Goal: Task Accomplishment & Management: Manage account settings

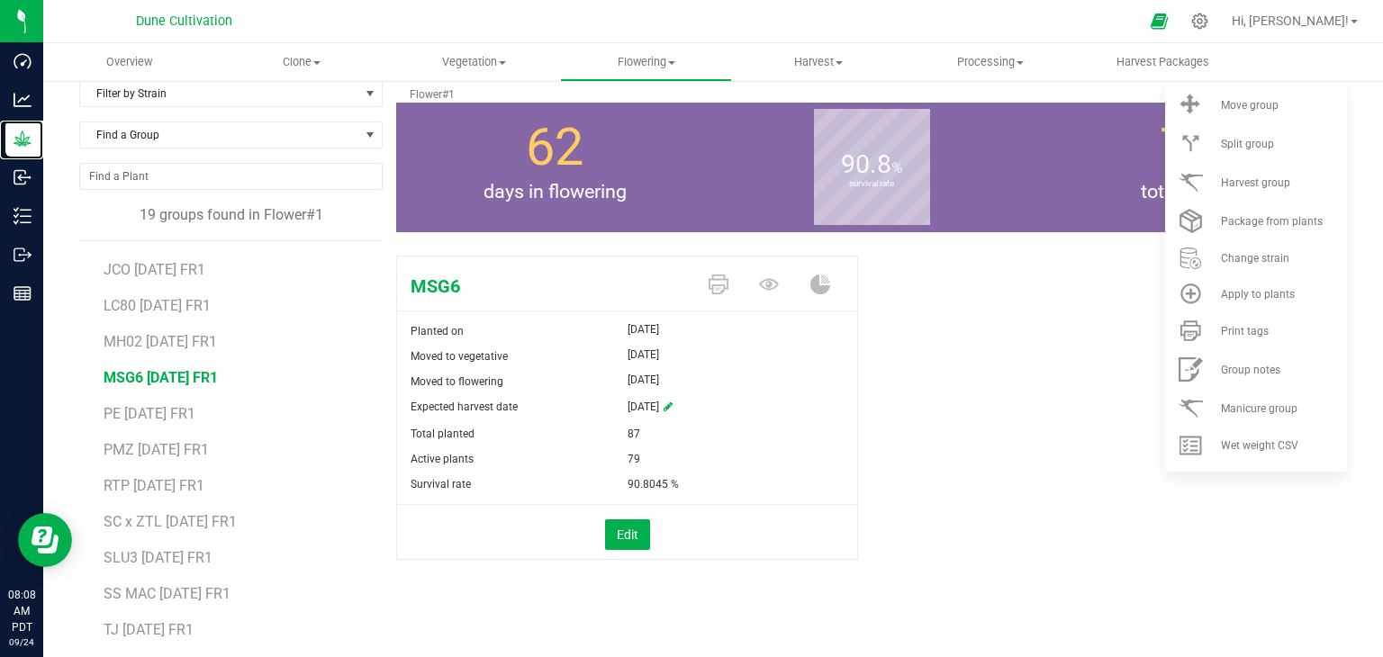
scroll to position [110, 0]
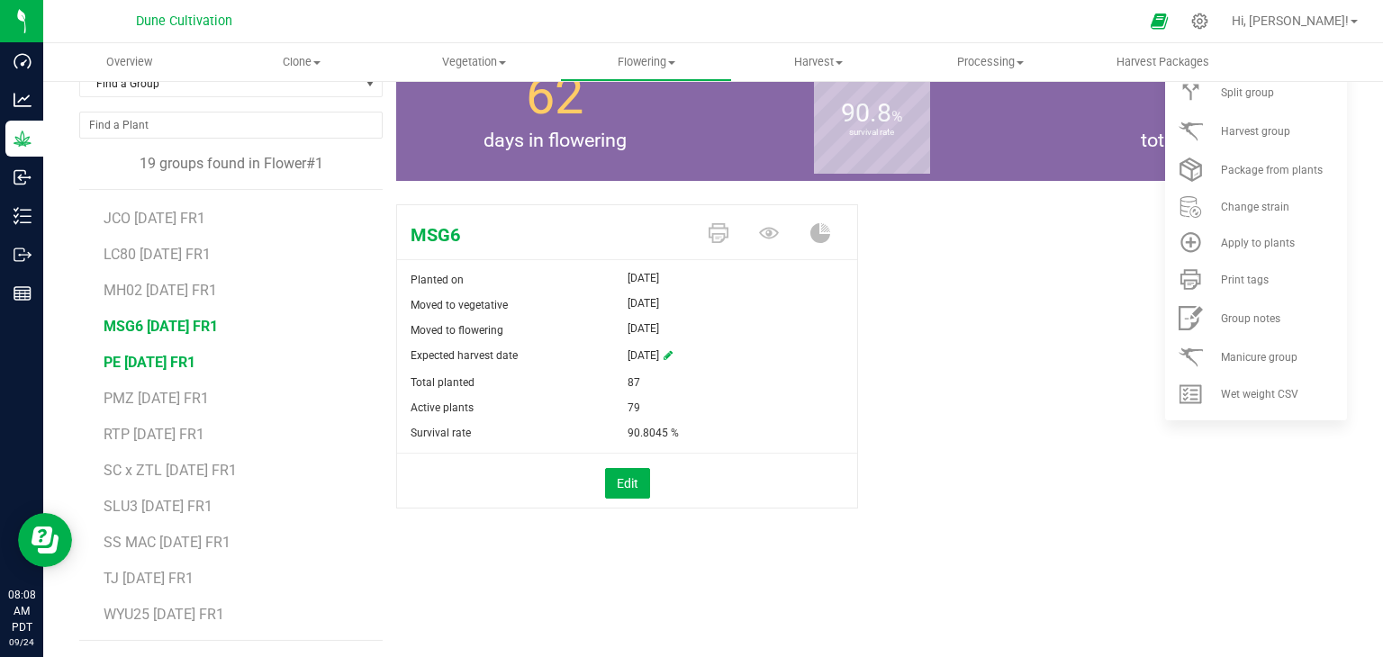
click at [183, 356] on span "PE [DATE] FR1" at bounding box center [150, 362] width 92 height 17
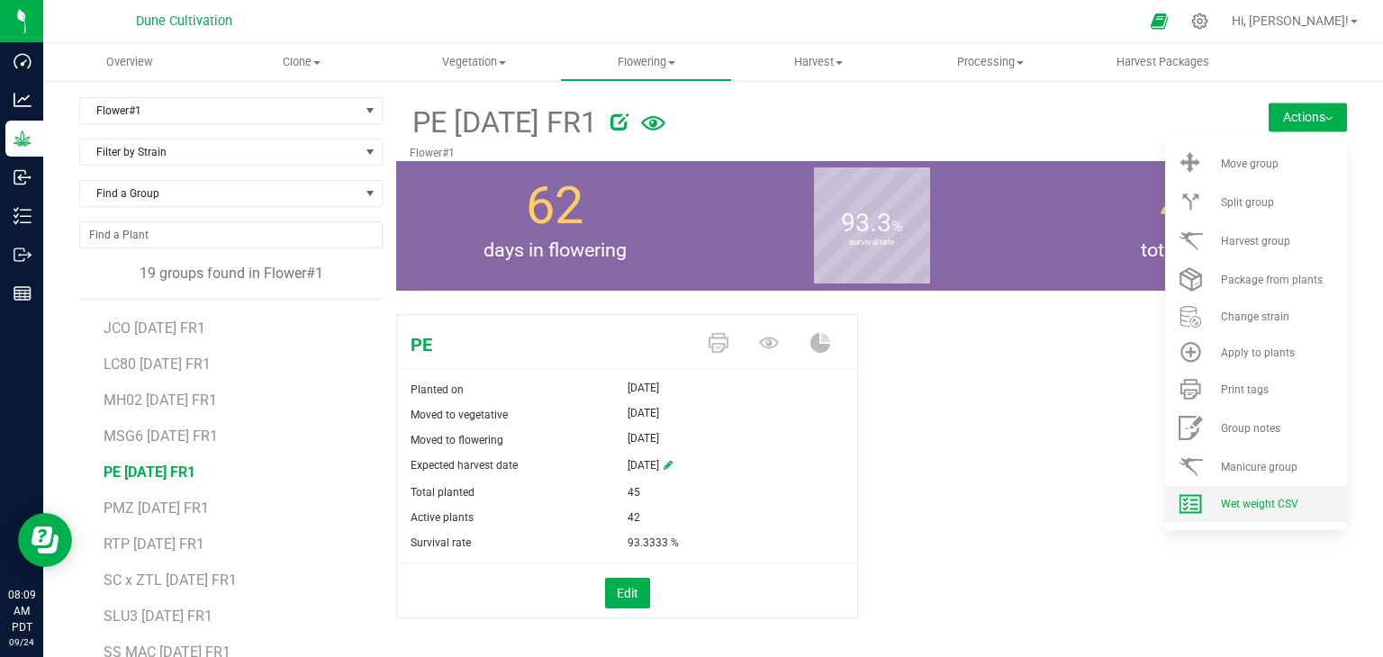
click at [1276, 494] on li "Wet weight CSV" at bounding box center [1256, 504] width 182 height 36
click at [1269, 116] on button "Actions" at bounding box center [1308, 117] width 78 height 29
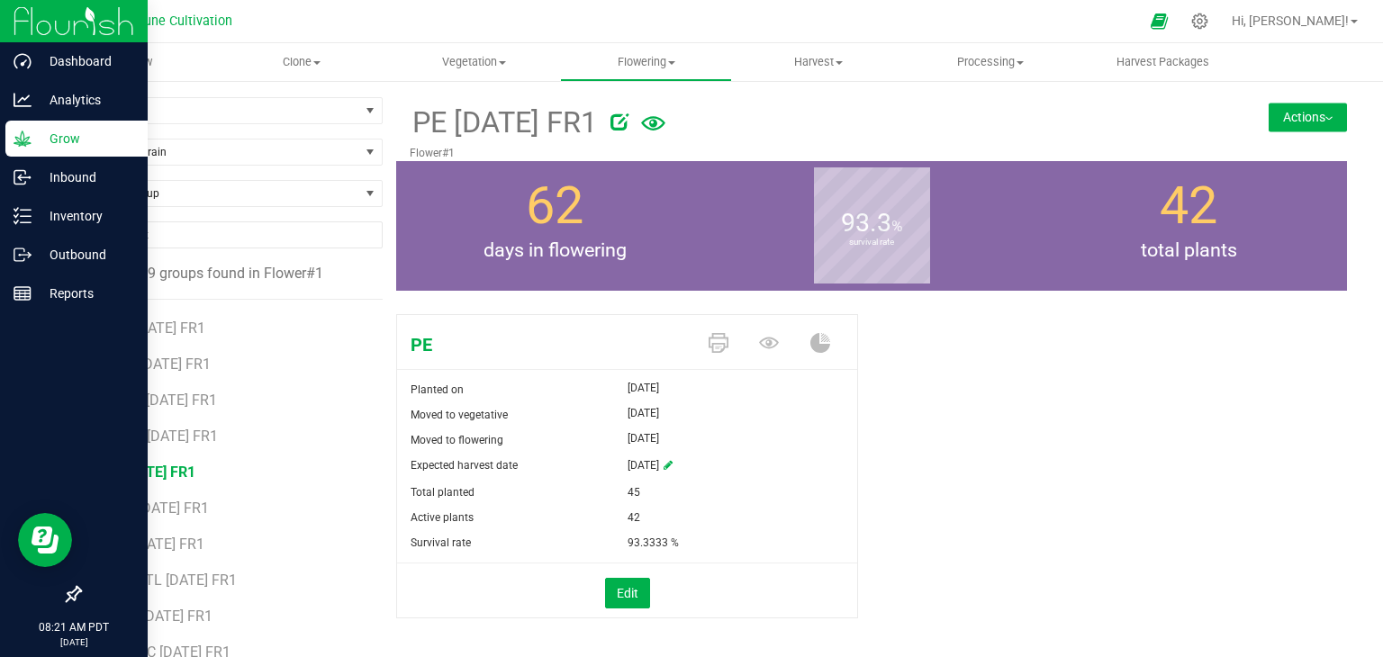
click at [54, 131] on p "Grow" at bounding box center [86, 139] width 108 height 22
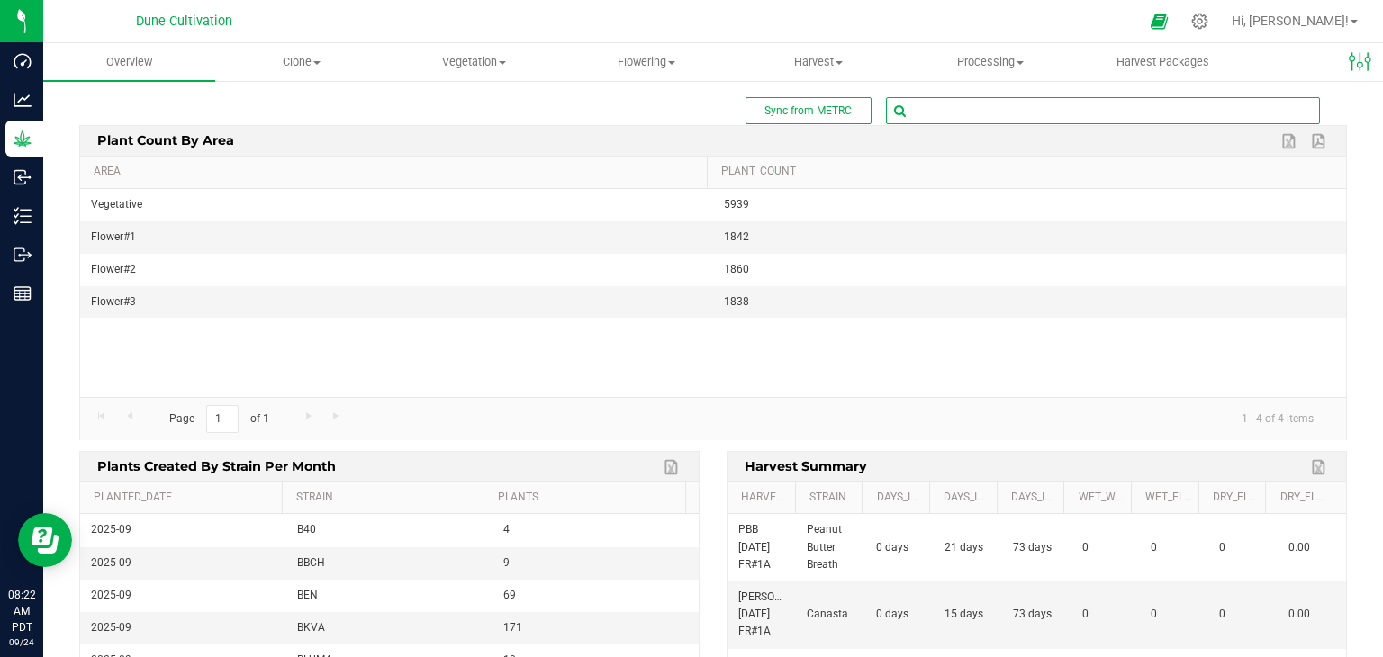
click at [956, 105] on input "text" at bounding box center [1103, 110] width 432 height 25
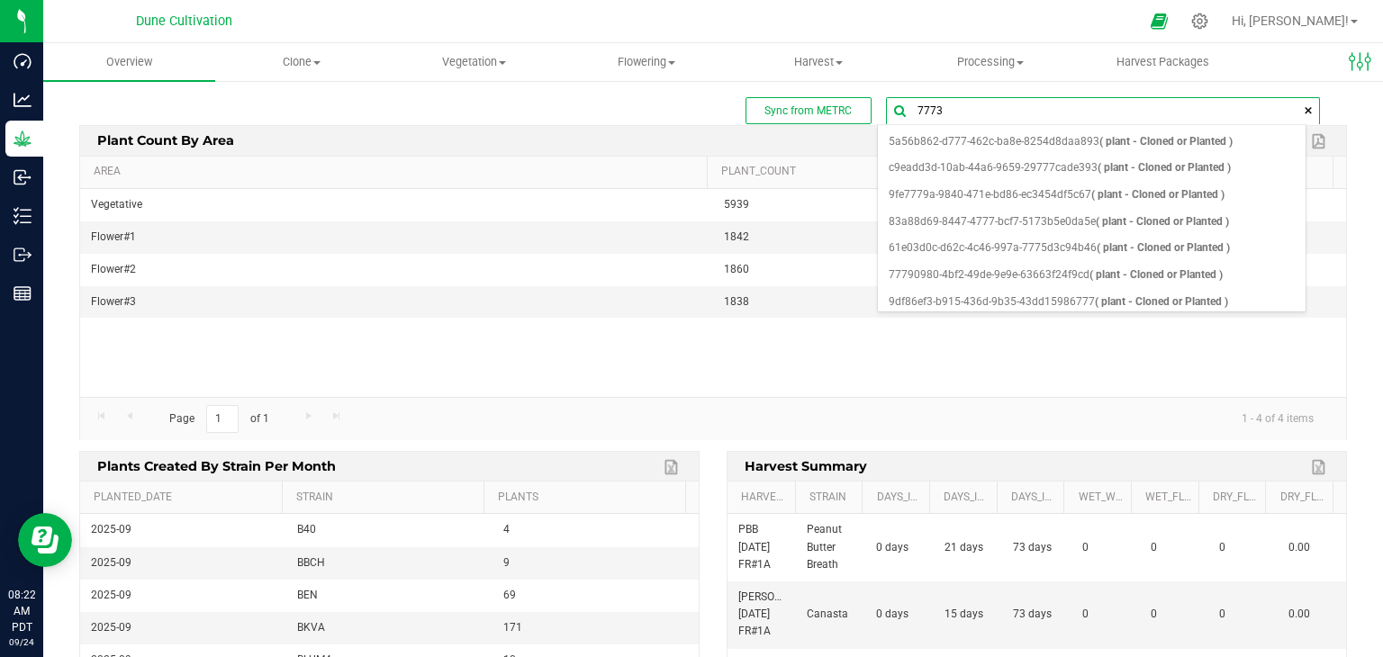
type input "77736"
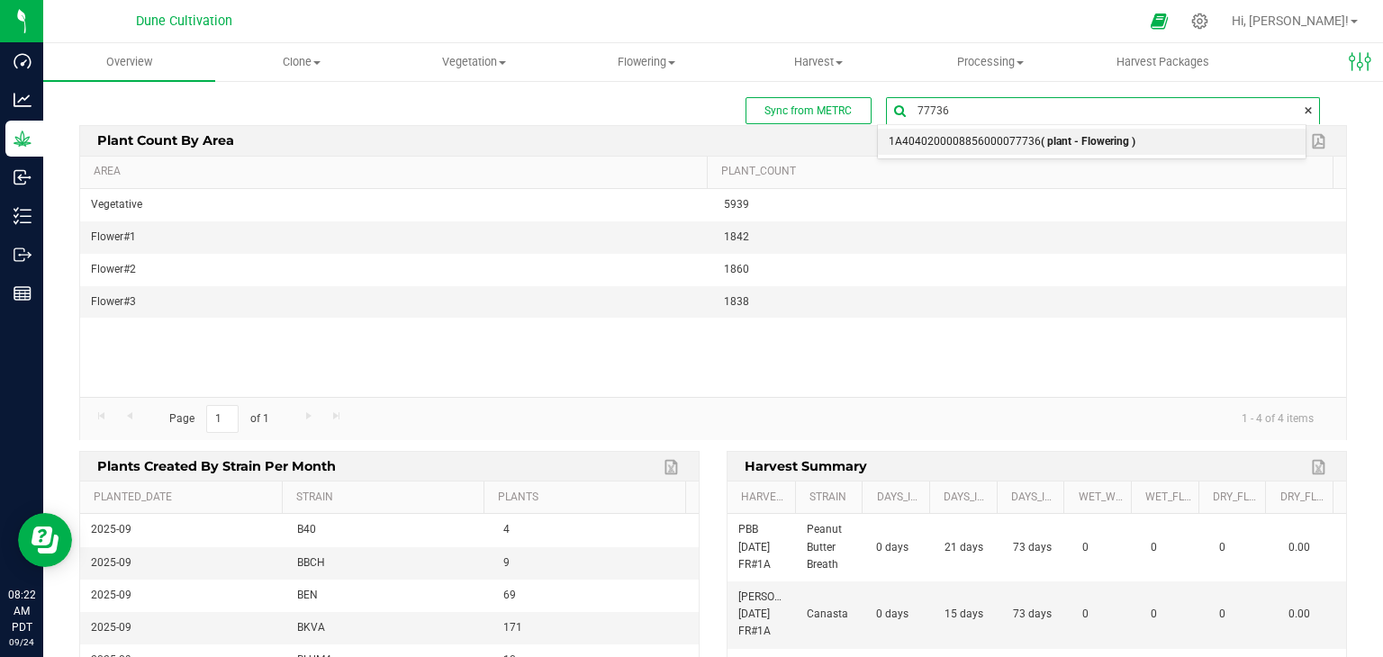
click at [995, 140] on span "1A4040200008856000077736 ( plant - Flowering )" at bounding box center [1012, 142] width 247 height 23
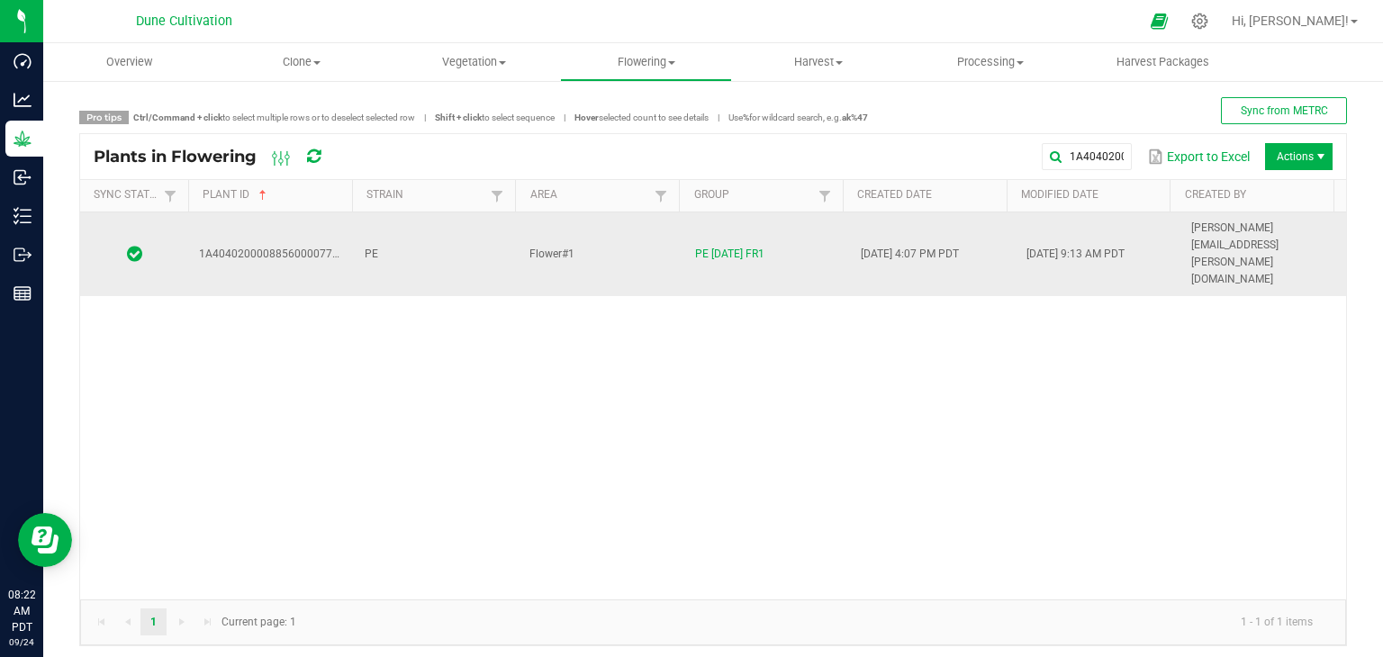
click at [818, 231] on td "PE [DATE] FR1" at bounding box center [767, 255] width 166 height 84
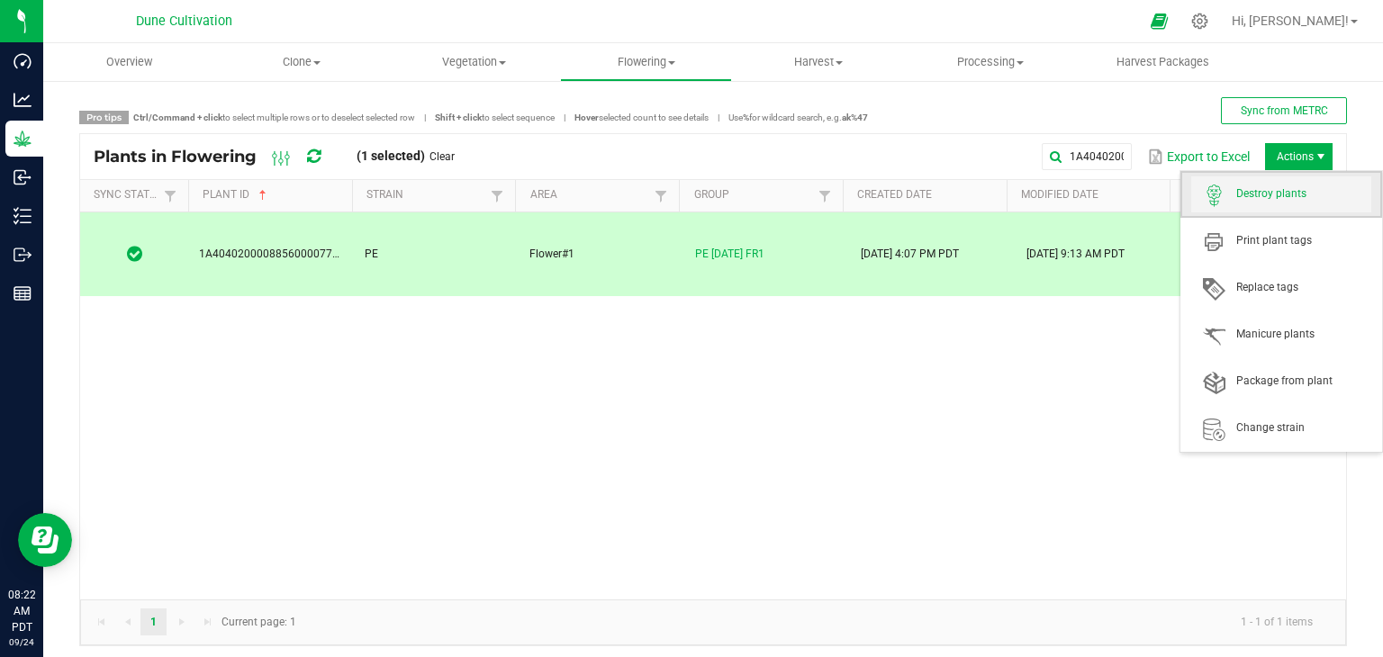
click at [1246, 179] on span "Destroy plants" at bounding box center [1281, 194] width 180 height 36
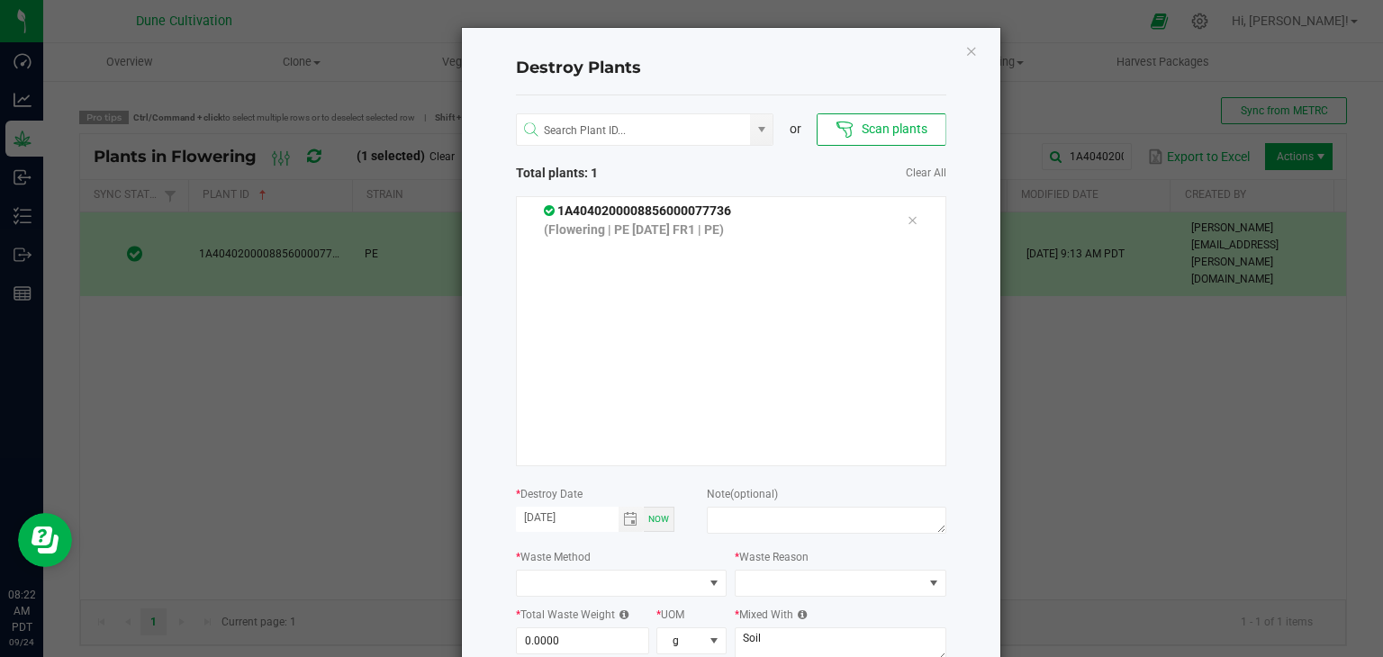
scroll to position [114, 0]
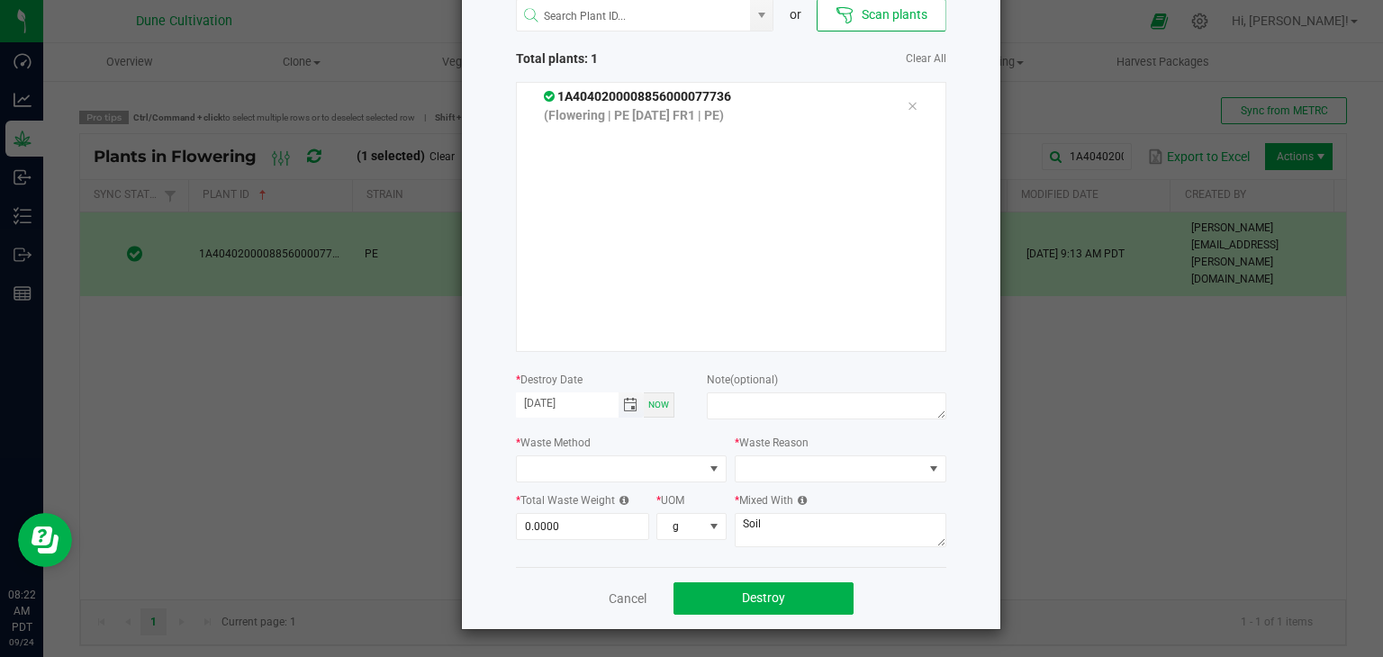
click at [626, 404] on span "Toggle calendar" at bounding box center [630, 405] width 14 height 14
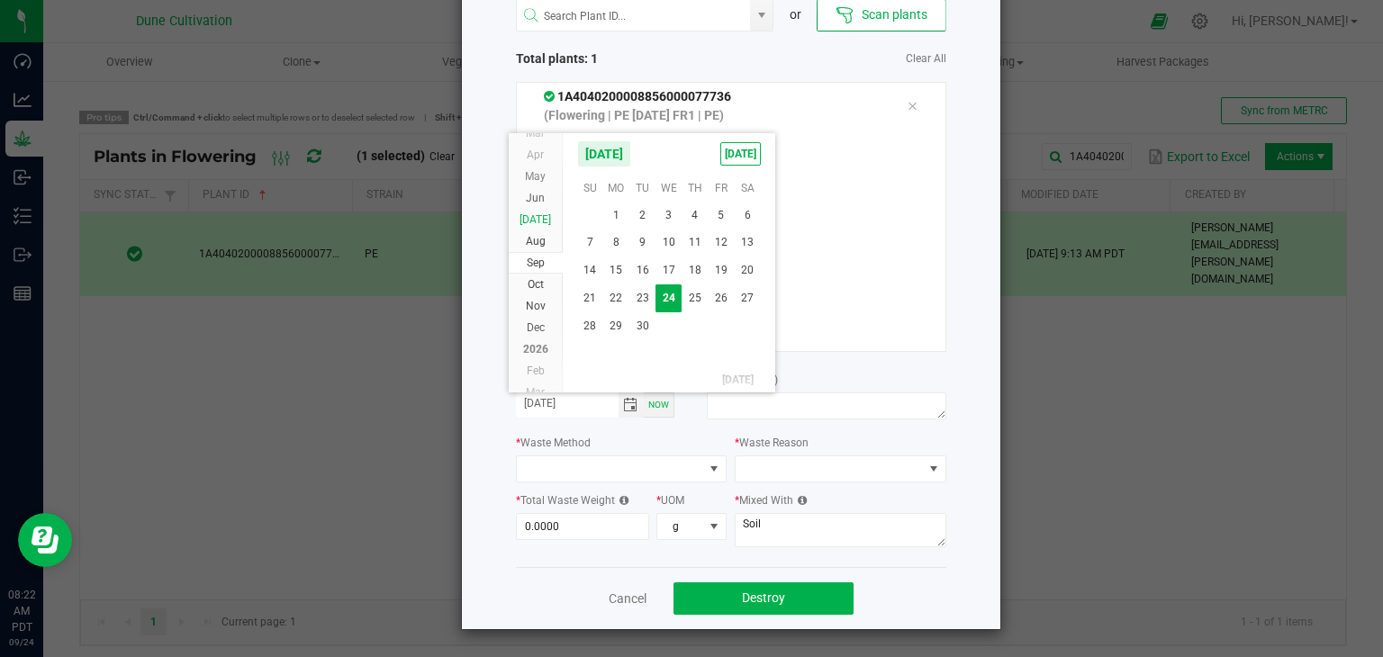
click at [527, 215] on li "Jul" at bounding box center [536, 220] width 54 height 22
click at [615, 246] on span "7" at bounding box center [616, 242] width 26 height 28
type input "07/07/2025"
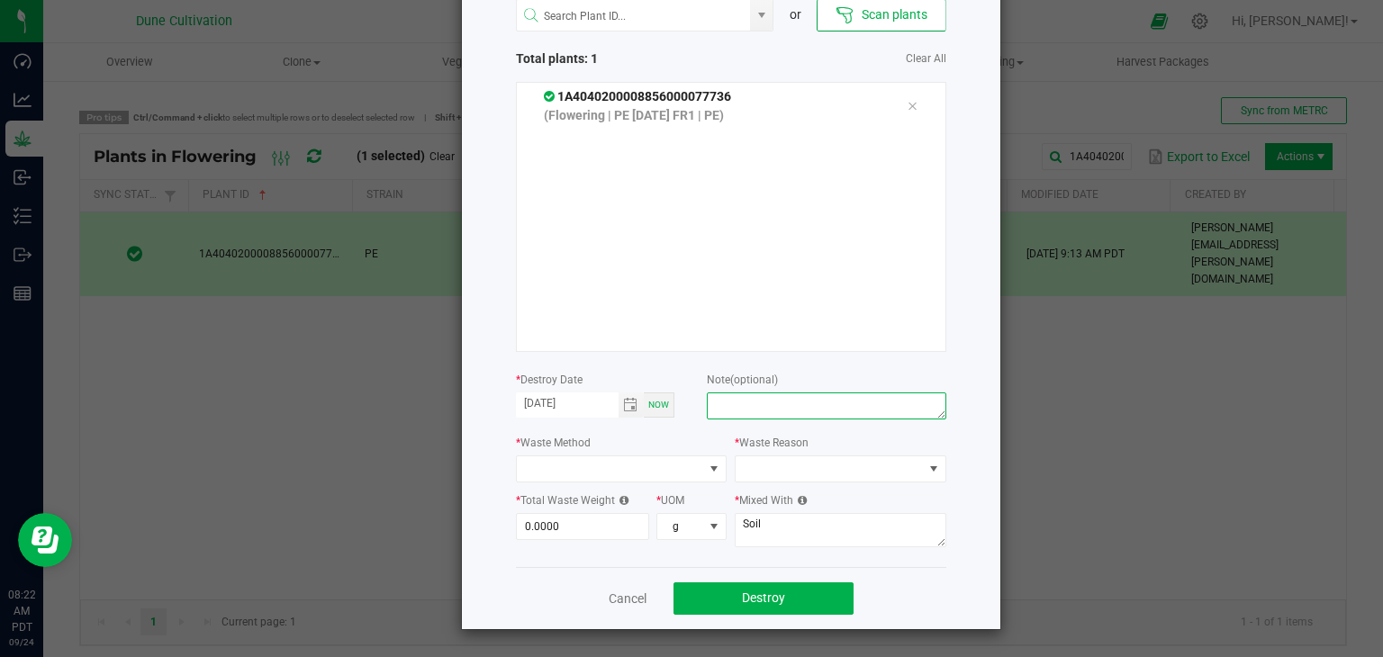
click at [731, 403] on textarea at bounding box center [826, 406] width 239 height 27
click at [627, 407] on span "Toggle calendar" at bounding box center [630, 405] width 14 height 14
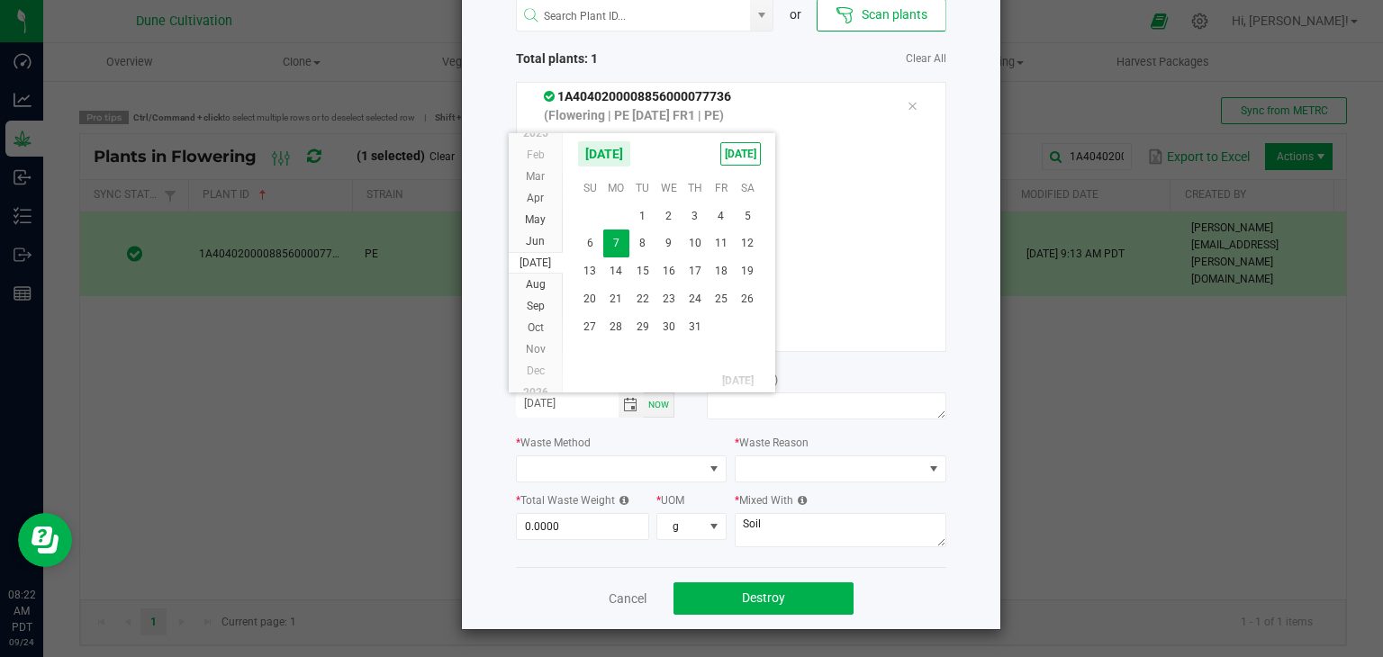
click at [828, 370] on div "Note (optional)" at bounding box center [826, 397] width 239 height 55
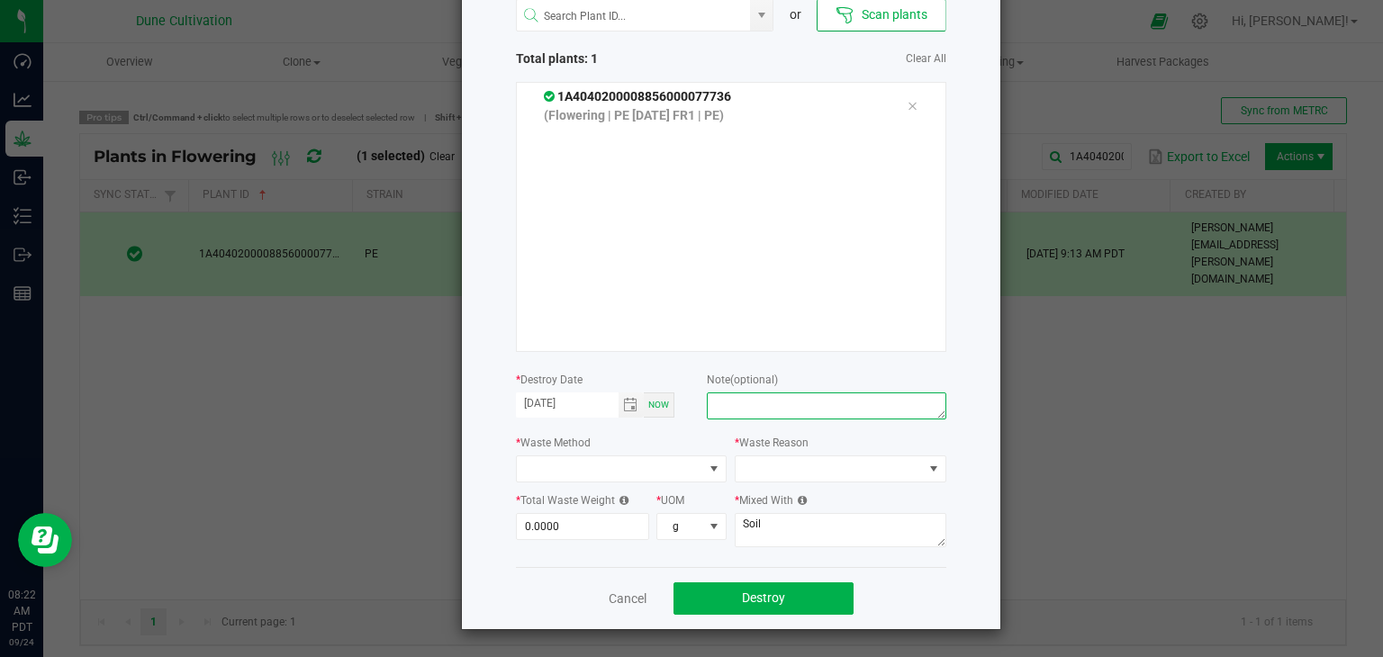
click at [744, 403] on textarea at bounding box center [826, 406] width 239 height 27
type textarea "U"
type textarea "unhealthy"
click at [537, 467] on span at bounding box center [610, 469] width 187 height 25
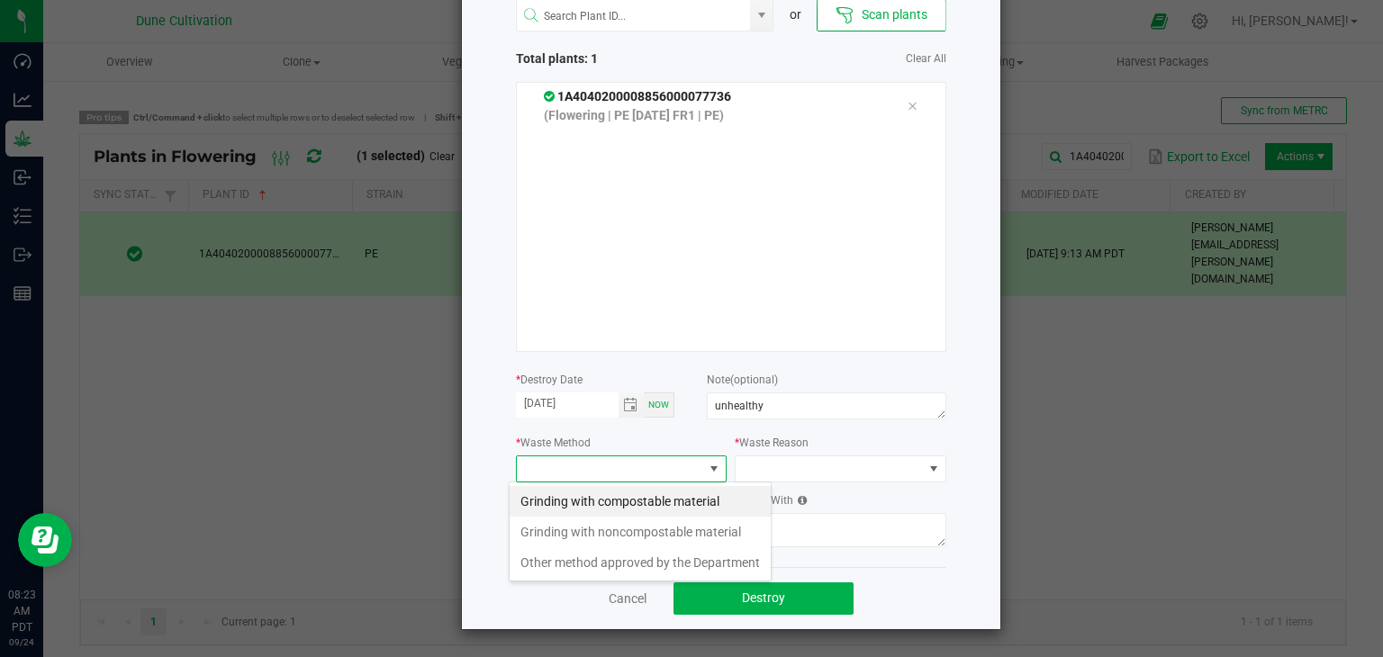
scroll to position [26, 212]
click at [533, 490] on li "Grinding with compostable material" at bounding box center [640, 501] width 261 height 31
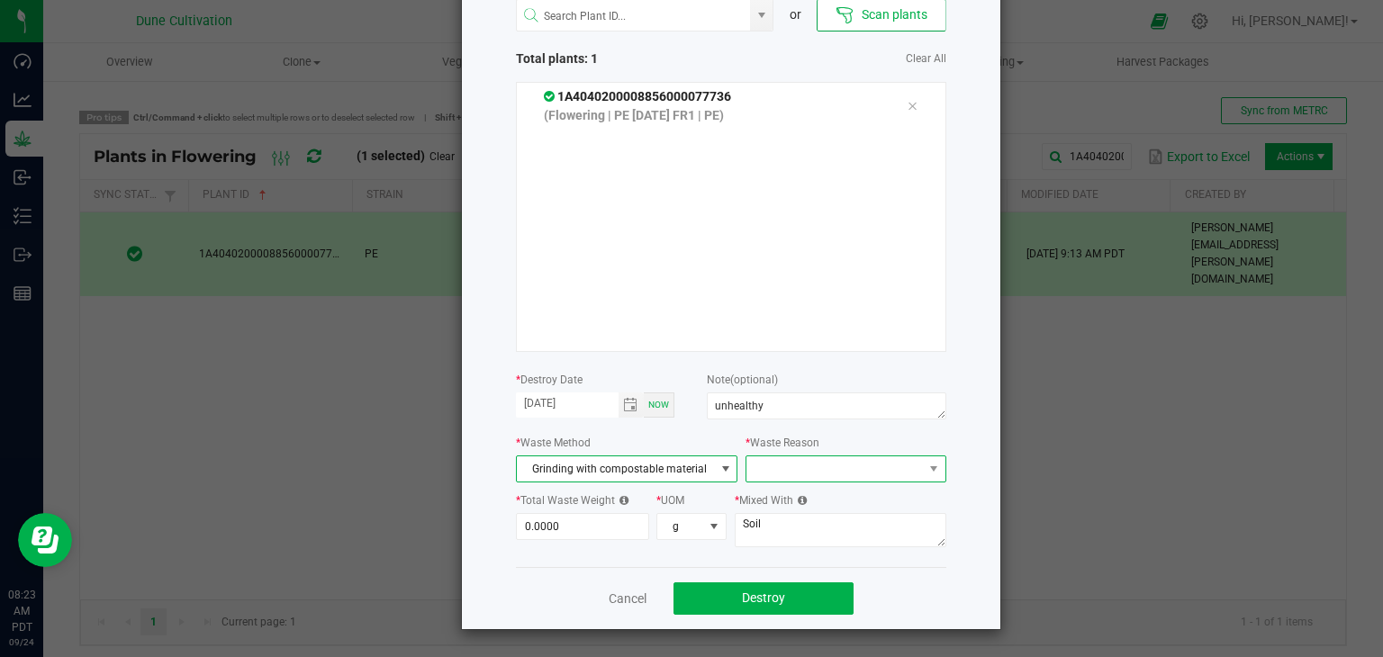
click at [777, 475] on span at bounding box center [834, 469] width 176 height 25
click at [787, 496] on li "Pruning" at bounding box center [837, 501] width 203 height 31
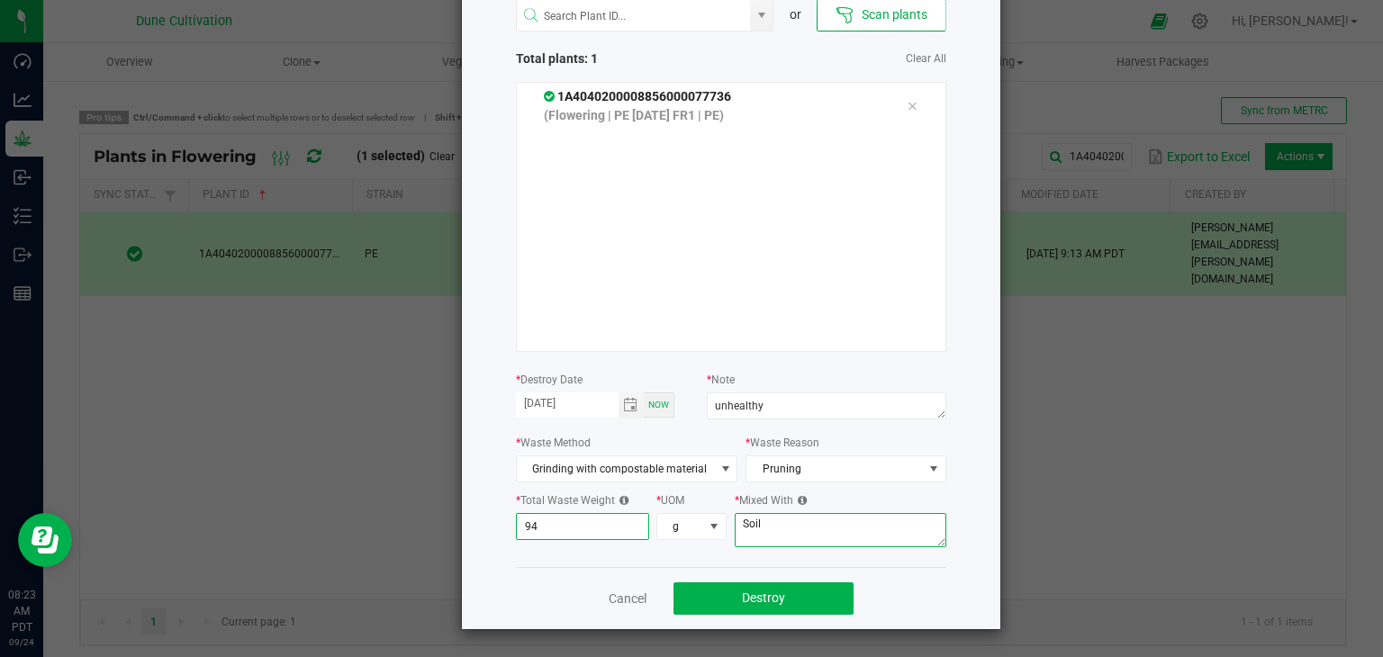
type input "94.0000"
click at [774, 529] on textarea "Soil" at bounding box center [841, 530] width 212 height 34
type textarea "S"
type textarea "wood chips"
click at [724, 601] on button "Destroy" at bounding box center [764, 599] width 180 height 32
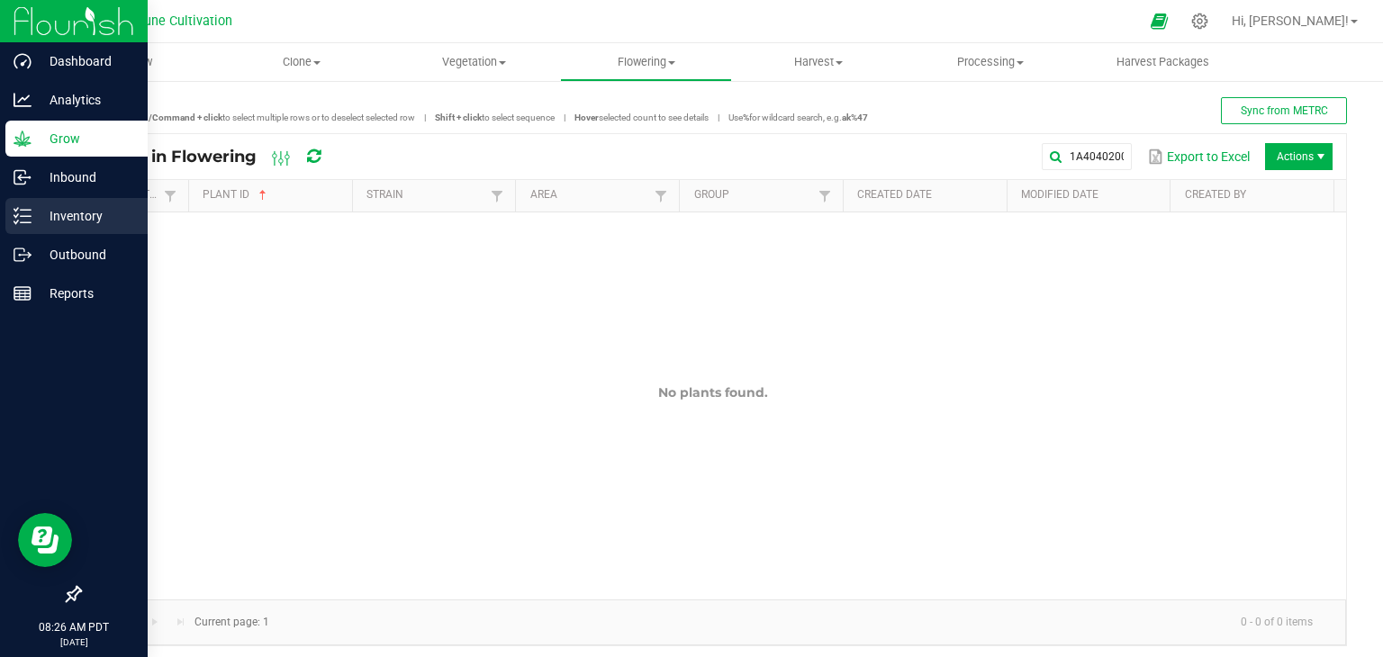
click at [81, 222] on p "Inventory" at bounding box center [86, 216] width 108 height 22
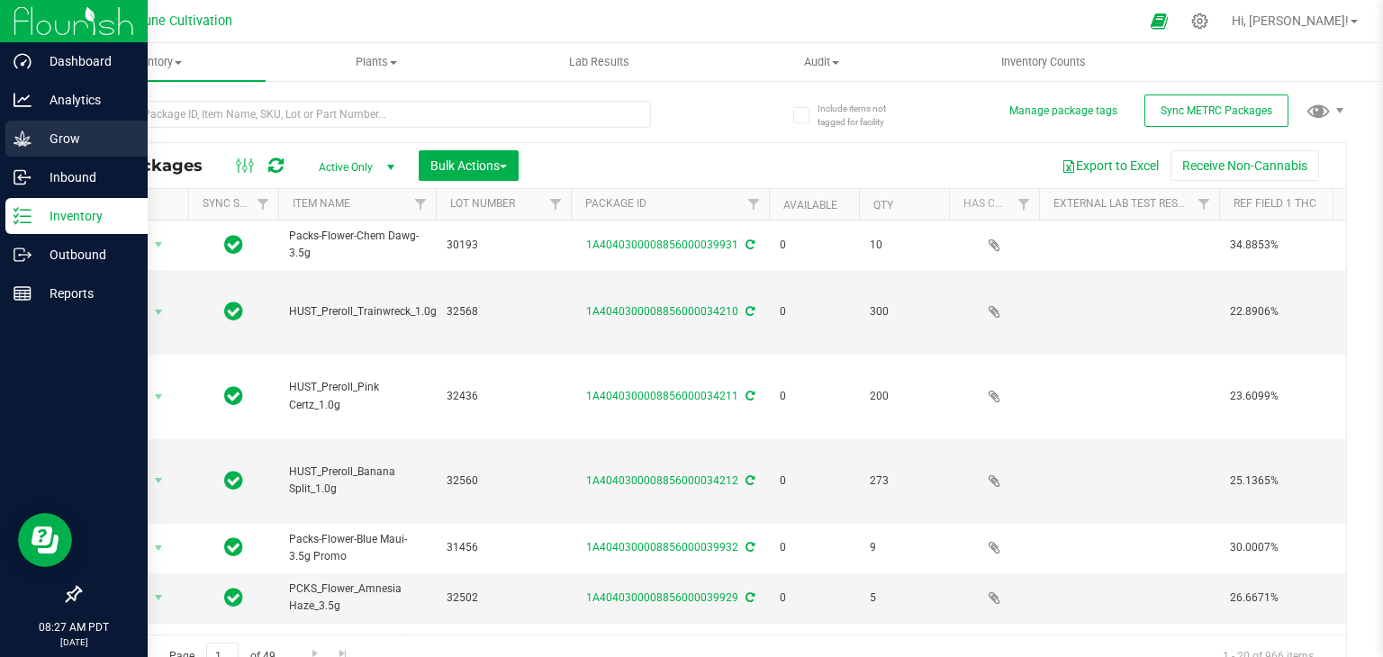
click at [72, 141] on p "Grow" at bounding box center [86, 139] width 108 height 22
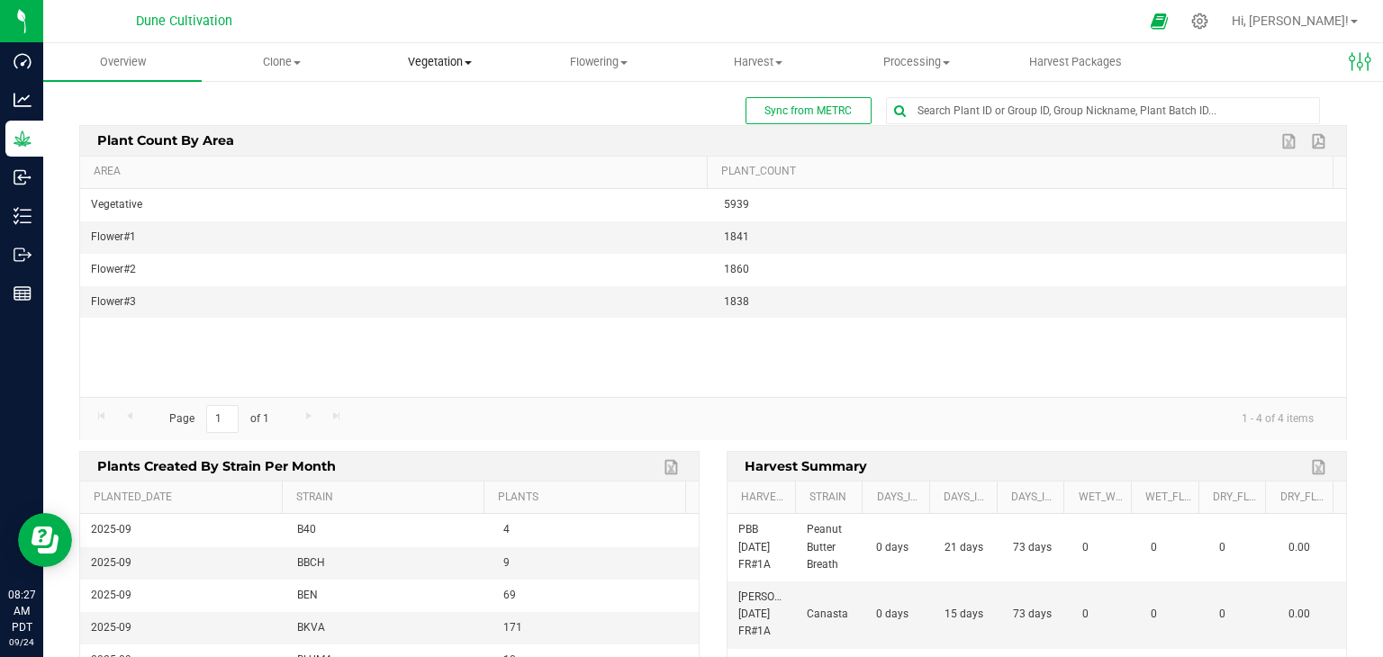
click at [447, 60] on span "Vegetation" at bounding box center [440, 62] width 157 height 16
click at [443, 61] on span "Vegetation" at bounding box center [440, 62] width 158 height 16
click at [612, 59] on span "Flowering" at bounding box center [598, 62] width 157 height 16
click at [592, 131] on span "Flowering groups" at bounding box center [594, 129] width 149 height 15
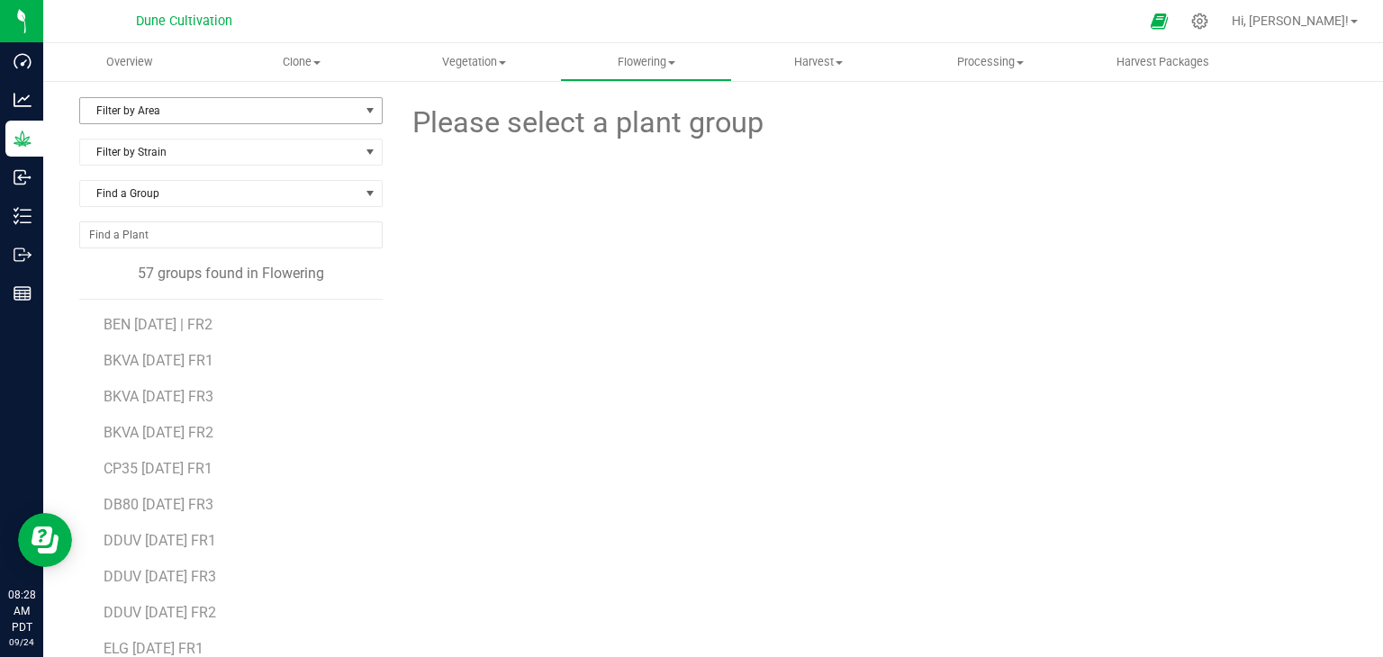
click at [313, 117] on span "Filter by Area" at bounding box center [219, 110] width 279 height 25
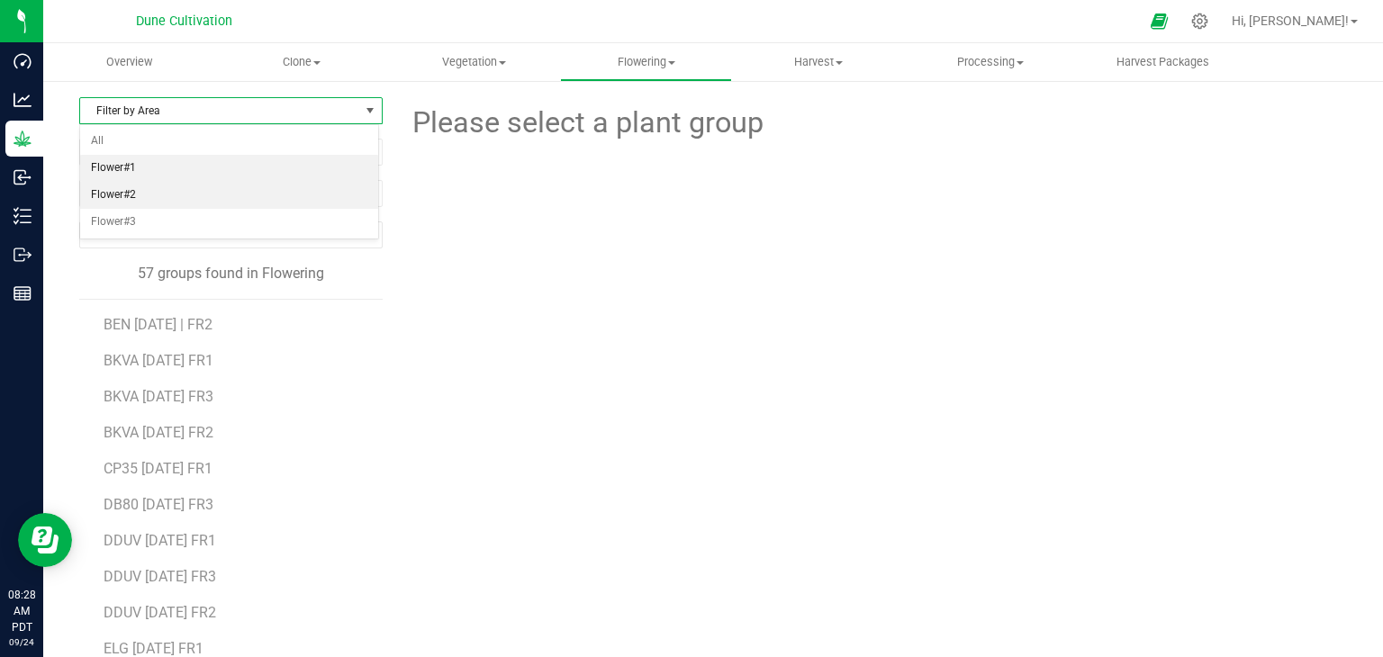
click at [209, 167] on li "Flower#1" at bounding box center [229, 168] width 298 height 27
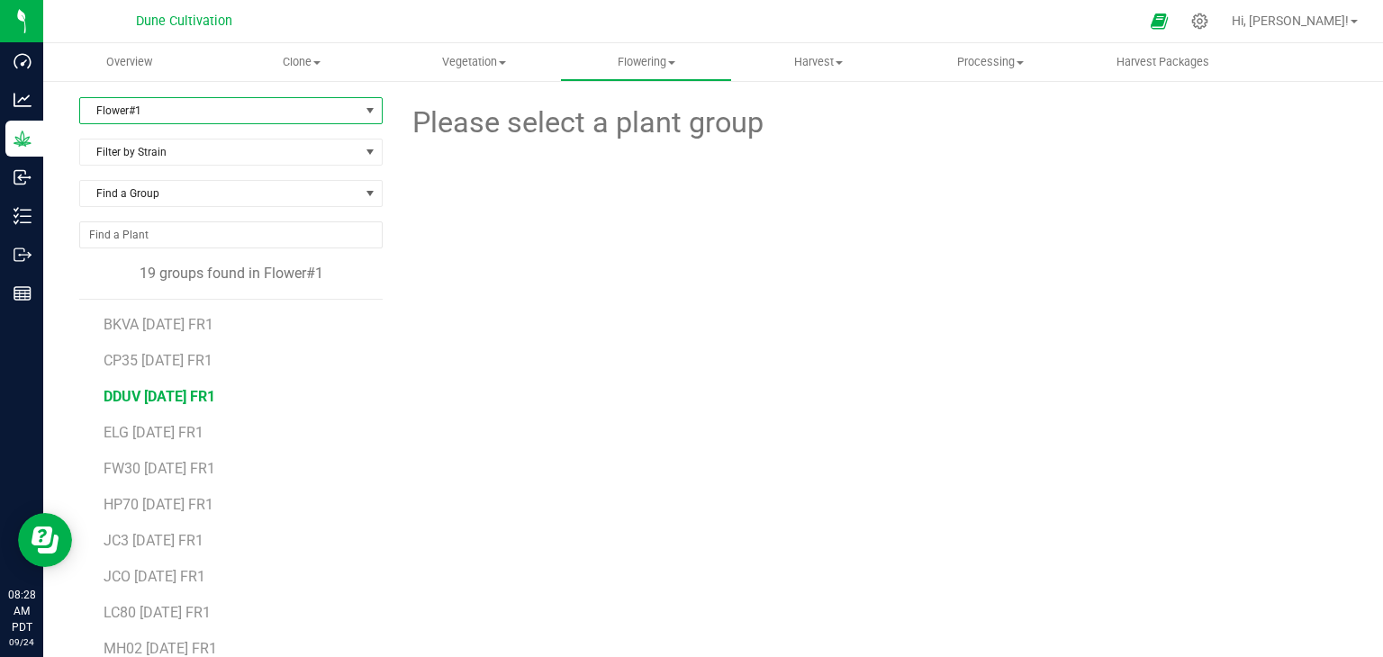
scroll to position [249, 0]
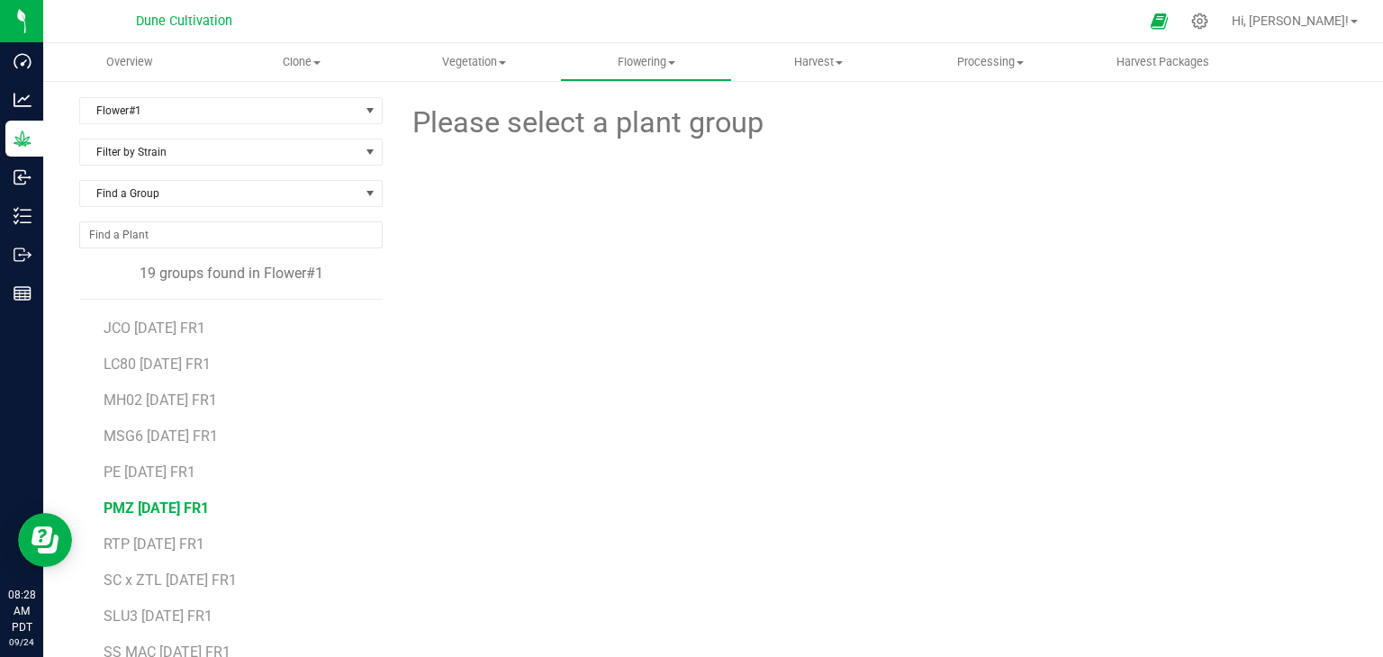
click at [122, 511] on span "PMZ 07.04.25 FR1" at bounding box center [156, 508] width 105 height 17
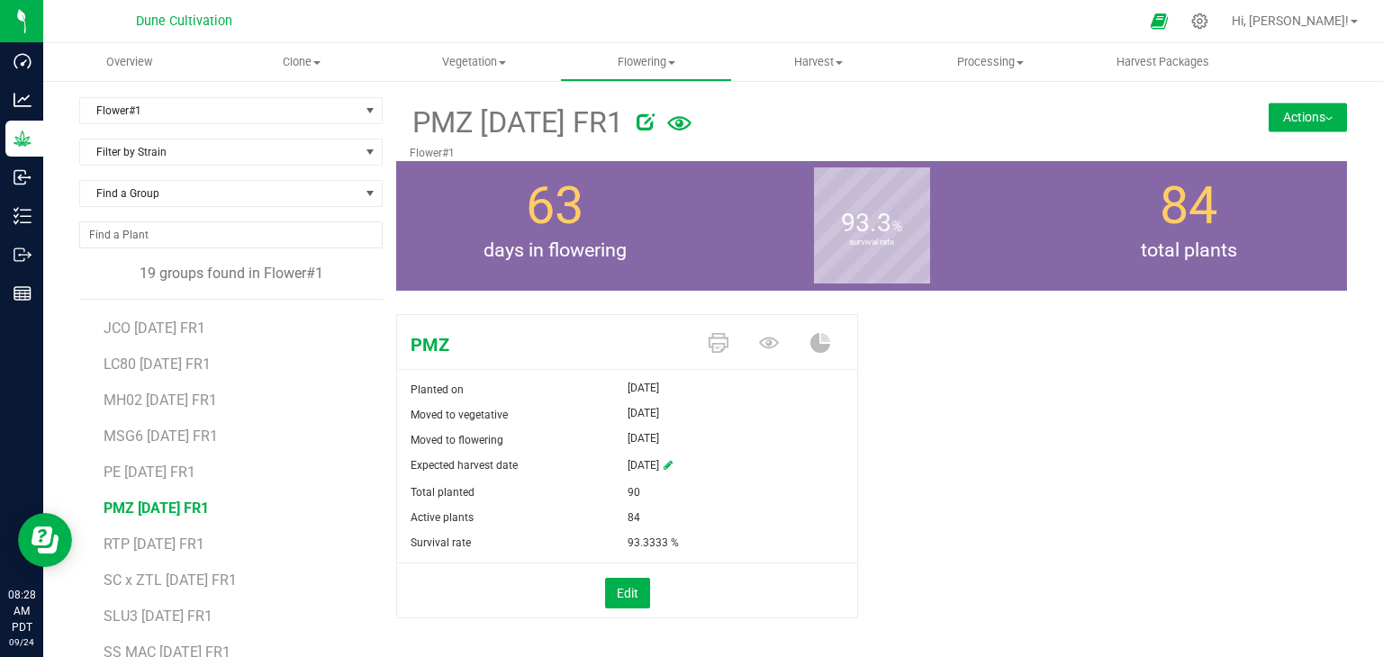
click at [1309, 122] on button "Actions" at bounding box center [1308, 117] width 78 height 29
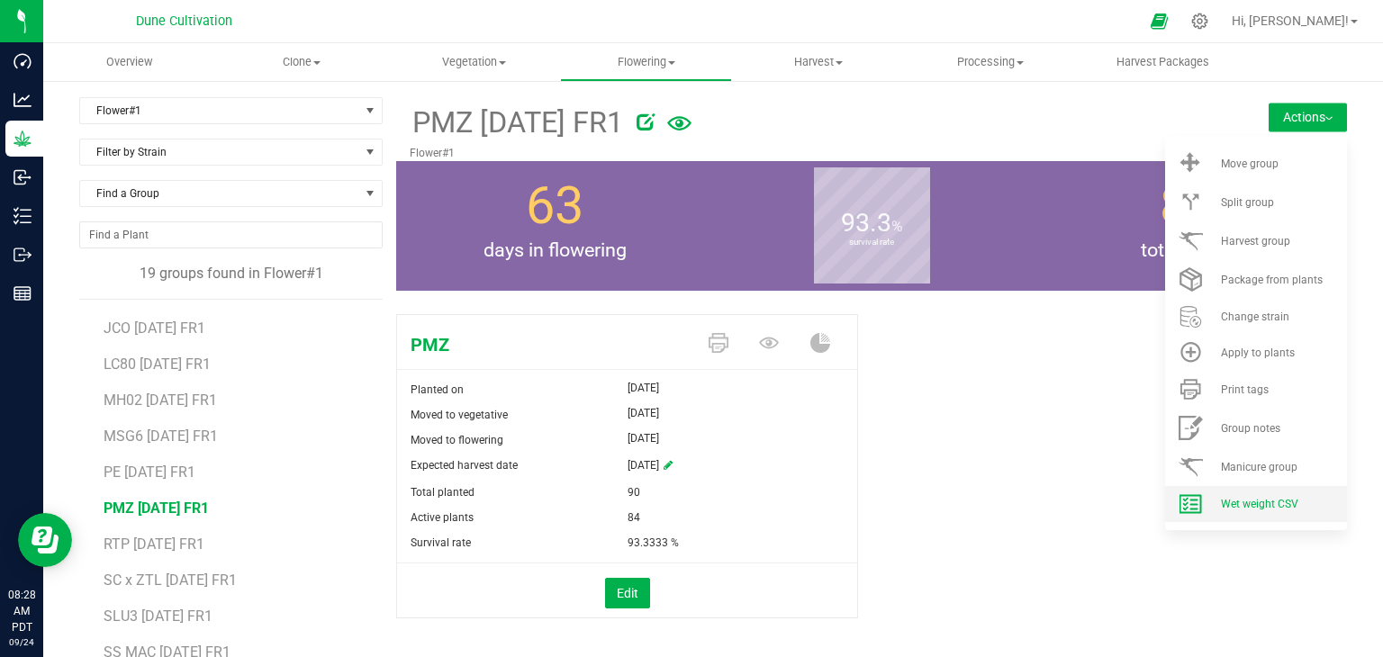
click at [1222, 496] on li "Wet weight CSV" at bounding box center [1256, 504] width 182 height 36
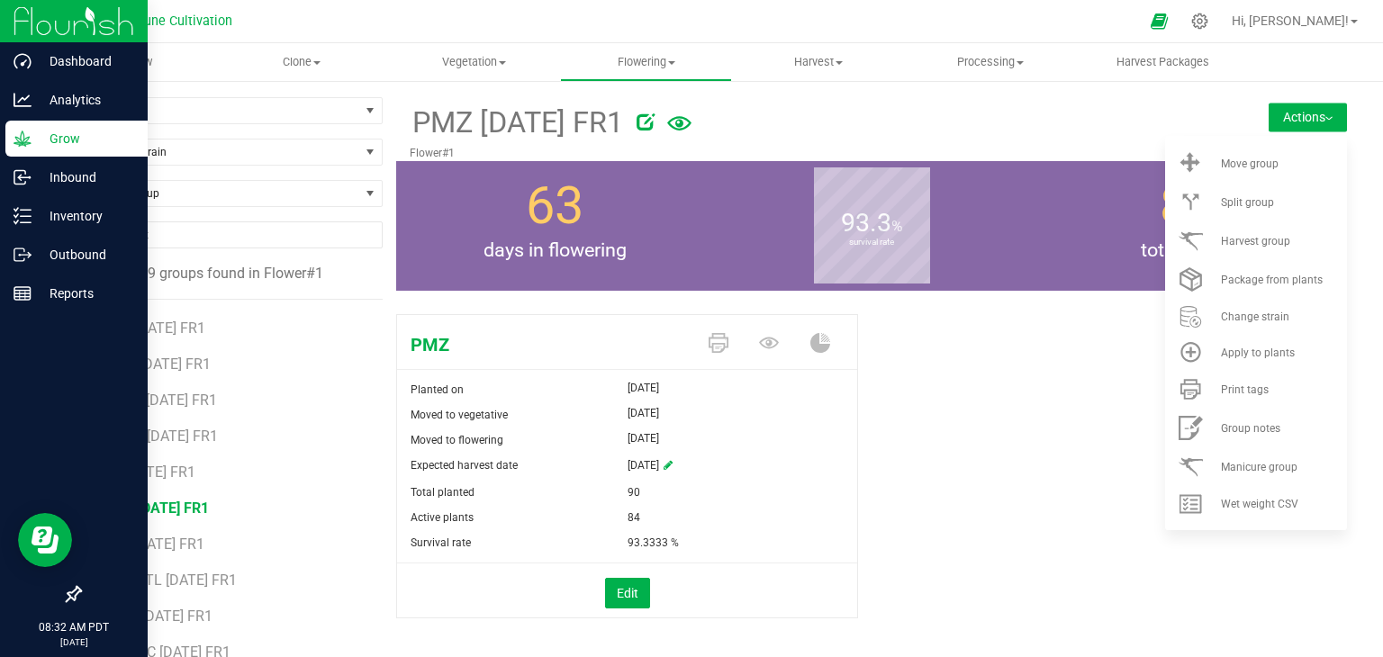
click at [67, 131] on p "Grow" at bounding box center [86, 139] width 108 height 22
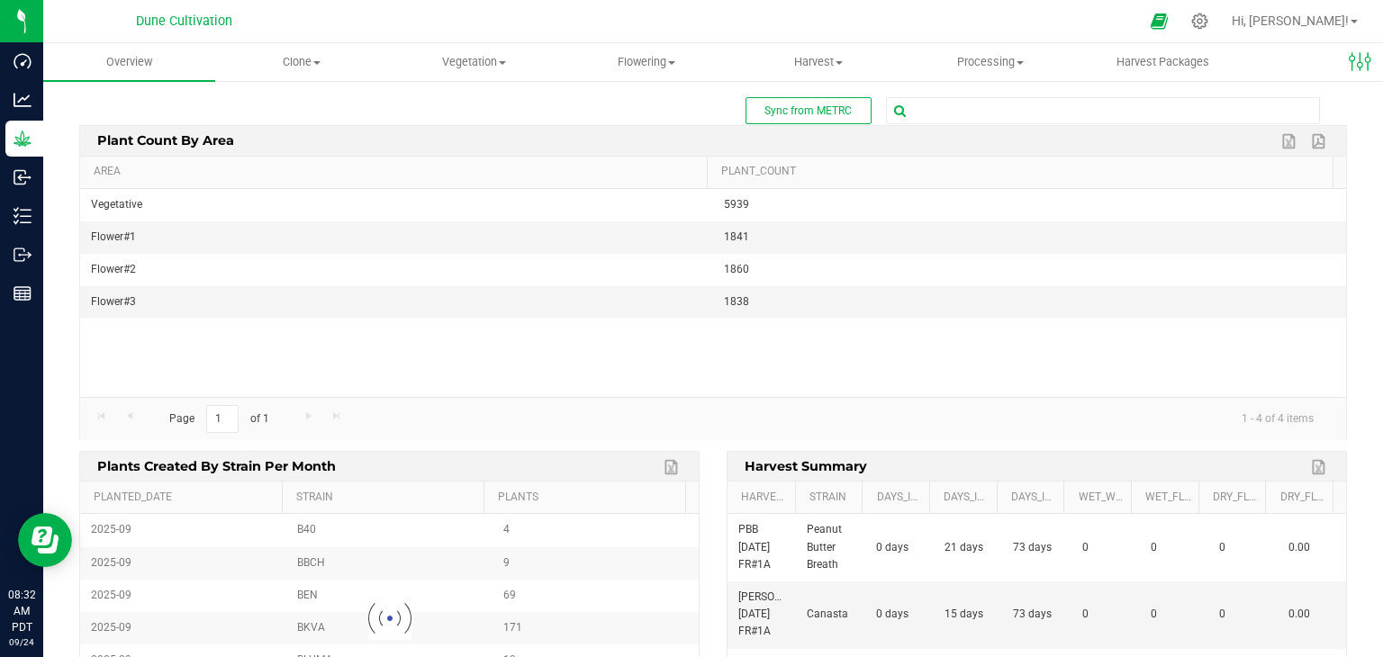
click at [930, 123] on div "Sync from METRC Edit dashboard Plant count by area Export to Excel Export to PD…" at bounding box center [713, 436] width 1268 height 679
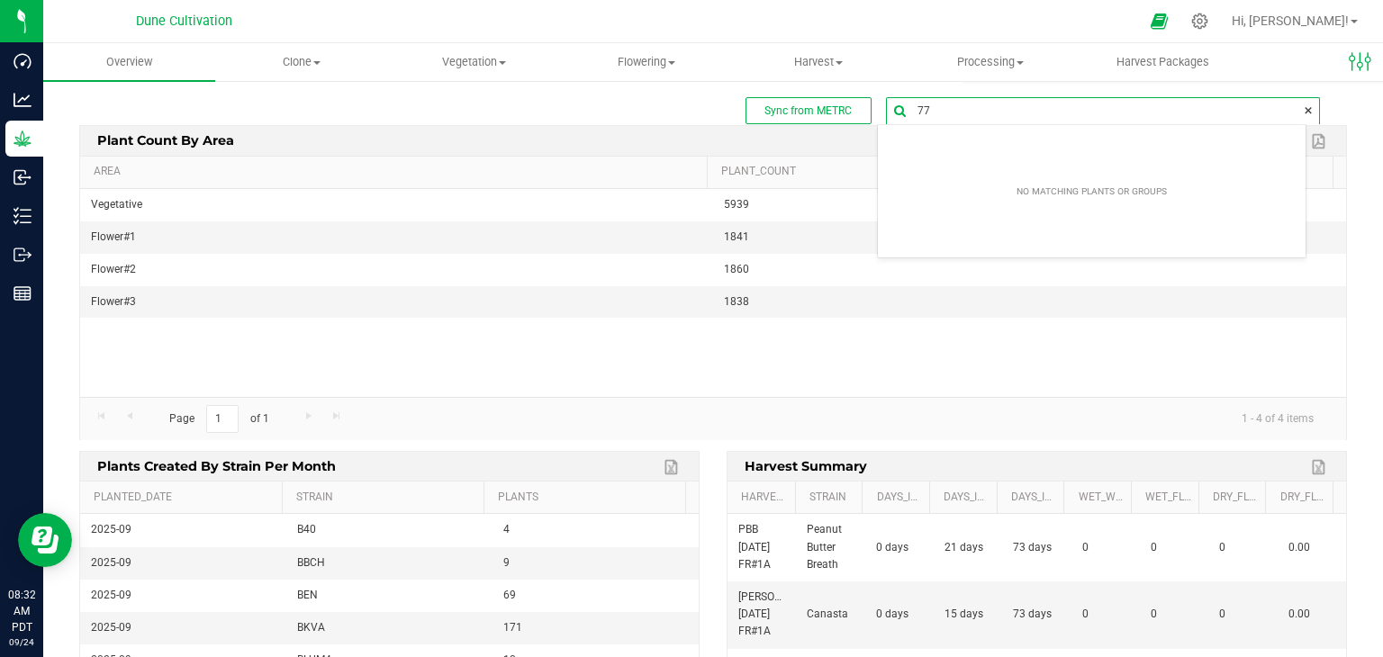
type input "7"
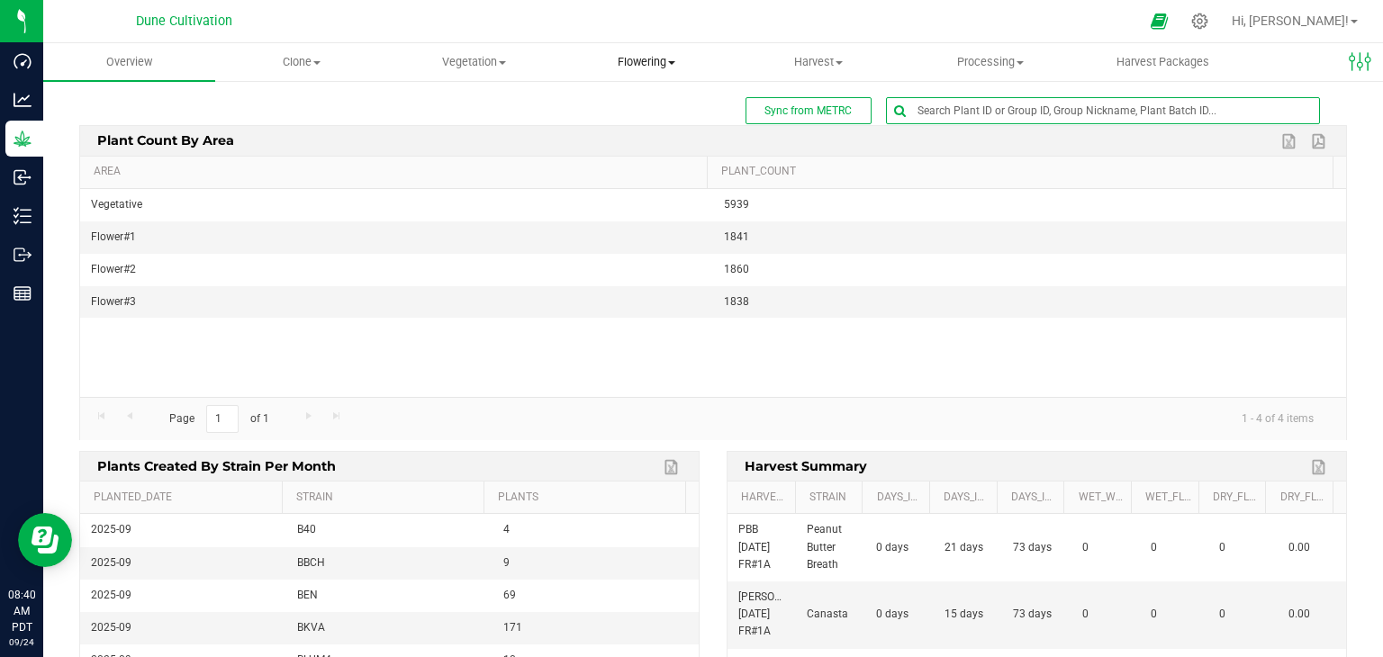
click at [615, 63] on span "Flowering" at bounding box center [646, 62] width 170 height 16
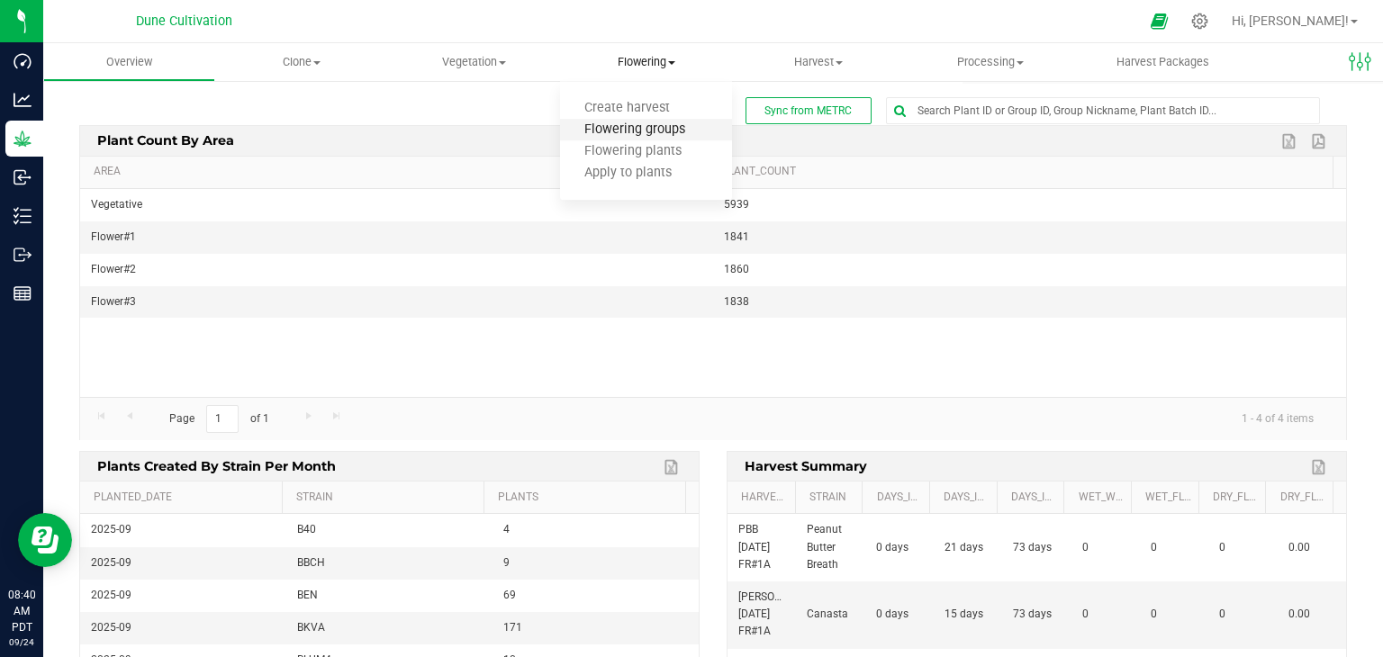
click at [684, 127] on span "Flowering groups" at bounding box center [634, 129] width 149 height 15
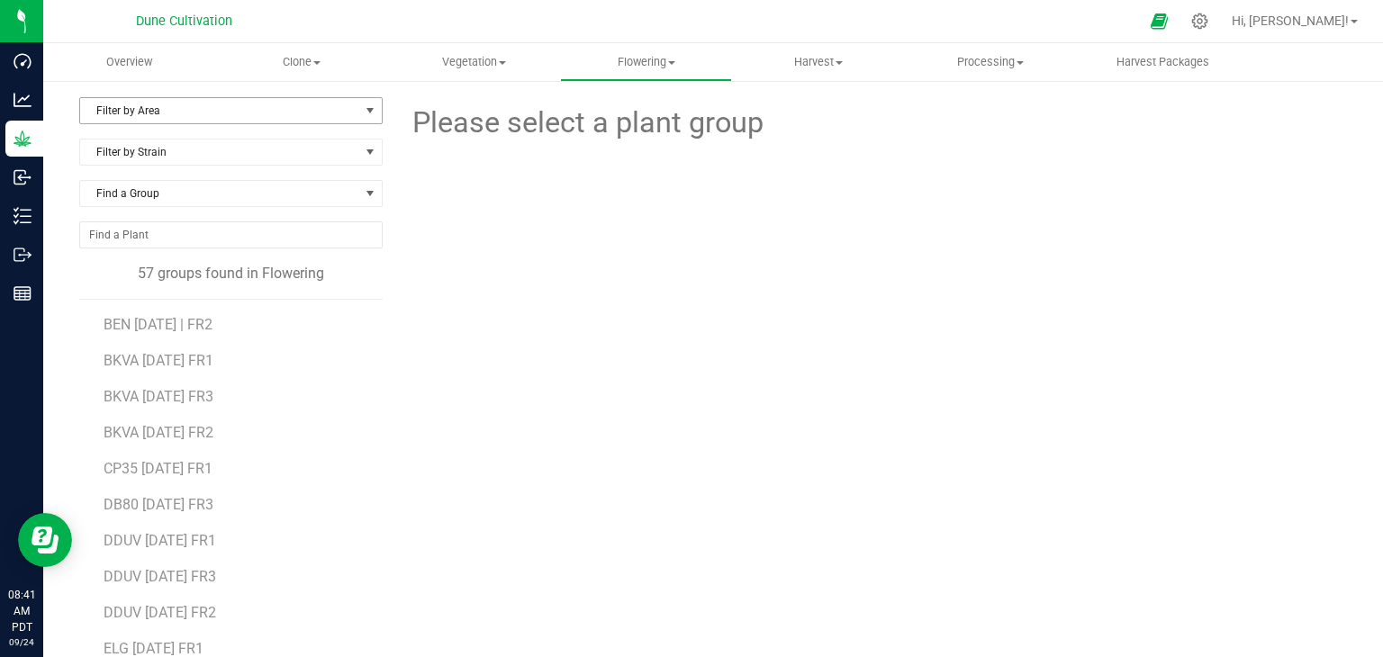
click at [270, 110] on span "Filter by Area" at bounding box center [219, 110] width 279 height 25
click at [196, 168] on li "Flower#1" at bounding box center [229, 168] width 298 height 27
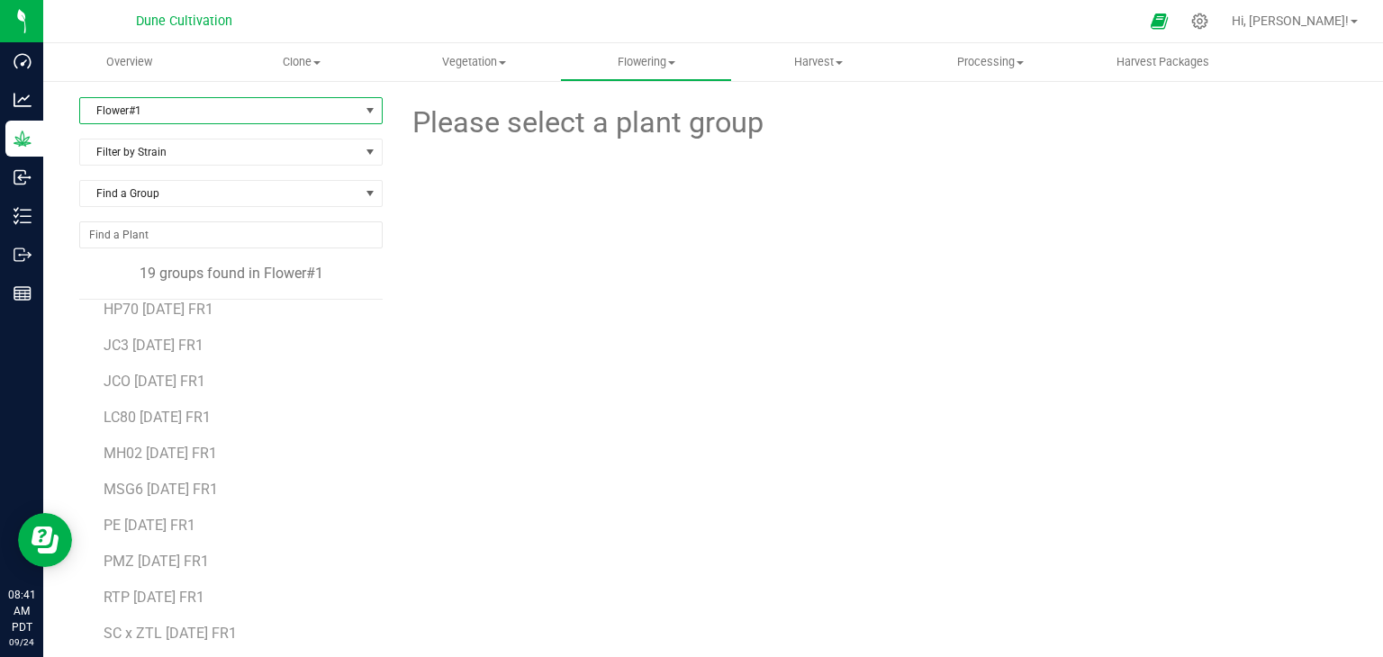
scroll to position [249, 0]
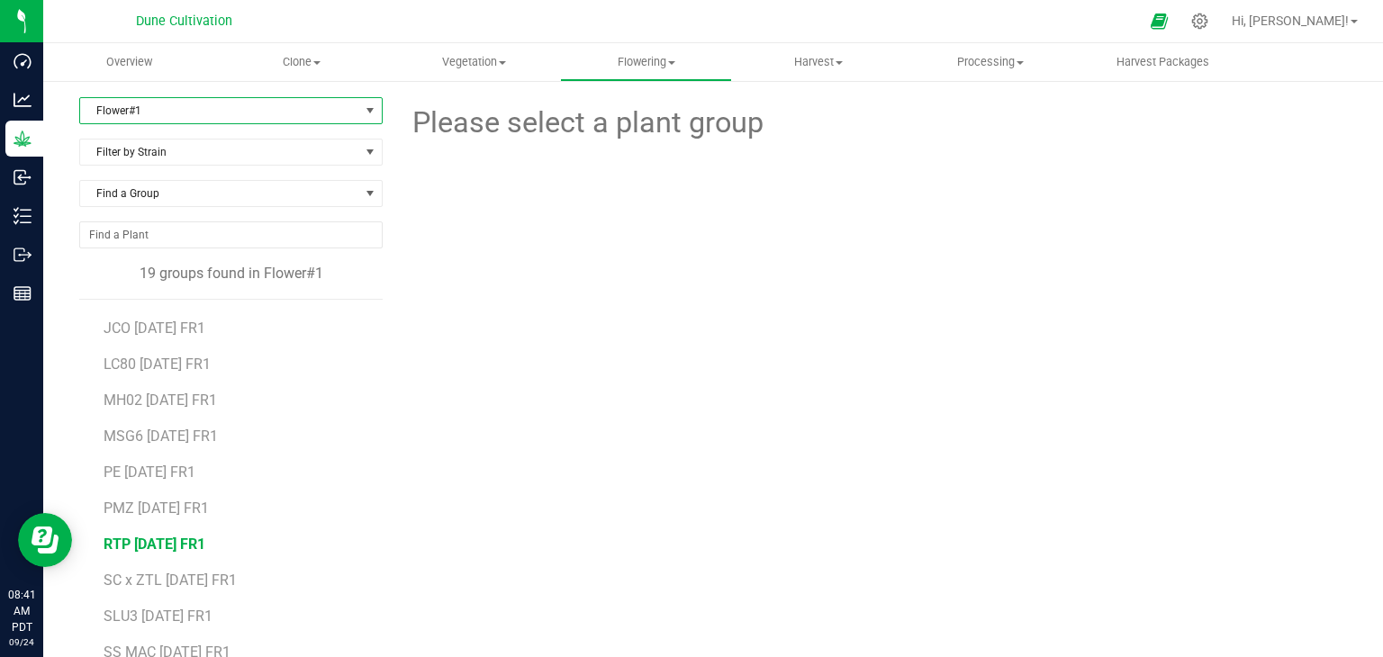
drag, startPoint x: 184, startPoint y: 540, endPoint x: 176, endPoint y: 534, distance: 9.6
click at [176, 536] on span "RTP 07.04.25 FR1" at bounding box center [155, 544] width 102 height 17
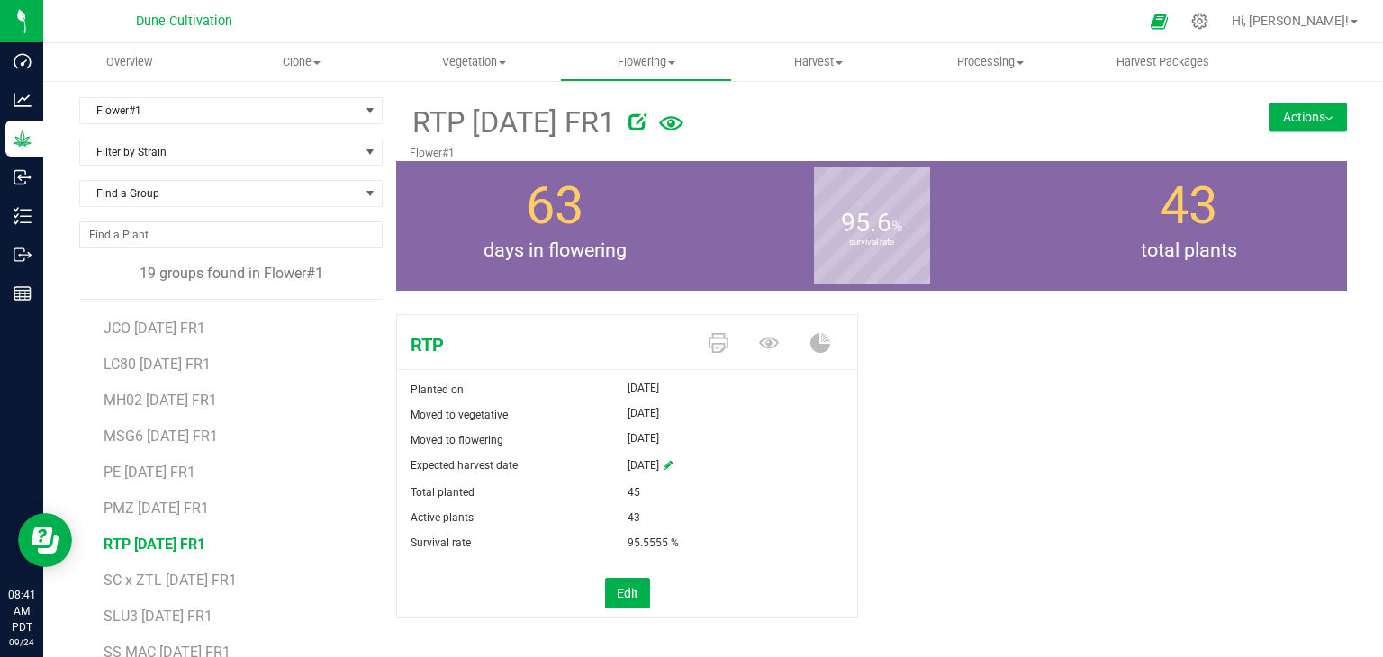
click at [1294, 128] on button "Actions" at bounding box center [1308, 117] width 78 height 29
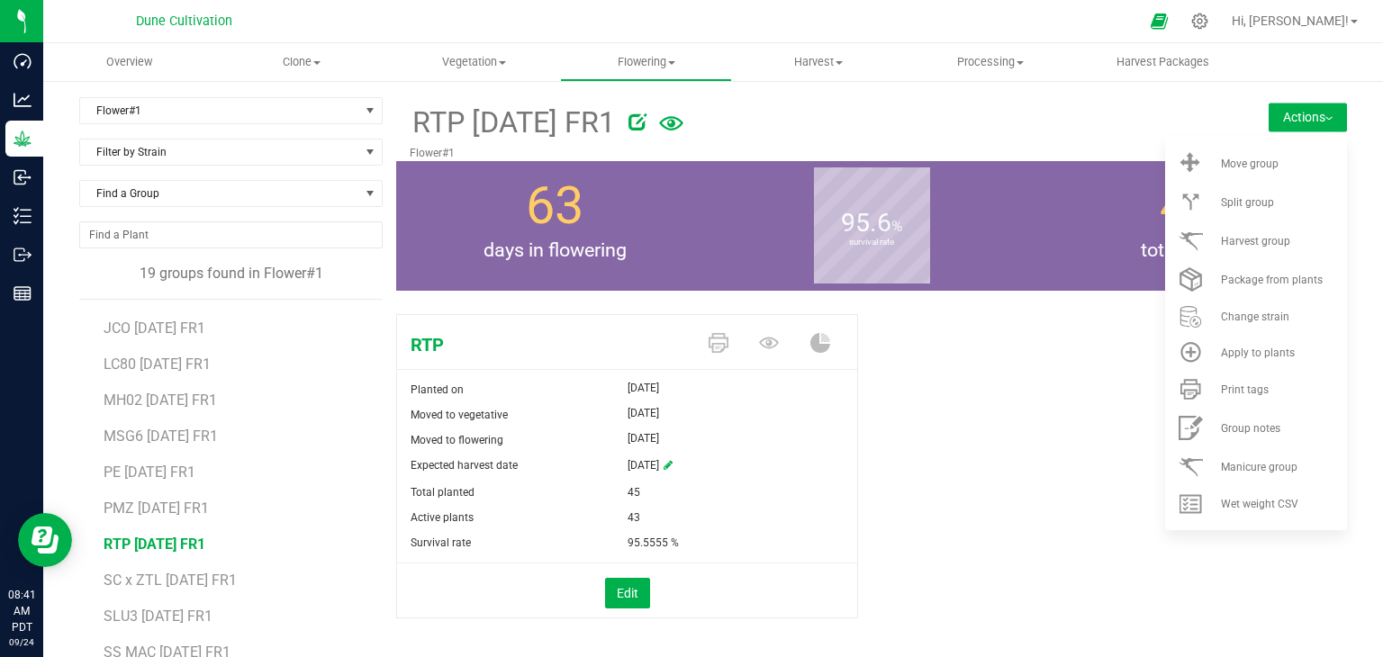
click at [1037, 419] on div "RTP Planted on Jun 17, 2025 Moved to vegetative Jul 4, 2025 Moved to flowering …" at bounding box center [871, 485] width 951 height 357
click at [1298, 125] on button "Actions" at bounding box center [1308, 117] width 78 height 29
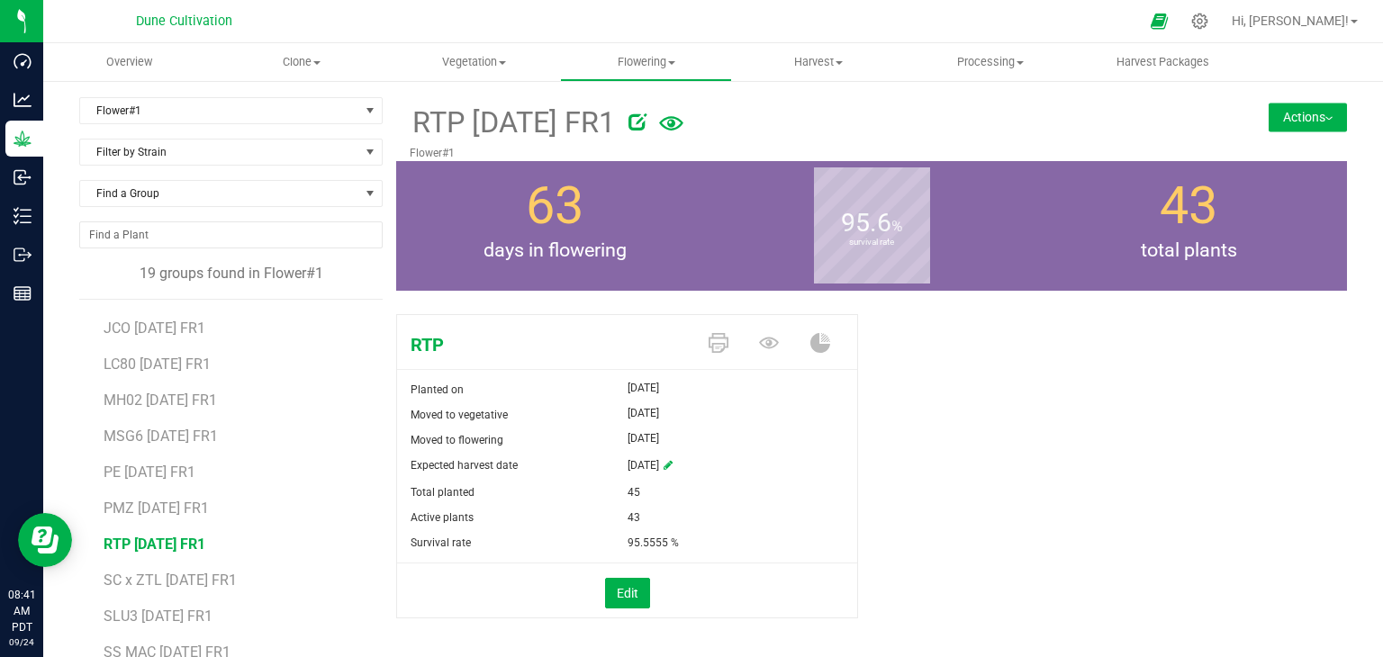
click at [1288, 147] on div "RTP 07.04.25 FR1 Flower#1 Actions Move group Split group" at bounding box center [871, 129] width 951 height 64
click at [1311, 109] on button "Actions" at bounding box center [1308, 117] width 78 height 29
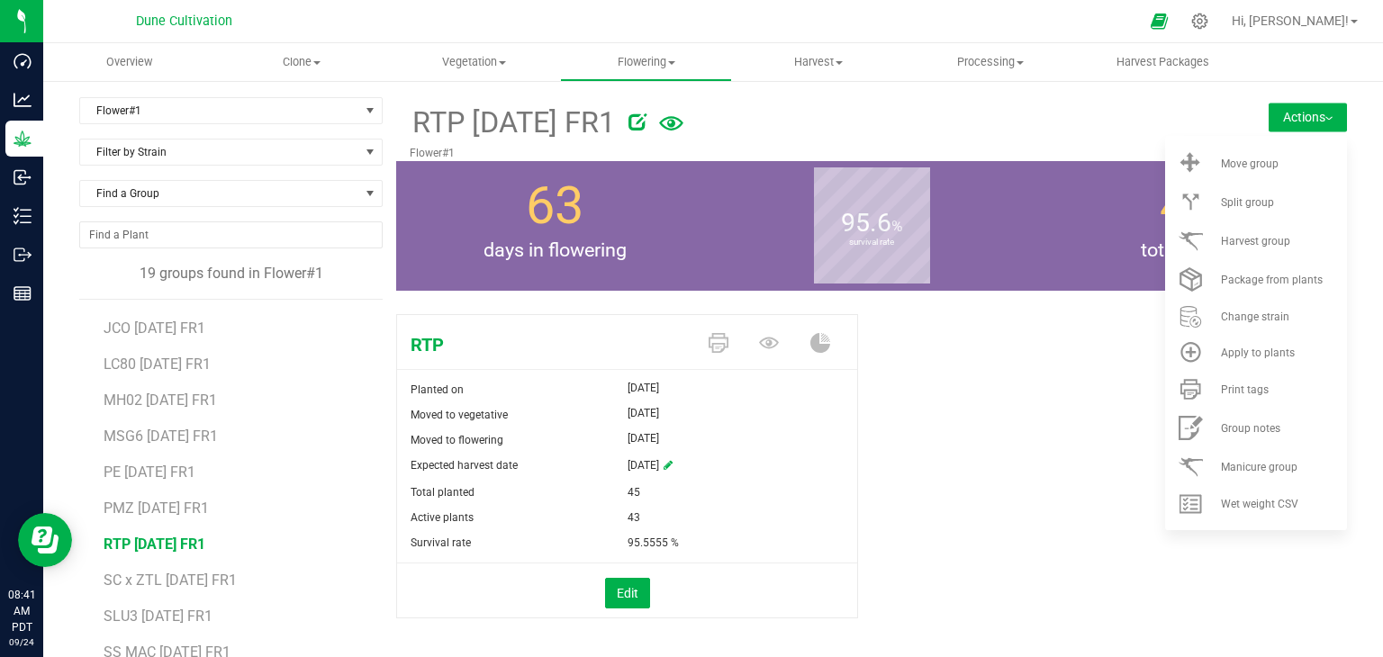
click at [1311, 103] on button "Actions" at bounding box center [1308, 117] width 78 height 29
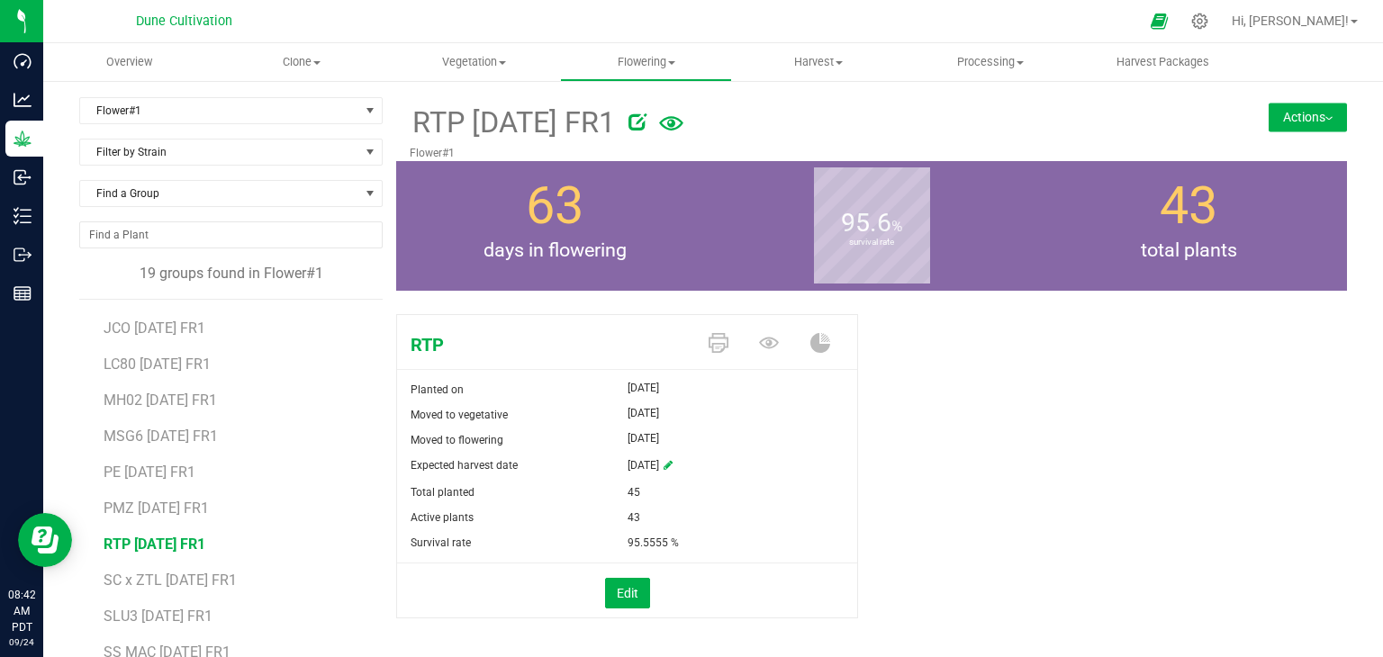
click at [1293, 123] on button "Actions" at bounding box center [1308, 117] width 78 height 29
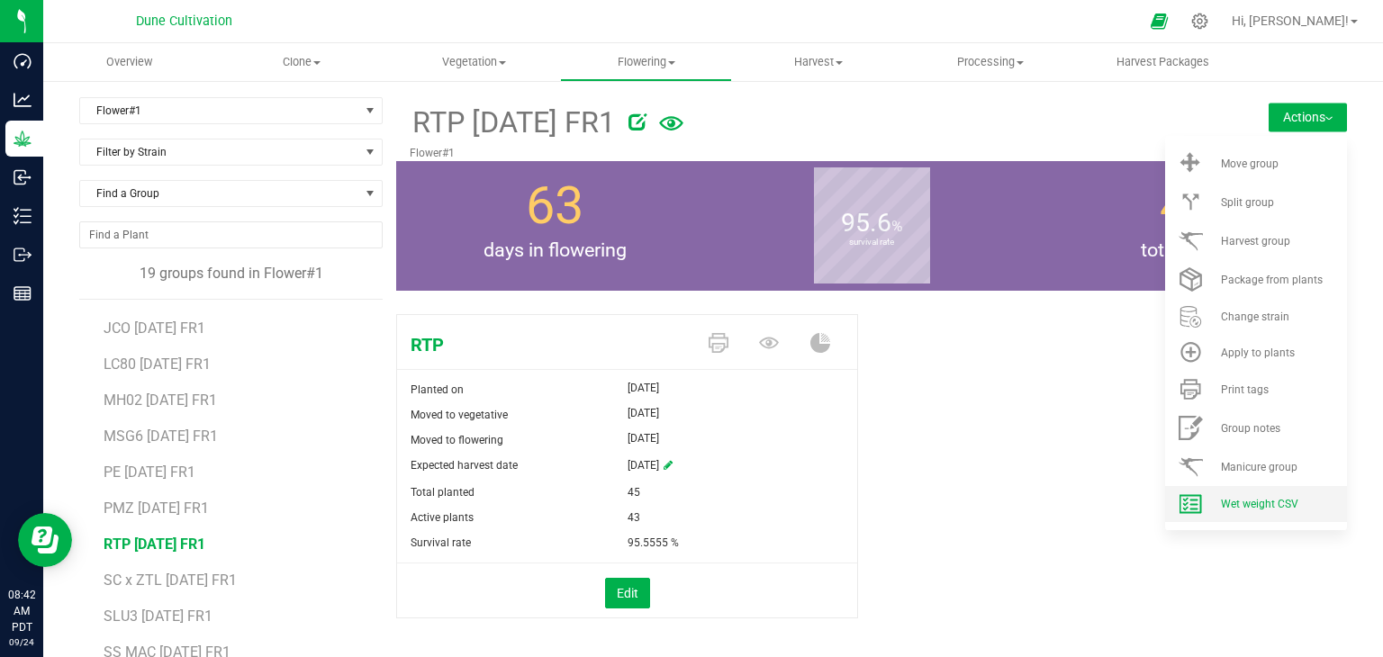
drag, startPoint x: 1259, startPoint y: 508, endPoint x: 1250, endPoint y: 503, distance: 10.1
click at [1258, 508] on span "Wet weight CSV" at bounding box center [1259, 504] width 77 height 13
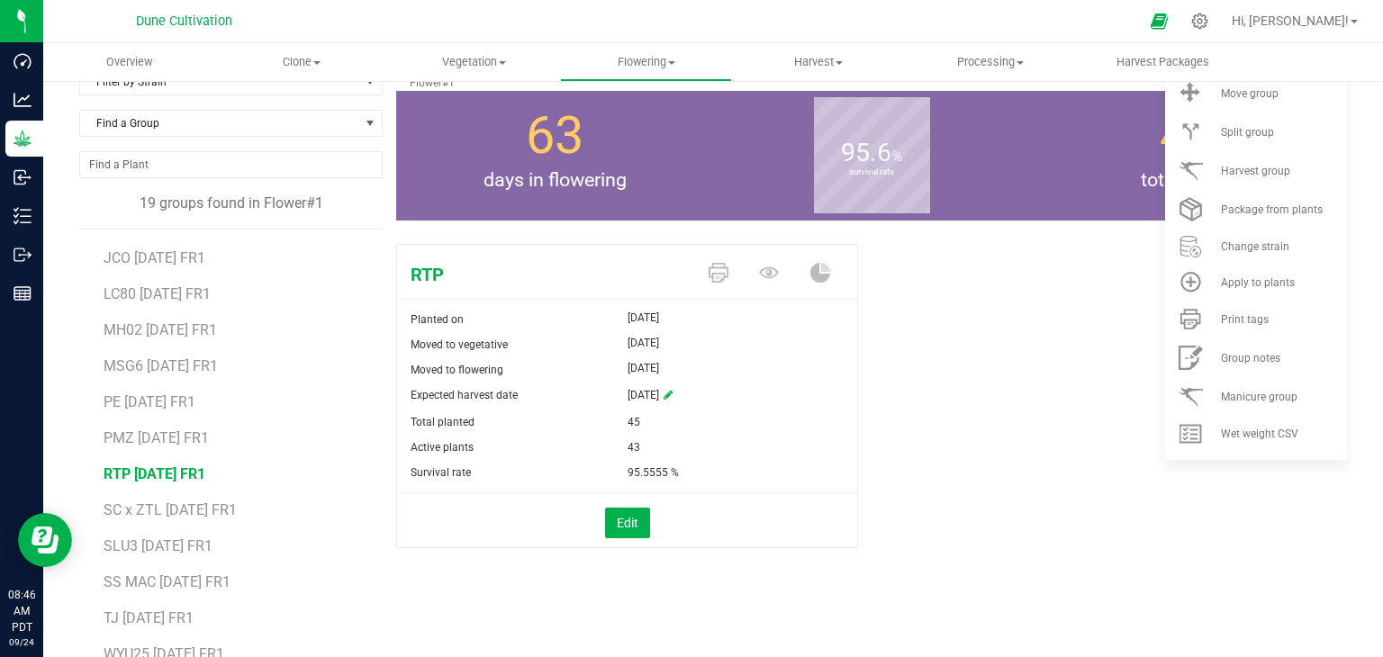
scroll to position [110, 0]
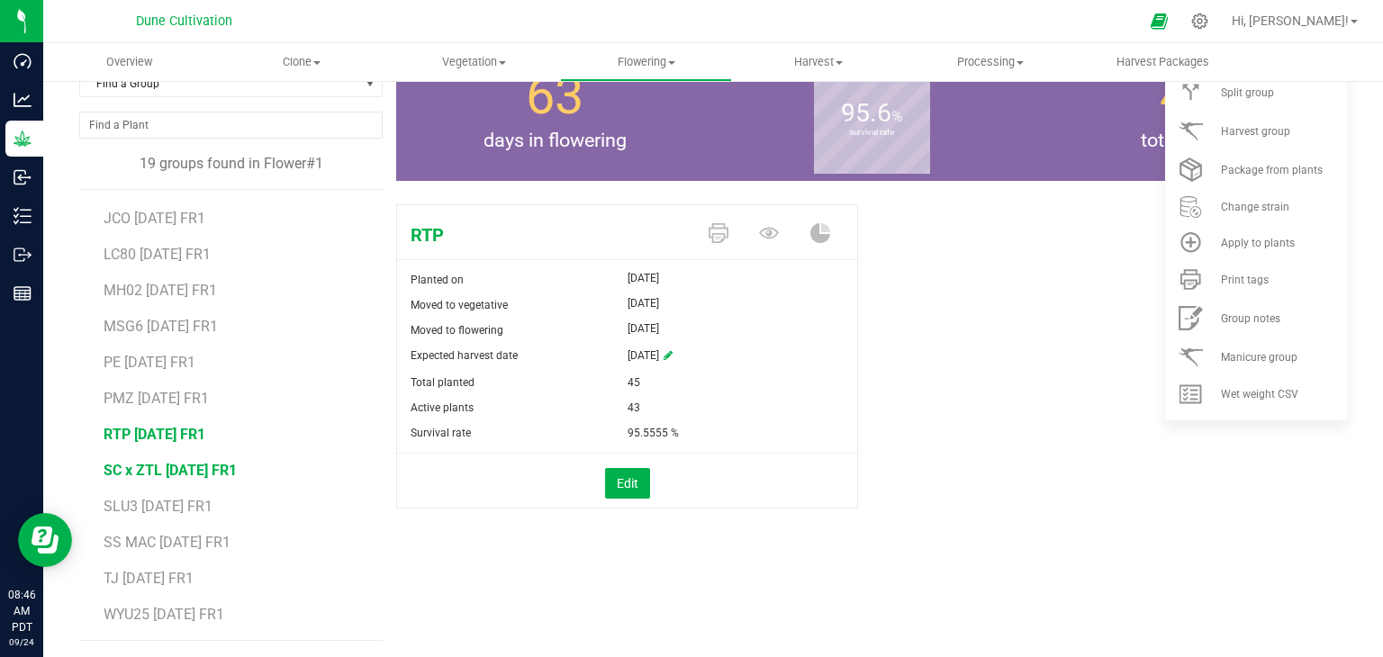
click at [167, 462] on span "SC x ZTL 07.04.25 FR1" at bounding box center [170, 470] width 133 height 17
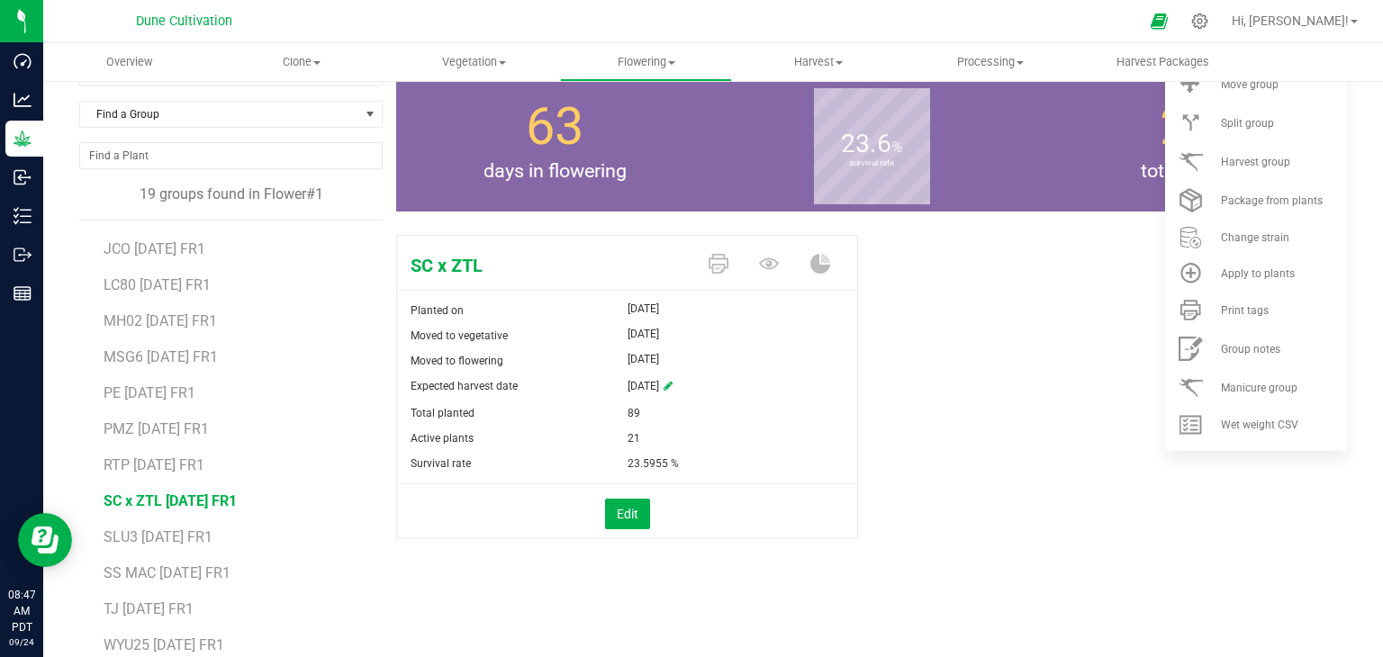
scroll to position [110, 0]
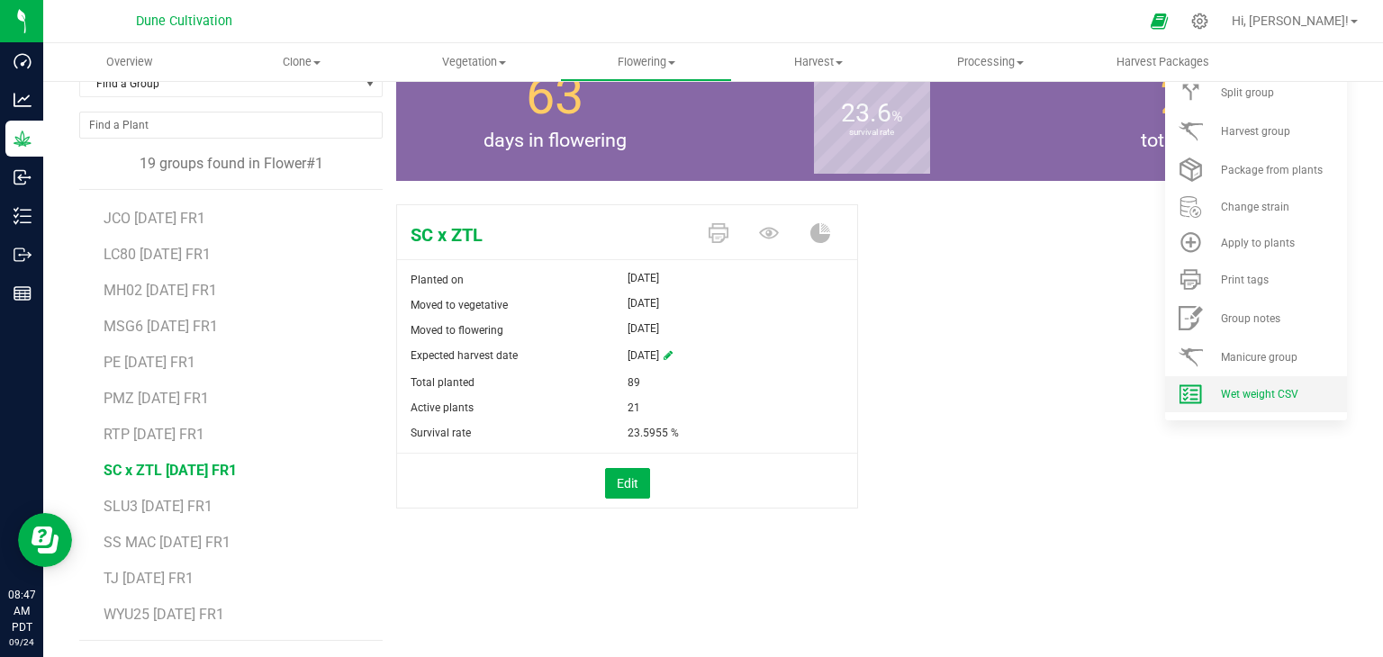
click at [1221, 388] on span "Wet weight CSV" at bounding box center [1259, 394] width 77 height 13
click at [138, 493] on li "SLU3 07.04.25 FR1" at bounding box center [237, 500] width 267 height 36
click at [133, 498] on span "SLU3 07.04.25 FR1" at bounding box center [159, 506] width 110 height 17
click at [1217, 402] on li "Wet weight CSV" at bounding box center [1256, 394] width 182 height 36
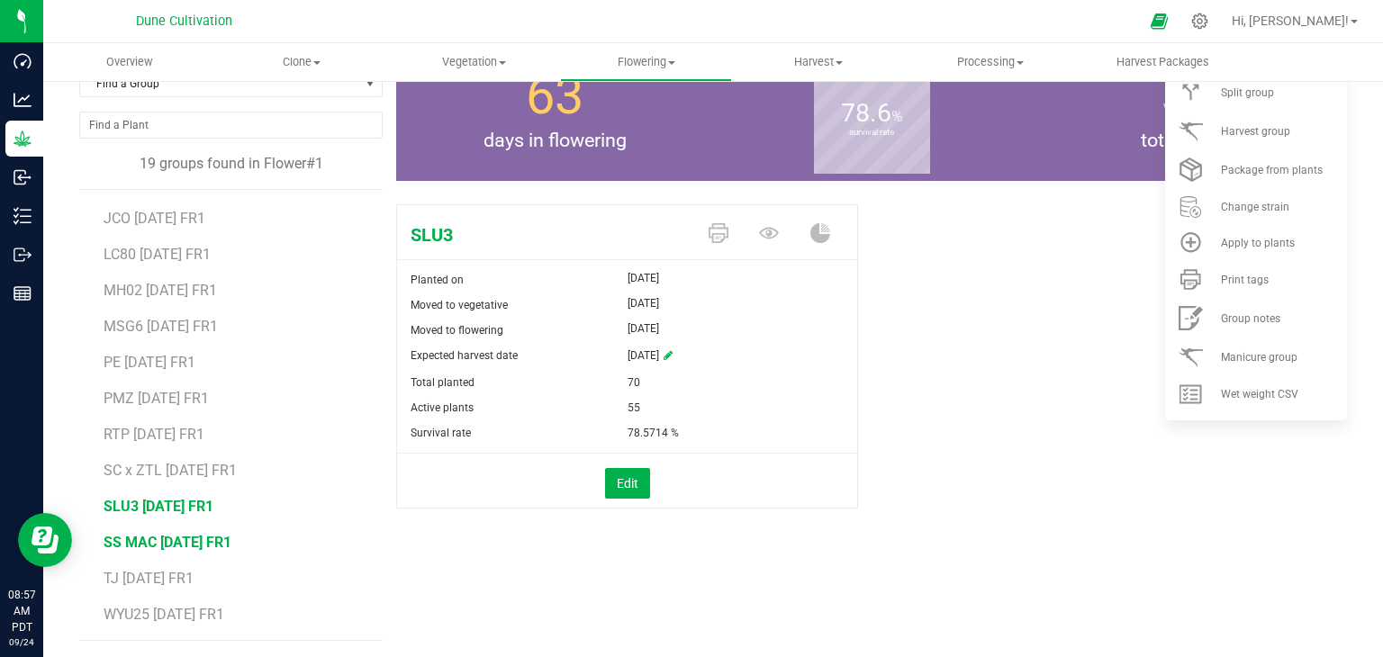
click at [170, 534] on span "SS MAC 07.04.25 FR1" at bounding box center [168, 542] width 128 height 17
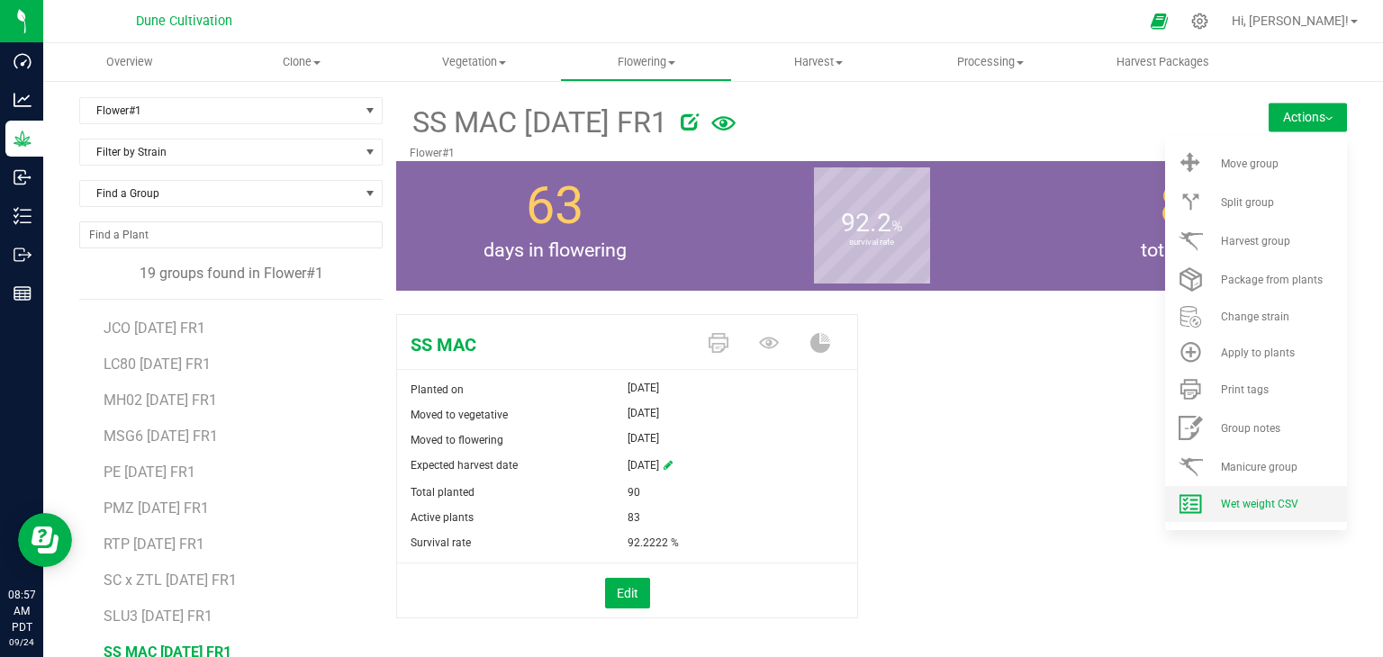
click at [1201, 502] on li "Wet weight CSV" at bounding box center [1256, 504] width 182 height 36
click at [1198, 501] on span at bounding box center [1190, 504] width 43 height 22
click at [943, 498] on div "SS MAC Planted on Jun 19, 2025 Moved to vegetative Jul 4, 2025 Moved to floweri…" at bounding box center [871, 485] width 951 height 357
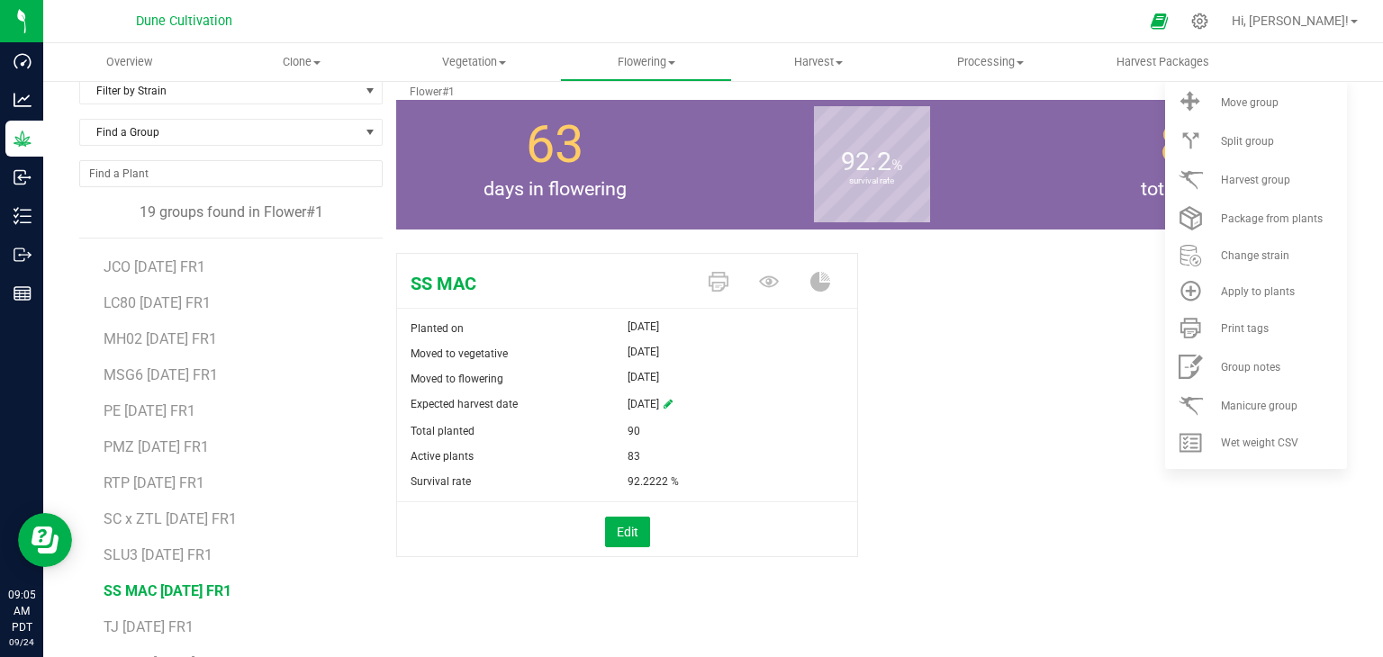
scroll to position [110, 0]
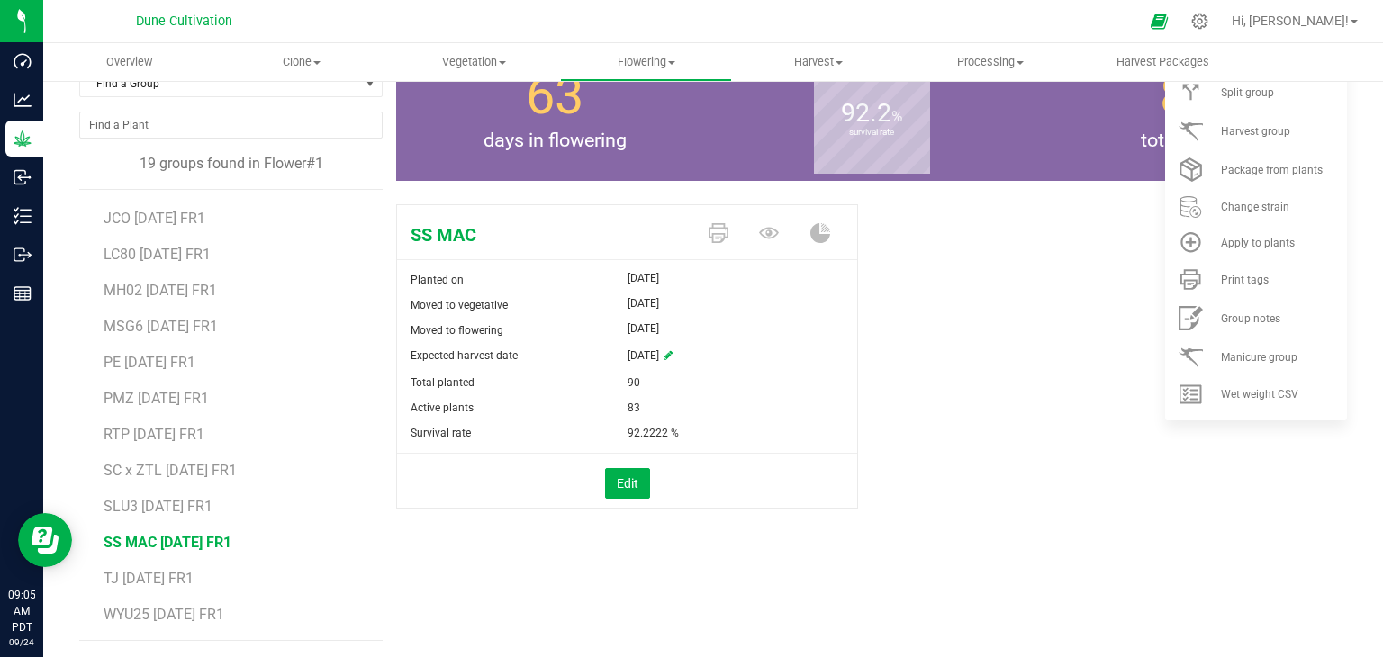
click at [166, 564] on li "TJ [DATE] FR1" at bounding box center [237, 572] width 267 height 36
click at [158, 566] on li "TJ [DATE] FR1" at bounding box center [237, 572] width 267 height 36
click at [171, 582] on span "TJ [DATE] FR1" at bounding box center [149, 578] width 90 height 17
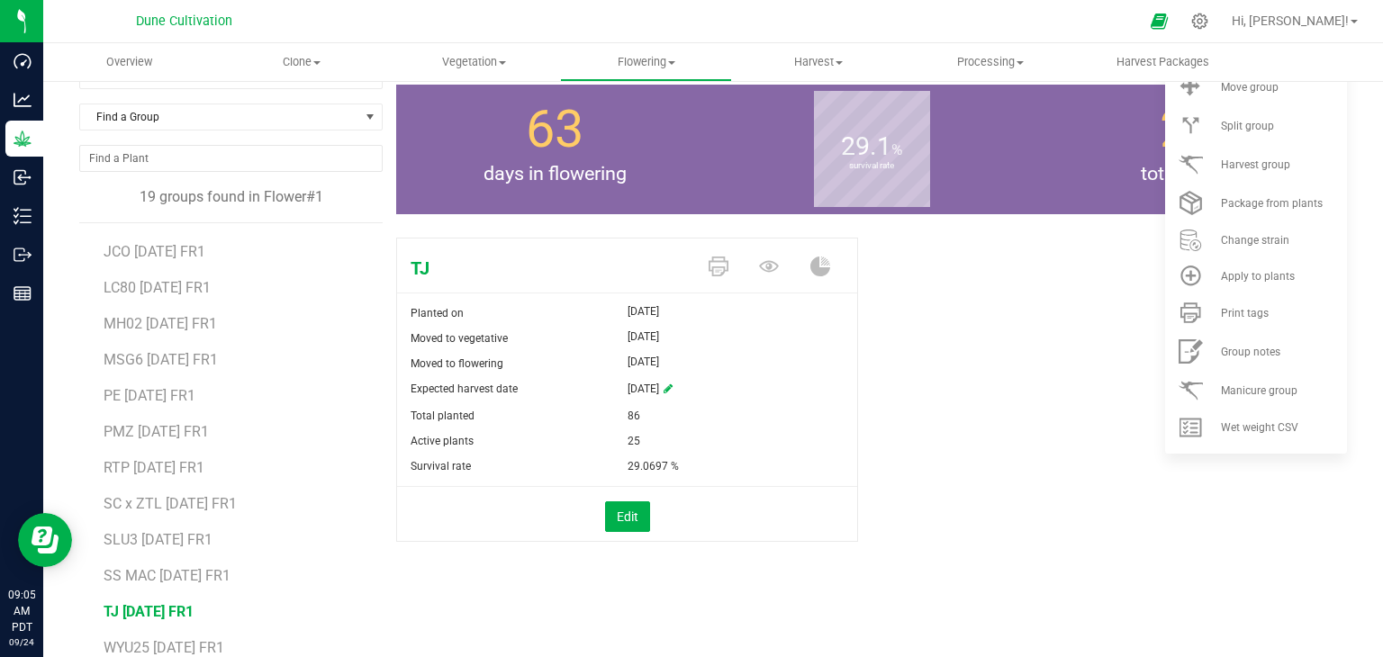
scroll to position [110, 0]
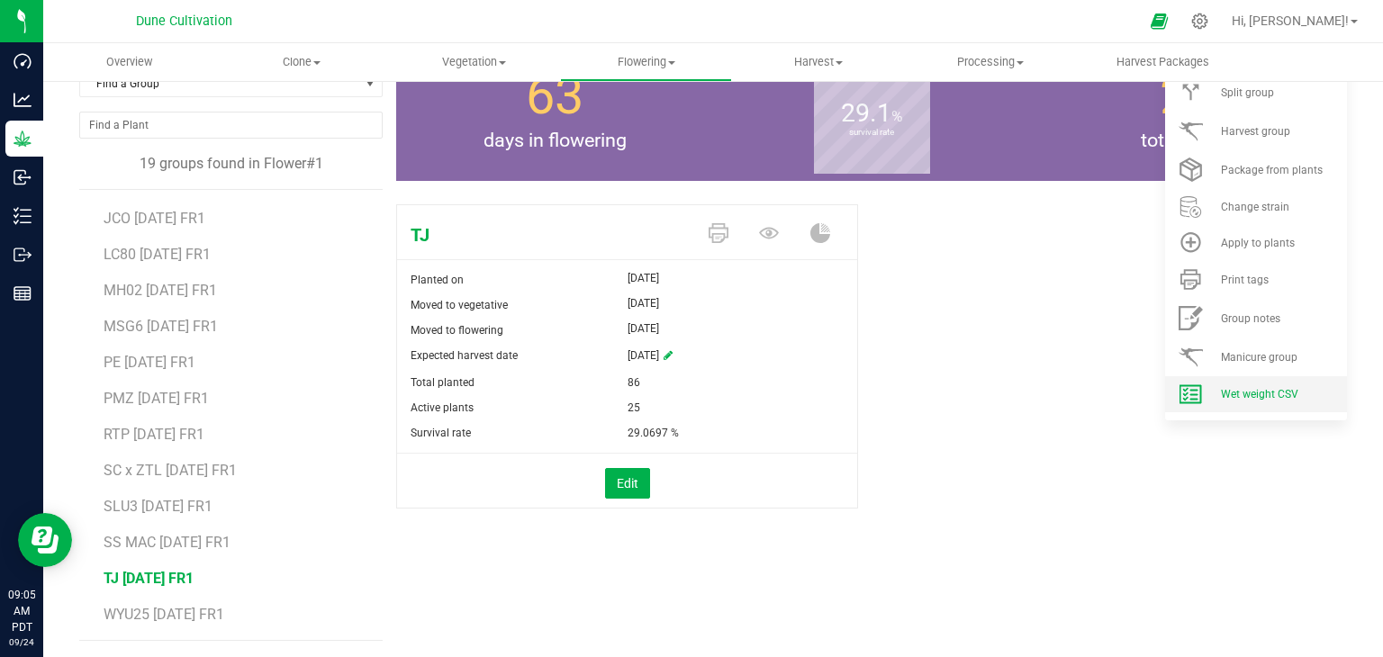
click at [1199, 387] on li "Wet weight CSV" at bounding box center [1256, 394] width 182 height 36
click at [165, 610] on span "WYU25 [DATE] FR1" at bounding box center [165, 614] width 122 height 17
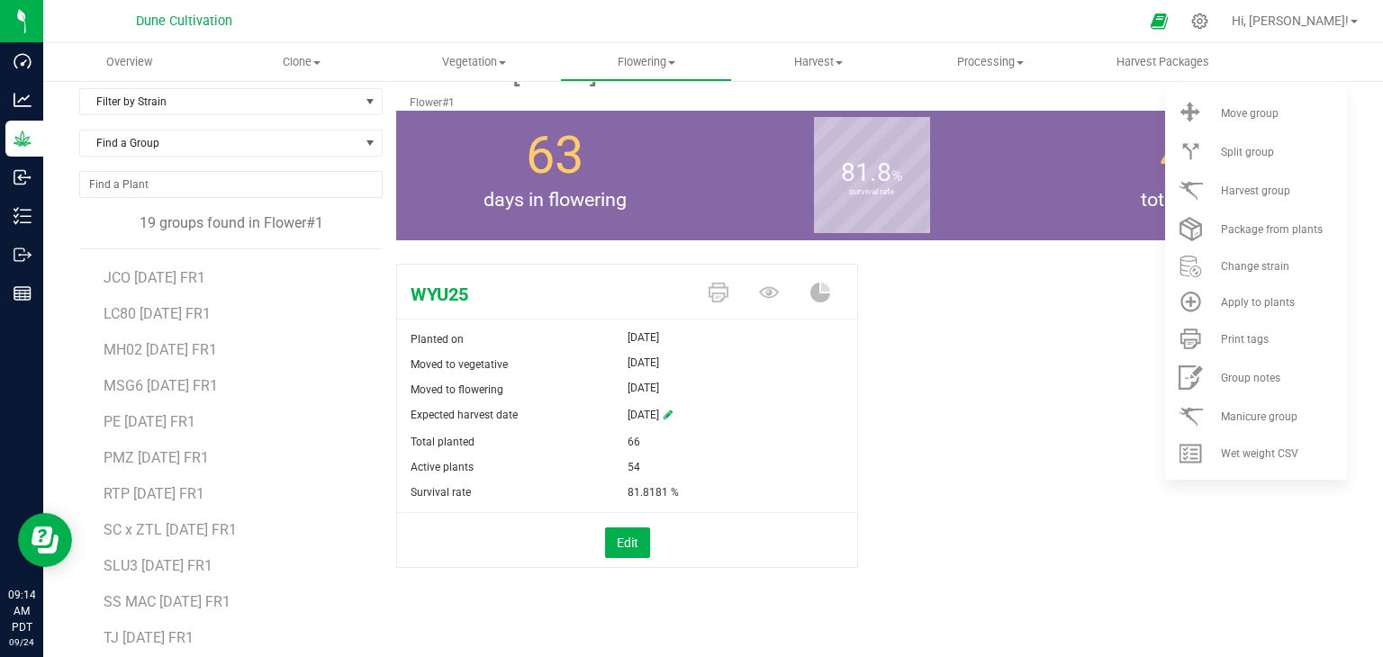
scroll to position [20, 0]
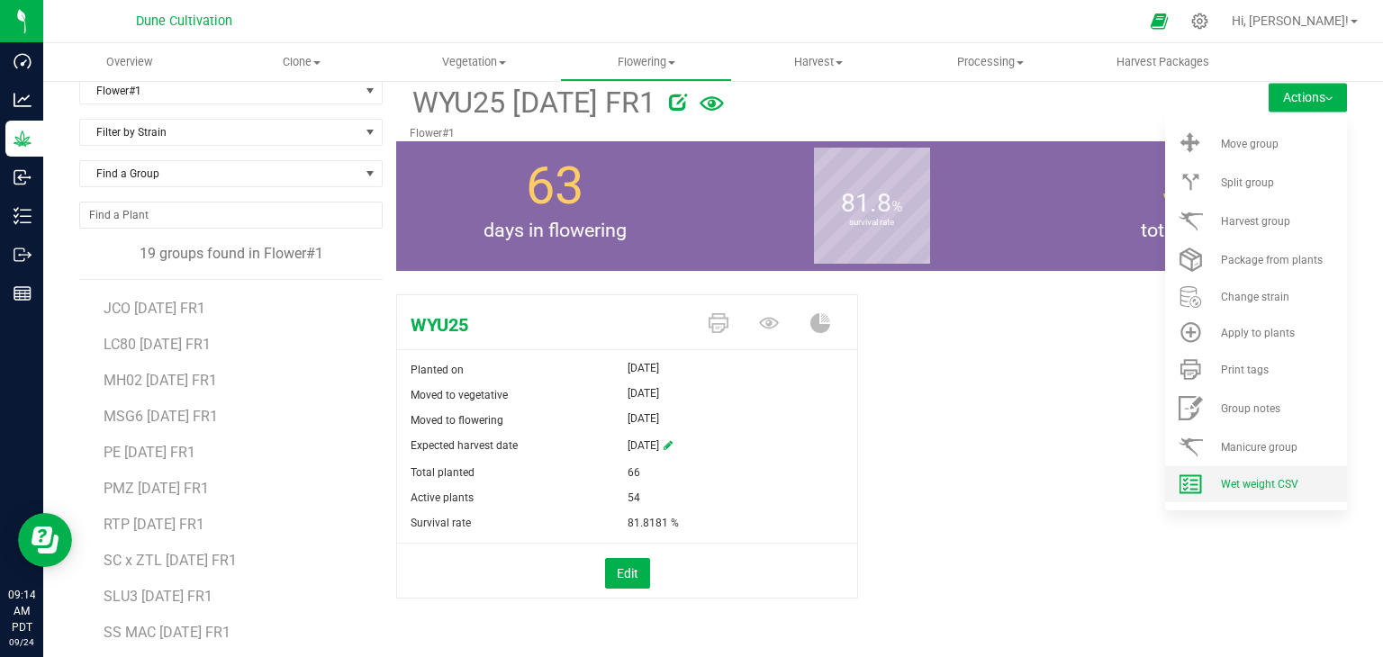
click at [1228, 480] on span "Wet weight CSV" at bounding box center [1259, 484] width 77 height 13
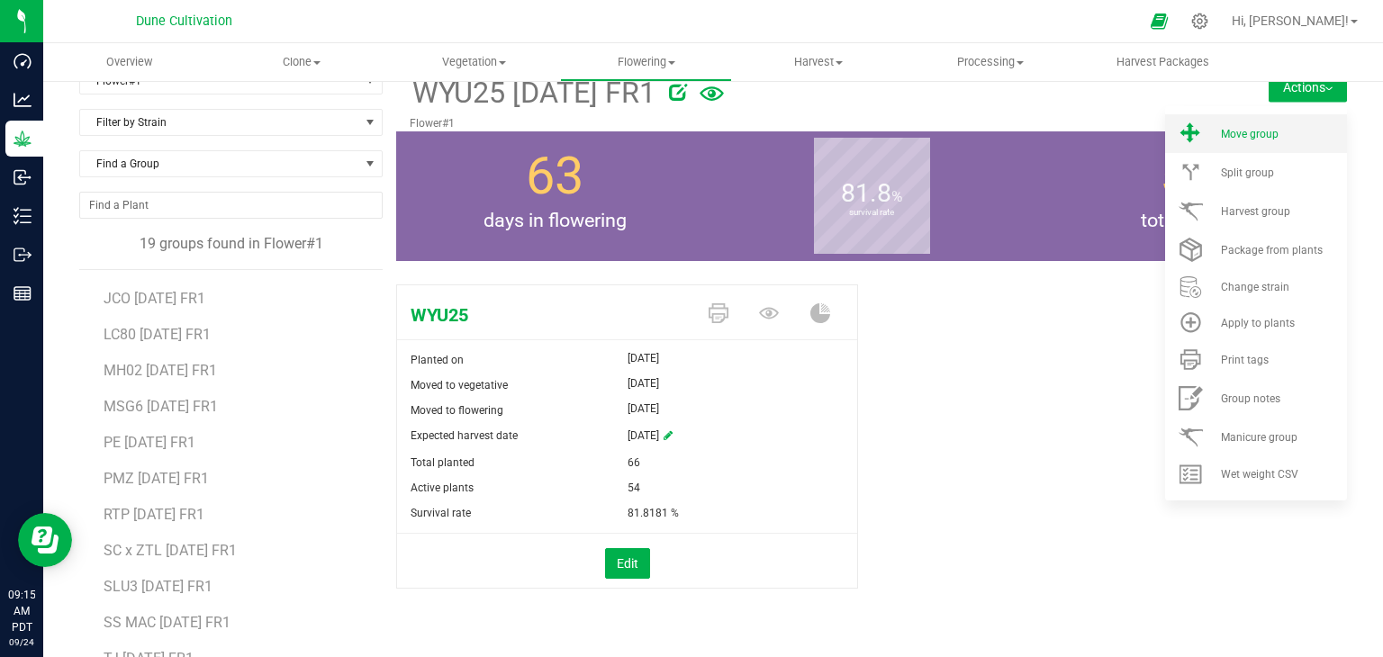
scroll to position [0, 0]
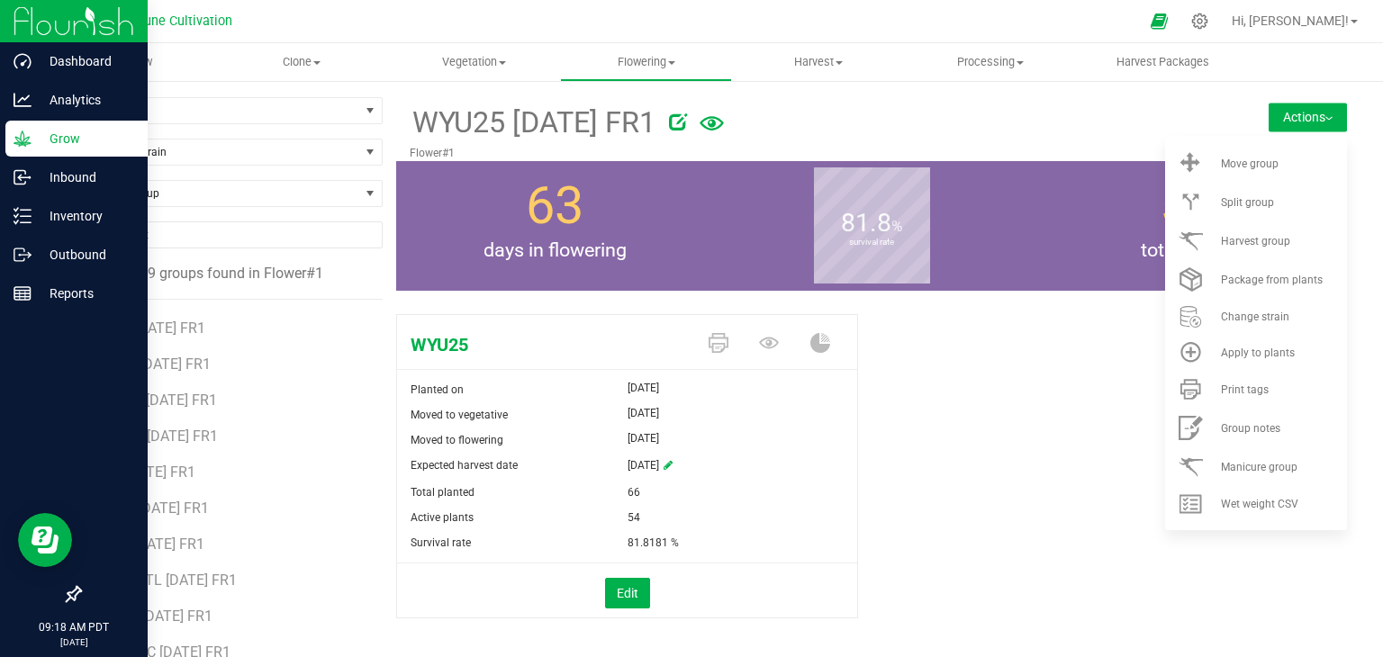
click at [39, 146] on p "Grow" at bounding box center [86, 139] width 108 height 22
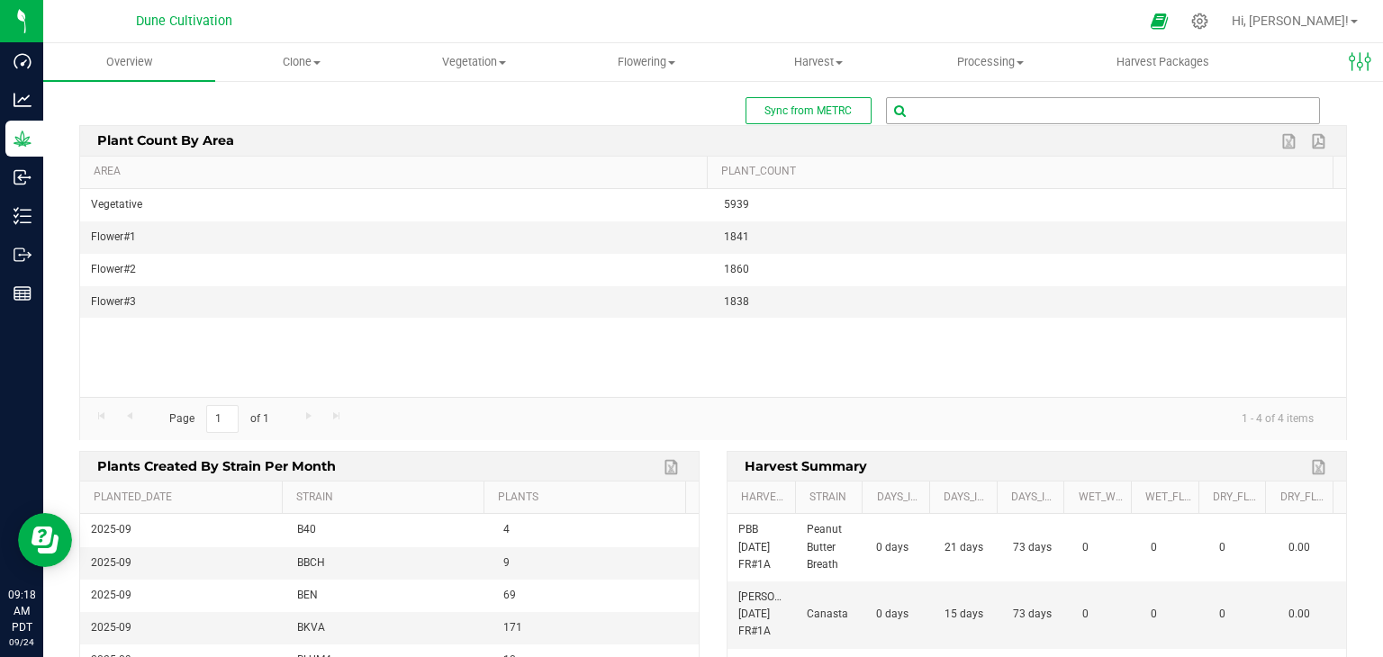
click at [962, 100] on input "text" at bounding box center [1103, 110] width 432 height 25
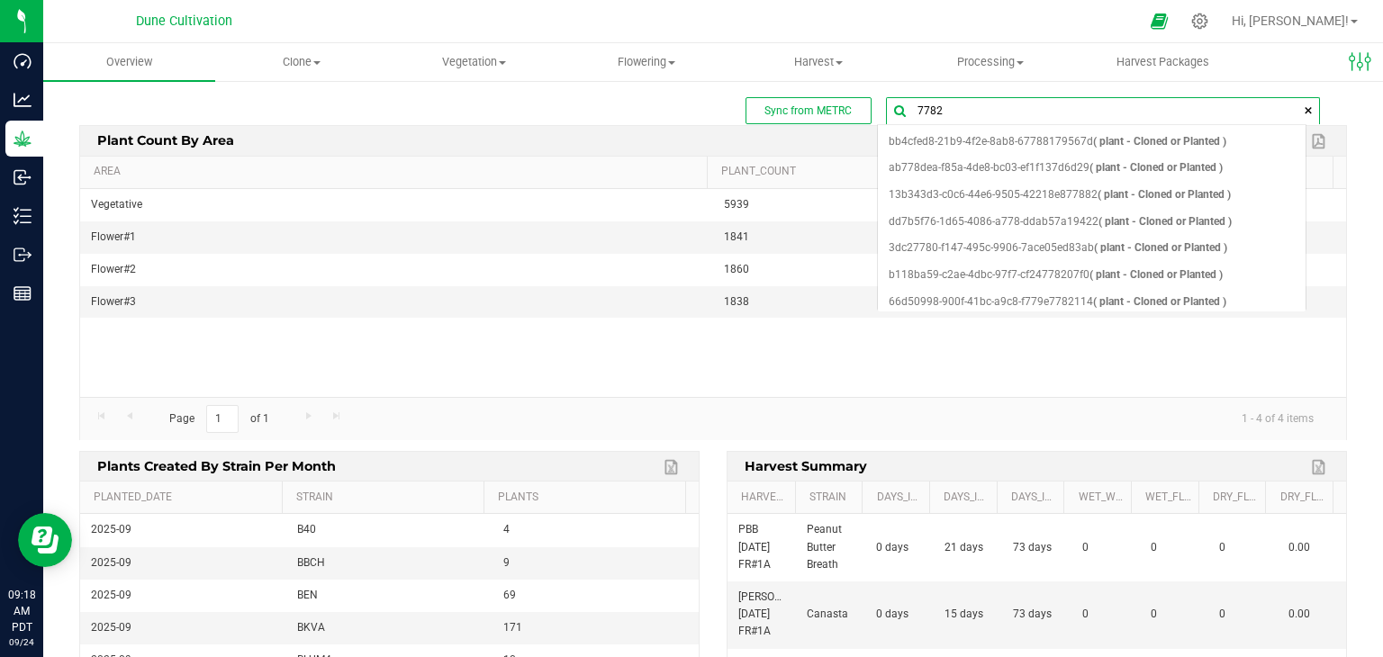
type input "77829"
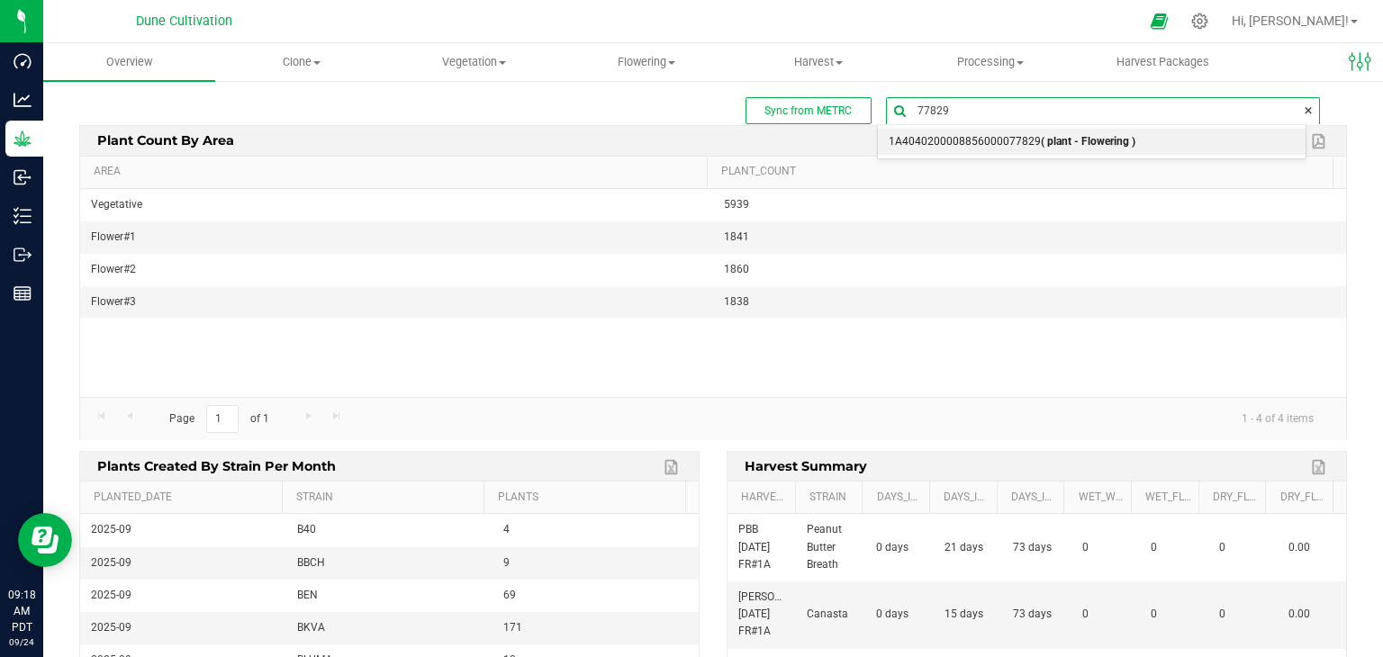
click at [1019, 152] on span "1A4040200008856000077829 ( plant - Flowering )" at bounding box center [1012, 142] width 247 height 23
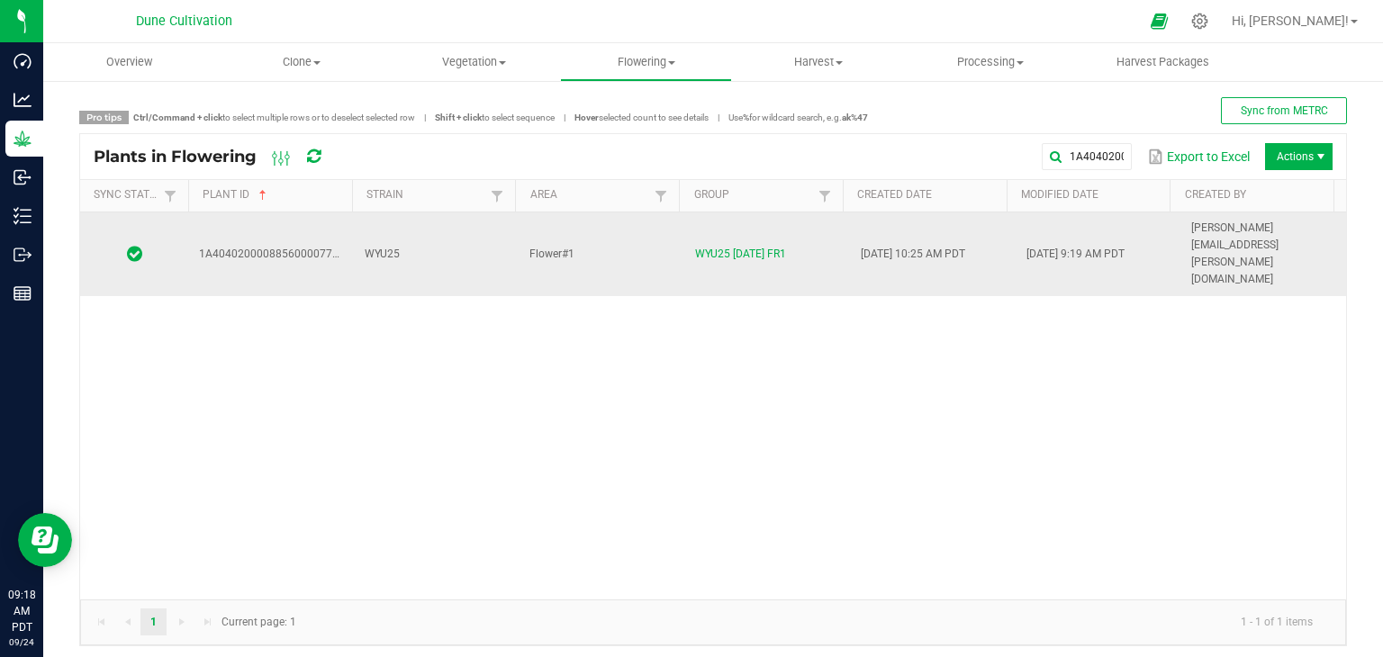
drag, startPoint x: 460, startPoint y: 231, endPoint x: 450, endPoint y: 226, distance: 10.9
click at [451, 227] on td "WYU25" at bounding box center [437, 255] width 166 height 84
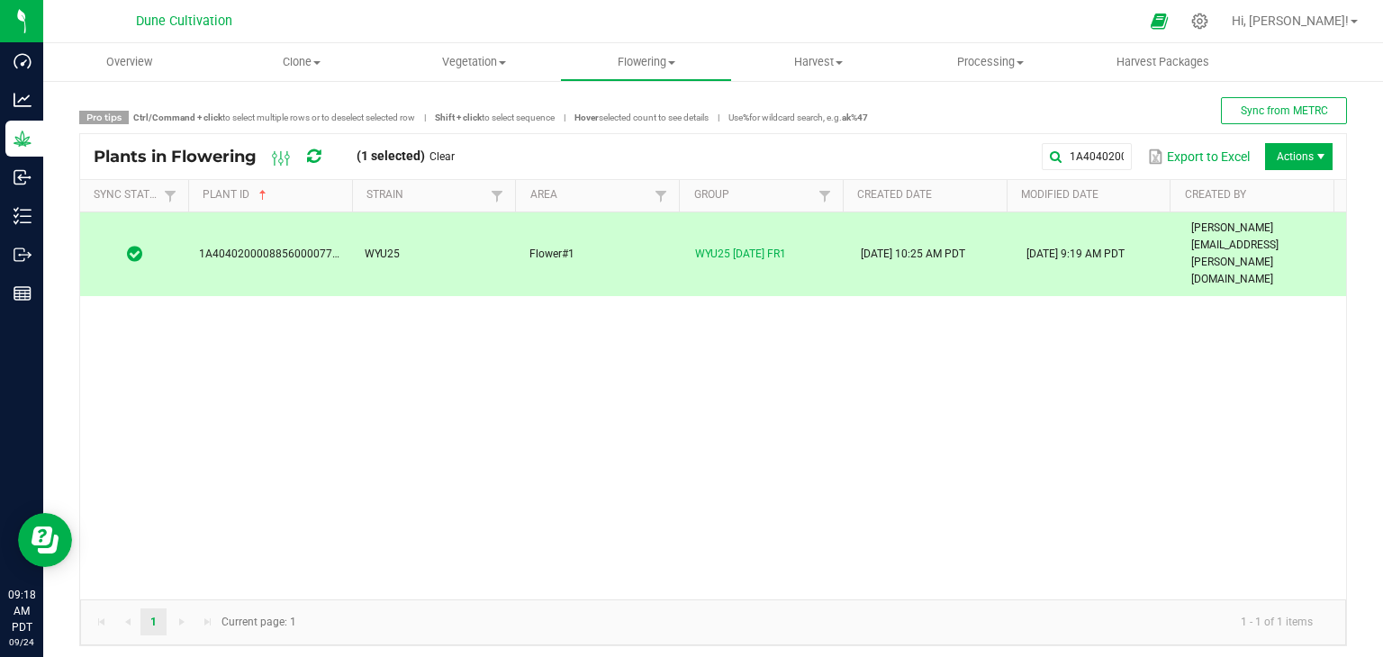
click at [1296, 171] on div "1A4040200008856000077829 Export to Excel Actions" at bounding box center [900, 156] width 864 height 31
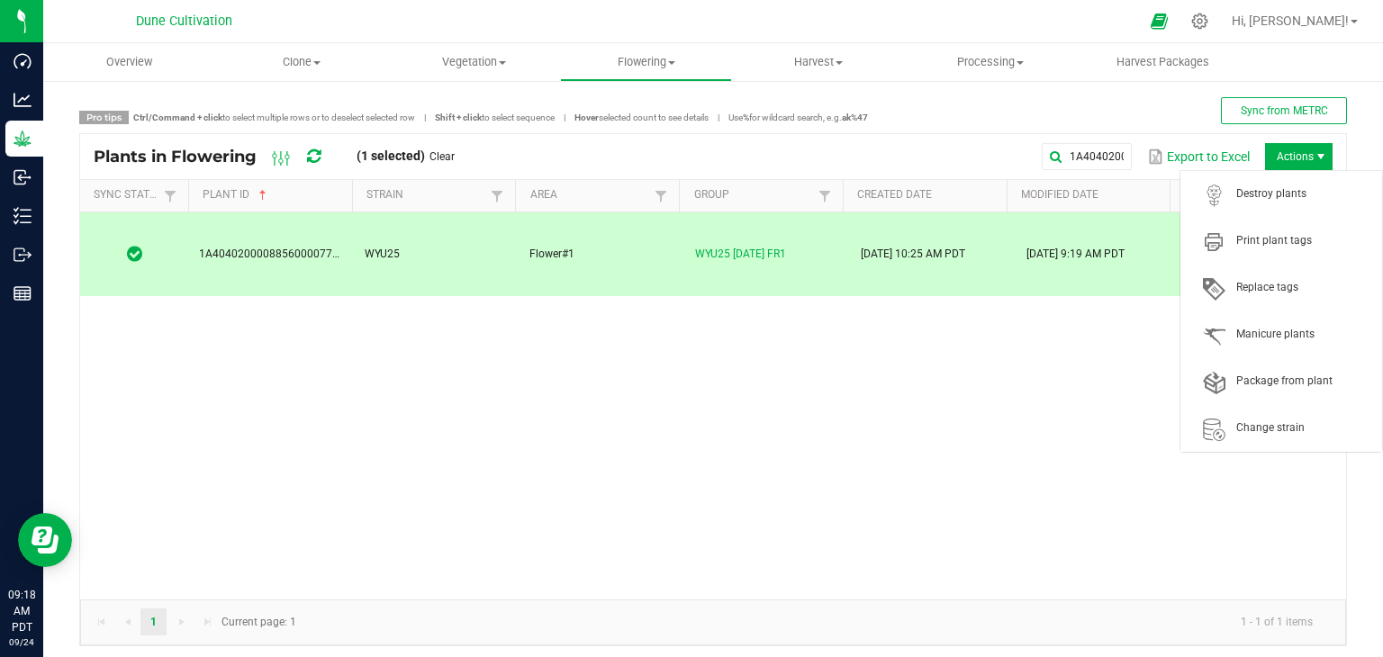
click at [1298, 163] on span "Actions" at bounding box center [1299, 156] width 68 height 27
click at [1281, 193] on span "Destroy plants" at bounding box center [1303, 193] width 135 height 15
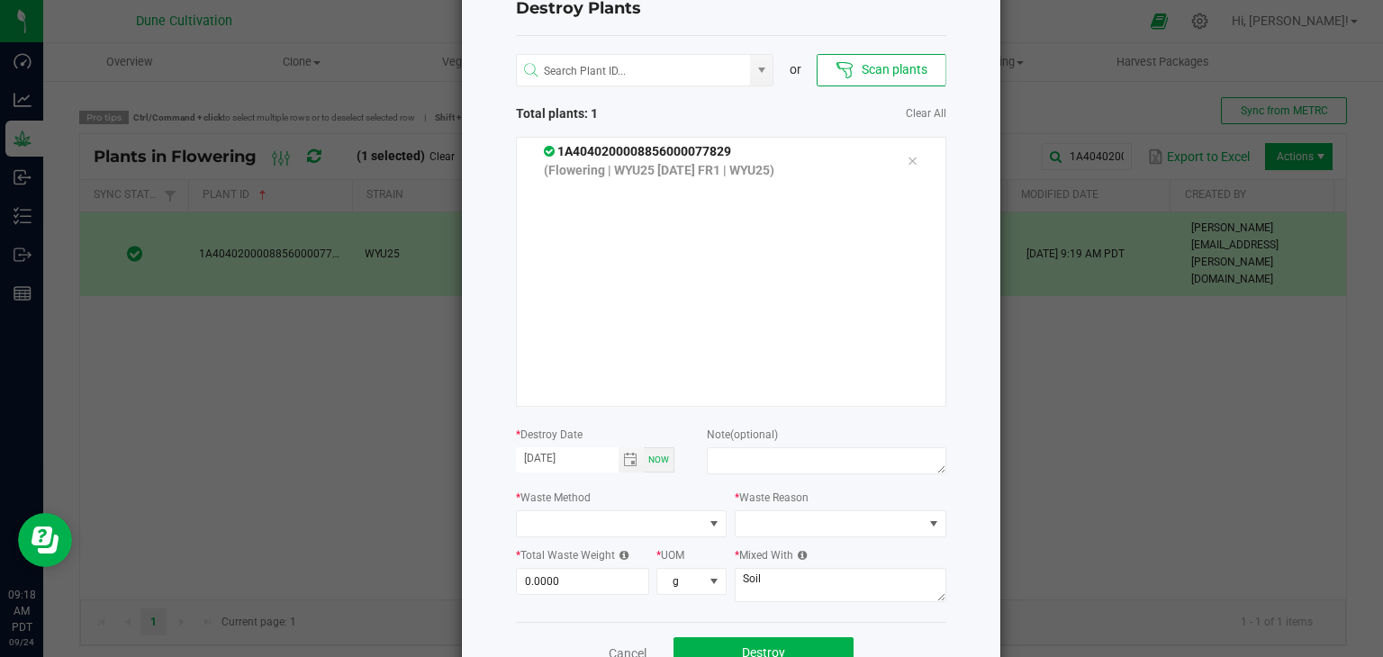
scroll to position [114, 0]
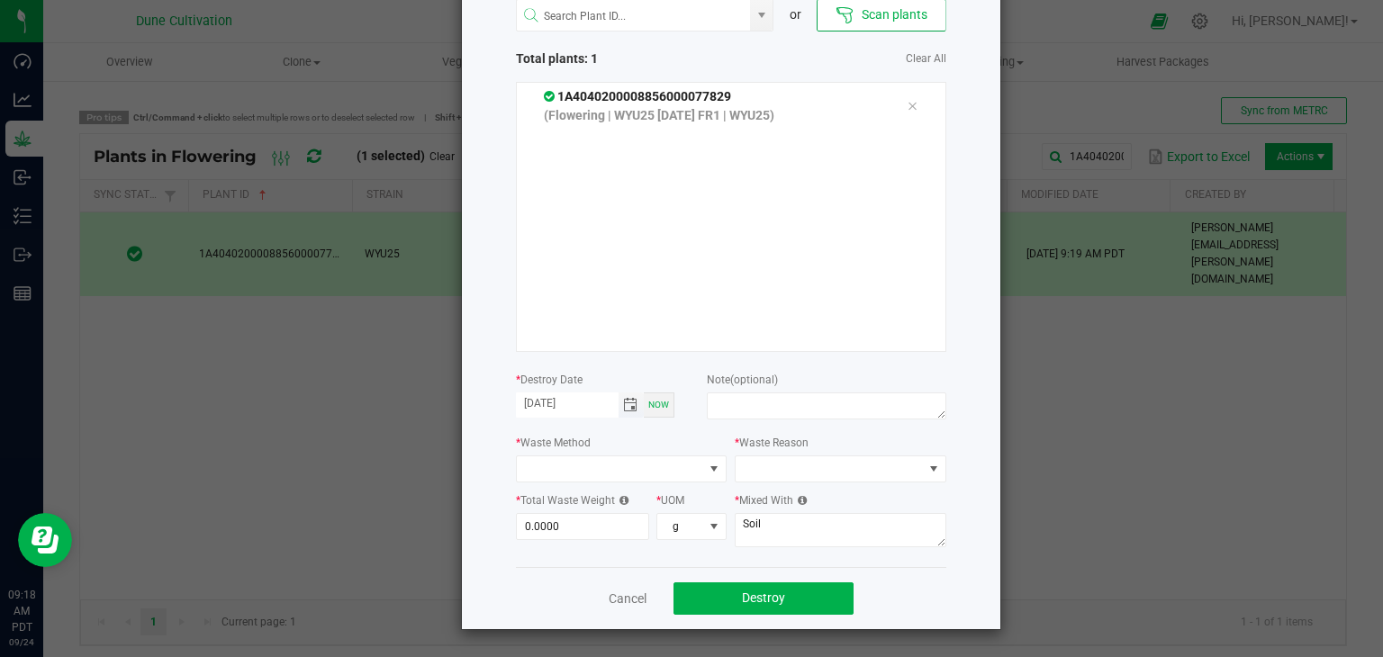
click at [629, 405] on span "Toggle calendar" at bounding box center [630, 405] width 14 height 14
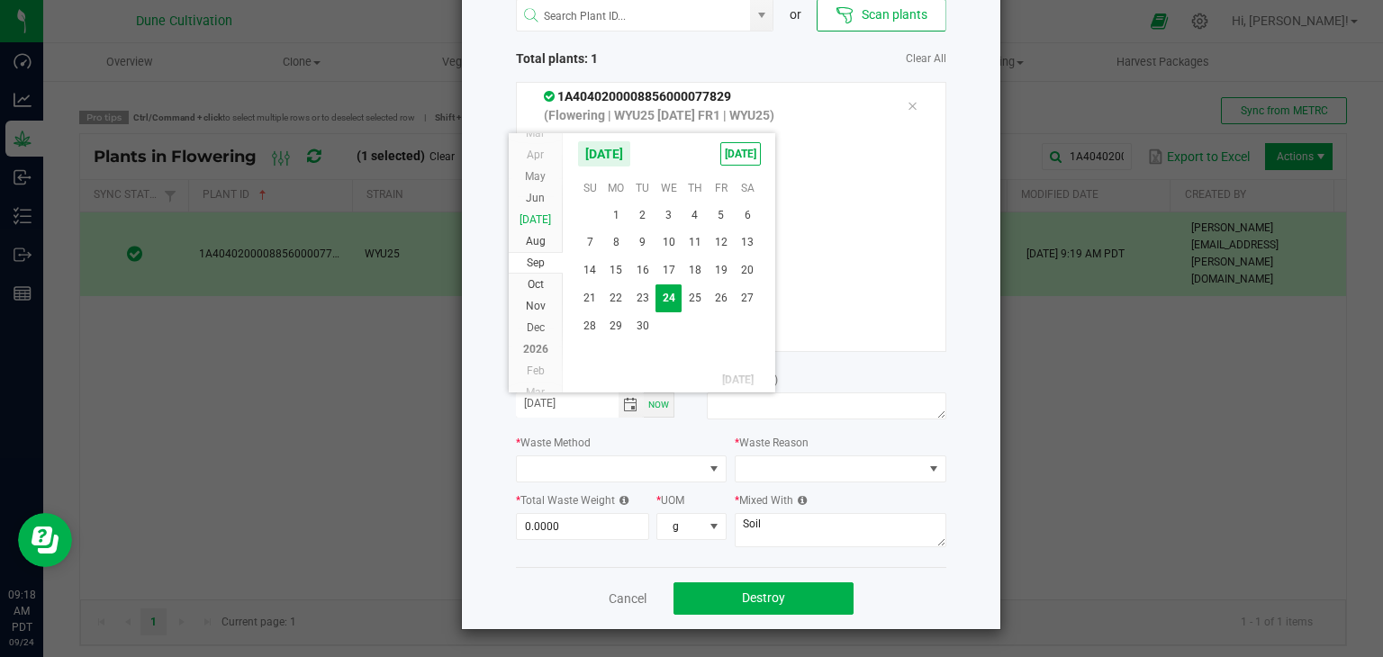
click at [543, 218] on li "Jul" at bounding box center [536, 220] width 54 height 22
click at [616, 247] on span "7" at bounding box center [616, 242] width 26 height 28
type input "07/07/2025"
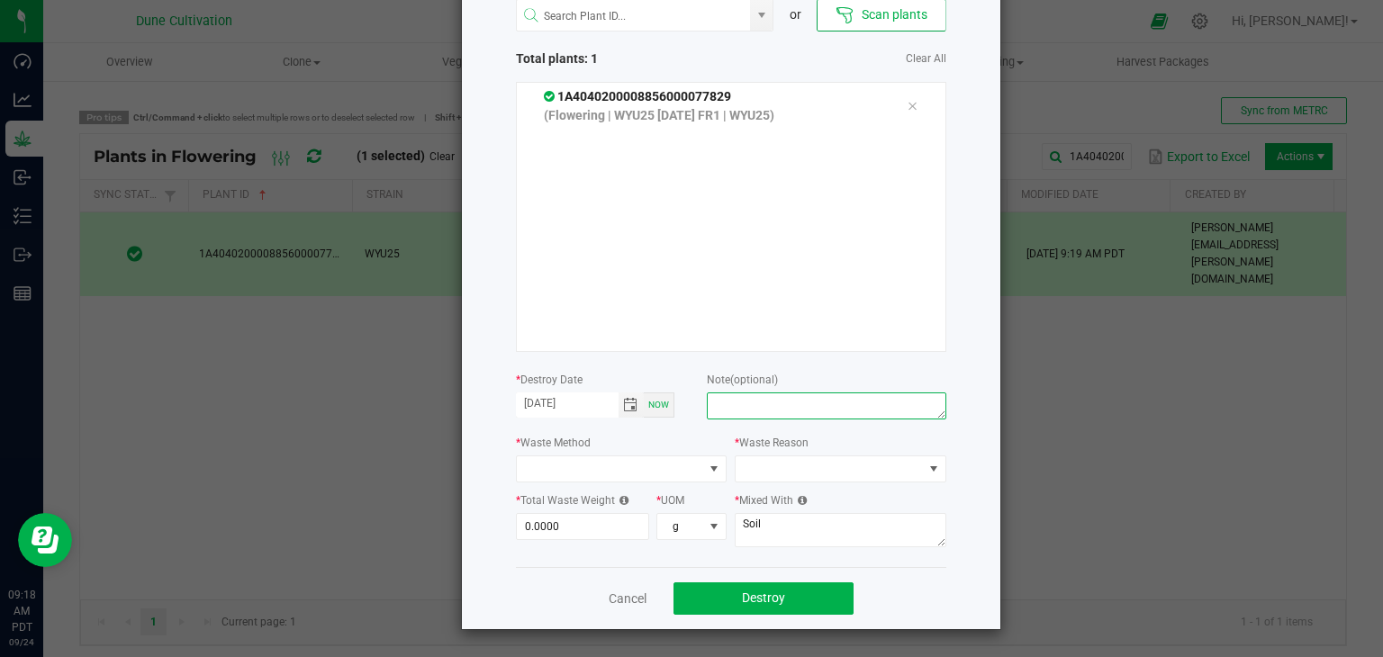
click at [790, 406] on textarea at bounding box center [826, 406] width 239 height 27
type textarea "U"
type textarea "unhealthy"
click at [584, 449] on div "* Waste Method" at bounding box center [622, 458] width 212 height 50
click at [582, 467] on span at bounding box center [610, 469] width 187 height 25
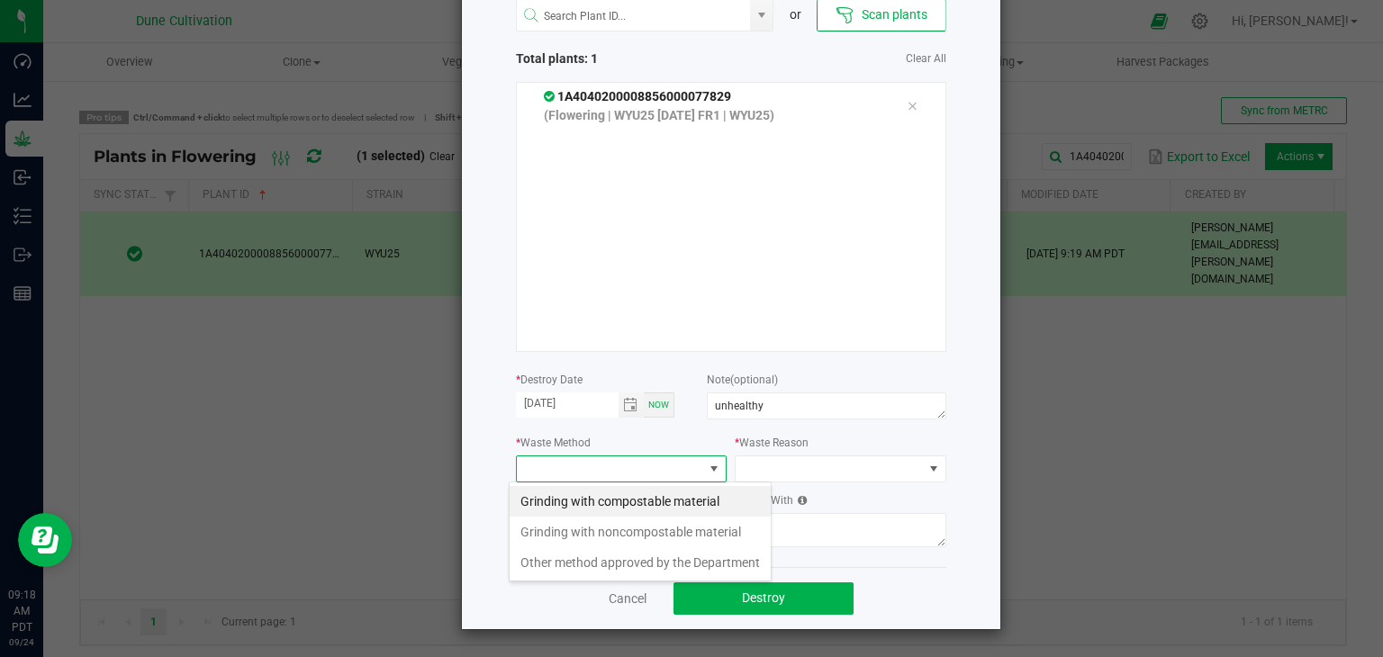
scroll to position [26, 212]
click at [609, 504] on li "Grinding with compostable material" at bounding box center [640, 501] width 261 height 31
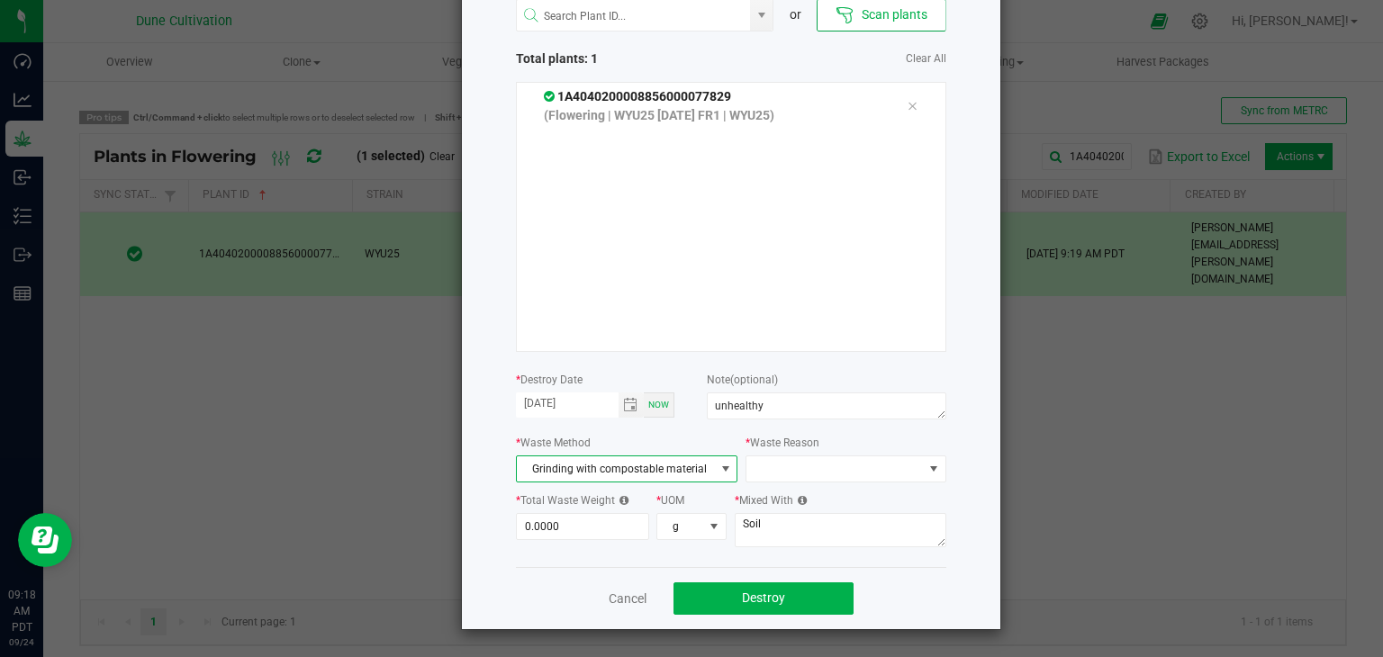
click at [800, 485] on div "or Scan plants Total plants: 1 Clear All 1A4040200008856000077829 (Flowering | …" at bounding box center [731, 274] width 430 height 586
click at [801, 479] on span at bounding box center [834, 469] width 176 height 25
drag, startPoint x: 781, startPoint y: 508, endPoint x: 756, endPoint y: 505, distance: 24.5
click at [779, 506] on li "Pruning" at bounding box center [837, 501] width 203 height 31
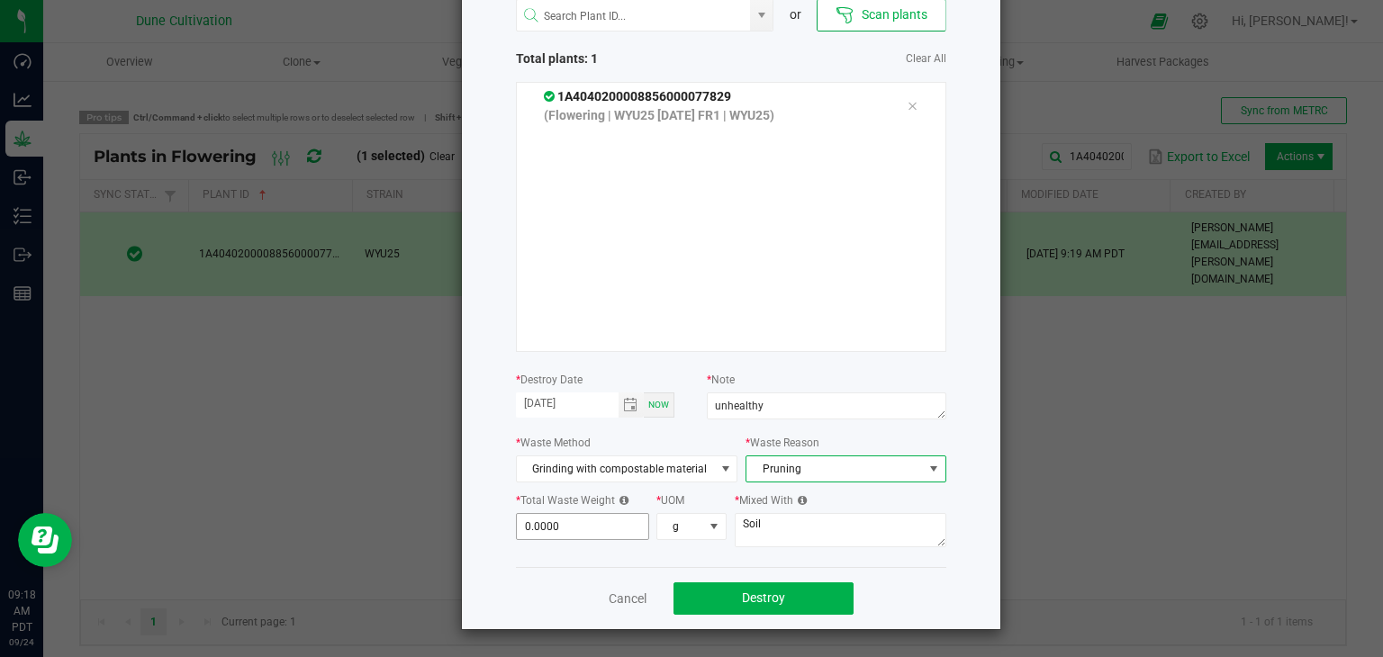
type input "0"
click at [585, 518] on input "0" at bounding box center [583, 526] width 132 height 25
type input "79.0000"
click at [777, 522] on textarea "Soil" at bounding box center [841, 530] width 212 height 34
type textarea "S"
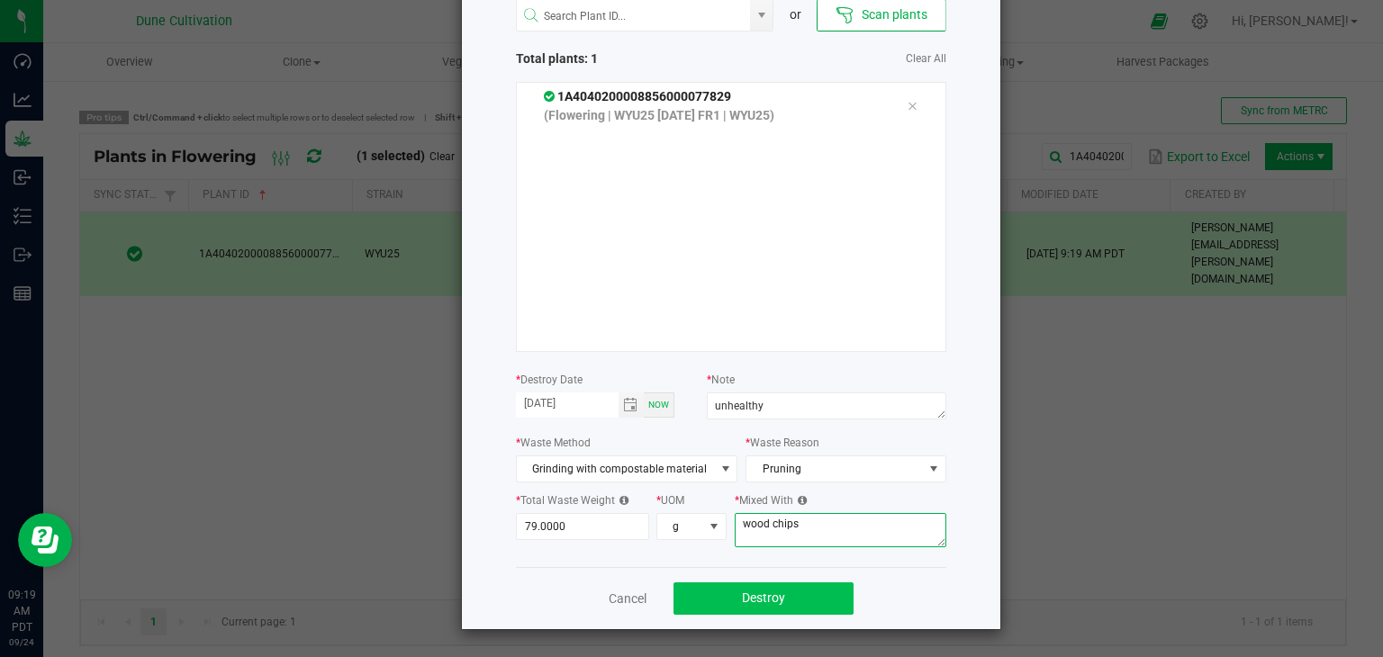
type textarea "wood chips"
click at [719, 596] on button "Destroy" at bounding box center [764, 599] width 180 height 32
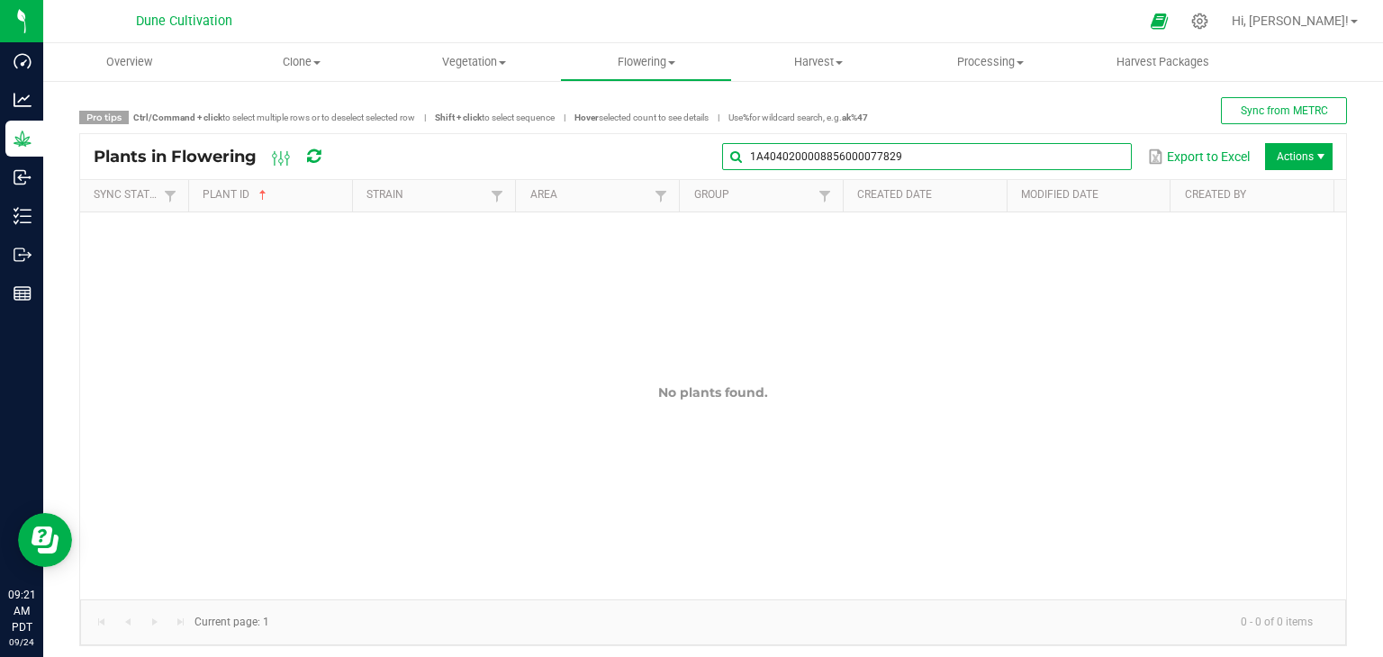
click at [1099, 151] on global-search-input-ngx "1A4040200008856000077829" at bounding box center [927, 156] width 410 height 13
click at [1024, 152] on input "1A4040200008856000077829" at bounding box center [927, 156] width 410 height 27
type input "1"
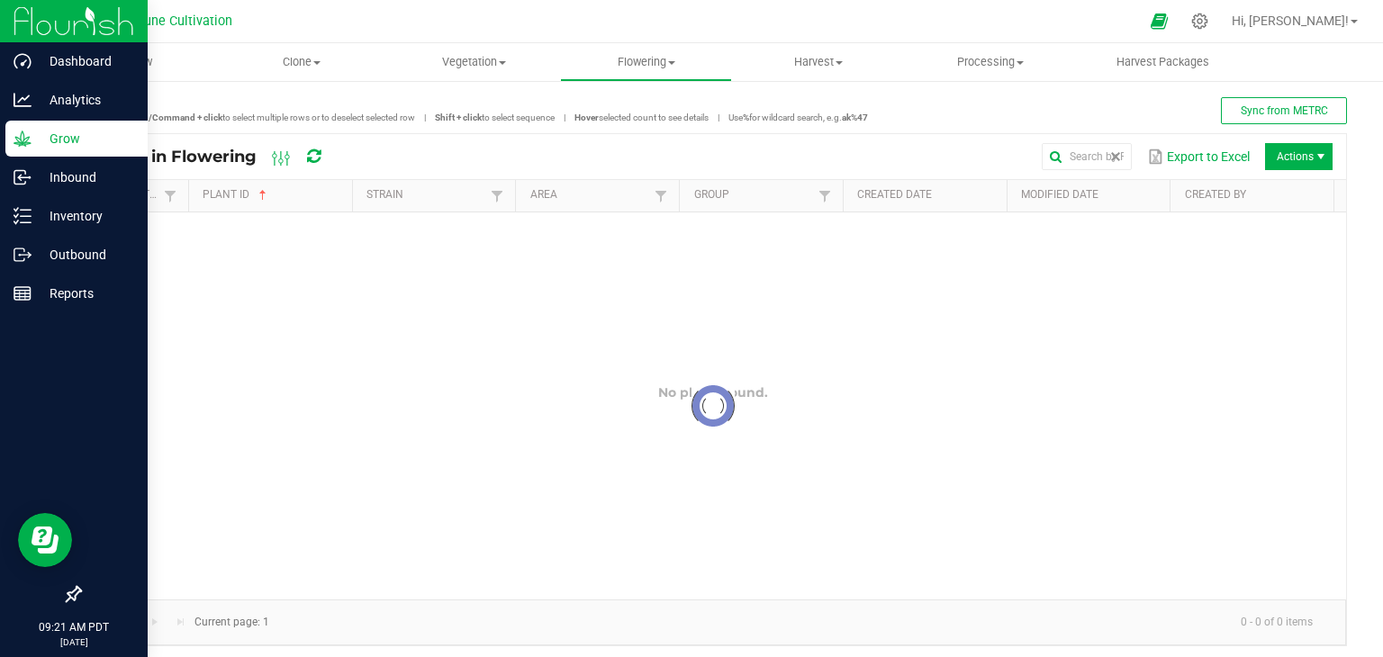
click at [66, 149] on p "Grow" at bounding box center [86, 139] width 108 height 22
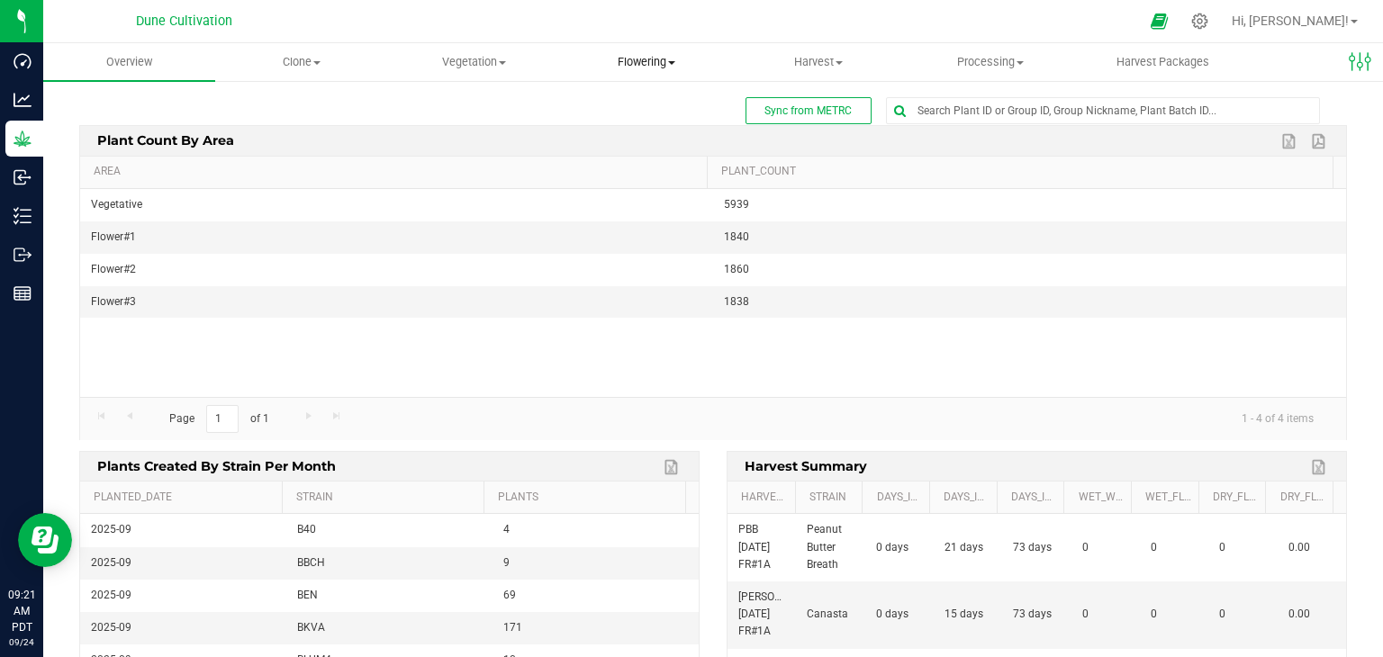
click at [672, 55] on span "Flowering" at bounding box center [646, 62] width 170 height 16
click at [644, 131] on span "Flowering groups" at bounding box center [634, 129] width 149 height 15
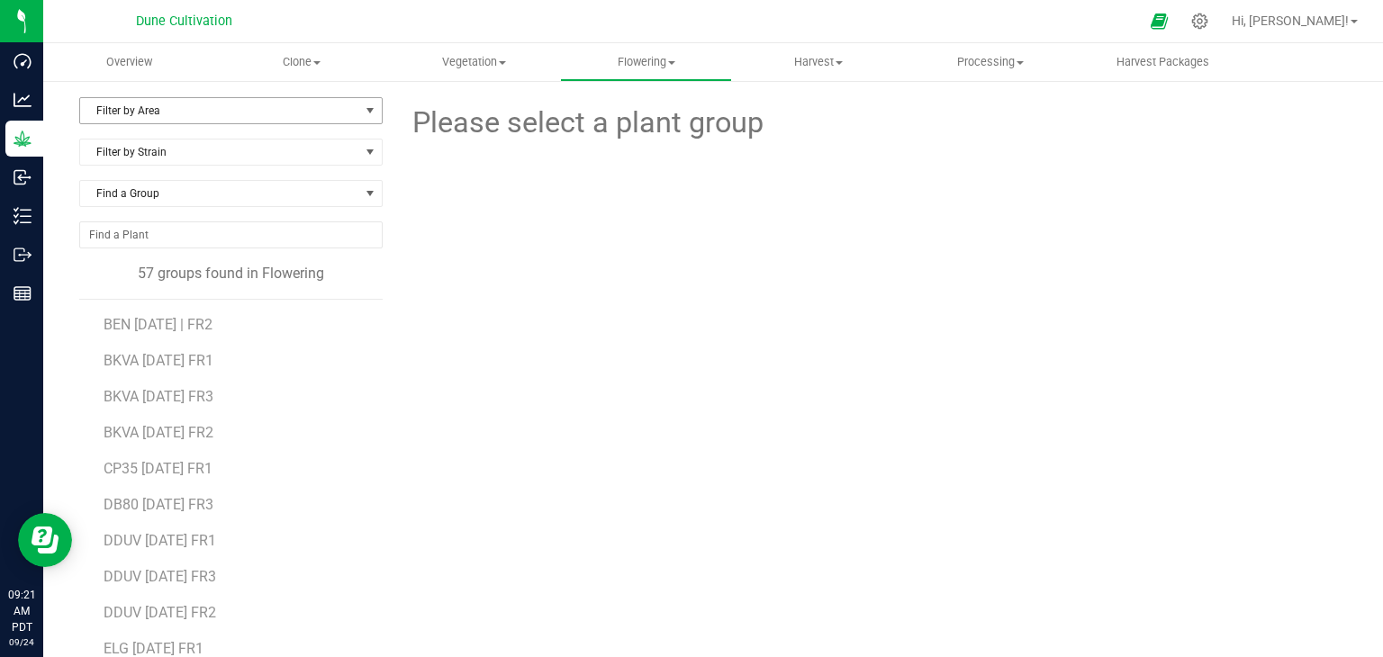
click at [198, 119] on span "Filter by Area" at bounding box center [219, 110] width 279 height 25
click at [171, 164] on li "Flower#1" at bounding box center [229, 168] width 298 height 27
click at [164, 325] on span "BKVA 07.04.25 FR1" at bounding box center [159, 324] width 111 height 17
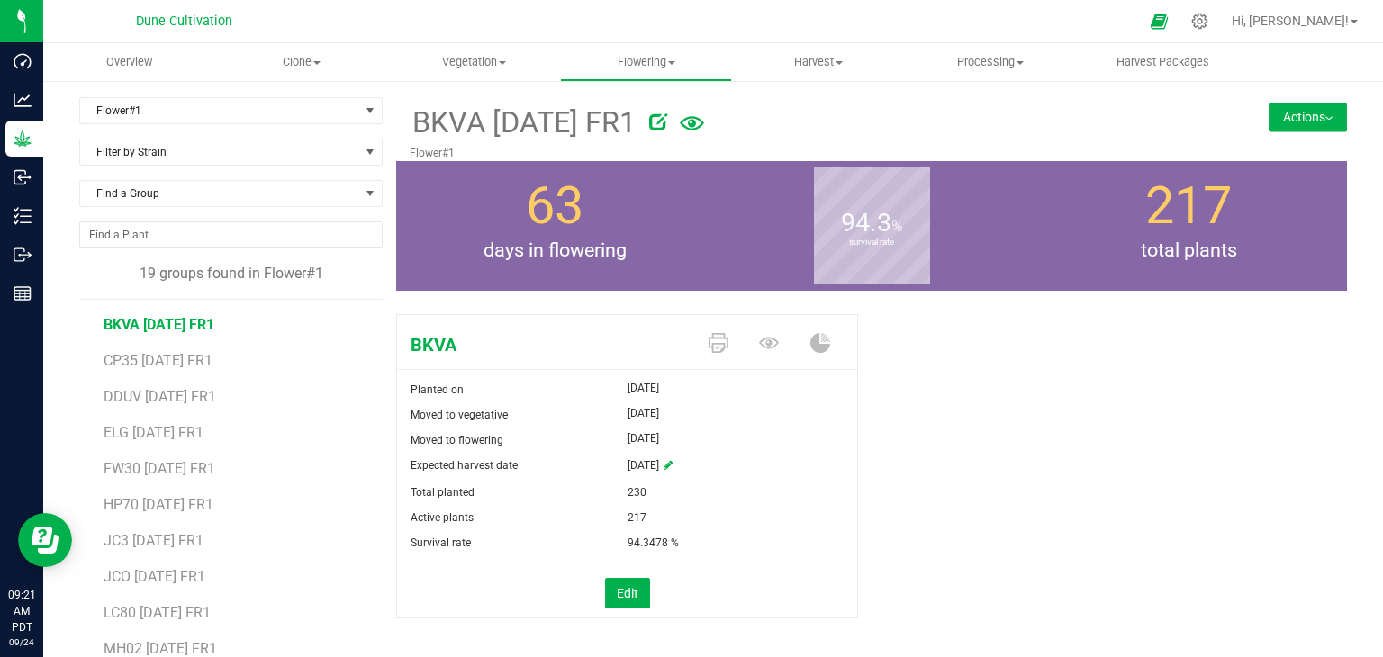
click at [1269, 125] on button "Actions" at bounding box center [1308, 117] width 78 height 29
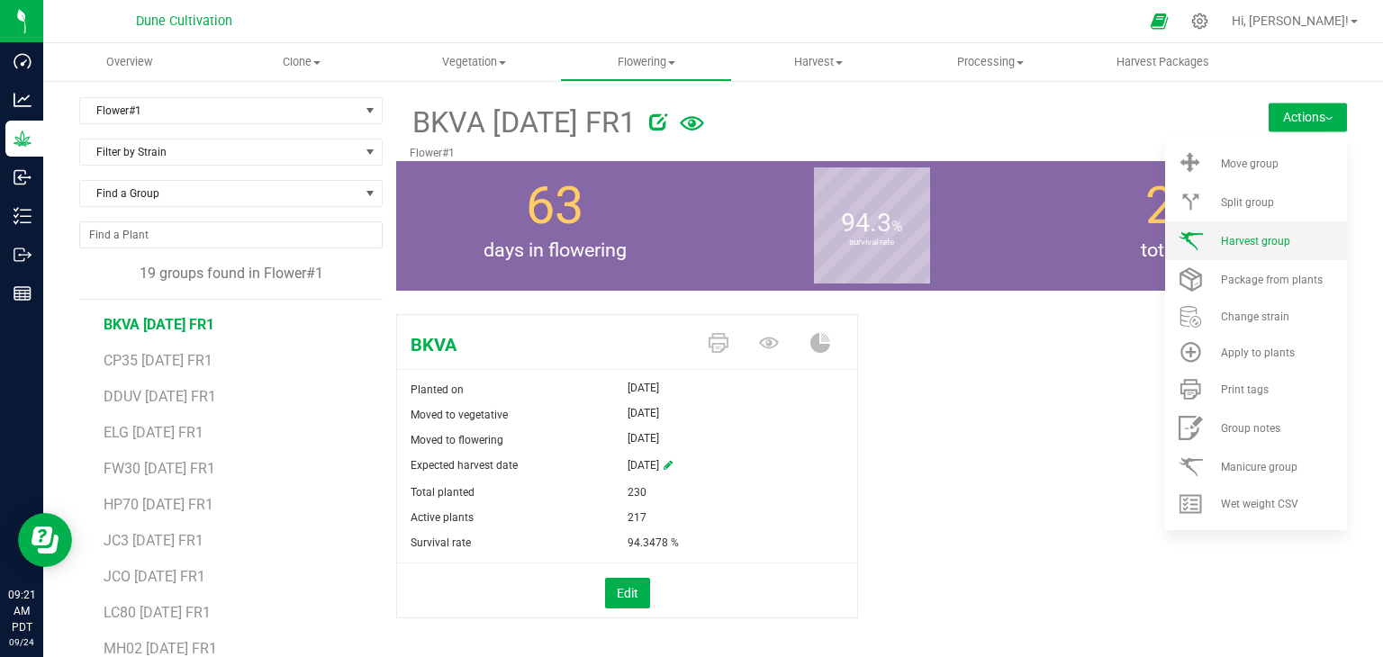
click at [1230, 240] on span "Harvest group" at bounding box center [1255, 241] width 69 height 13
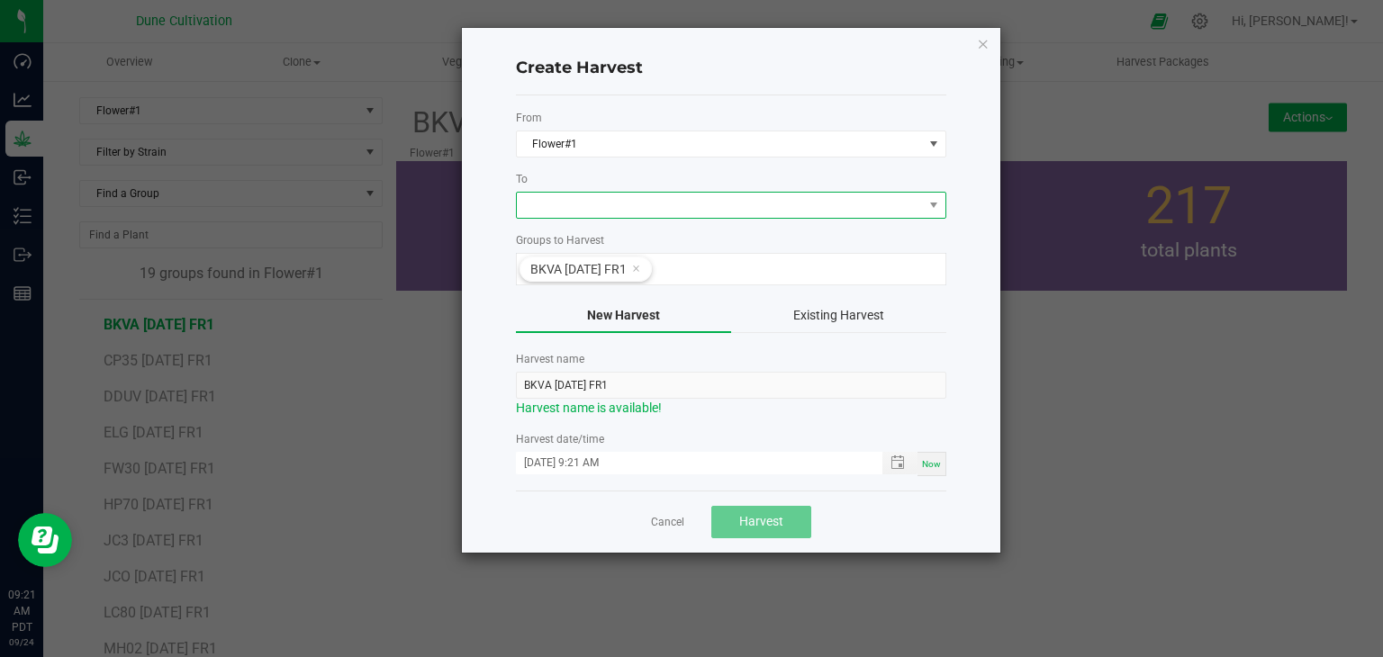
click at [620, 206] on span at bounding box center [720, 205] width 406 height 25
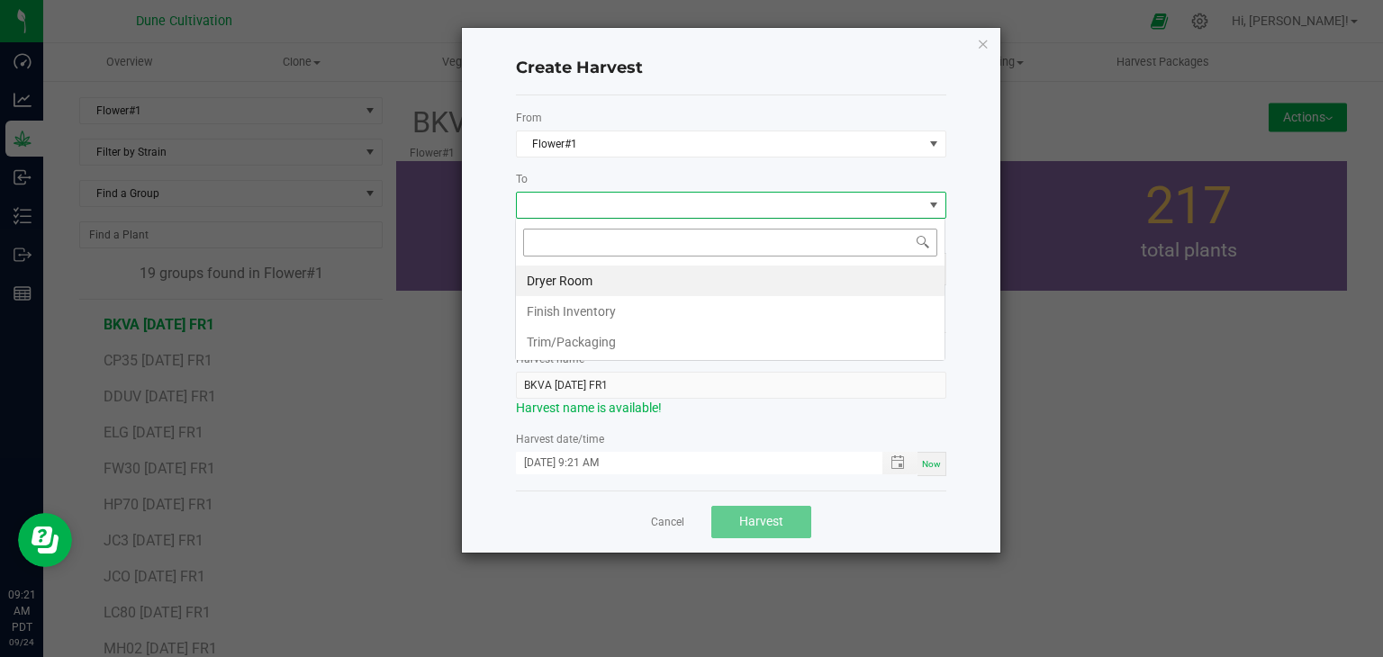
scroll to position [26, 430]
click at [598, 282] on li "Dryer Room" at bounding box center [730, 281] width 429 height 31
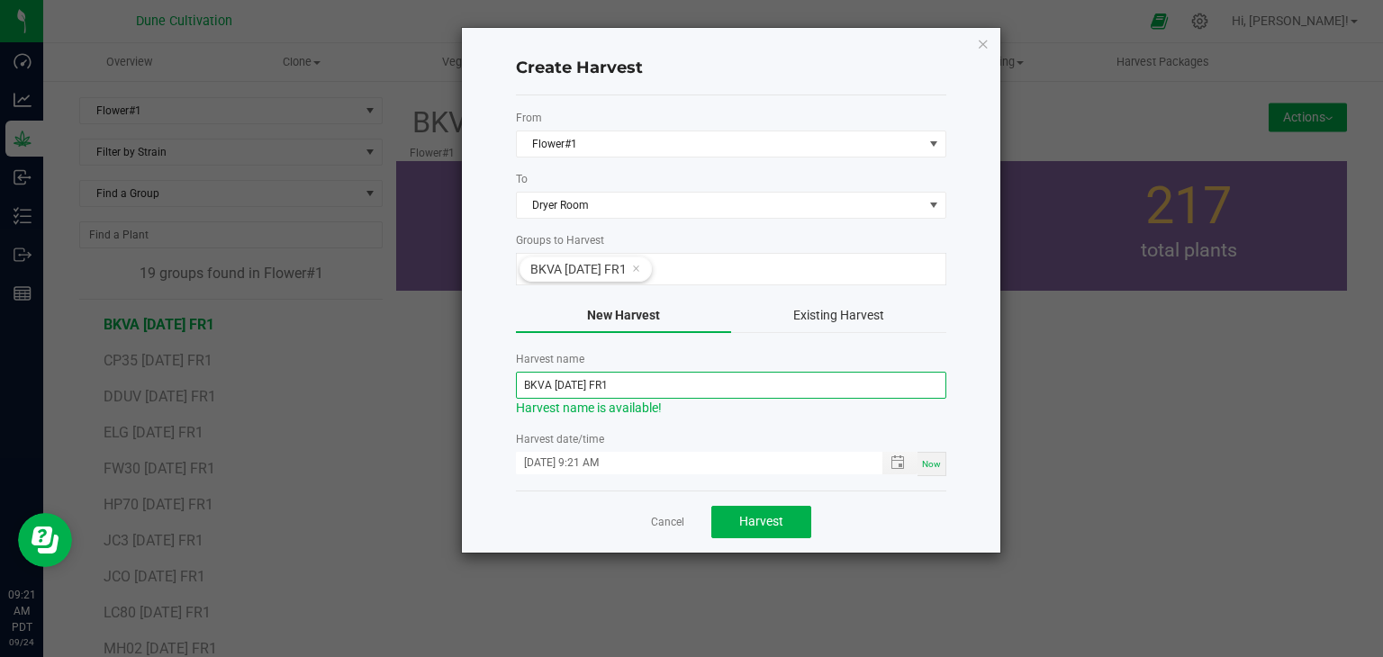
click at [594, 384] on input "BKVA 07.04.25 FR1" at bounding box center [731, 385] width 430 height 27
click at [894, 456] on span "Toggle popup" at bounding box center [898, 463] width 14 height 14
type input "BKVA [DATE] FR1"
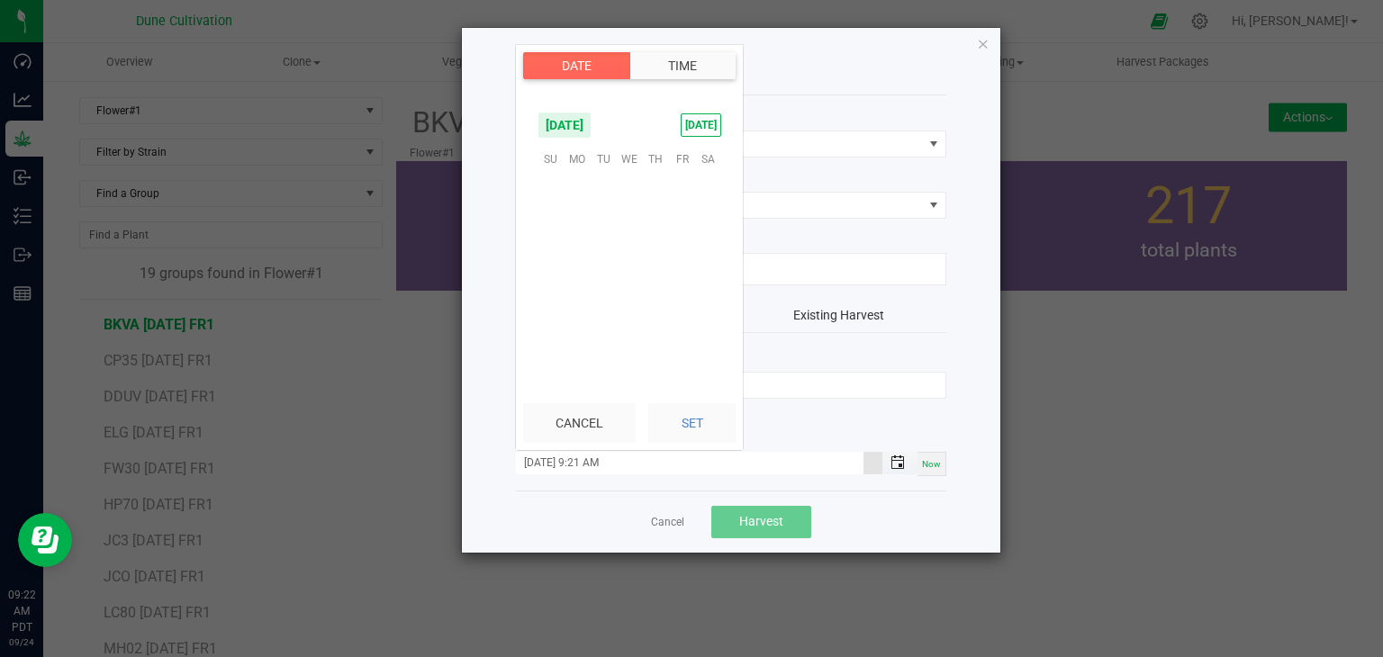
scroll to position [513, 0]
click at [578, 271] on span "22" at bounding box center [577, 271] width 26 height 28
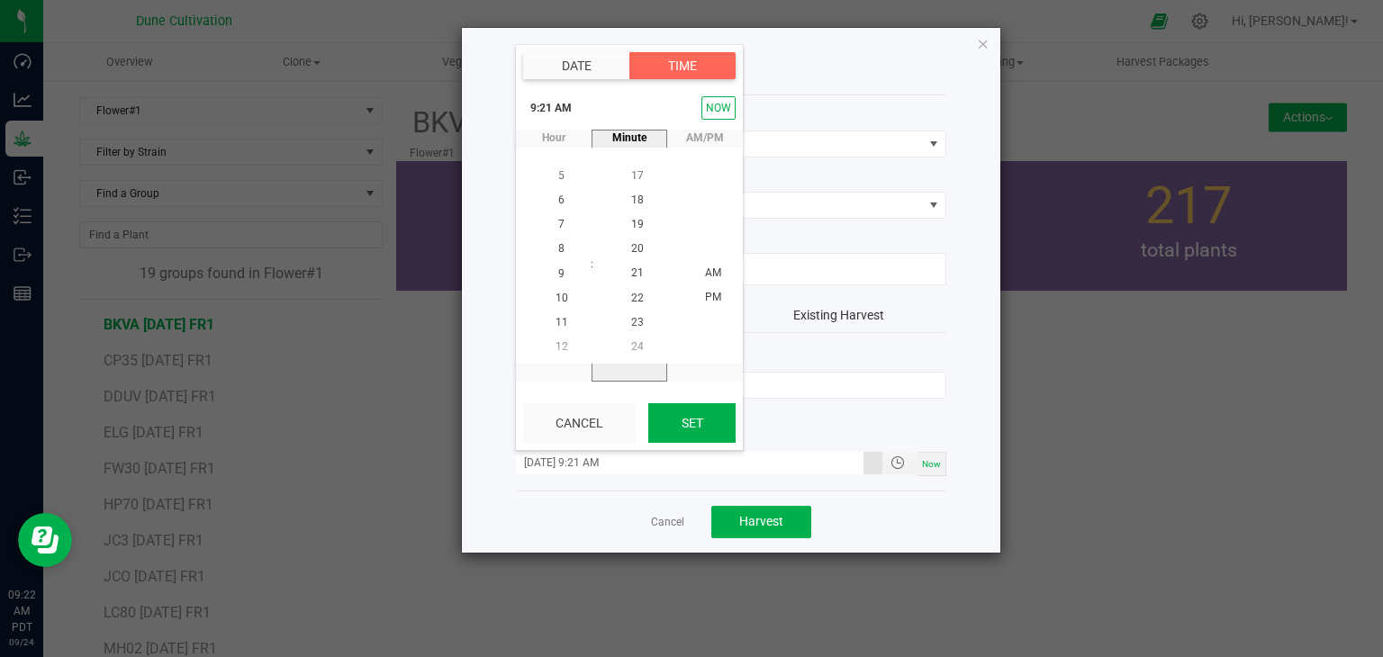
click at [661, 412] on button "Set" at bounding box center [691, 423] width 87 height 40
type input "09/22/2025 9:21 AM"
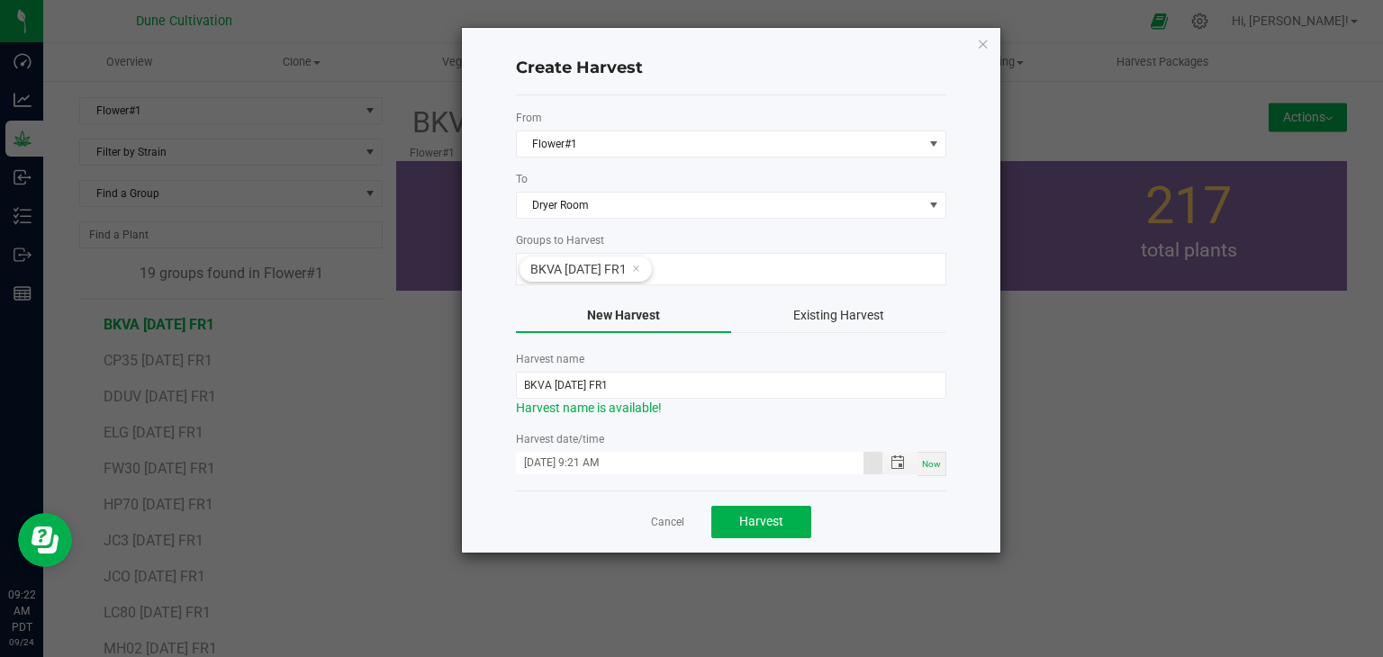
click at [539, 504] on div "Cancel Harvest" at bounding box center [731, 522] width 430 height 62
click at [791, 528] on button "Harvest" at bounding box center [761, 522] width 100 height 32
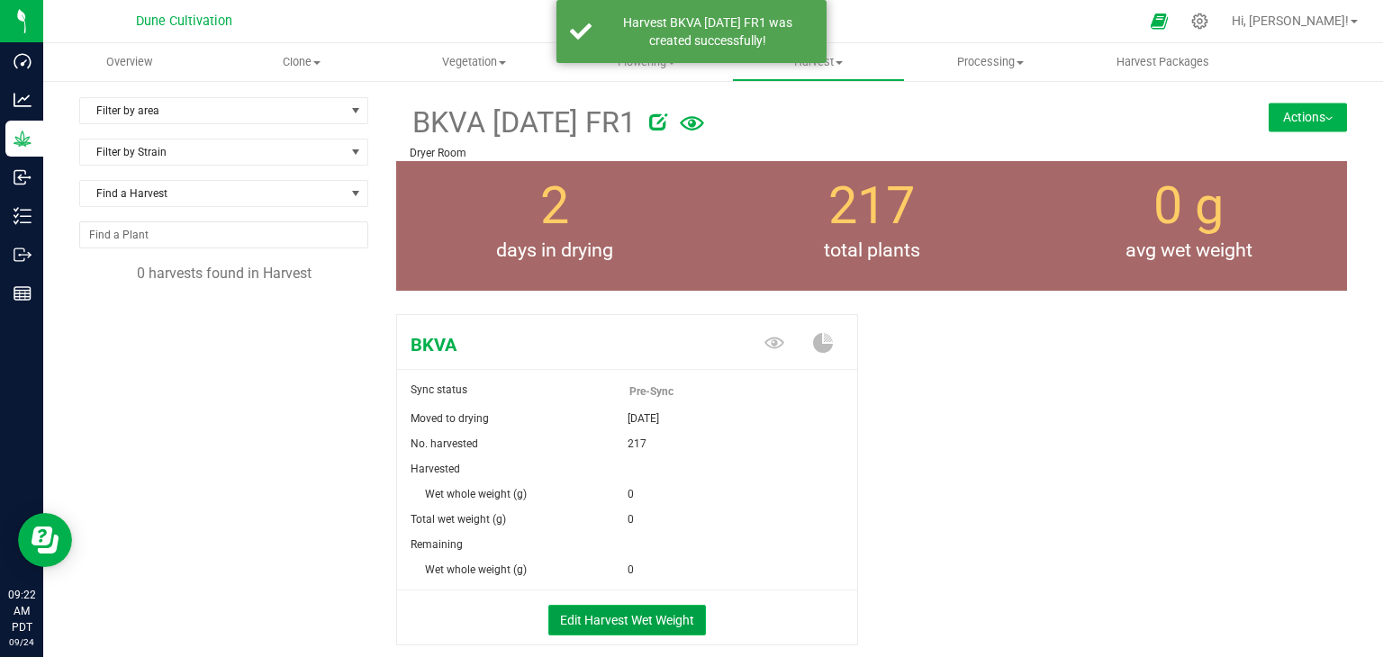
click at [635, 616] on button "Edit Harvest Wet Weight" at bounding box center [627, 620] width 158 height 31
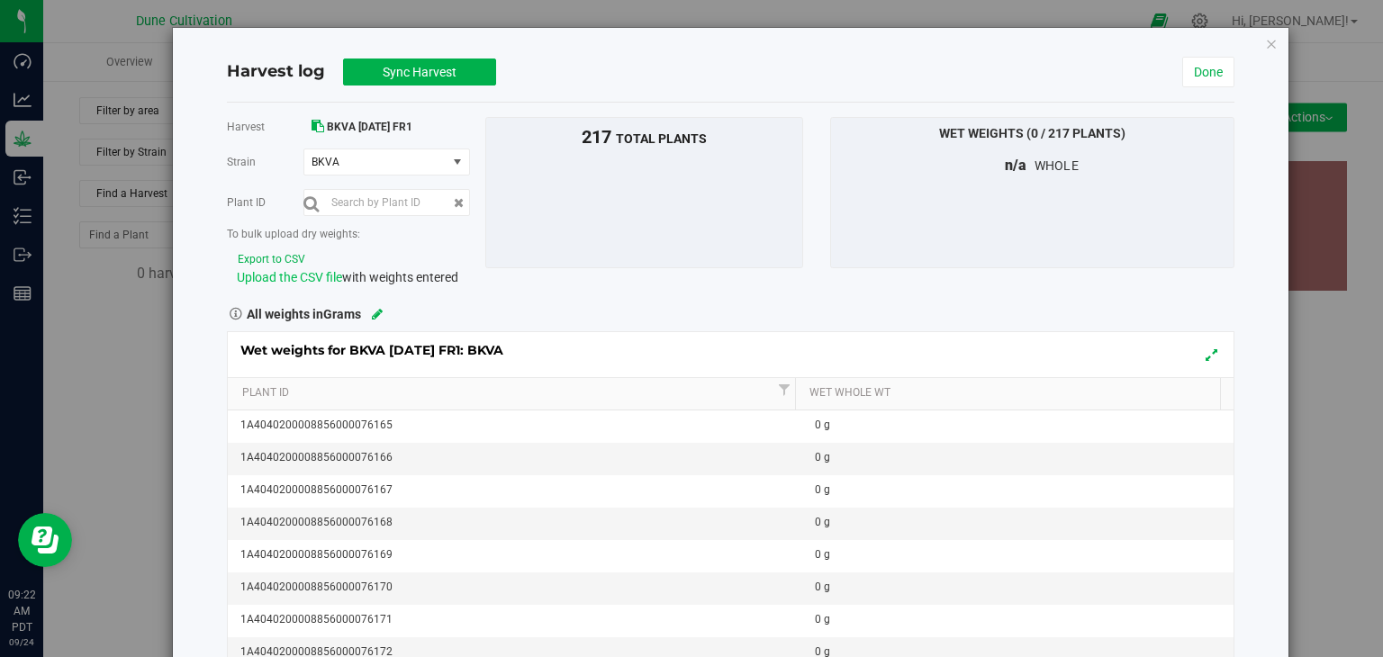
click at [285, 276] on span "Upload the CSV file" at bounding box center [289, 277] width 105 height 14
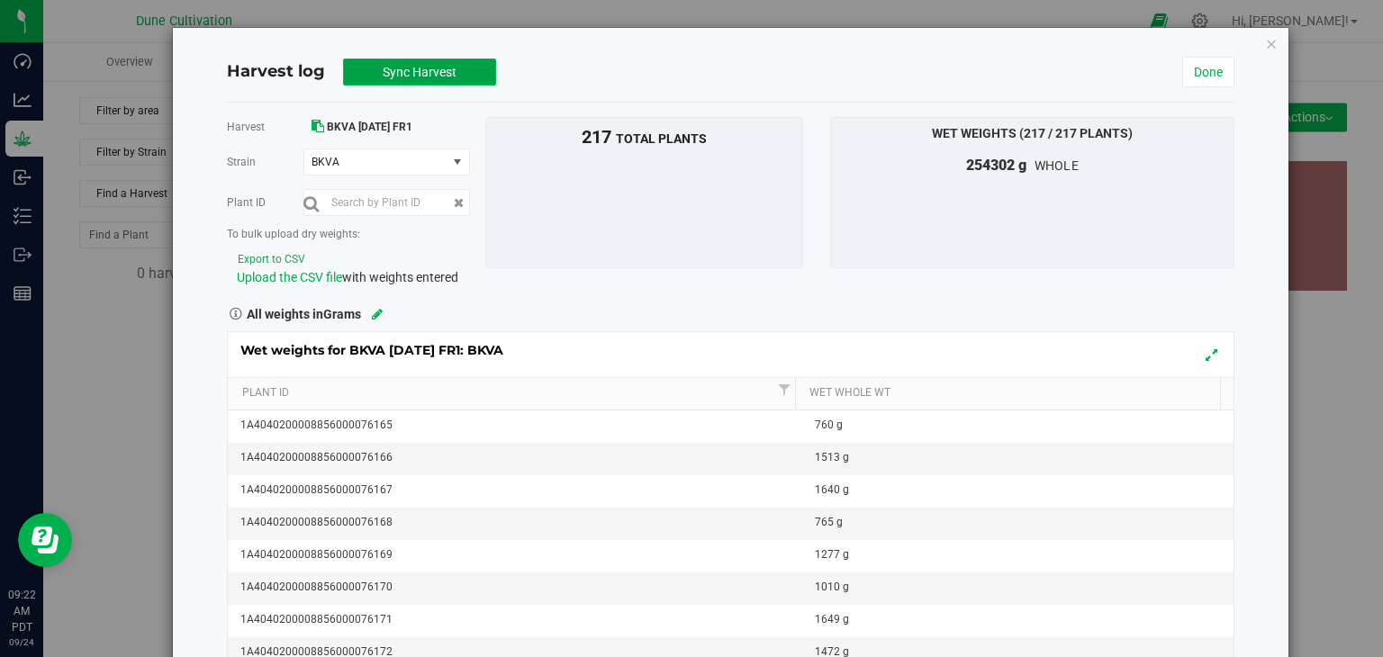
click at [418, 80] on button "Sync Harvest" at bounding box center [419, 72] width 153 height 27
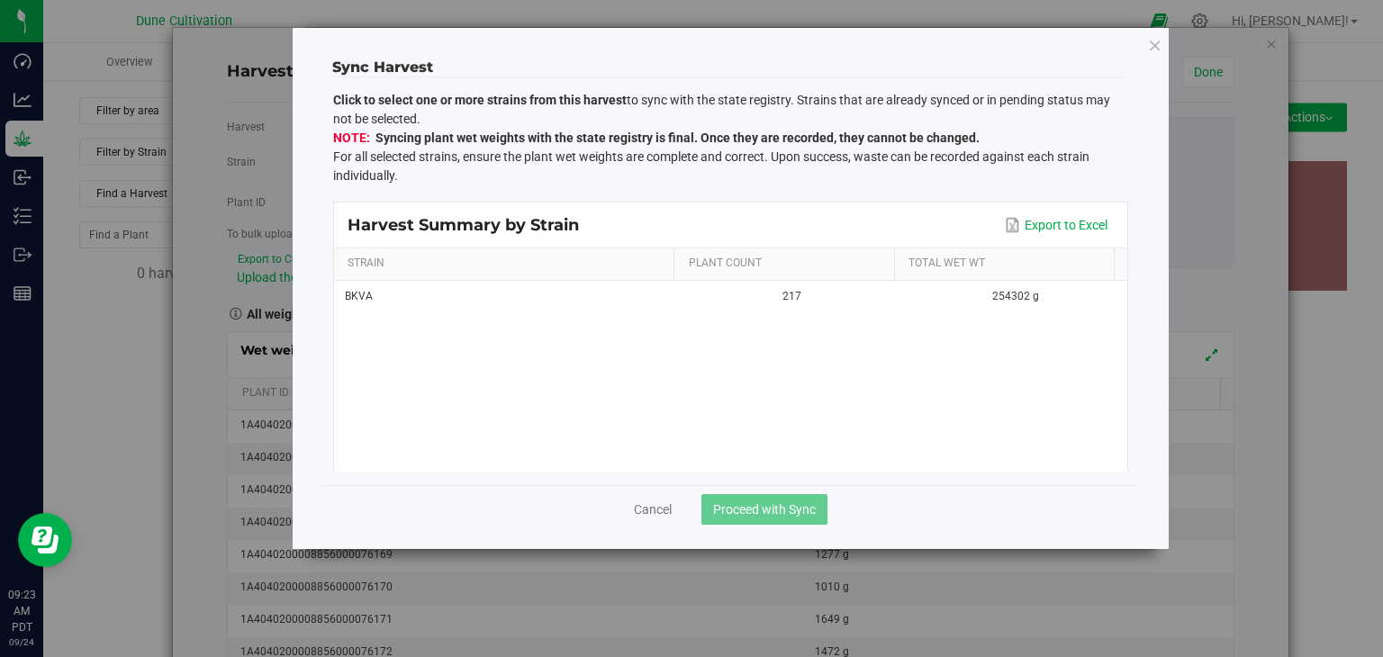
click at [722, 312] on div "BKVA 217 254302 g" at bounding box center [730, 376] width 793 height 191
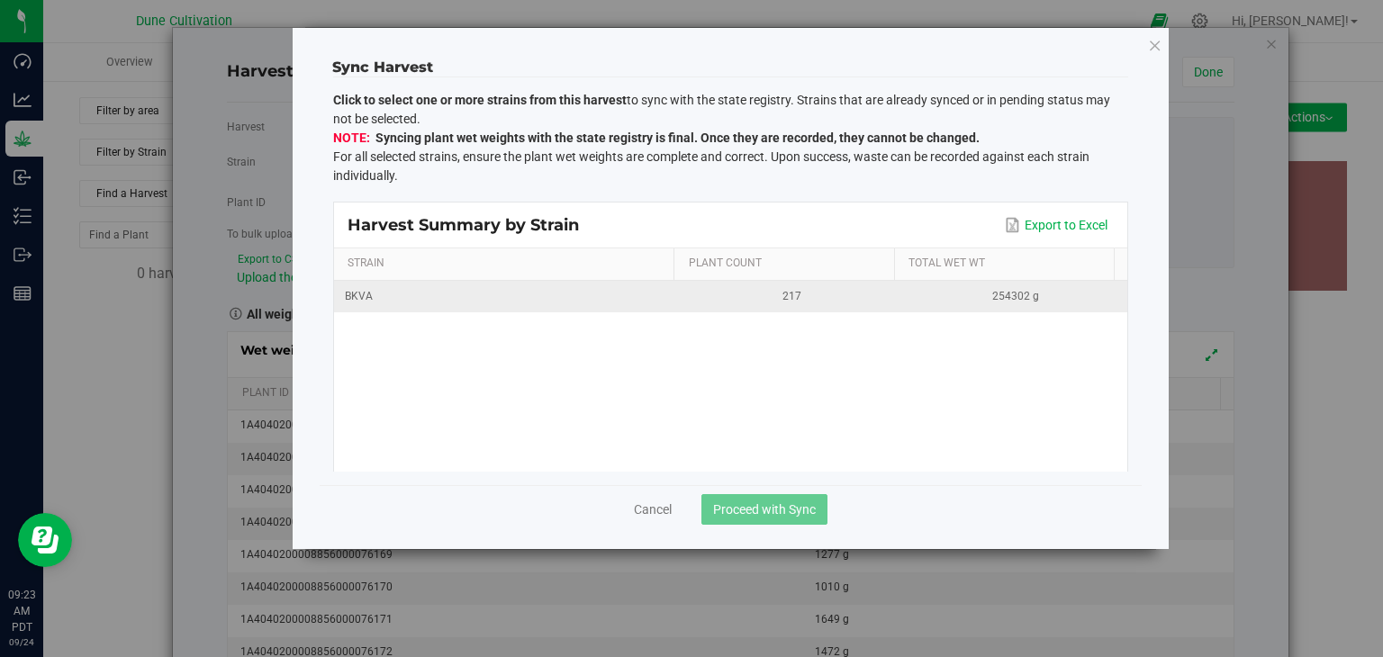
click at [720, 298] on div "217" at bounding box center [792, 296] width 202 height 17
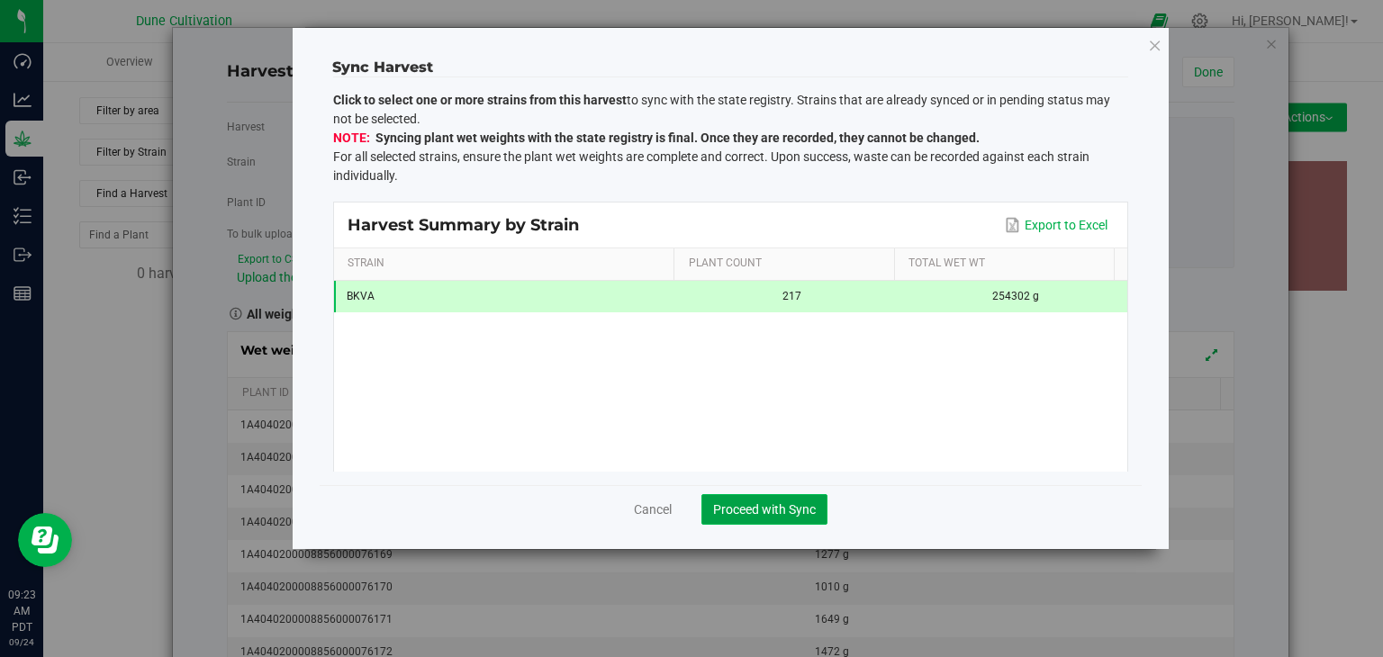
click at [810, 516] on span "Proceed with Sync" at bounding box center [764, 509] width 103 height 14
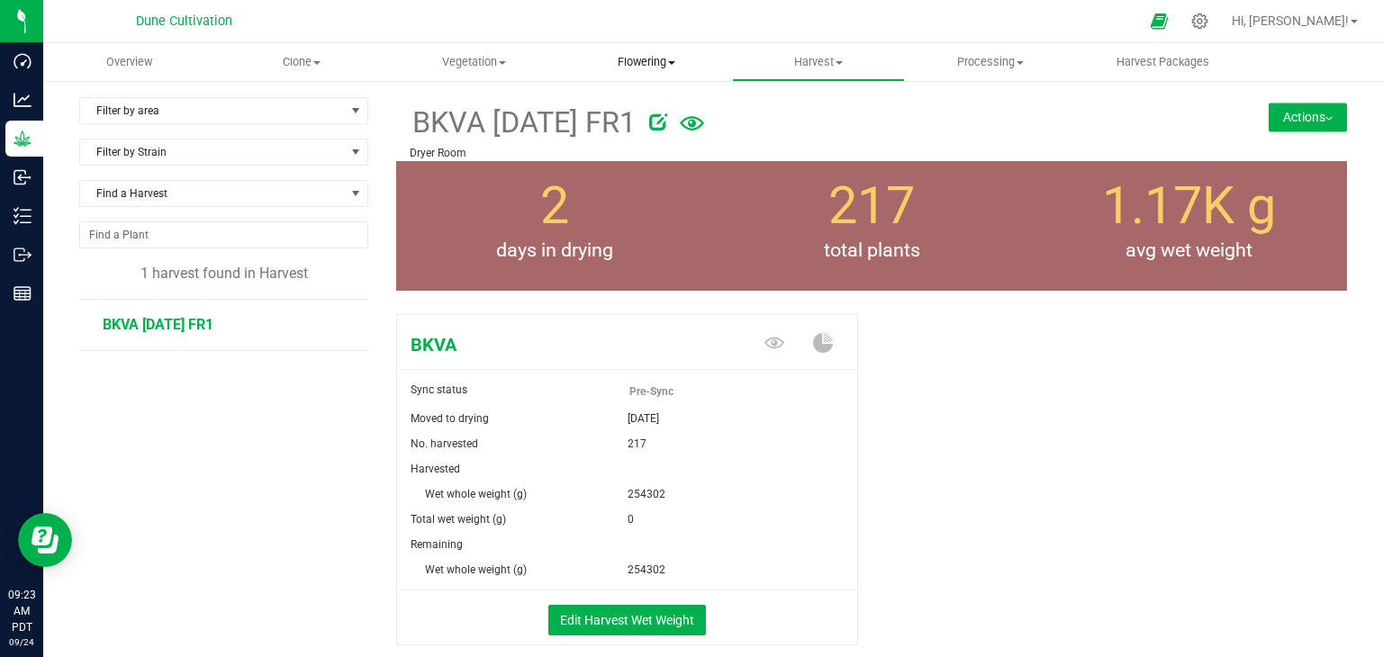
click at [626, 70] on uib-tab-heading "Flowering Create harvest Flowering groups Flowering plants Apply to plants" at bounding box center [646, 62] width 170 height 36
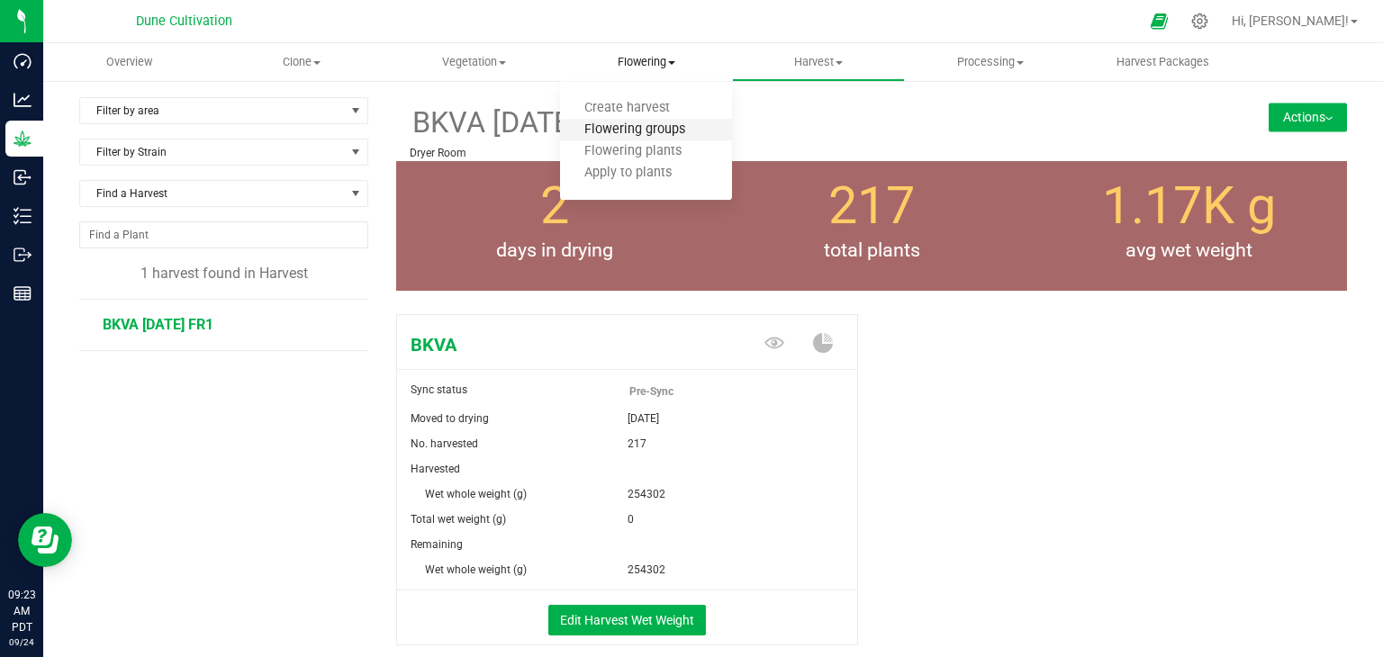
click at [591, 130] on span "Flowering groups" at bounding box center [634, 129] width 149 height 15
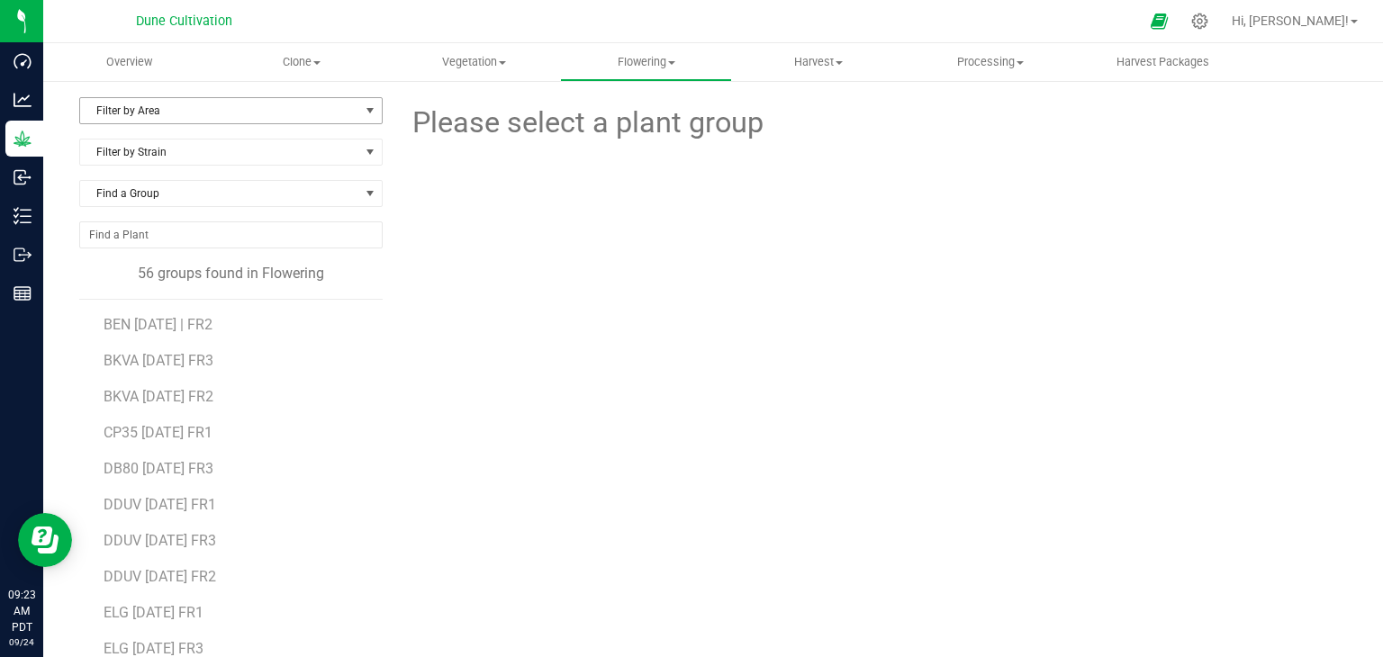
click at [286, 105] on span "Filter by Area" at bounding box center [219, 110] width 279 height 25
click at [196, 166] on li "Flower#1" at bounding box center [229, 168] width 298 height 27
click at [137, 323] on span "CP35 07.04.25 FR1" at bounding box center [158, 324] width 109 height 17
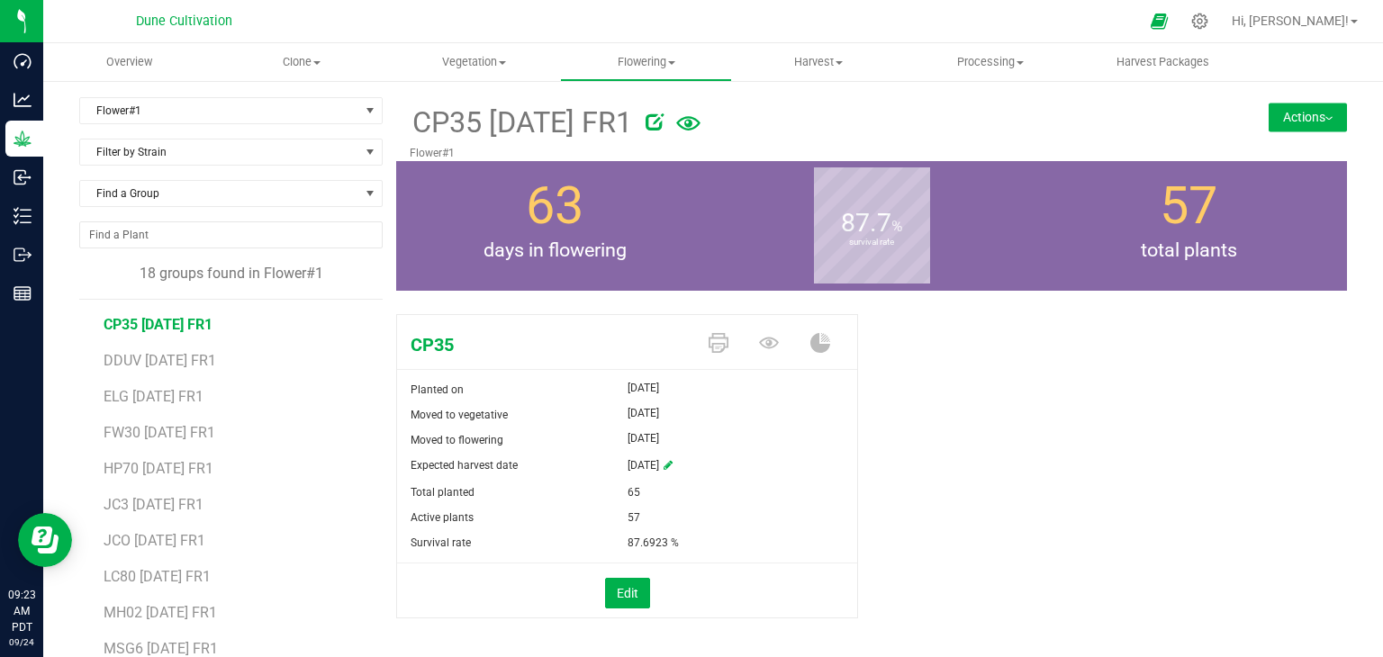
click at [1269, 106] on button "Actions" at bounding box center [1308, 117] width 78 height 29
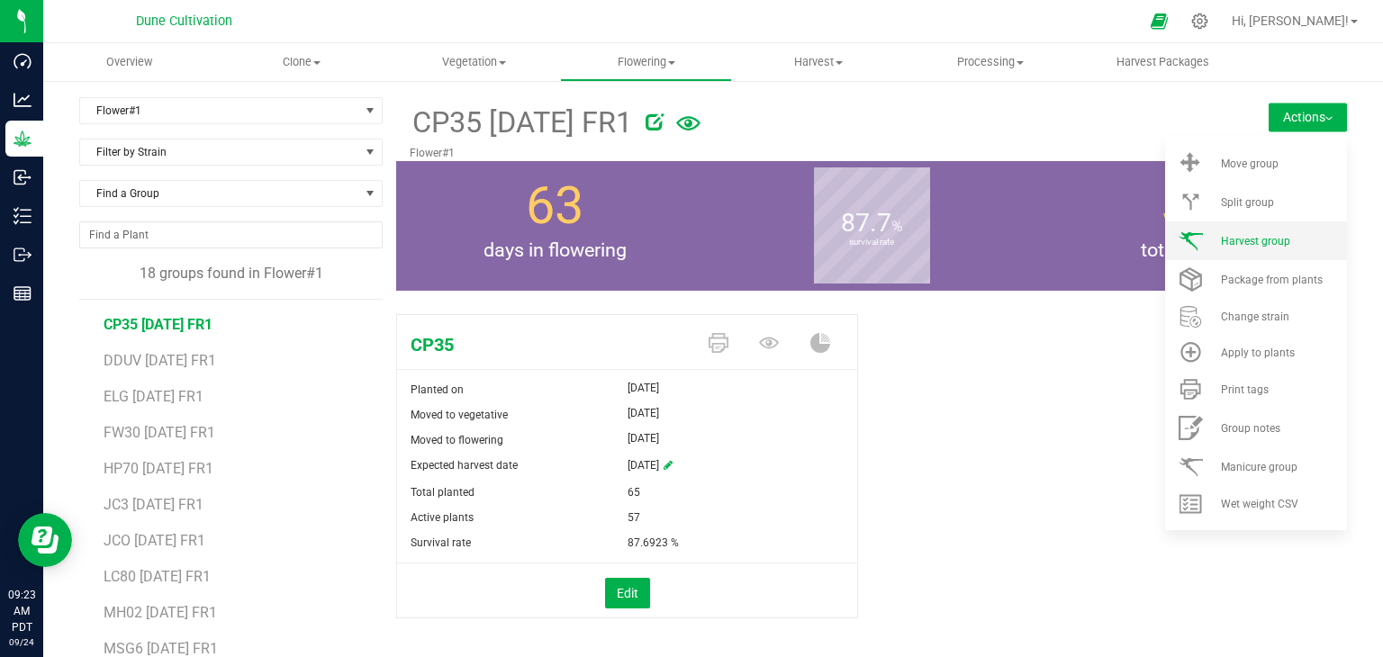
click at [1239, 252] on li "Harvest group" at bounding box center [1256, 241] width 182 height 39
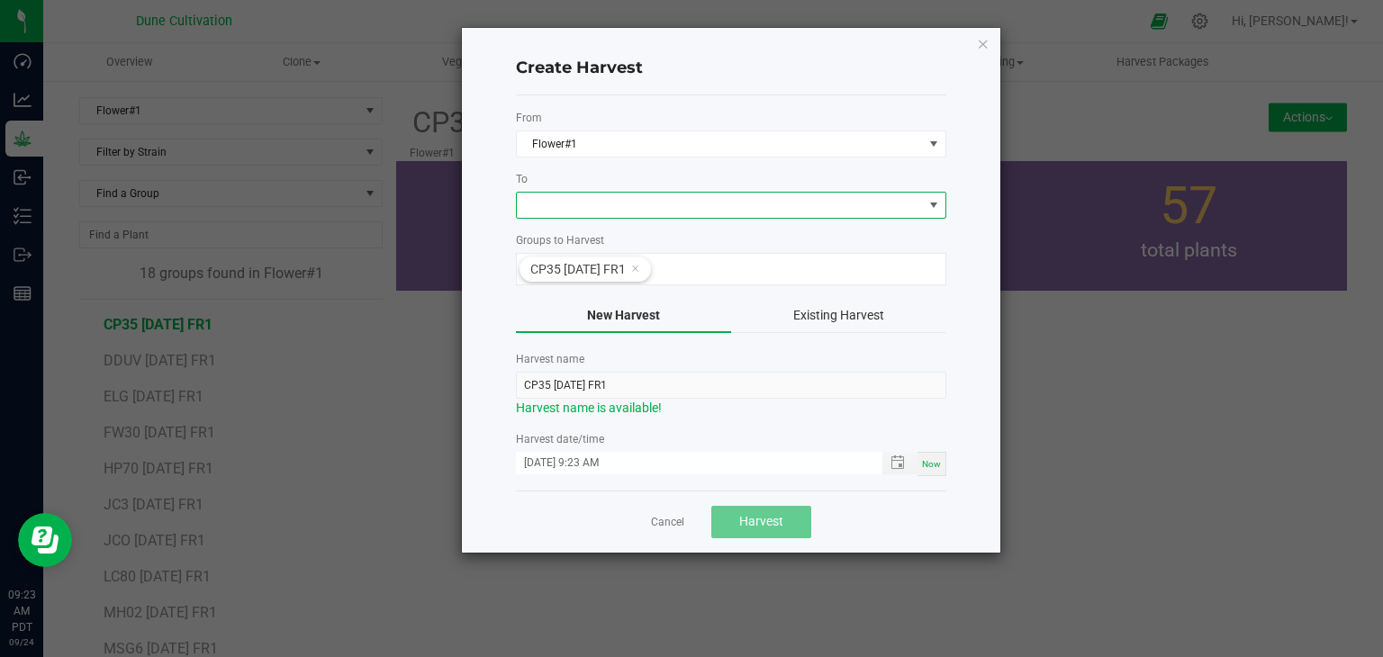
click at [634, 213] on span at bounding box center [720, 205] width 406 height 25
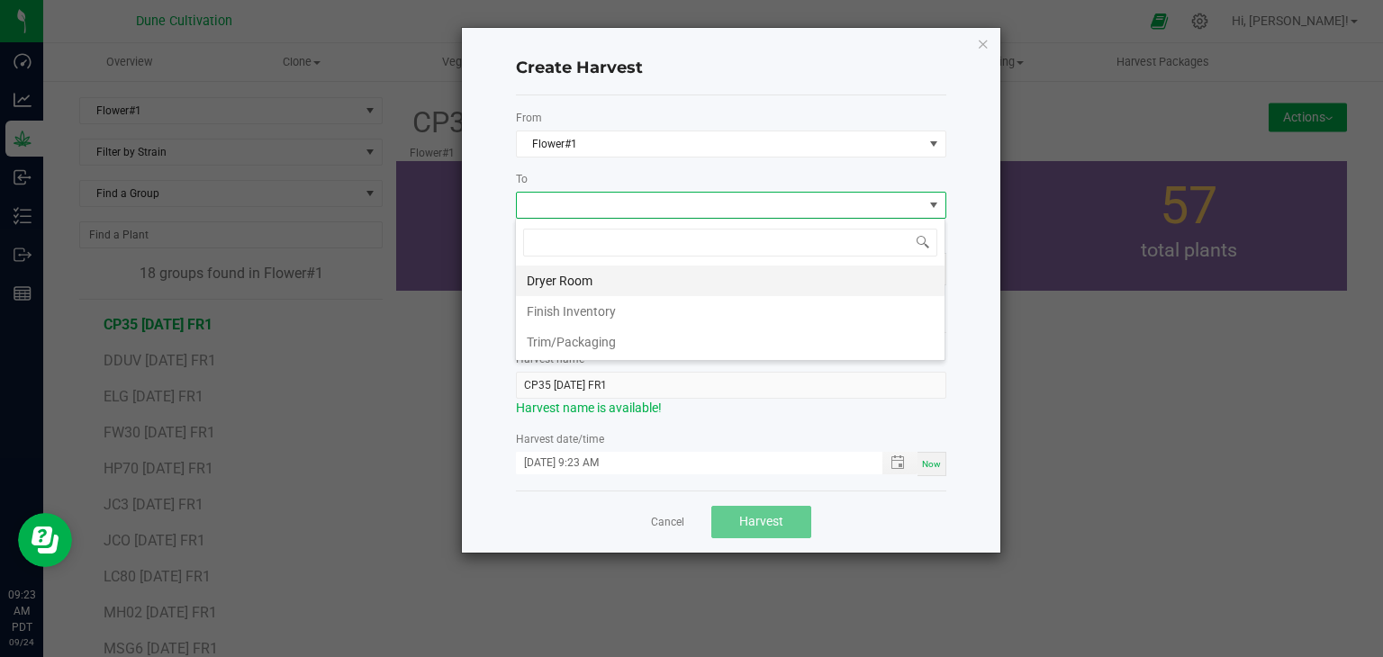
scroll to position [26, 430]
click at [591, 291] on li "Dryer Room" at bounding box center [730, 281] width 429 height 31
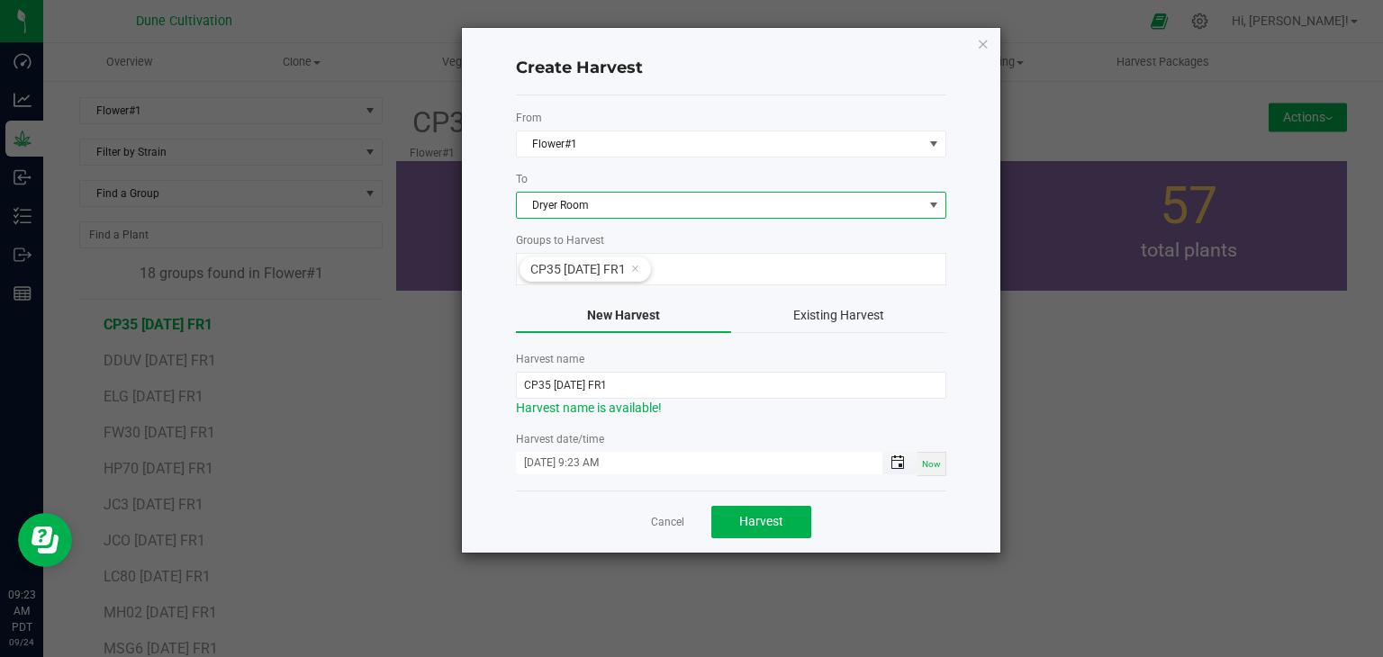
click at [900, 462] on span "Toggle popup" at bounding box center [898, 463] width 14 height 14
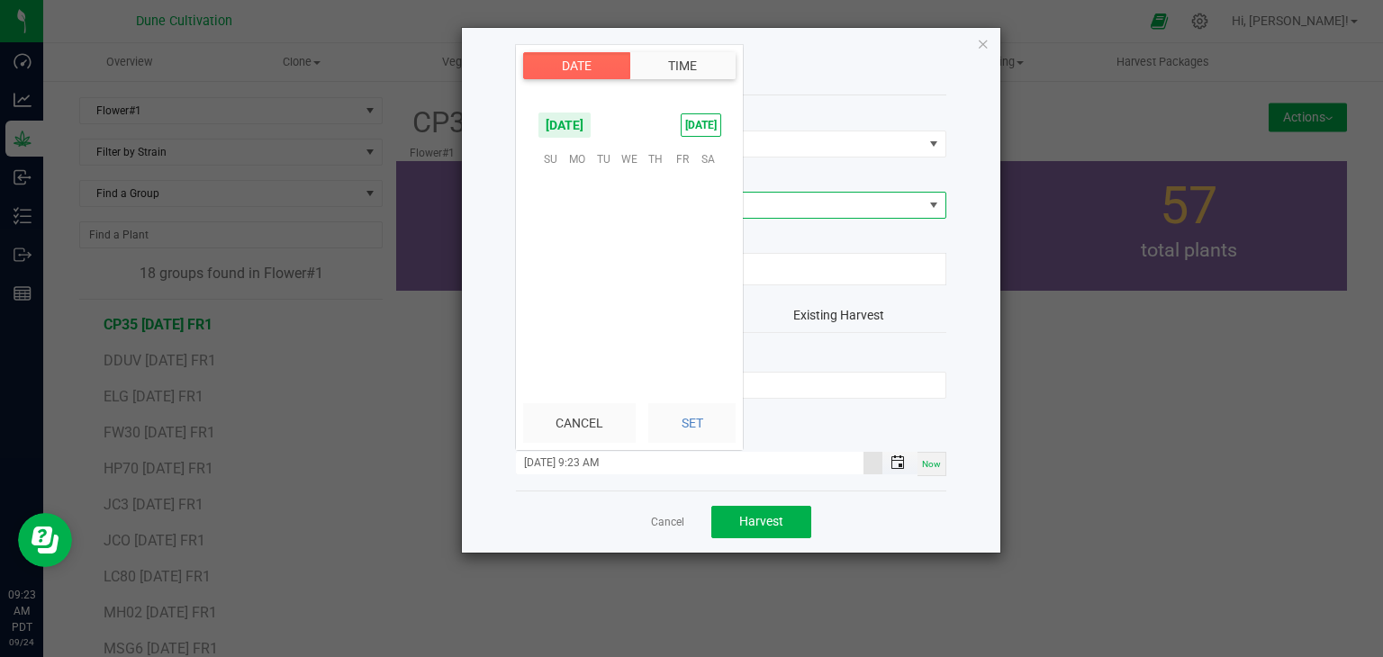
scroll to position [562, 0]
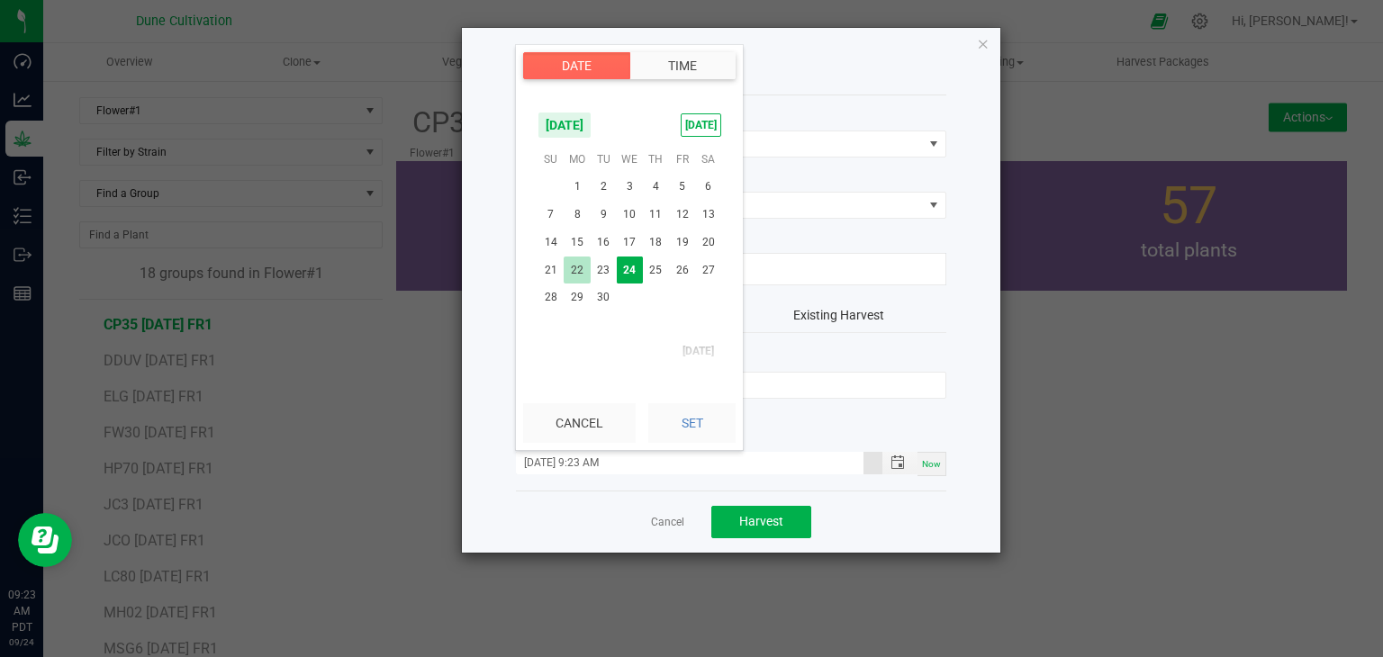
click at [587, 260] on span "22" at bounding box center [577, 271] width 26 height 28
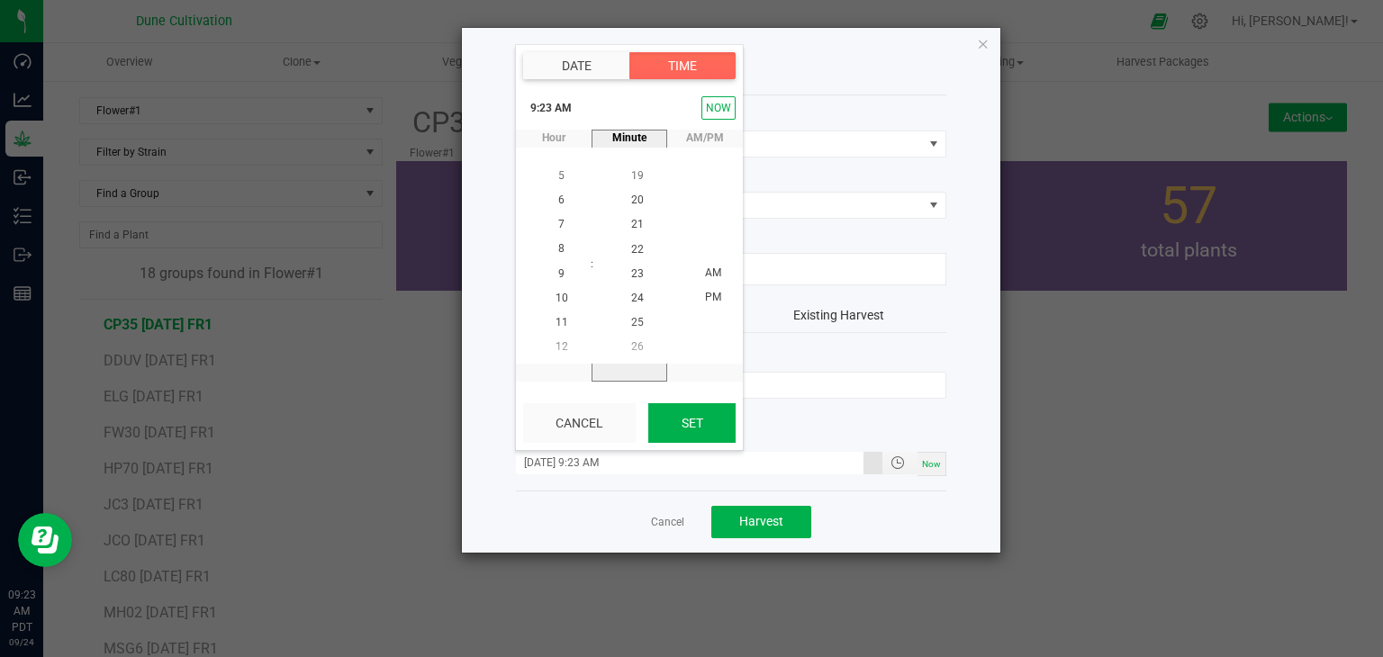
click at [684, 430] on button "Set" at bounding box center [691, 423] width 87 height 40
type input "09/22/2025 9:23 AM"
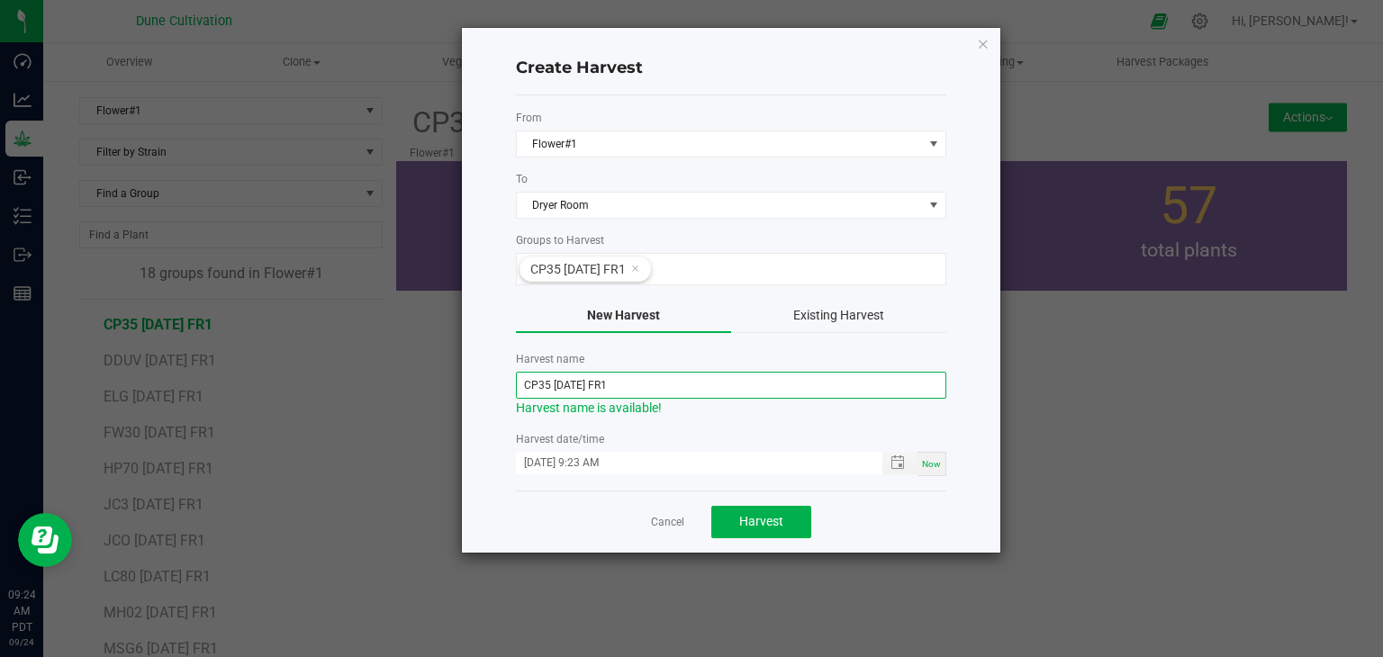
click at [582, 388] on input "CP35 07.04.25 FR1" at bounding box center [731, 385] width 430 height 27
type input "CP35 [DATE] FR1"
click at [746, 523] on span "Harvest" at bounding box center [761, 521] width 44 height 14
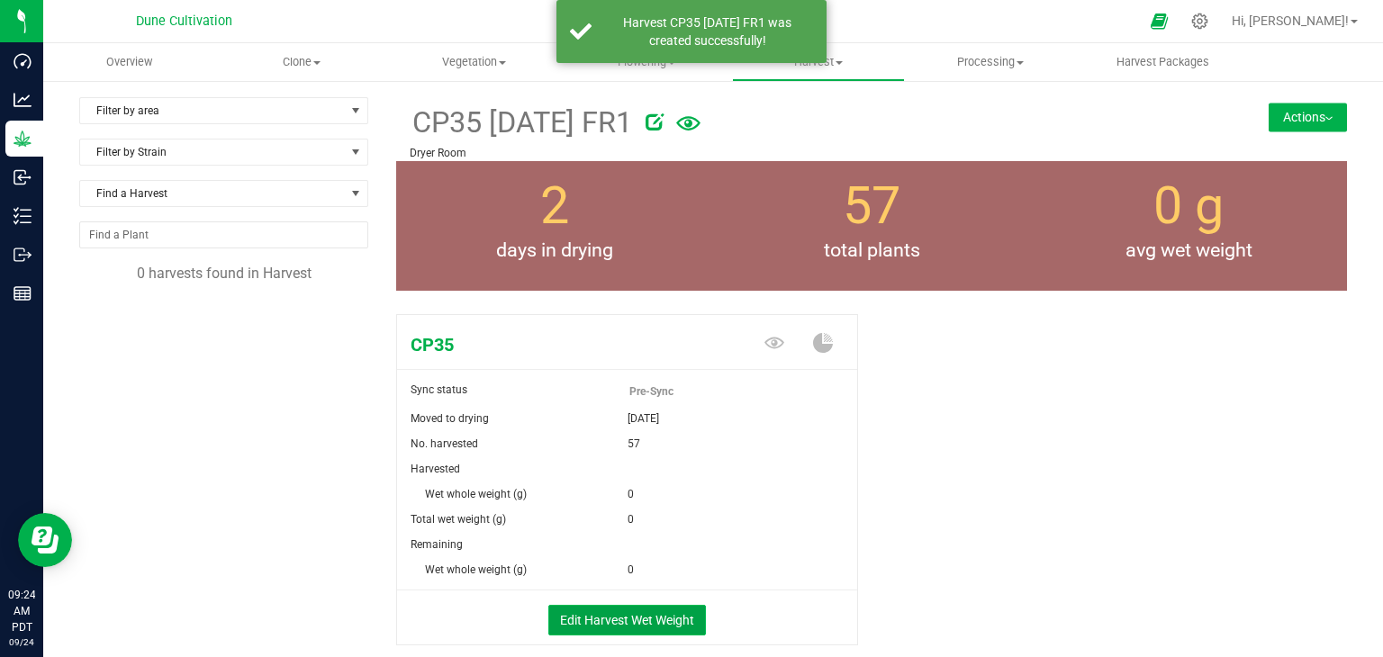
click at [654, 610] on button "Edit Harvest Wet Weight" at bounding box center [627, 620] width 158 height 31
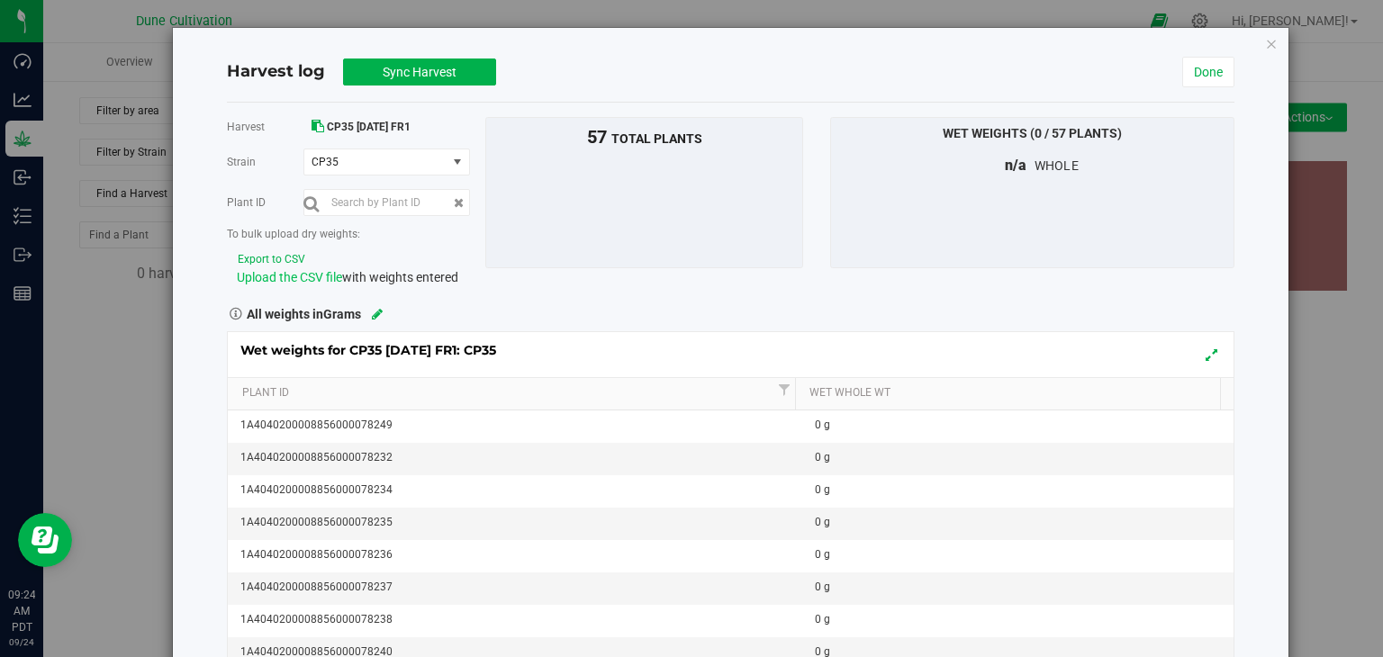
click at [296, 275] on span "Upload the CSV file" at bounding box center [289, 277] width 105 height 14
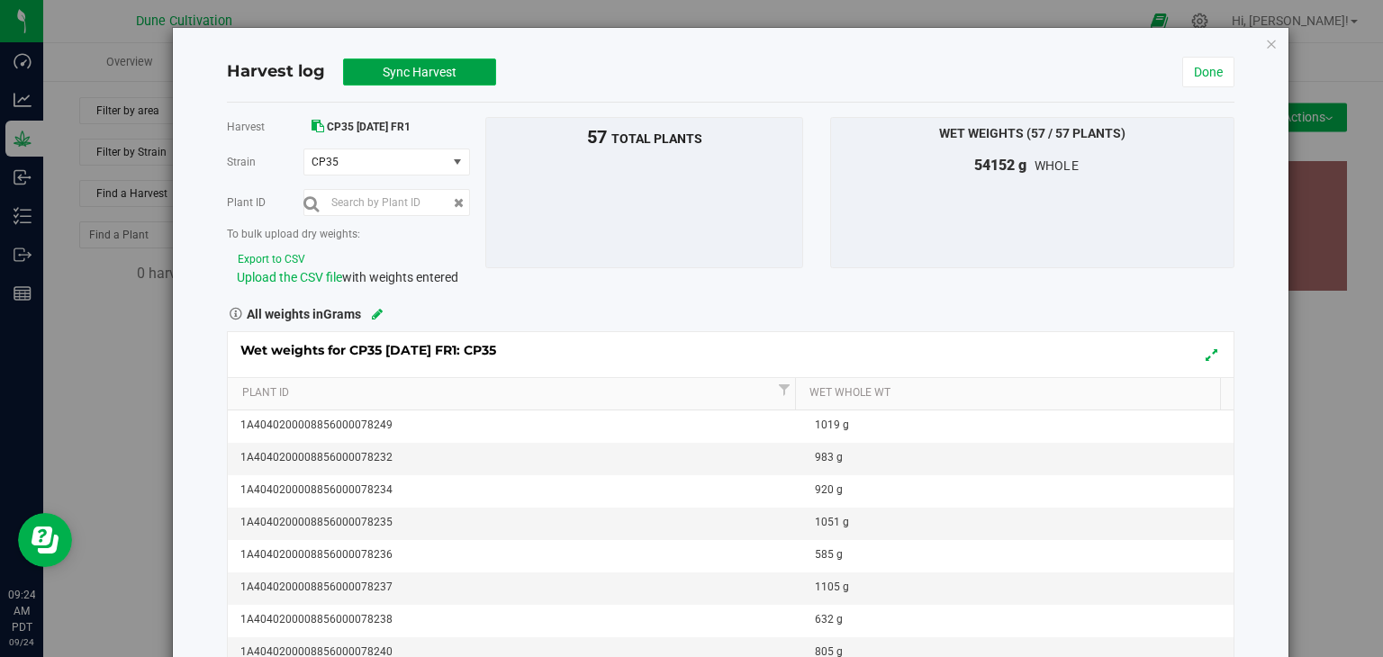
click at [454, 76] on button "Sync Harvest" at bounding box center [419, 72] width 153 height 27
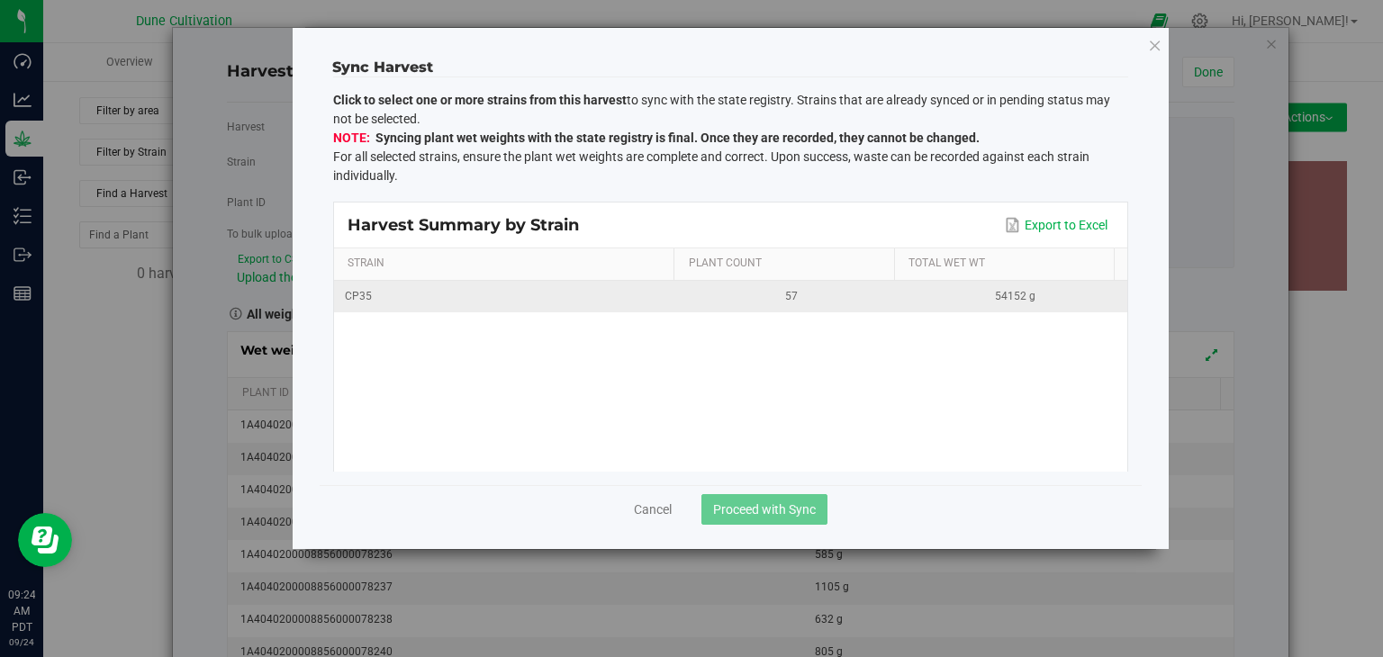
click at [745, 288] on div "57" at bounding box center [792, 296] width 202 height 17
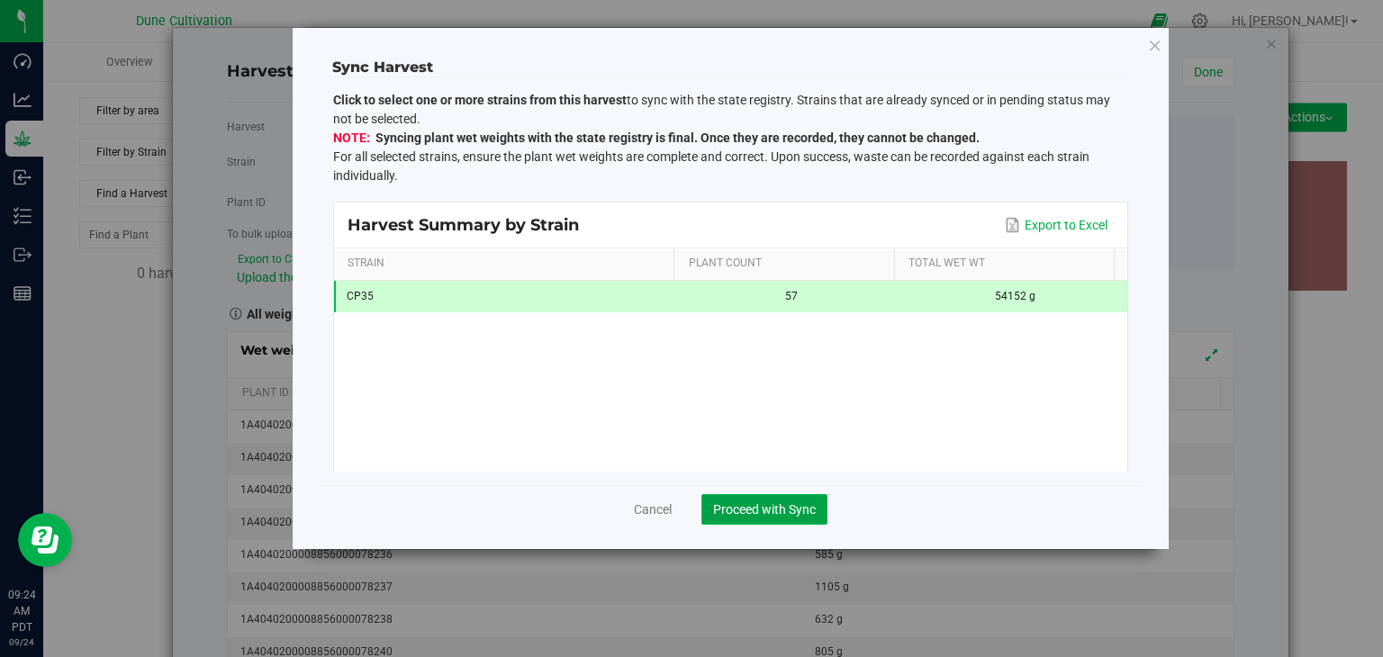
click at [779, 514] on span "Proceed with Sync" at bounding box center [764, 509] width 103 height 14
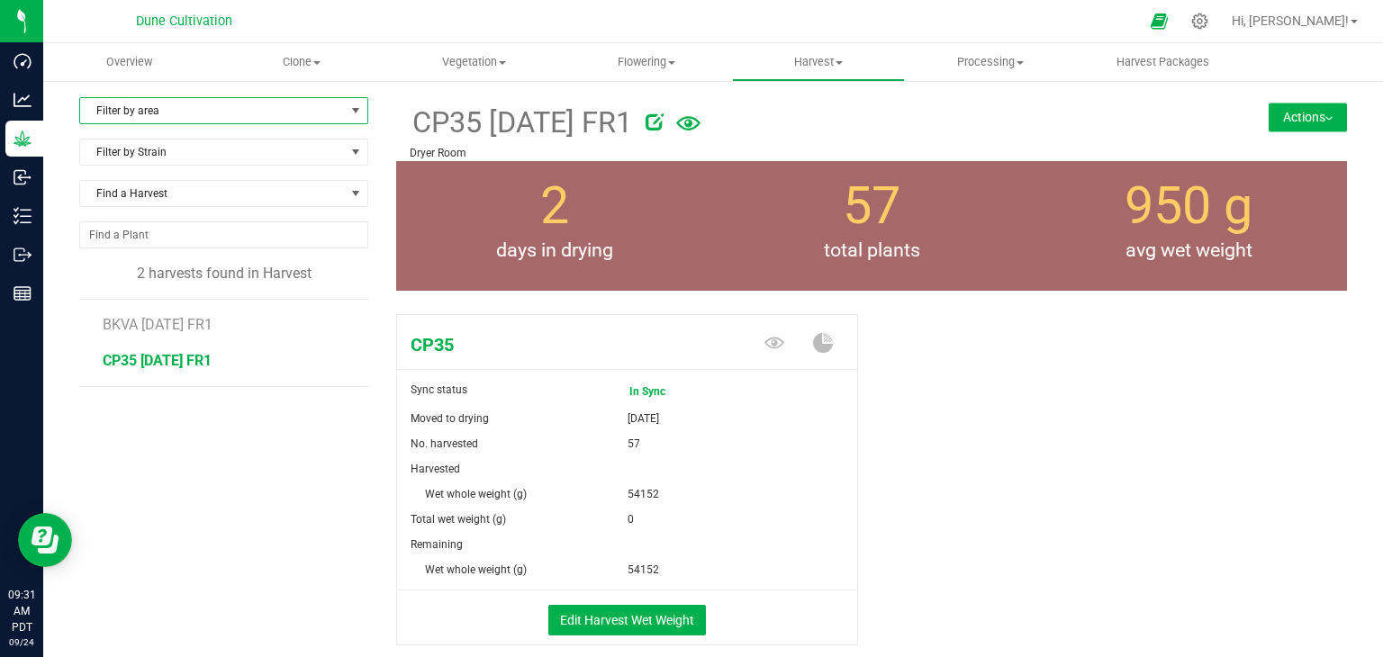
click at [321, 105] on span "Filter by area" at bounding box center [212, 110] width 265 height 25
click at [250, 107] on span "Filter by area" at bounding box center [212, 110] width 265 height 25
click at [620, 66] on span "Flowering" at bounding box center [646, 62] width 170 height 16
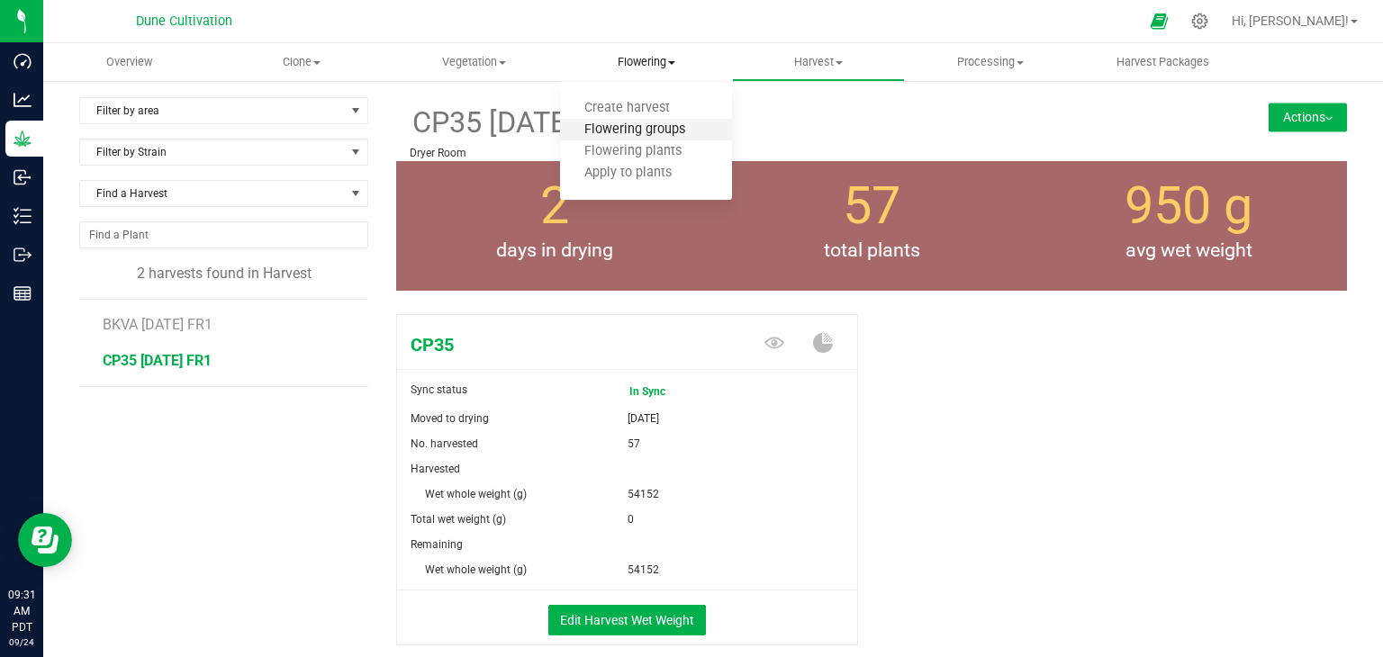
click at [601, 131] on span "Flowering groups" at bounding box center [634, 129] width 149 height 15
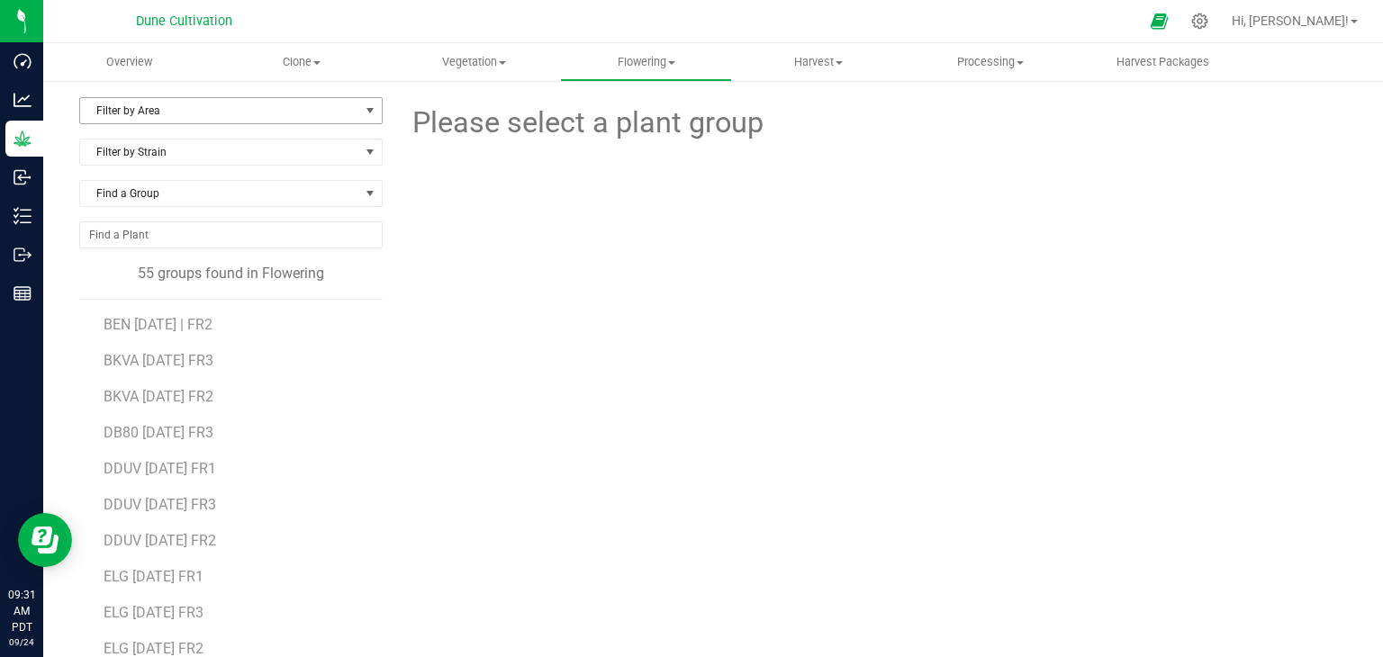
click at [237, 102] on span "Filter by Area" at bounding box center [219, 110] width 279 height 25
click at [192, 171] on li "Flower#1" at bounding box center [229, 168] width 298 height 27
click at [167, 321] on span "DDUV 07.04.25 FR1" at bounding box center [160, 324] width 112 height 17
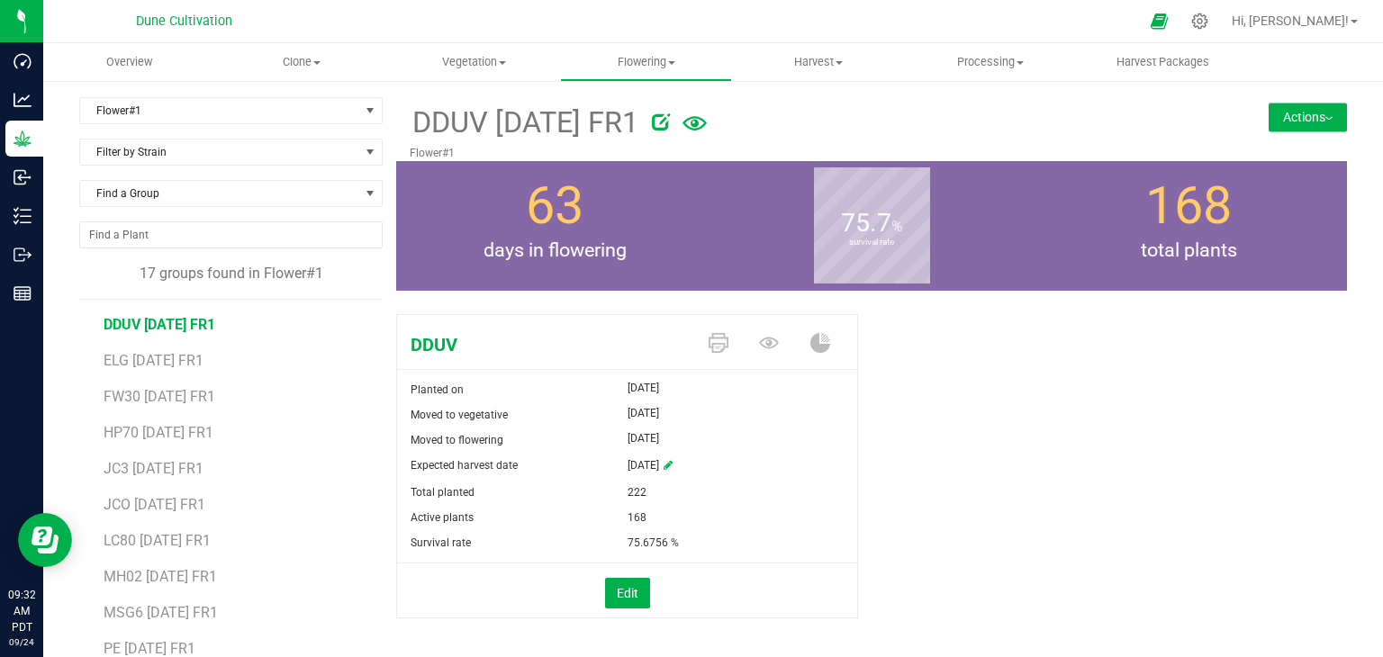
click at [1289, 124] on button "Actions" at bounding box center [1308, 117] width 78 height 29
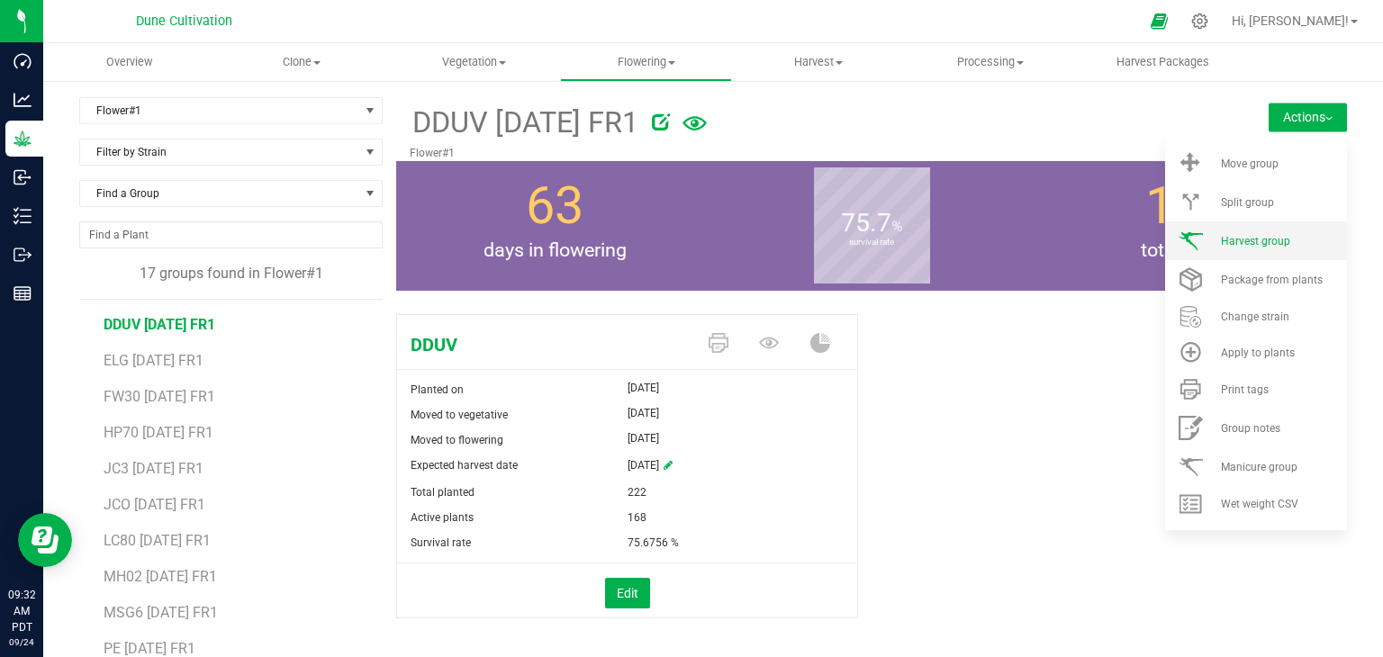
drag, startPoint x: 1249, startPoint y: 260, endPoint x: 1257, endPoint y: 254, distance: 10.3
click at [1257, 255] on ul "Move group Split group Harvest group Package from plants" at bounding box center [1256, 333] width 182 height 394
click at [1224, 260] on li "Package from plants" at bounding box center [1256, 279] width 182 height 39
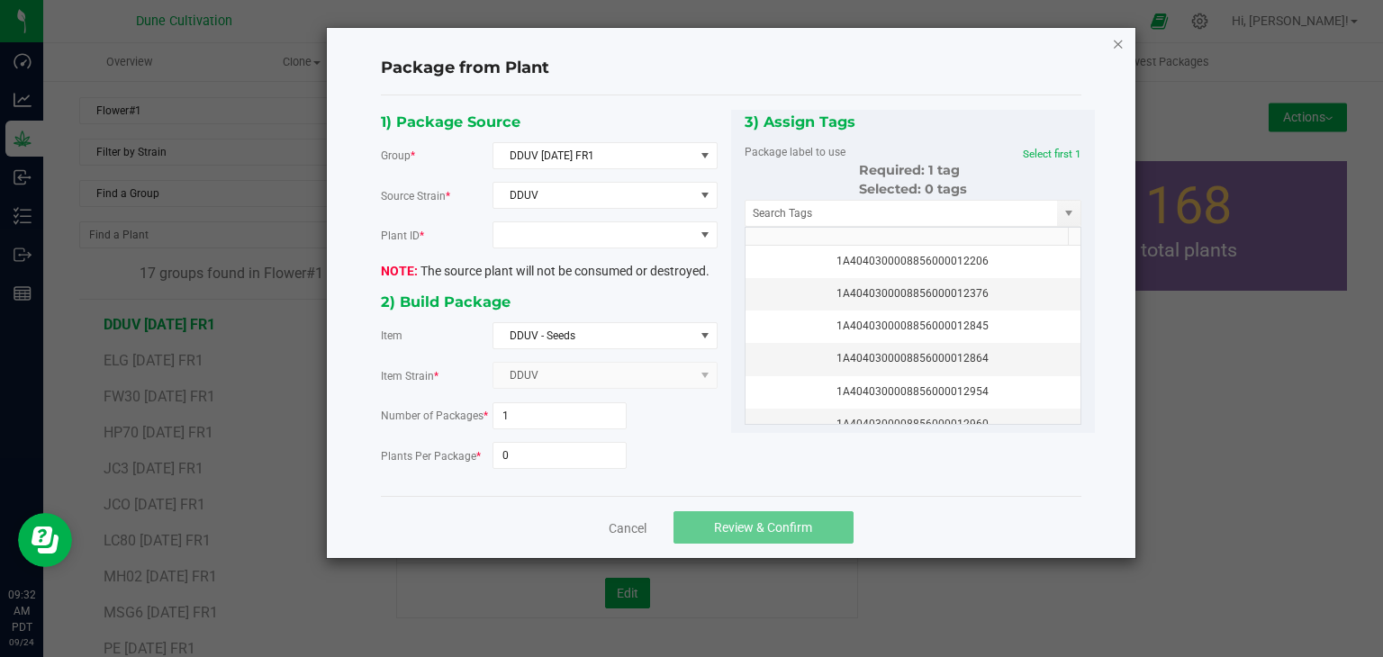
click at [1117, 41] on icon "button" at bounding box center [1118, 43] width 13 height 22
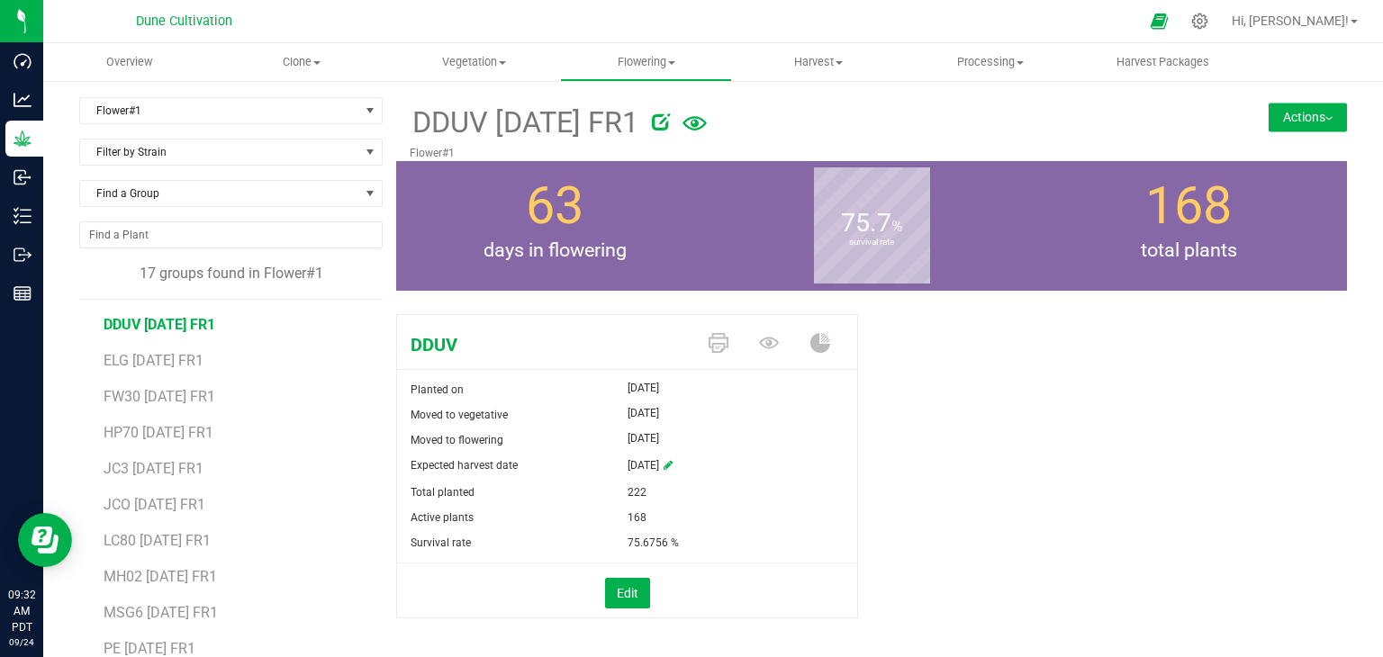
click at [1285, 110] on button "Actions" at bounding box center [1308, 117] width 78 height 29
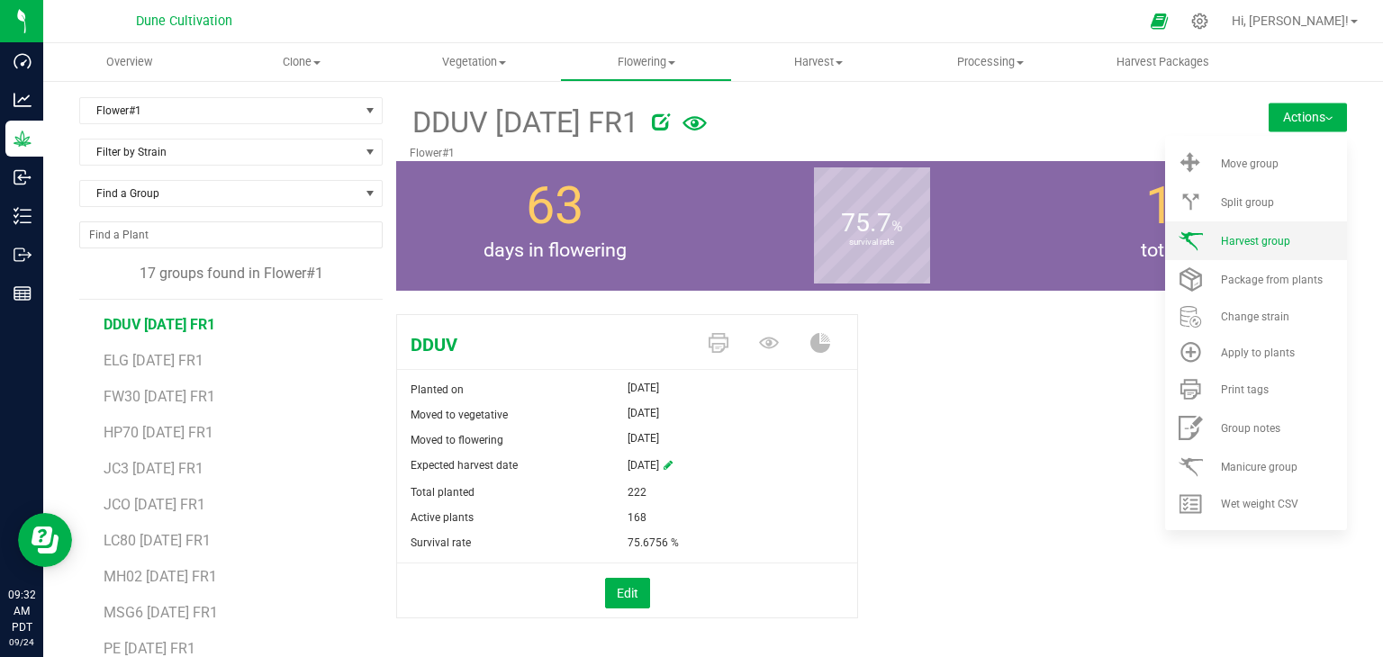
click at [1233, 235] on span "Harvest group" at bounding box center [1255, 241] width 69 height 13
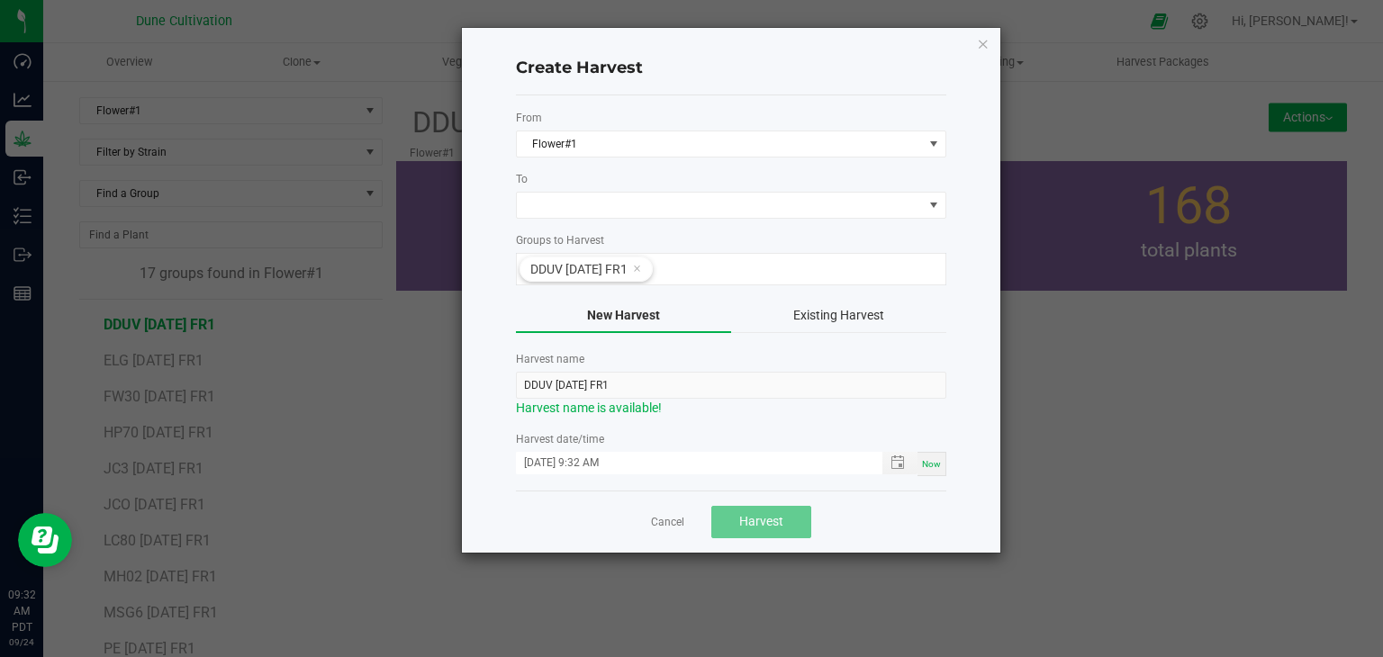
click at [539, 220] on form "From Flower#1 To Groups to Harvest DDUV 07.04.25 FR1 New Harvest Existing Harve…" at bounding box center [731, 293] width 430 height 366
click at [544, 213] on span at bounding box center [720, 205] width 406 height 25
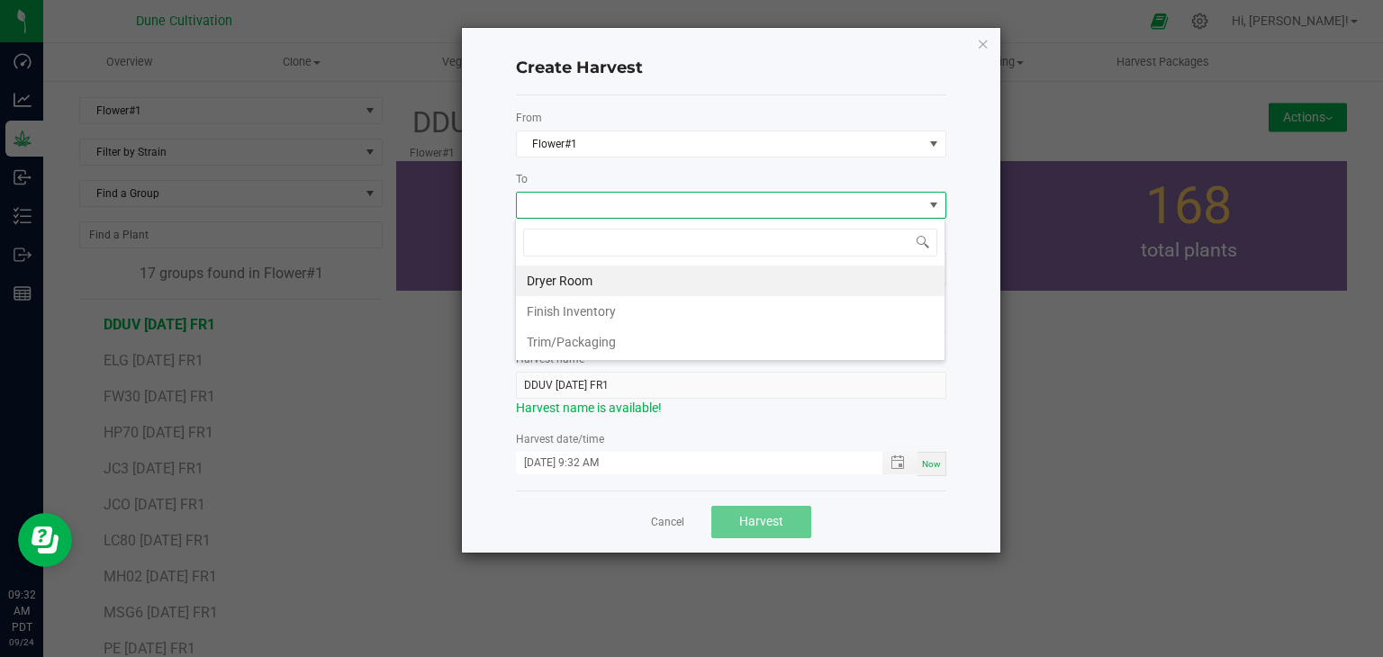
scroll to position [26, 430]
click at [540, 276] on li "Dryer Room" at bounding box center [730, 281] width 429 height 31
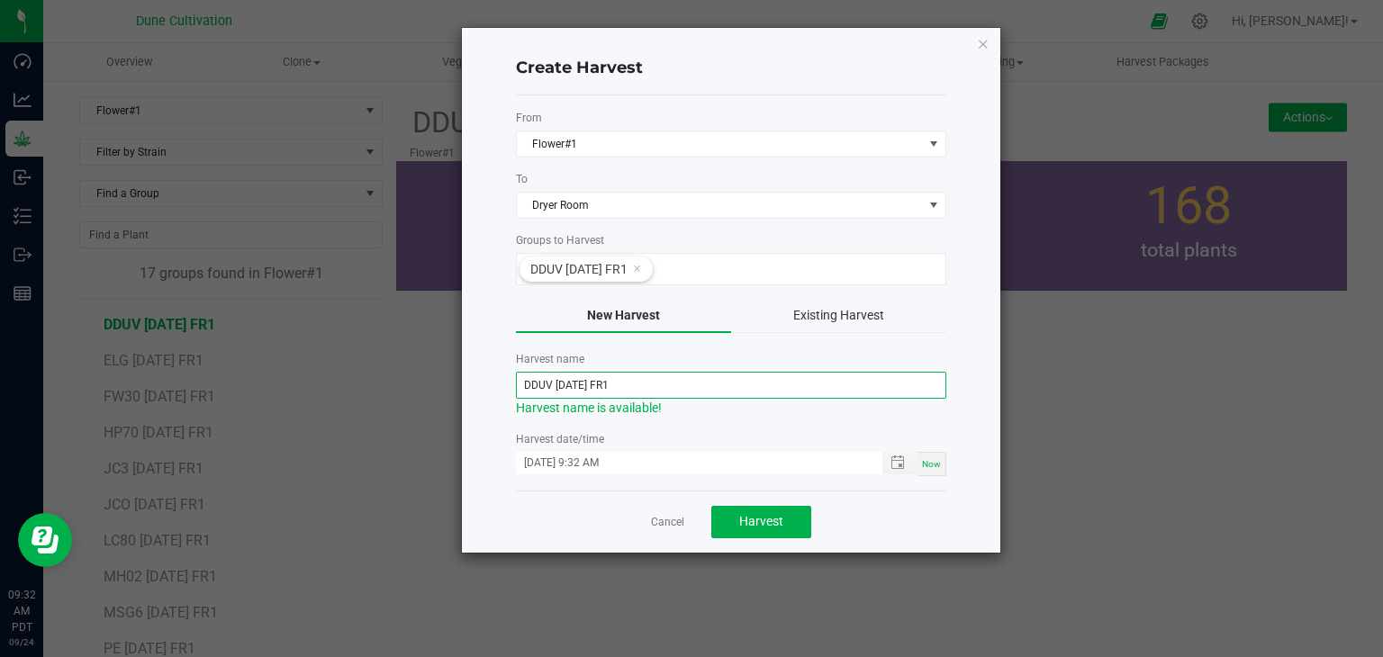
click at [574, 383] on input "DDUV 07.04.25 FR1" at bounding box center [731, 385] width 430 height 27
click at [581, 382] on input "DDUV 07.04.25 FR1" at bounding box center [731, 385] width 430 height 27
type input "DDUV [DATE] FR1"
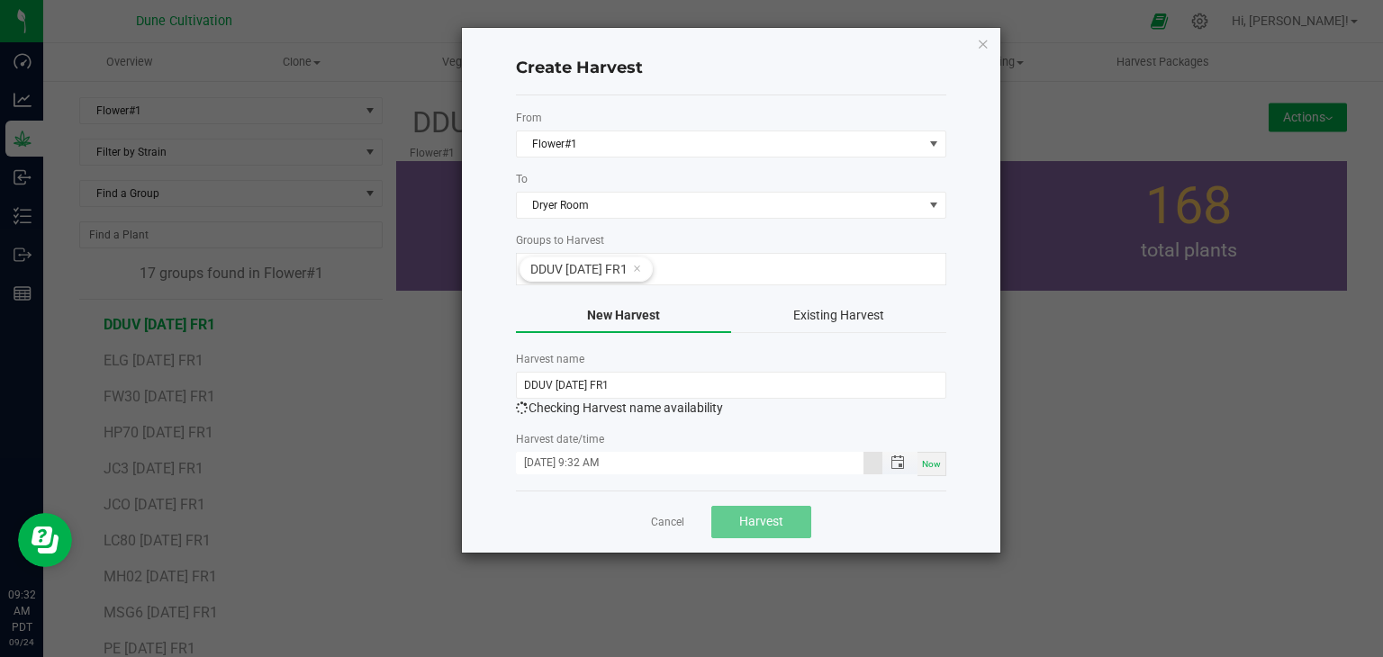
click at [550, 462] on input "09/24/2025 9:32 AM" at bounding box center [690, 463] width 348 height 23
type input "09/22/2025 9:32 AM"
click at [582, 476] on div "From Flower#1 To Dryer Room Groups to Harvest DDUV 07.04.25 FR1 New Harvest Exi…" at bounding box center [731, 292] width 430 height 395
click at [769, 522] on span "Harvest" at bounding box center [761, 521] width 44 height 14
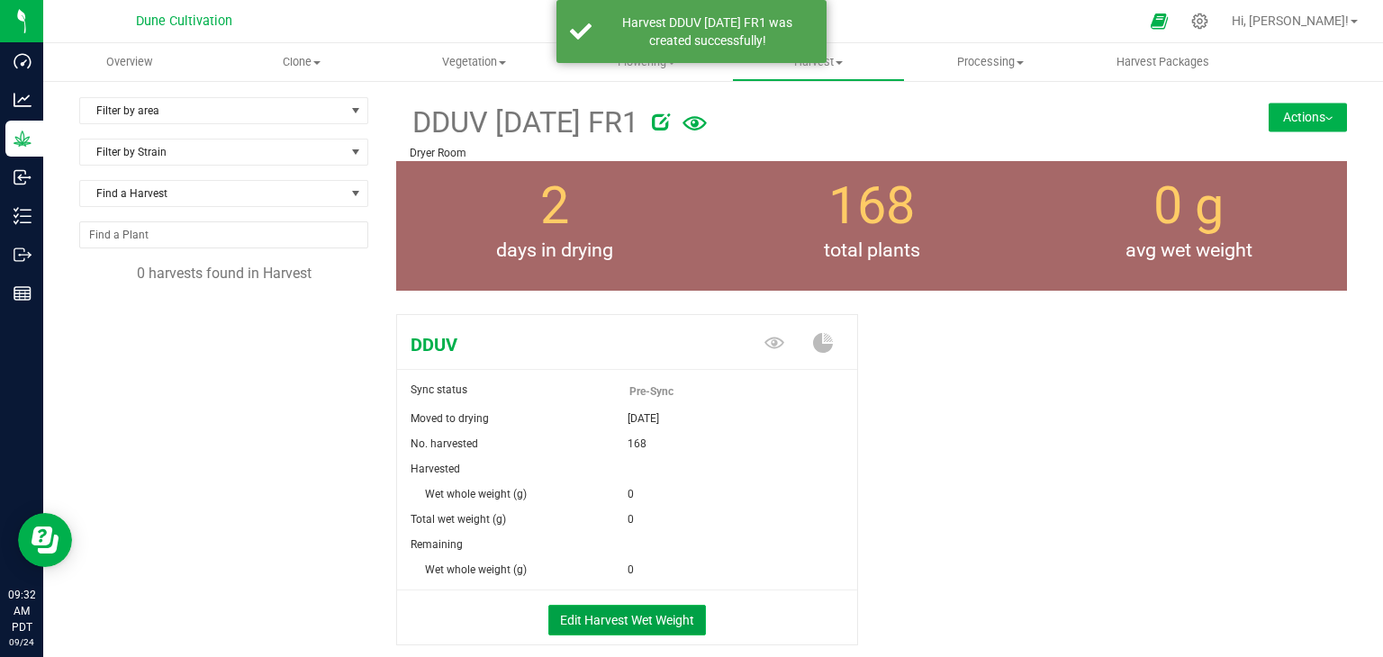
click at [681, 620] on button "Edit Harvest Wet Weight" at bounding box center [627, 620] width 158 height 31
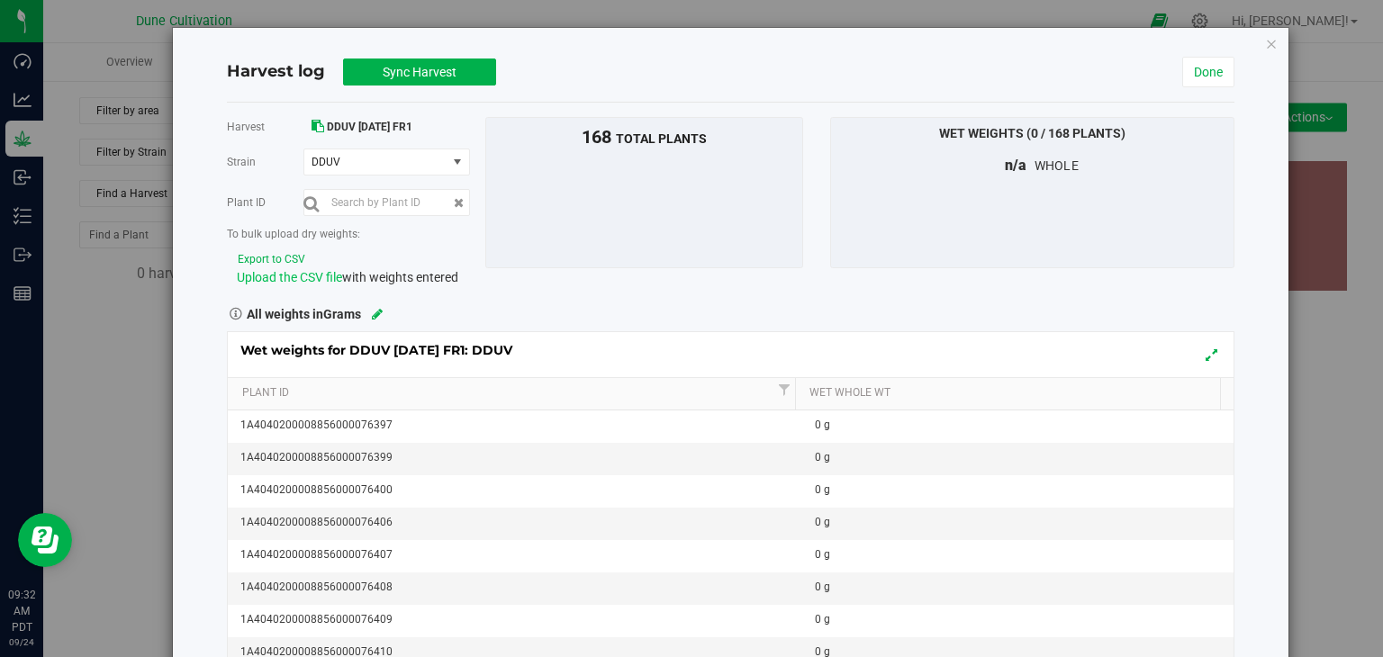
click at [313, 278] on span "Upload the CSV file" at bounding box center [289, 277] width 105 height 14
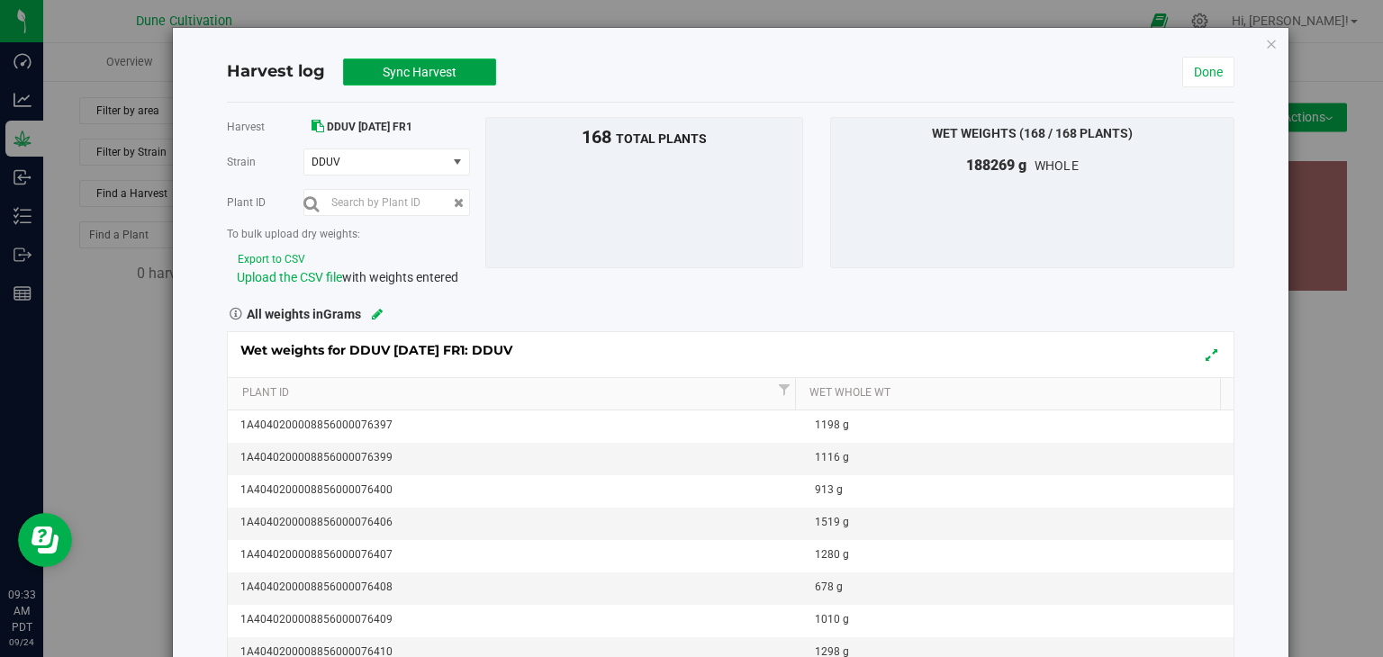
click at [436, 66] on span "Sync Harvest" at bounding box center [420, 72] width 74 height 14
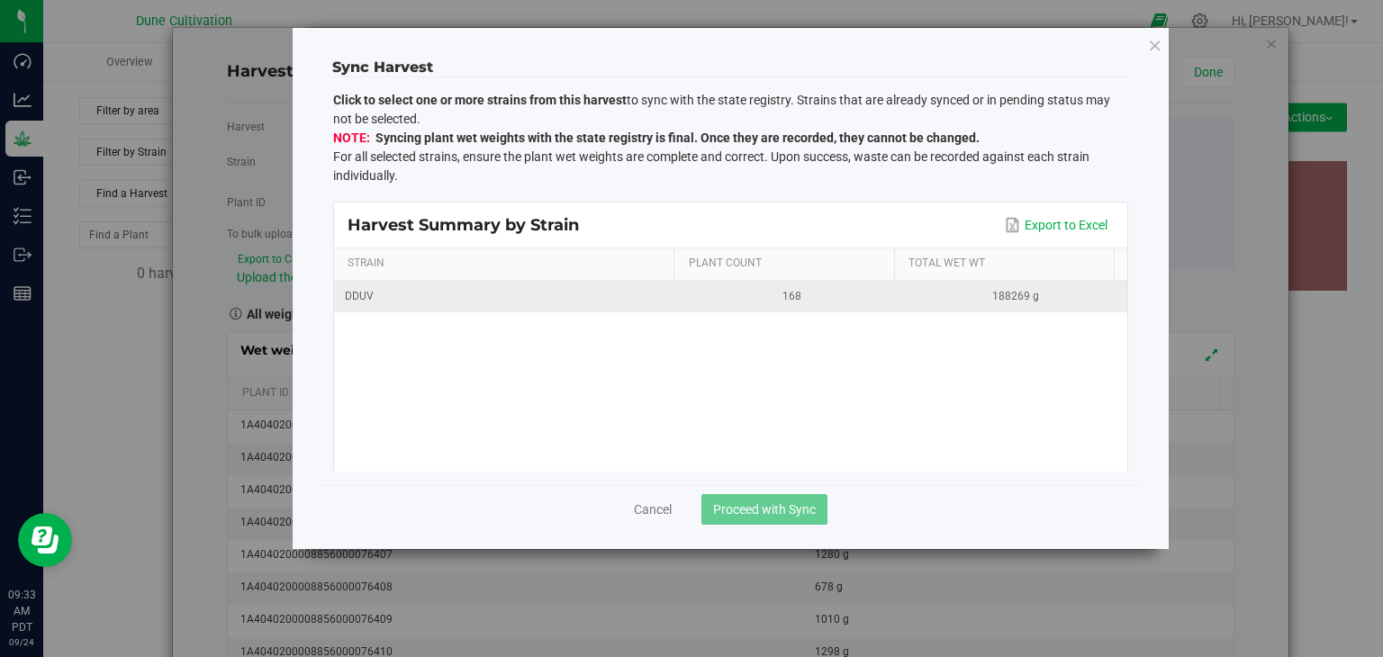
drag, startPoint x: 606, startPoint y: 292, endPoint x: 605, endPoint y: 301, distance: 9.0
click at [606, 293] on div "DDUV" at bounding box center [507, 296] width 324 height 17
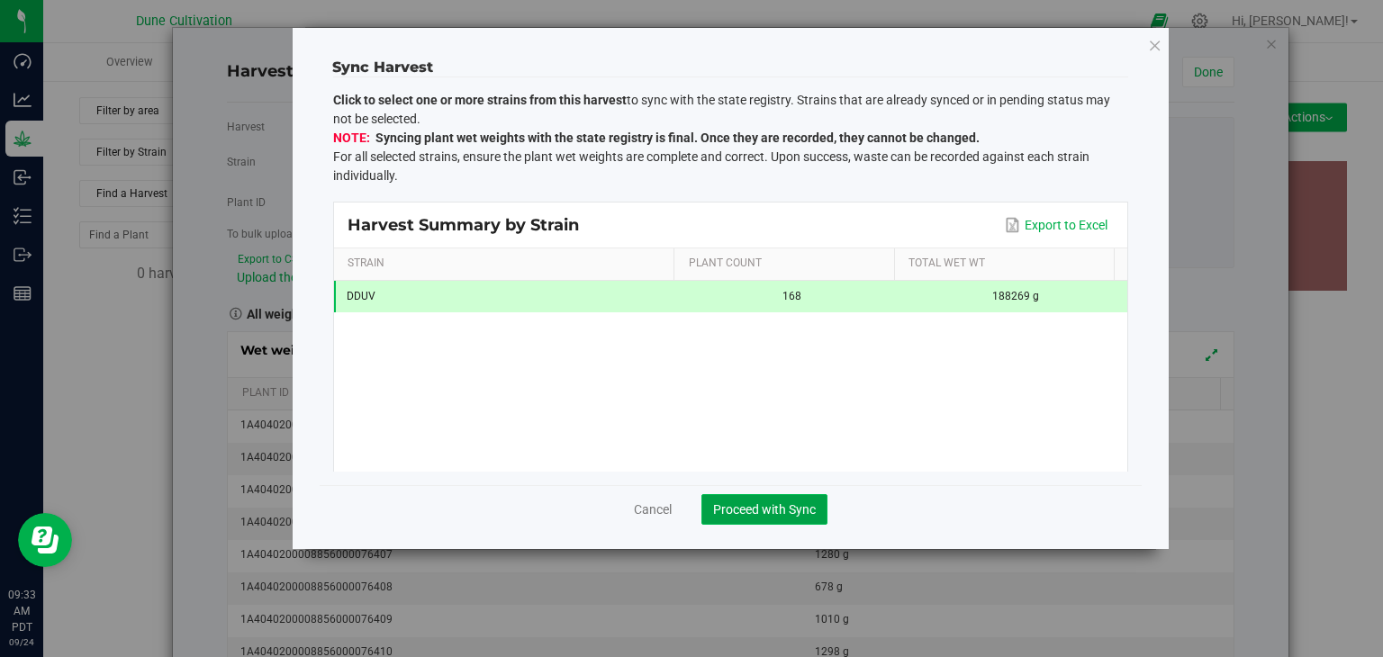
click at [739, 512] on span "Proceed with Sync" at bounding box center [764, 509] width 103 height 14
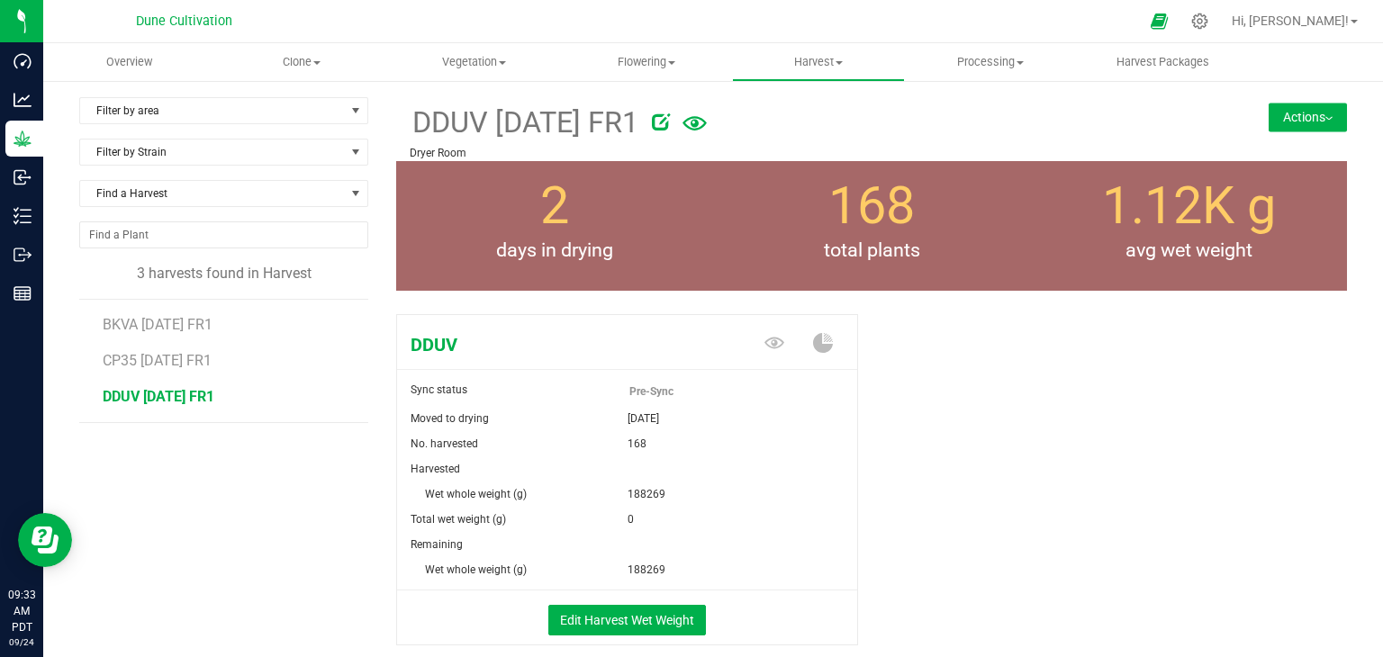
click at [1269, 118] on button "Actions" at bounding box center [1308, 117] width 78 height 29
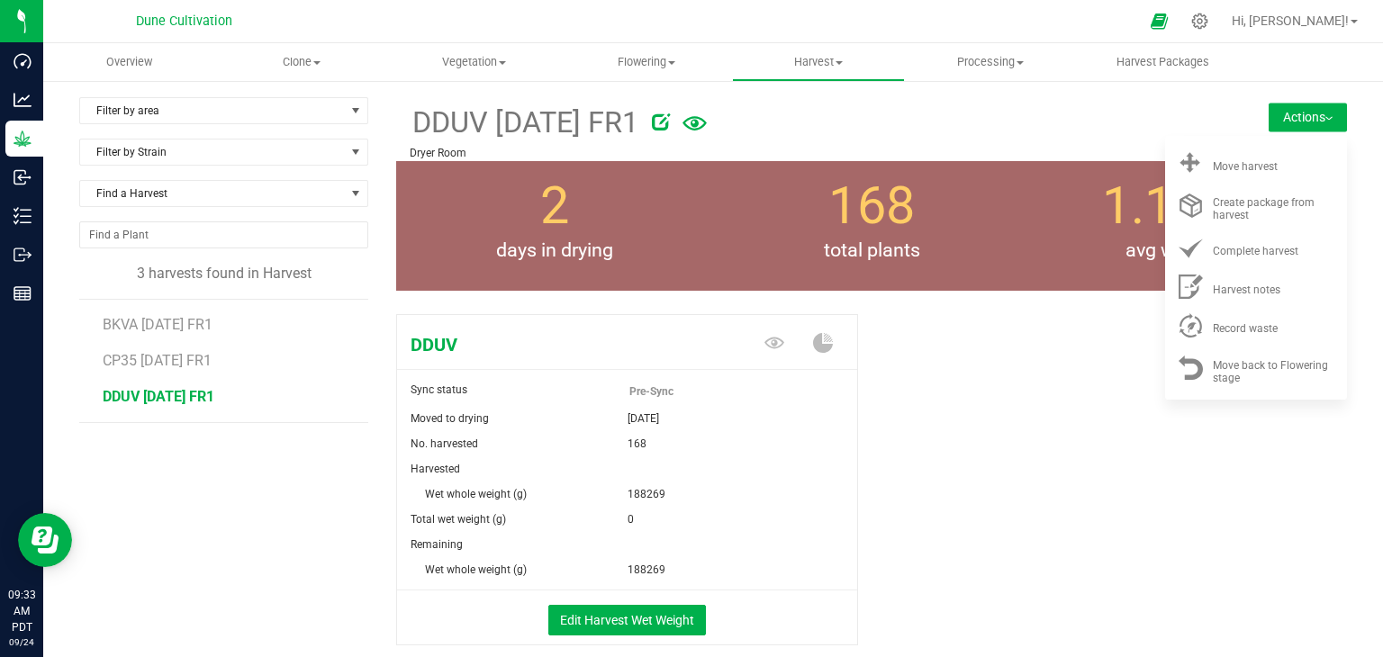
click at [1269, 120] on button "Actions" at bounding box center [1308, 117] width 78 height 29
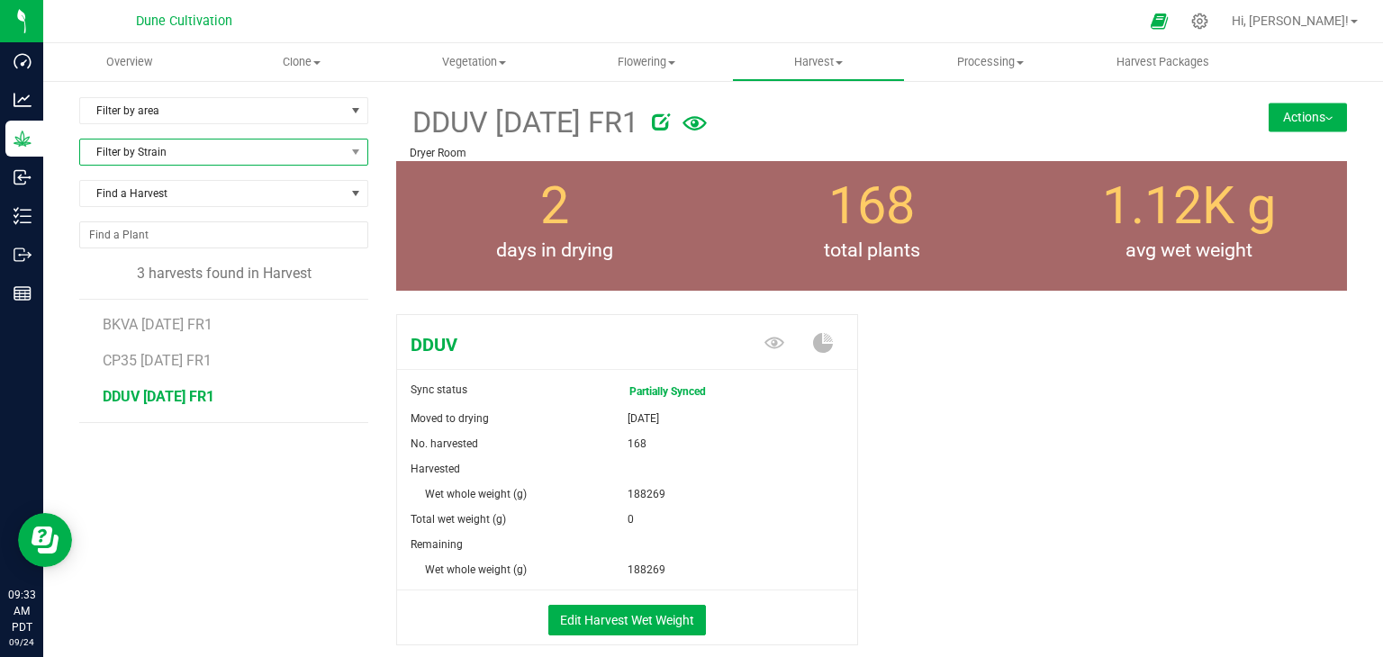
click at [303, 147] on span "Filter by Strain" at bounding box center [212, 152] width 265 height 25
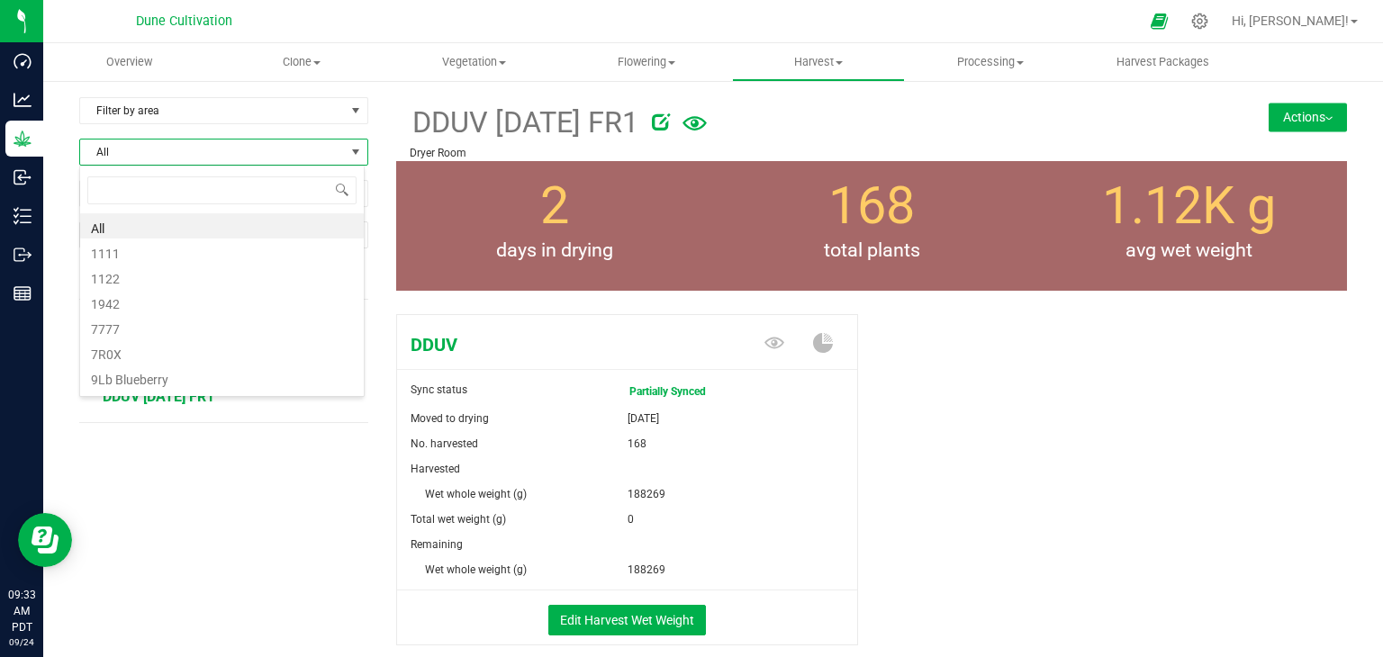
scroll to position [26, 285]
click at [303, 159] on span "All" at bounding box center [212, 152] width 265 height 25
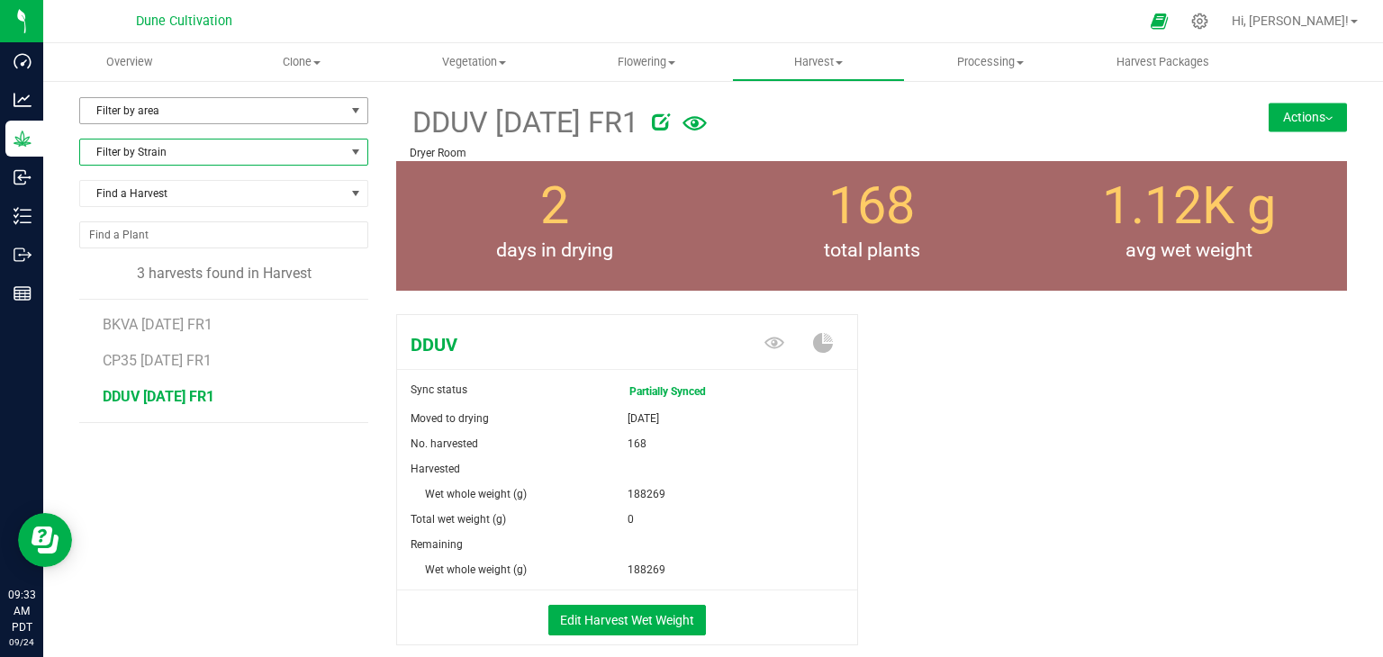
click at [286, 115] on span "Filter by area" at bounding box center [212, 110] width 265 height 25
click at [303, 113] on span "Filter by area" at bounding box center [212, 110] width 265 height 25
click at [647, 68] on span "Flowering" at bounding box center [646, 62] width 170 height 16
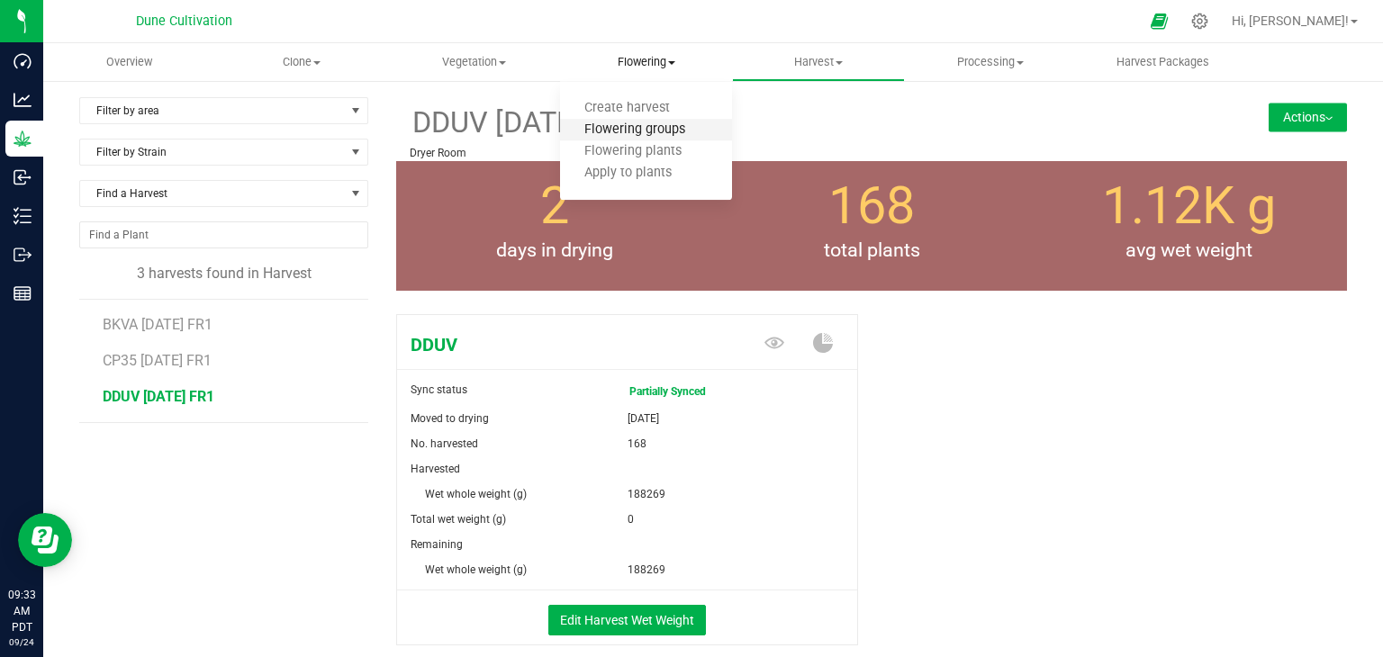
click at [627, 133] on span "Flowering groups" at bounding box center [634, 129] width 149 height 15
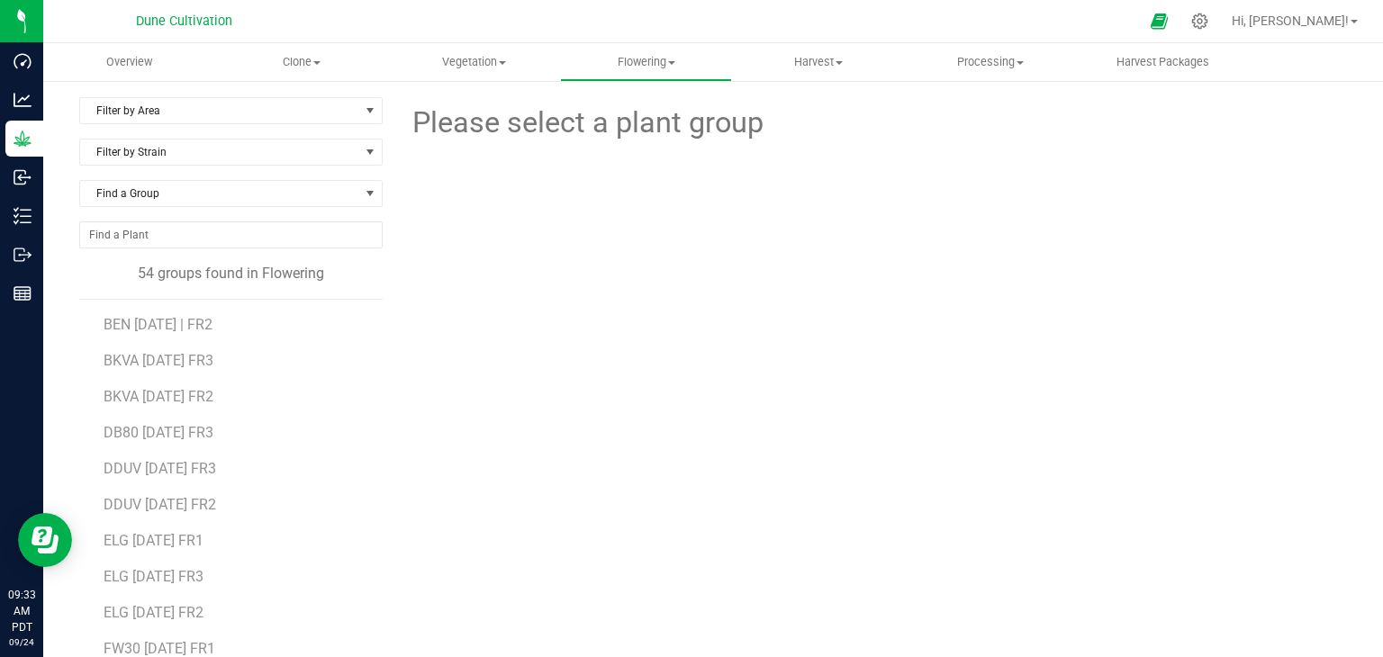
click at [285, 126] on div "Filter by Area Filter by Area All Flower#1 Flower#2 Flower#3" at bounding box center [230, 117] width 303 height 41
click at [292, 116] on span "Filter by Area" at bounding box center [219, 110] width 279 height 25
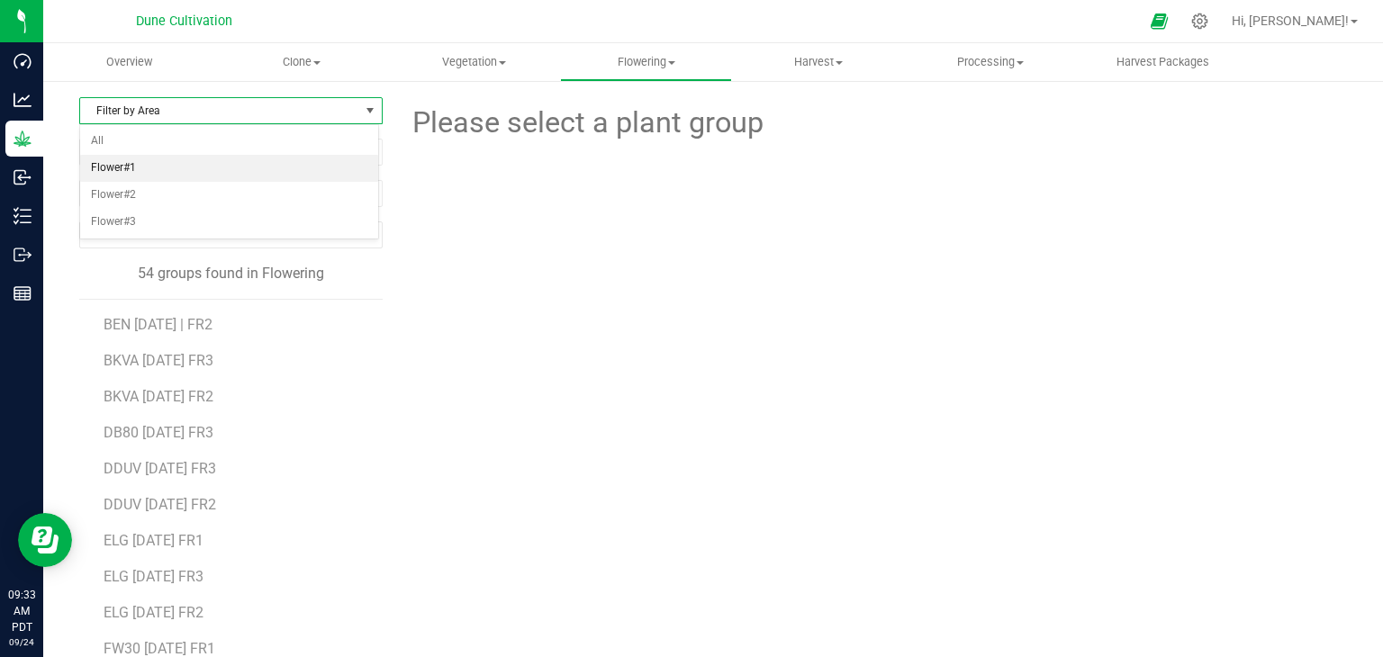
click at [267, 170] on li "Flower#1" at bounding box center [229, 168] width 298 height 27
click at [204, 319] on span "ELG 07.04.25 FR1" at bounding box center [154, 324] width 101 height 17
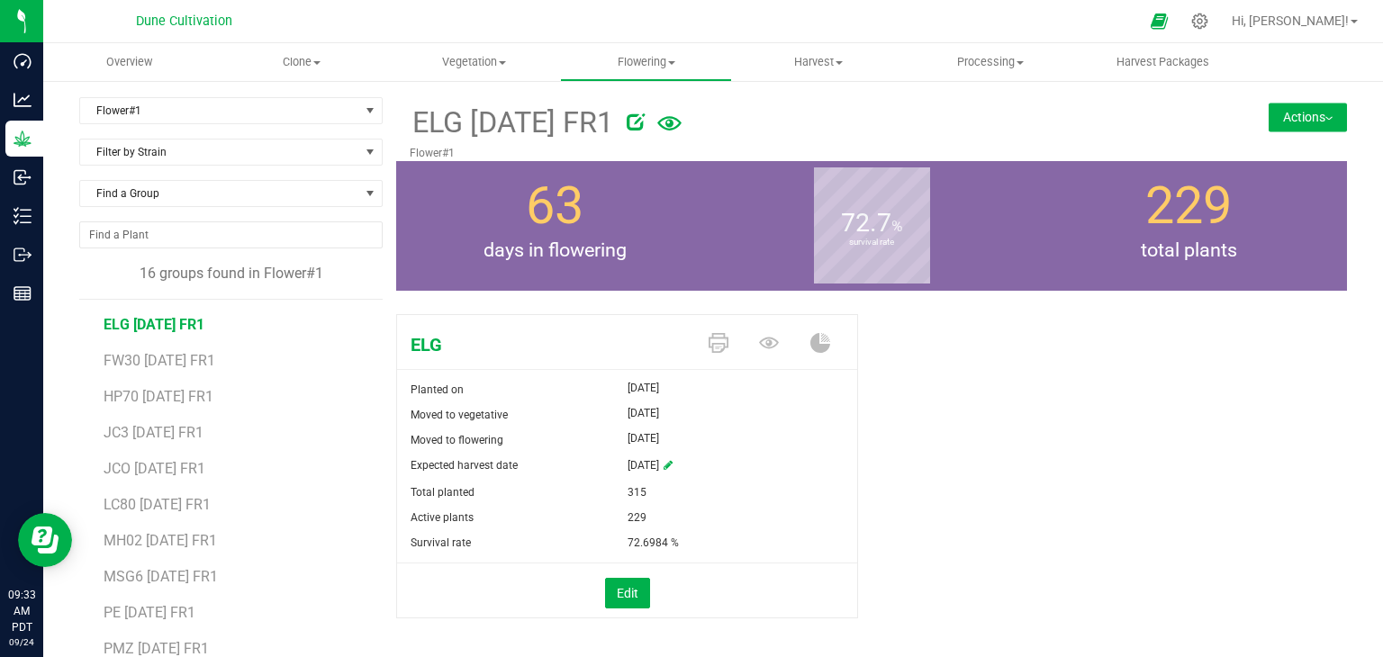
click at [1264, 136] on div "ELG 07.04.25 FR1 Flower#1 Actions Move group Split group" at bounding box center [871, 129] width 951 height 64
click at [1286, 104] on div "ELG 07.04.25 FR1 Flower#1 Actions Move group Split group" at bounding box center [871, 129] width 951 height 64
click at [1289, 104] on button "Actions" at bounding box center [1308, 117] width 78 height 29
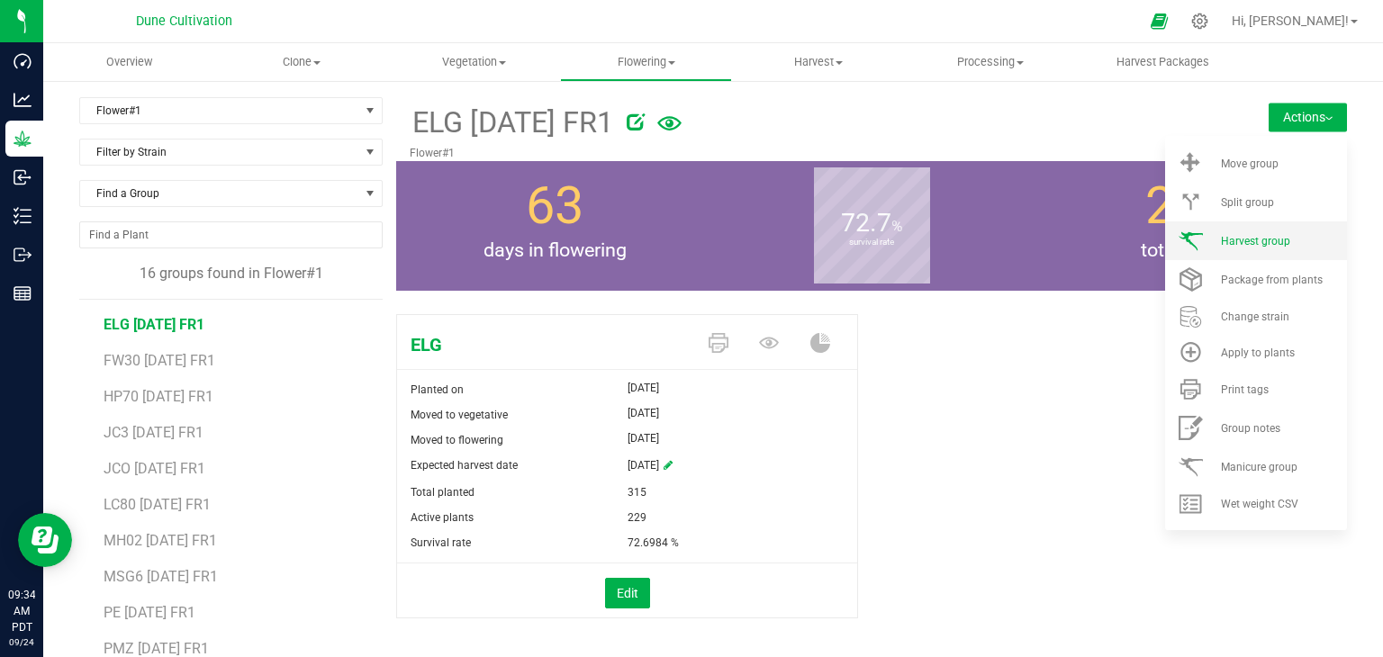
click at [1235, 249] on li "Harvest group" at bounding box center [1256, 241] width 182 height 39
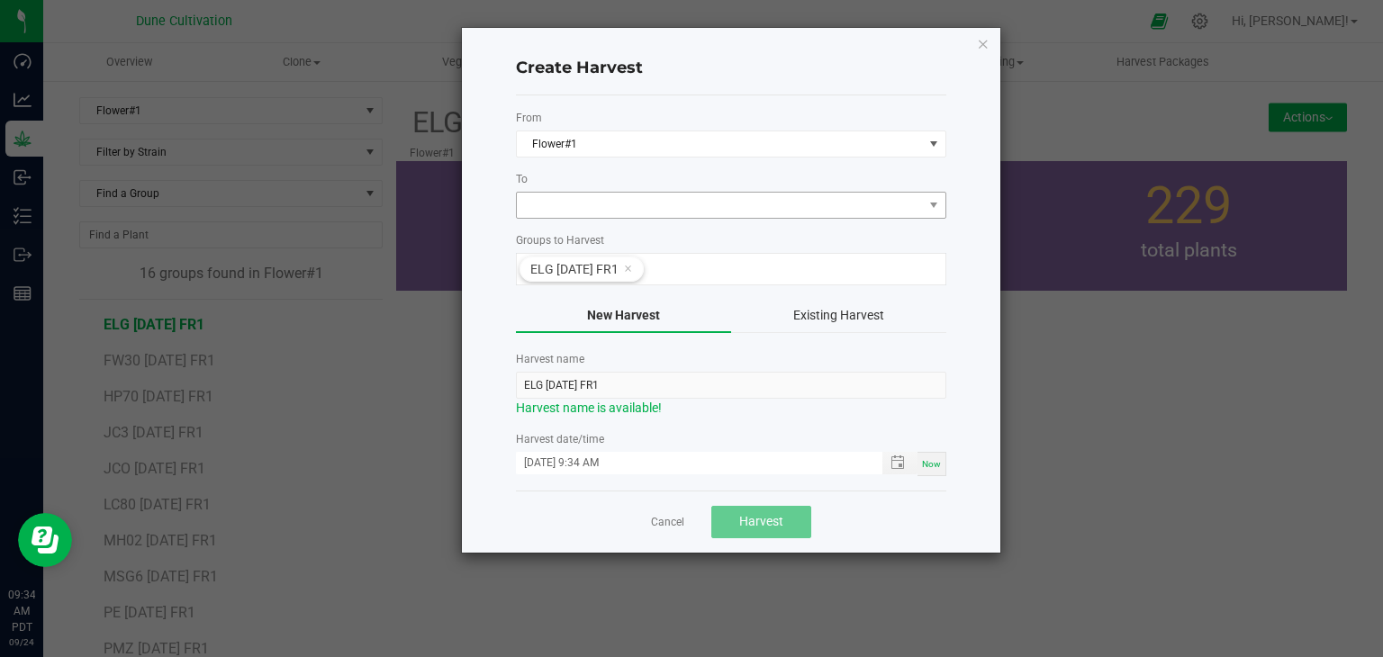
drag, startPoint x: 706, startPoint y: 217, endPoint x: 712, endPoint y: 203, distance: 14.9
click at [710, 210] on form "From Flower#1 To Groups to Harvest ELG 07.04.25 FR1 New Harvest Existing Harves…" at bounding box center [731, 293] width 430 height 366
drag, startPoint x: 707, startPoint y: 213, endPoint x: 713, endPoint y: 206, distance: 9.6
click at [709, 212] on span at bounding box center [720, 205] width 406 height 25
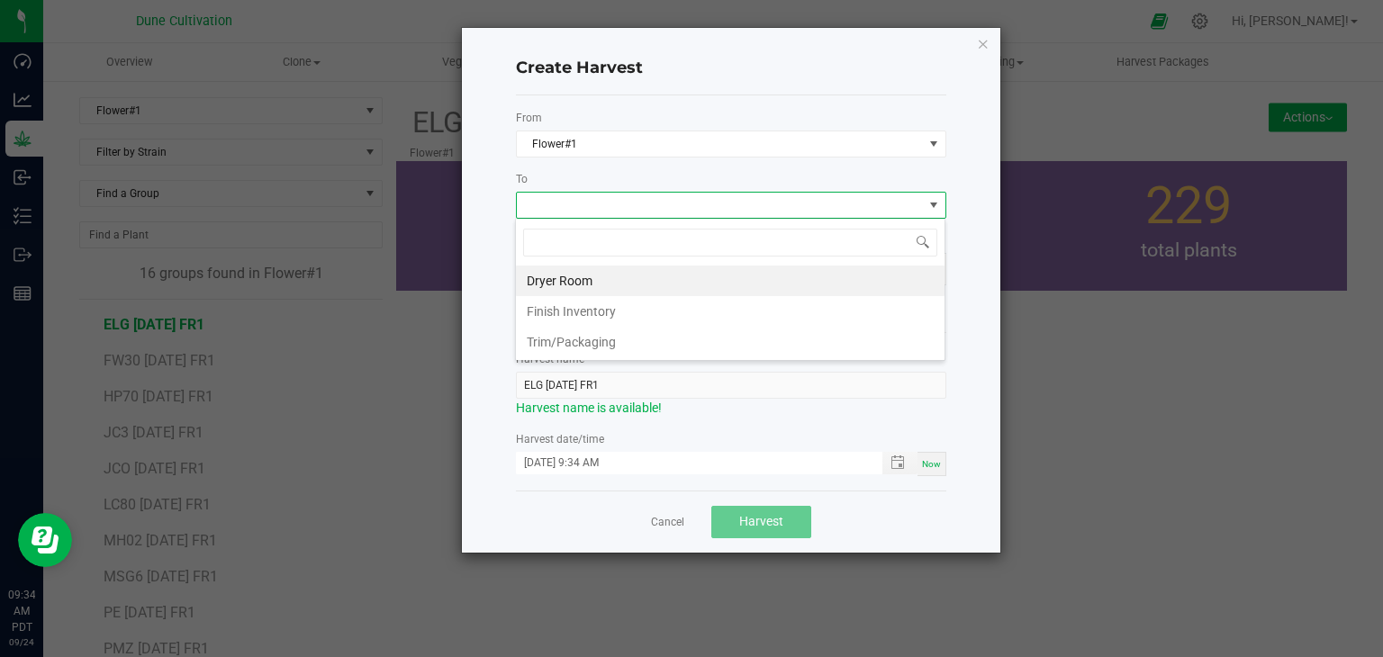
scroll to position [26, 430]
click at [578, 279] on li "Dryer Room" at bounding box center [730, 281] width 429 height 31
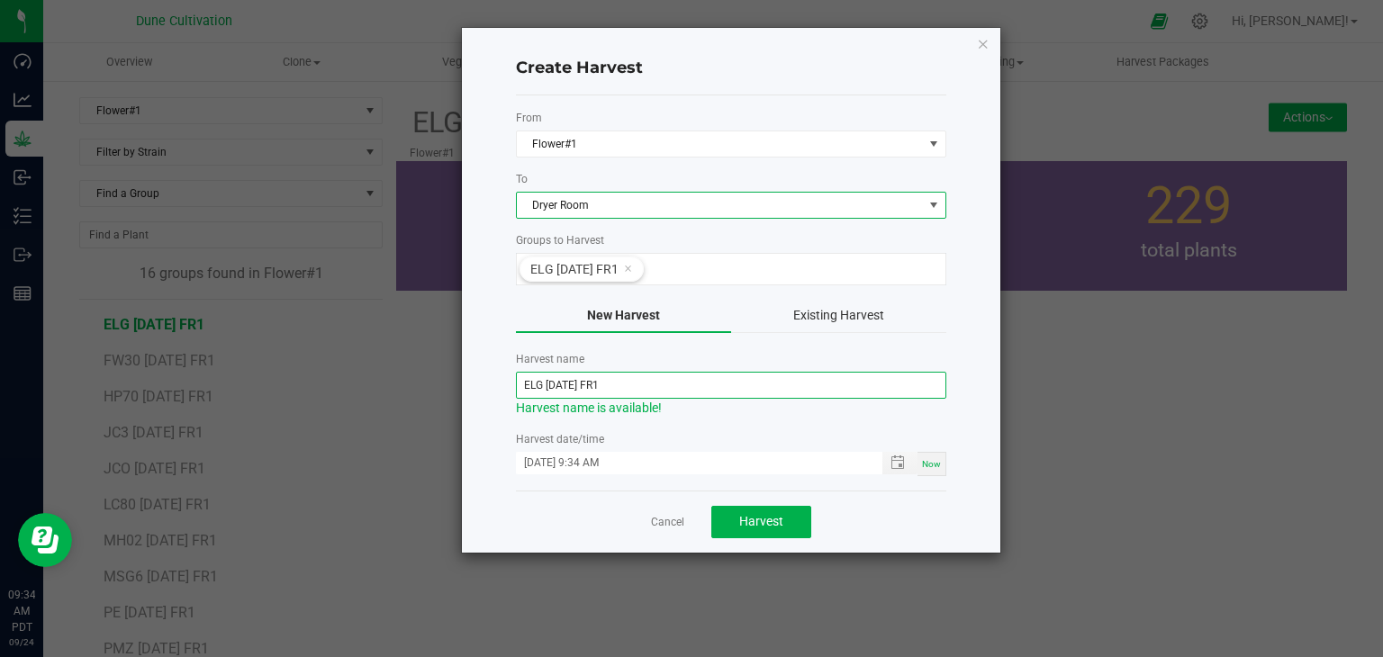
click at [565, 383] on input "ELG 07.04.25 FR1" at bounding box center [731, 385] width 430 height 27
click at [569, 384] on input "ELG 07.04.25 FR1" at bounding box center [731, 385] width 430 height 27
type input "ELG [DATE] FR1"
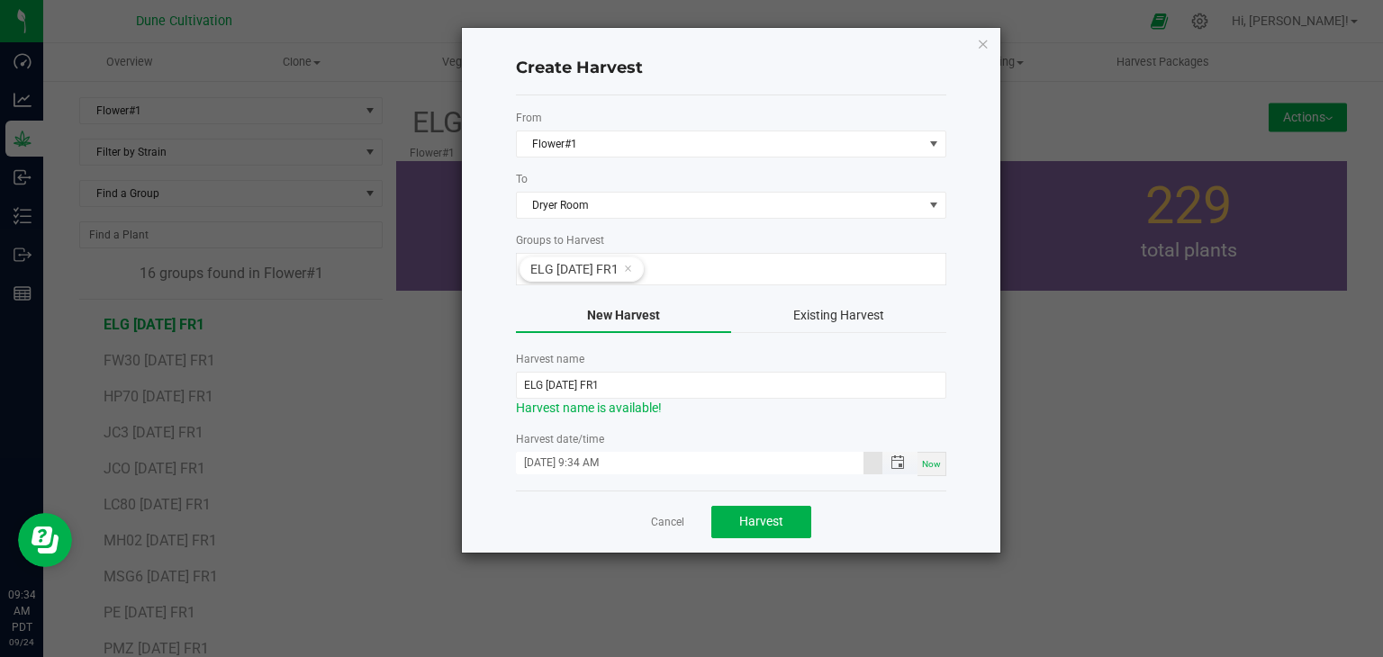
click at [552, 457] on input "09/24/2025 9:34 AM" at bounding box center [690, 463] width 348 height 23
type input "09/22/2025 9:34 AM"
click at [560, 506] on div "Cancel Harvest" at bounding box center [731, 522] width 430 height 62
click at [737, 511] on button "Harvest" at bounding box center [761, 522] width 100 height 32
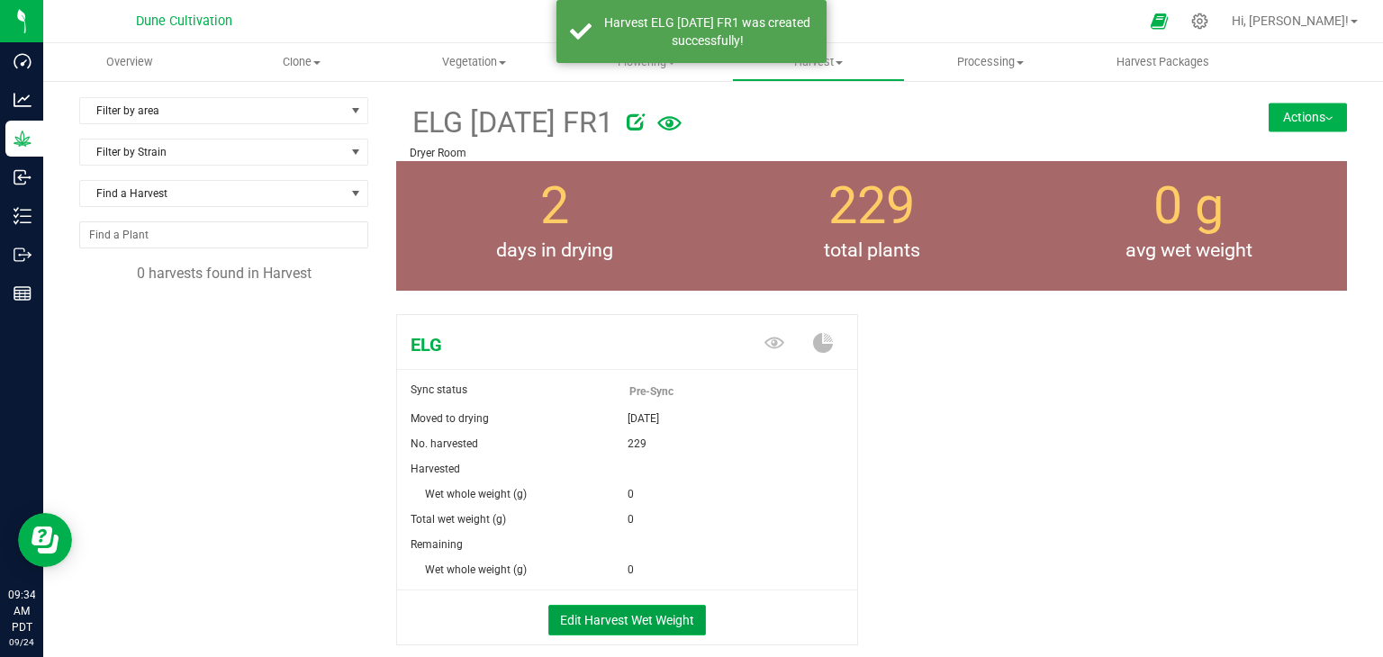
click at [634, 606] on button "Edit Harvest Wet Weight" at bounding box center [627, 620] width 158 height 31
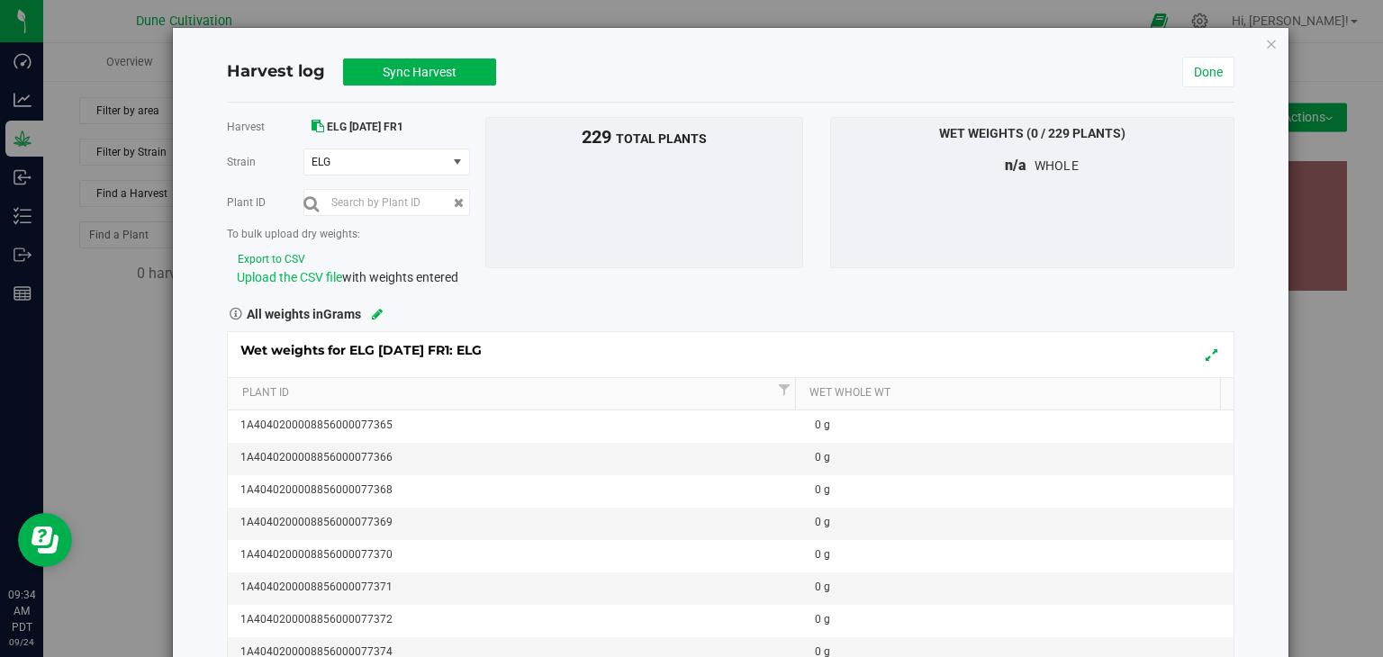
click at [279, 277] on span "Upload the CSV file" at bounding box center [289, 277] width 105 height 14
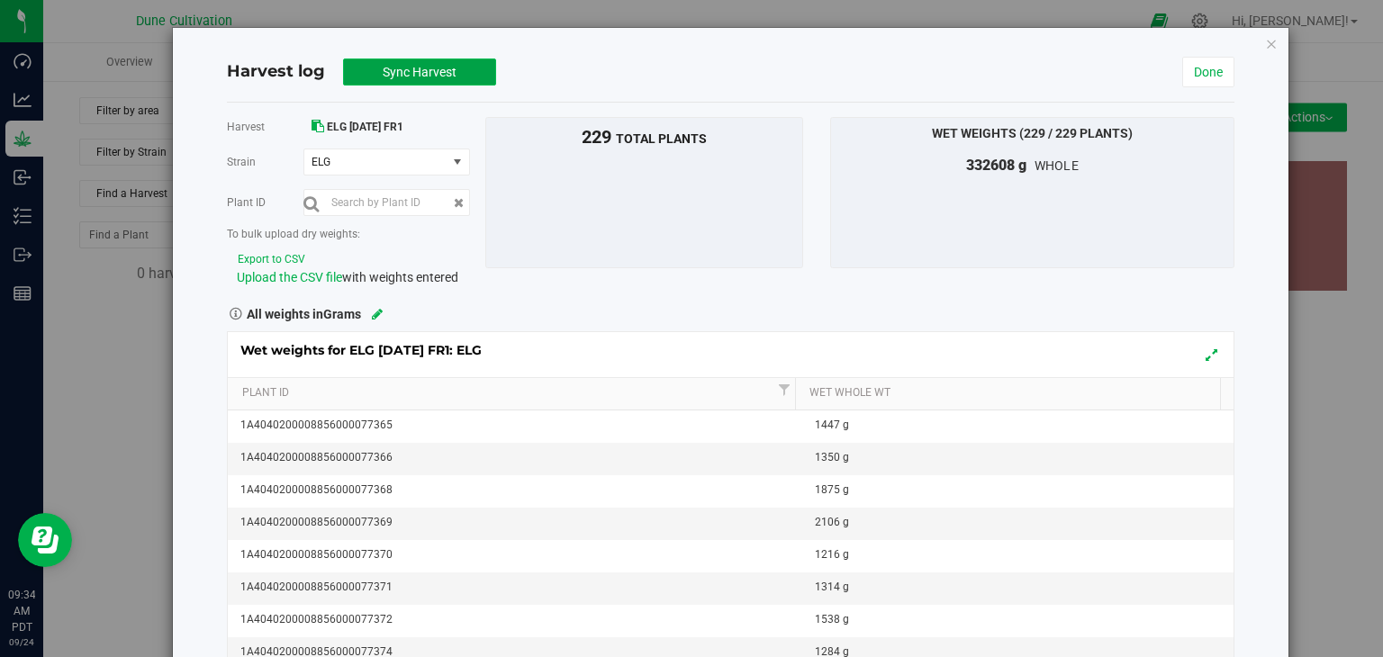
click at [418, 71] on span "Sync Harvest" at bounding box center [420, 72] width 74 height 14
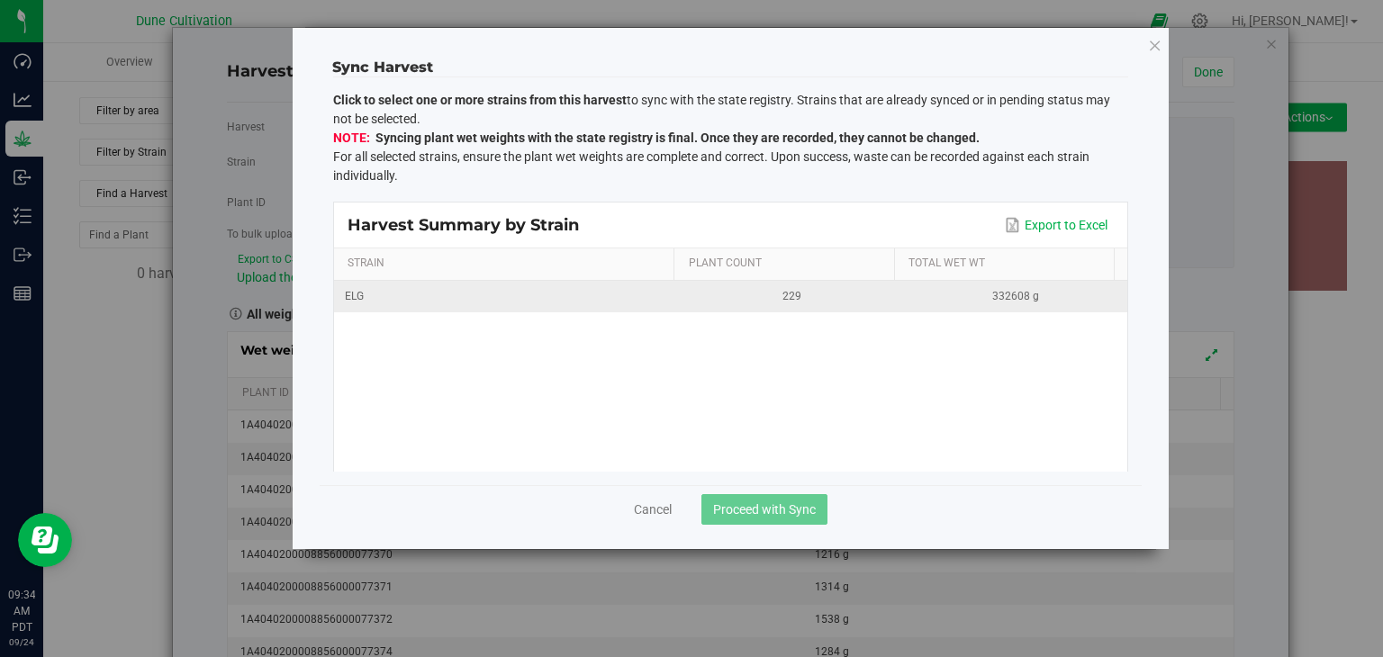
click at [496, 311] on div "ELG 229 332608 g" at bounding box center [730, 376] width 793 height 191
click at [500, 300] on div "ELG" at bounding box center [507, 296] width 324 height 17
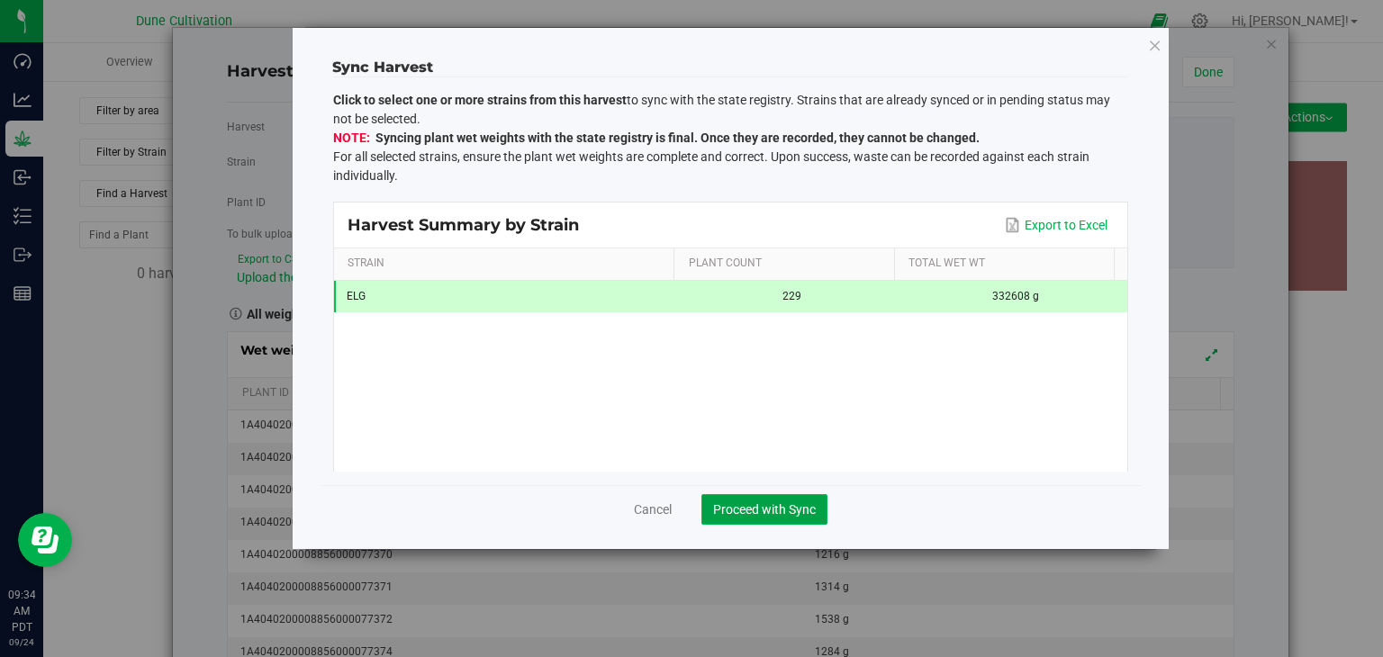
click at [765, 511] on span "Proceed with Sync" at bounding box center [764, 509] width 103 height 14
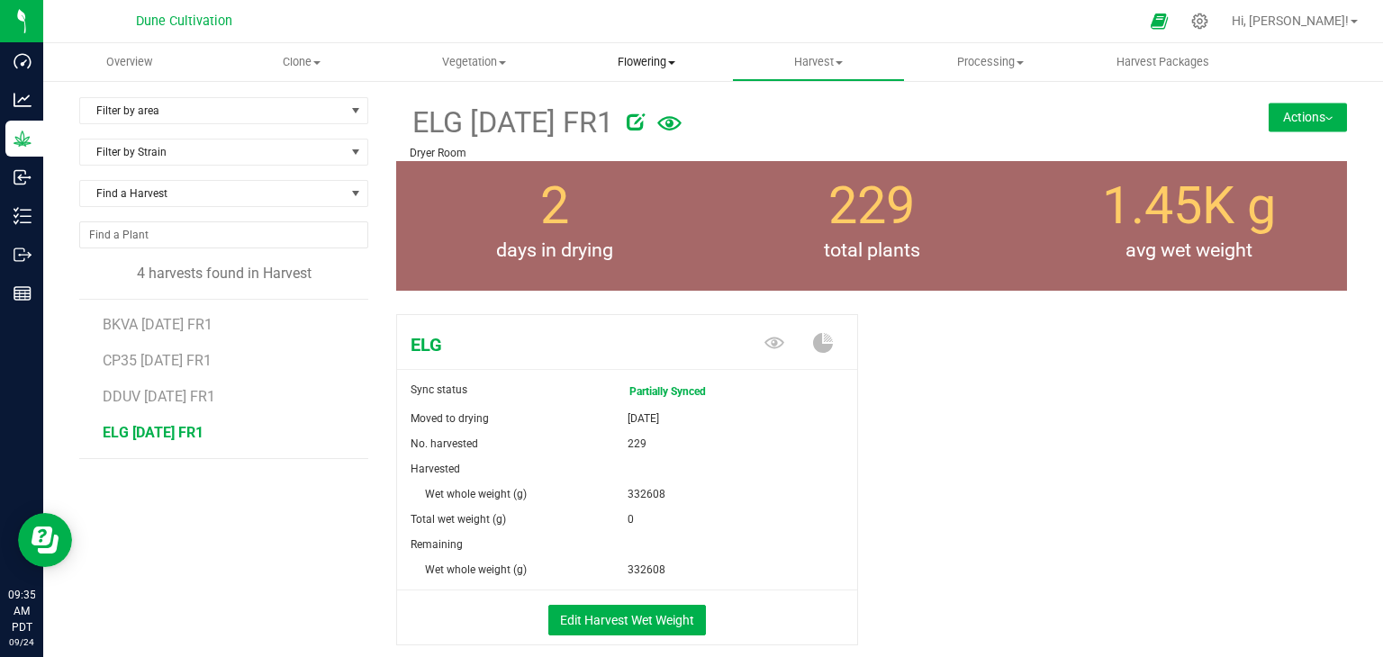
click at [638, 68] on span "Flowering" at bounding box center [646, 62] width 170 height 16
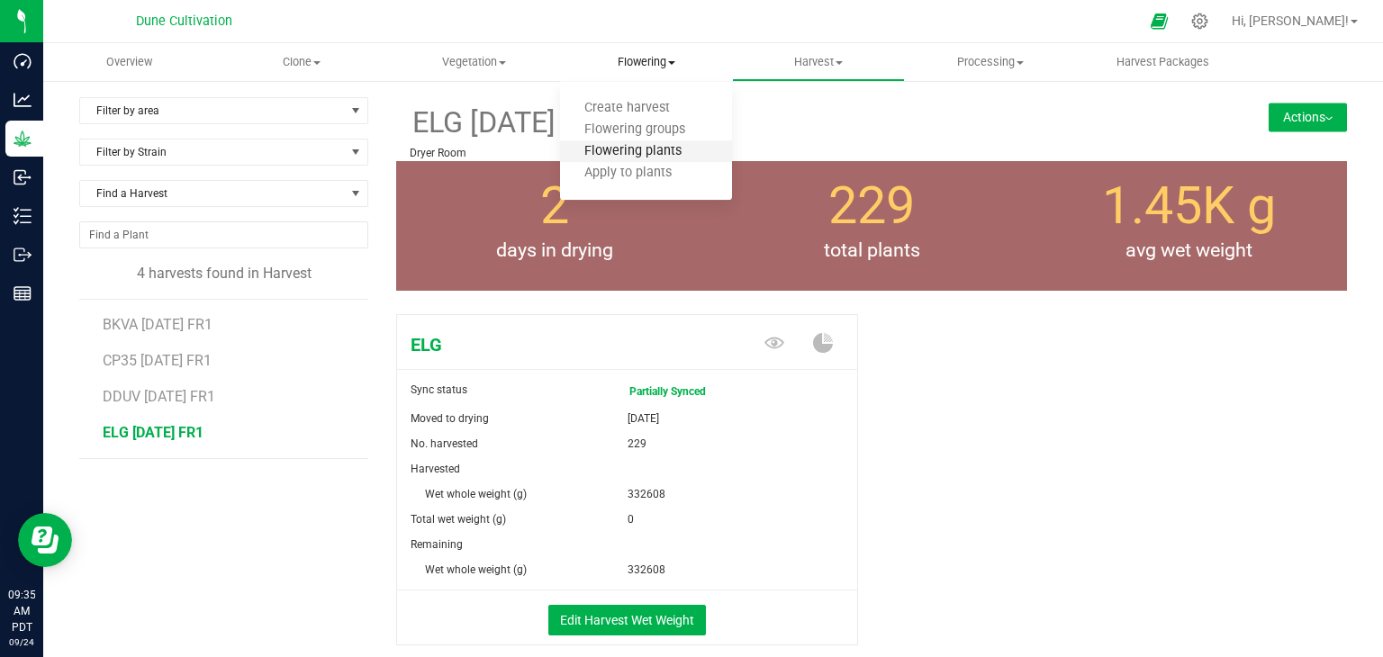
click at [654, 148] on span "Flowering plants" at bounding box center [633, 151] width 146 height 15
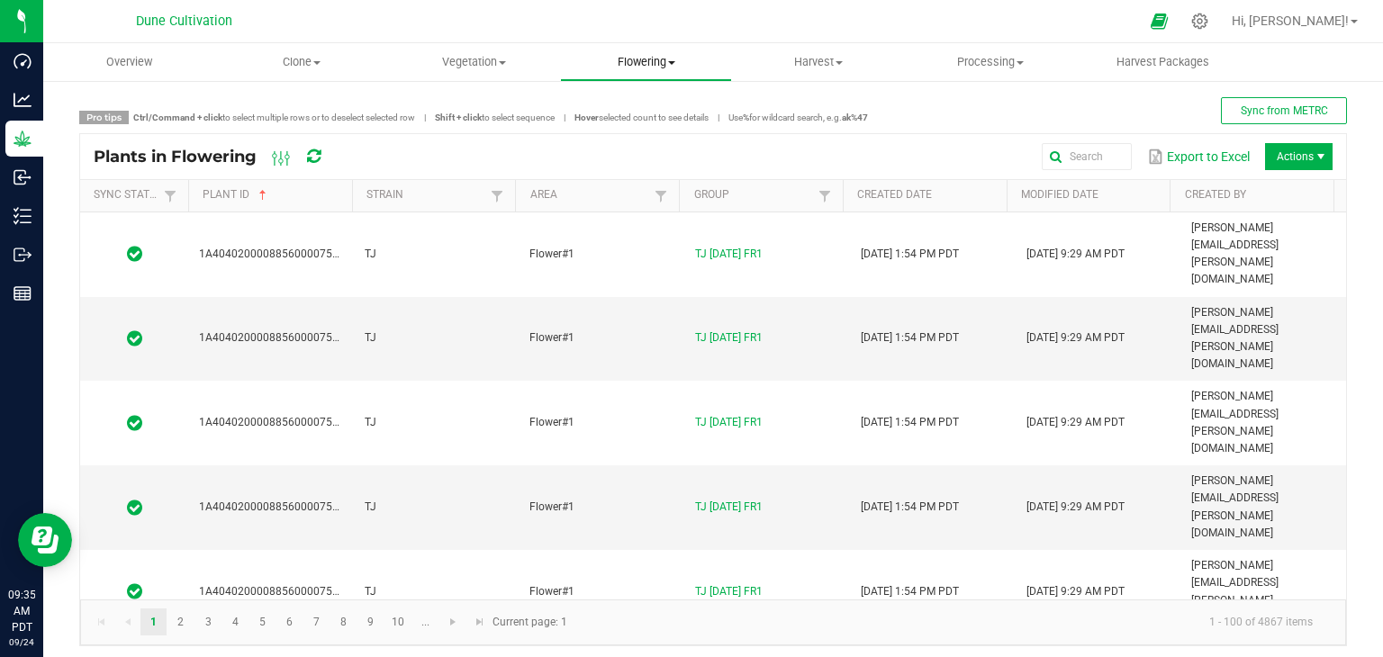
click at [618, 59] on span "Flowering" at bounding box center [646, 62] width 170 height 16
click at [659, 132] on span "Flowering groups" at bounding box center [634, 129] width 149 height 15
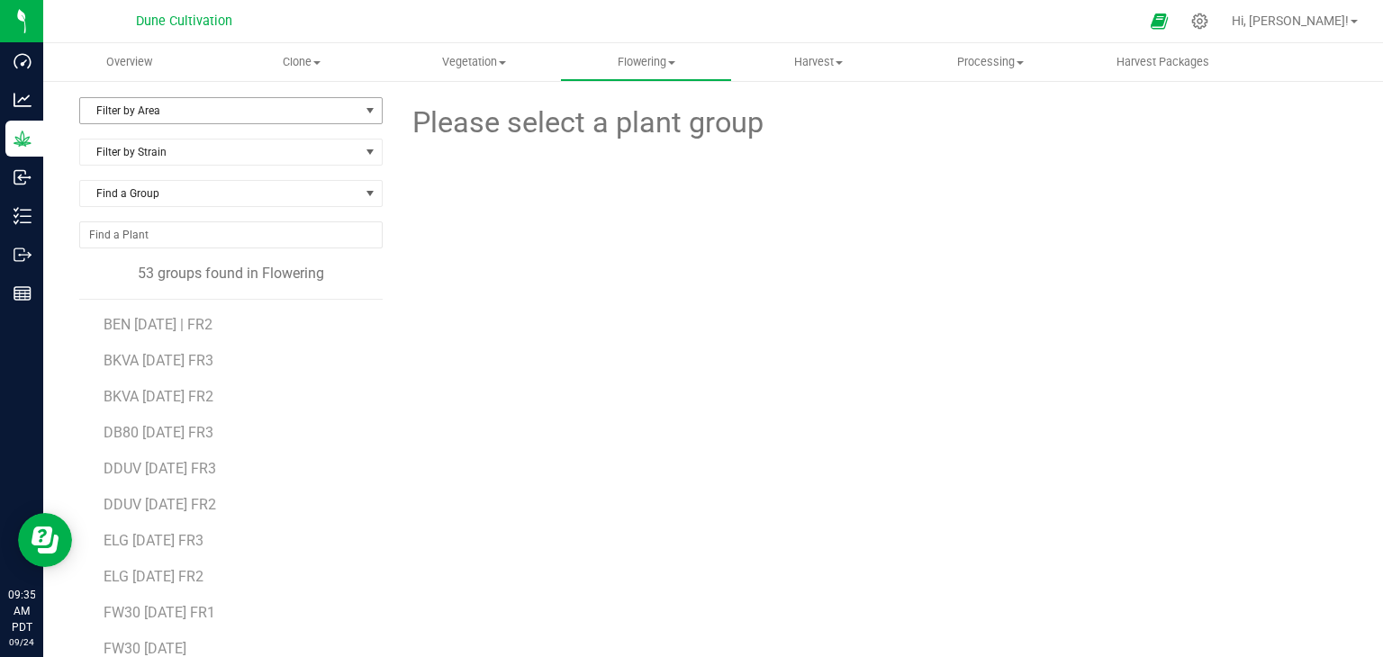
click at [229, 113] on span "Filter by Area" at bounding box center [219, 110] width 279 height 25
click at [166, 166] on li "Flower#1" at bounding box center [229, 168] width 298 height 27
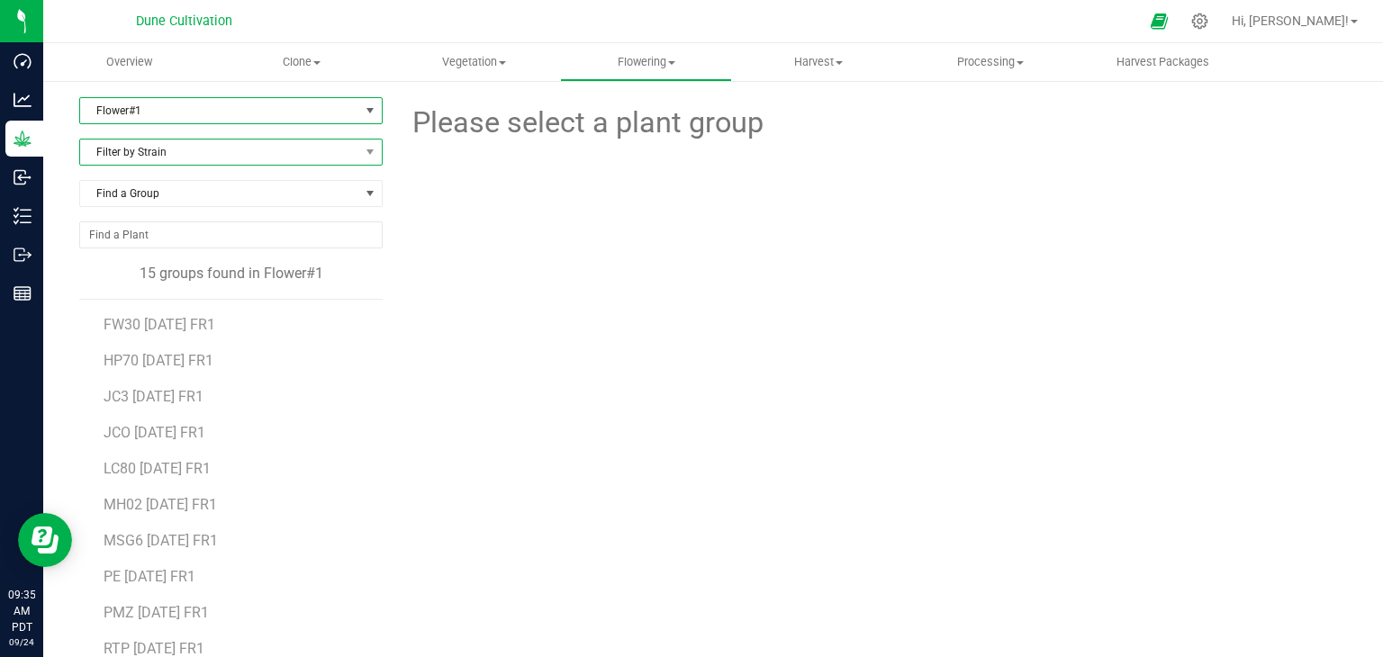
click at [220, 161] on span "Filter by Strain" at bounding box center [219, 152] width 279 height 25
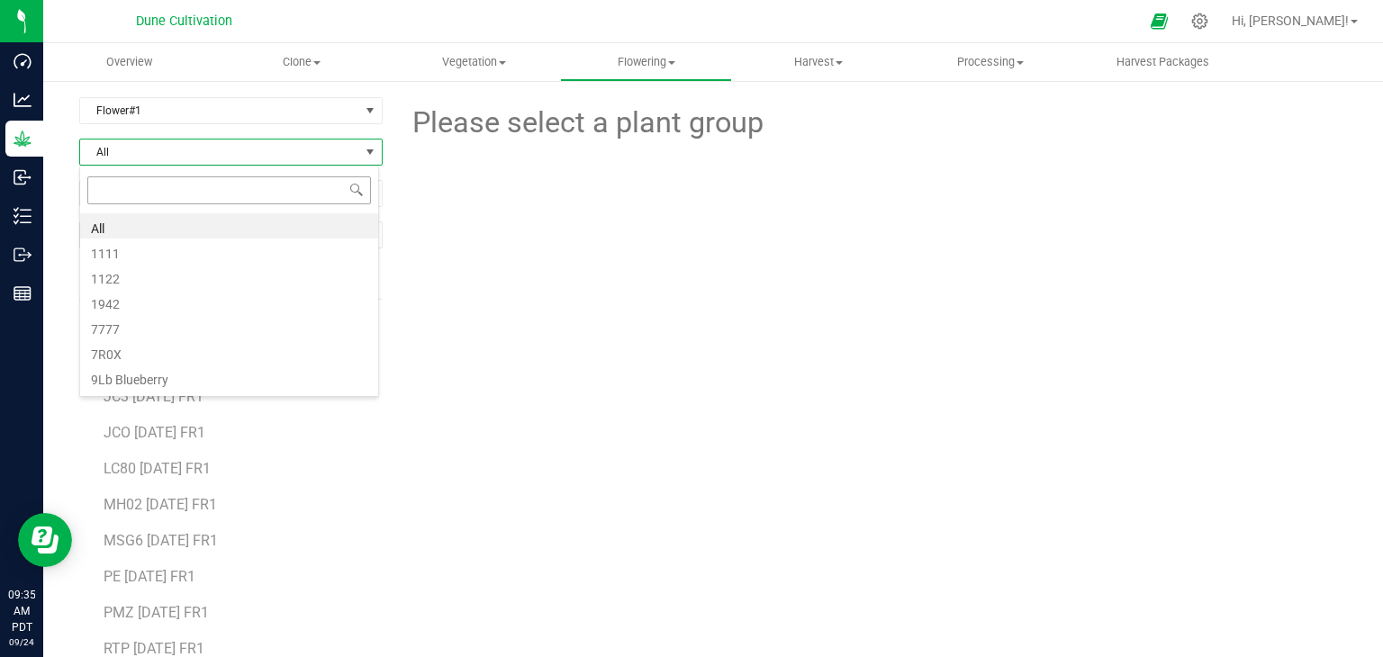
scroll to position [26, 299]
click at [294, 149] on span "All" at bounding box center [219, 152] width 279 height 25
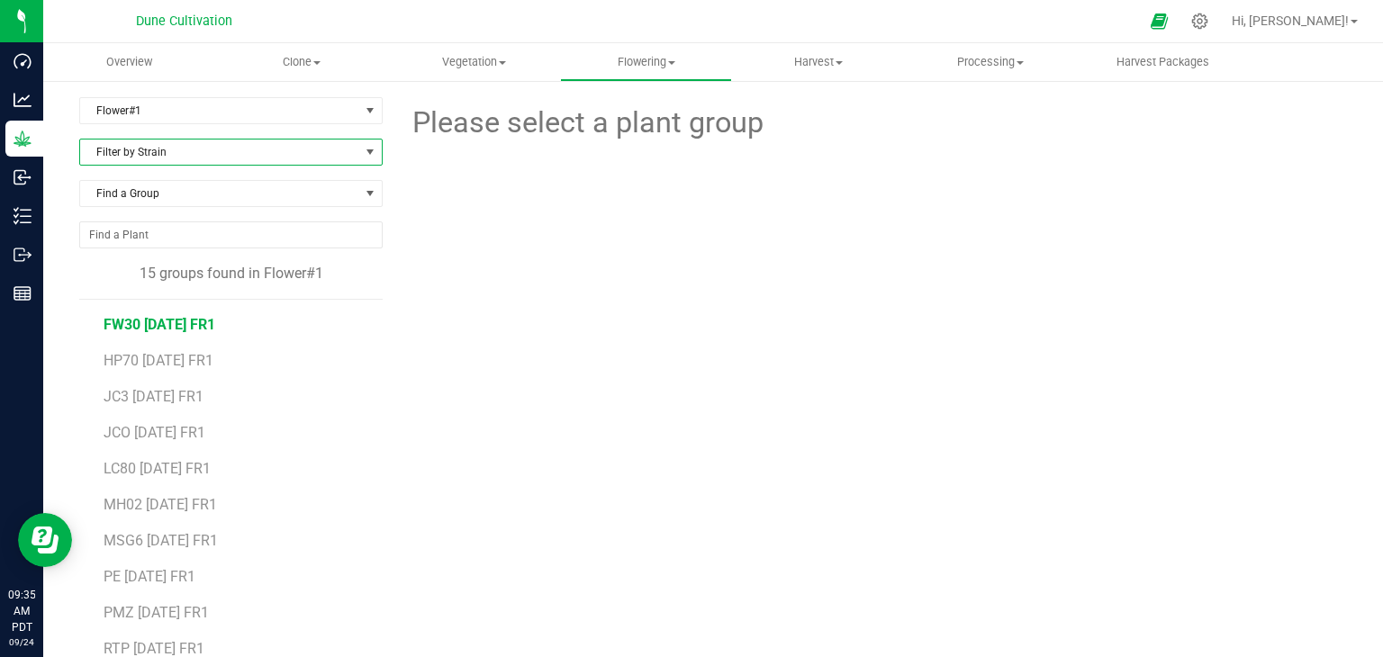
click at [204, 330] on ul "FW30 07.04.25 FR1 HP70 07.04.25 FR1 JC3 07.04.25 FR1 JCO 07.04.25 FR1 LC80 07.0…" at bounding box center [243, 525] width 279 height 450
click at [183, 318] on span "FW30 07.04.25 FR1" at bounding box center [160, 324] width 112 height 17
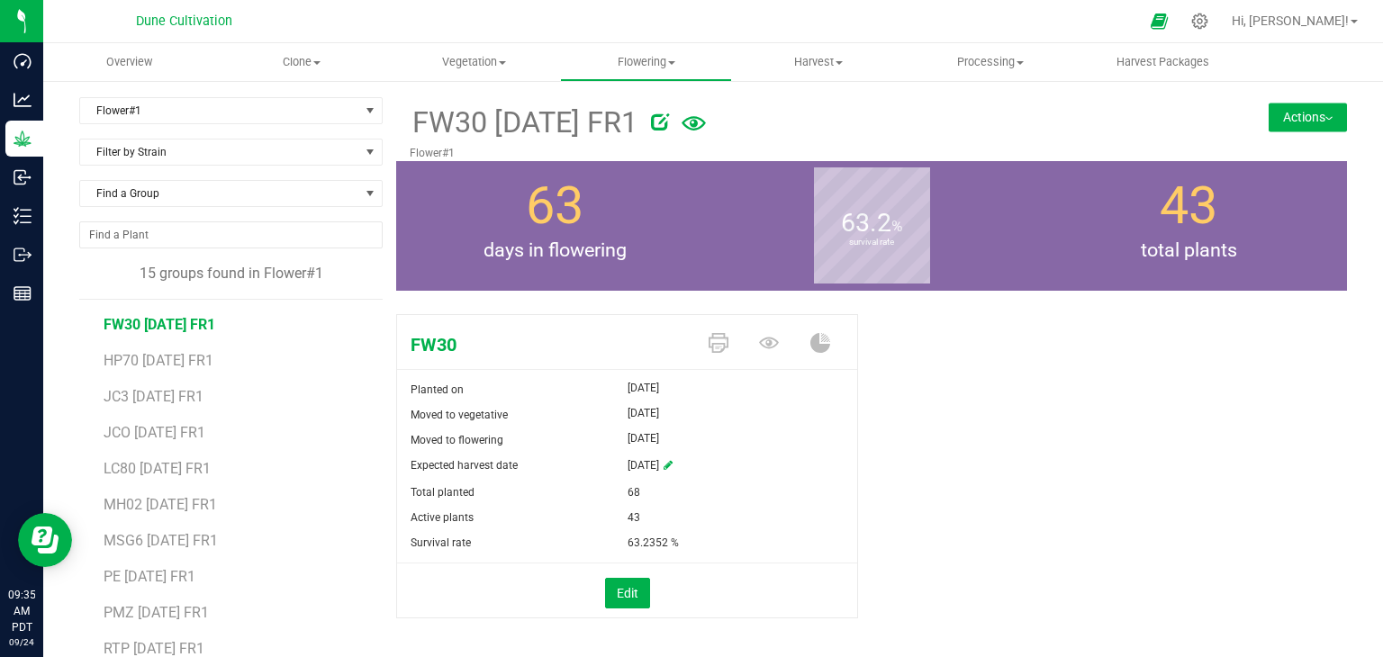
drag, startPoint x: 1295, startPoint y: 105, endPoint x: 1283, endPoint y: 105, distance: 11.7
click at [1292, 105] on button "Actions" at bounding box center [1308, 117] width 78 height 29
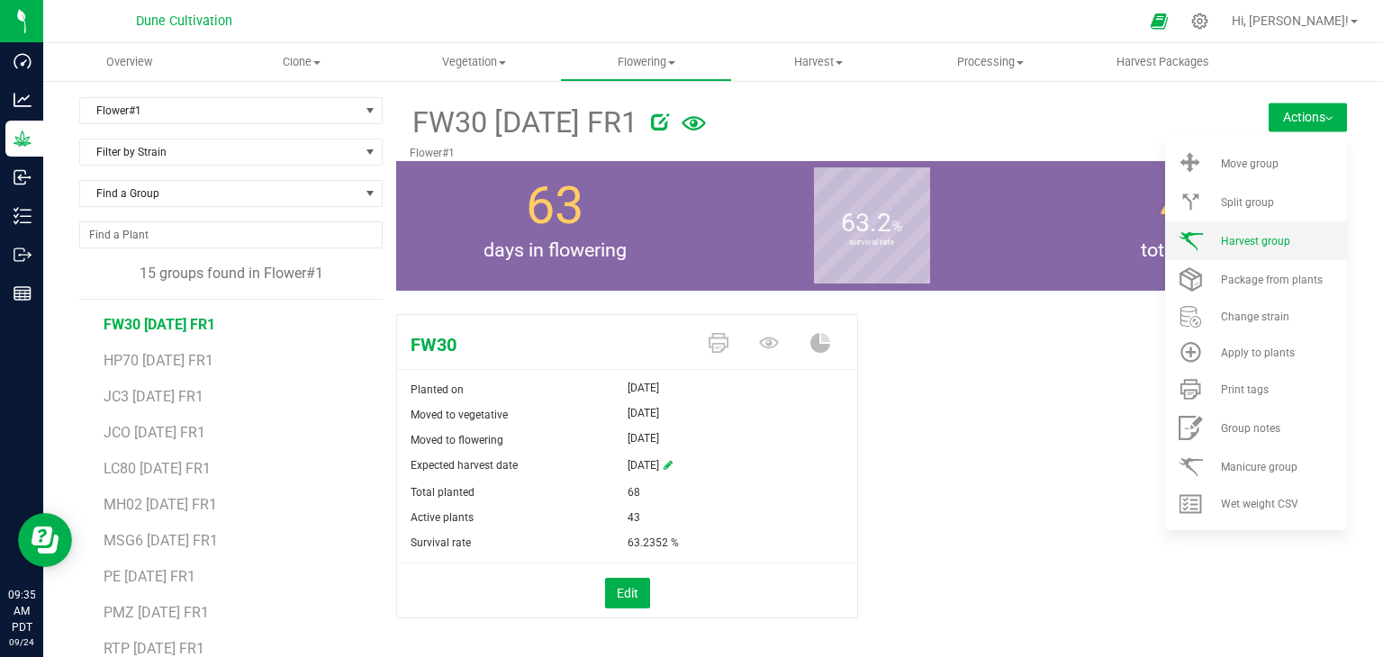
click at [1237, 254] on li "Harvest group" at bounding box center [1256, 241] width 182 height 39
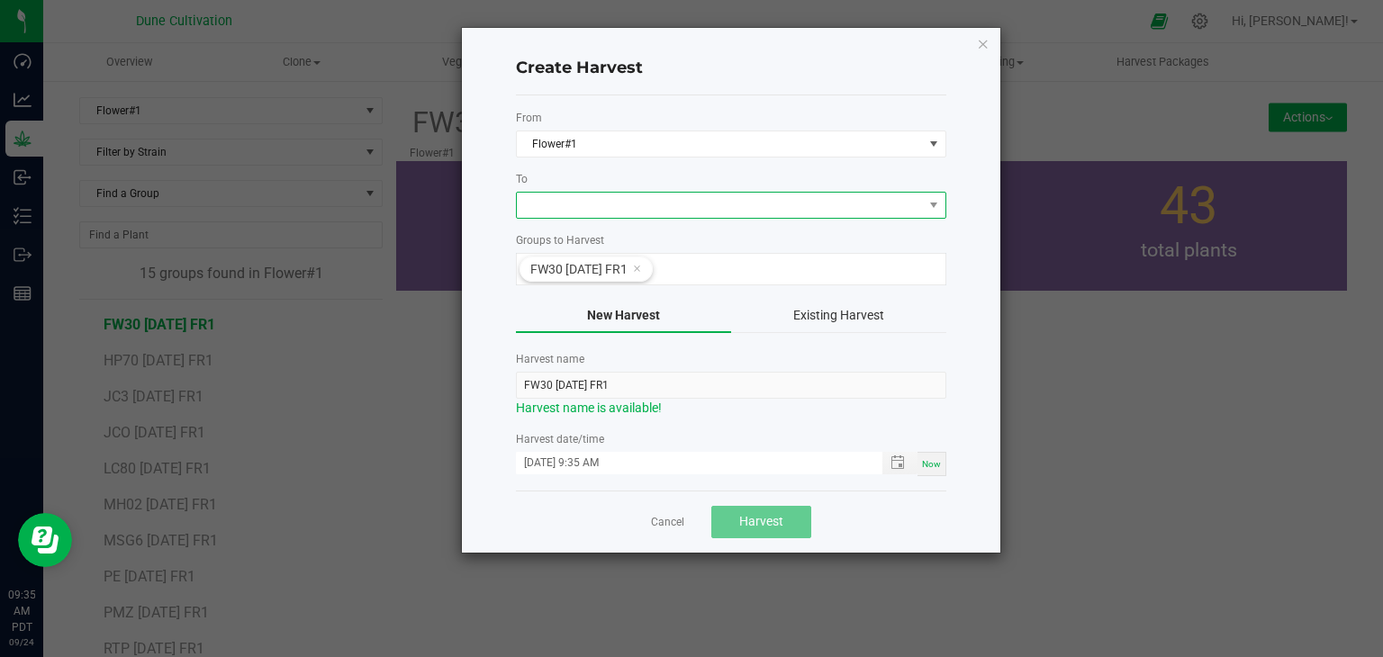
drag, startPoint x: 656, startPoint y: 208, endPoint x: 663, endPoint y: 199, distance: 11.0
click at [663, 200] on span at bounding box center [720, 205] width 406 height 25
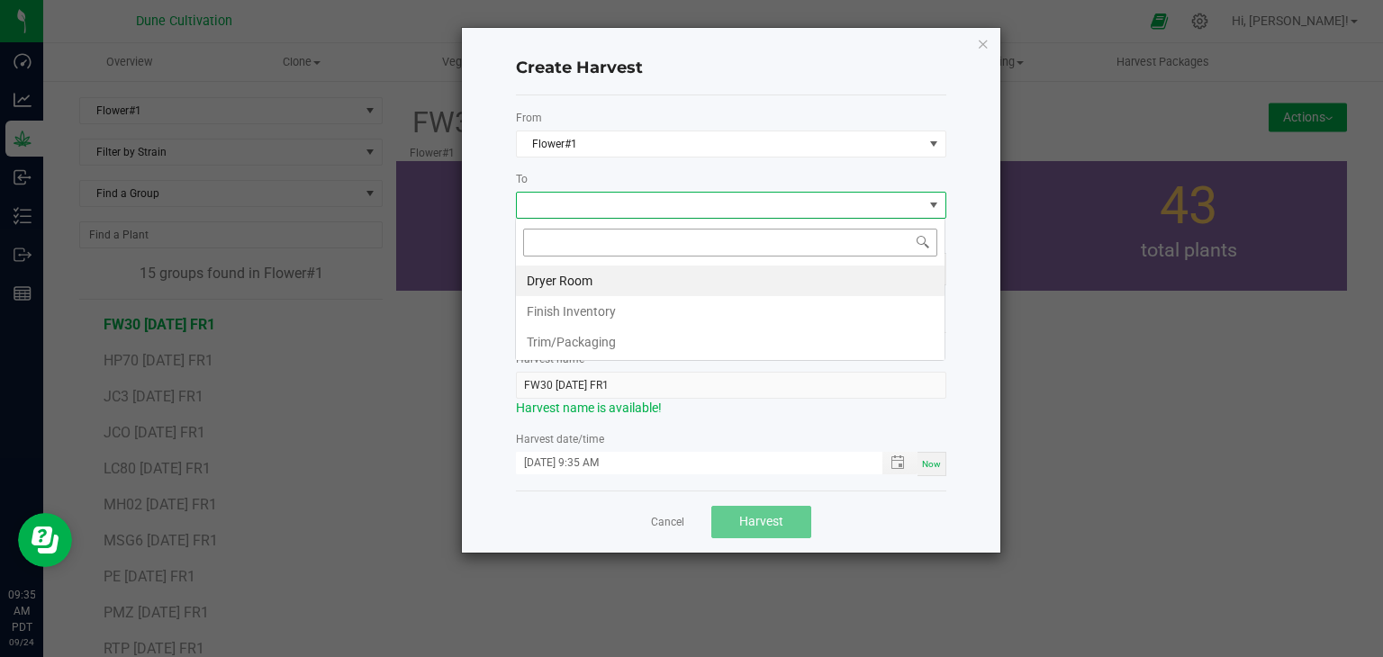
scroll to position [26, 430]
click at [609, 273] on li "Dryer Room" at bounding box center [730, 281] width 429 height 31
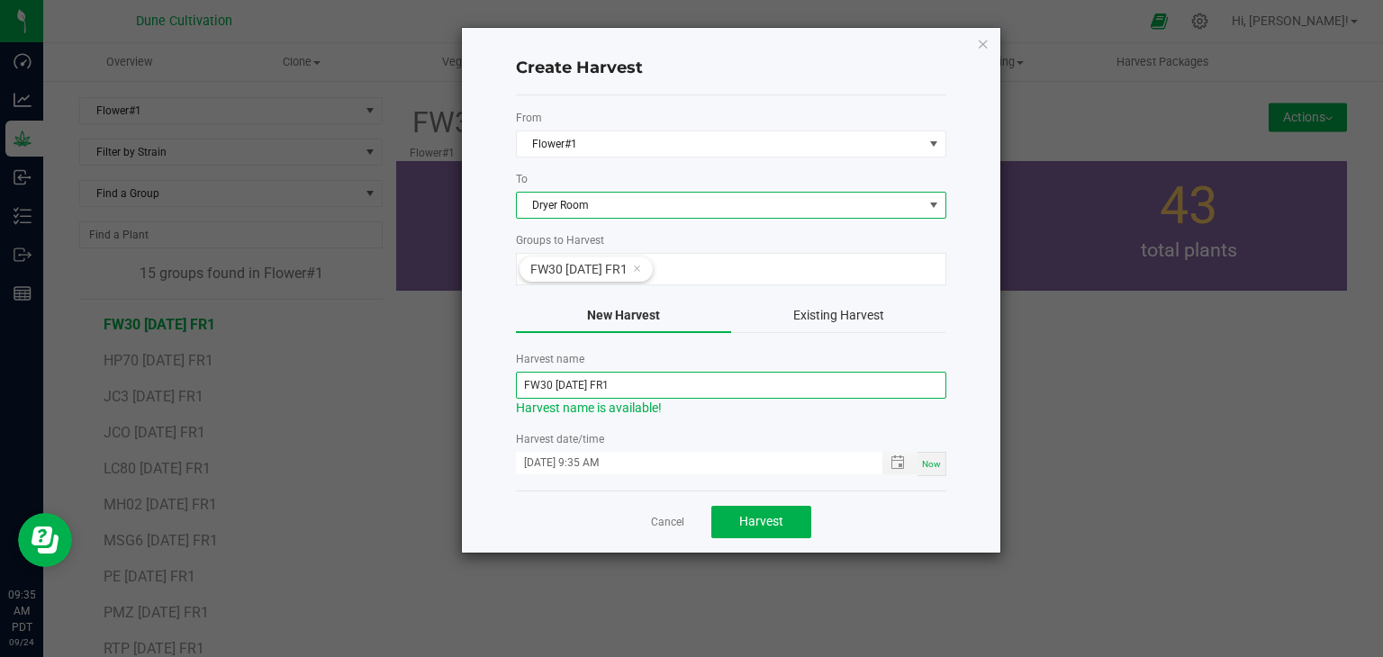
click at [583, 383] on input "FW30 07.04.25 FR1" at bounding box center [731, 385] width 430 height 27
click at [583, 388] on input "FW30 07.04.25 FR1" at bounding box center [731, 385] width 430 height 27
click at [579, 393] on input "FW30 07.04.25 FR1" at bounding box center [731, 385] width 430 height 27
click at [583, 386] on input "FW30 07.04.25 FR1" at bounding box center [731, 385] width 430 height 27
click at [587, 372] on input "FW30 07.04.25 FR1" at bounding box center [731, 385] width 430 height 27
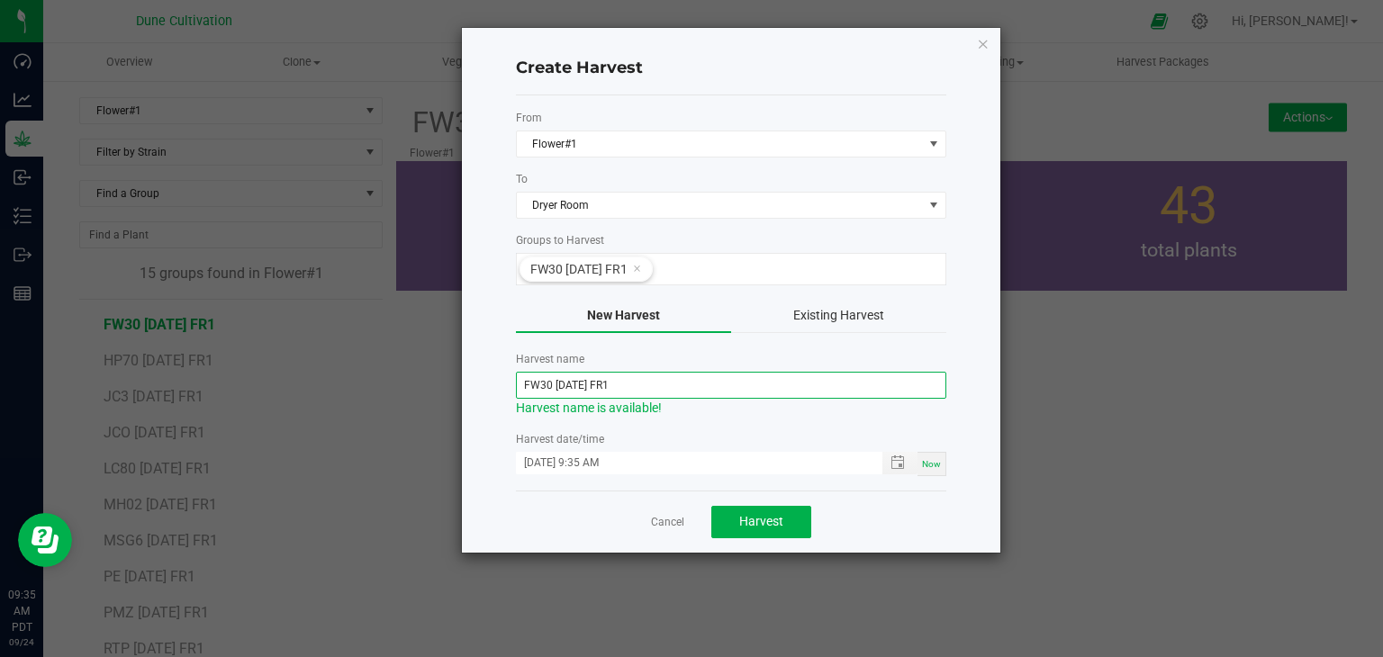
click at [583, 379] on input "FW30 07.04.25 FR1" at bounding box center [731, 385] width 430 height 27
click at [580, 388] on input "FW30 07.04.25 FR1" at bounding box center [731, 385] width 430 height 27
type input "FW30 [DATE] FR1"
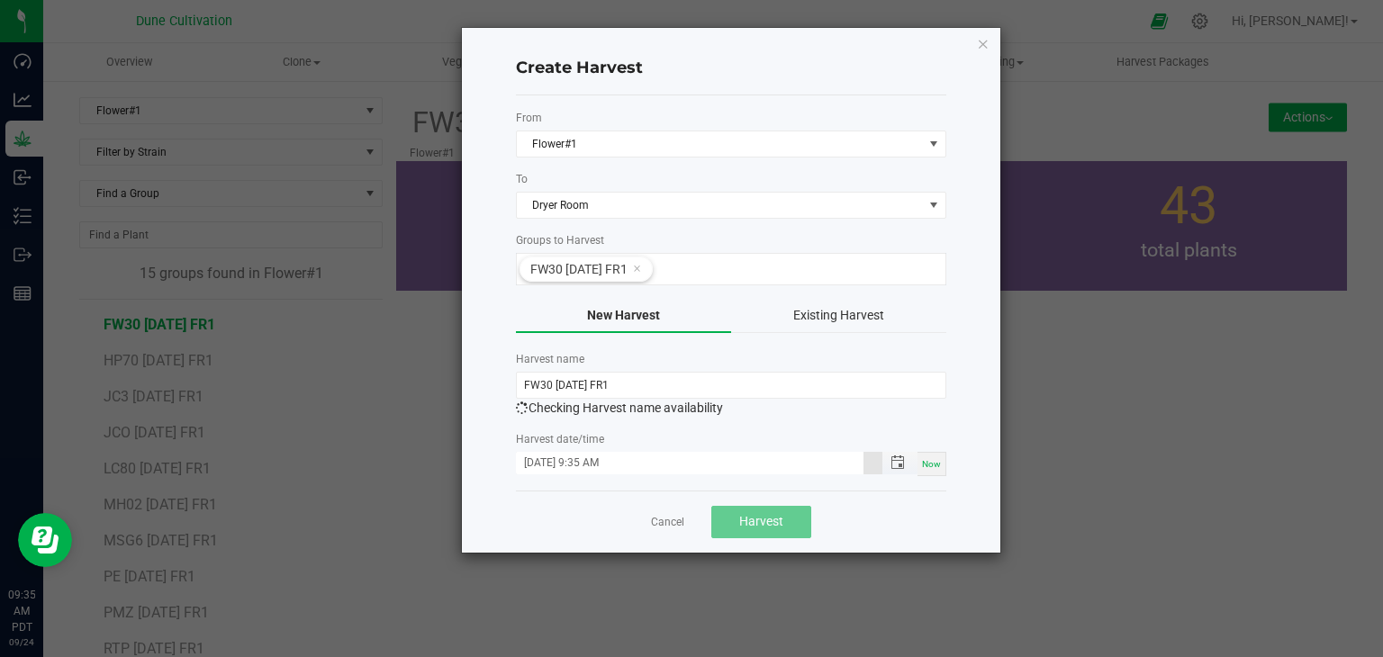
click at [552, 468] on input "09/24/2025 9:35 AM" at bounding box center [690, 463] width 348 height 23
type input "09/22/2025 9:35 AM"
click at [547, 491] on div "Cancel Harvest" at bounding box center [731, 522] width 430 height 62
click at [765, 514] on span "Harvest" at bounding box center [761, 521] width 44 height 14
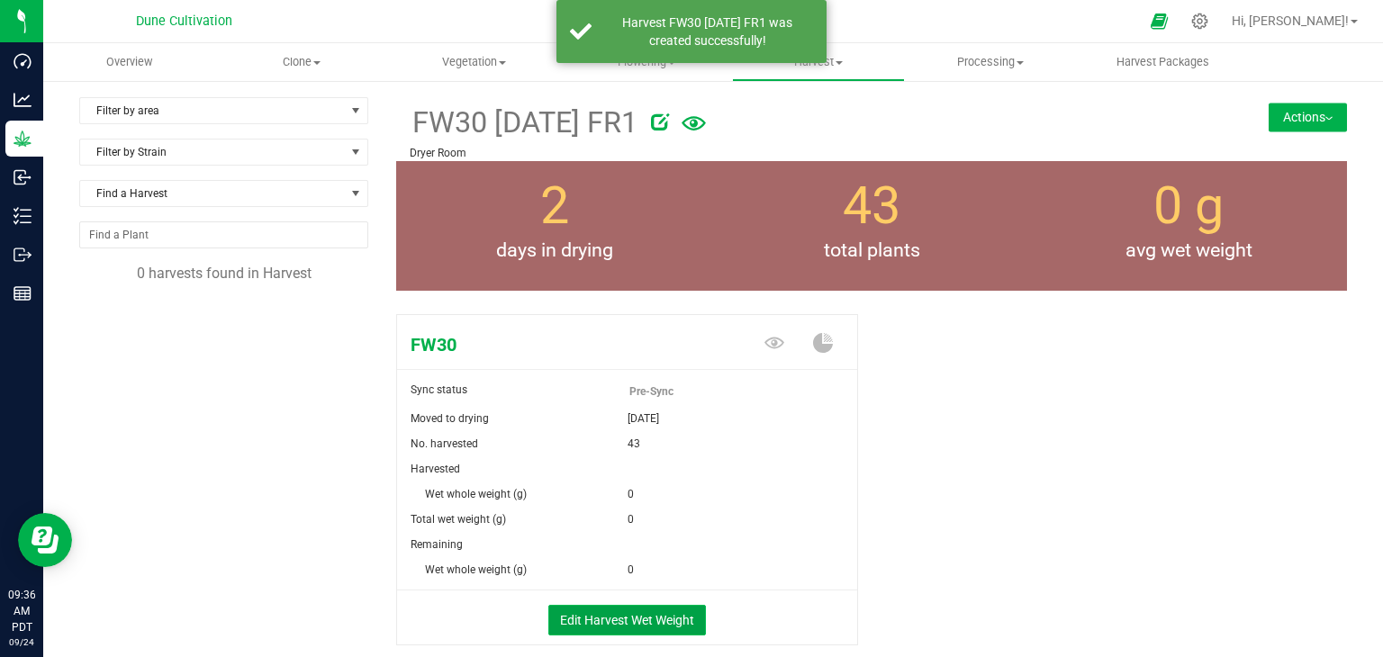
click at [601, 623] on button "Edit Harvest Wet Weight" at bounding box center [627, 620] width 158 height 31
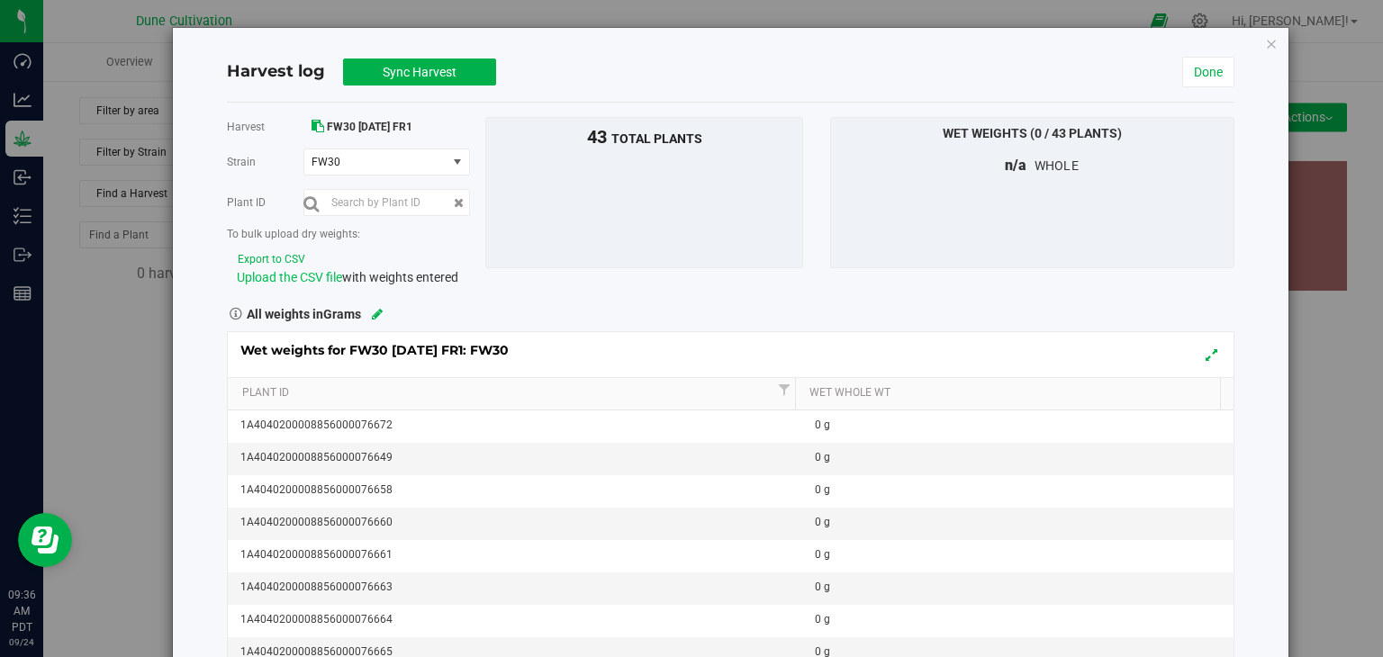
click at [272, 274] on span "Upload the CSV file" at bounding box center [289, 277] width 105 height 14
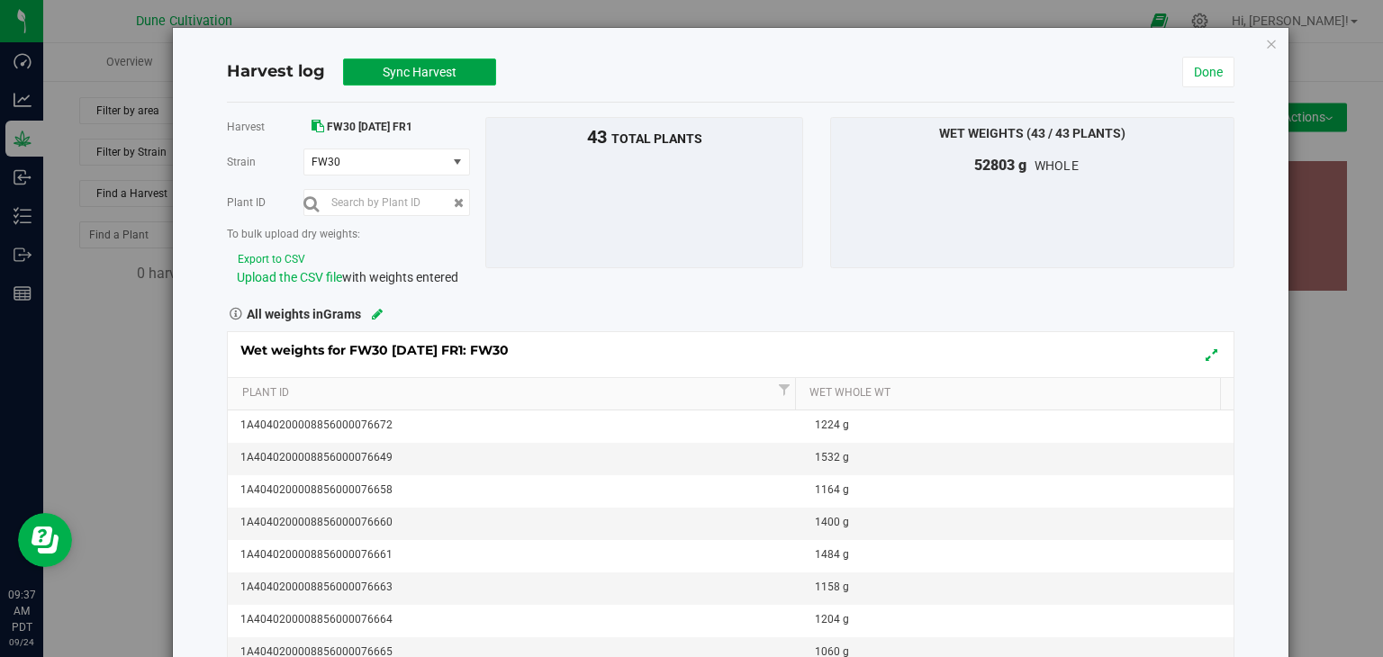
click at [413, 77] on span "Sync Harvest" at bounding box center [420, 72] width 74 height 14
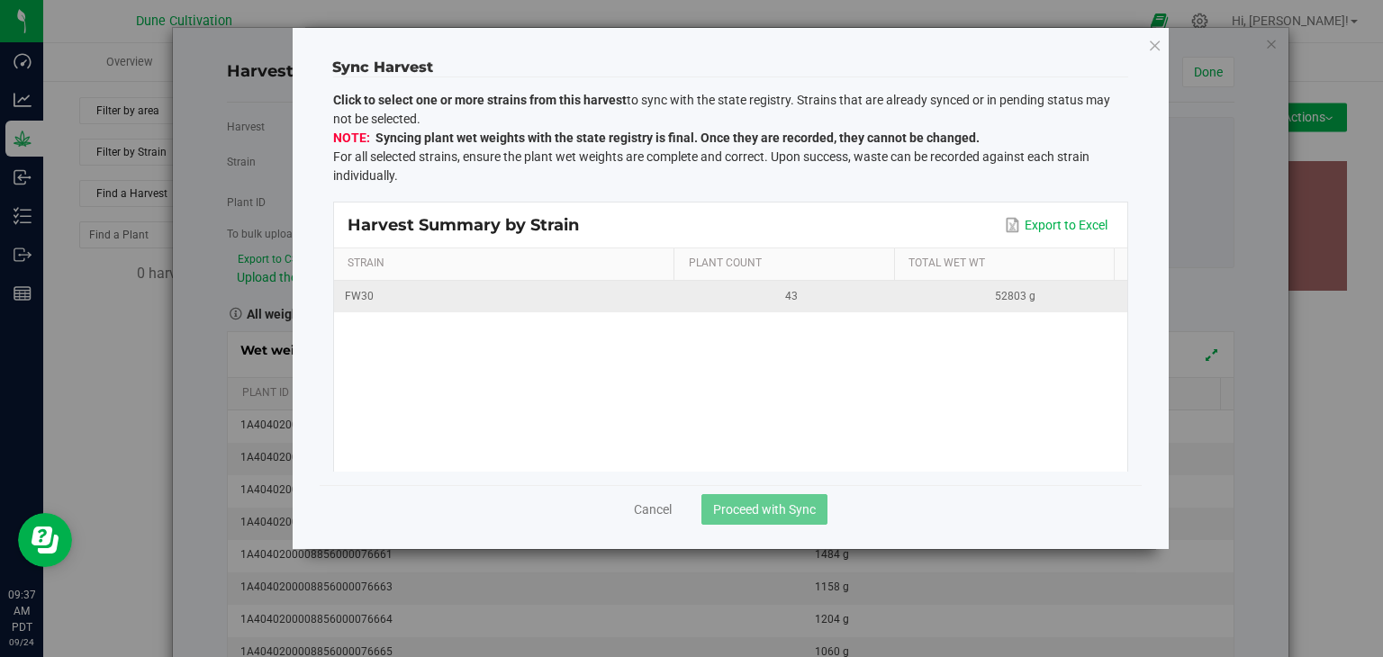
click at [586, 301] on div "FW30" at bounding box center [507, 296] width 324 height 17
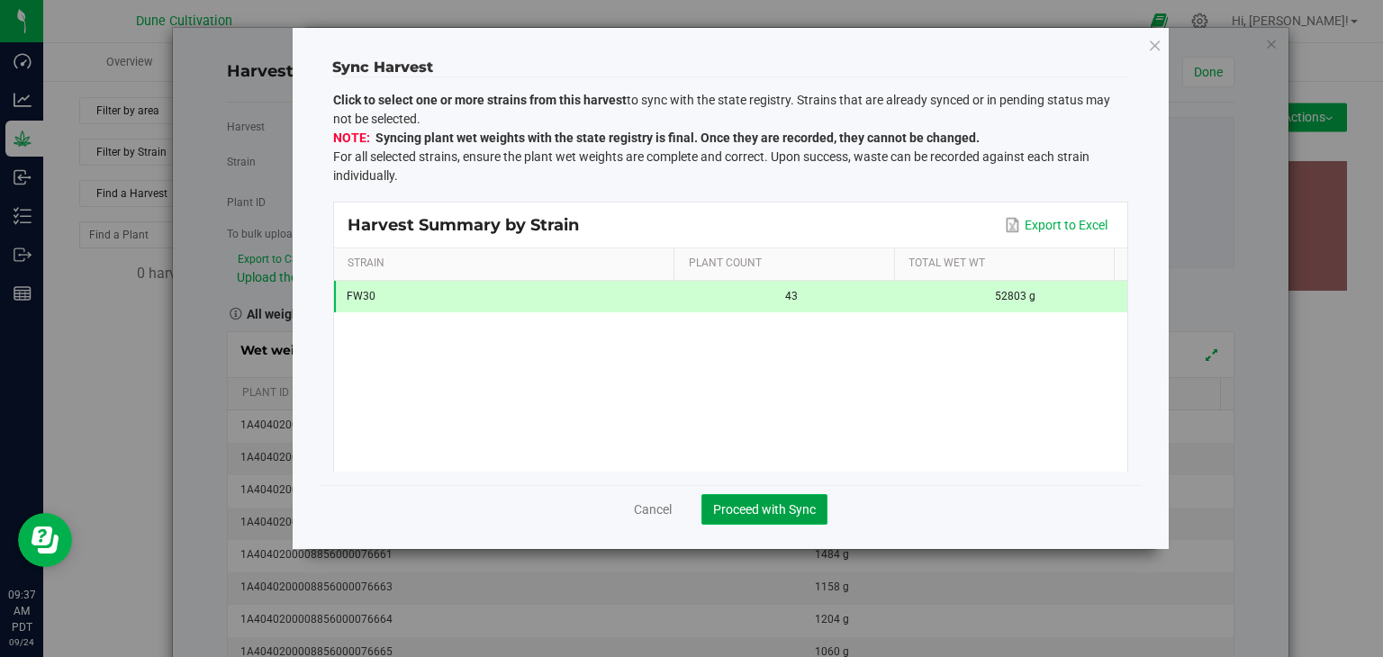
click at [735, 505] on span "Proceed with Sync" at bounding box center [764, 509] width 103 height 14
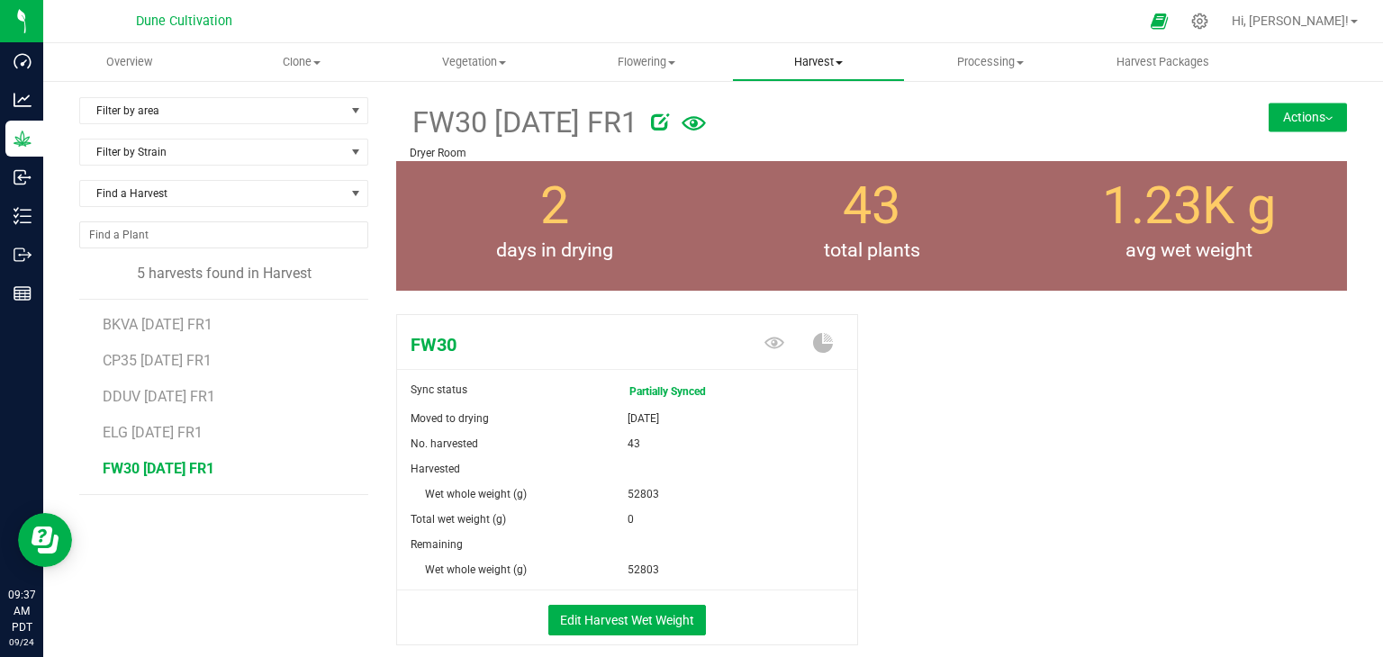
click at [824, 64] on span "Harvest" at bounding box center [818, 62] width 170 height 16
click at [648, 52] on uib-tab-heading "Flowering Create harvest Flowering groups Flowering plants Apply to plants" at bounding box center [646, 62] width 170 height 36
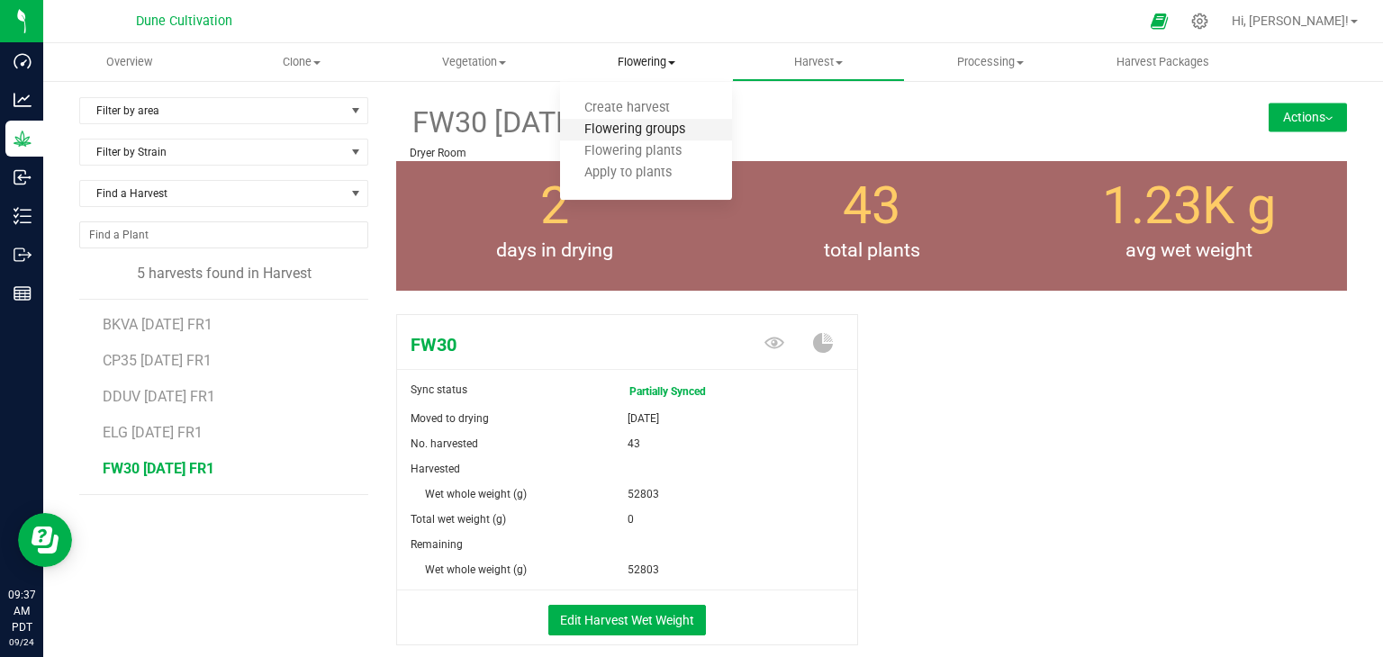
click at [634, 127] on span "Flowering groups" at bounding box center [634, 129] width 149 height 15
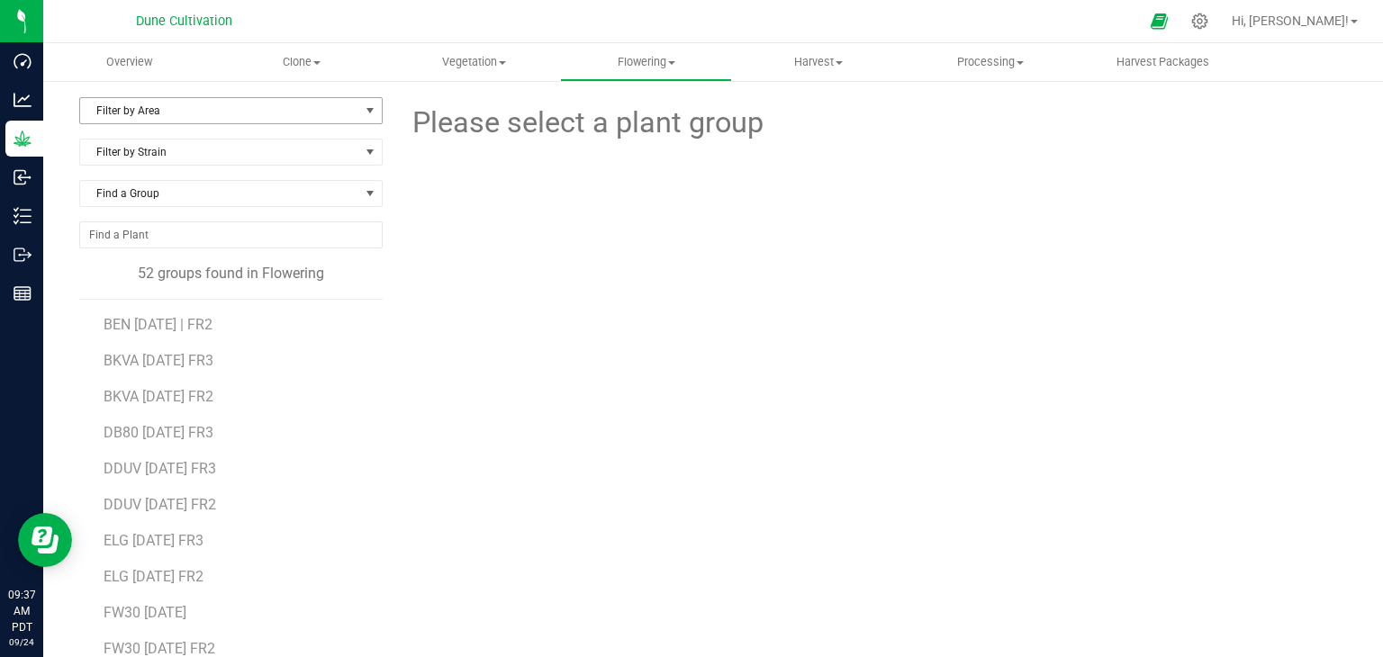
click at [221, 106] on span "Filter by Area" at bounding box center [219, 110] width 279 height 25
click at [213, 174] on li "Flower#1" at bounding box center [229, 168] width 298 height 27
click at [187, 325] on span "HP70 07.04.25 FR1" at bounding box center [159, 324] width 110 height 17
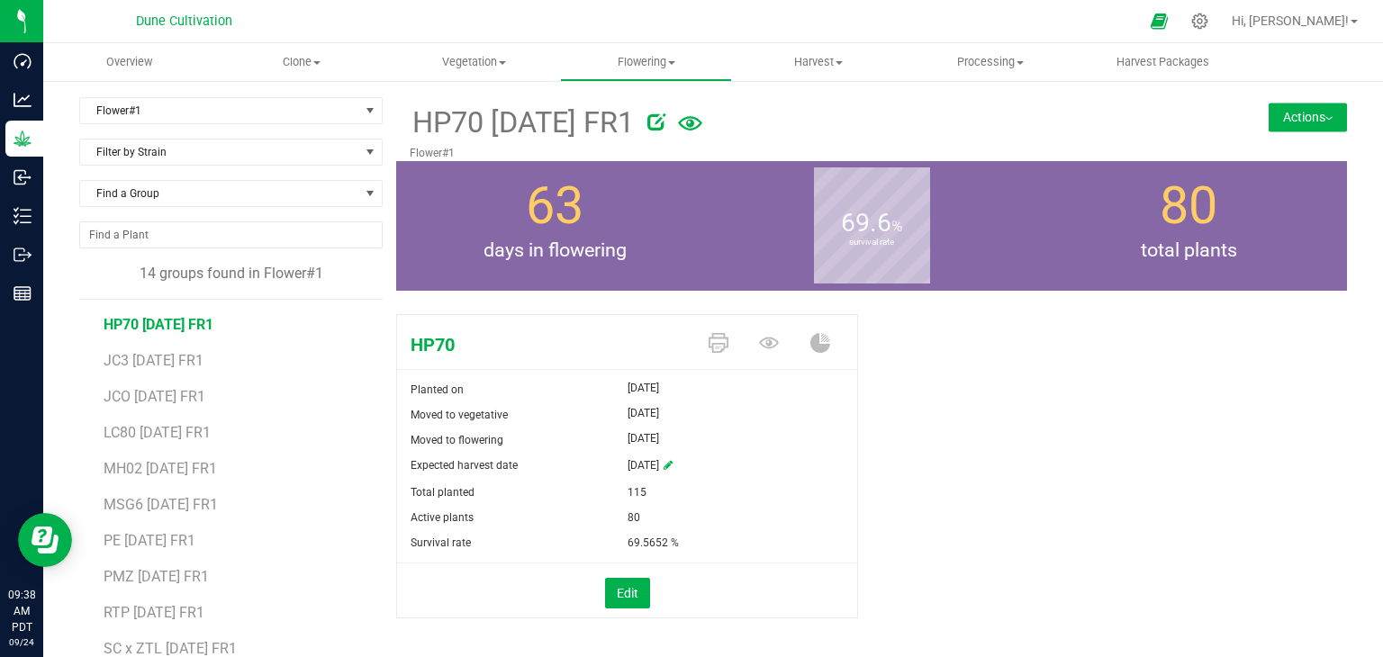
click at [1302, 116] on button "Actions" at bounding box center [1308, 117] width 78 height 29
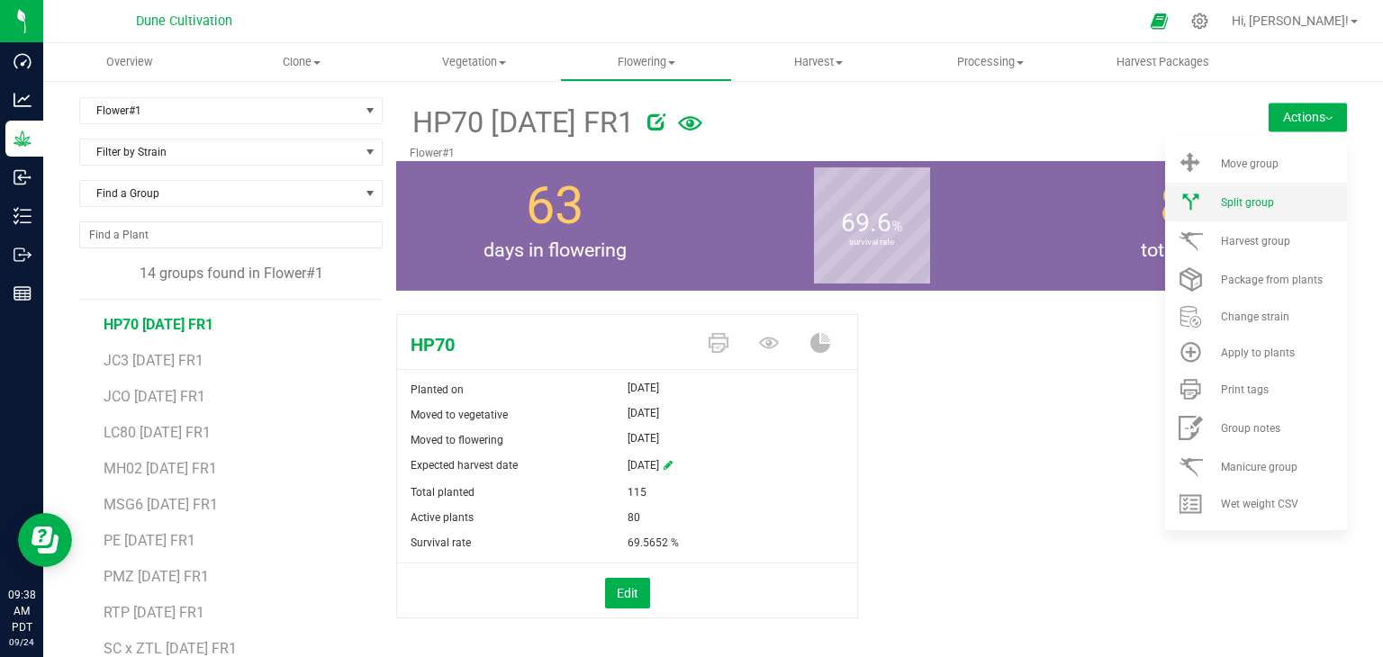
click at [1244, 210] on li "Split group" at bounding box center [1256, 202] width 182 height 39
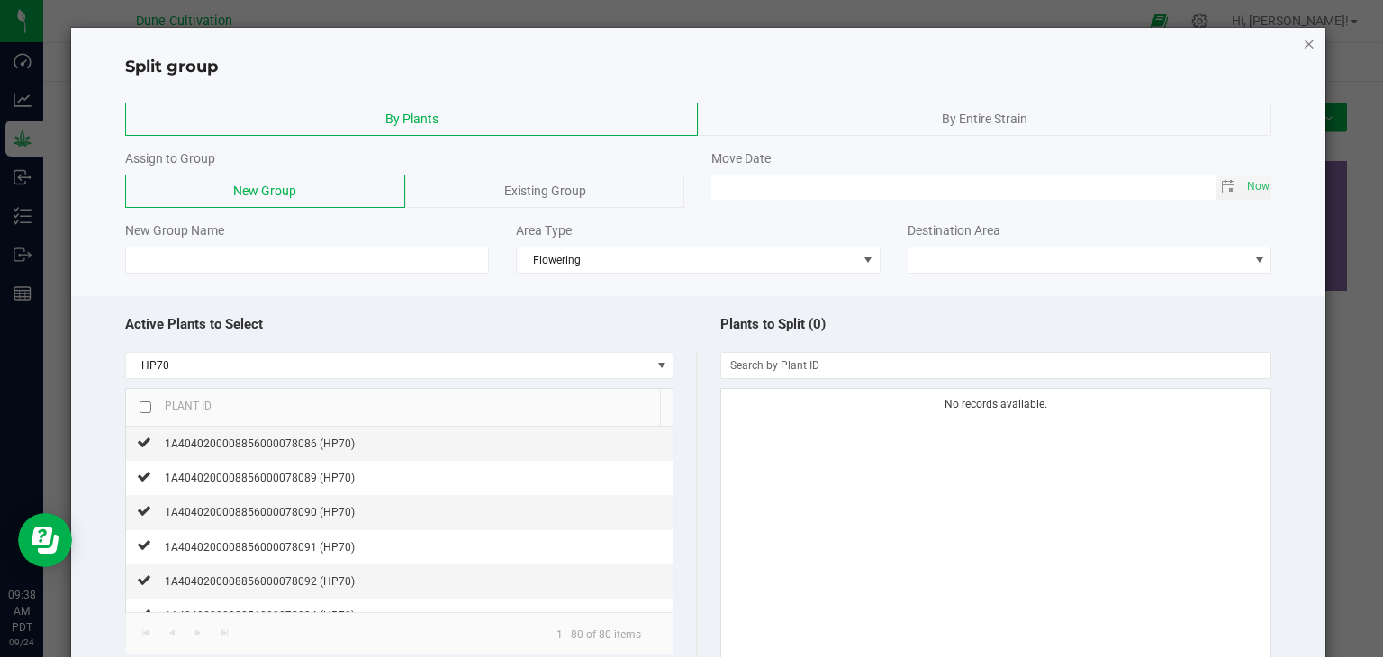
click at [1303, 44] on icon "button" at bounding box center [1309, 43] width 13 height 22
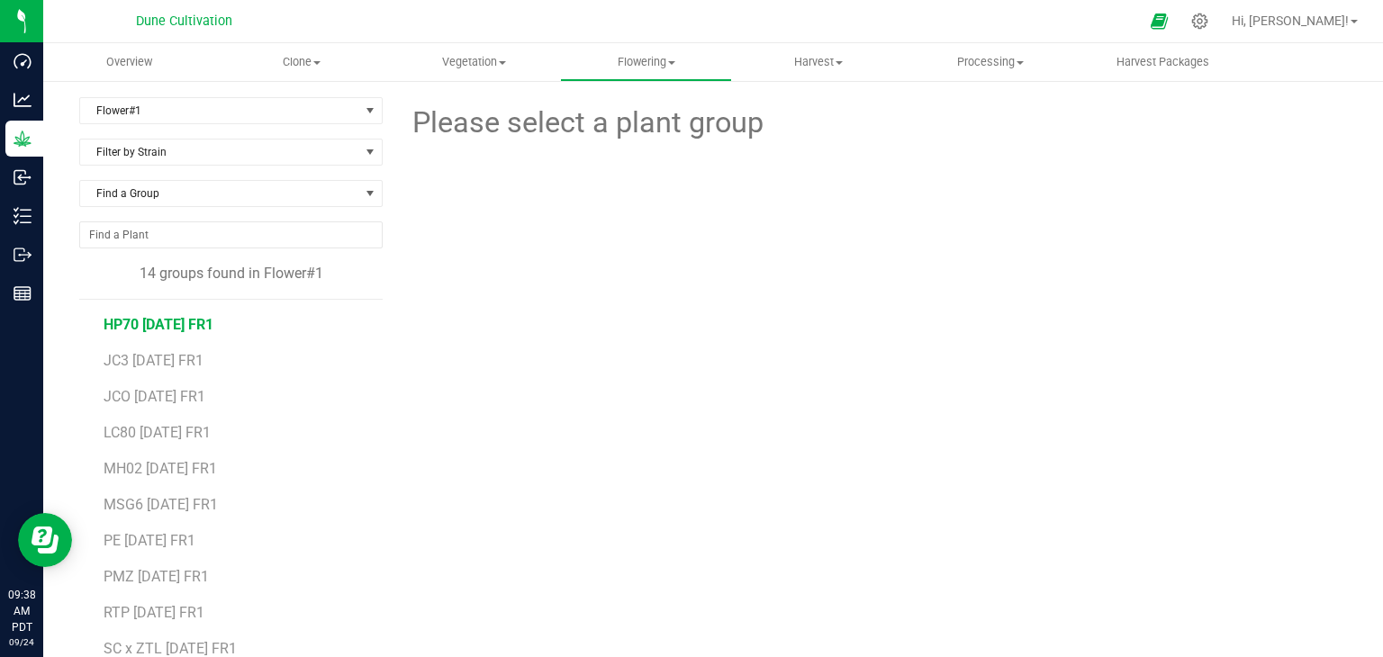
click at [196, 321] on span "HP70 07.04.25 FR1" at bounding box center [159, 324] width 110 height 17
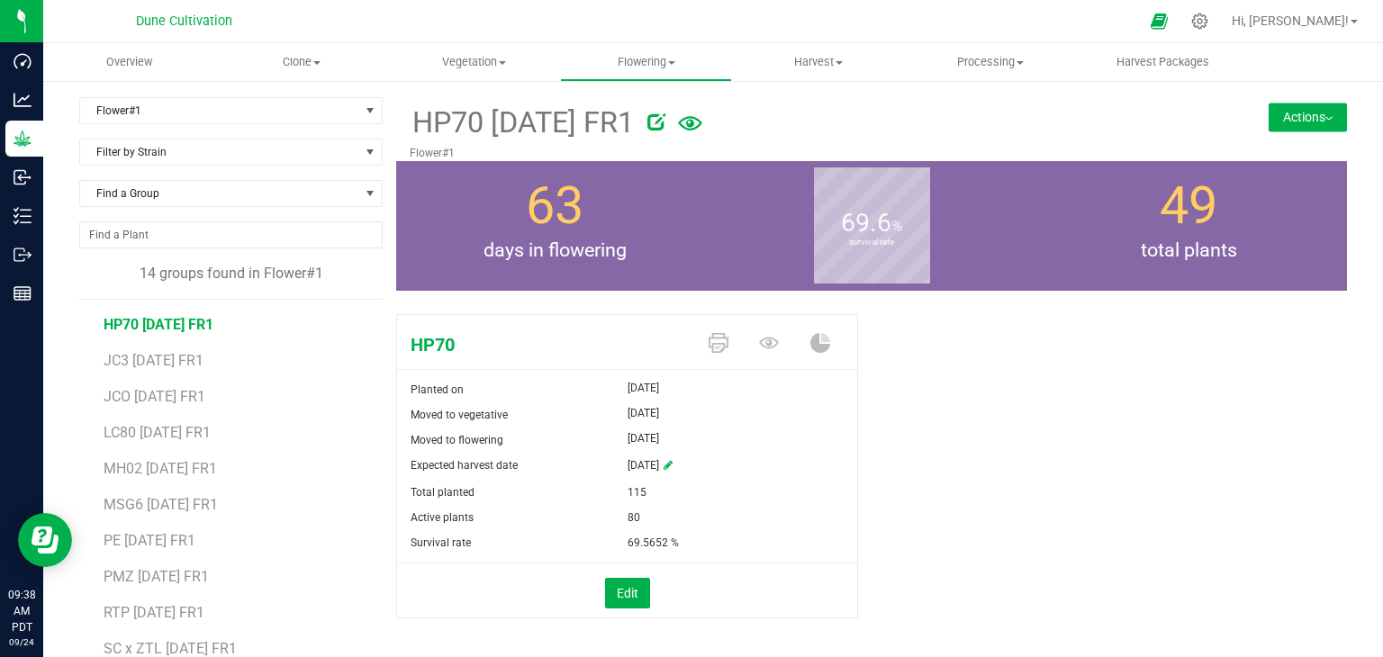
click at [1298, 113] on button "Actions" at bounding box center [1308, 117] width 78 height 29
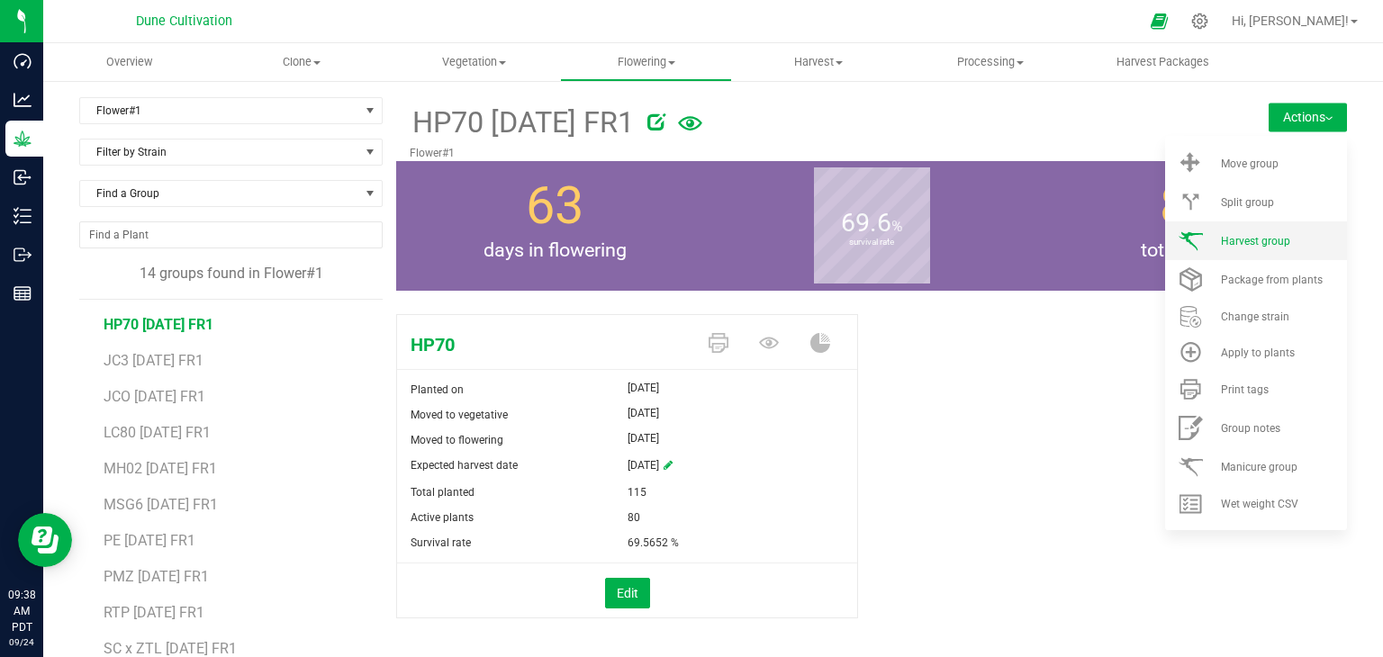
click at [1240, 239] on span "Harvest group" at bounding box center [1255, 241] width 69 height 13
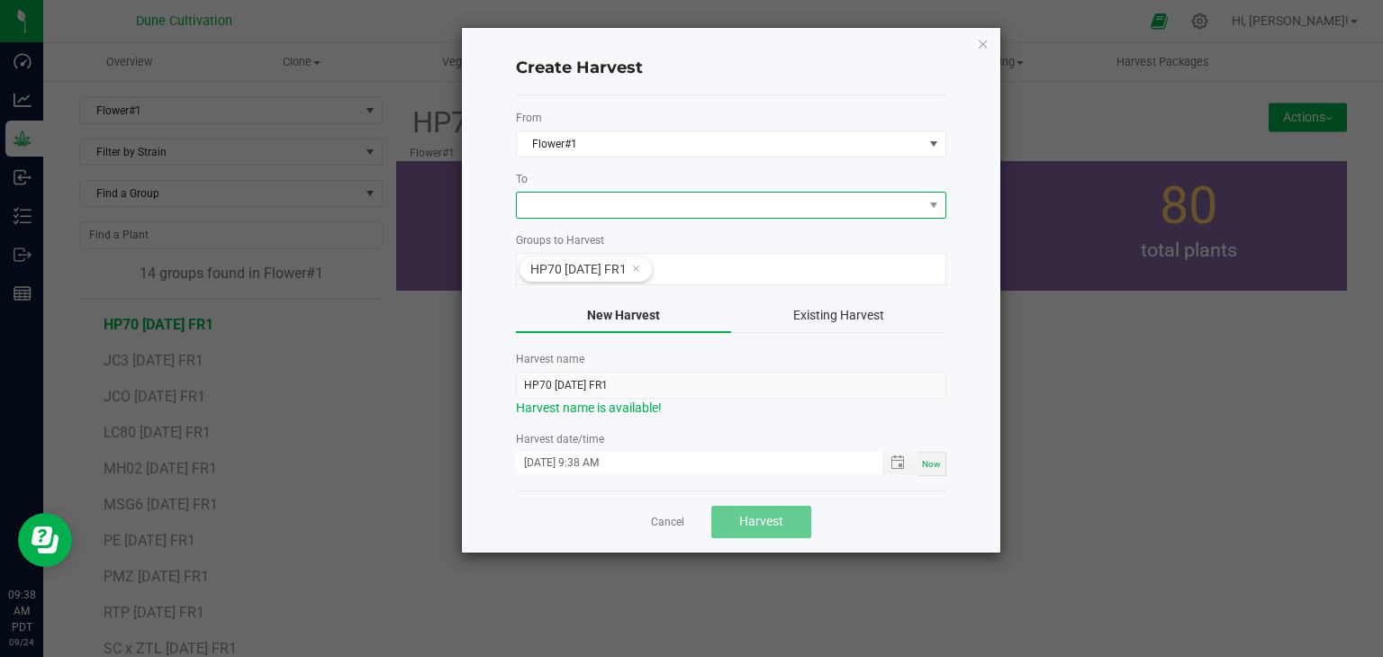
click at [601, 208] on span at bounding box center [720, 205] width 406 height 25
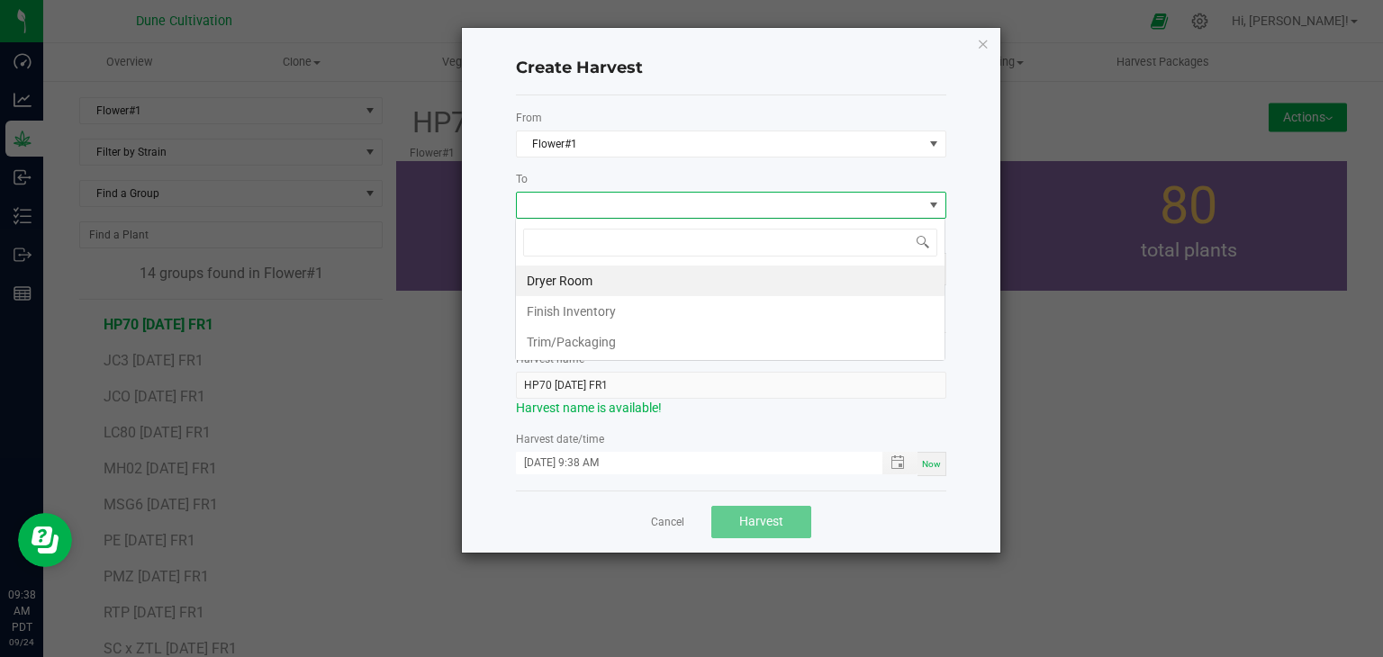
scroll to position [26, 430]
click at [582, 285] on li "Dryer Room" at bounding box center [730, 281] width 429 height 31
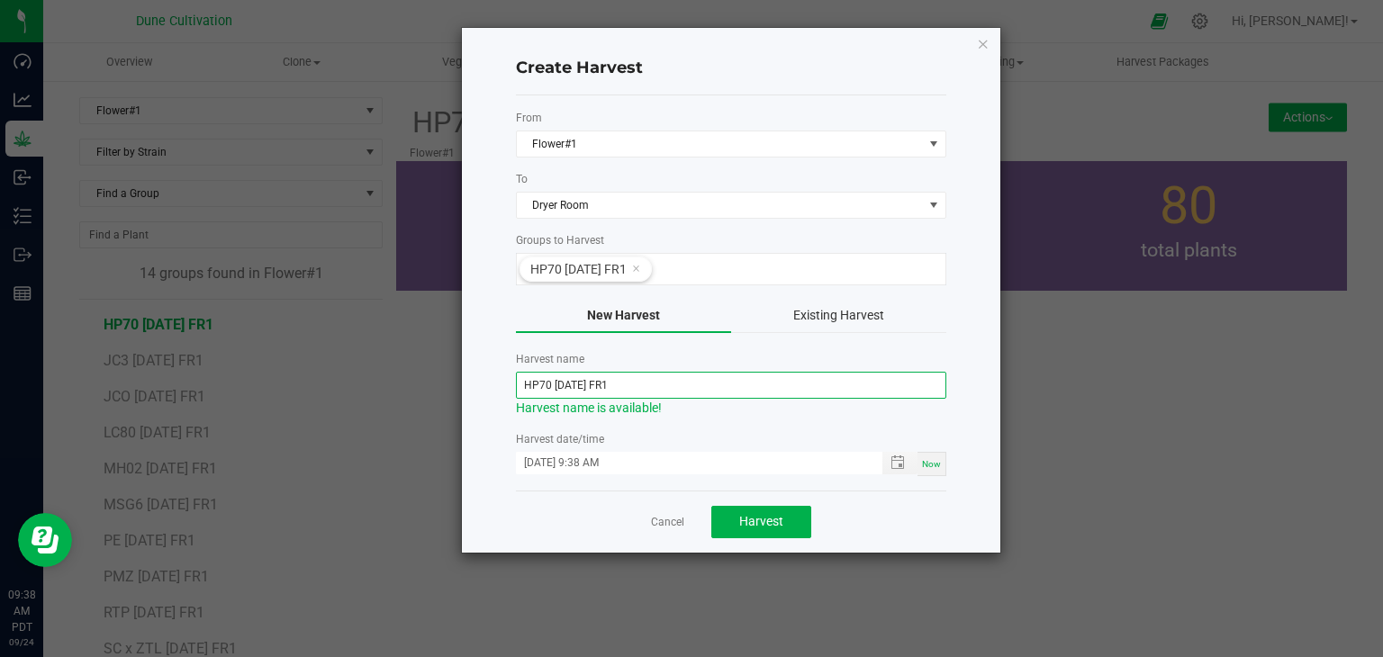
click at [579, 380] on input "HP70 07.04.25 FR1" at bounding box center [731, 385] width 430 height 27
click at [565, 383] on input "HP70 07.22.25 FR1" at bounding box center [731, 385] width 430 height 27
click at [564, 393] on input "HP70 07.22.25 FR1" at bounding box center [731, 385] width 430 height 27
type input "HP70 [DATE] FR1"
click at [552, 465] on input "09/24/2025 9:38 AM" at bounding box center [690, 463] width 348 height 23
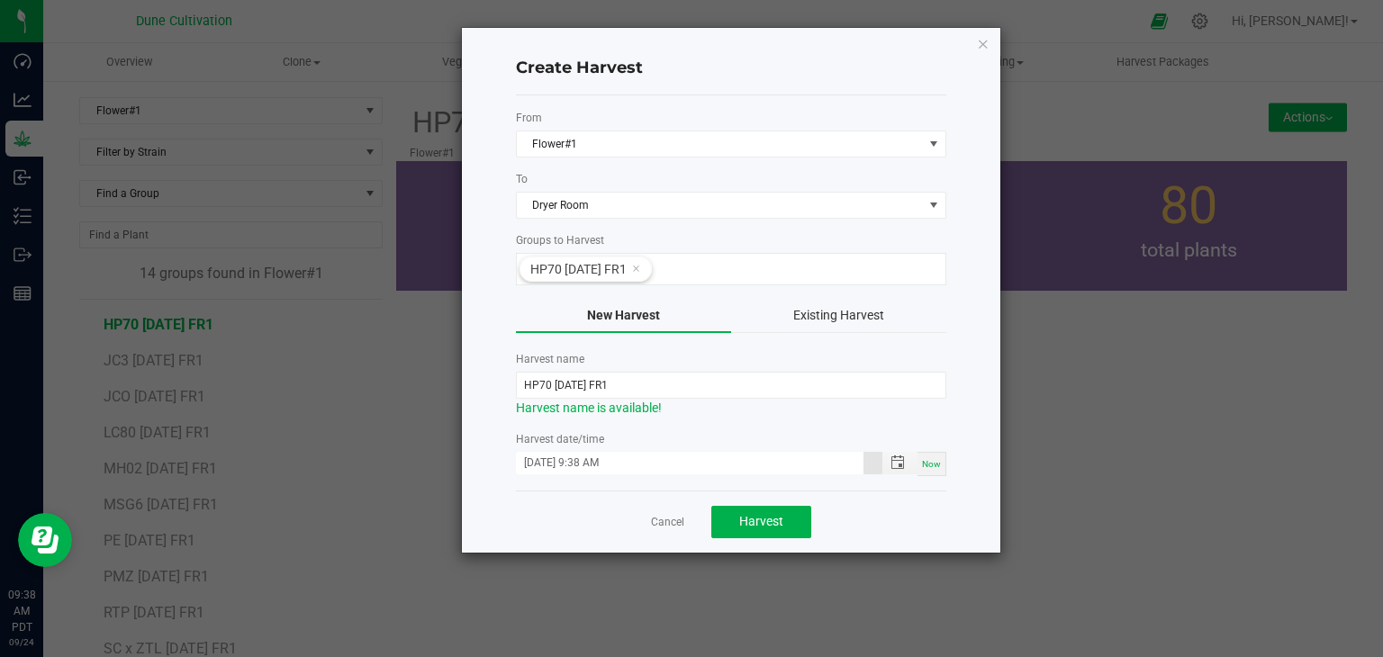
type input "09/22/2025 9:38 AM"
click at [573, 511] on div "Cancel Harvest" at bounding box center [731, 522] width 430 height 62
click at [771, 522] on span "Harvest" at bounding box center [761, 521] width 44 height 14
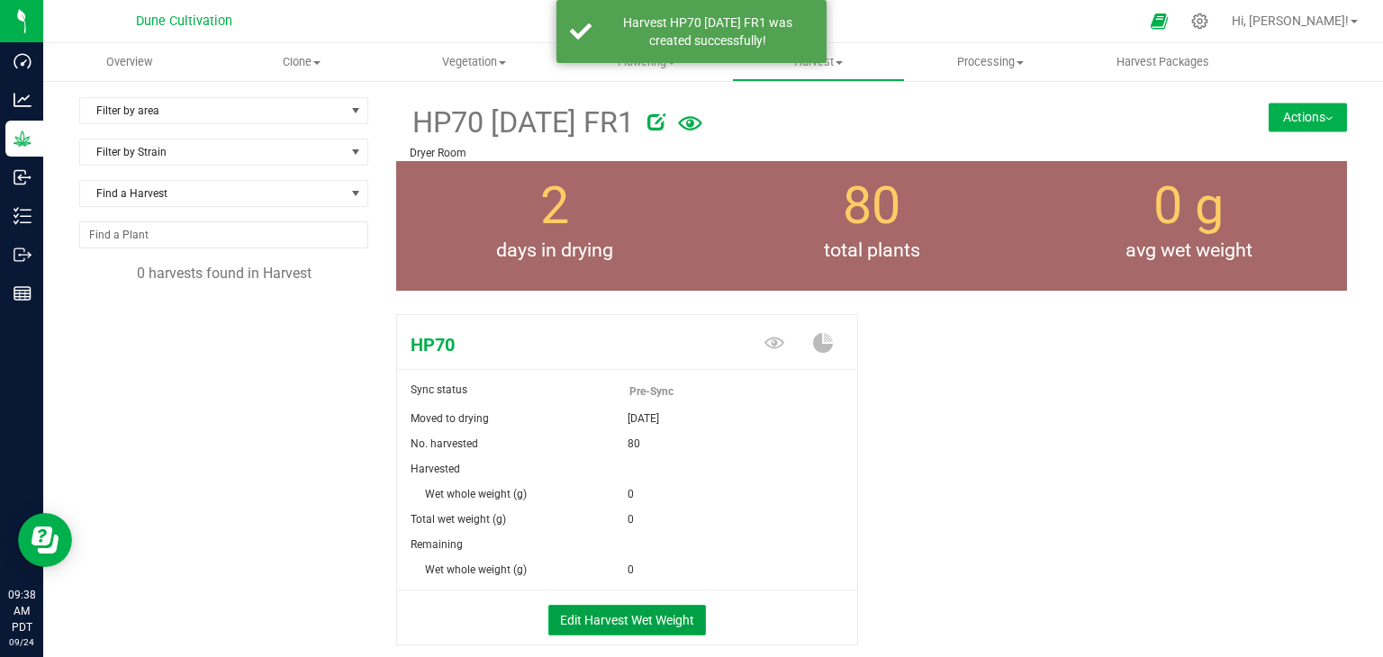
click at [652, 612] on button "Edit Harvest Wet Weight" at bounding box center [627, 620] width 158 height 31
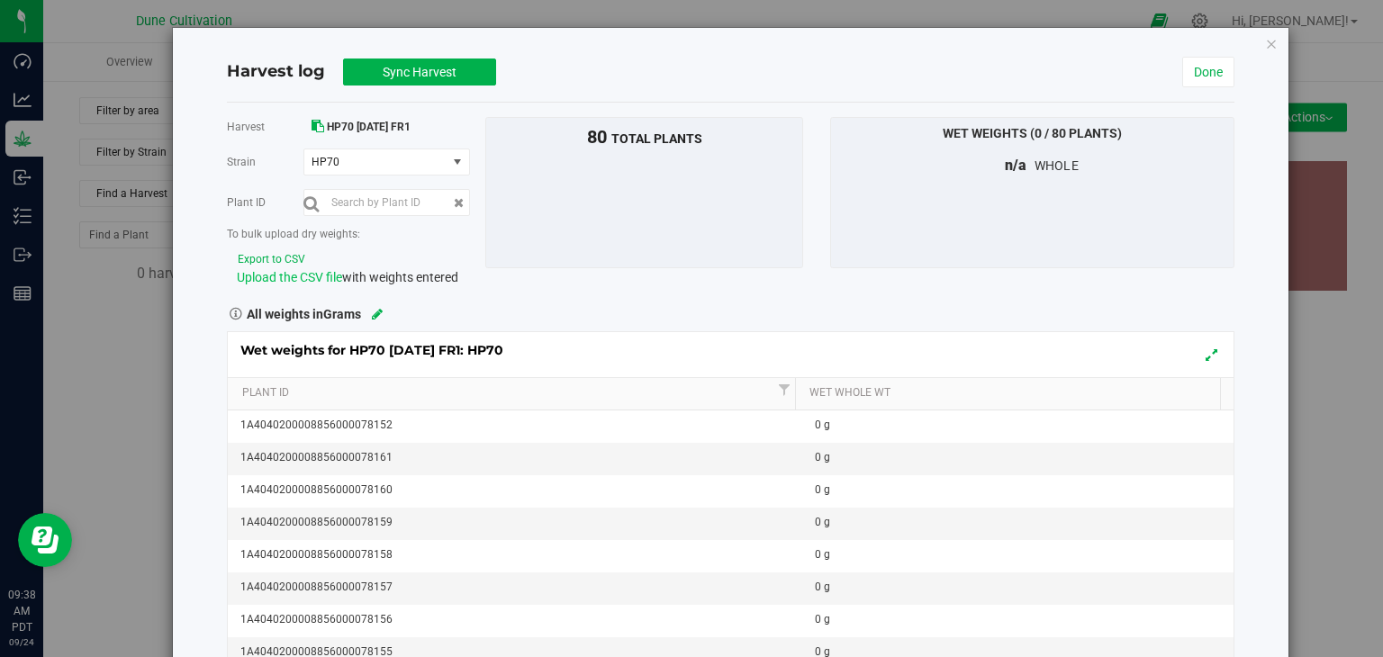
click at [296, 276] on span "Upload the CSV file" at bounding box center [289, 277] width 105 height 14
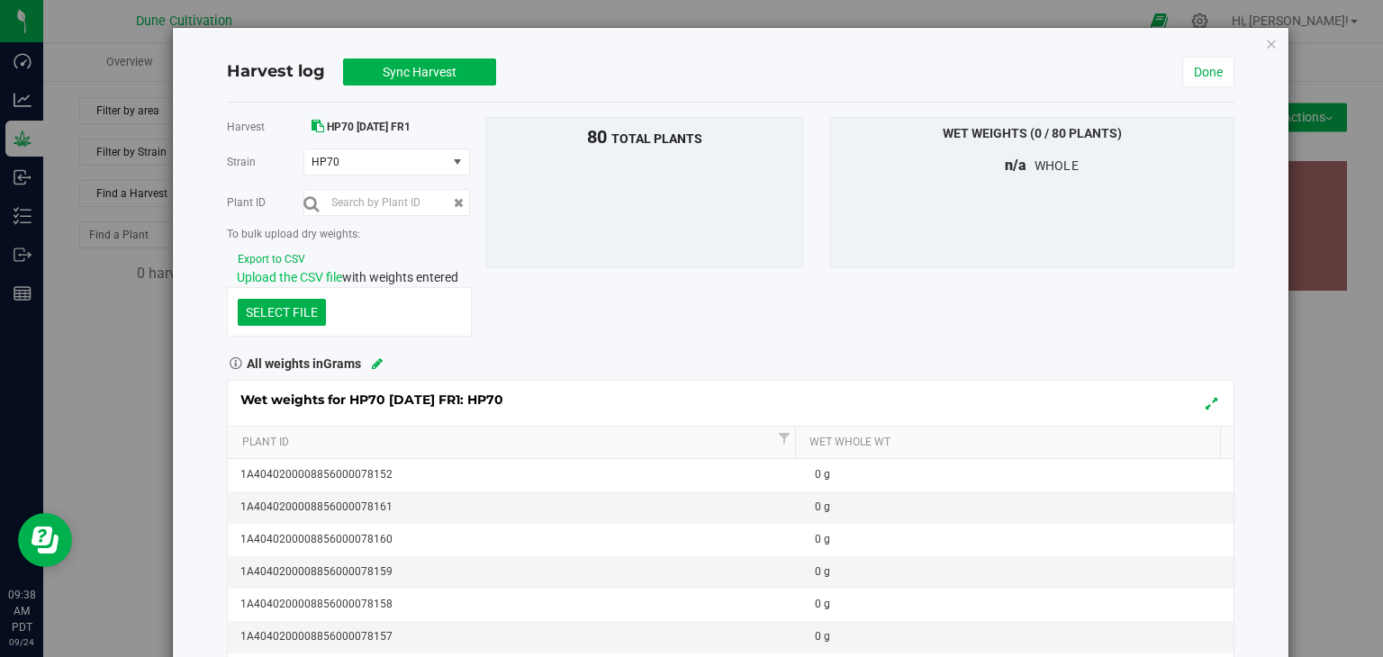
click at [299, 278] on span "Upload the CSV file" at bounding box center [289, 277] width 105 height 14
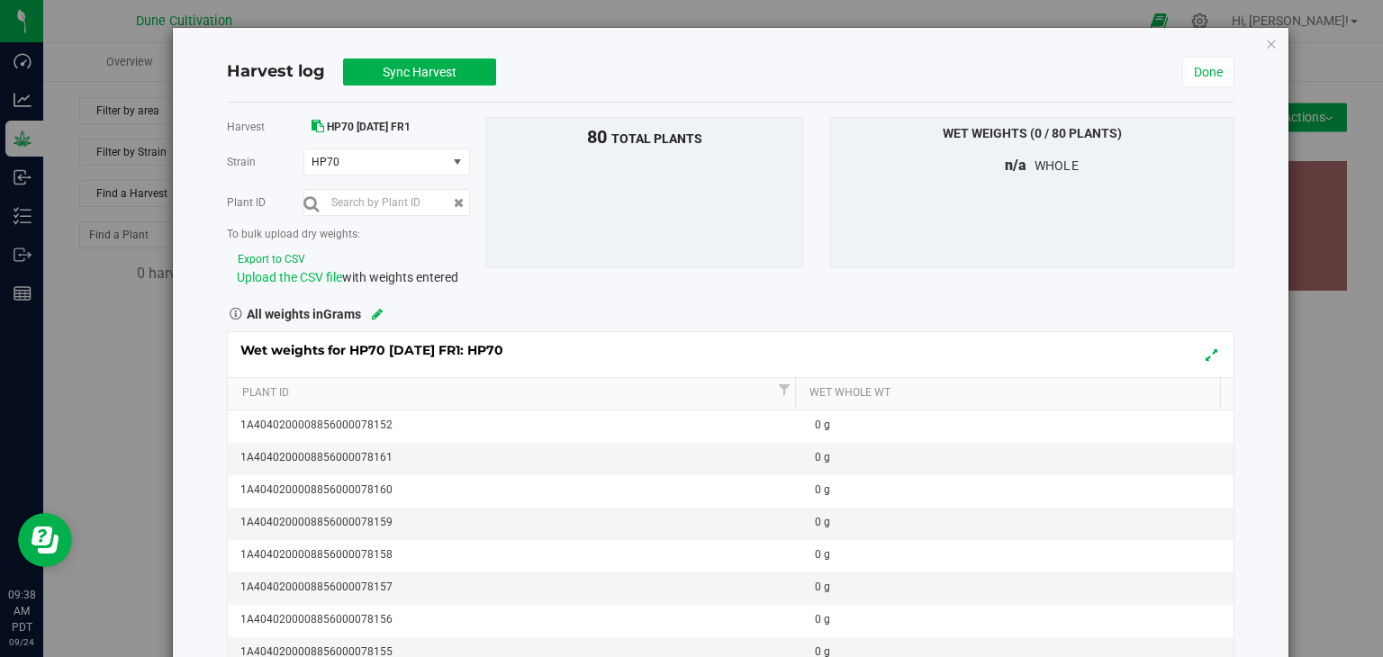
click at [282, 276] on span "Upload the CSV file" at bounding box center [289, 277] width 105 height 14
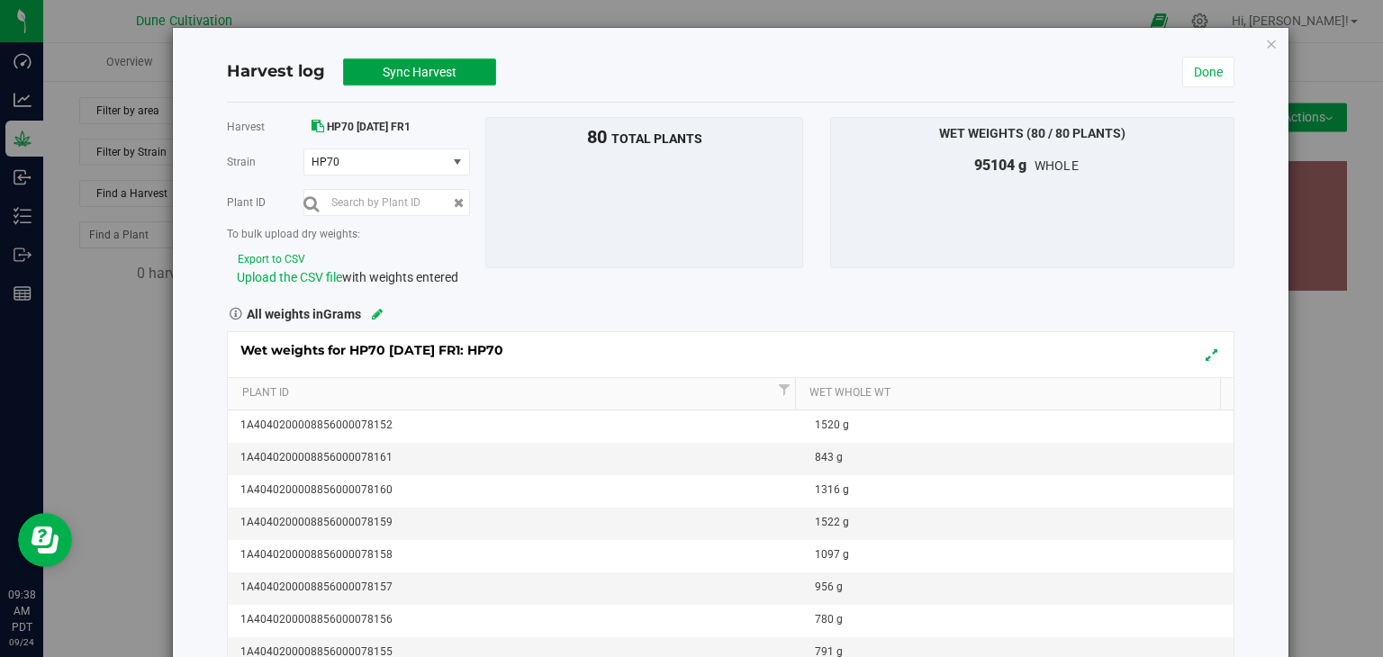
click at [419, 66] on span "Sync Harvest" at bounding box center [420, 72] width 74 height 14
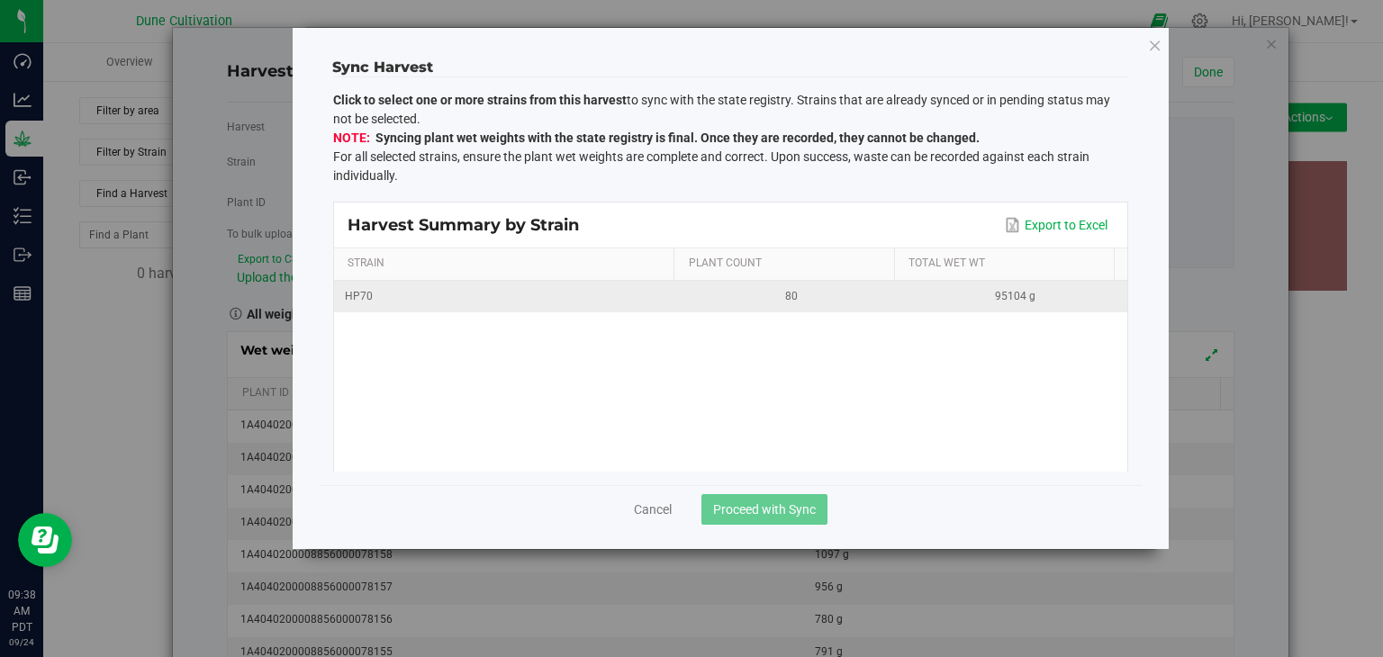
click at [529, 301] on div "HP70" at bounding box center [507, 296] width 324 height 17
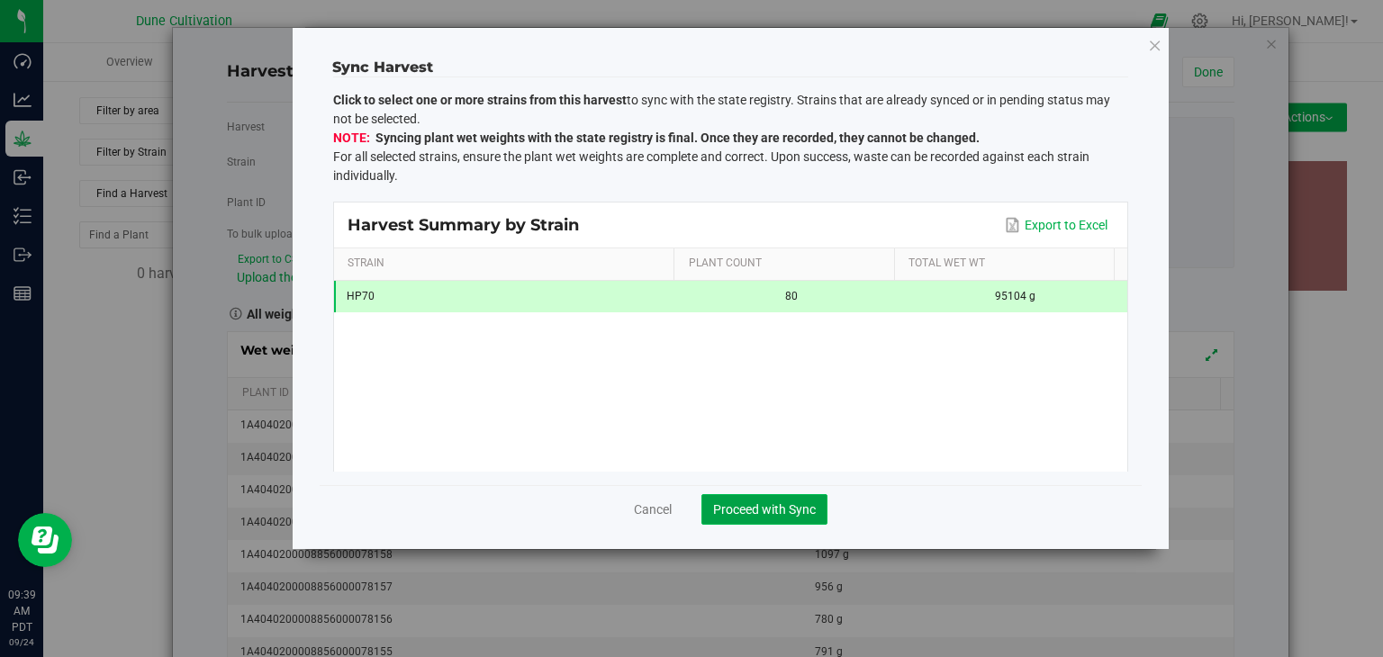
click at [736, 502] on span "Proceed with Sync" at bounding box center [764, 509] width 103 height 14
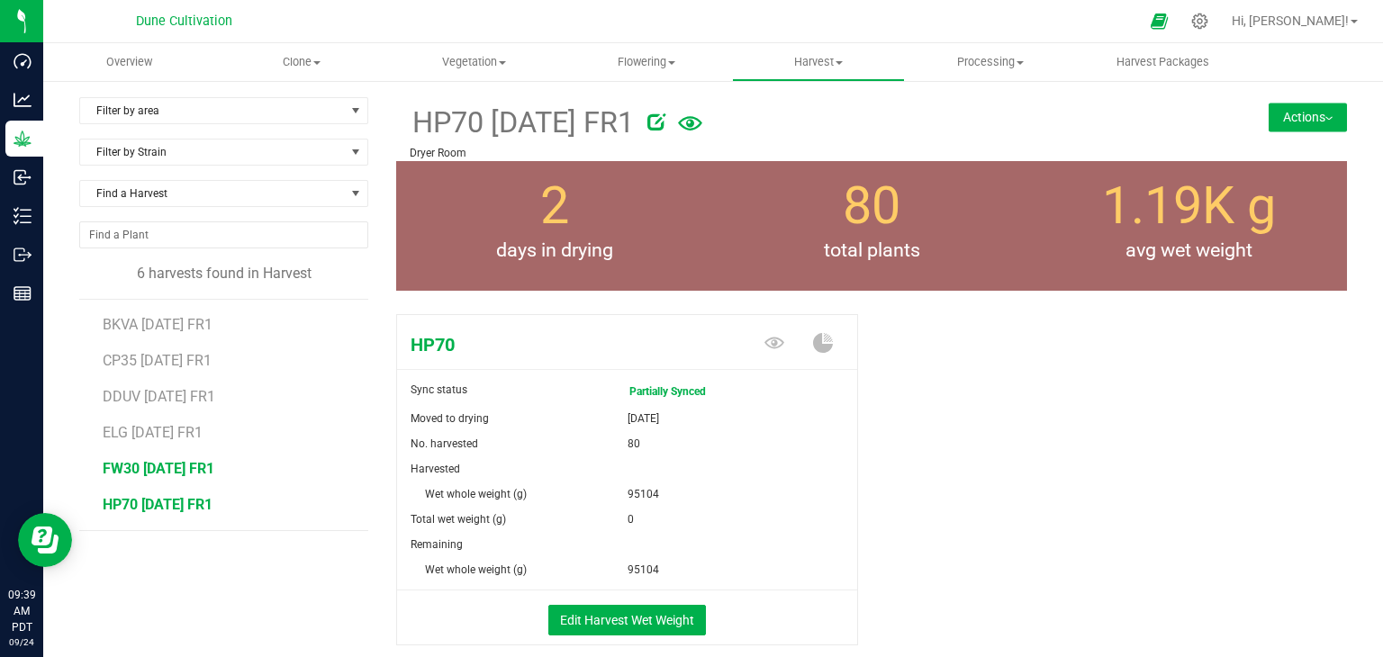
click at [205, 460] on span "FW30 [DATE] FR1" at bounding box center [159, 468] width 112 height 17
click at [176, 432] on span "ELG [DATE] FR1" at bounding box center [153, 432] width 101 height 17
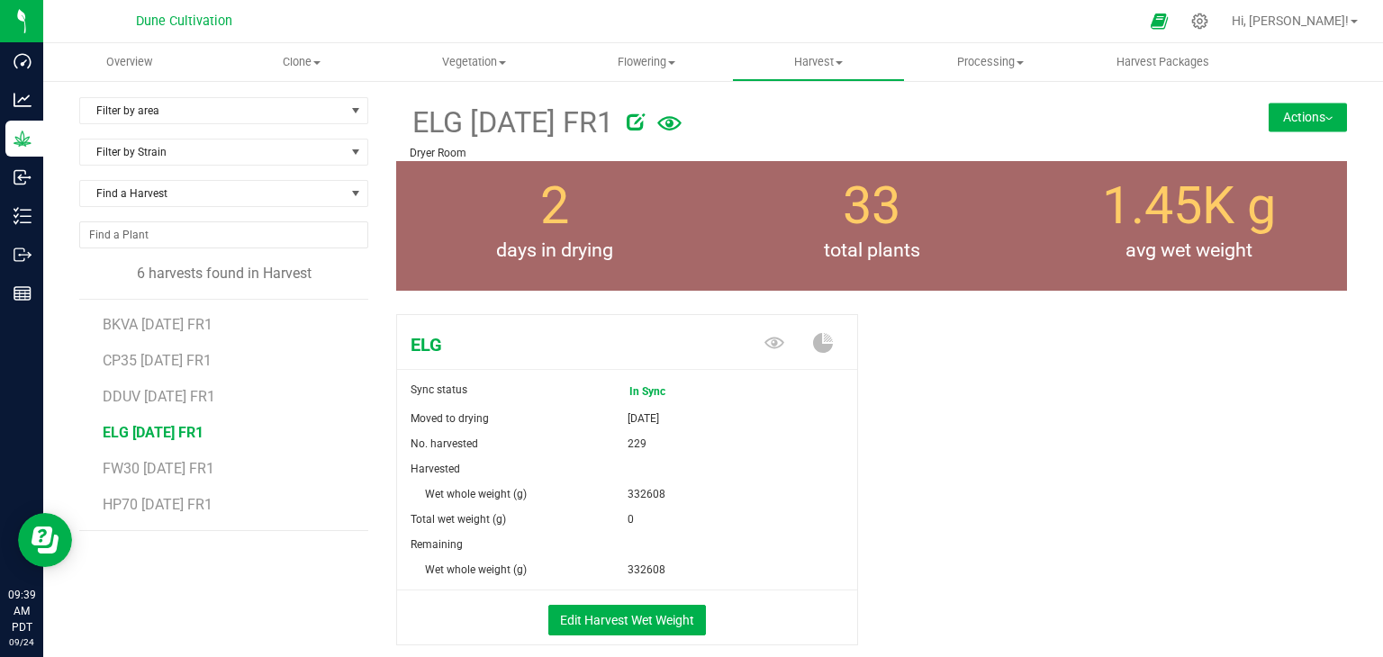
click at [168, 404] on li "DDUV [DATE] FR1" at bounding box center [229, 390] width 253 height 36
click at [158, 401] on span "DDUV [DATE] FR1" at bounding box center [159, 396] width 112 height 17
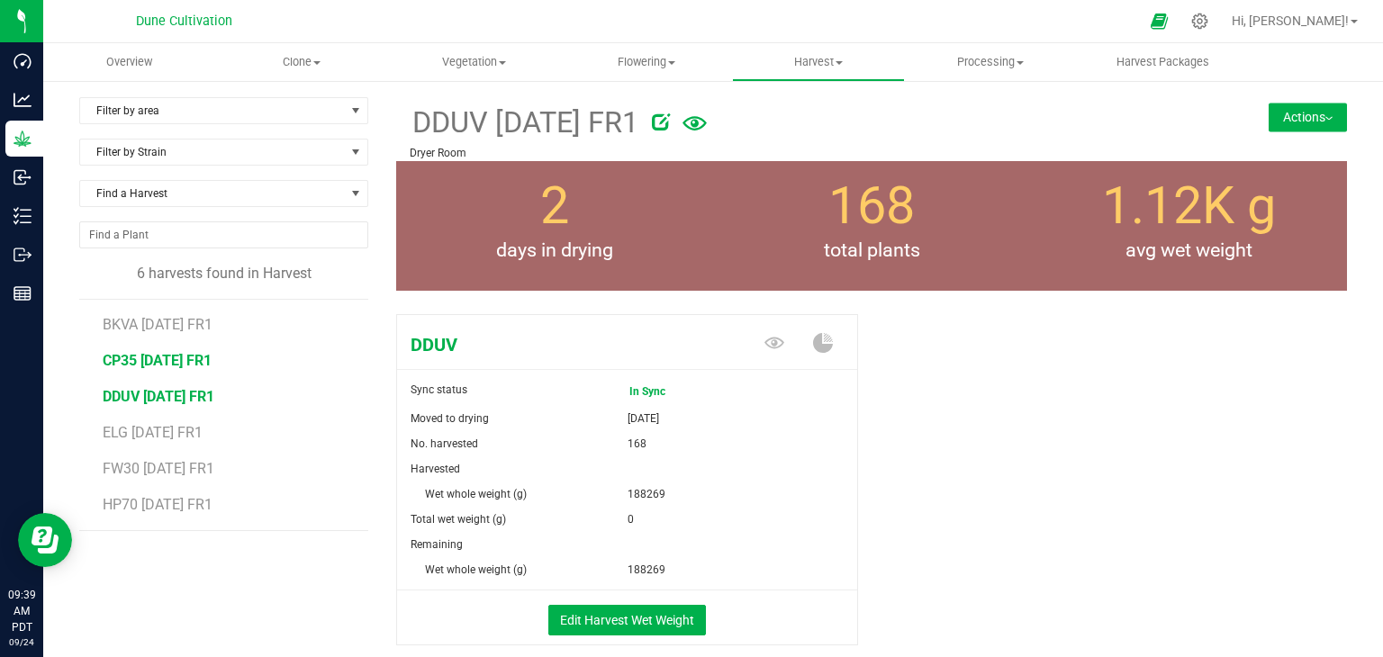
click at [157, 362] on span "CP35 [DATE] FR1" at bounding box center [157, 360] width 109 height 17
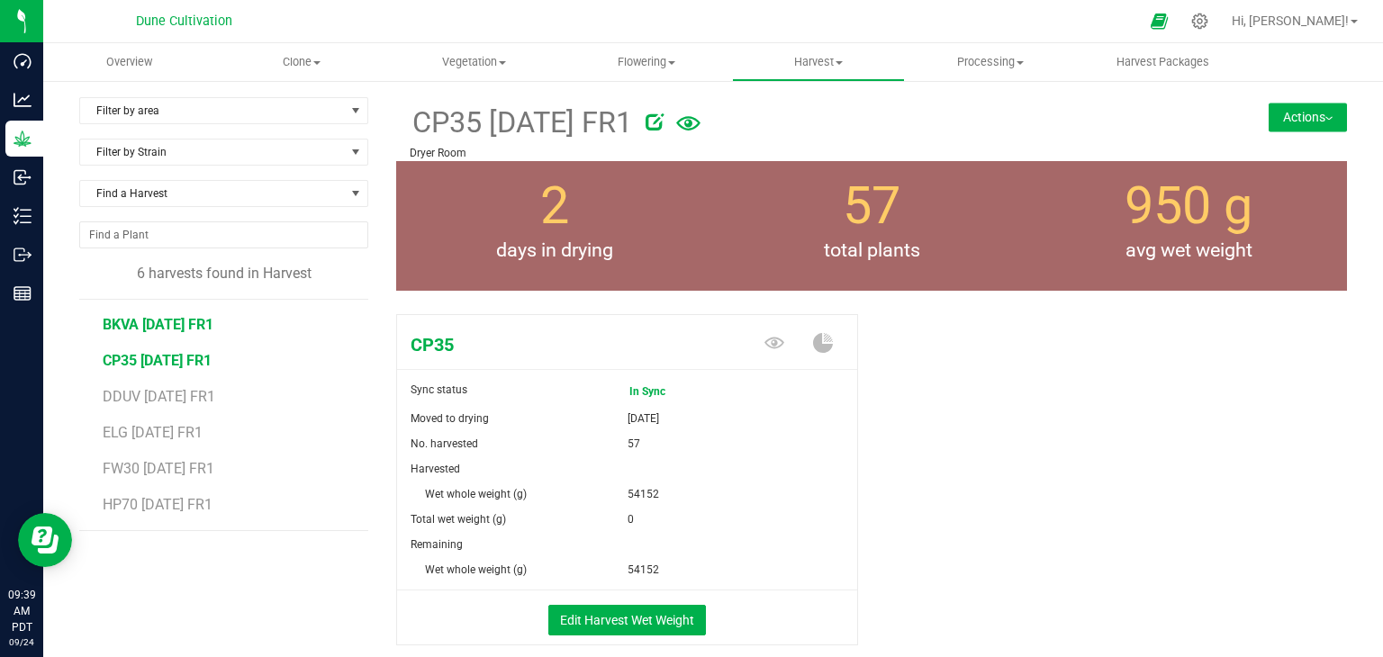
click at [166, 330] on span "BKVA [DATE] FR1" at bounding box center [158, 324] width 111 height 17
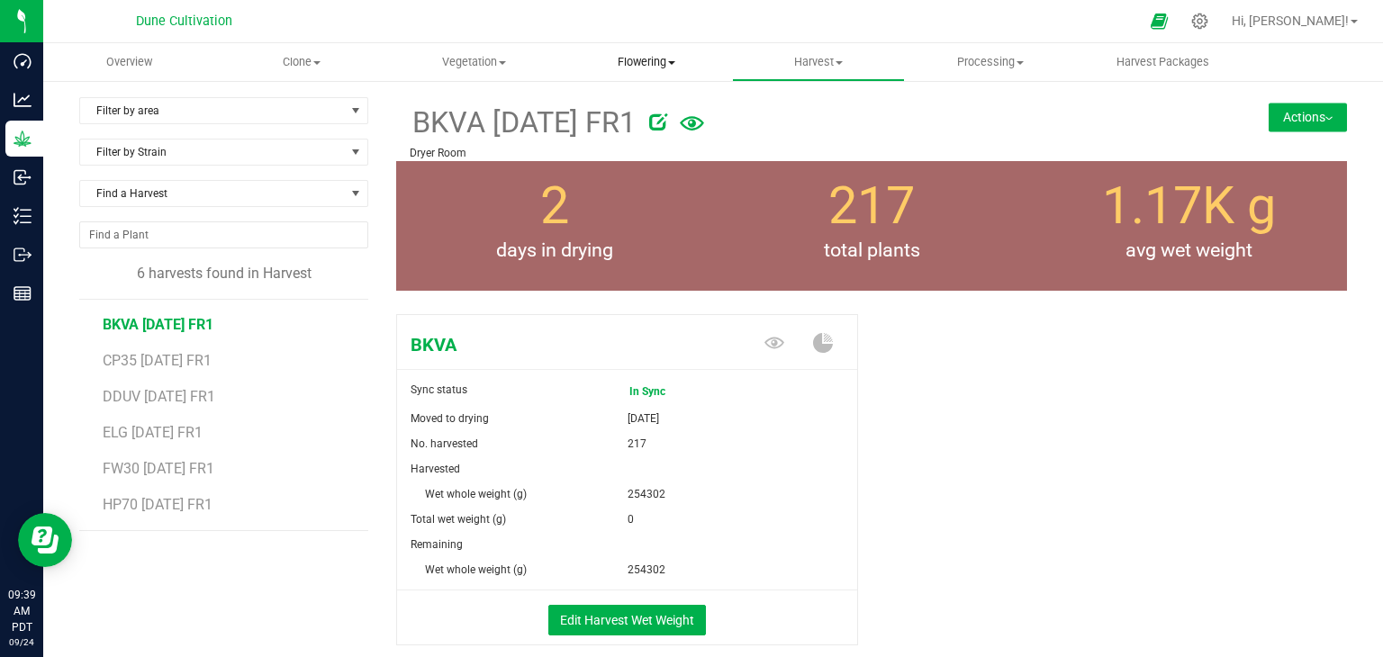
click at [650, 52] on uib-tab-heading "Flowering Create harvest Flowering groups Flowering plants Apply to plants" at bounding box center [646, 62] width 170 height 36
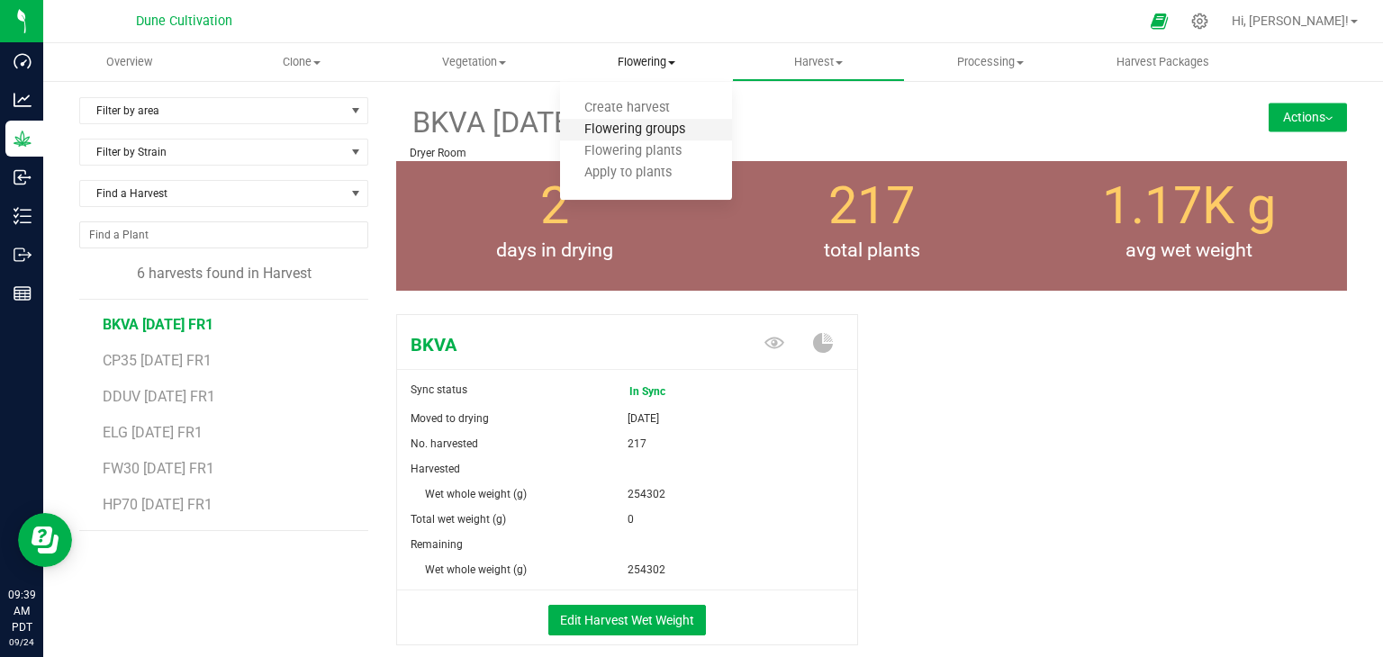
click at [652, 136] on span "Flowering groups" at bounding box center [634, 129] width 149 height 15
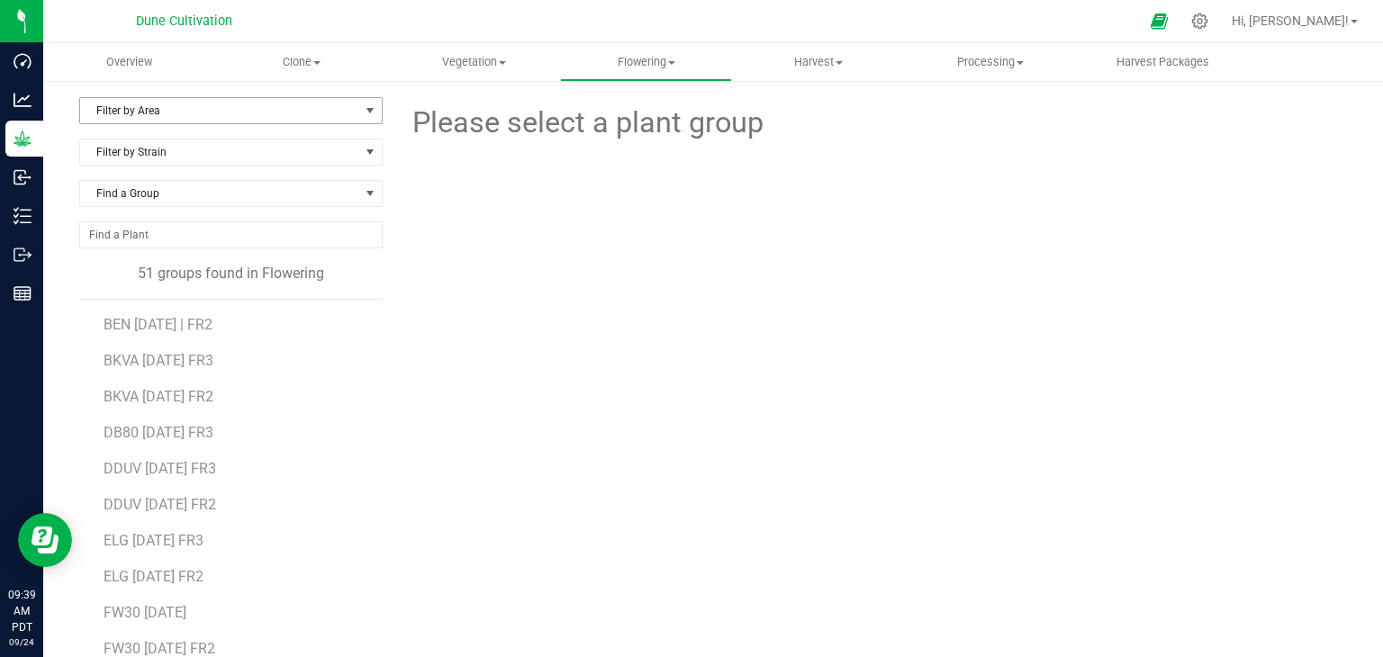
click at [276, 115] on span "Filter by Area" at bounding box center [219, 110] width 279 height 25
click at [131, 175] on li "Flower#1" at bounding box center [229, 168] width 298 height 27
click at [152, 330] on span "JC3 07.04.25 FR1" at bounding box center [154, 324] width 100 height 17
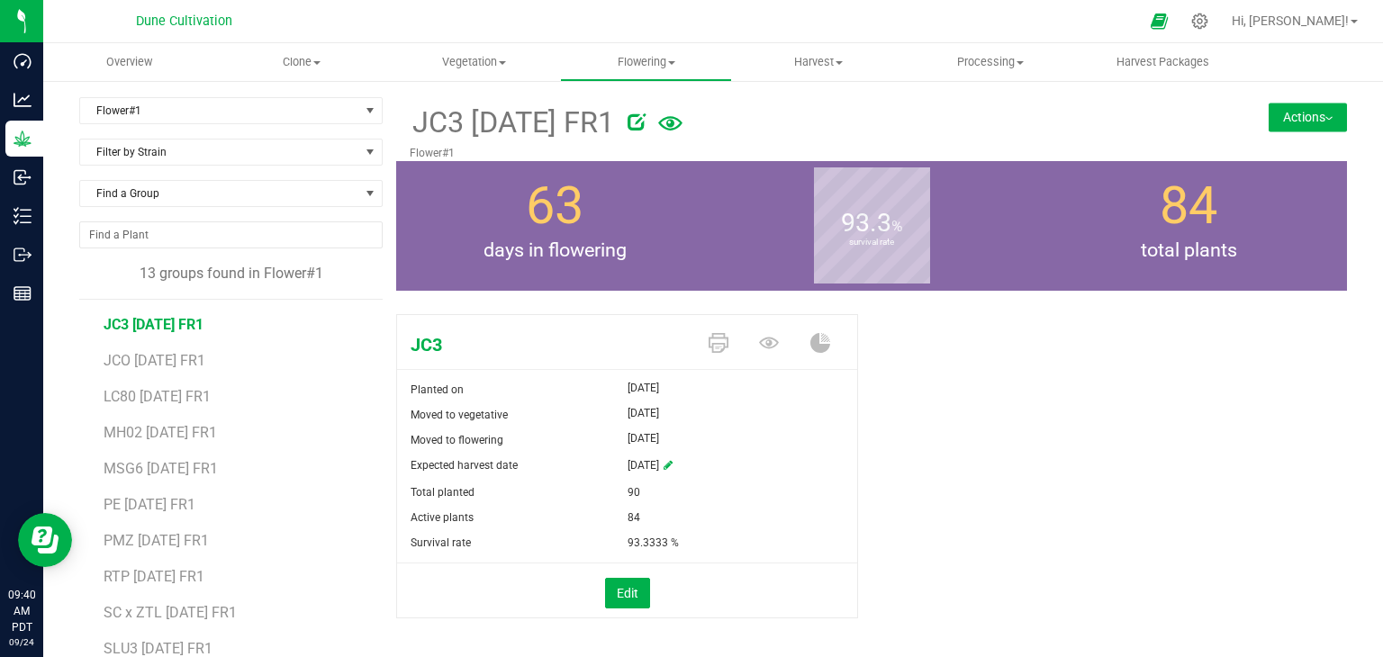
drag, startPoint x: 1269, startPoint y: 123, endPoint x: 1259, endPoint y: 123, distance: 9.9
click at [1269, 123] on button "Actions" at bounding box center [1308, 117] width 78 height 29
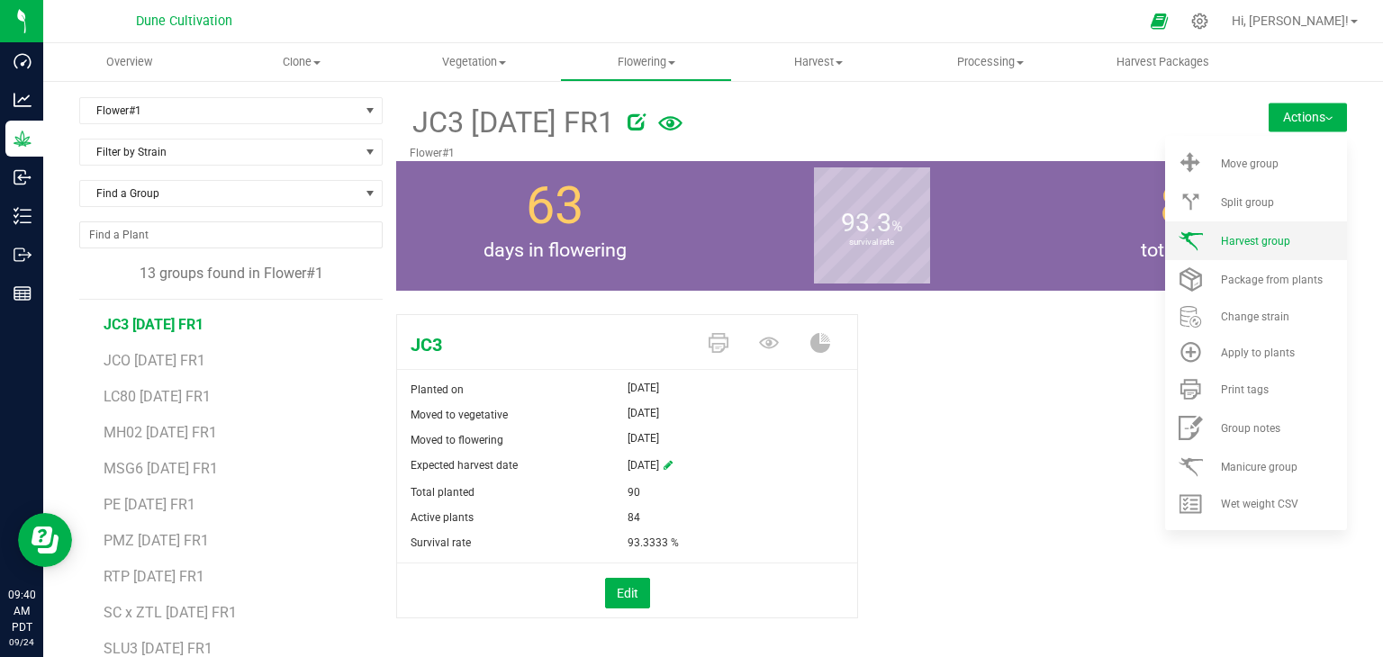
click at [1216, 255] on li "Harvest group" at bounding box center [1256, 241] width 182 height 39
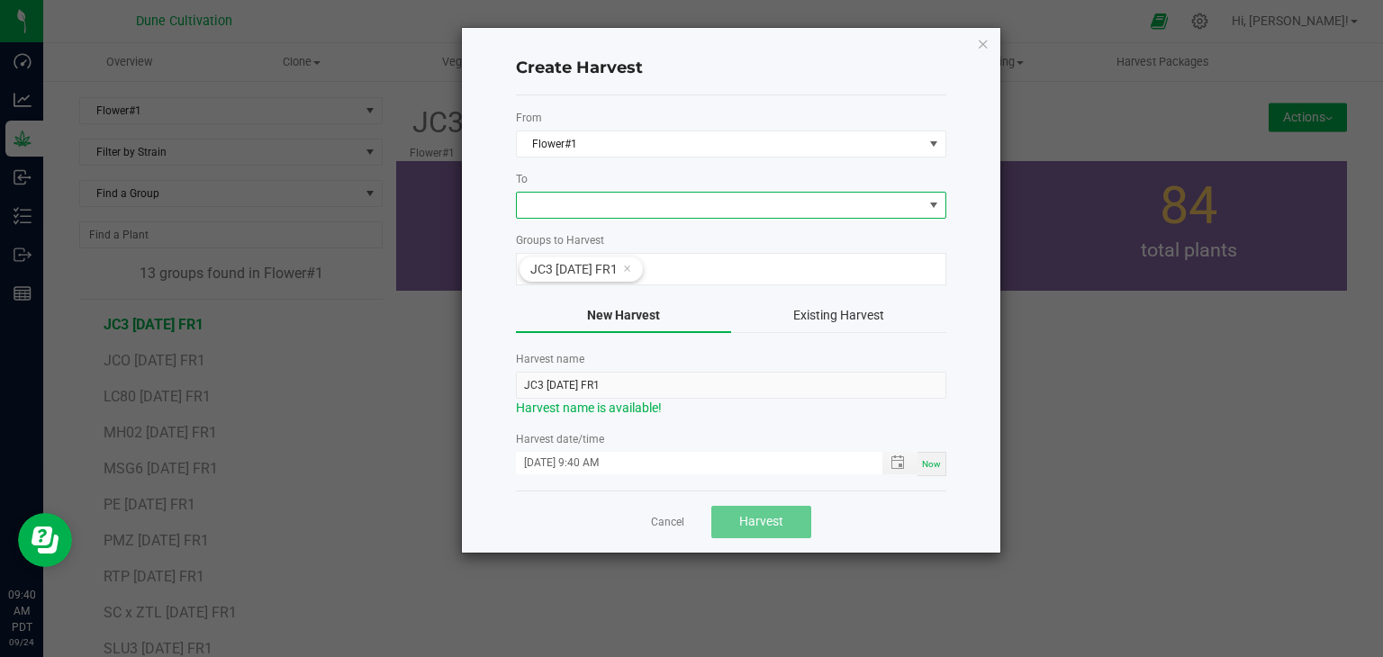
click at [691, 203] on span at bounding box center [720, 205] width 406 height 25
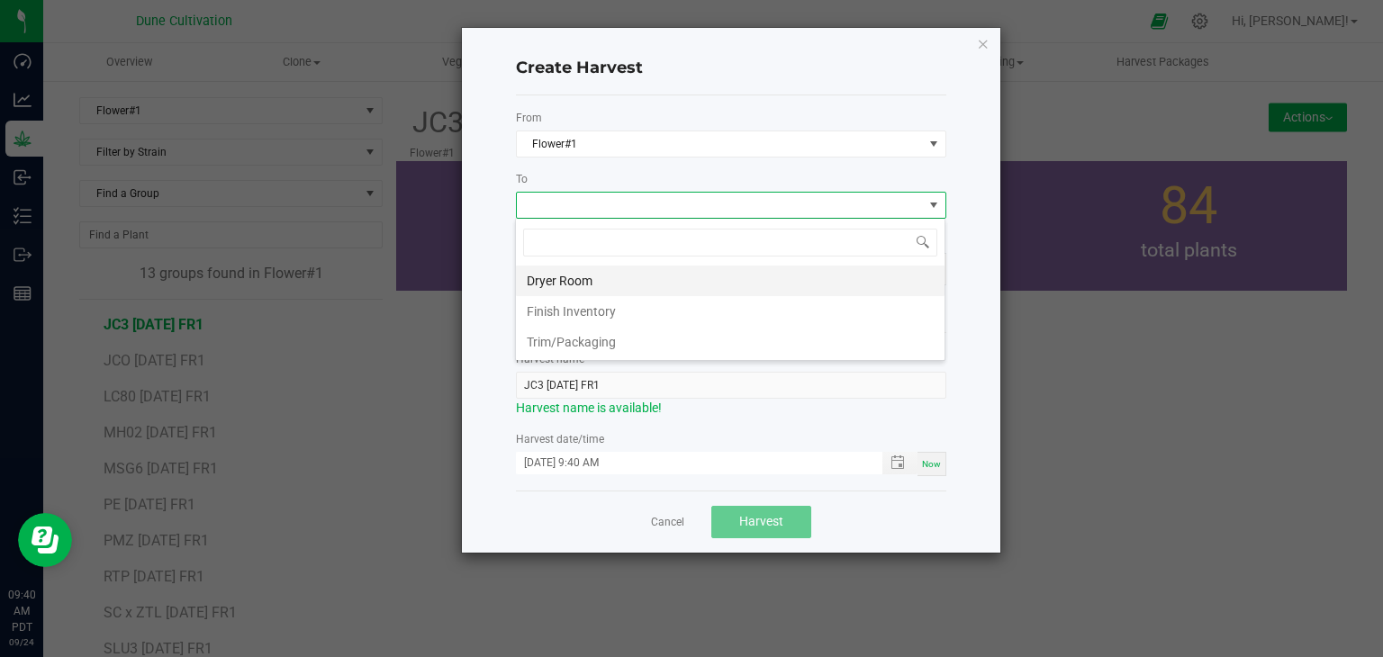
scroll to position [26, 430]
click at [592, 281] on li "Dryer Room" at bounding box center [730, 281] width 429 height 31
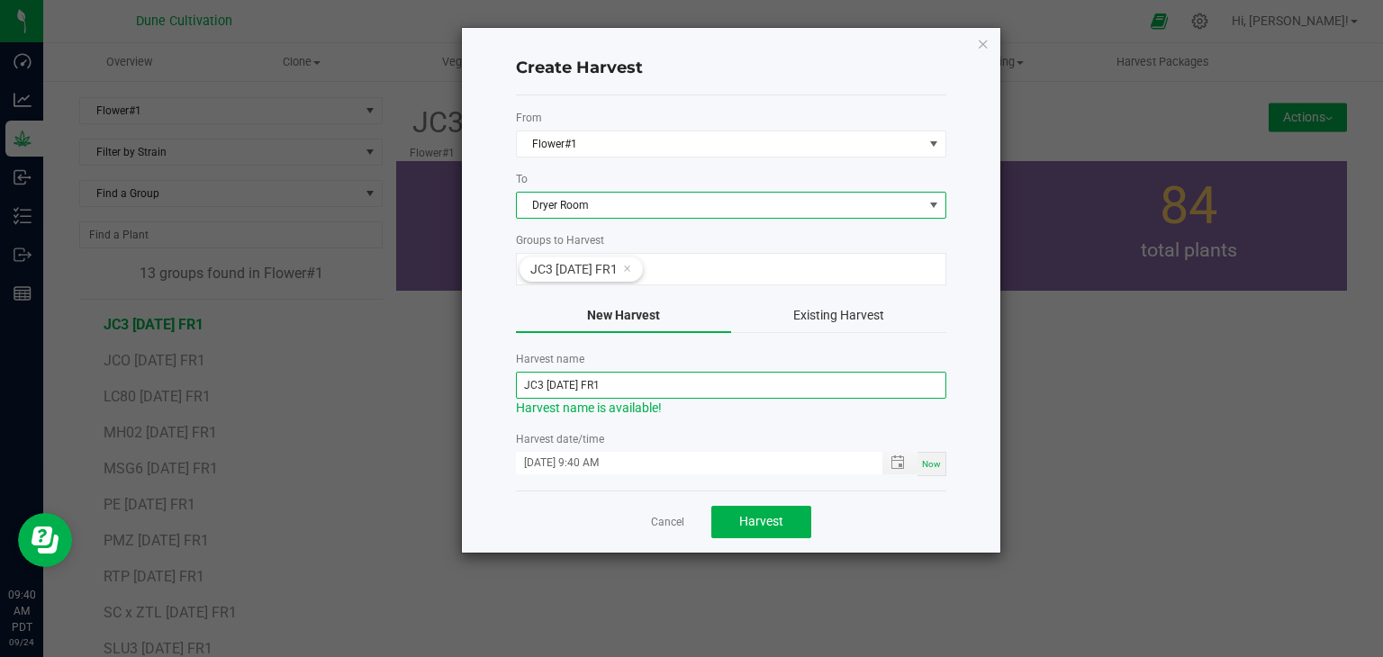
click at [568, 383] on input "JC3 07.04.25 FR1" at bounding box center [731, 385] width 430 height 27
click at [573, 381] on input "JC3 07.04.25 FR1" at bounding box center [731, 385] width 430 height 27
type input "JC3 [DATE] FR1"
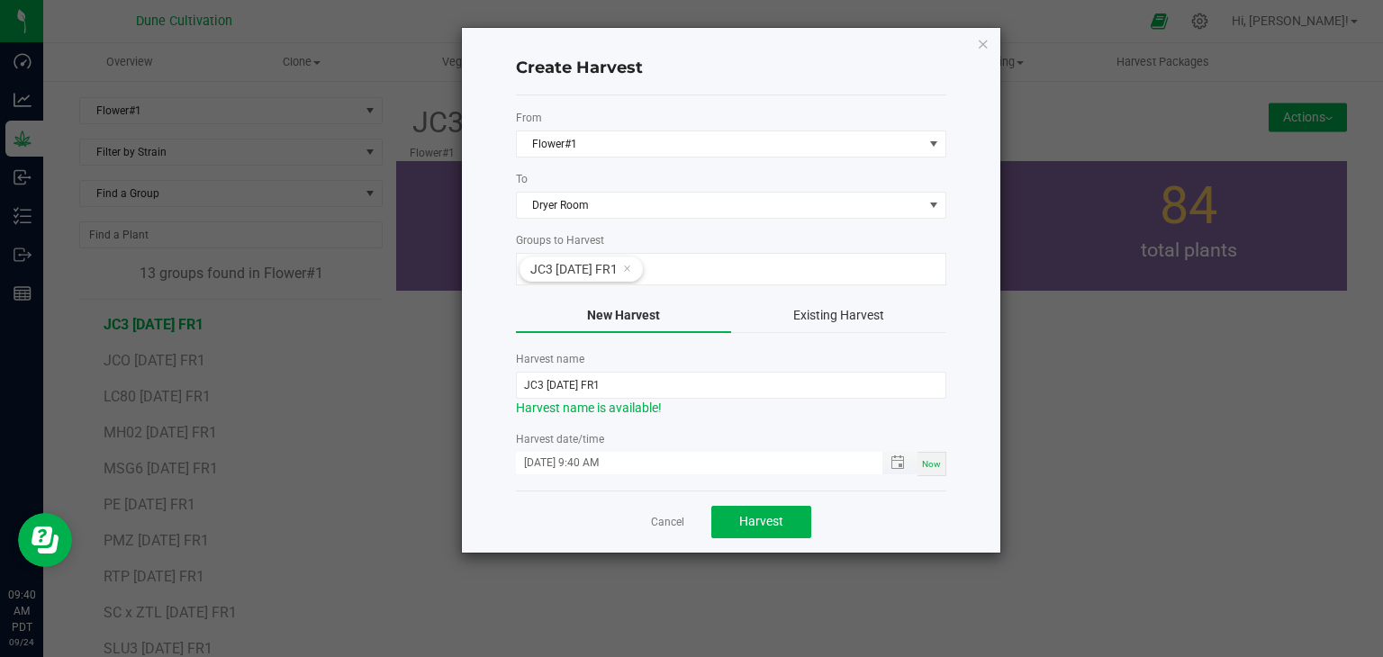
click at [549, 460] on input "09/24/2025 9:40 AM" at bounding box center [690, 463] width 348 height 23
type input "09/22/2025 9:40 AM"
click at [764, 514] on span "Harvest" at bounding box center [761, 521] width 44 height 14
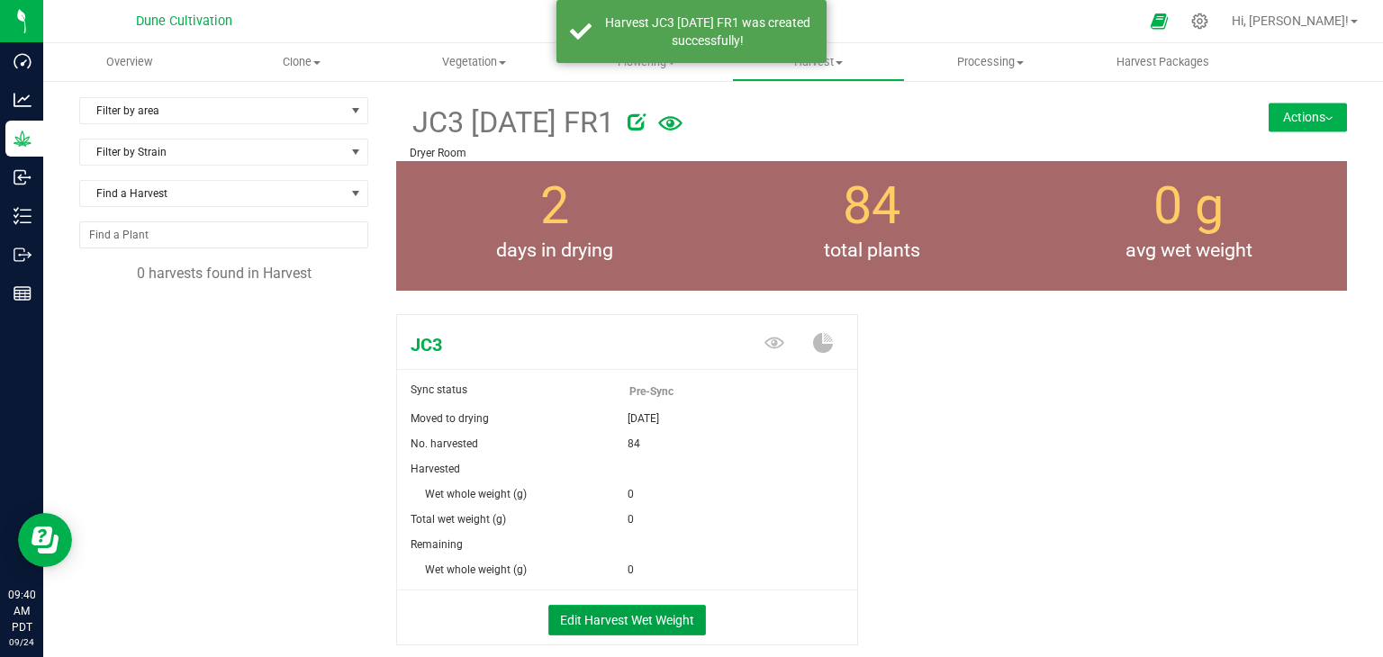
click at [612, 632] on button "Edit Harvest Wet Weight" at bounding box center [627, 620] width 158 height 31
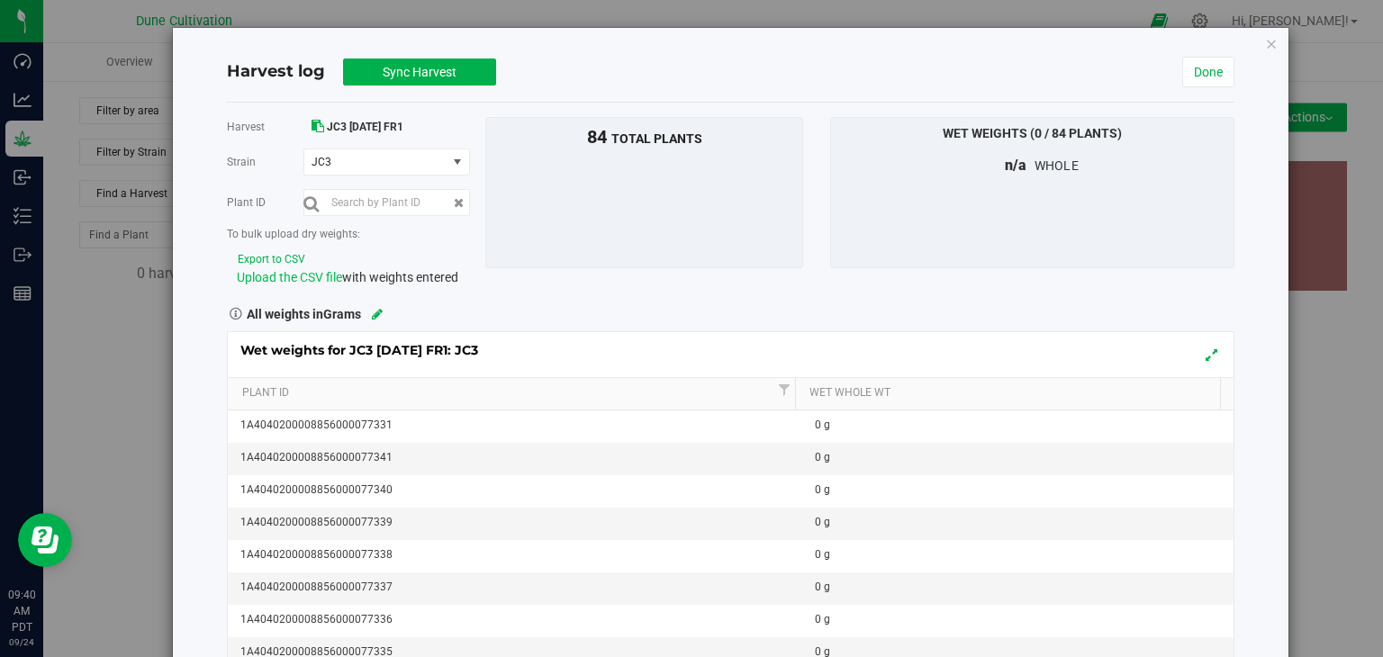
click at [284, 272] on span "Upload the CSV file" at bounding box center [289, 277] width 105 height 14
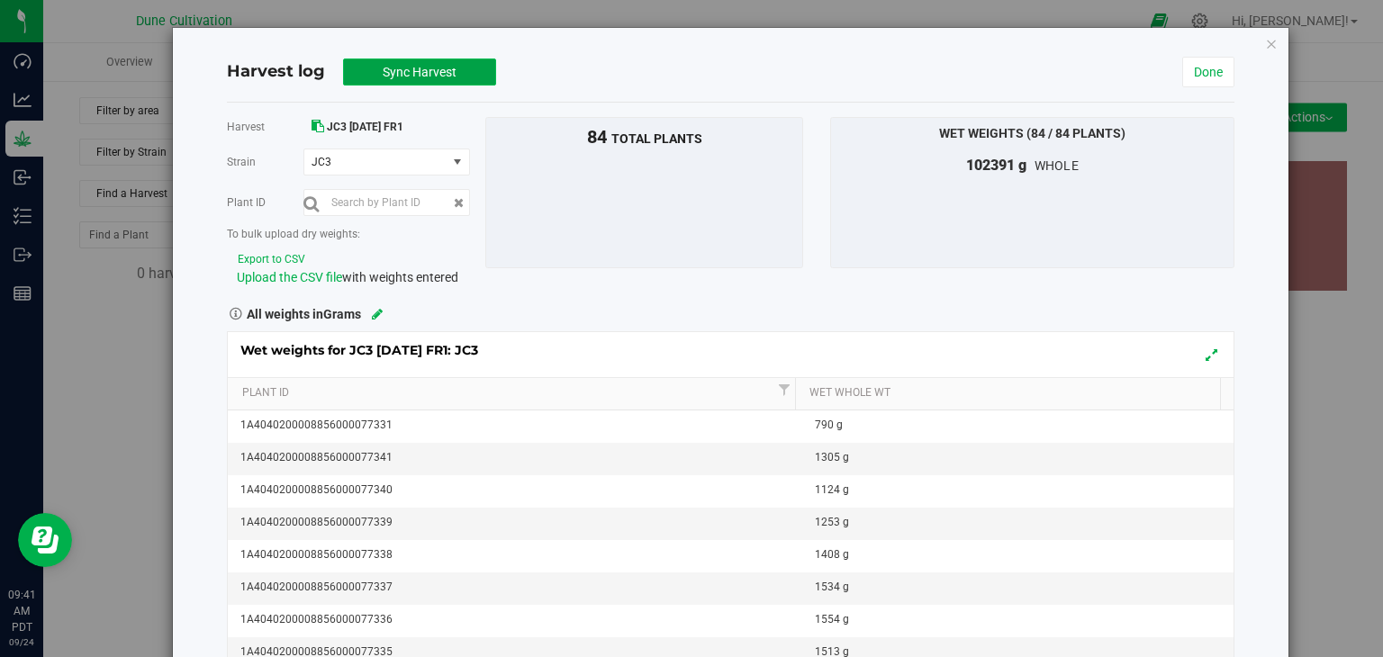
click at [442, 73] on span "Sync Harvest" at bounding box center [420, 72] width 74 height 14
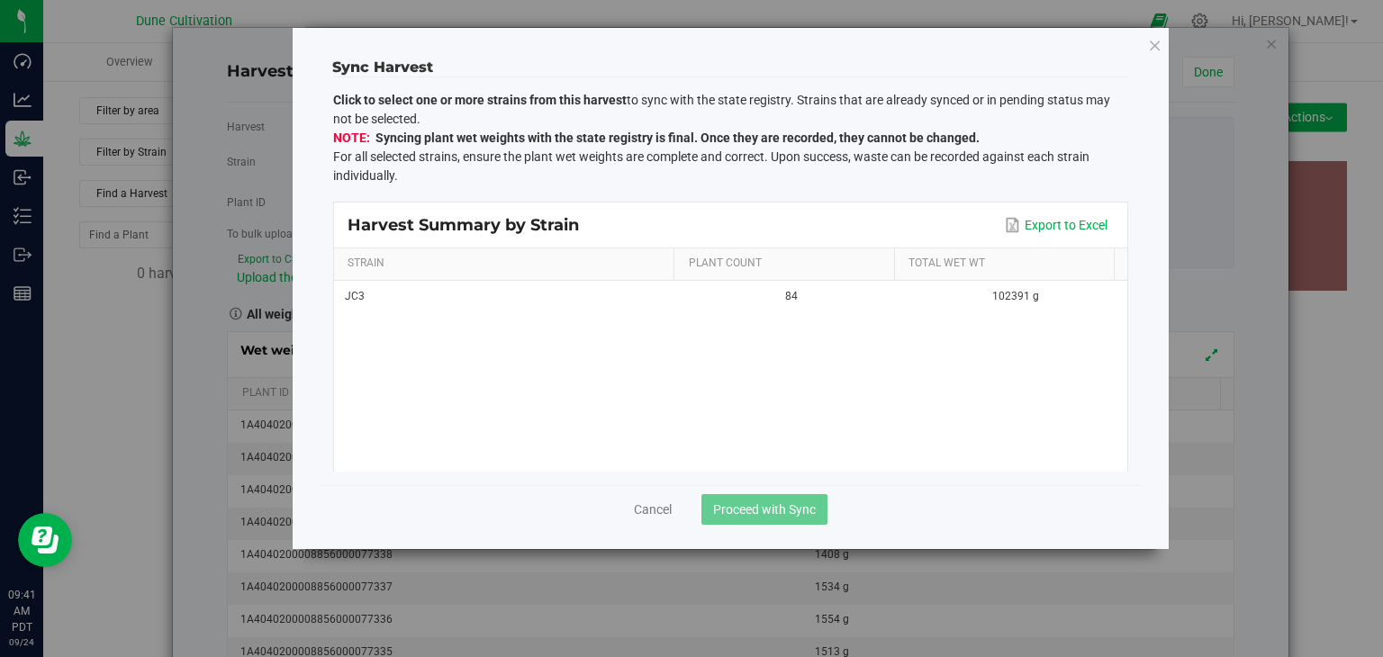
click at [601, 312] on div "JC3 84 102391 g" at bounding box center [730, 376] width 793 height 191
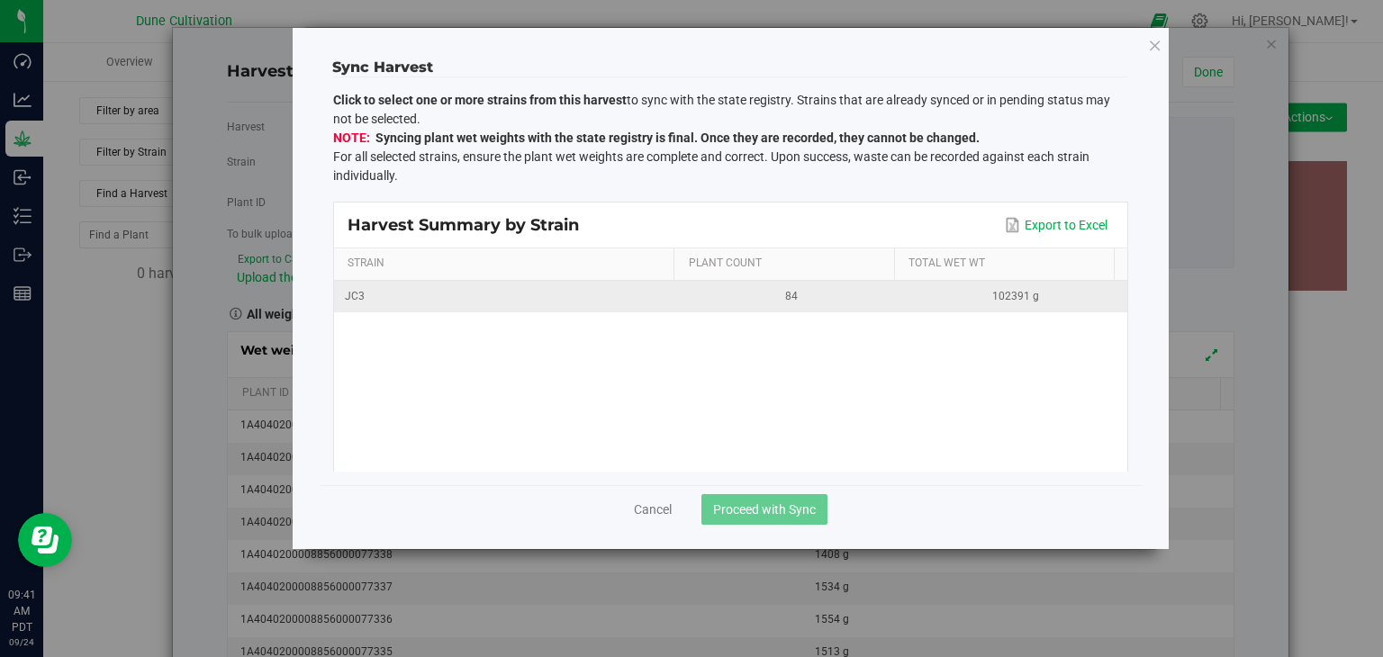
click at [609, 308] on td "JC3" at bounding box center [507, 297] width 346 height 32
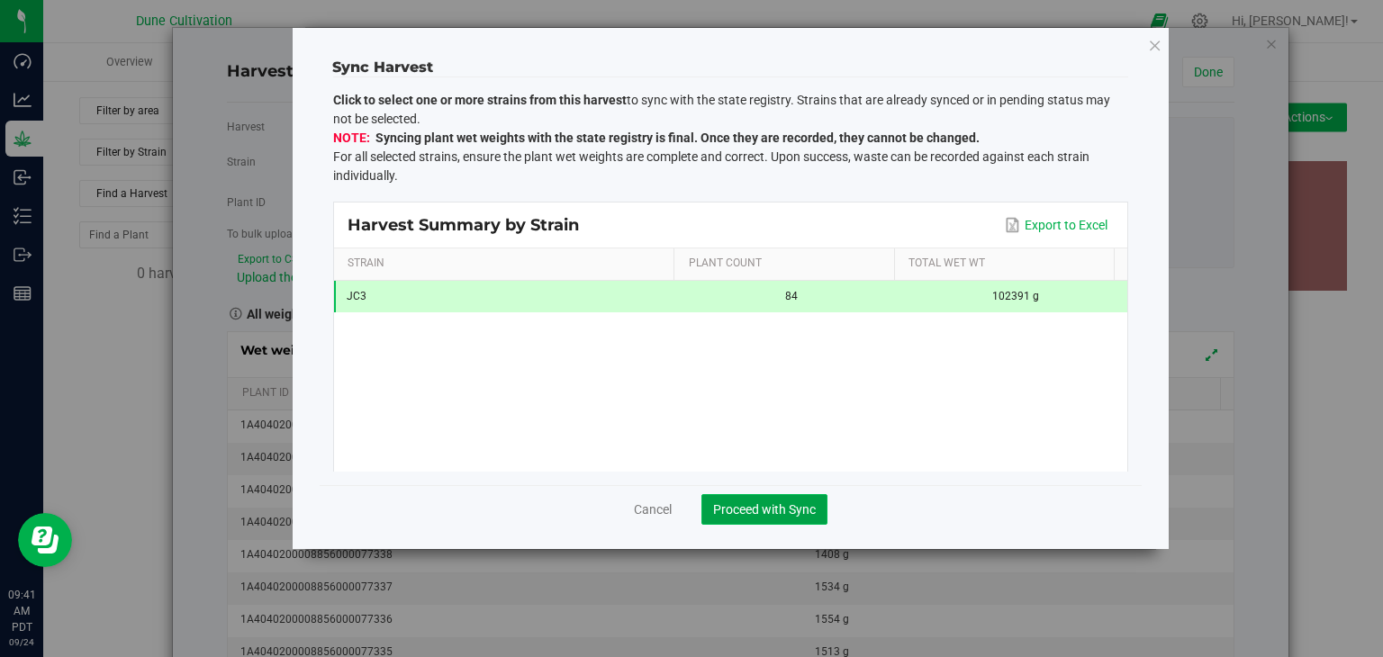
click at [744, 502] on span "Proceed with Sync" at bounding box center [764, 509] width 103 height 14
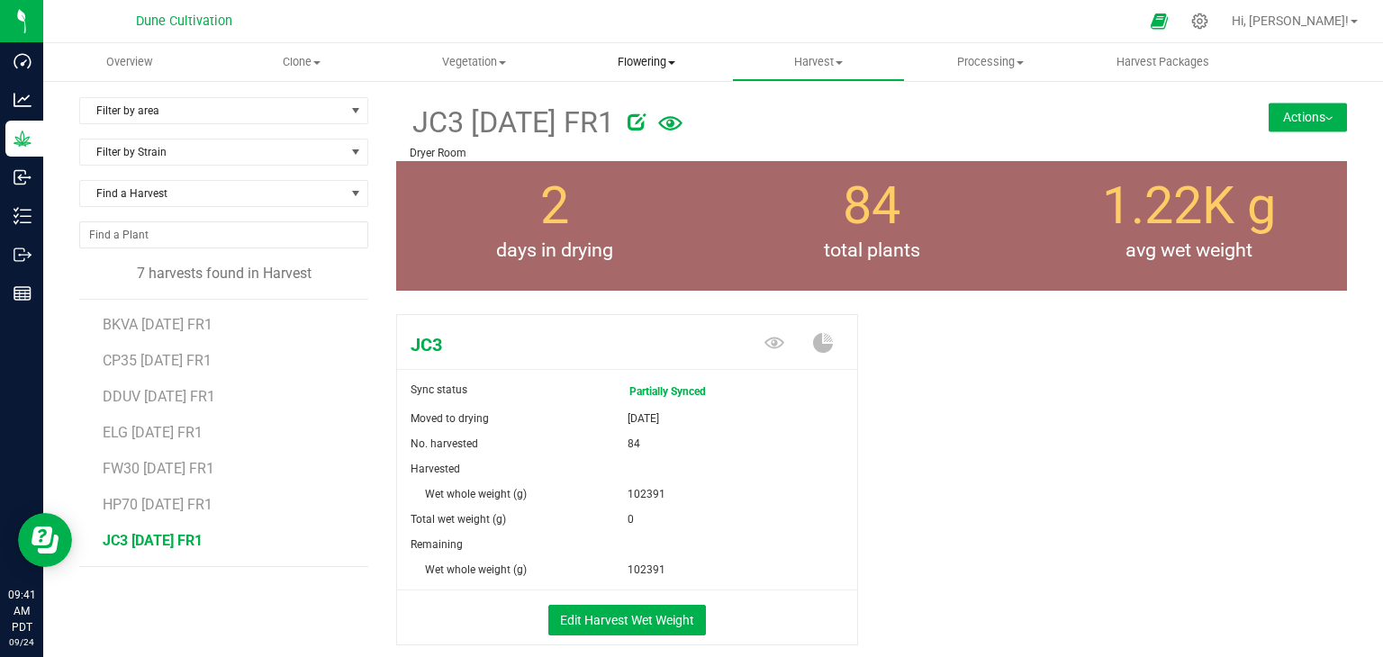
click at [637, 59] on span "Flowering" at bounding box center [646, 62] width 170 height 16
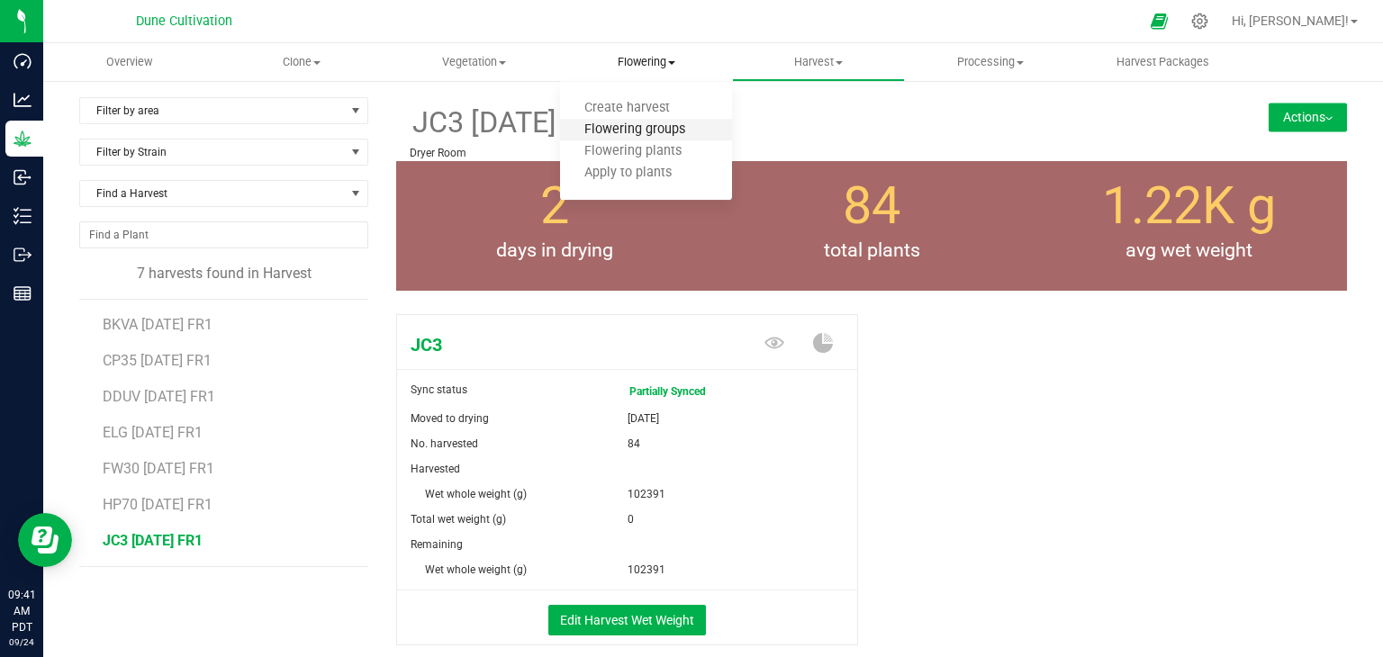
click at [610, 123] on span "Flowering groups" at bounding box center [634, 129] width 149 height 15
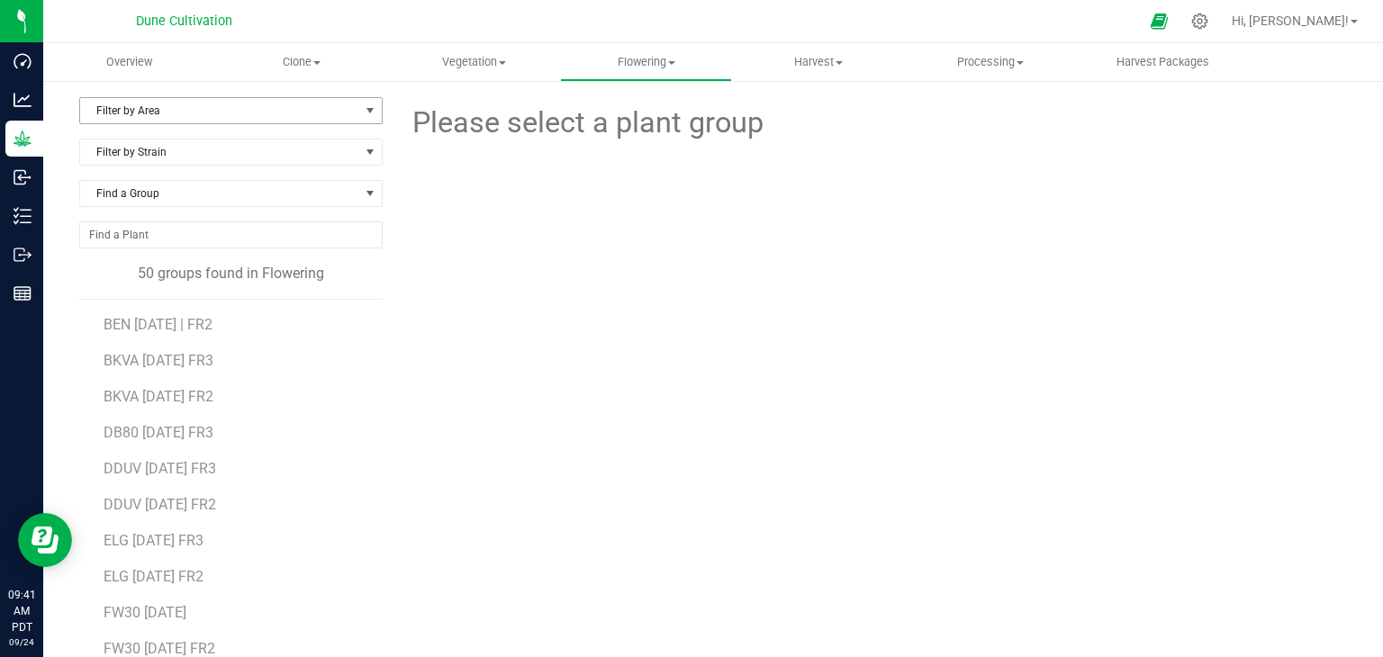
click at [188, 108] on span "Filter by Area" at bounding box center [219, 110] width 279 height 25
click at [176, 176] on li "Flower#1" at bounding box center [229, 168] width 298 height 27
click at [159, 322] on span "JCO 07.04.25 FR1" at bounding box center [155, 324] width 102 height 17
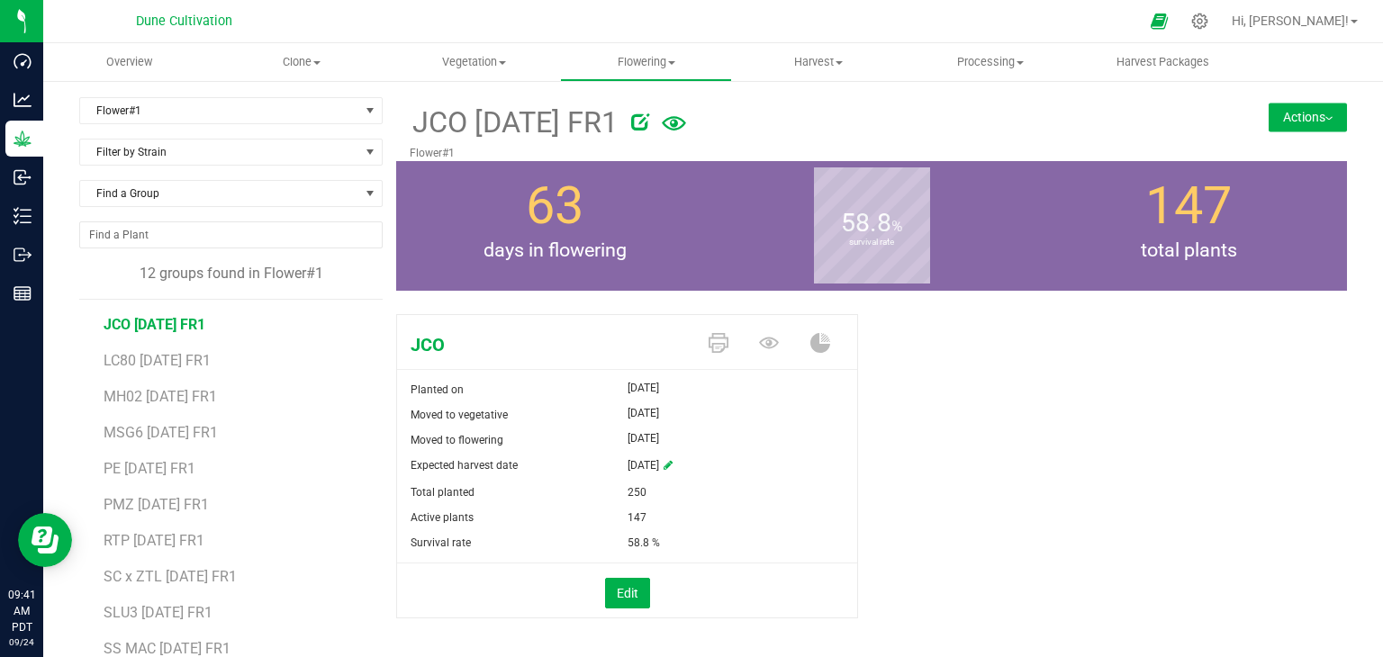
drag, startPoint x: 1306, startPoint y: 120, endPoint x: 1301, endPoint y: 109, distance: 11.7
click at [1301, 109] on button "Actions" at bounding box center [1308, 117] width 78 height 29
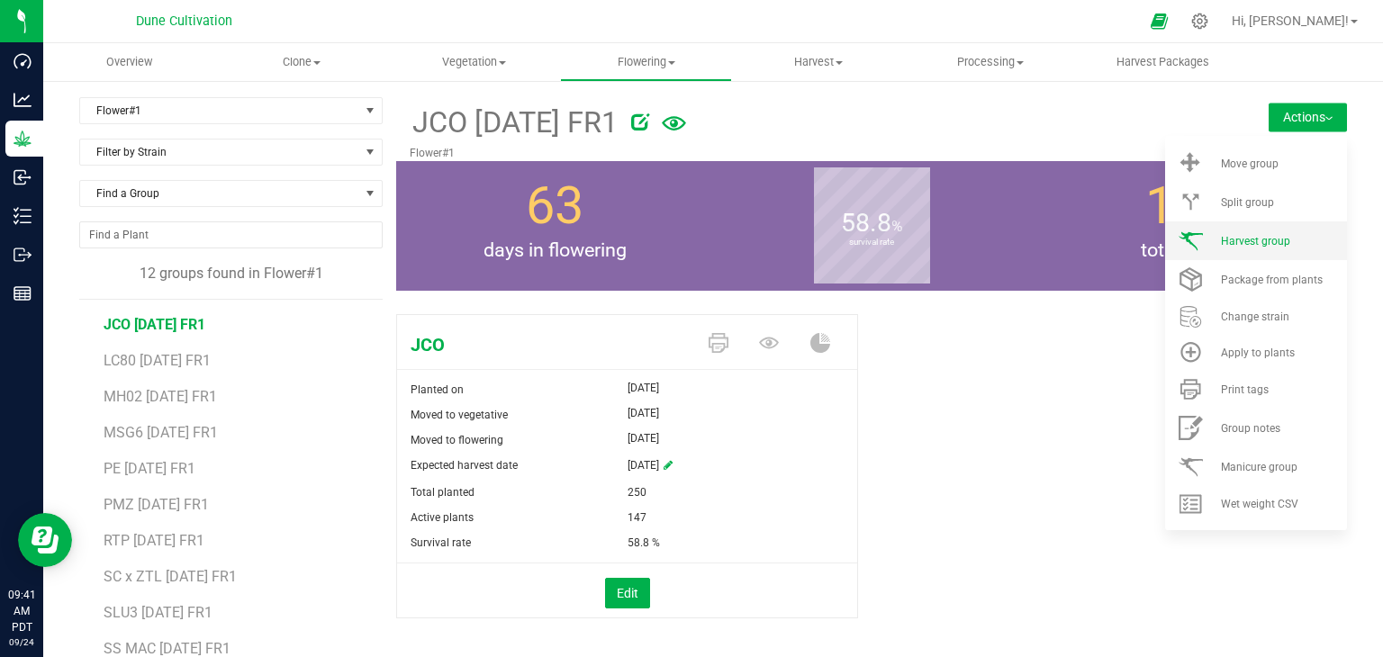
click at [1221, 242] on span "Harvest group" at bounding box center [1255, 241] width 69 height 13
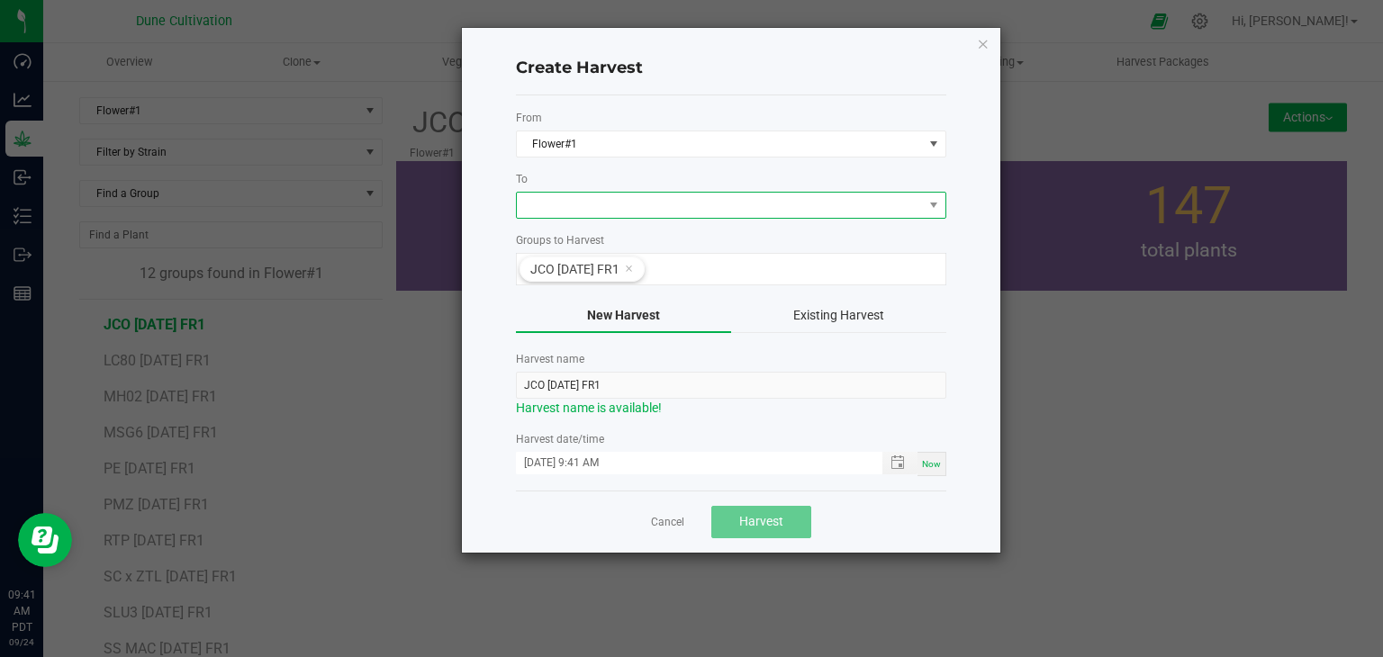
click at [561, 195] on span at bounding box center [720, 205] width 406 height 25
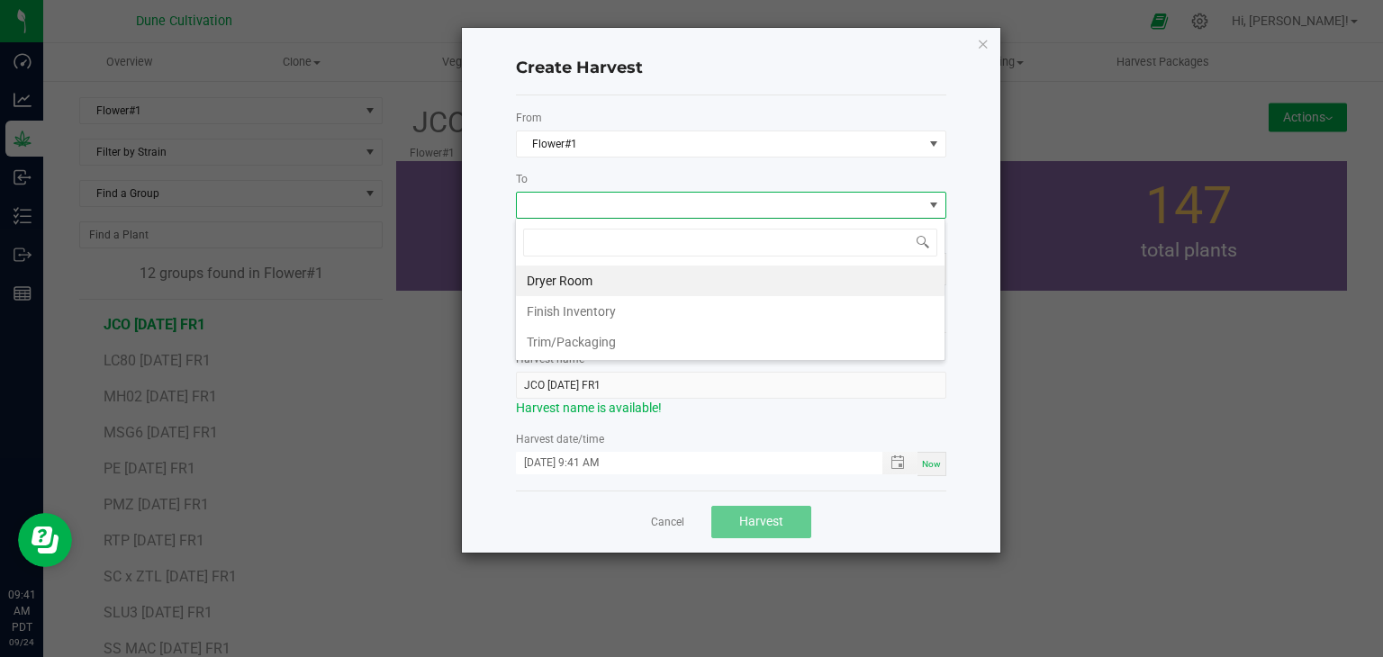
scroll to position [26, 430]
click at [537, 278] on li "Dryer Room" at bounding box center [730, 281] width 429 height 31
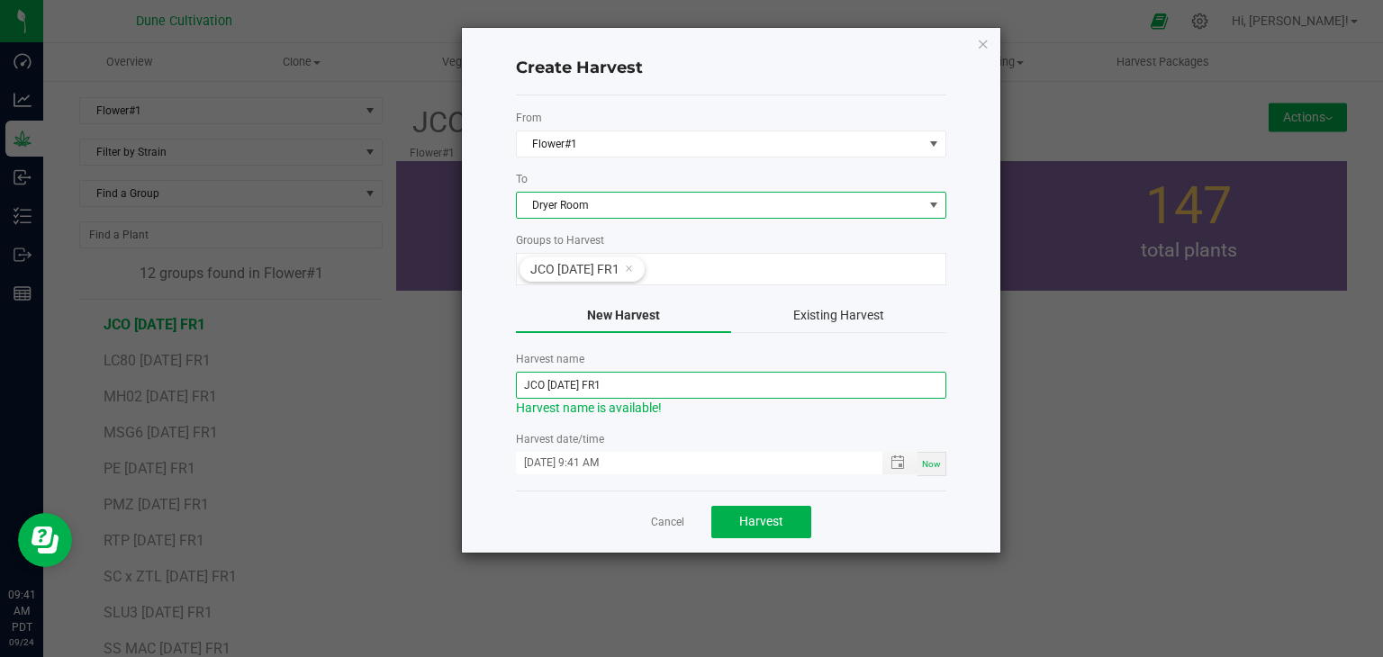
click at [562, 378] on input "JCO 07.04.25 FR1" at bounding box center [731, 385] width 430 height 27
click at [574, 386] on input "JCO 07.04.25 FR1" at bounding box center [731, 385] width 430 height 27
type input "JCO [DATE] FR1"
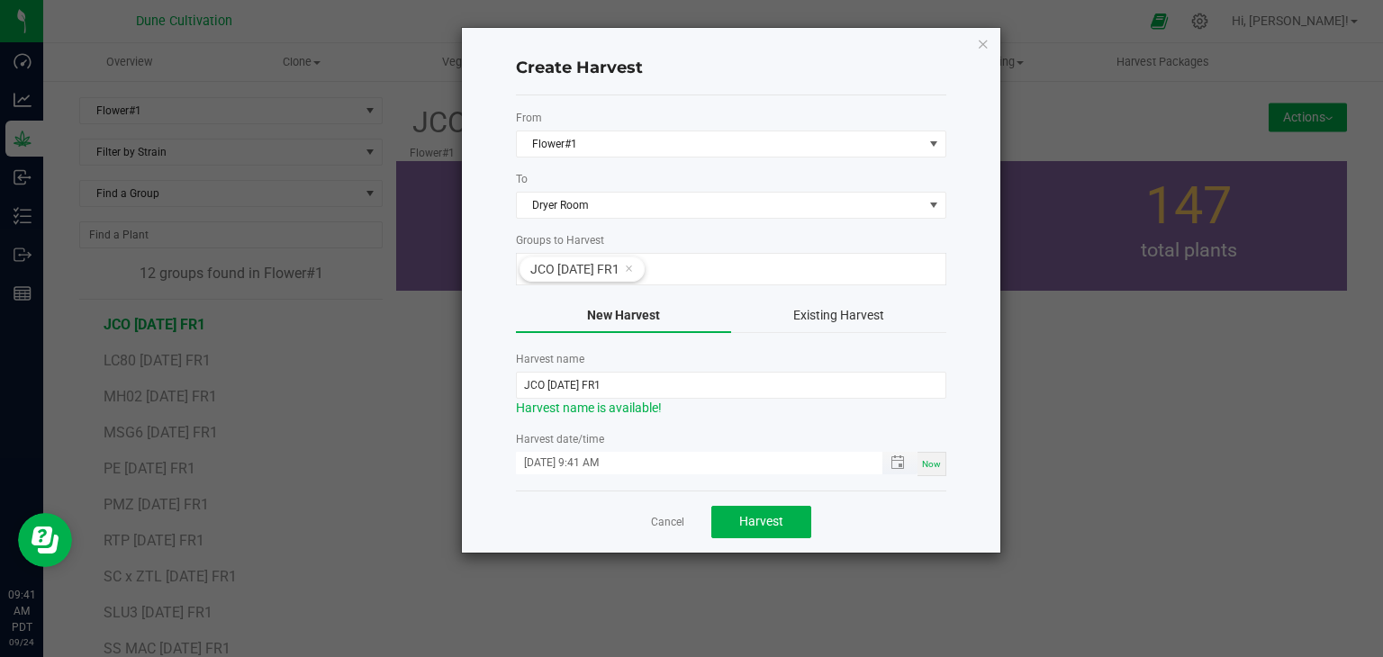
click at [549, 463] on input "09/24/2025 9:41 AM" at bounding box center [690, 463] width 348 height 23
type input "09/22/2025 9:41 AM"
click at [670, 480] on div "From Flower#1 To Dryer Room Groups to Harvest JCO 07.04.25 FR1 New Harvest Exis…" at bounding box center [731, 292] width 430 height 395
click at [737, 520] on button "Harvest" at bounding box center [761, 522] width 100 height 32
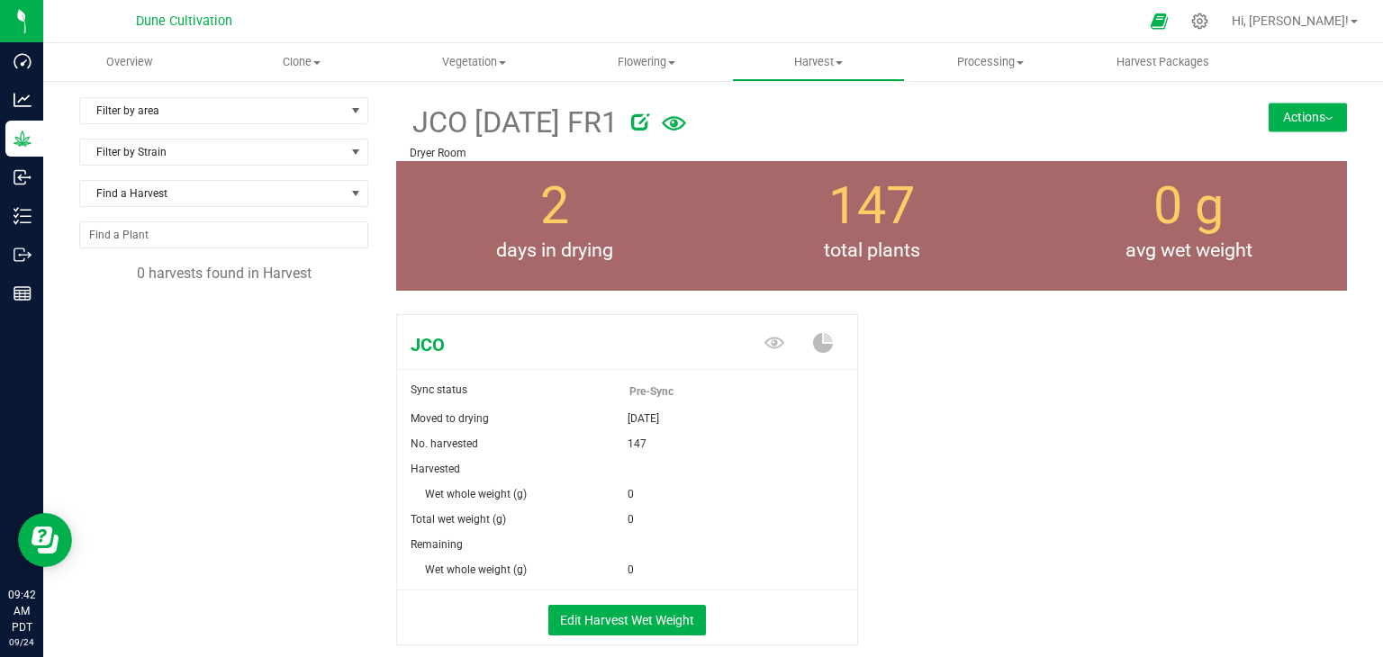
click at [1322, 110] on button "Actions" at bounding box center [1308, 117] width 78 height 29
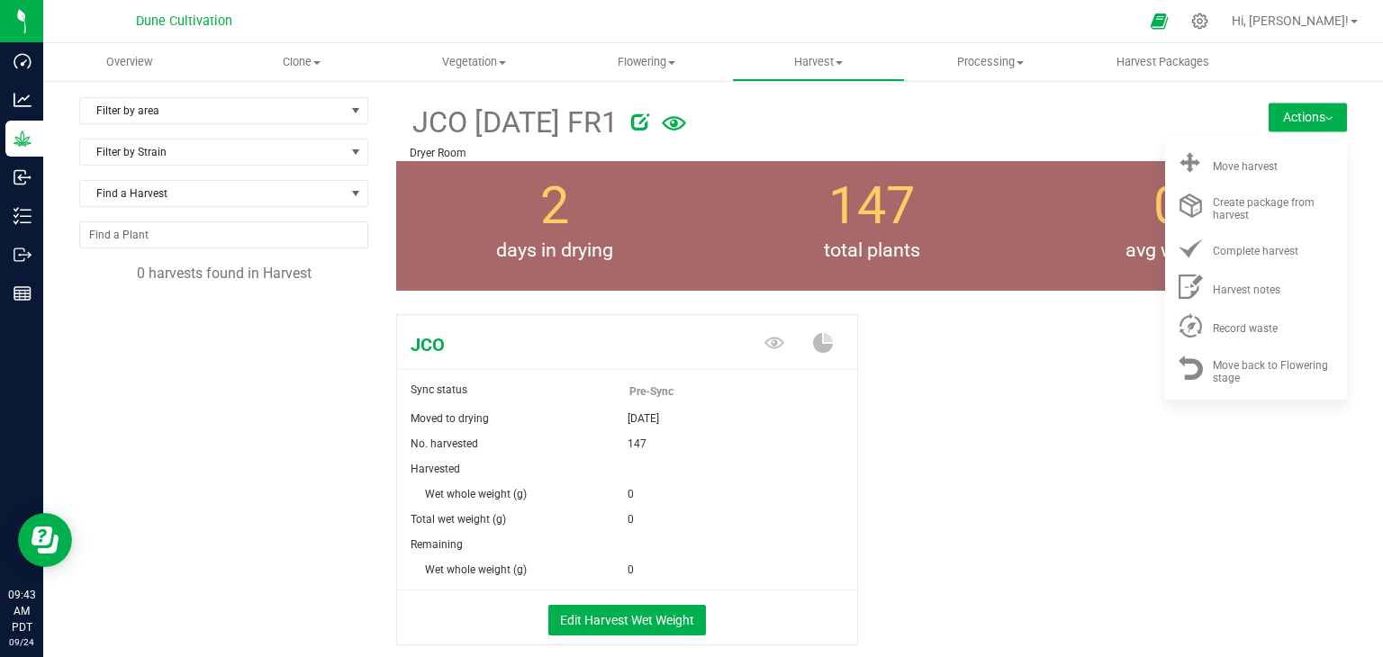
click at [879, 338] on div "JCO Sync status Pre-Sync Moved to drying Sep 22, 2025 No. harvested 147 Harvest…" at bounding box center [871, 499] width 951 height 384
click at [593, 612] on button "Edit Harvest Wet Weight" at bounding box center [627, 620] width 158 height 31
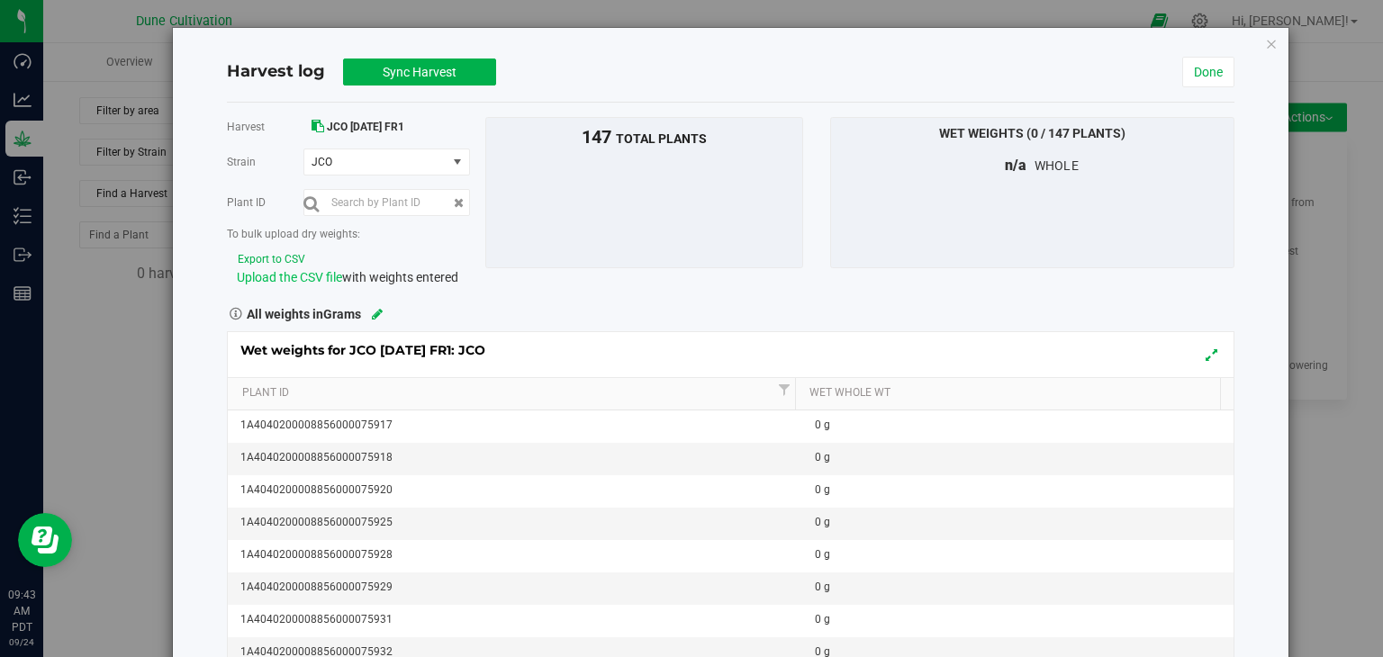
click at [263, 278] on span "Upload the CSV file" at bounding box center [289, 277] width 105 height 14
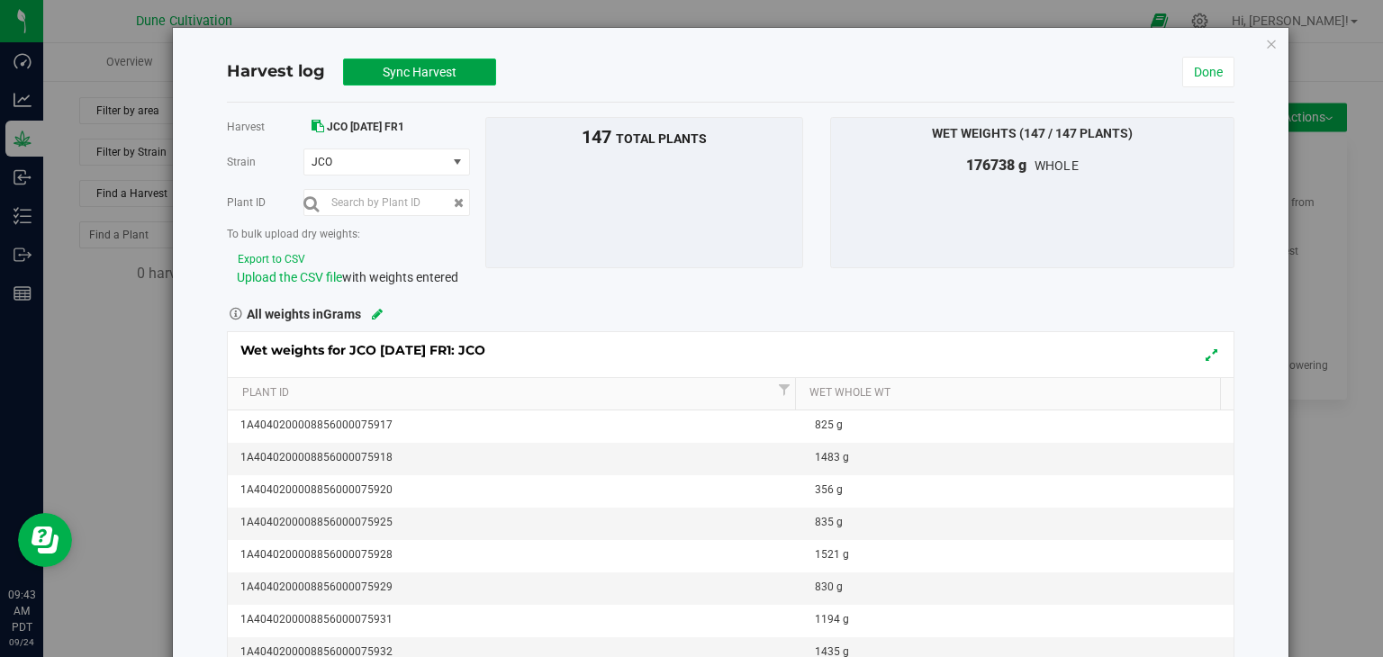
click at [433, 77] on span "Sync Harvest" at bounding box center [420, 72] width 74 height 14
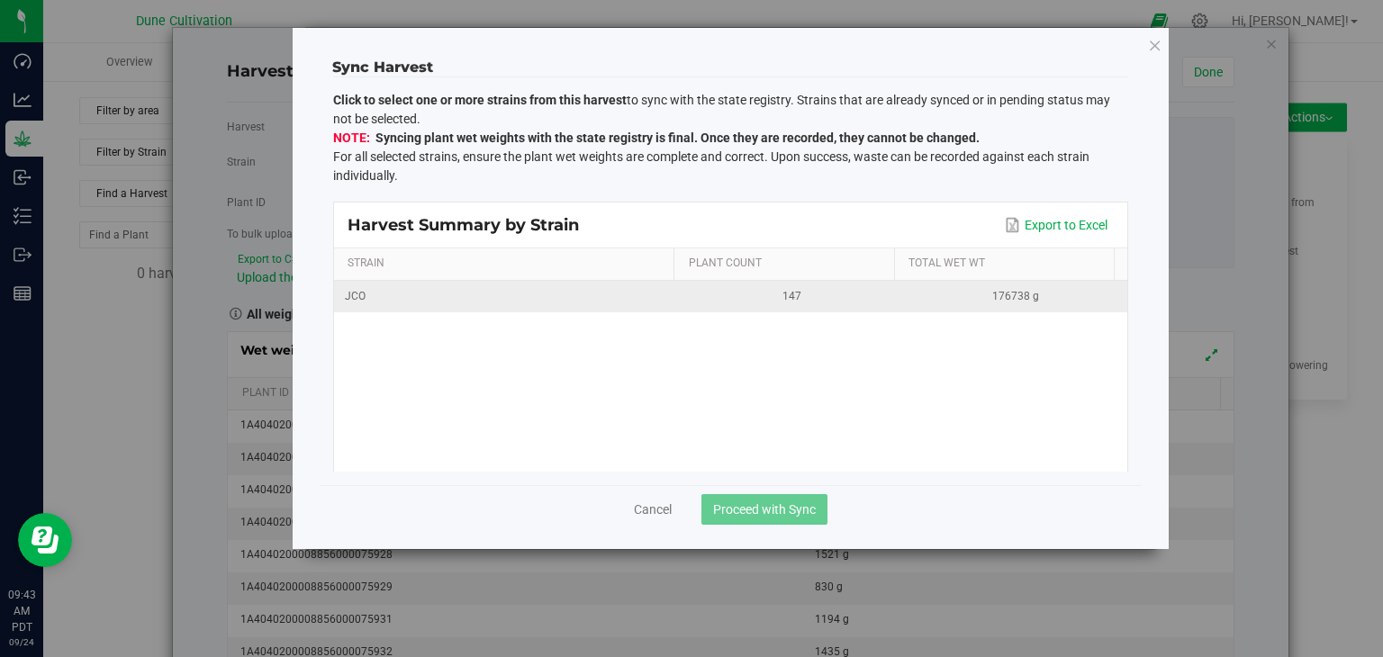
click at [661, 289] on div "JCO" at bounding box center [507, 296] width 324 height 17
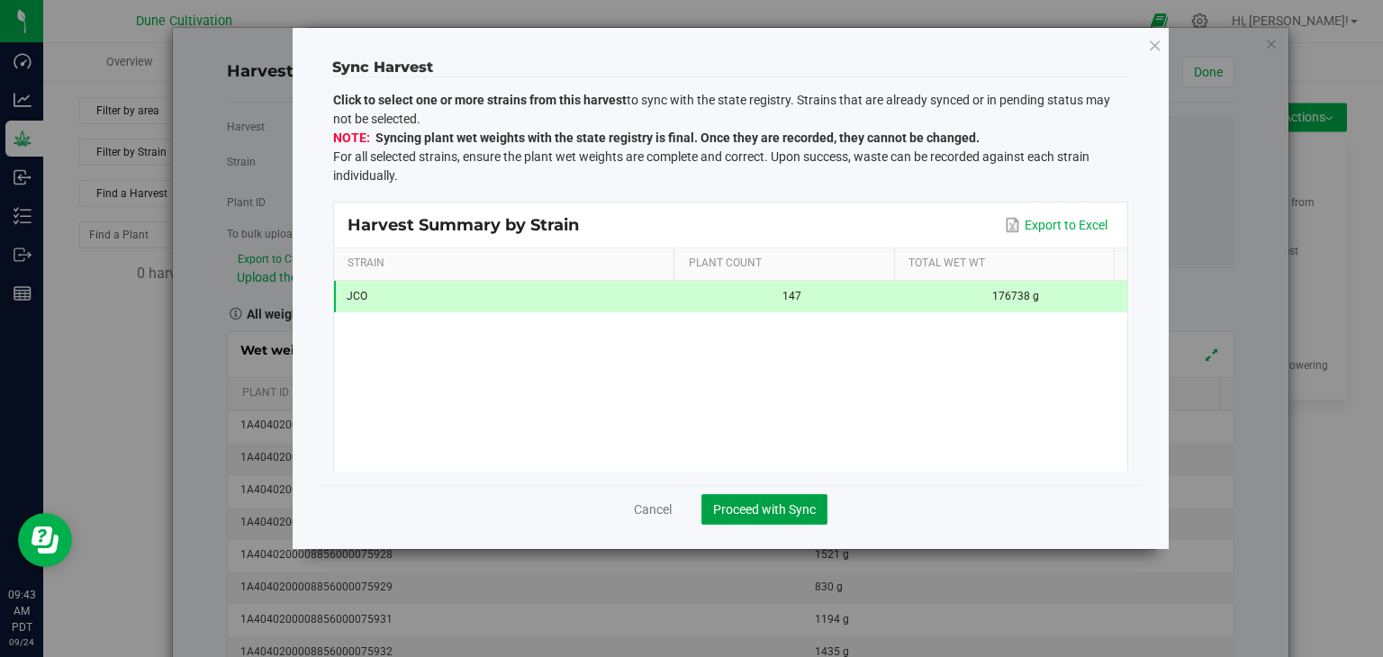
click at [755, 518] on button "Proceed with Sync" at bounding box center [764, 509] width 126 height 31
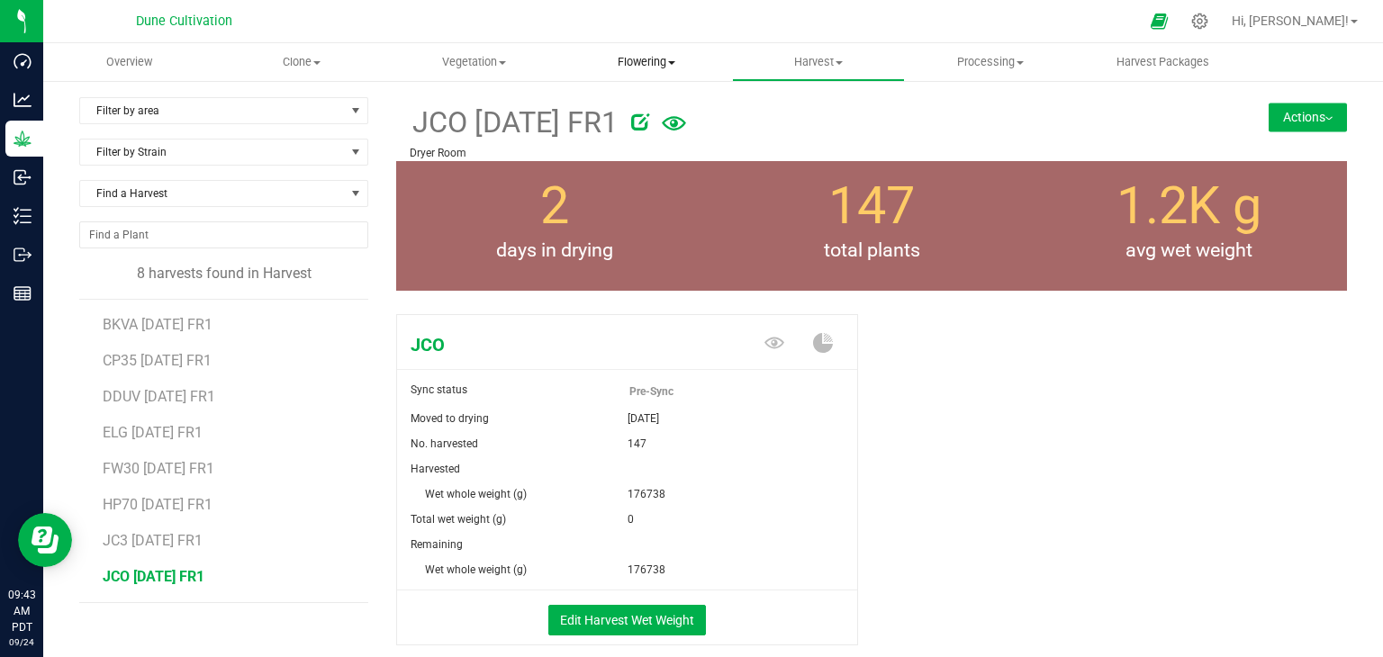
click at [617, 60] on span "Flowering" at bounding box center [646, 62] width 170 height 16
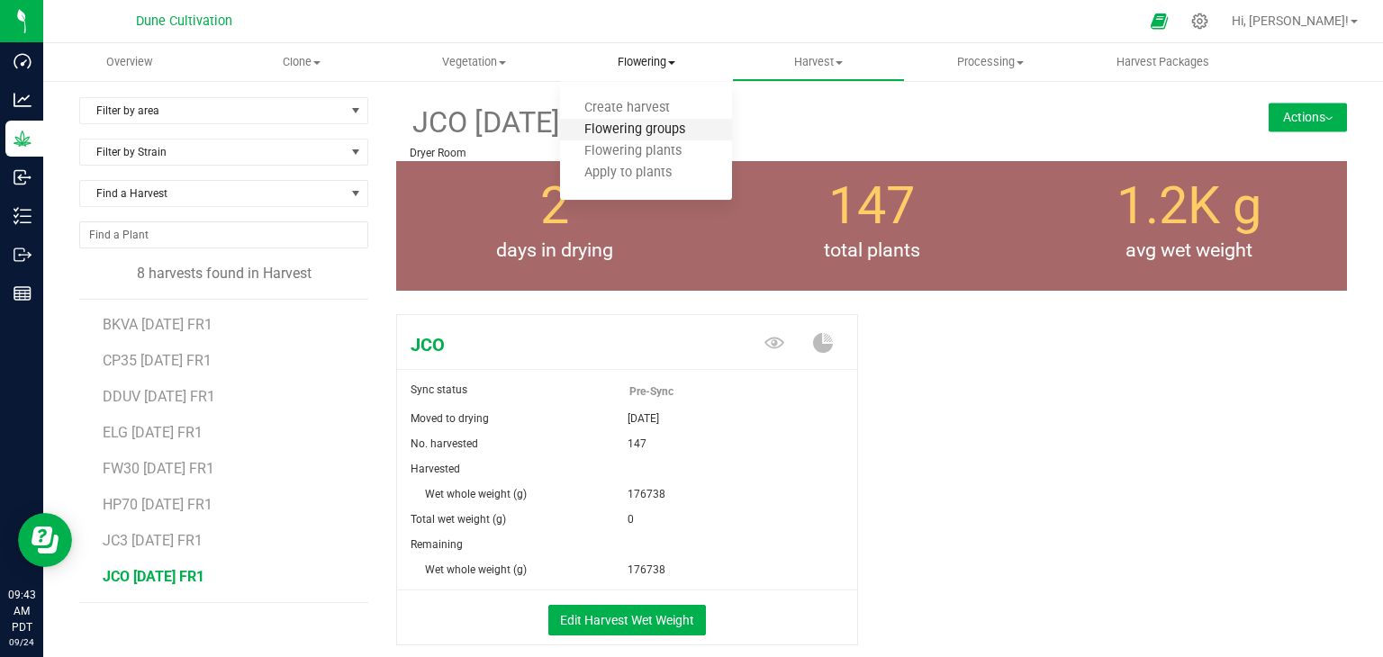
click at [573, 124] on span "Flowering groups" at bounding box center [634, 129] width 149 height 15
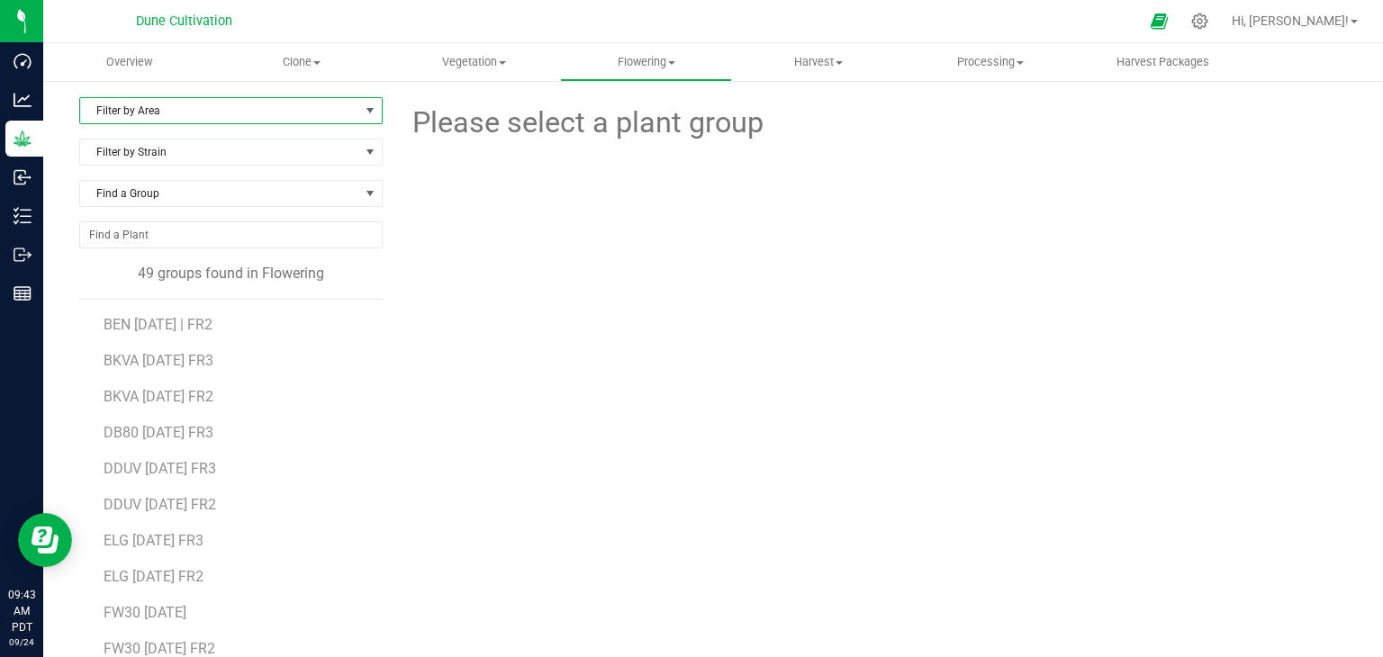
click at [359, 117] on span "select" at bounding box center [370, 110] width 23 height 25
click at [244, 170] on li "Flower#1" at bounding box center [229, 168] width 298 height 27
click at [202, 330] on span "LC80 07.04.25 FR1" at bounding box center [158, 324] width 108 height 17
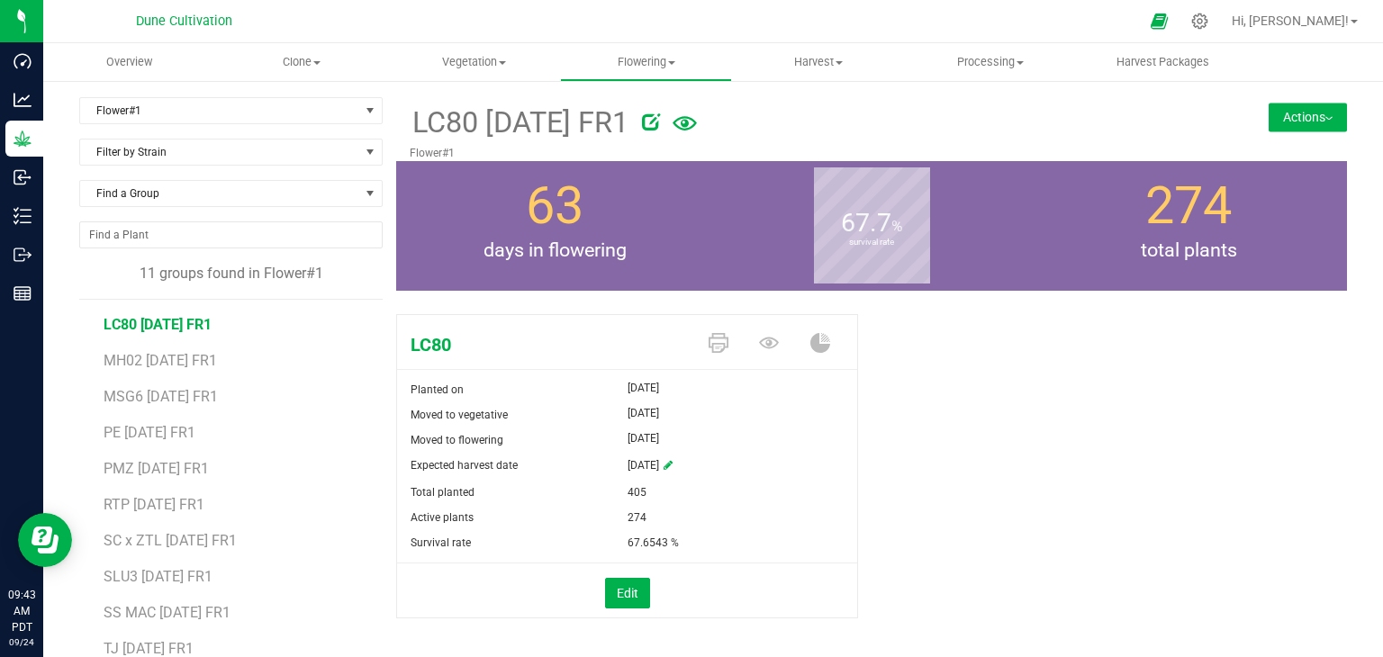
click at [1305, 104] on button "Actions" at bounding box center [1308, 117] width 78 height 29
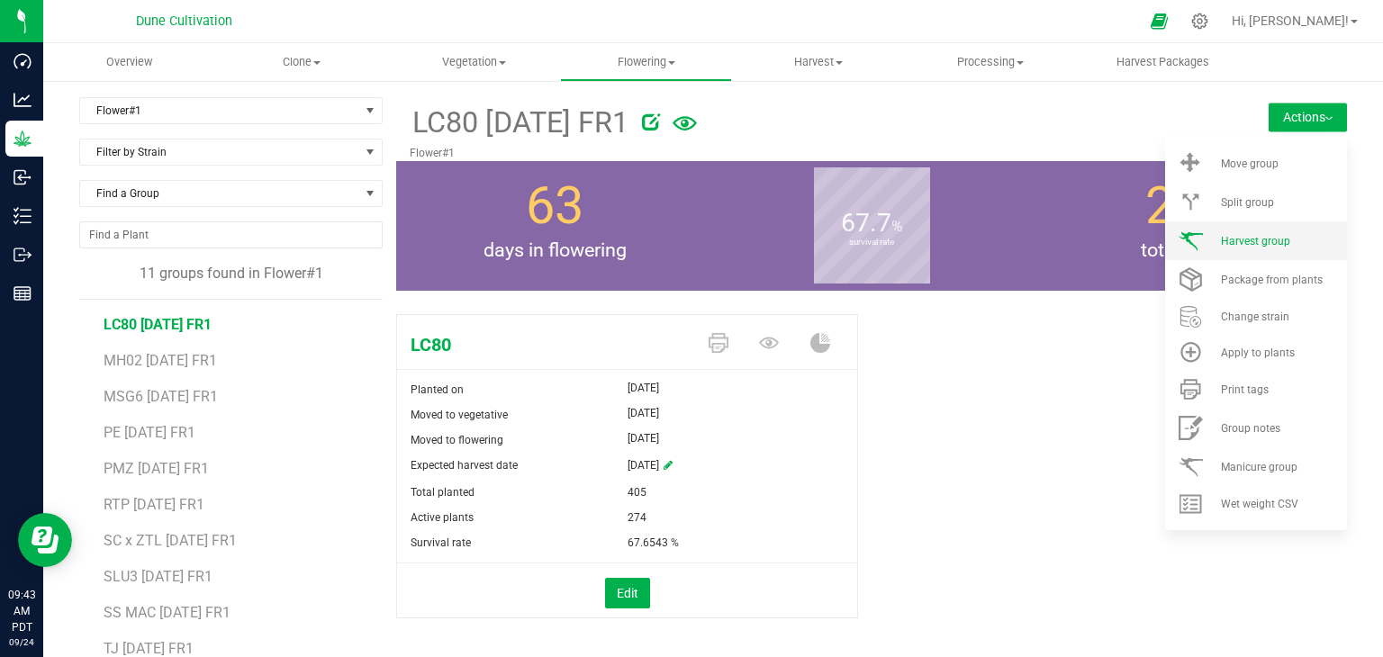
click at [1237, 237] on span "Harvest group" at bounding box center [1255, 241] width 69 height 13
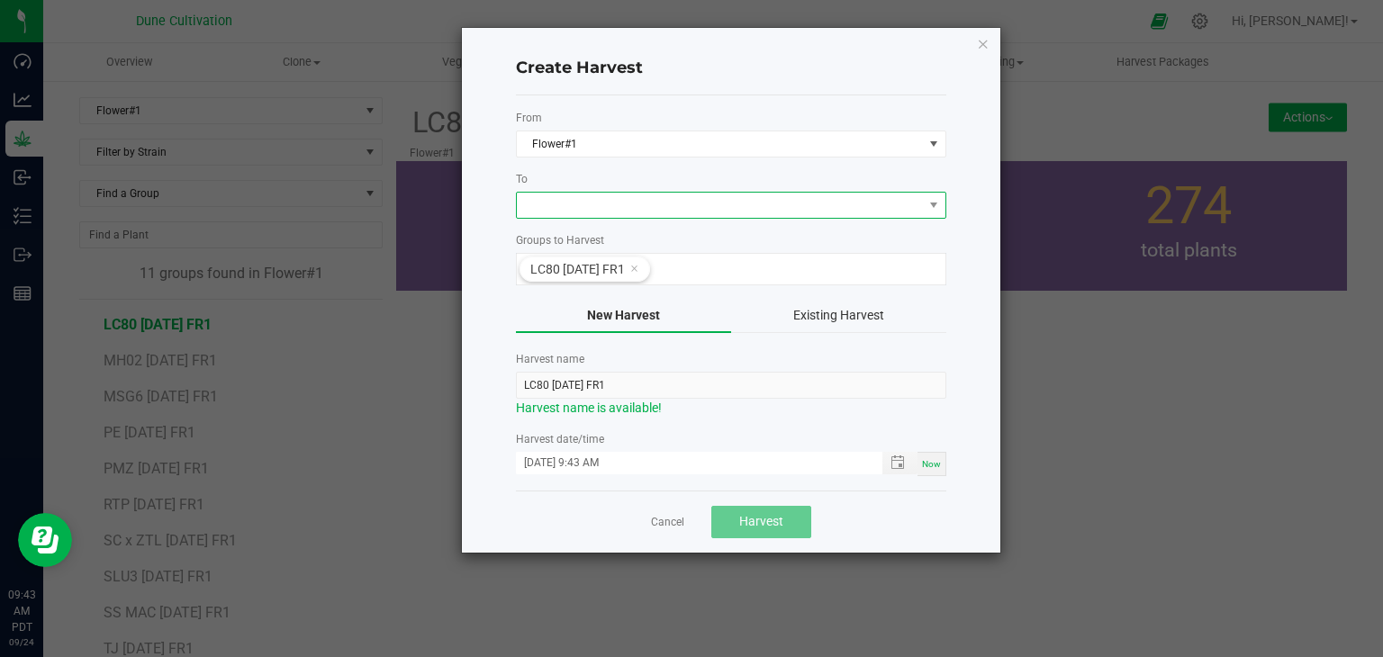
drag, startPoint x: 660, startPoint y: 201, endPoint x: 648, endPoint y: 213, distance: 16.6
click at [656, 203] on span at bounding box center [720, 205] width 406 height 25
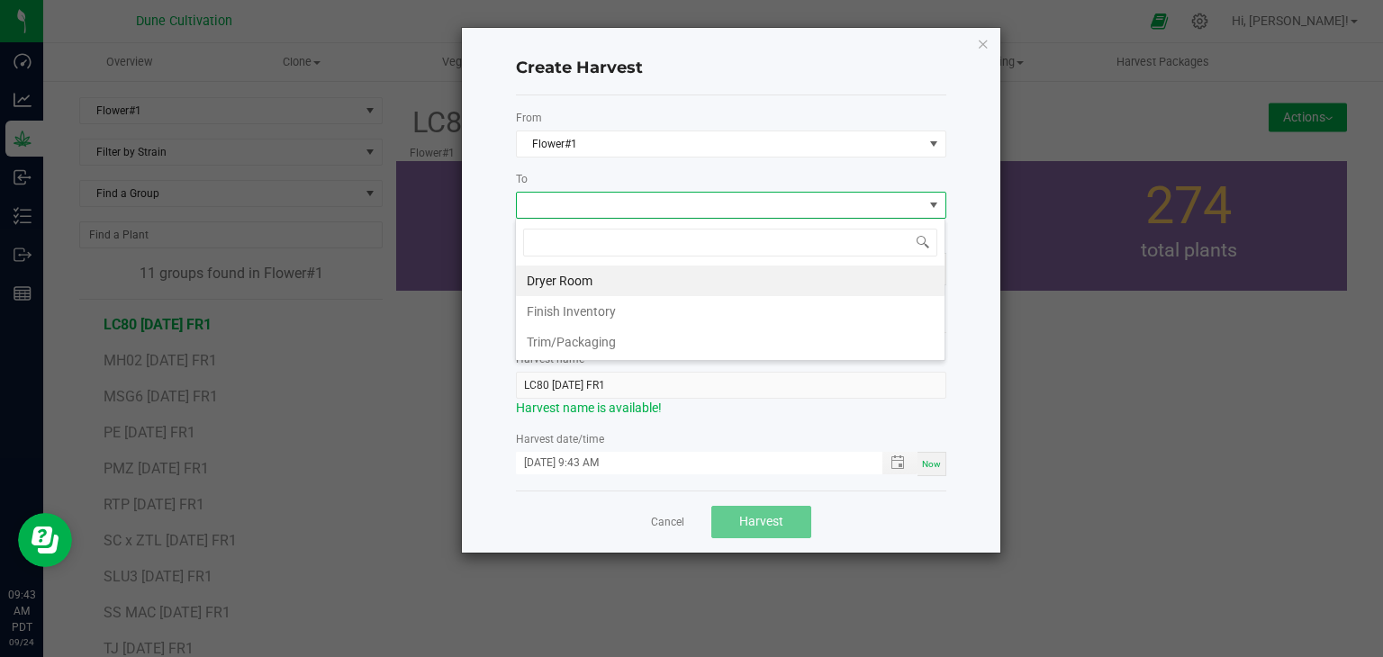
scroll to position [26, 430]
click at [615, 281] on li "Dryer Room" at bounding box center [730, 281] width 429 height 31
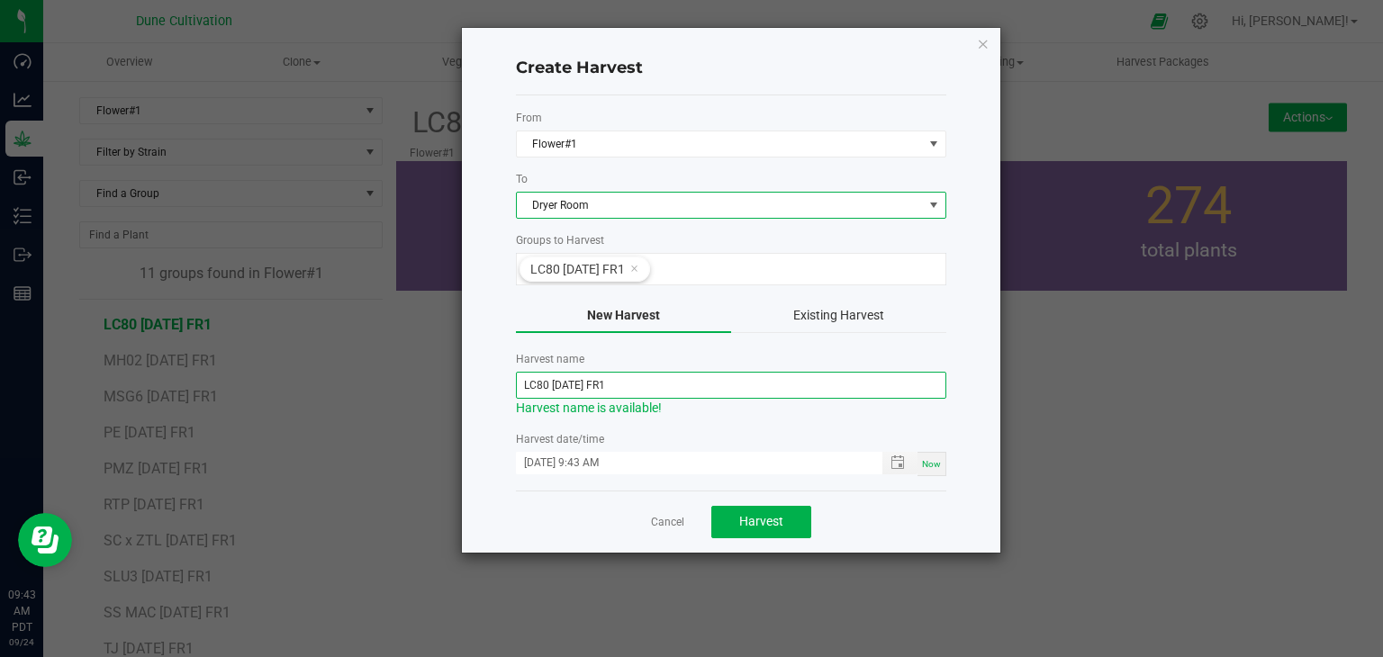
click at [575, 384] on input "LC80 07.04.25 FR1" at bounding box center [731, 385] width 430 height 27
type input "LC80 [DATE] FR1"
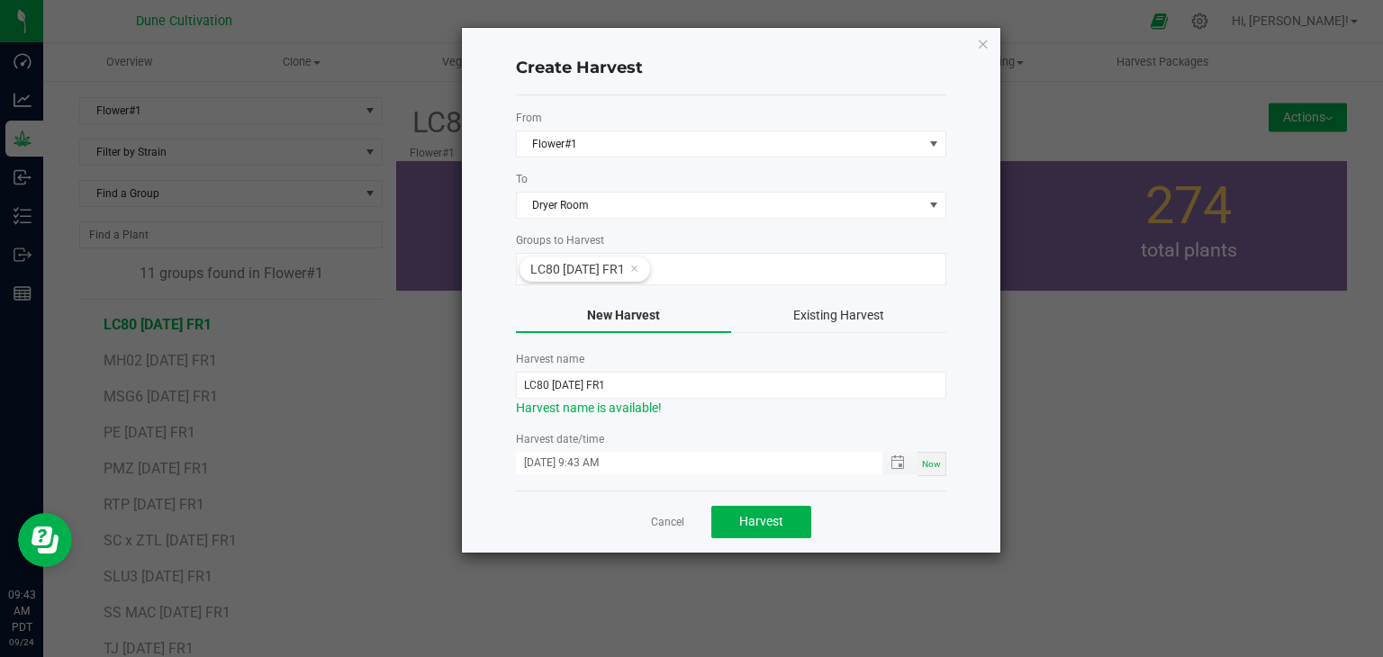
click at [556, 468] on input "09/24/2025 9:43 AM" at bounding box center [690, 463] width 348 height 23
click at [550, 467] on input "09/24/2025 9:43 AM" at bounding box center [690, 463] width 348 height 23
type input "09/22/2025 9:43 AM"
click at [781, 518] on span "Harvest" at bounding box center [761, 521] width 44 height 14
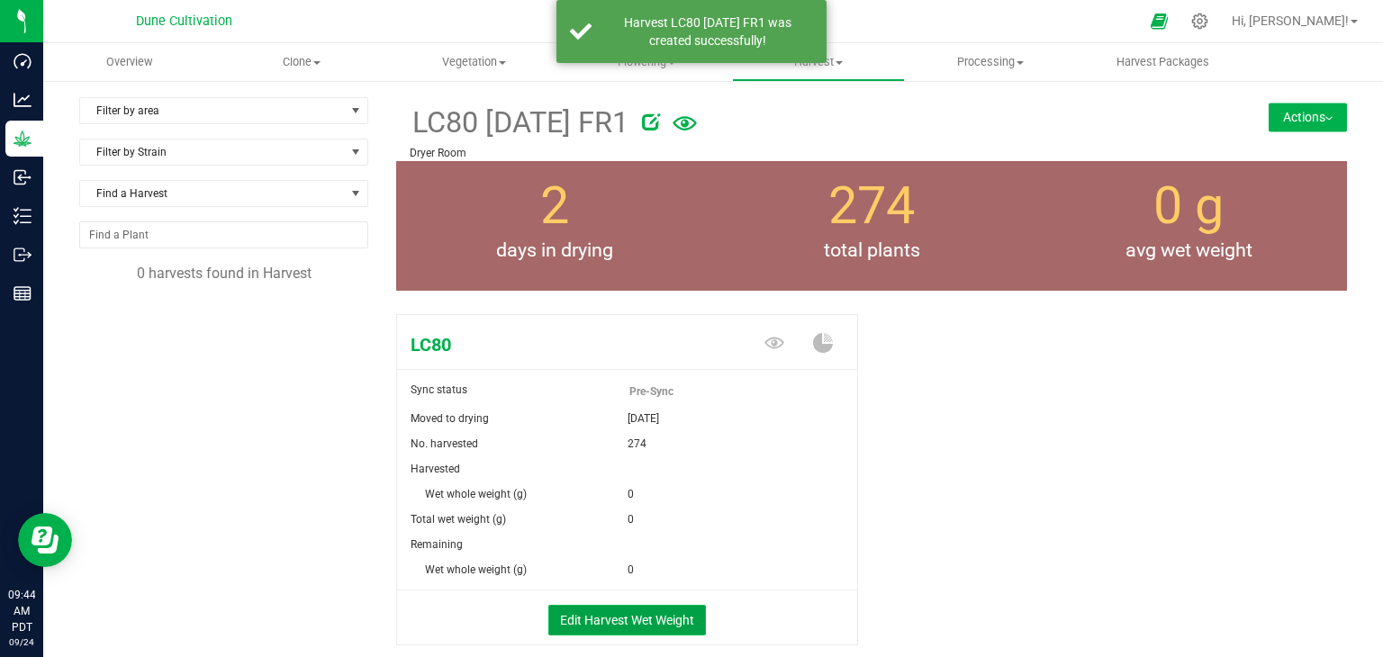
click at [638, 609] on button "Edit Harvest Wet Weight" at bounding box center [627, 620] width 158 height 31
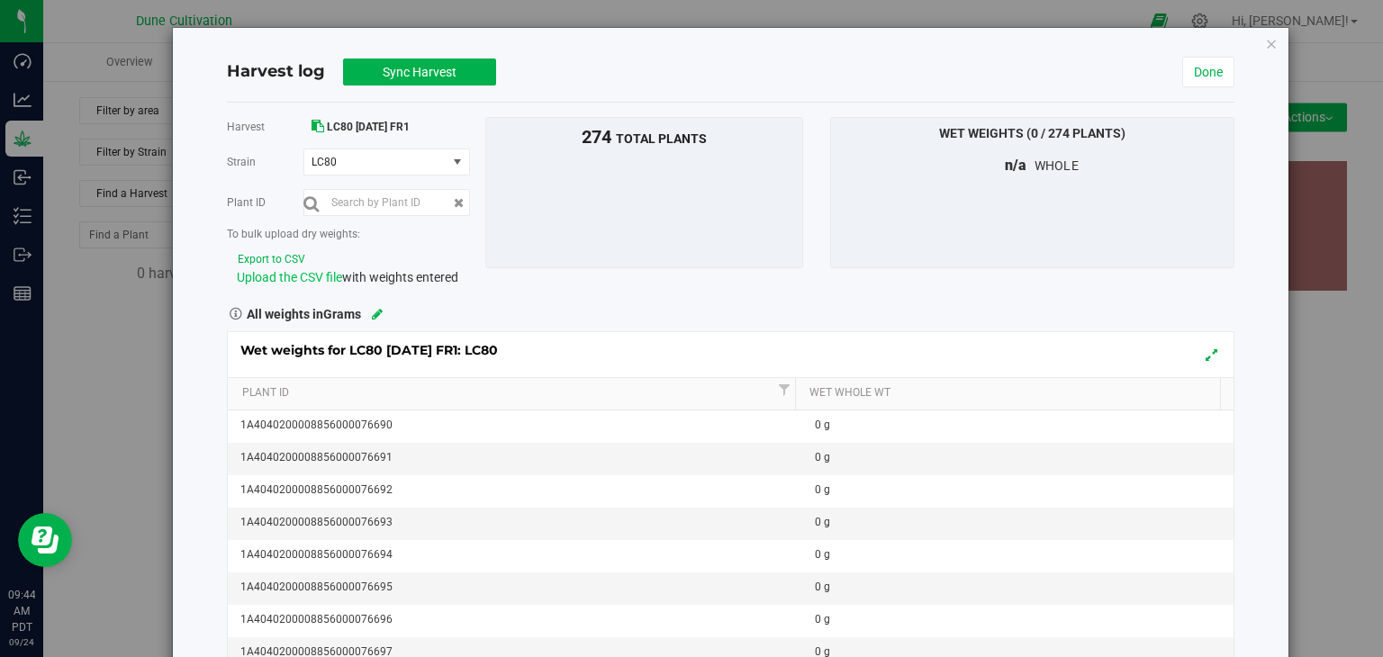
click at [281, 278] on span "Upload the CSV file" at bounding box center [289, 277] width 105 height 14
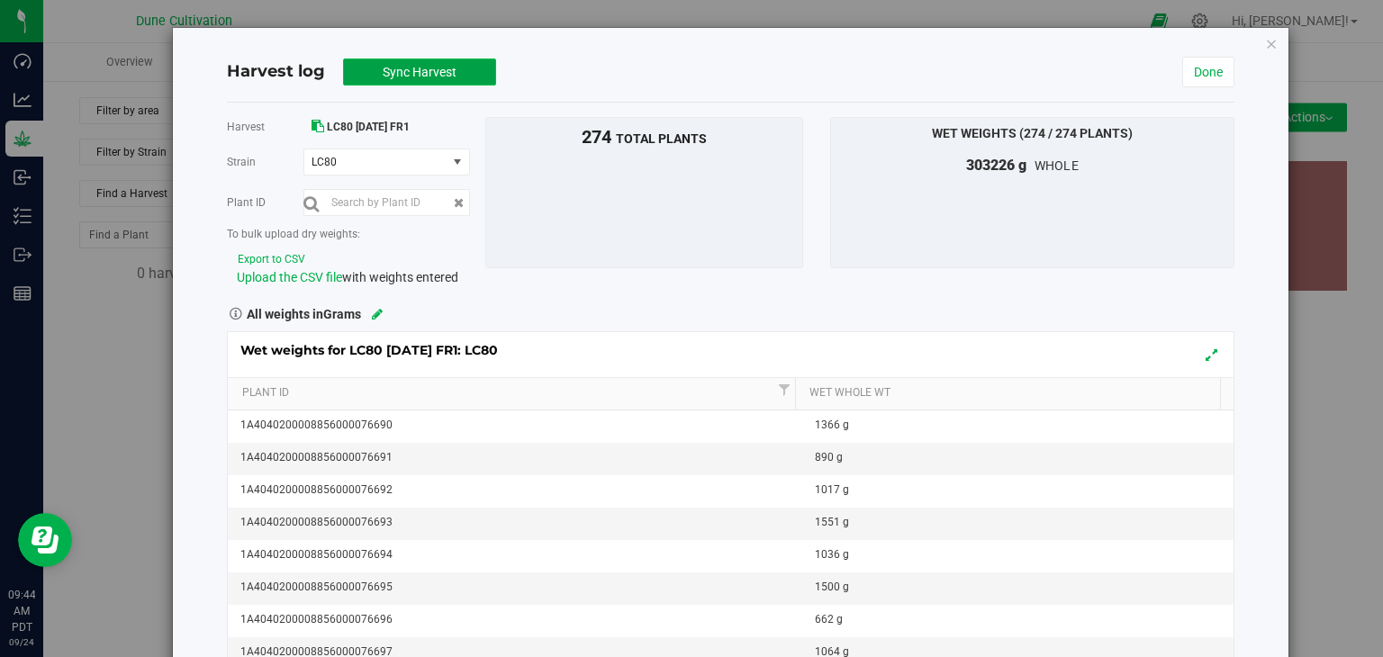
click at [418, 71] on span "Sync Harvest" at bounding box center [420, 72] width 74 height 14
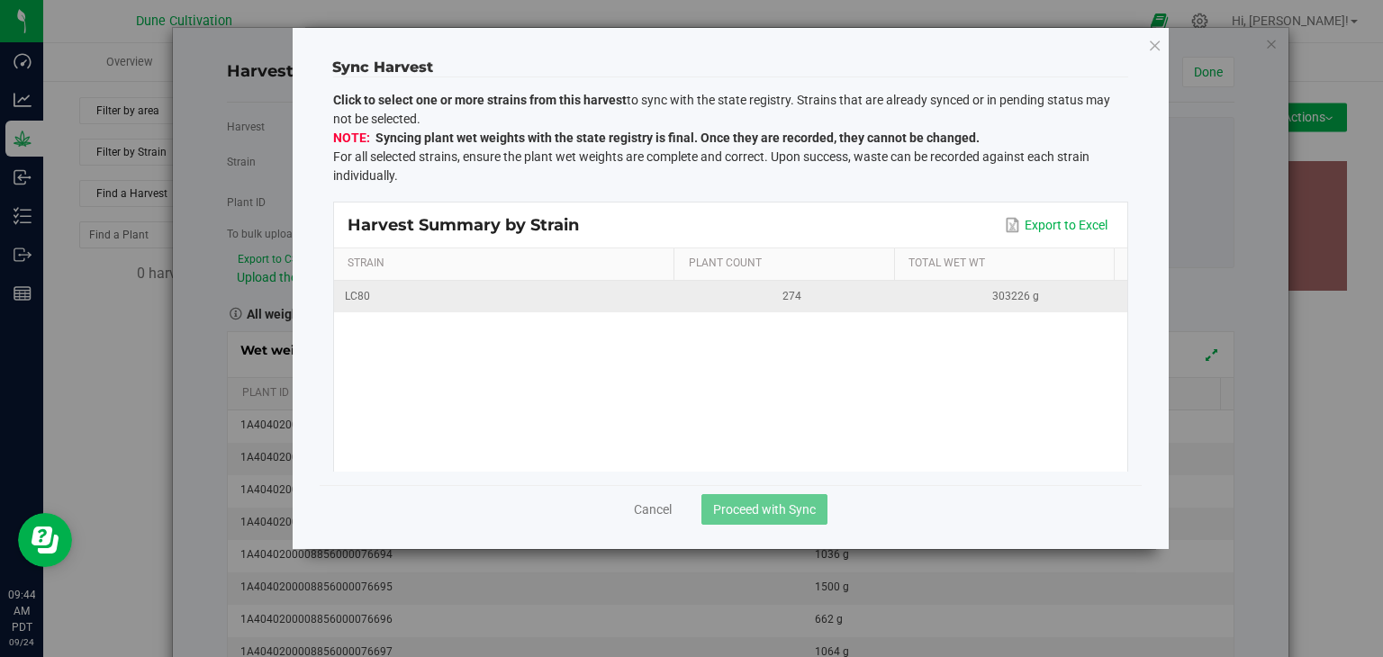
click at [755, 293] on div "274" at bounding box center [792, 296] width 202 height 17
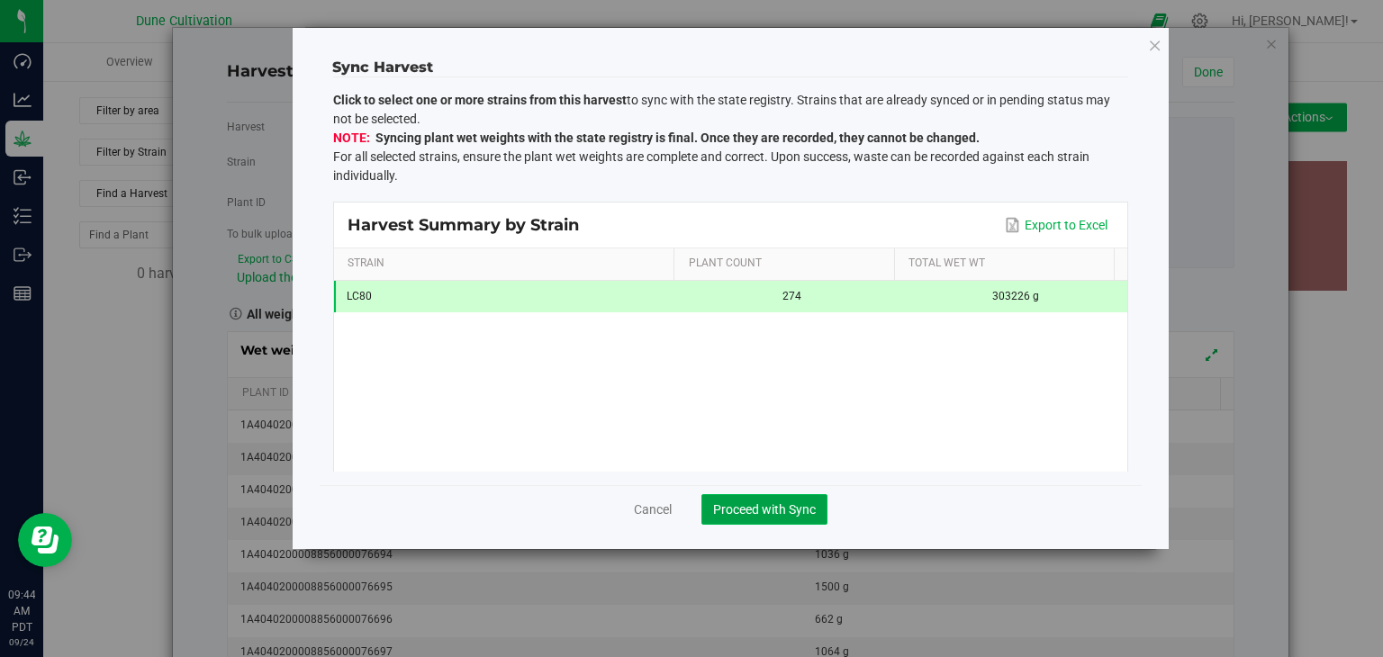
click at [753, 504] on span "Proceed with Sync" at bounding box center [764, 509] width 103 height 14
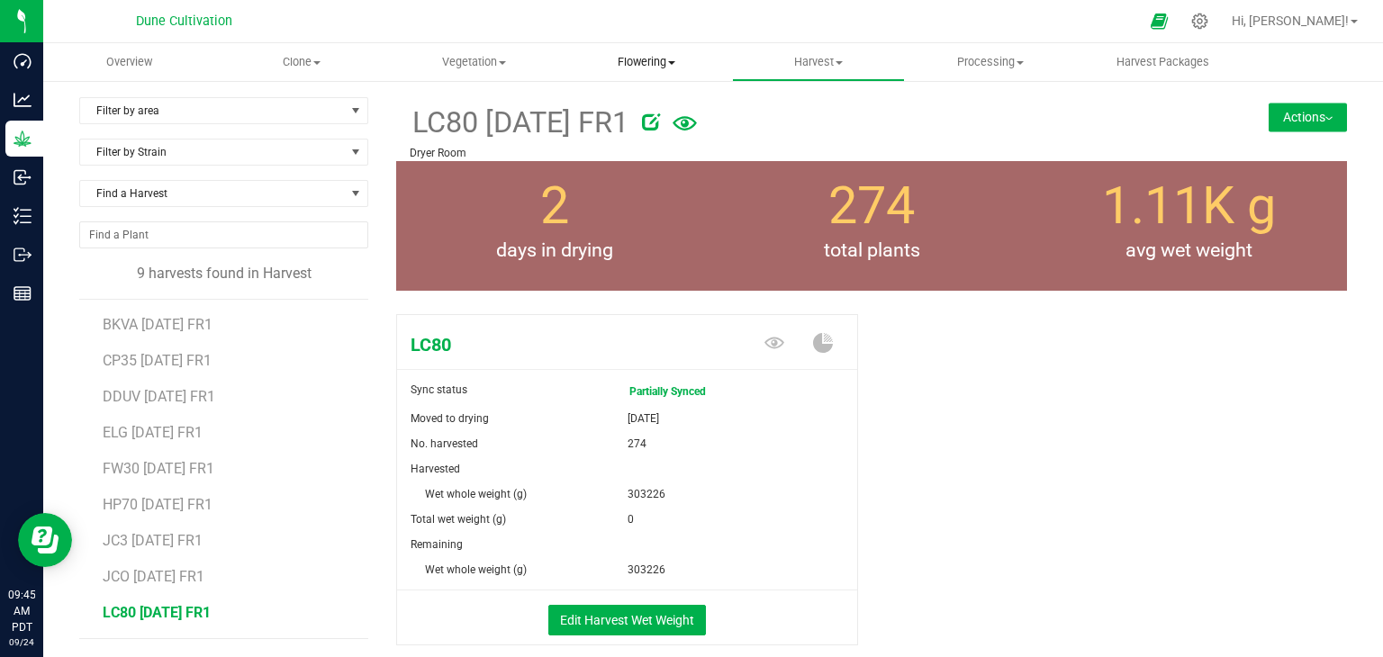
click at [628, 61] on span "Flowering" at bounding box center [646, 62] width 170 height 16
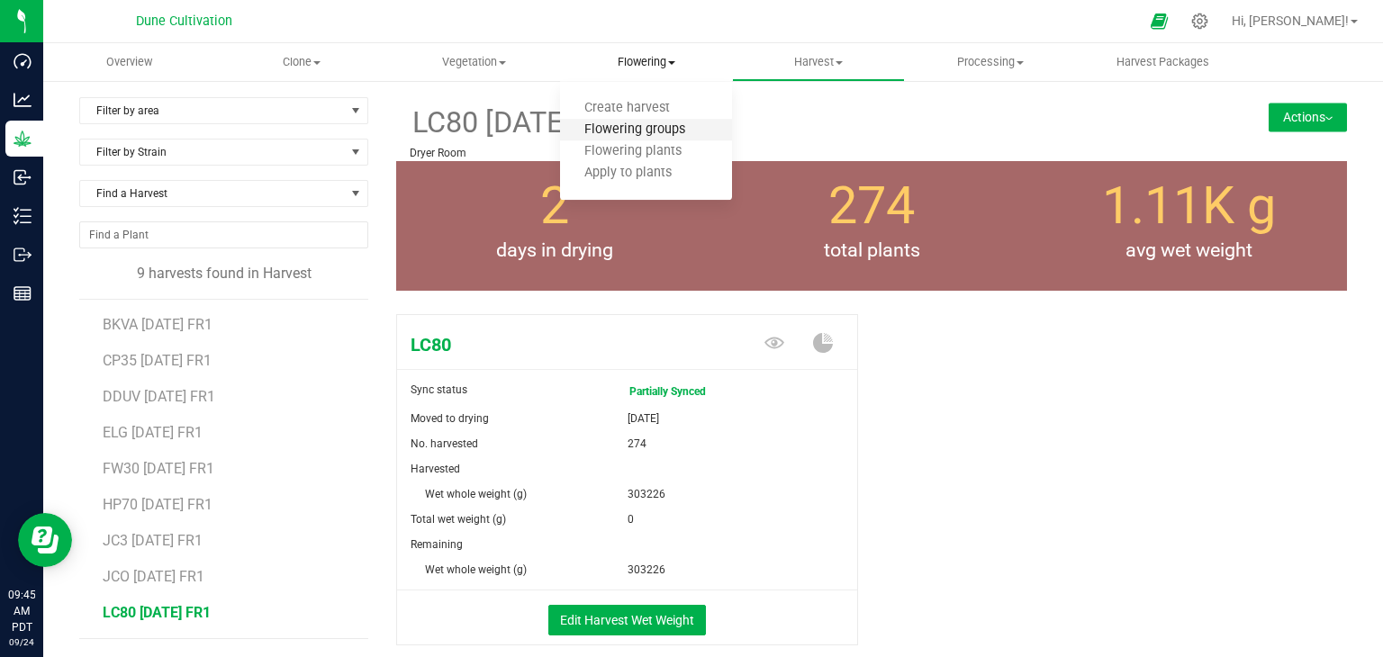
click at [627, 123] on span "Flowering groups" at bounding box center [634, 129] width 149 height 15
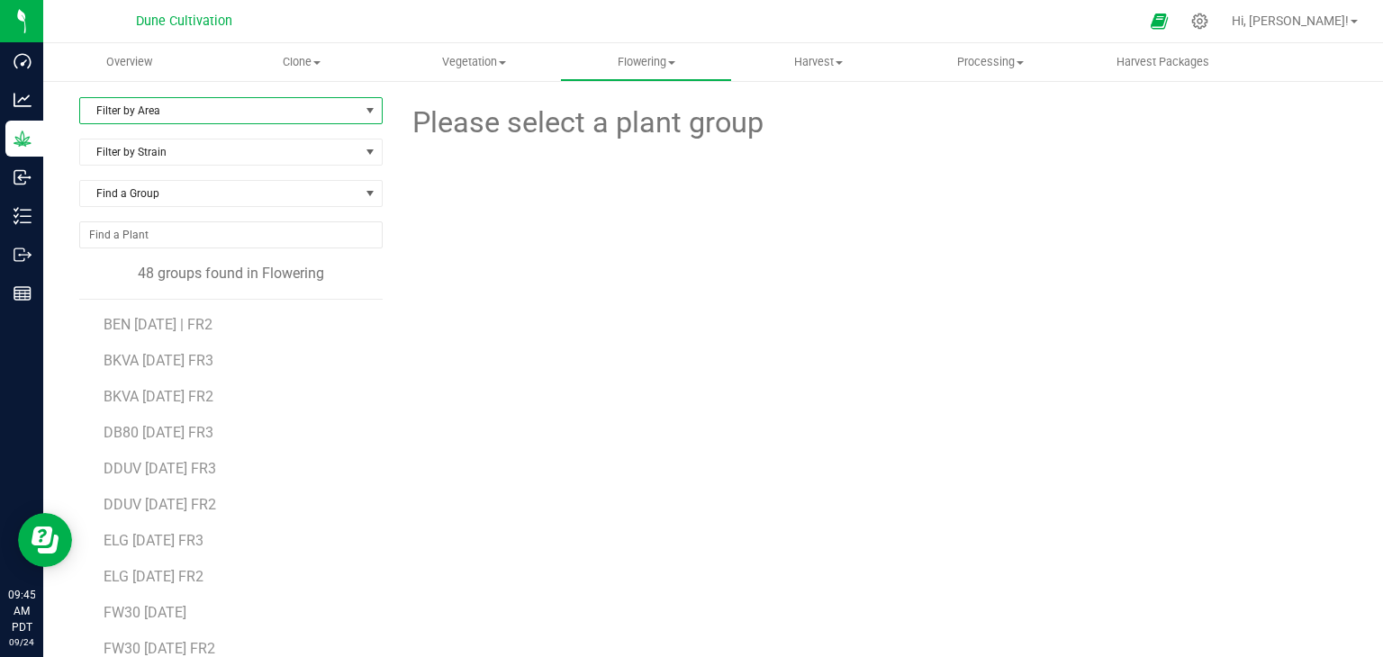
click at [222, 107] on span "Filter by Area" at bounding box center [219, 110] width 279 height 25
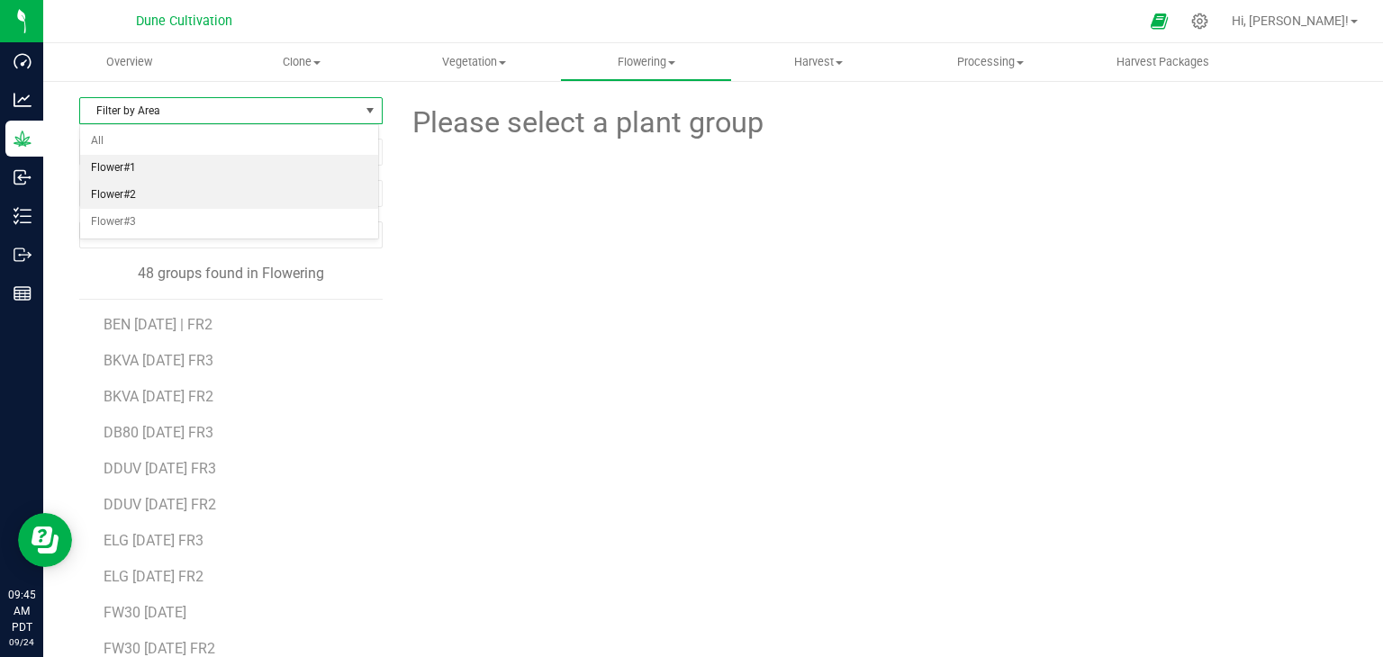
click at [198, 178] on ul "All Flower#1 Flower#2 Flower#3" at bounding box center [229, 181] width 298 height 107
click at [199, 176] on li "Flower#1" at bounding box center [229, 168] width 298 height 27
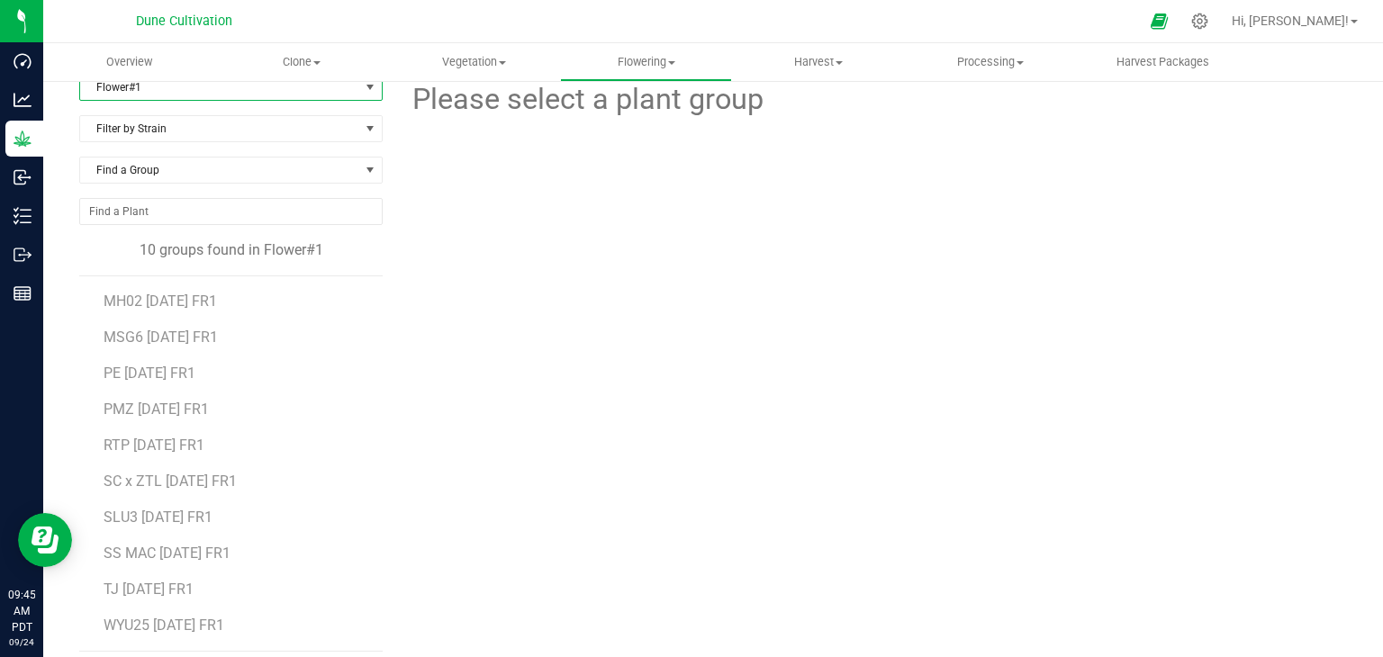
scroll to position [34, 0]
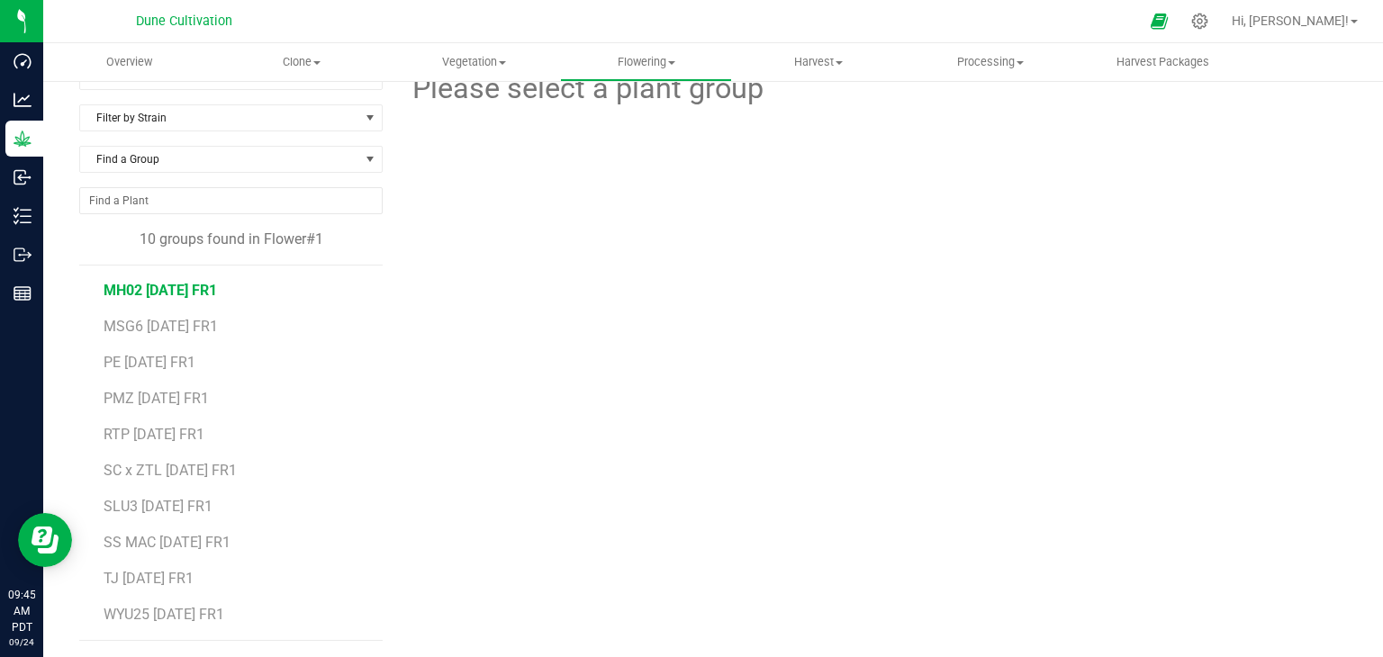
click at [160, 292] on span "MH02 07.04.25 FR1" at bounding box center [160, 290] width 113 height 17
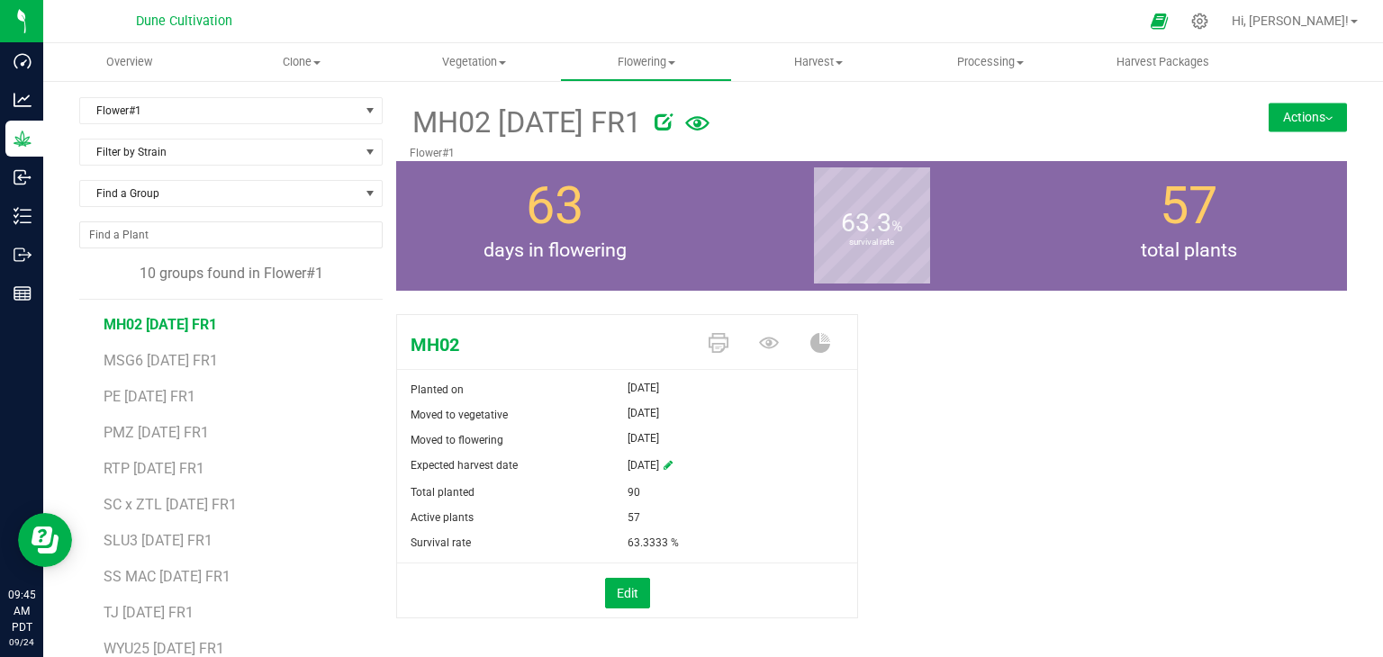
click at [1269, 131] on button "Actions" at bounding box center [1308, 117] width 78 height 29
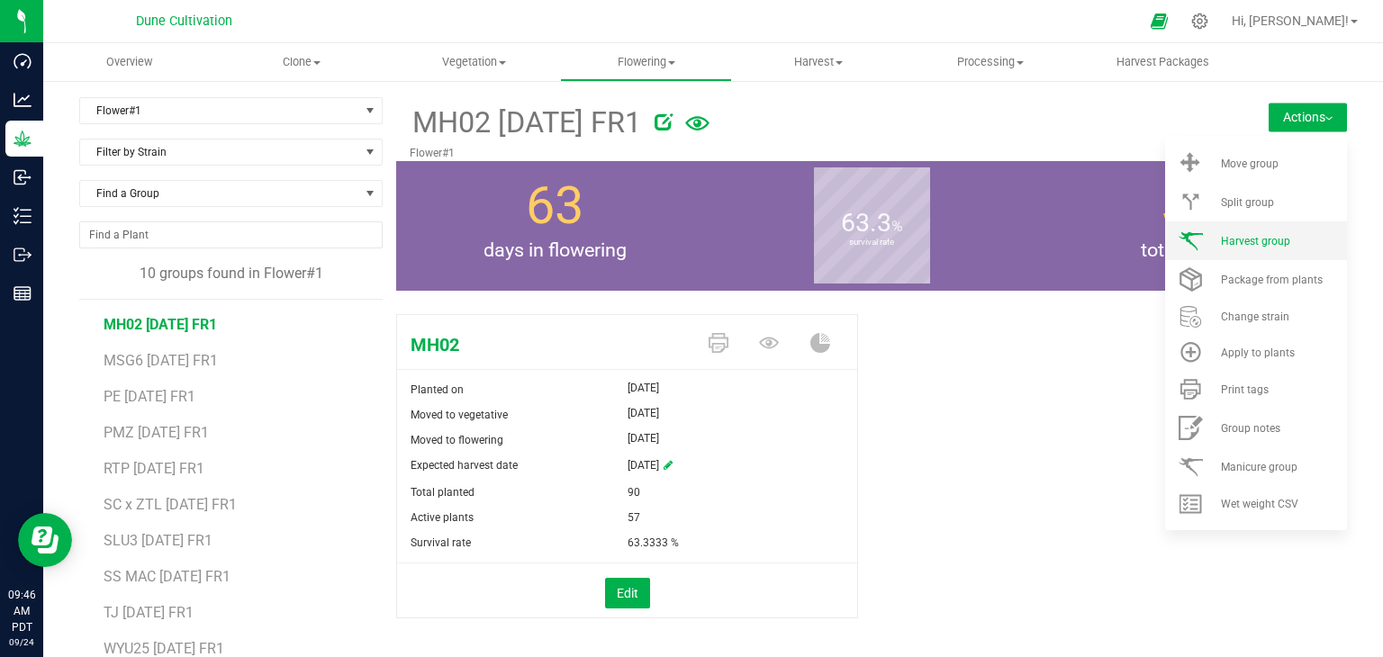
click at [1246, 250] on li "Harvest group" at bounding box center [1256, 241] width 182 height 39
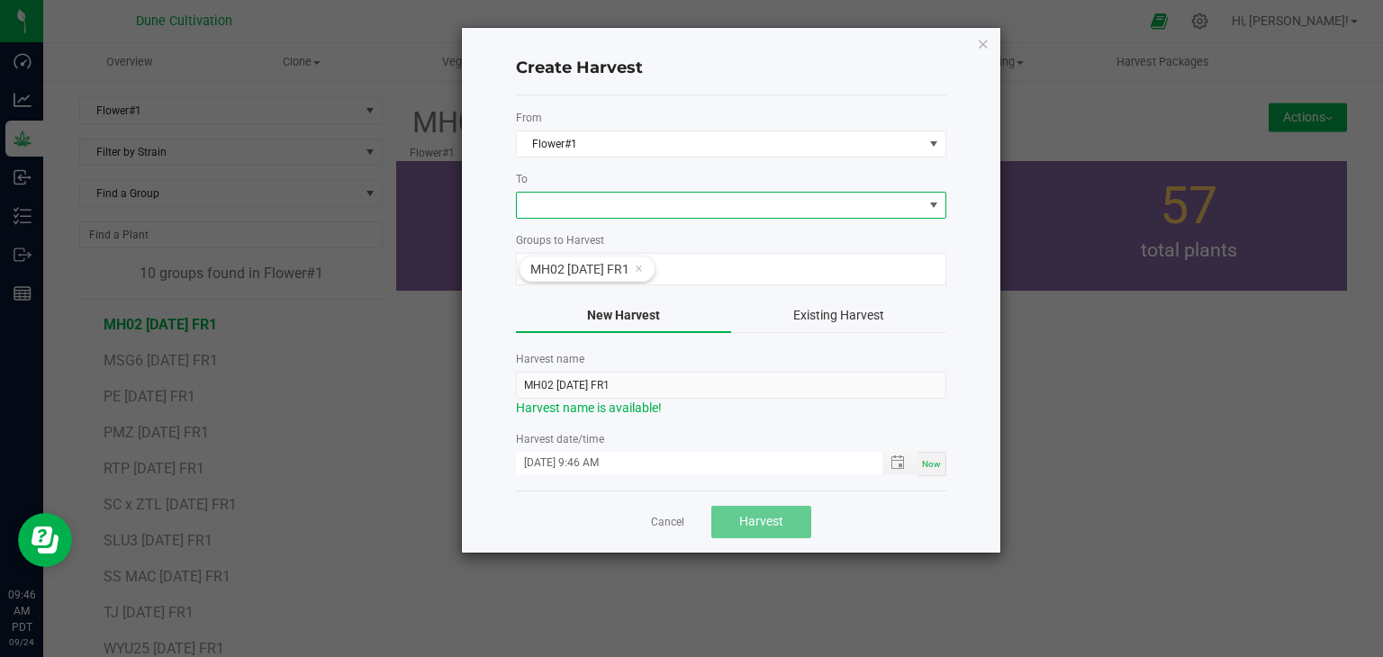
click at [627, 195] on span at bounding box center [720, 205] width 406 height 25
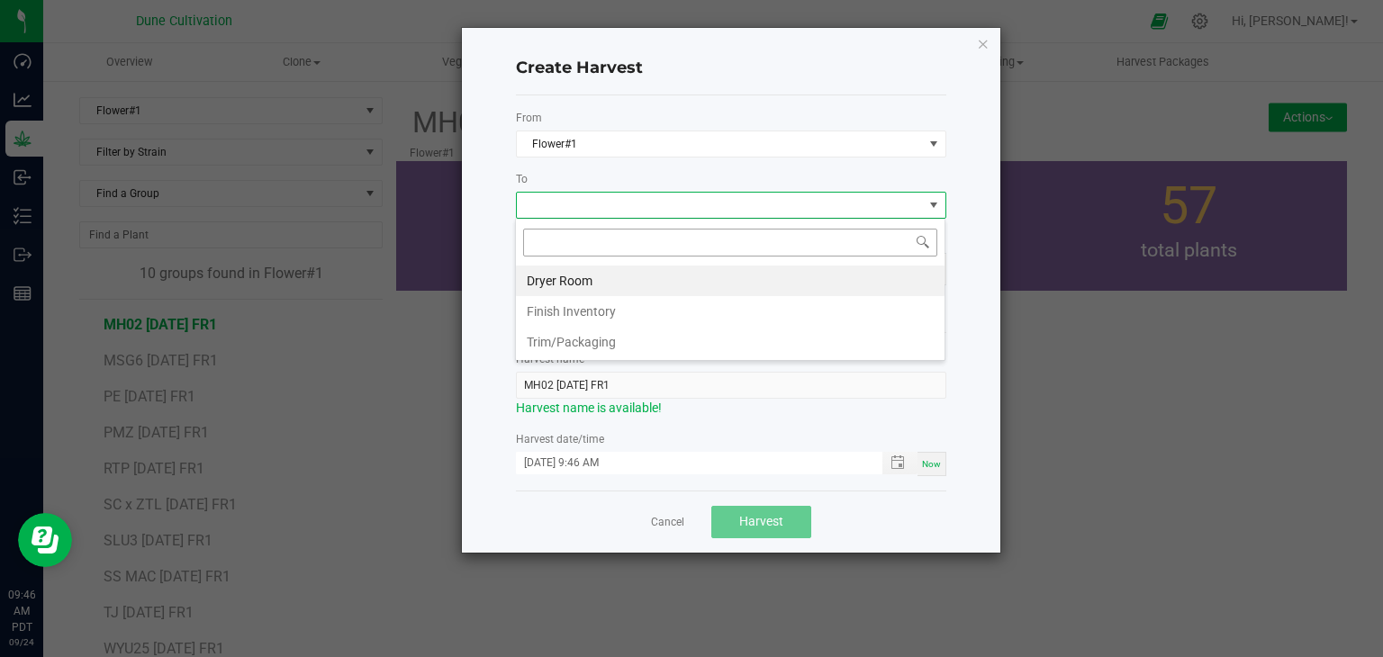
scroll to position [26, 430]
click at [556, 282] on li "Dryer Room" at bounding box center [730, 281] width 429 height 31
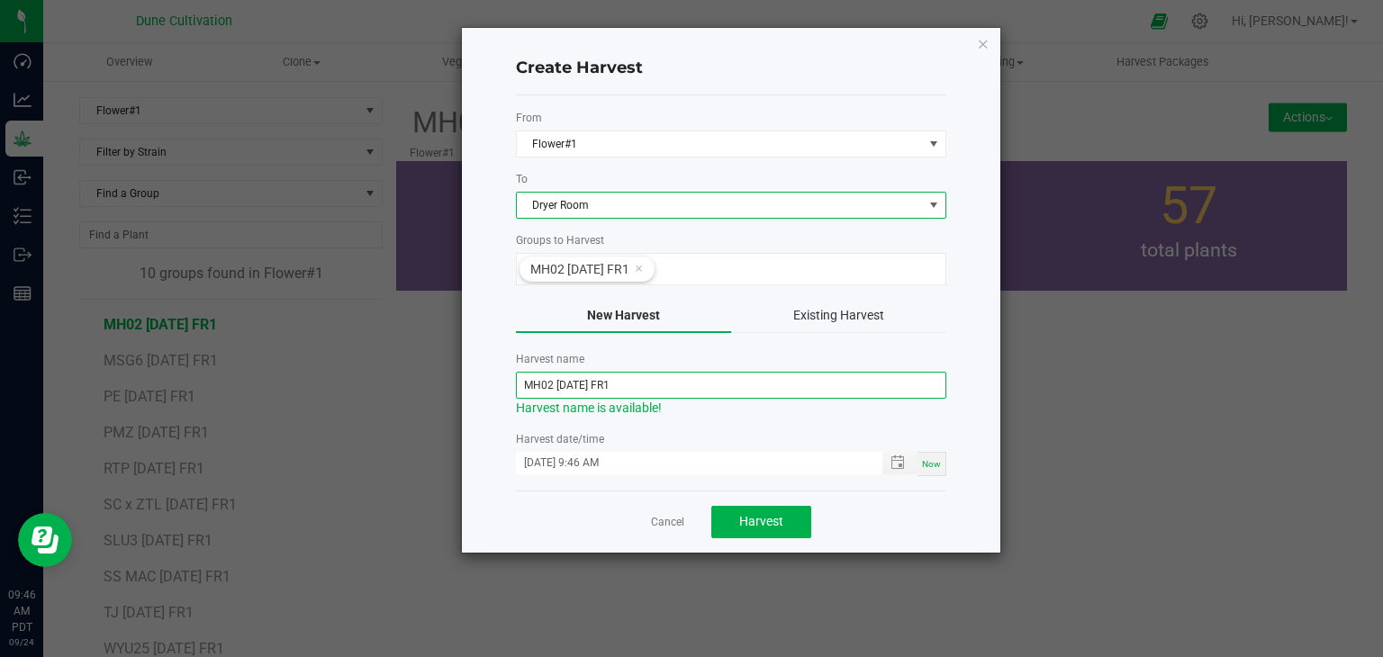
click at [583, 379] on input "MH02 07.04.25 FR1" at bounding box center [731, 385] width 430 height 27
click at [576, 384] on input "MH02 07.04.25 FR1" at bounding box center [731, 385] width 430 height 27
click at [583, 386] on input "MH02 07.04.25 FR1" at bounding box center [731, 385] width 430 height 27
click at [580, 387] on input "MH02 07.04.25 FR1" at bounding box center [731, 385] width 430 height 27
type input "MH02 [DATE] FR1"
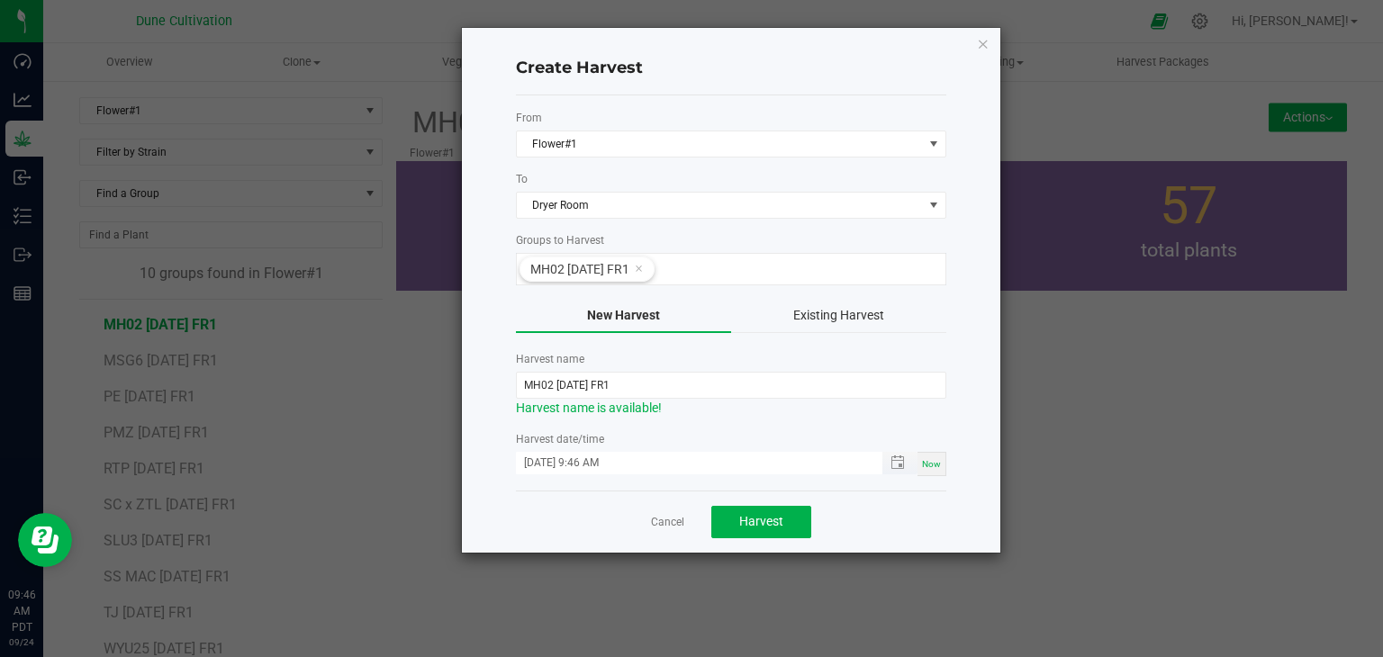
click at [547, 463] on input "09/24/2025 9:46 AM" at bounding box center [690, 463] width 348 height 23
type input "09/22/2025 9:46 AM"
click at [782, 522] on button "Harvest" at bounding box center [761, 522] width 100 height 32
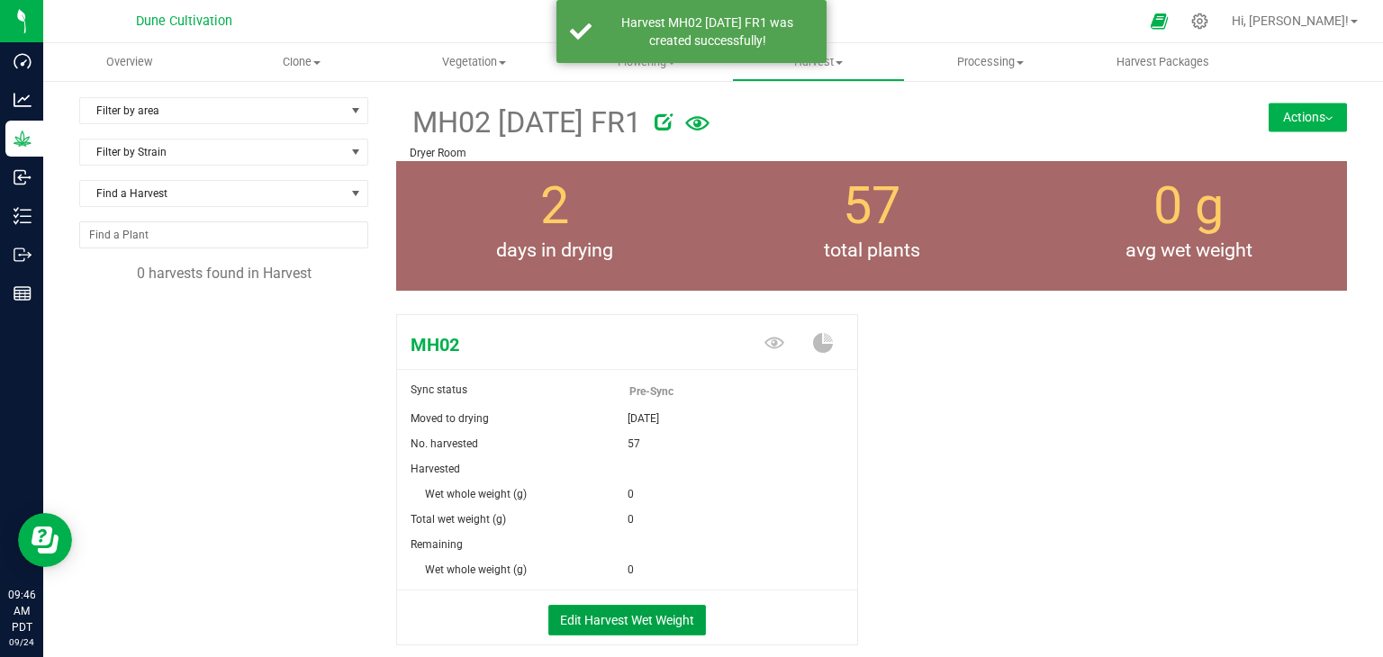
click at [664, 599] on div "Edit Harvest Wet Weight" at bounding box center [627, 618] width 487 height 54
click at [658, 608] on button "Edit Harvest Wet Weight" at bounding box center [627, 620] width 158 height 31
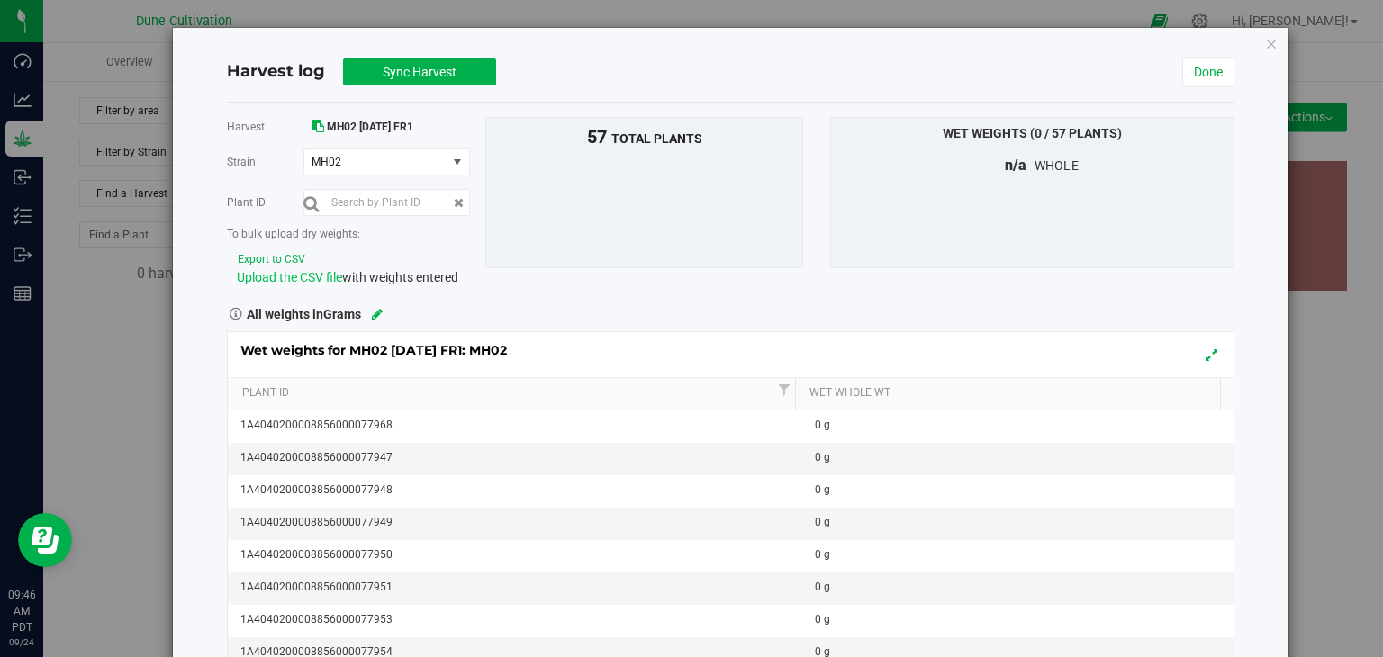
drag, startPoint x: 307, startPoint y: 277, endPoint x: 319, endPoint y: 276, distance: 11.8
click at [315, 274] on span "Upload the CSV file" at bounding box center [289, 277] width 105 height 14
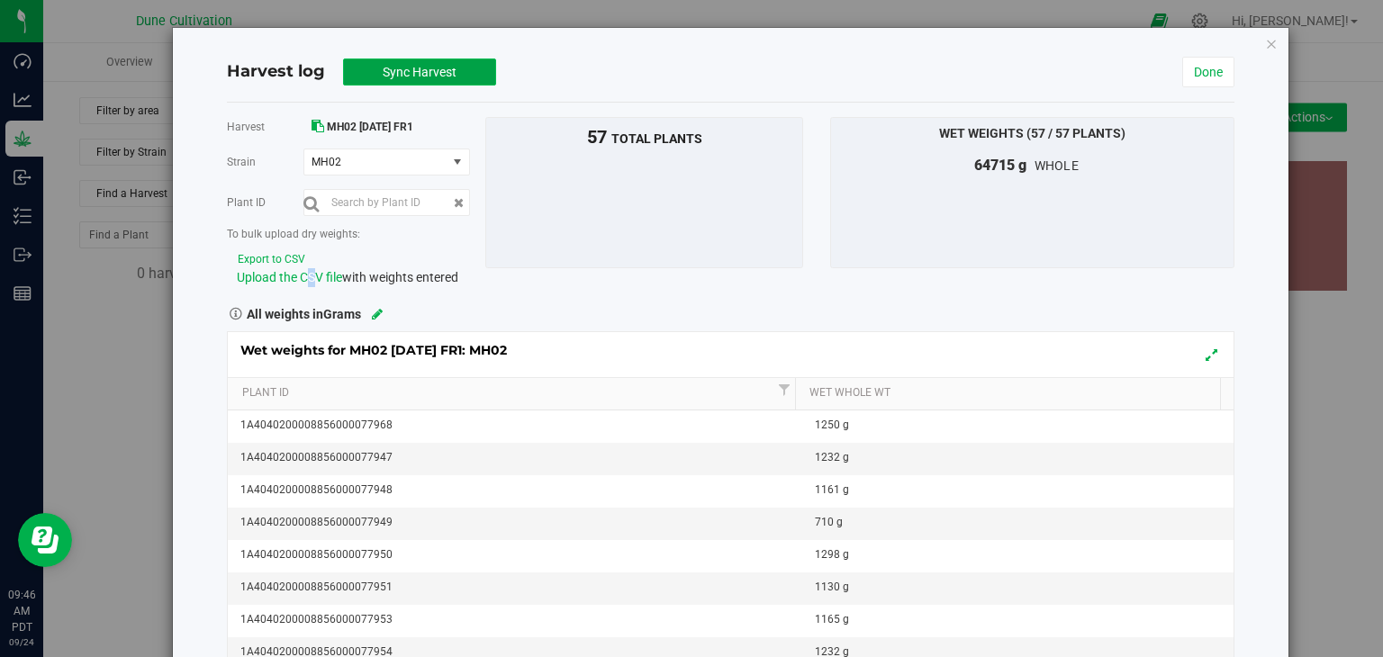
click at [418, 73] on span "Sync Harvest" at bounding box center [420, 72] width 74 height 14
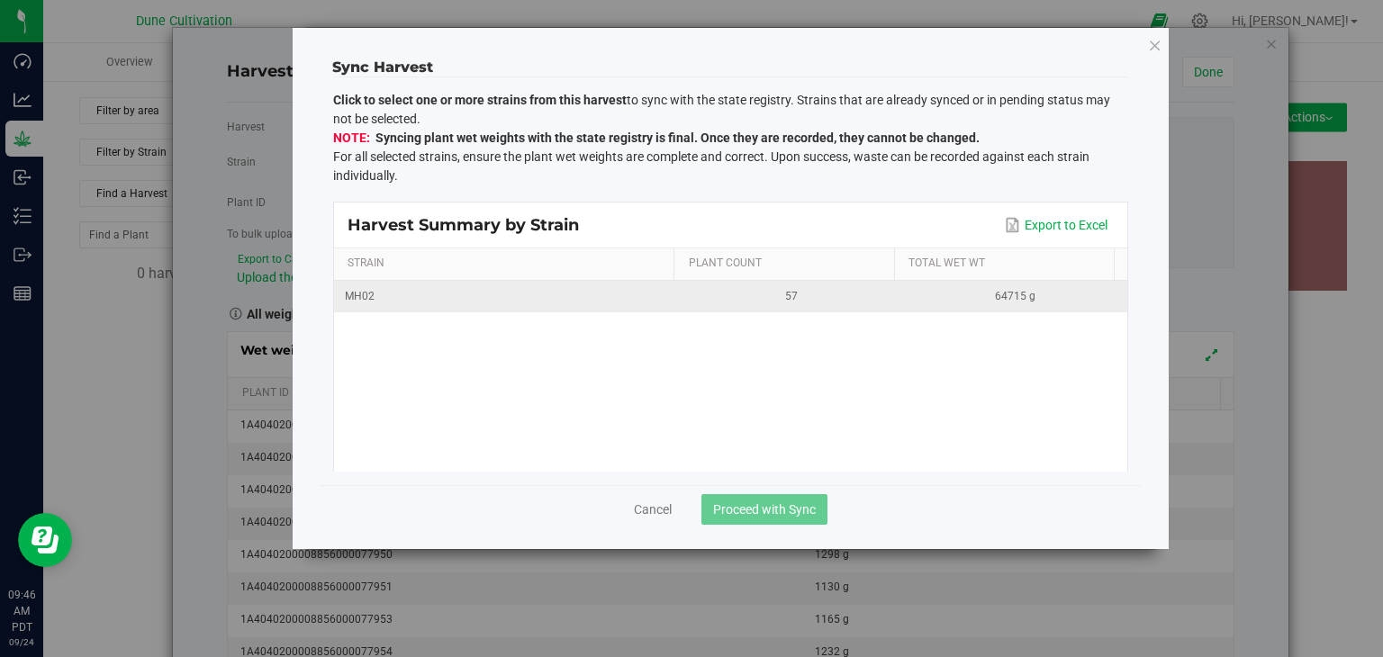
click at [613, 288] on div "MH02" at bounding box center [507, 296] width 324 height 17
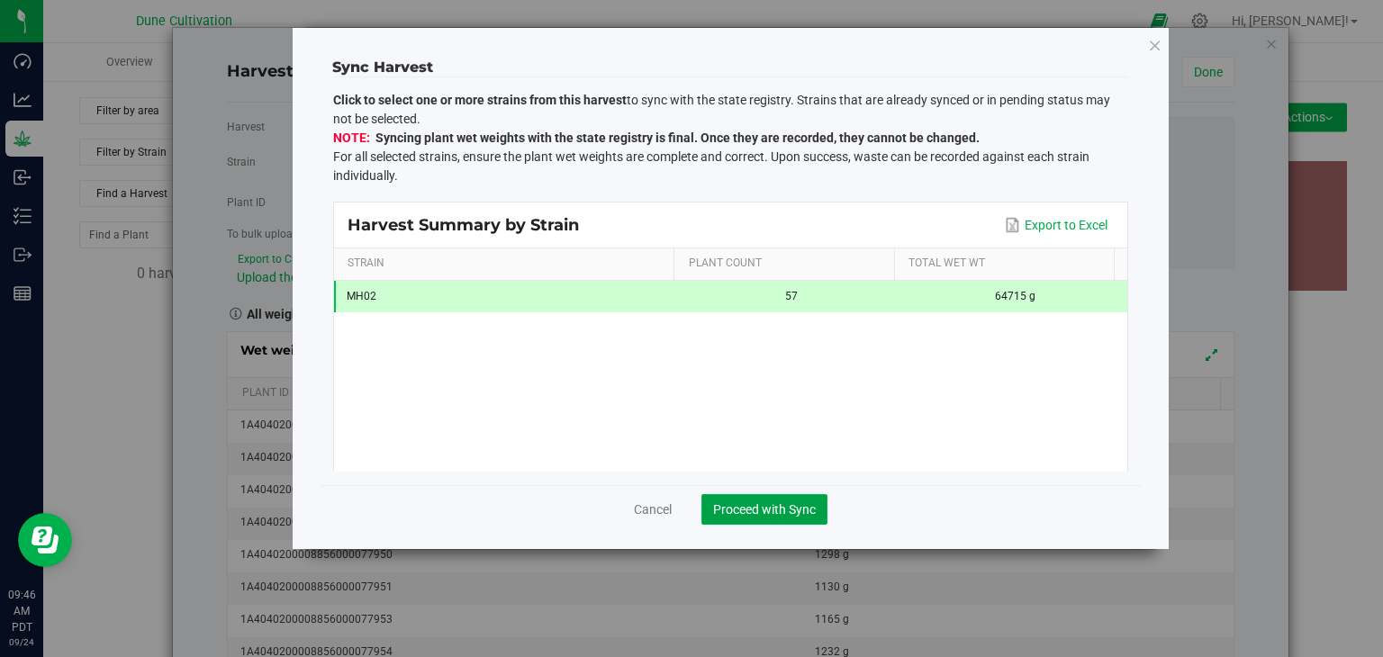
click at [773, 522] on button "Proceed with Sync" at bounding box center [764, 509] width 126 height 31
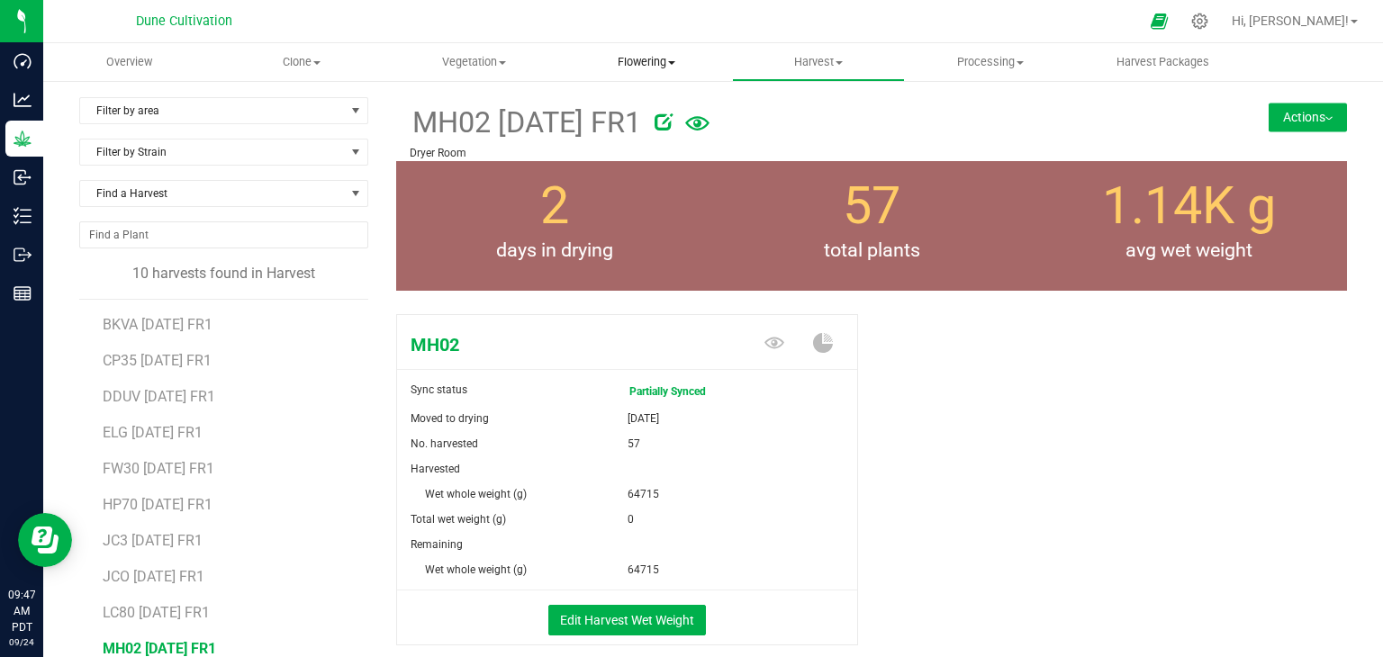
click at [641, 55] on uib-tab-heading "Flowering Create harvest Flowering groups Flowering plants Apply to plants" at bounding box center [646, 62] width 170 height 36
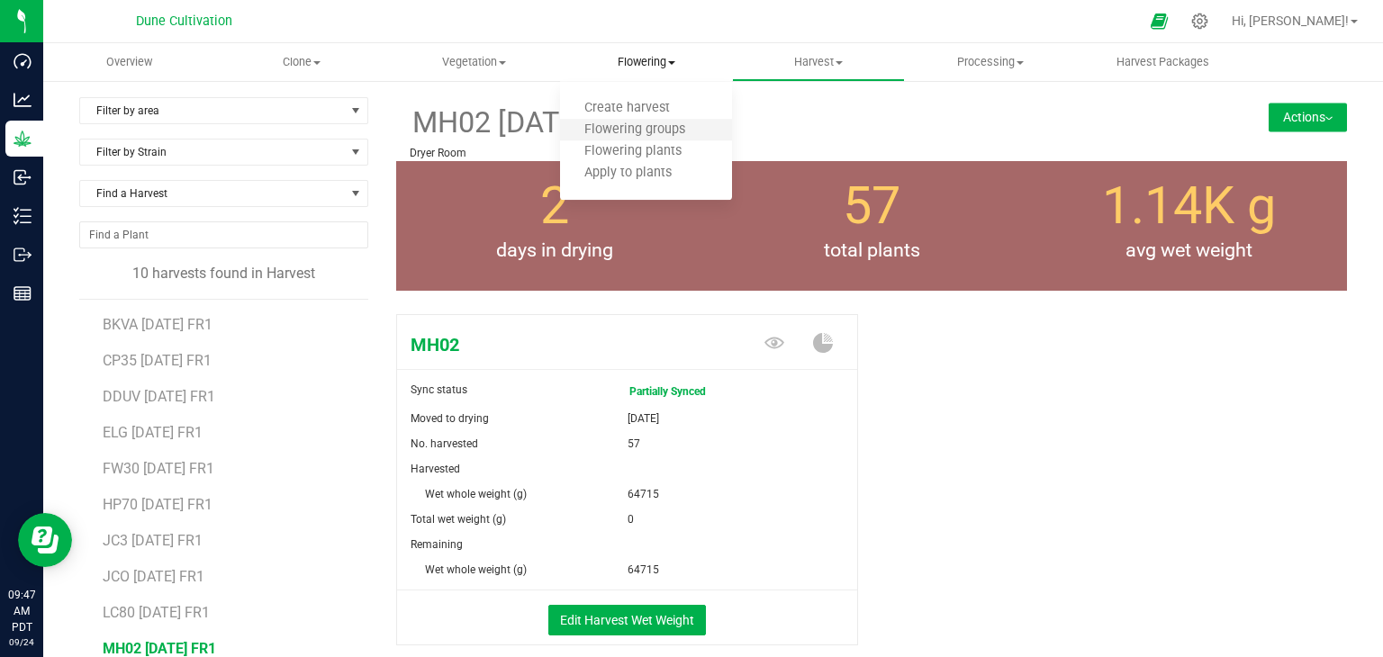
click at [620, 139] on li "Flowering groups" at bounding box center [646, 131] width 172 height 22
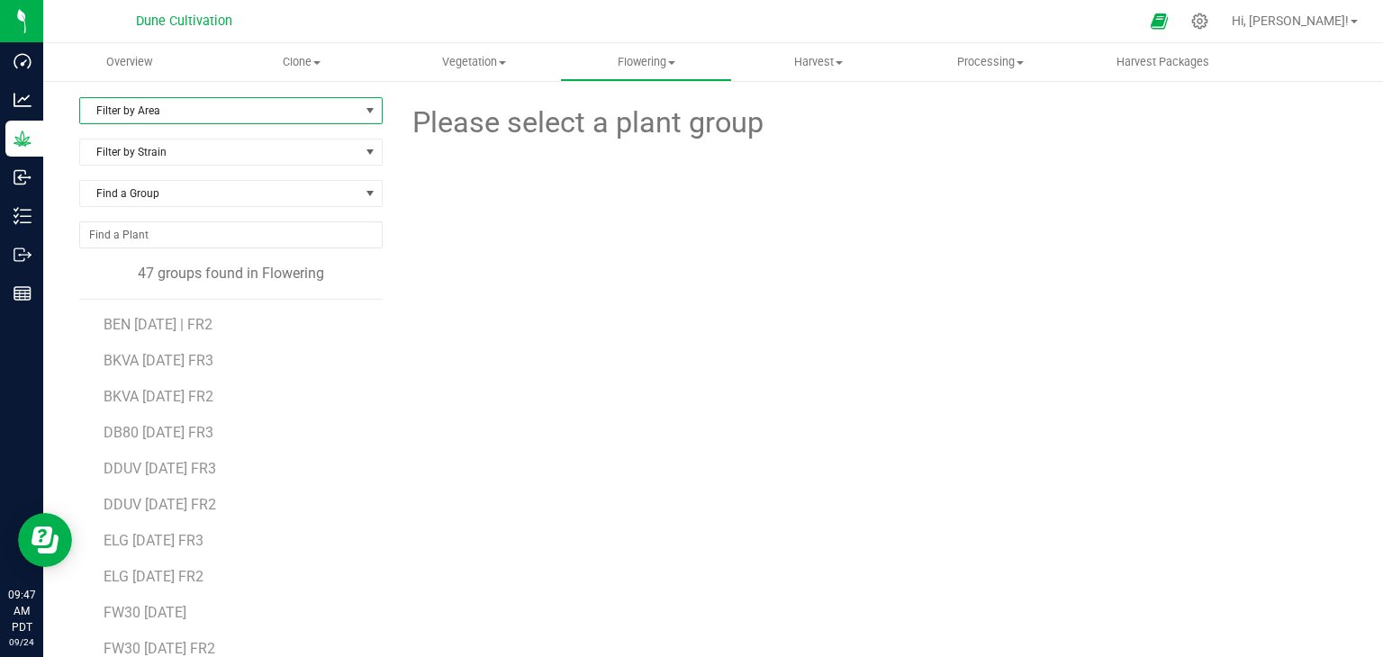
click at [236, 109] on span "Filter by Area" at bounding box center [219, 110] width 279 height 25
click at [180, 179] on li "Flower#1" at bounding box center [229, 168] width 298 height 27
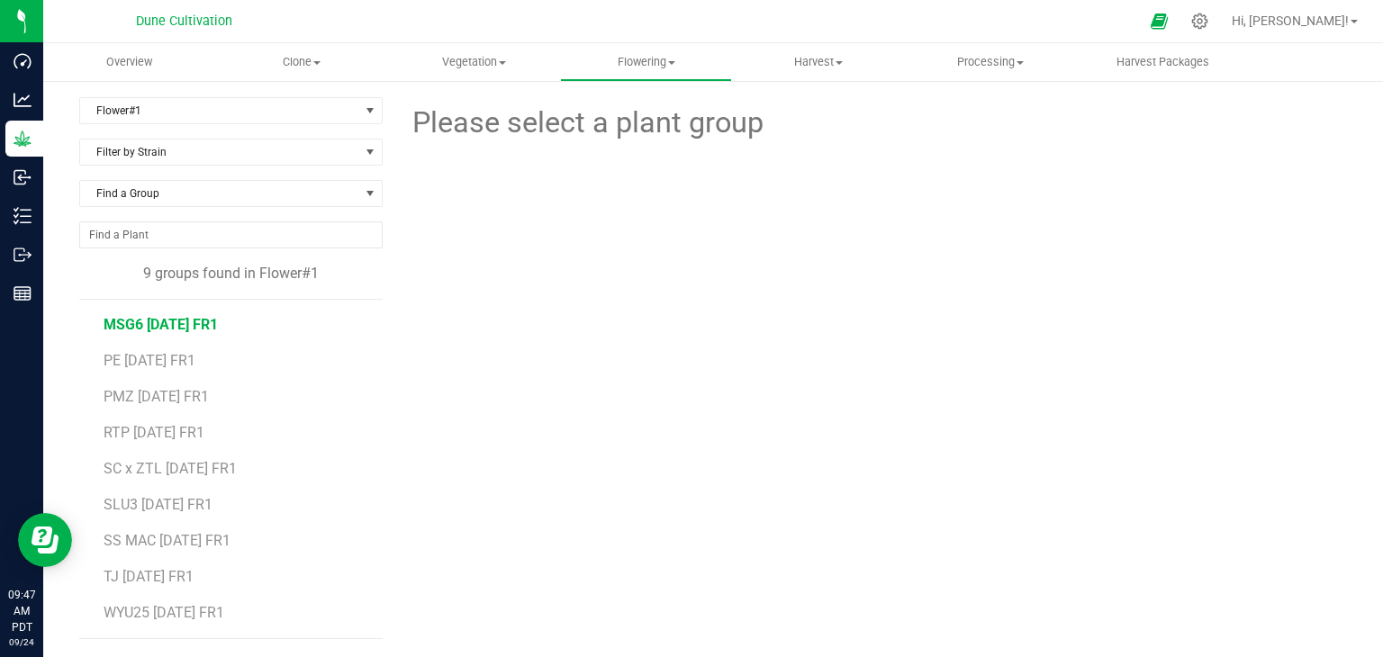
click at [205, 318] on span "MSG6 07.04.25 FR1" at bounding box center [161, 324] width 114 height 17
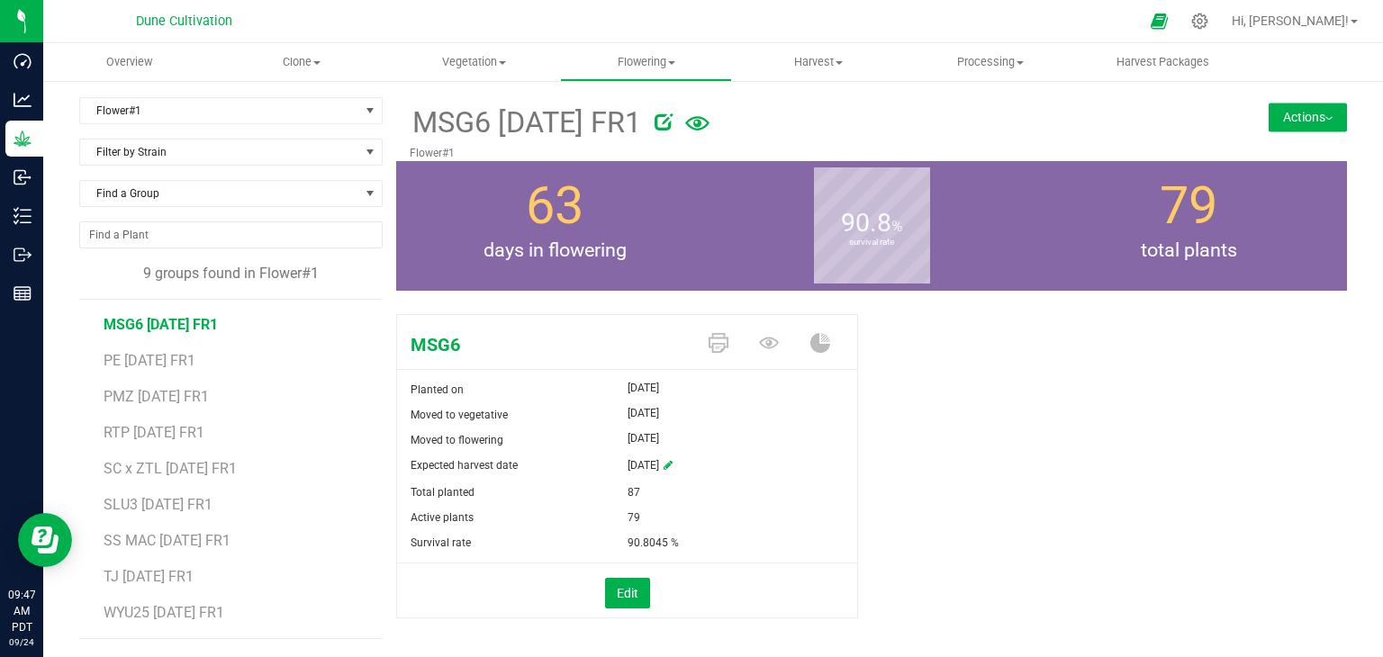
drag, startPoint x: 1301, startPoint y: 113, endPoint x: 1288, endPoint y: 113, distance: 13.5
click at [1297, 113] on button "Actions" at bounding box center [1308, 117] width 78 height 29
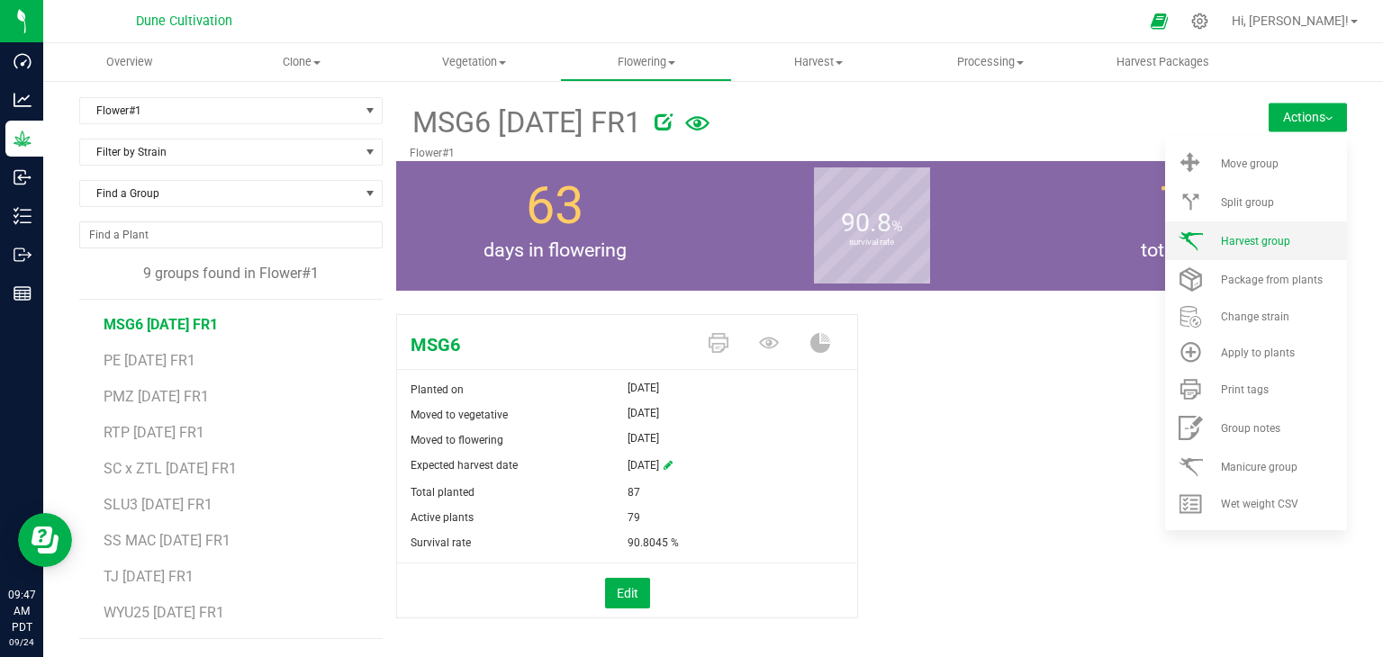
click at [1235, 247] on span "Harvest group" at bounding box center [1255, 241] width 69 height 13
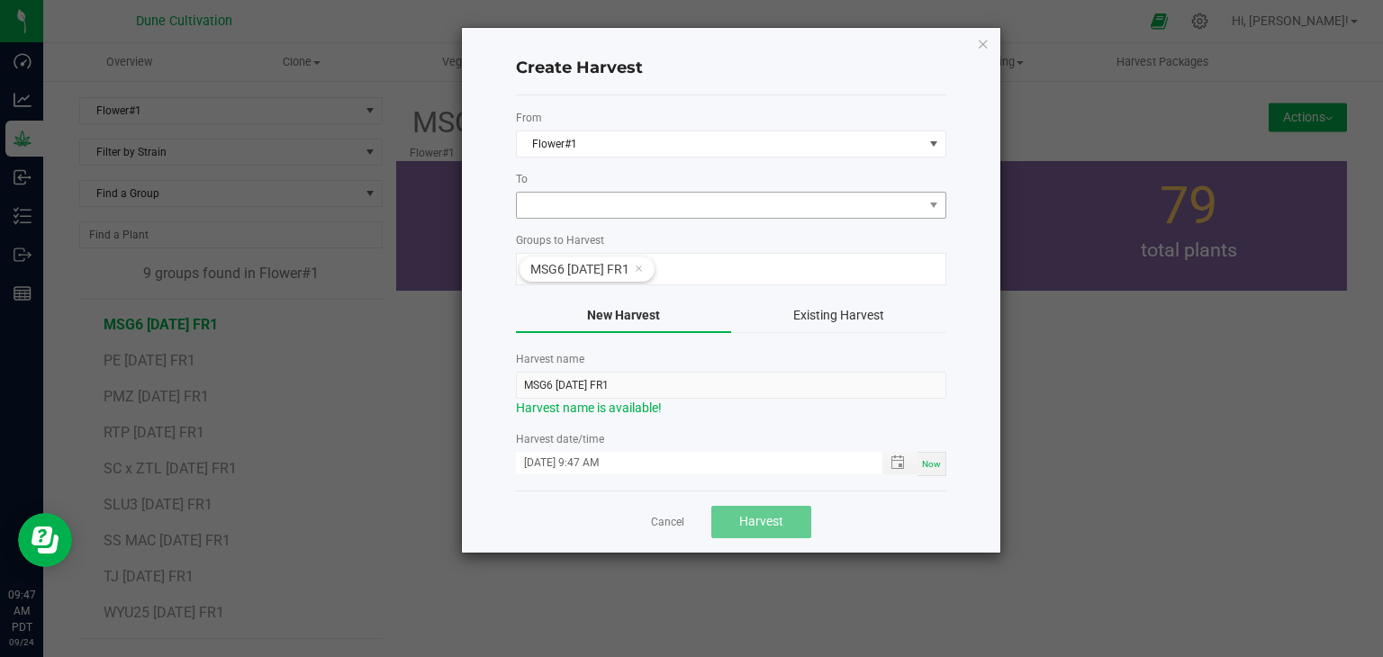
click at [576, 194] on div "To" at bounding box center [731, 195] width 430 height 48
click at [575, 195] on span at bounding box center [720, 205] width 406 height 25
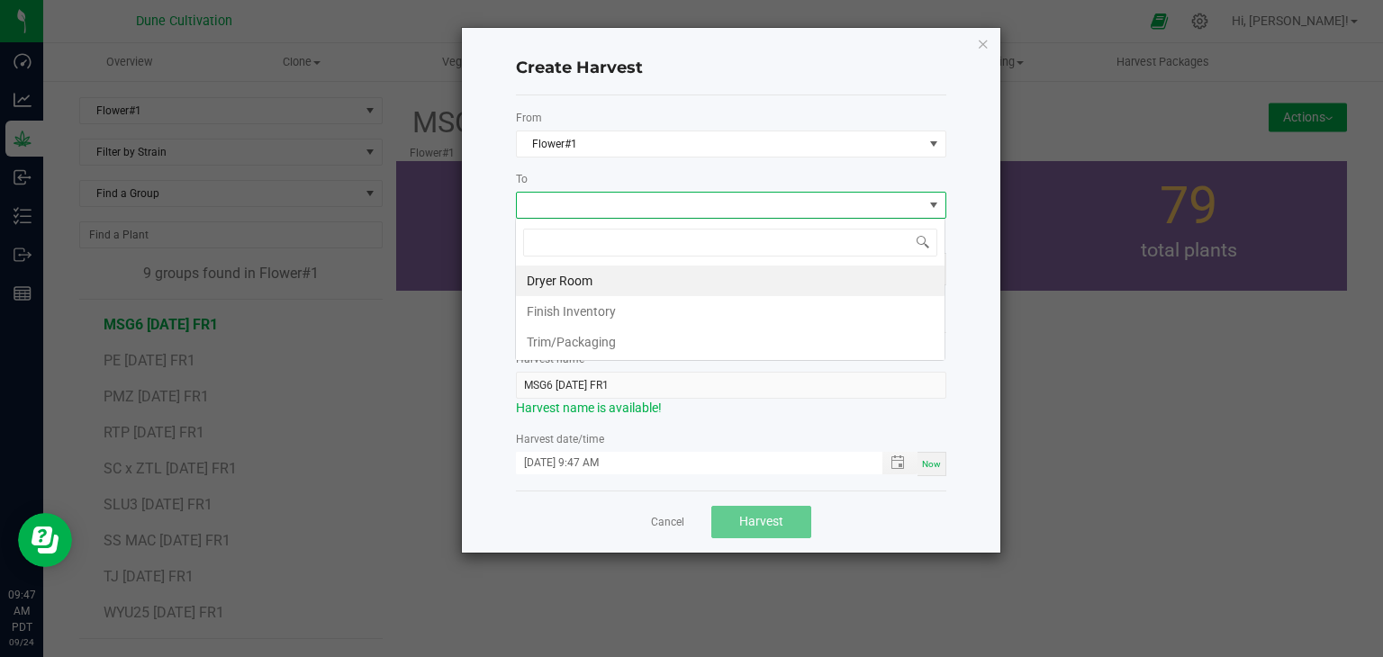
scroll to position [26, 430]
click at [556, 274] on li "Dryer Room" at bounding box center [730, 281] width 429 height 31
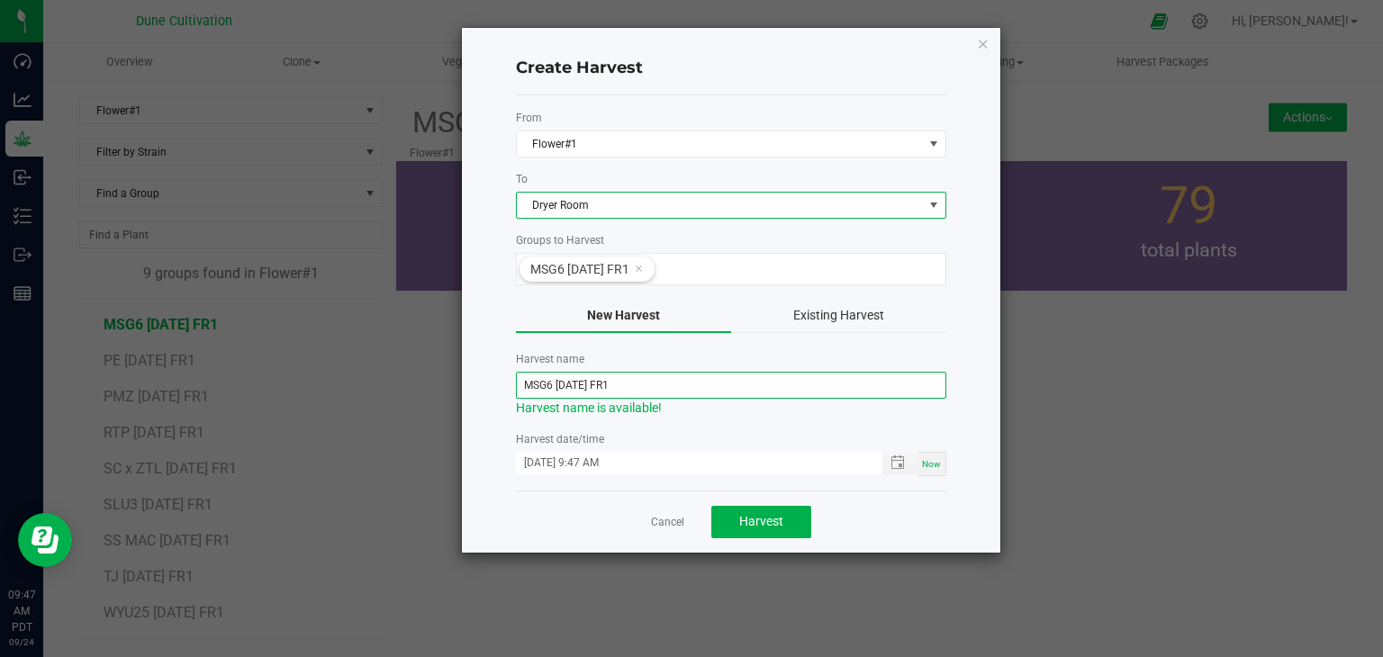
click at [582, 383] on input "MSG6 07.04.25 FR1" at bounding box center [731, 385] width 430 height 27
type input "MSG6 [DATE] FR1"
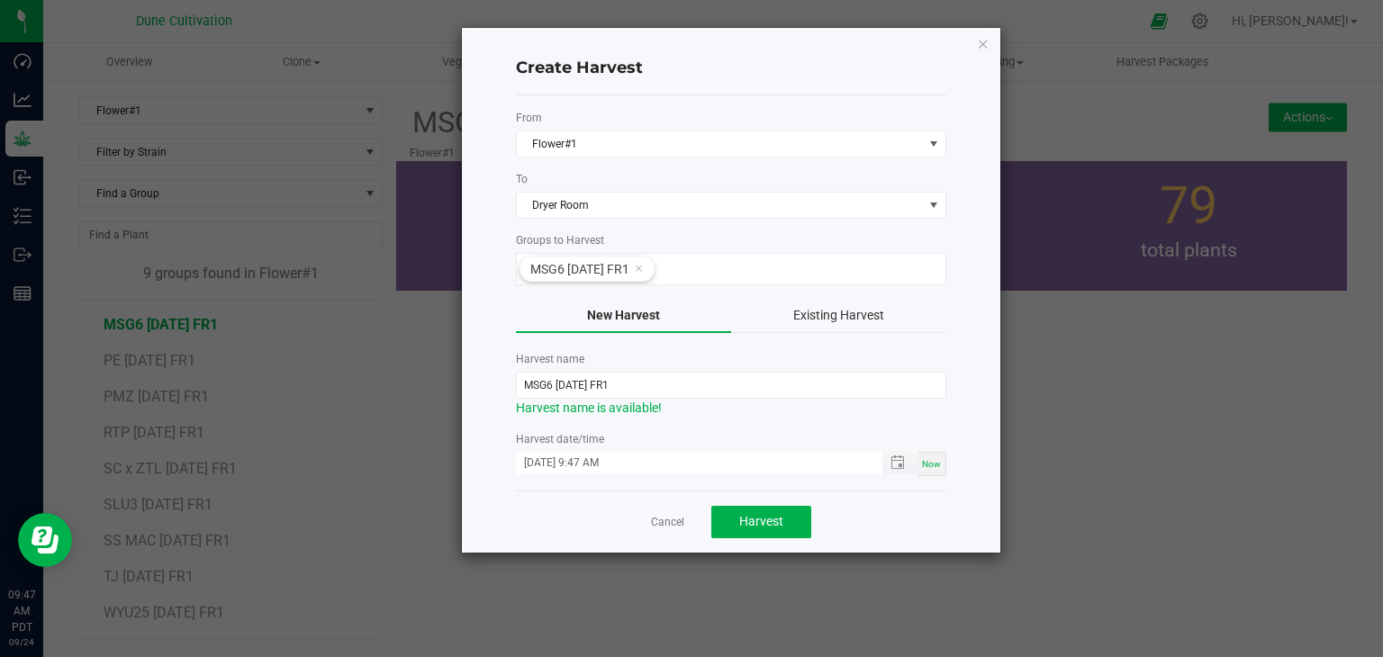
click at [547, 459] on input "09/24/2025 9:47 AM" at bounding box center [690, 463] width 348 height 23
type input "09/22/2025 9:47 AM"
click at [773, 523] on span "Harvest" at bounding box center [761, 521] width 44 height 14
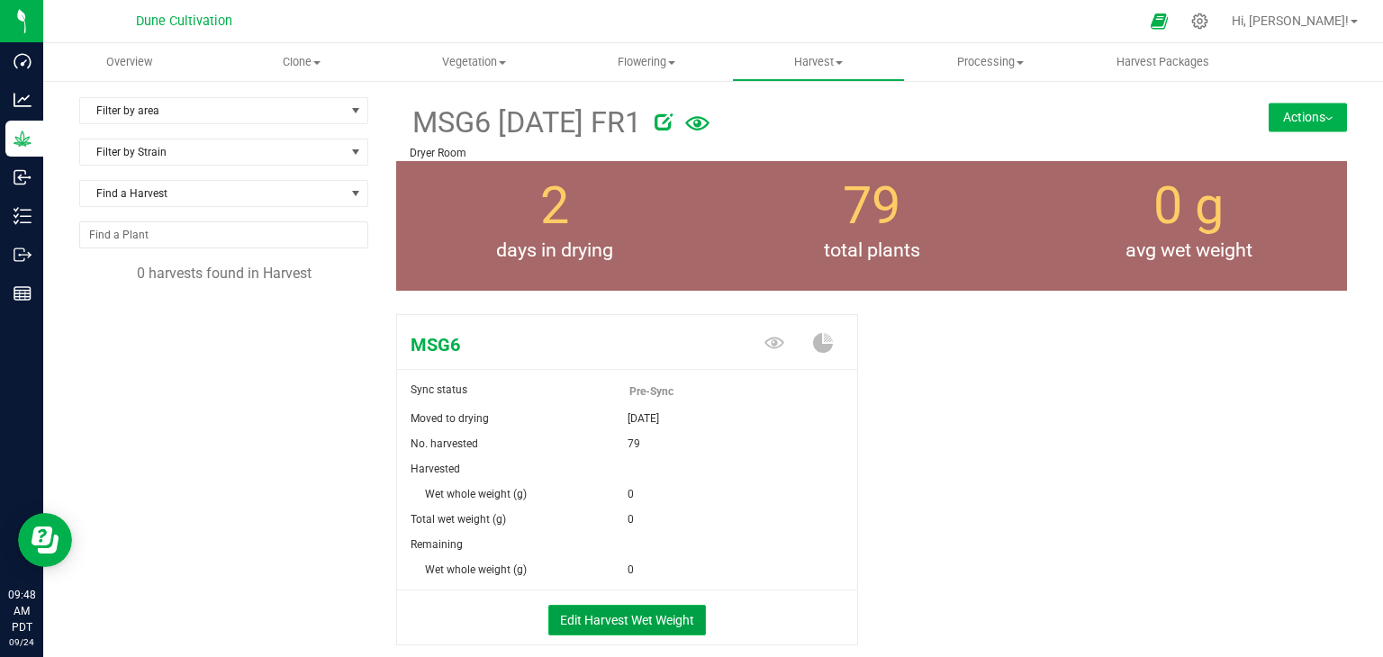
click at [610, 615] on button "Edit Harvest Wet Weight" at bounding box center [627, 620] width 158 height 31
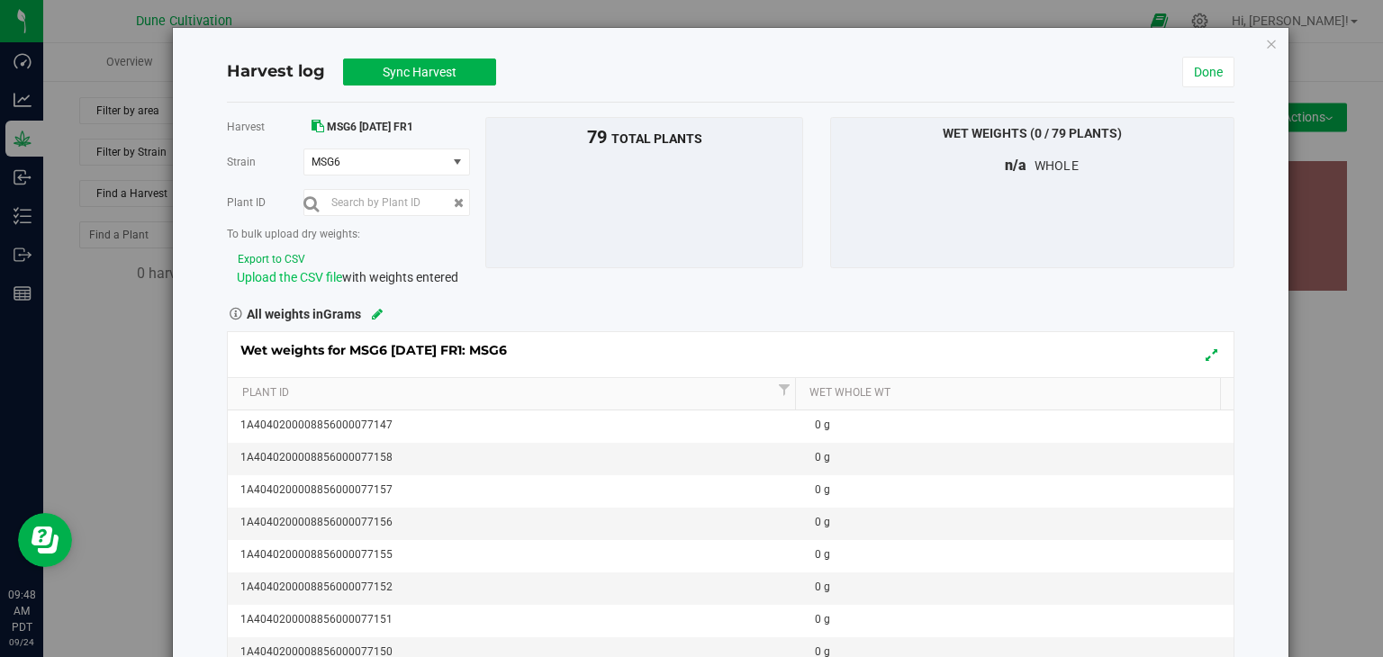
click at [323, 283] on span "Upload the CSV file" at bounding box center [289, 277] width 105 height 14
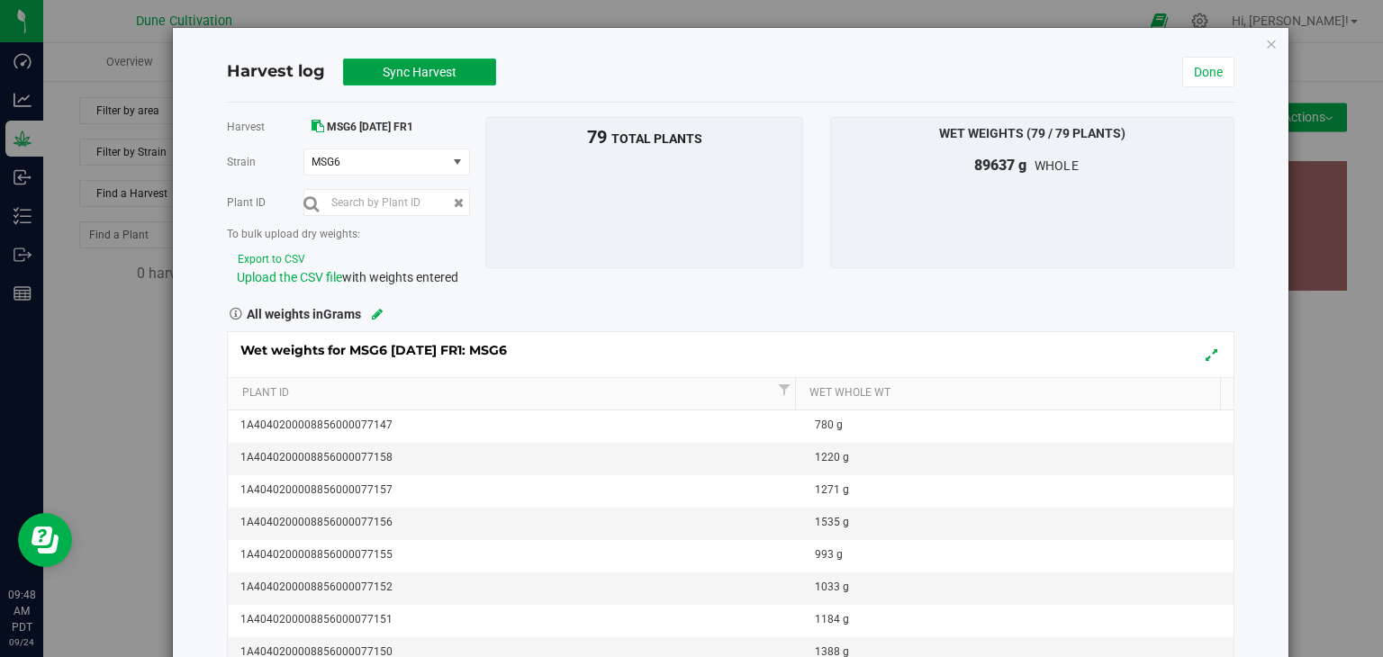
click at [456, 77] on button "Sync Harvest" at bounding box center [419, 72] width 153 height 27
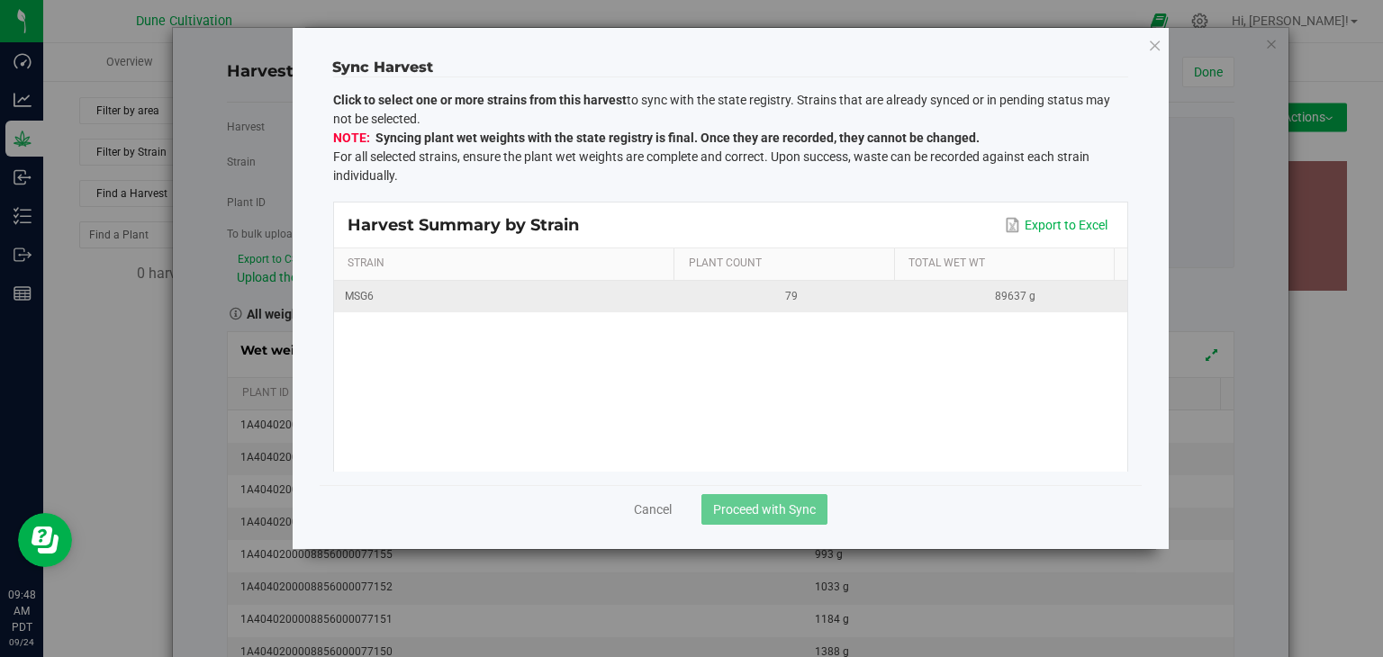
click at [533, 294] on div "MSG6" at bounding box center [507, 296] width 324 height 17
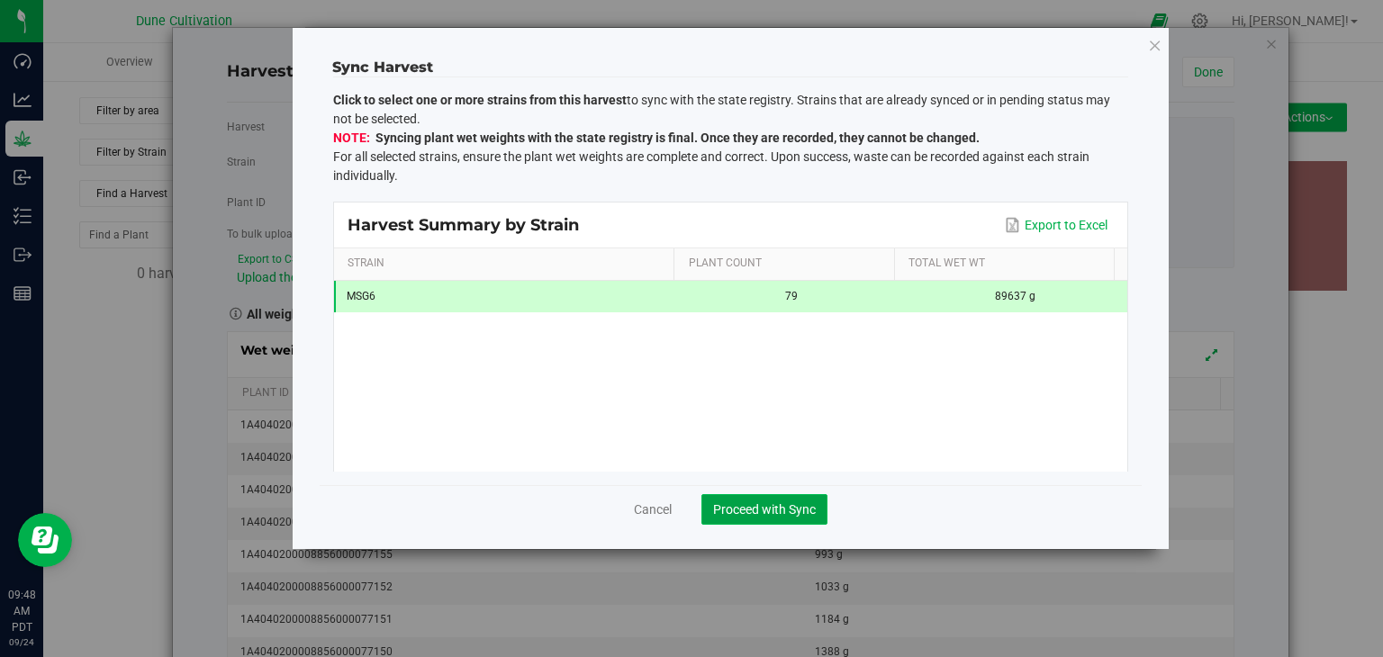
click at [737, 506] on span "Proceed with Sync" at bounding box center [764, 509] width 103 height 14
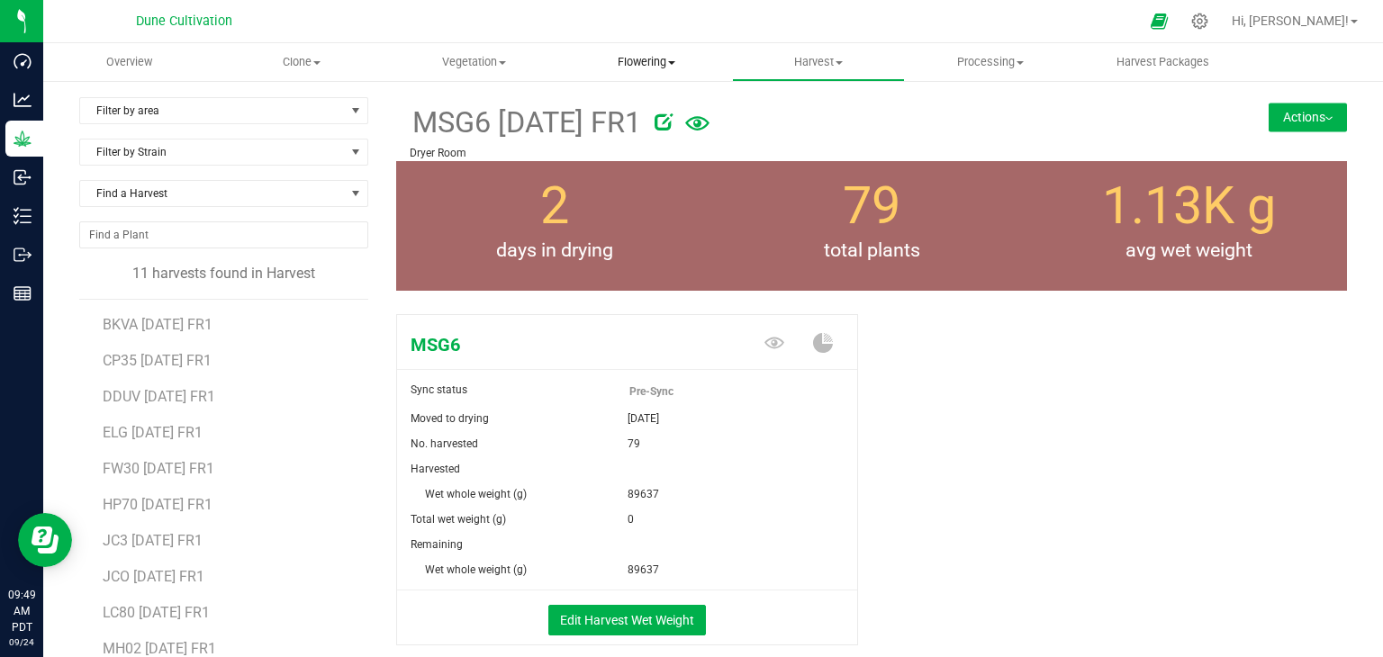
click at [665, 59] on span "Flowering" at bounding box center [646, 62] width 170 height 16
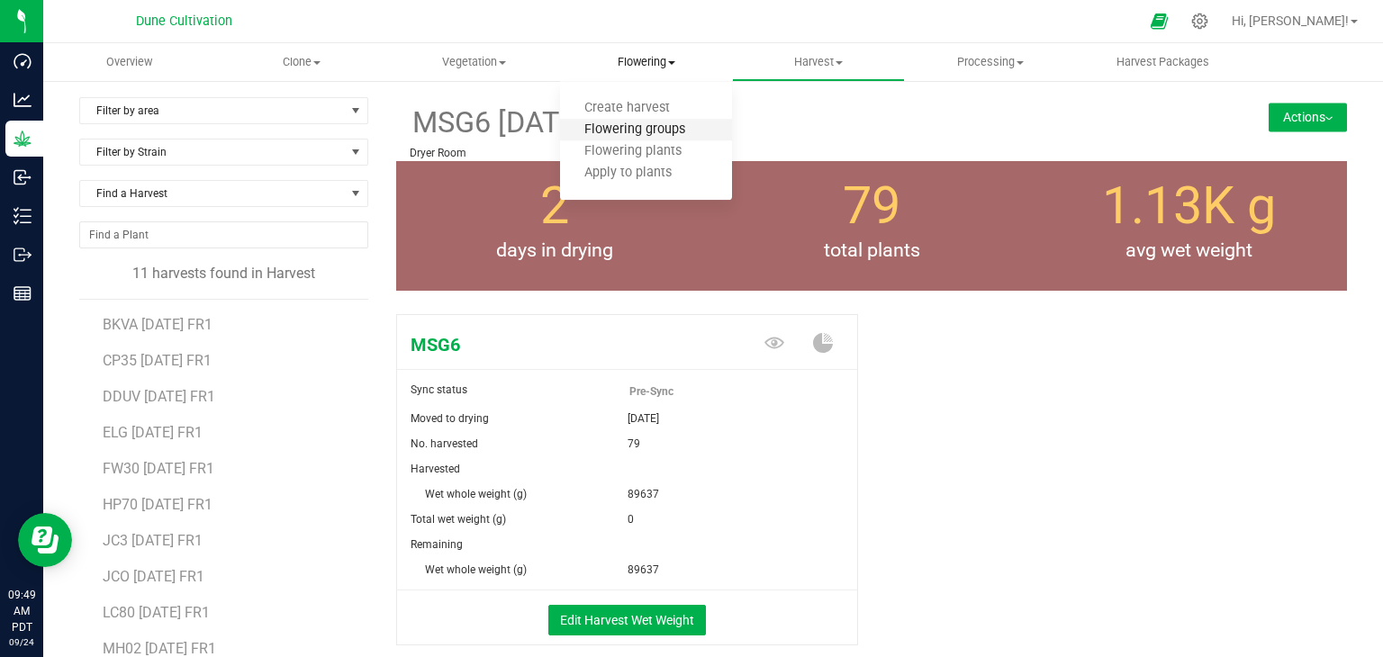
click at [647, 131] on span "Flowering groups" at bounding box center [634, 129] width 149 height 15
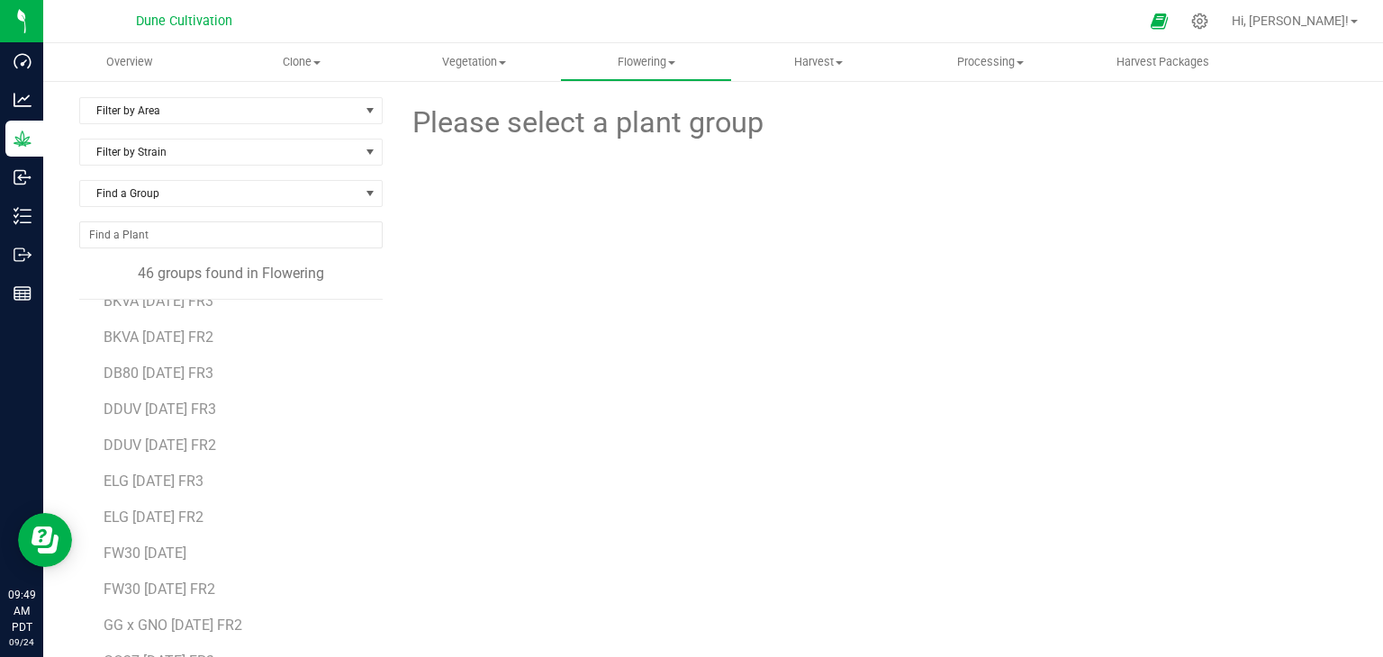
scroll to position [90, 0]
click at [248, 101] on span "Filter by Area" at bounding box center [219, 110] width 279 height 25
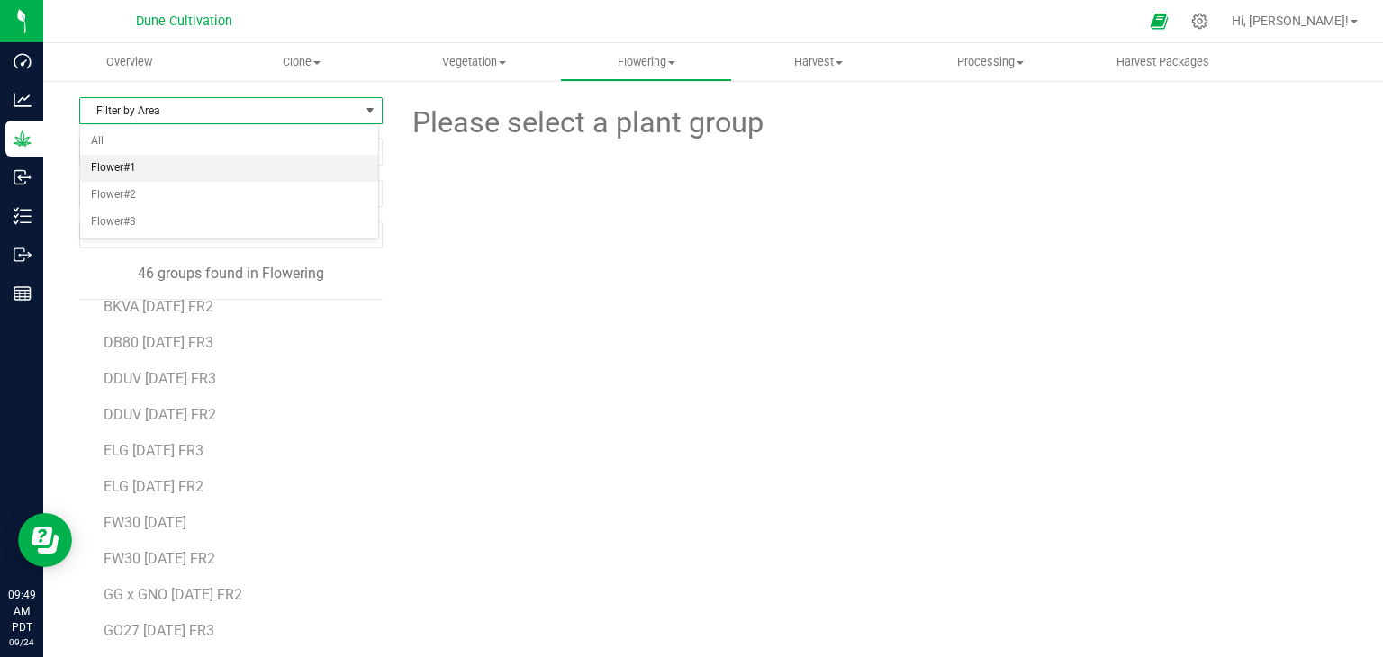
click at [180, 166] on li "Flower#1" at bounding box center [229, 168] width 298 height 27
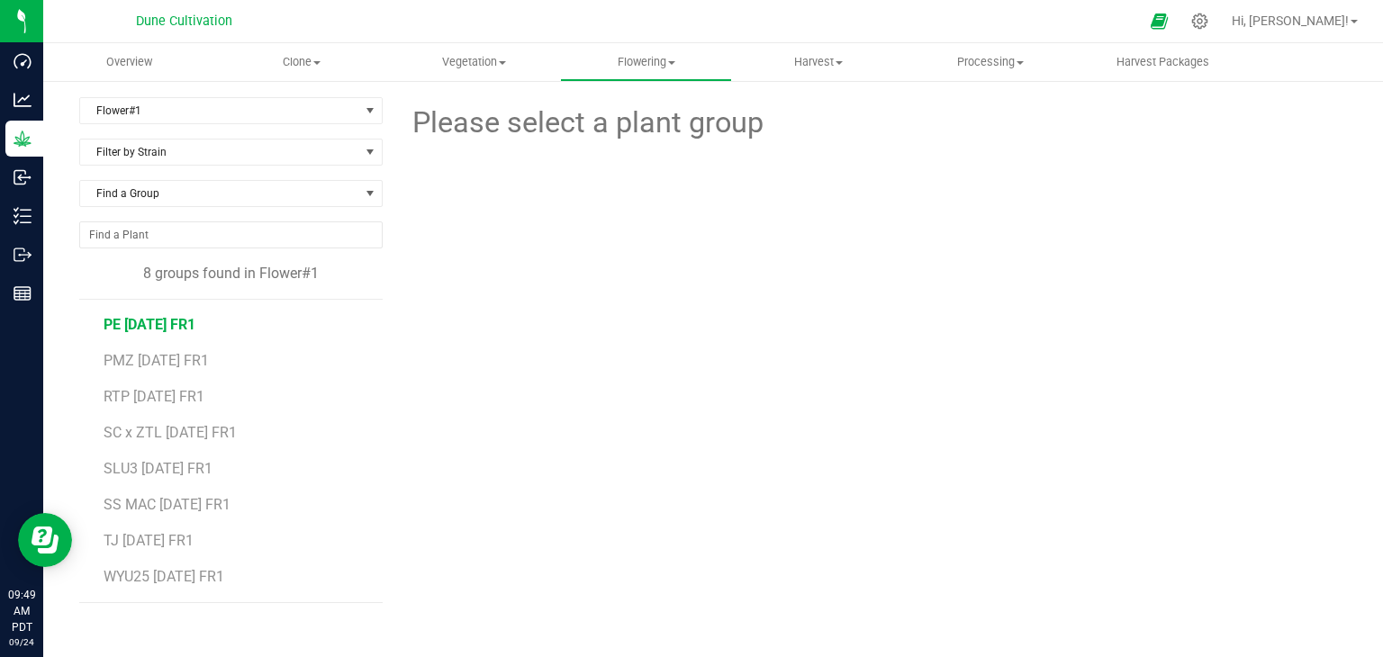
click at [174, 326] on span "PE 07.04.25 FR1" at bounding box center [150, 324] width 92 height 17
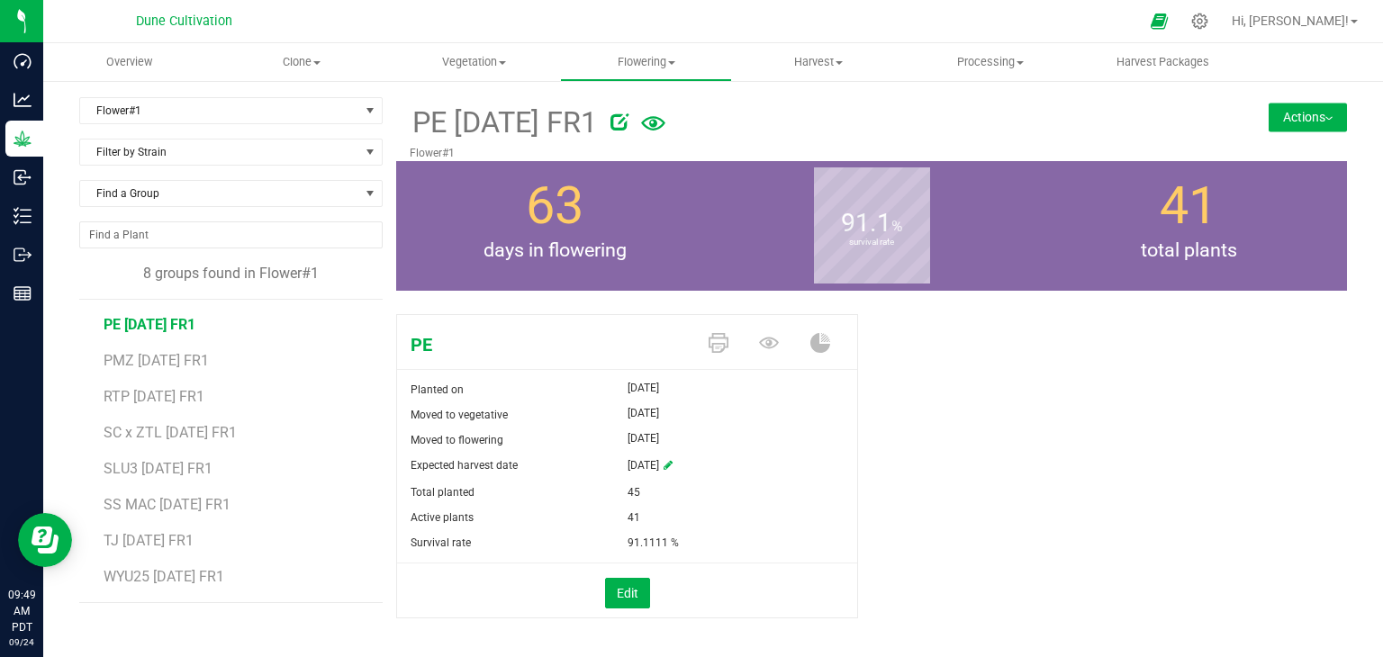
click at [1269, 110] on button "Actions" at bounding box center [1308, 117] width 78 height 29
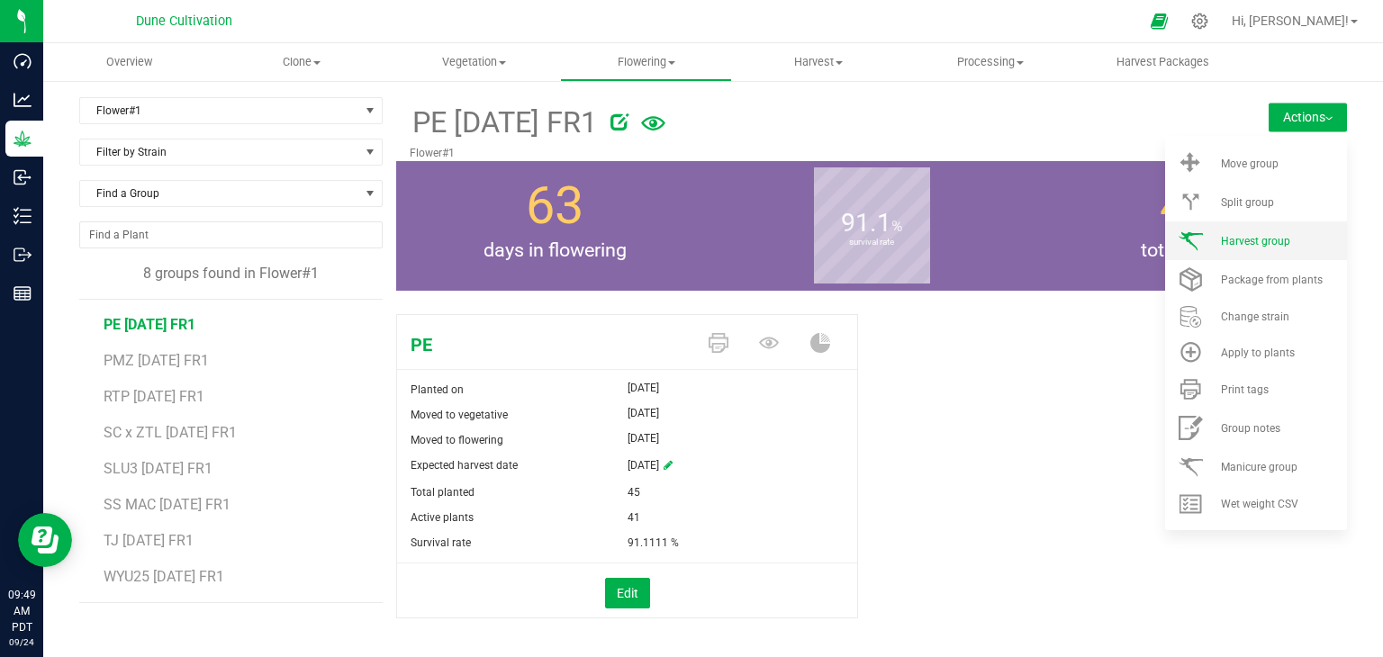
click at [1210, 231] on li "Harvest group" at bounding box center [1256, 241] width 182 height 39
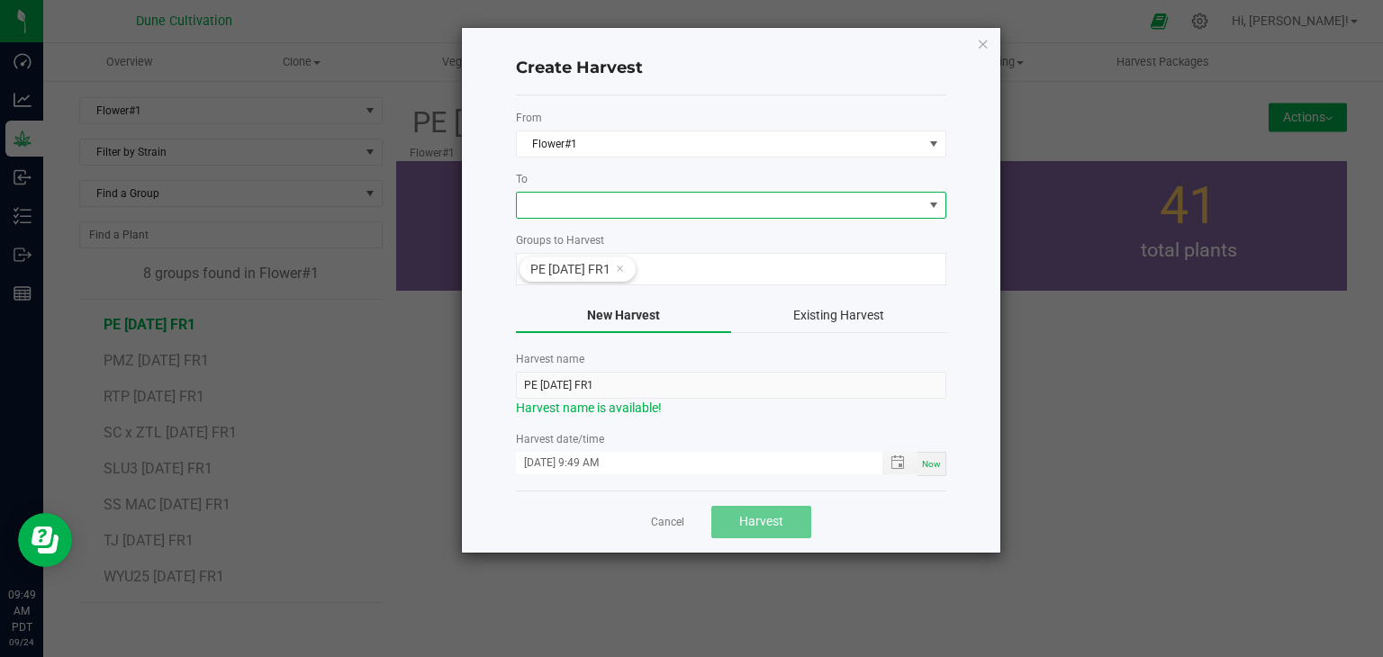
click at [835, 209] on span at bounding box center [720, 205] width 406 height 25
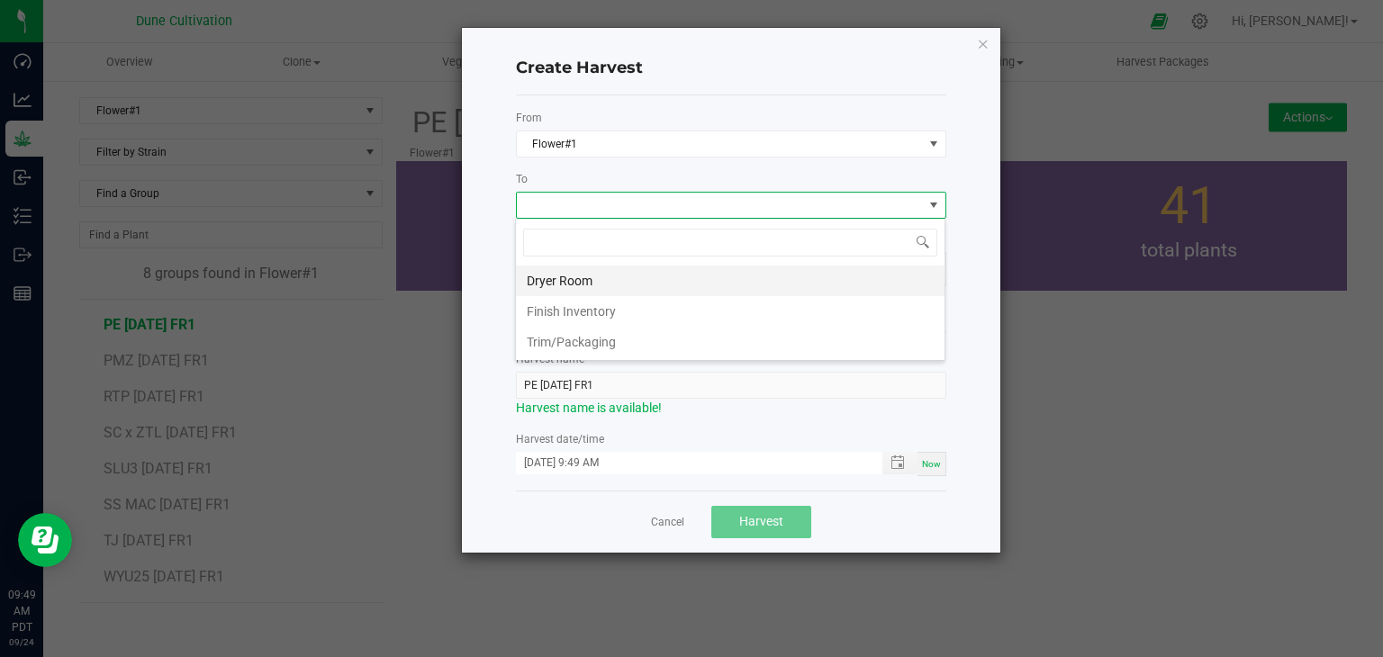
scroll to position [26, 430]
click at [579, 286] on li "Dryer Room" at bounding box center [730, 281] width 429 height 31
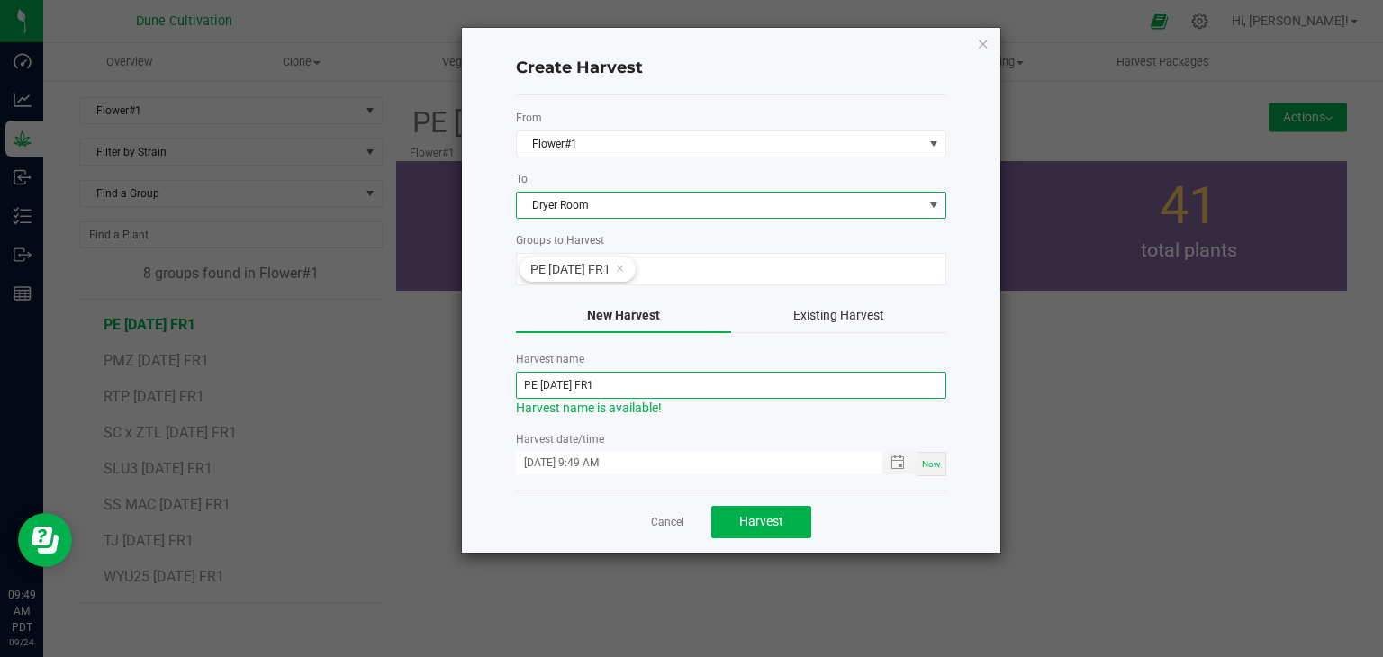
click at [563, 386] on input "PE 07.04.25 FR1" at bounding box center [731, 385] width 430 height 27
type input "PE [DATE] FR1"
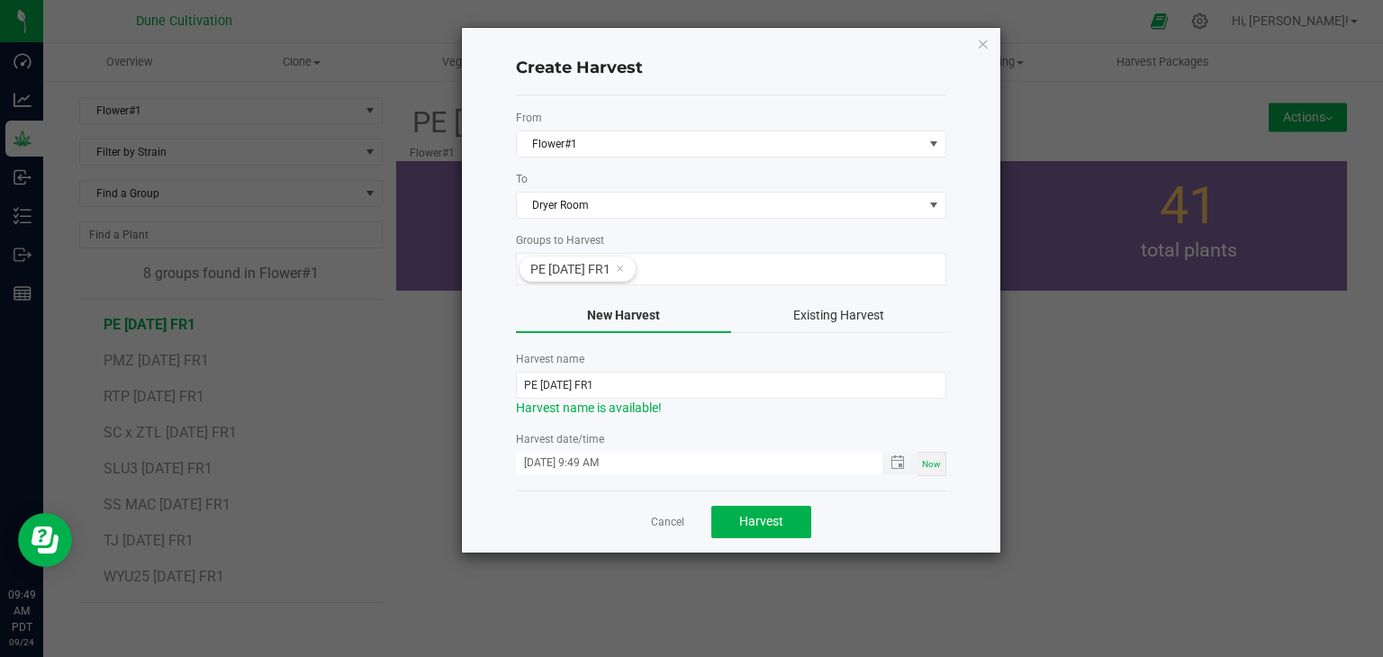
click at [559, 452] on input "09/24/2025 9:49 AM" at bounding box center [690, 463] width 348 height 23
click at [547, 457] on input "09/24/2025 9:49 AM" at bounding box center [690, 463] width 348 height 23
type input "09/22/2025 9:49 AM"
click at [747, 520] on span "Harvest" at bounding box center [761, 521] width 44 height 14
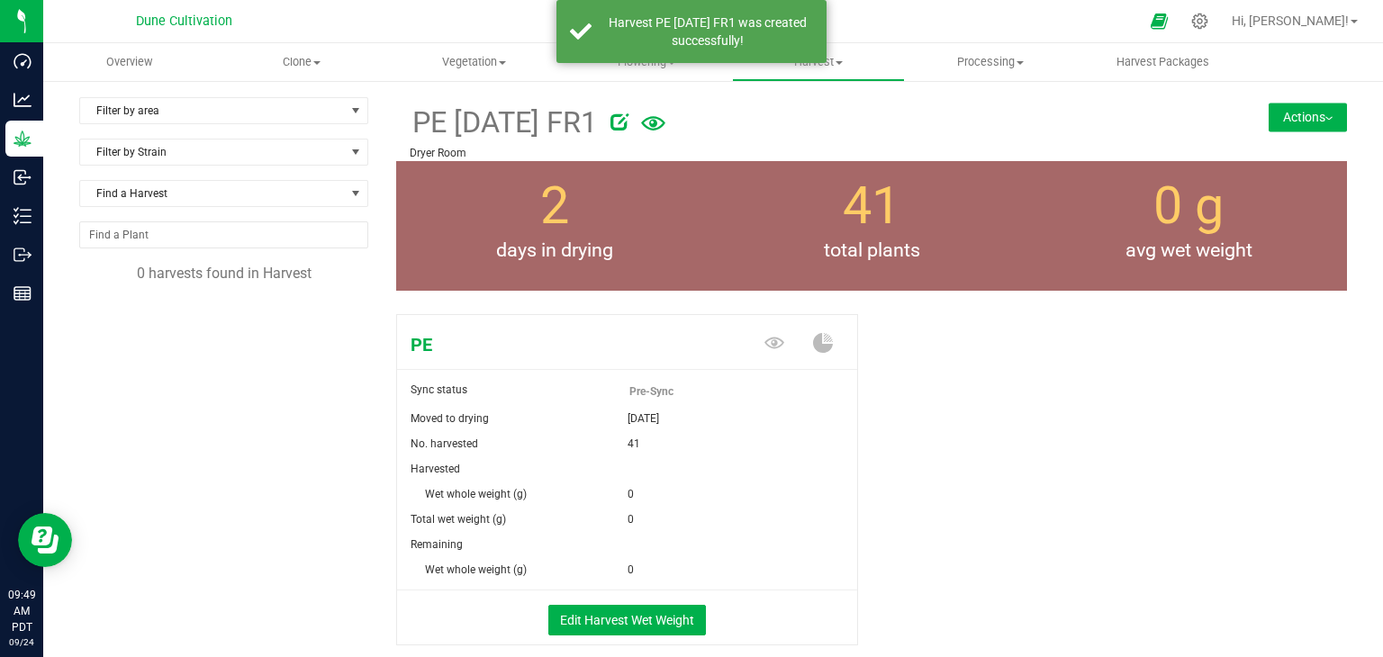
click at [612, 596] on div "Edit Harvest Wet Weight" at bounding box center [627, 618] width 487 height 54
click at [620, 624] on button "Edit Harvest Wet Weight" at bounding box center [627, 620] width 158 height 31
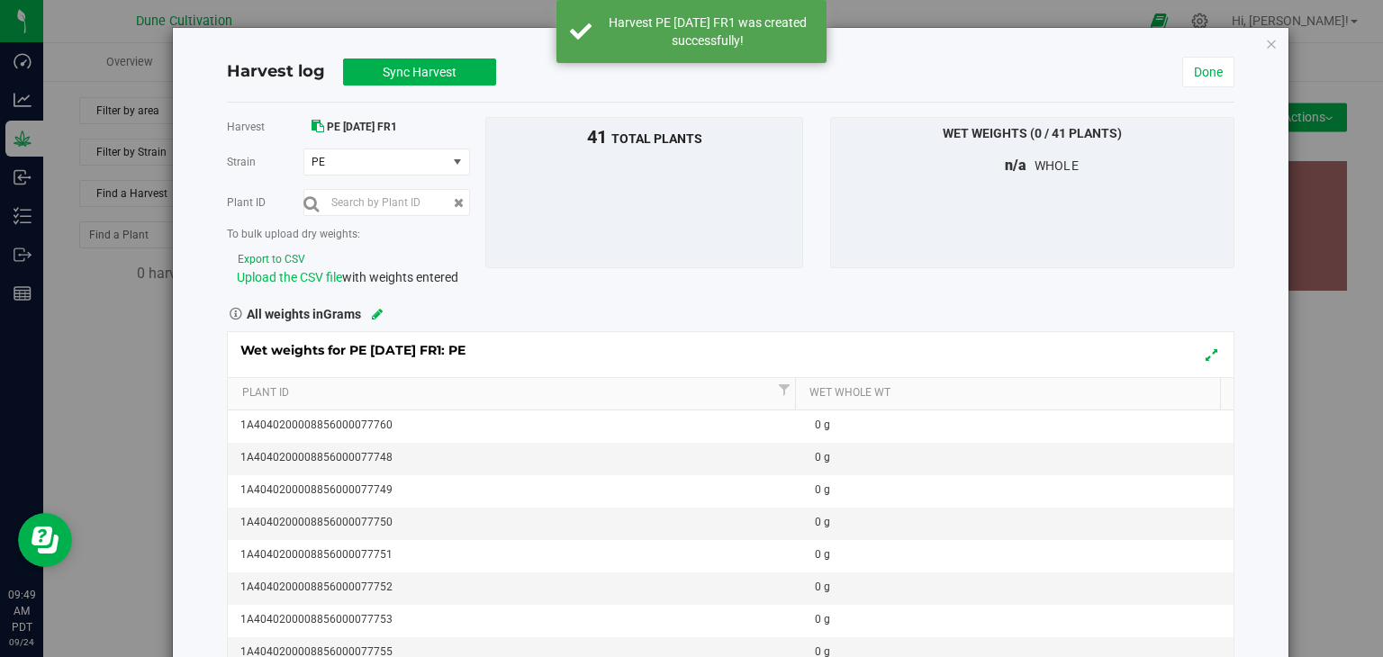
click at [332, 278] on span "Upload the CSV file" at bounding box center [289, 277] width 105 height 14
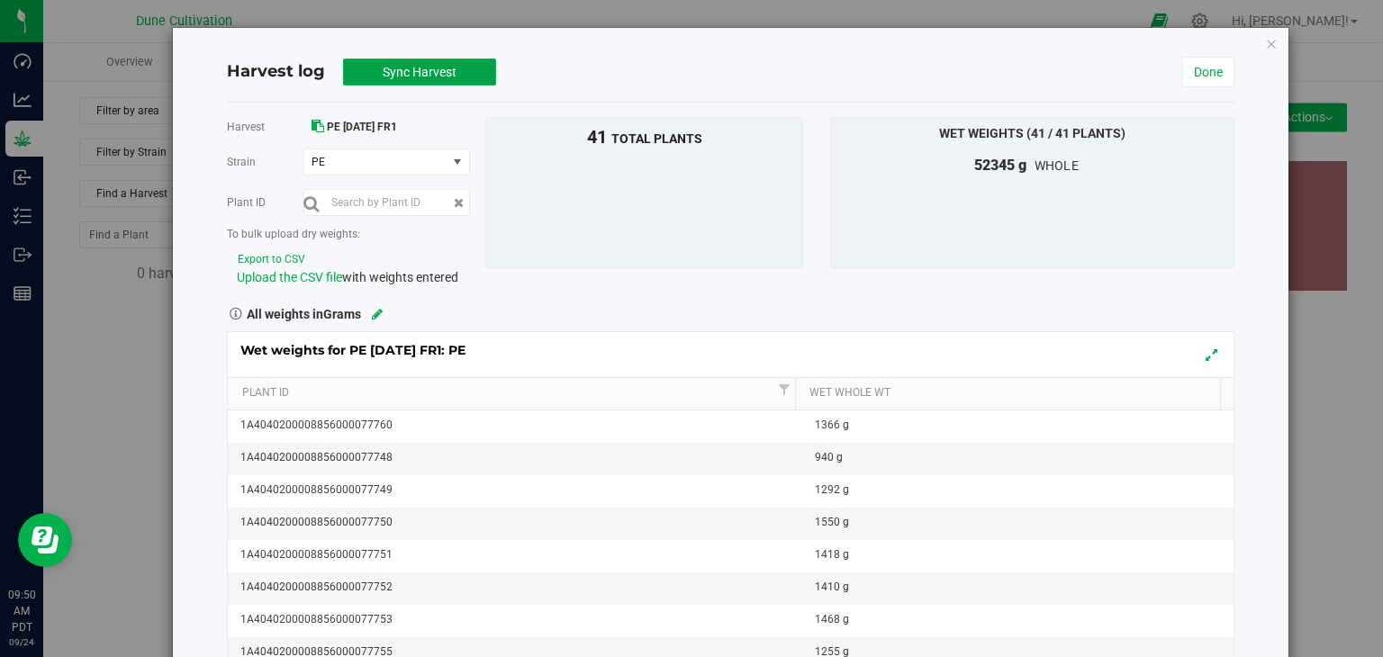
click at [425, 62] on button "Sync Harvest" at bounding box center [419, 72] width 153 height 27
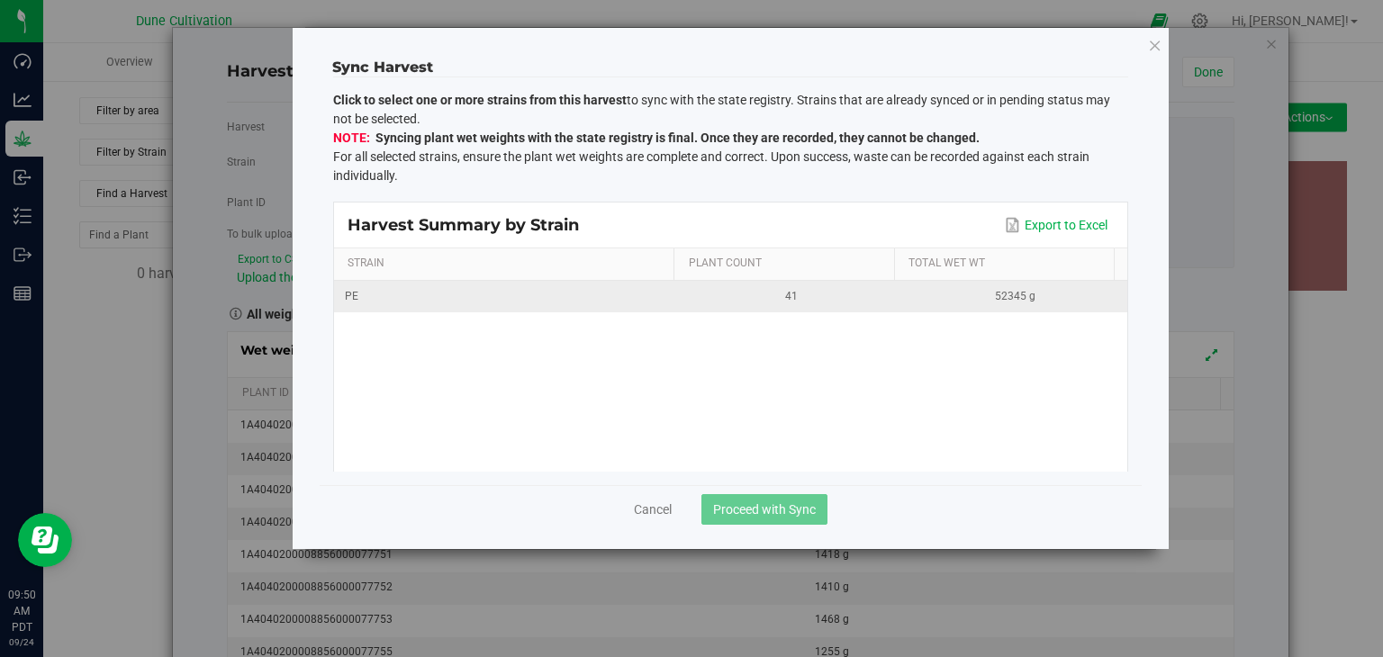
click at [653, 285] on td "PE" at bounding box center [507, 297] width 346 height 32
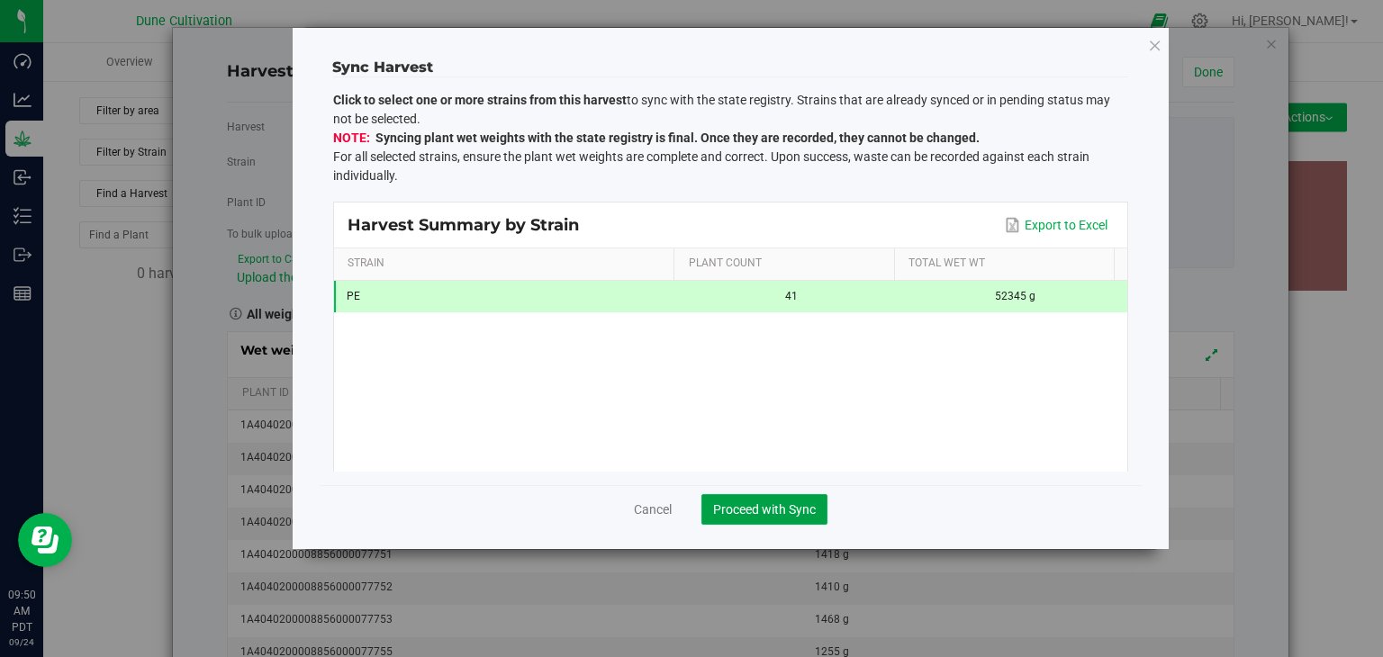
click at [791, 507] on span "Proceed with Sync" at bounding box center [764, 509] width 103 height 14
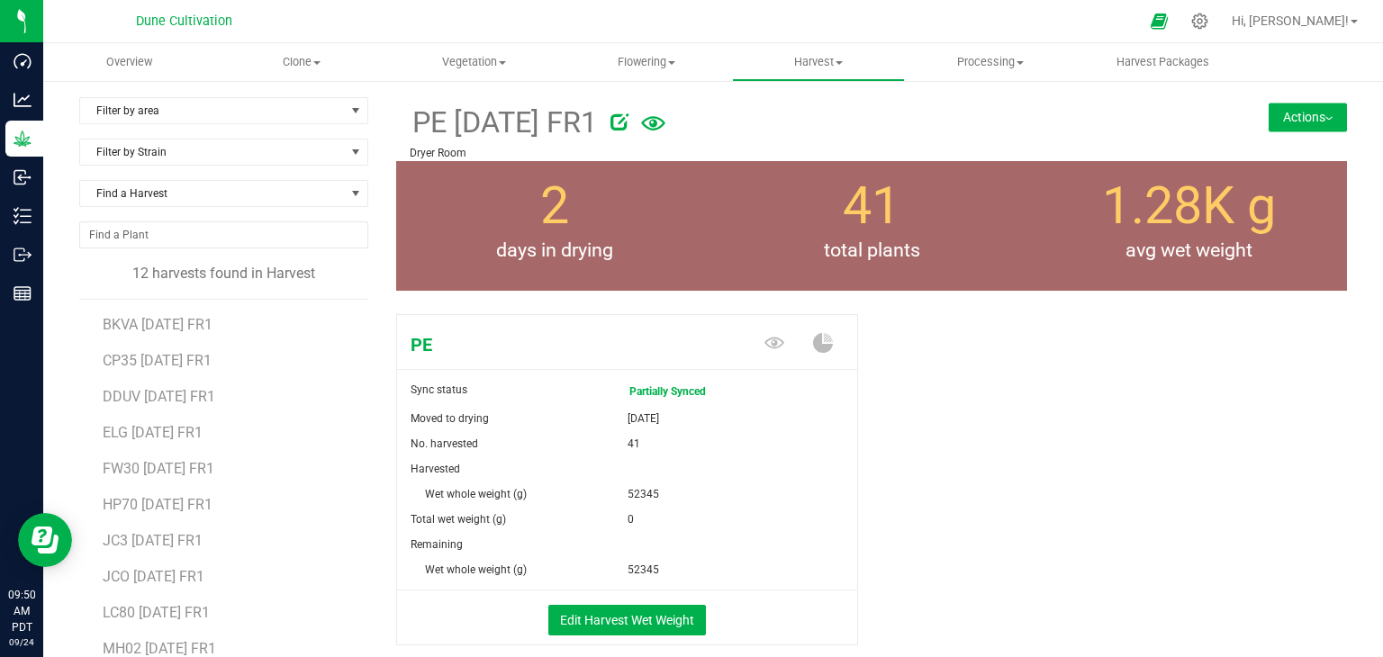
click at [1271, 110] on button "Actions" at bounding box center [1308, 117] width 78 height 29
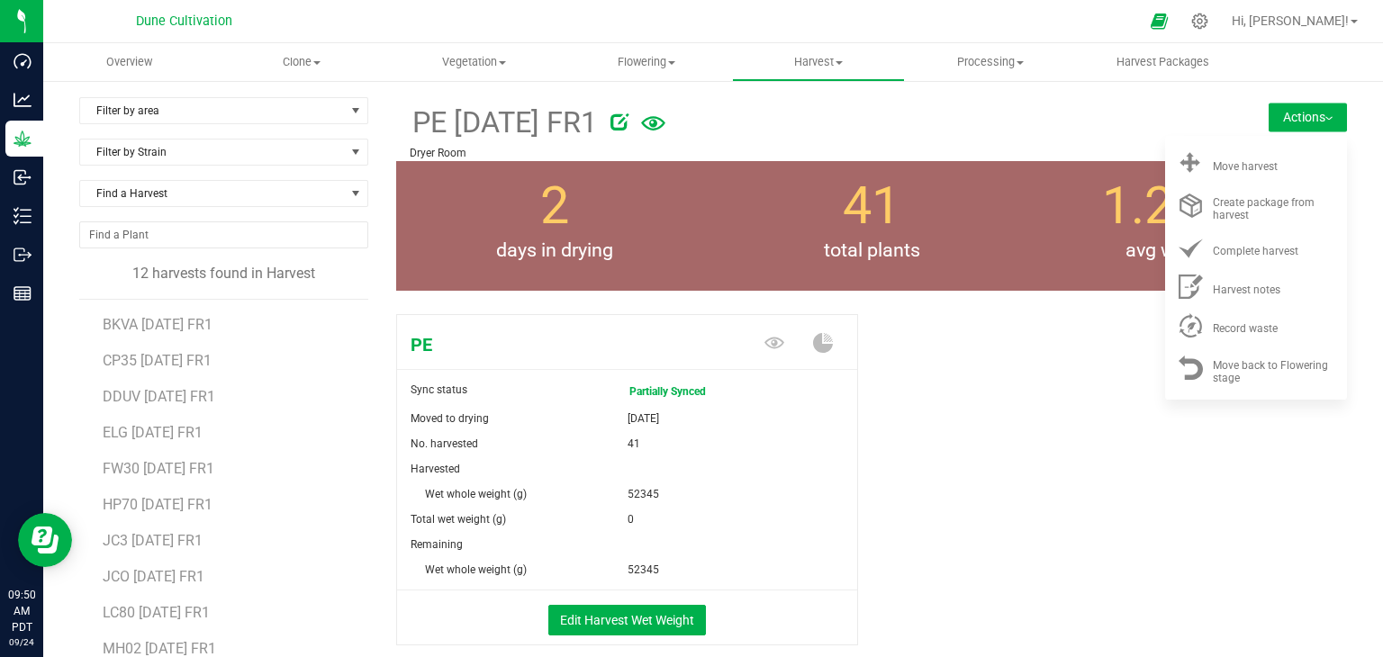
click at [1034, 390] on div "PE Sync status Partially Synced Moved to drying Sep 22, 2025 No. harvested 41 H…" at bounding box center [871, 499] width 951 height 384
click at [306, 59] on span "Clone" at bounding box center [301, 62] width 170 height 16
click at [461, 62] on span "Vegetation" at bounding box center [474, 62] width 170 height 16
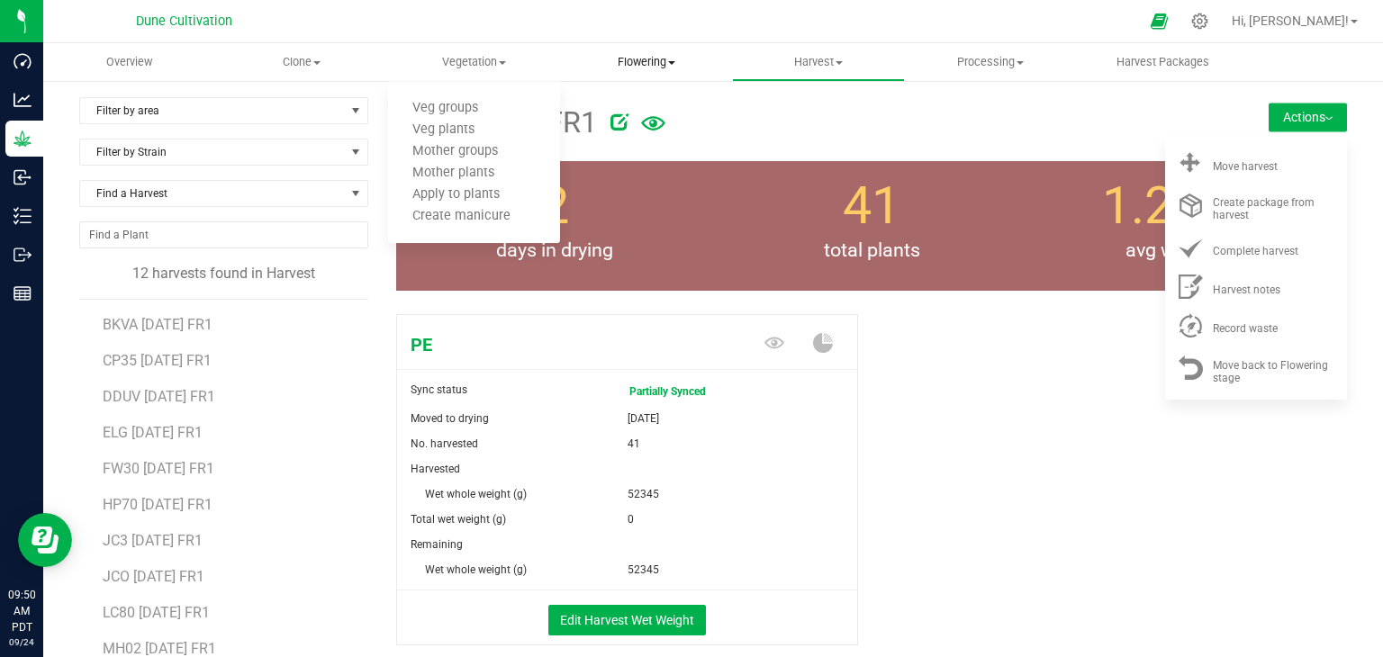
click at [629, 71] on uib-tab-heading "Flowering Create harvest Flowering groups Flowering plants Apply to plants" at bounding box center [646, 62] width 170 height 36
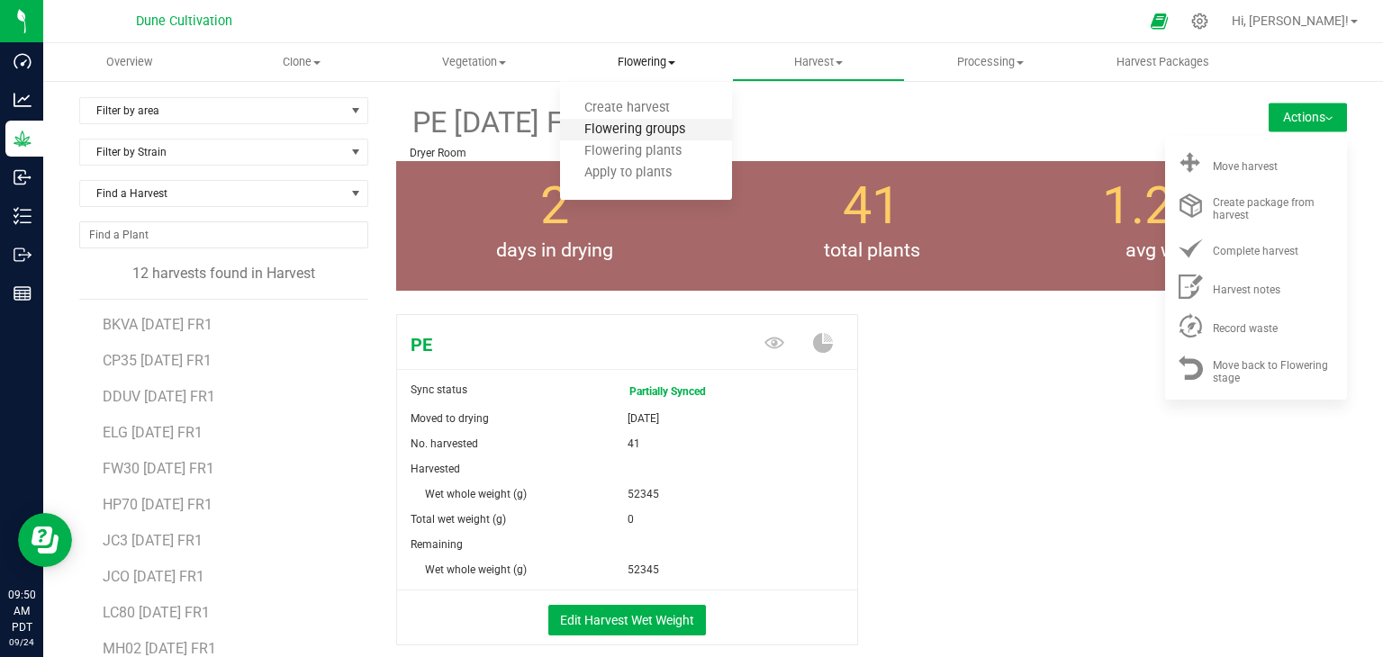
click at [627, 130] on span "Flowering groups" at bounding box center [634, 129] width 149 height 15
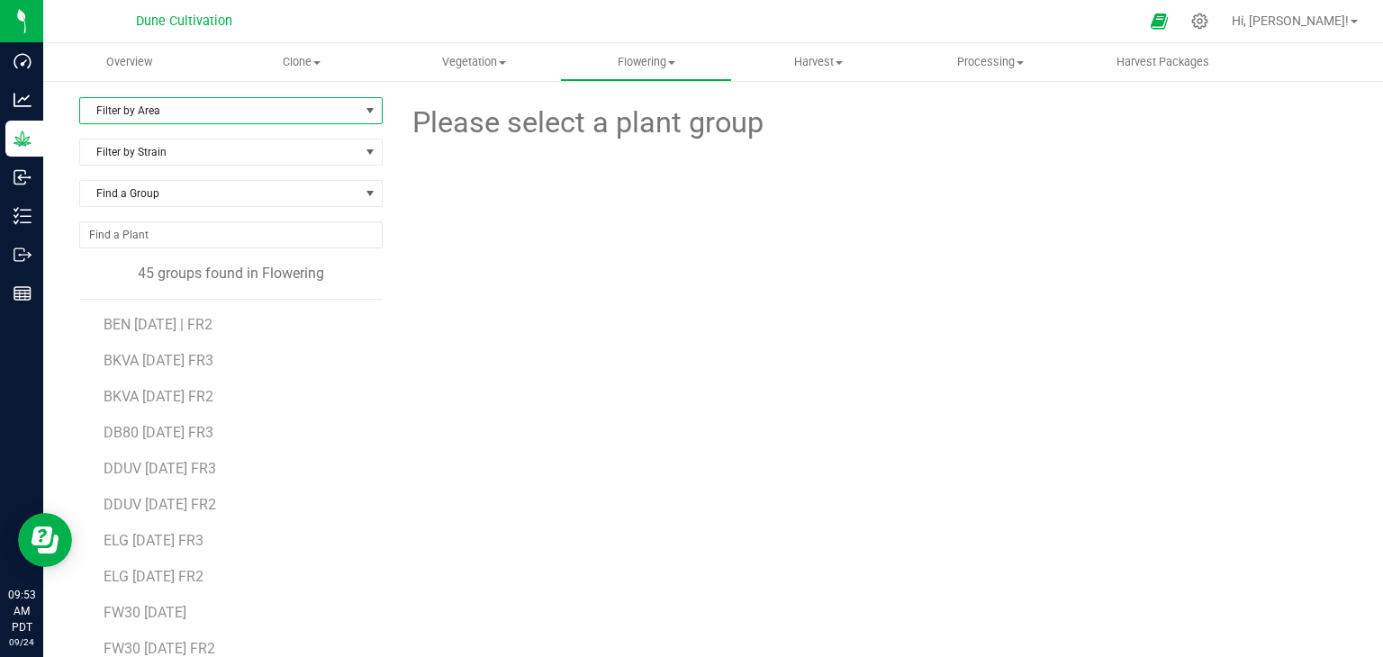
click at [206, 104] on span "Filter by Area" at bounding box center [219, 110] width 279 height 25
click at [154, 172] on li "Flower#1" at bounding box center [229, 168] width 298 height 27
click at [140, 327] on span "PMZ 07.04.25 FR1" at bounding box center [156, 324] width 105 height 17
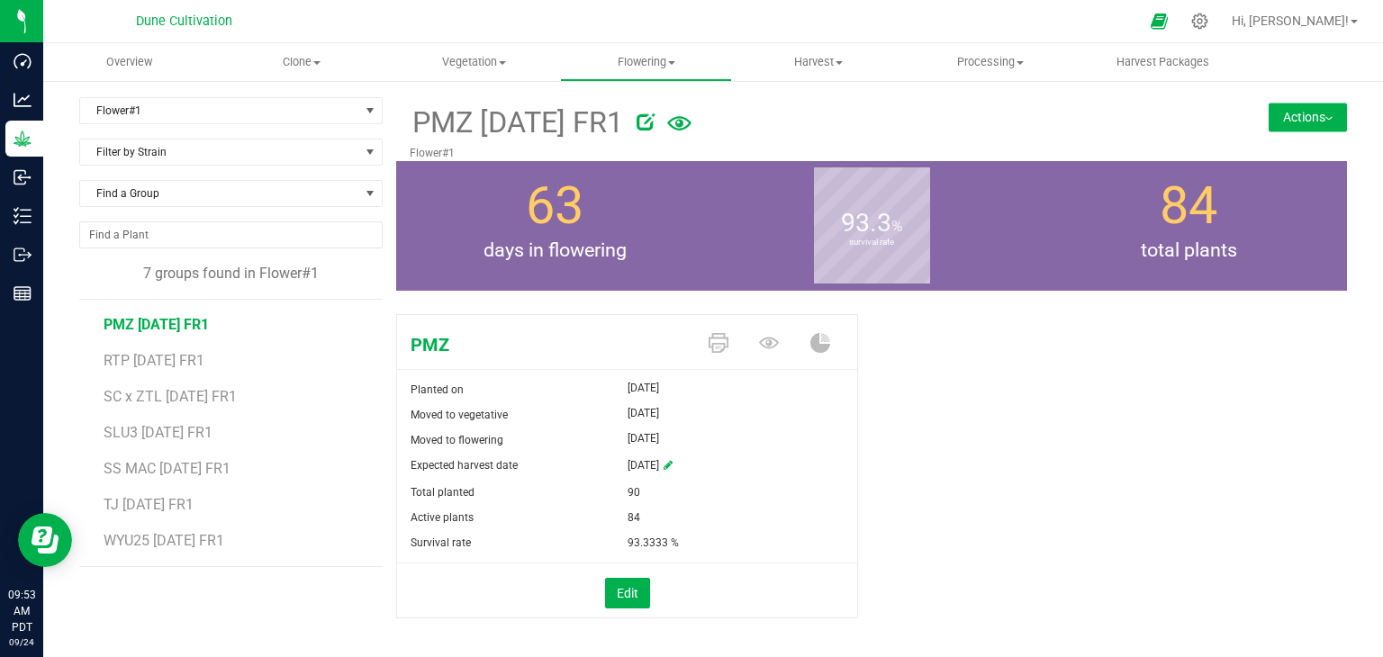
drag, startPoint x: 1297, startPoint y: 123, endPoint x: 1293, endPoint y: 137, distance: 14.0
click at [1295, 130] on button "Actions" at bounding box center [1308, 117] width 78 height 29
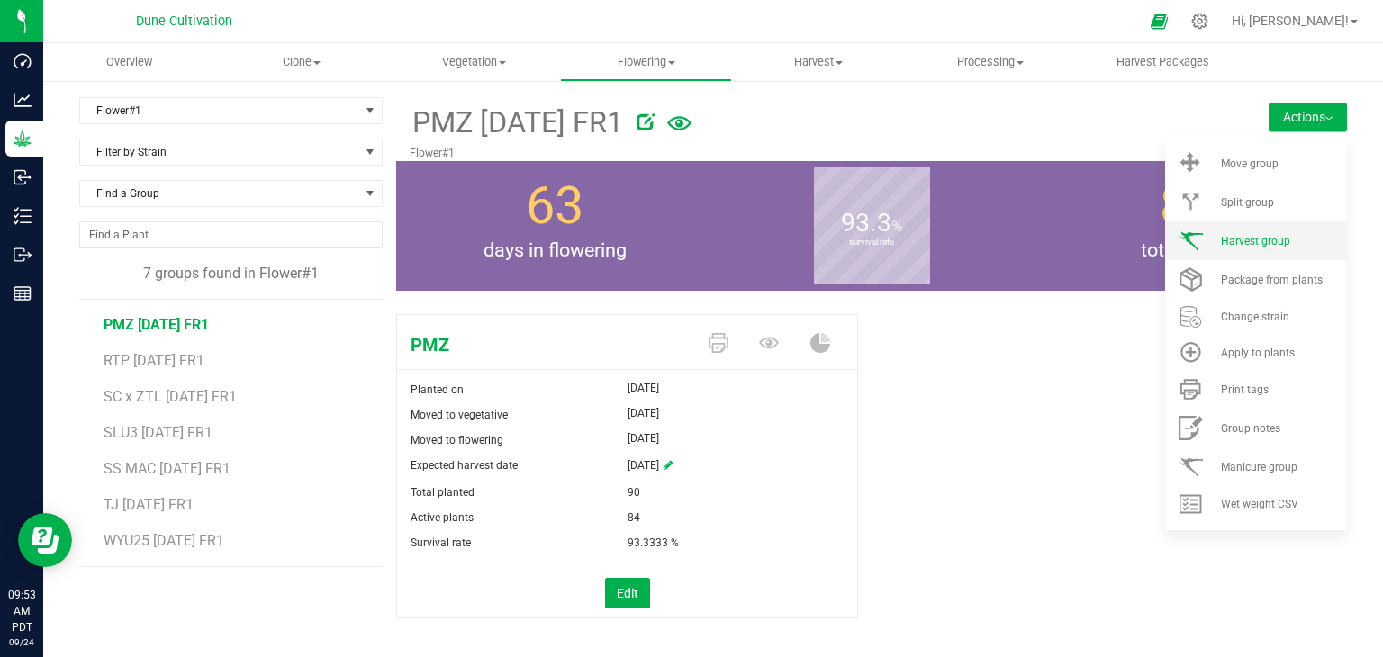
click at [1233, 237] on span "Harvest group" at bounding box center [1255, 241] width 69 height 13
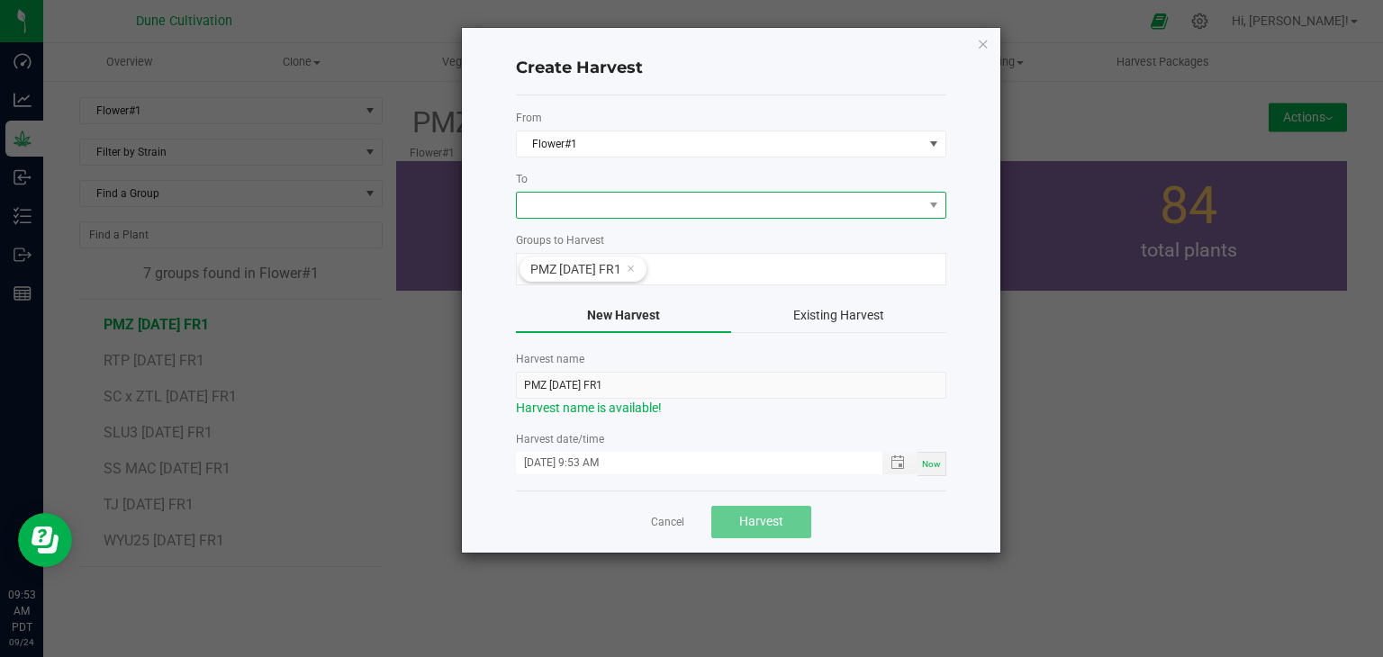
click at [674, 211] on span at bounding box center [720, 205] width 406 height 25
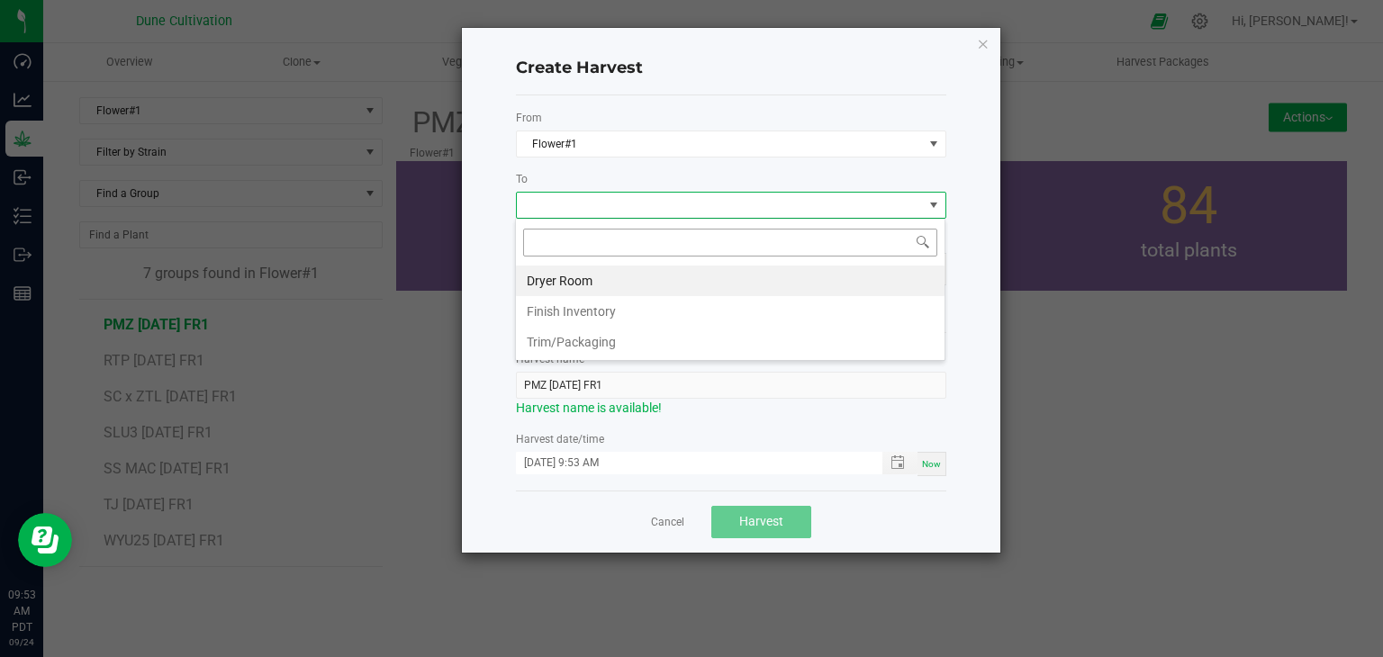
scroll to position [26, 430]
click at [630, 281] on li "Dryer Room" at bounding box center [730, 281] width 429 height 31
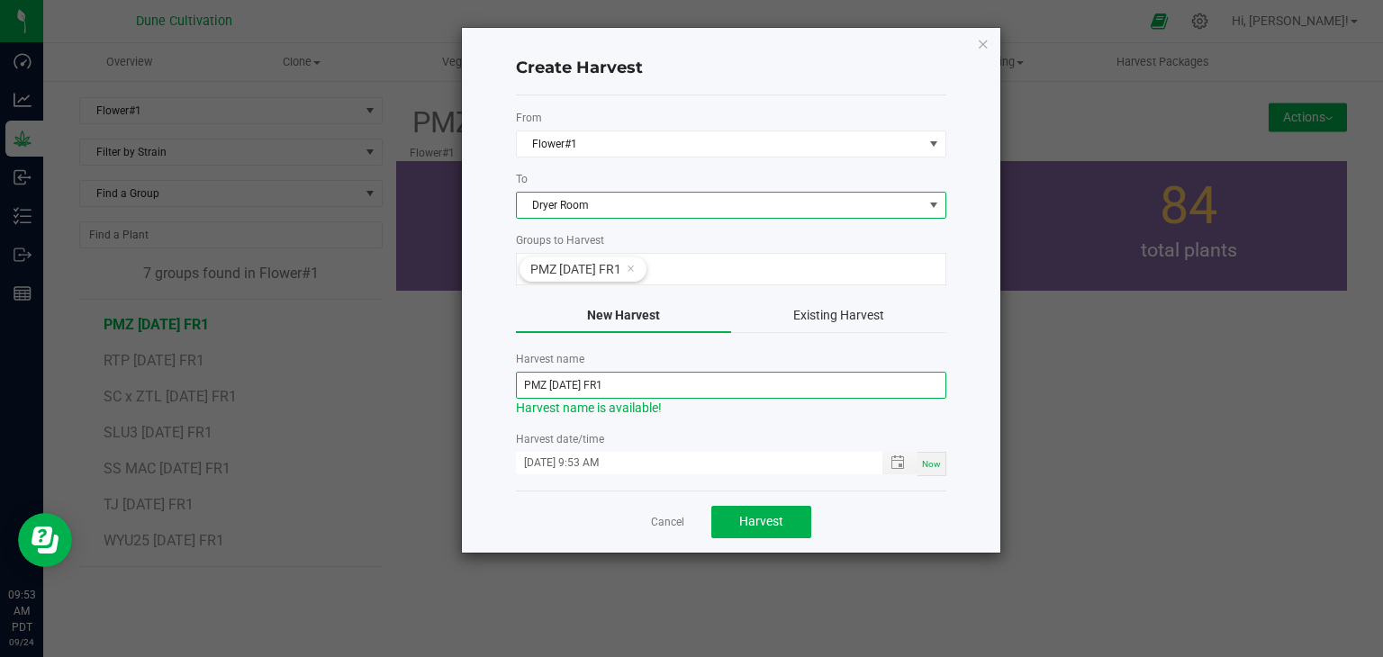
click at [577, 382] on input "PMZ 07.04.25 FR1" at bounding box center [731, 385] width 430 height 27
click at [580, 393] on input "PMZ 07.04.25 FR1" at bounding box center [731, 385] width 430 height 27
click at [570, 381] on input "PMZ 07.04.25 FR1" at bounding box center [731, 385] width 430 height 27
click at [570, 387] on input "PMZ 07.04.25 FR1" at bounding box center [731, 385] width 430 height 27
click at [574, 389] on input "PMZ 07.04.25 FR1" at bounding box center [731, 385] width 430 height 27
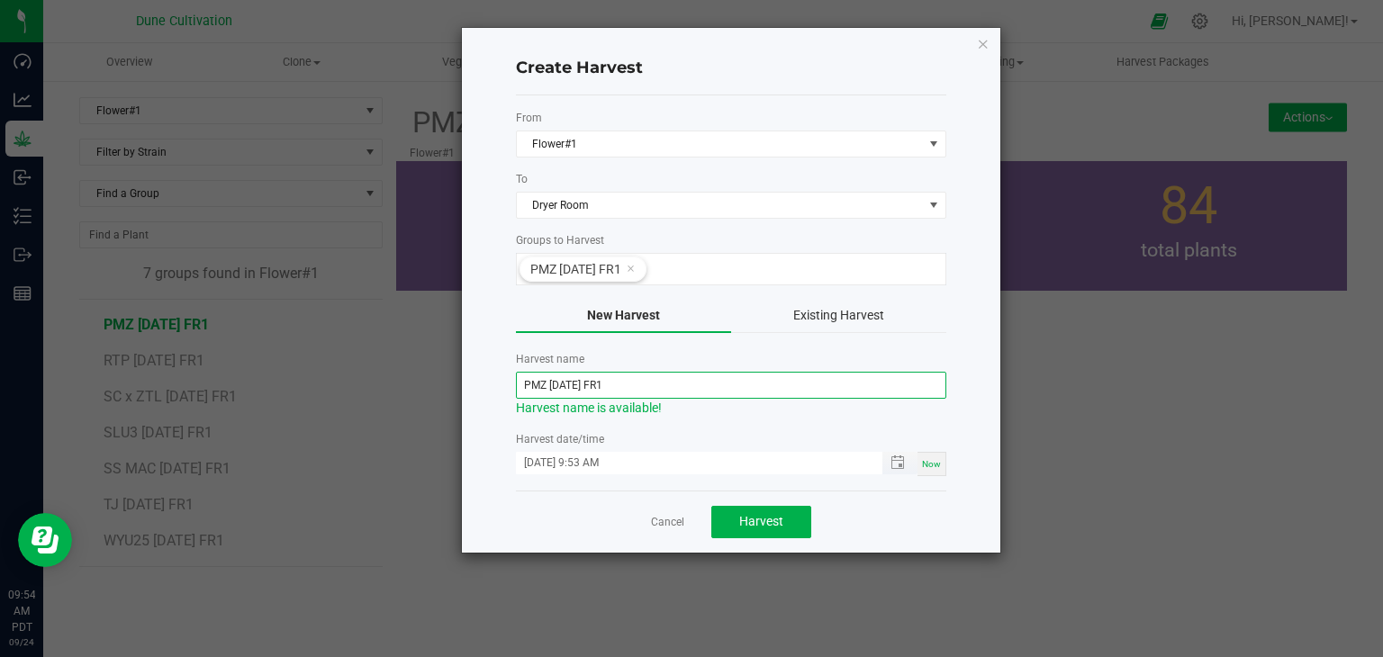
type input "PMZ [DATE] FR1"
click at [547, 466] on input "09/24/2025 9:53 AM" at bounding box center [690, 463] width 348 height 23
type input "09/22/2025 9:53 AM"
click at [773, 514] on span "Harvest" at bounding box center [761, 521] width 44 height 14
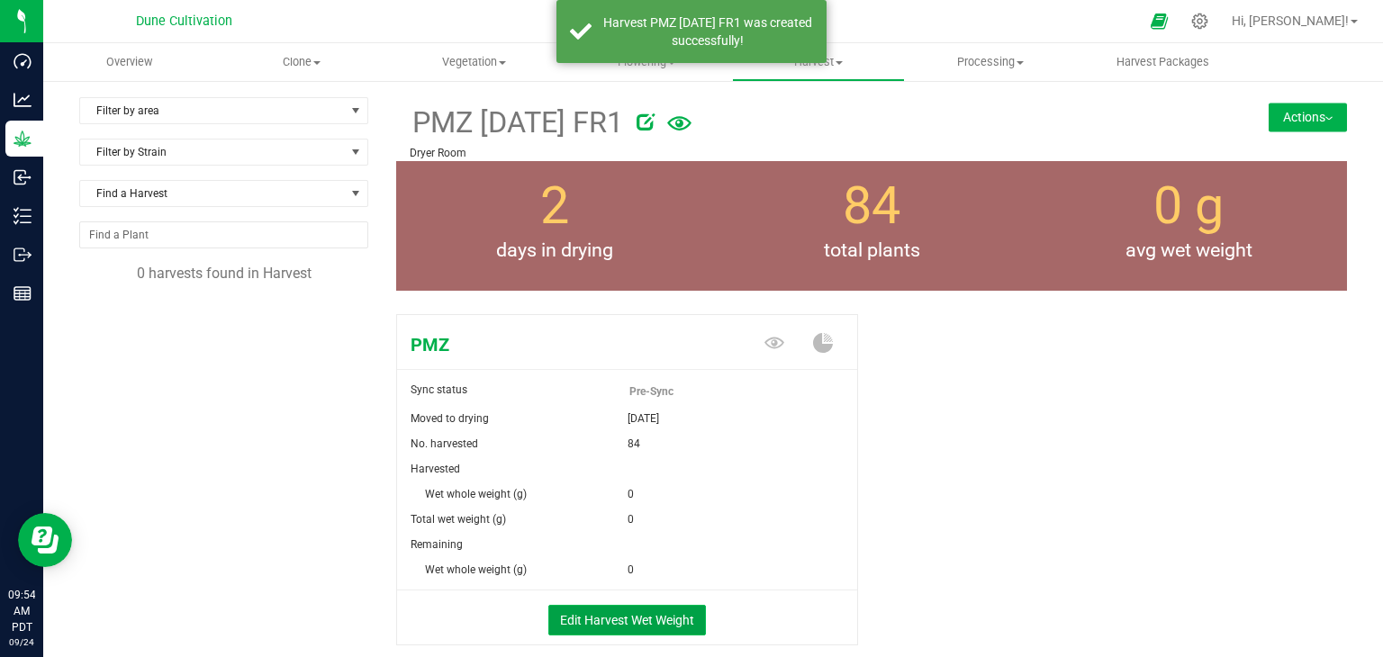
click at [660, 629] on button "Edit Harvest Wet Weight" at bounding box center [627, 620] width 158 height 31
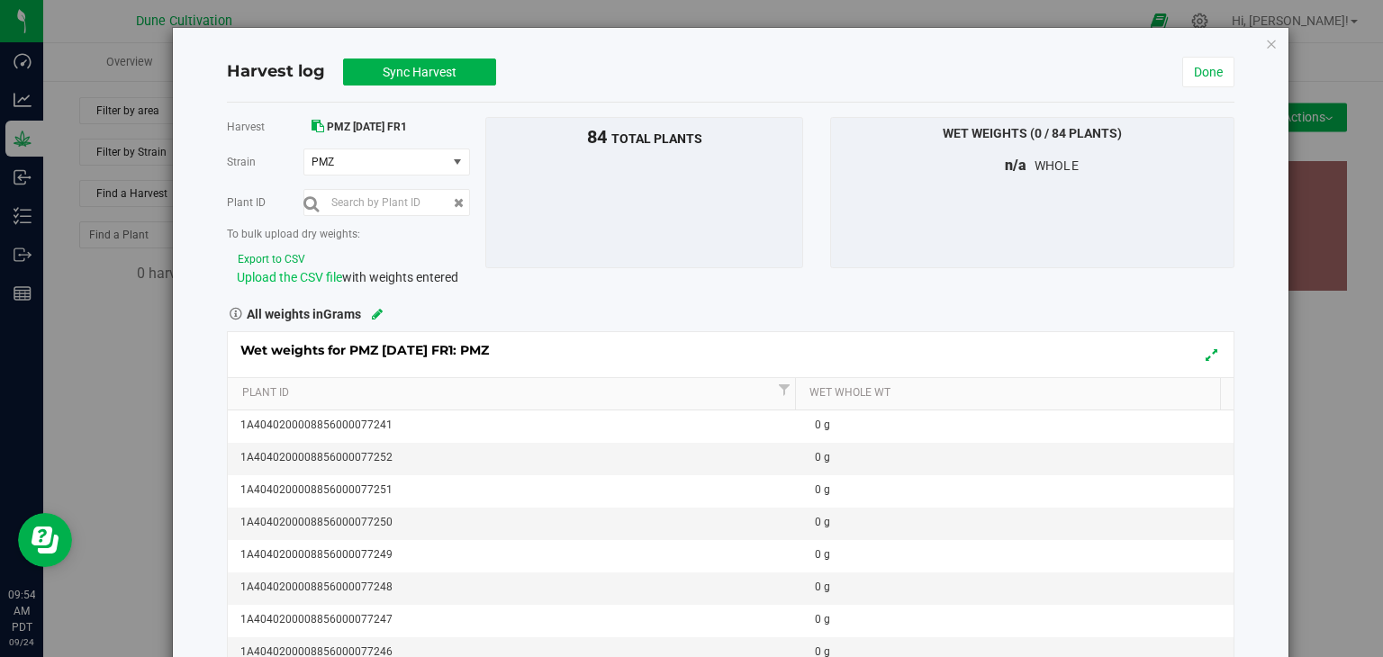
click at [288, 273] on span "Upload the CSV file" at bounding box center [289, 277] width 105 height 14
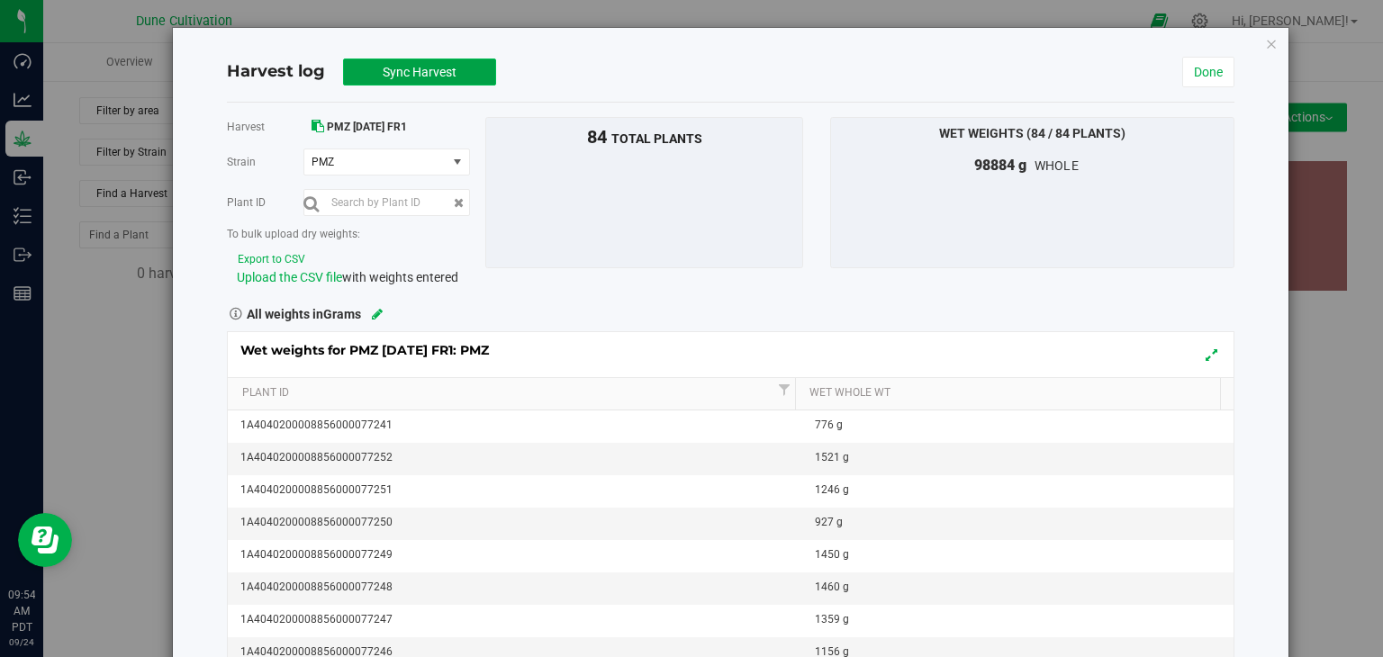
click at [368, 79] on button "Sync Harvest" at bounding box center [419, 72] width 153 height 27
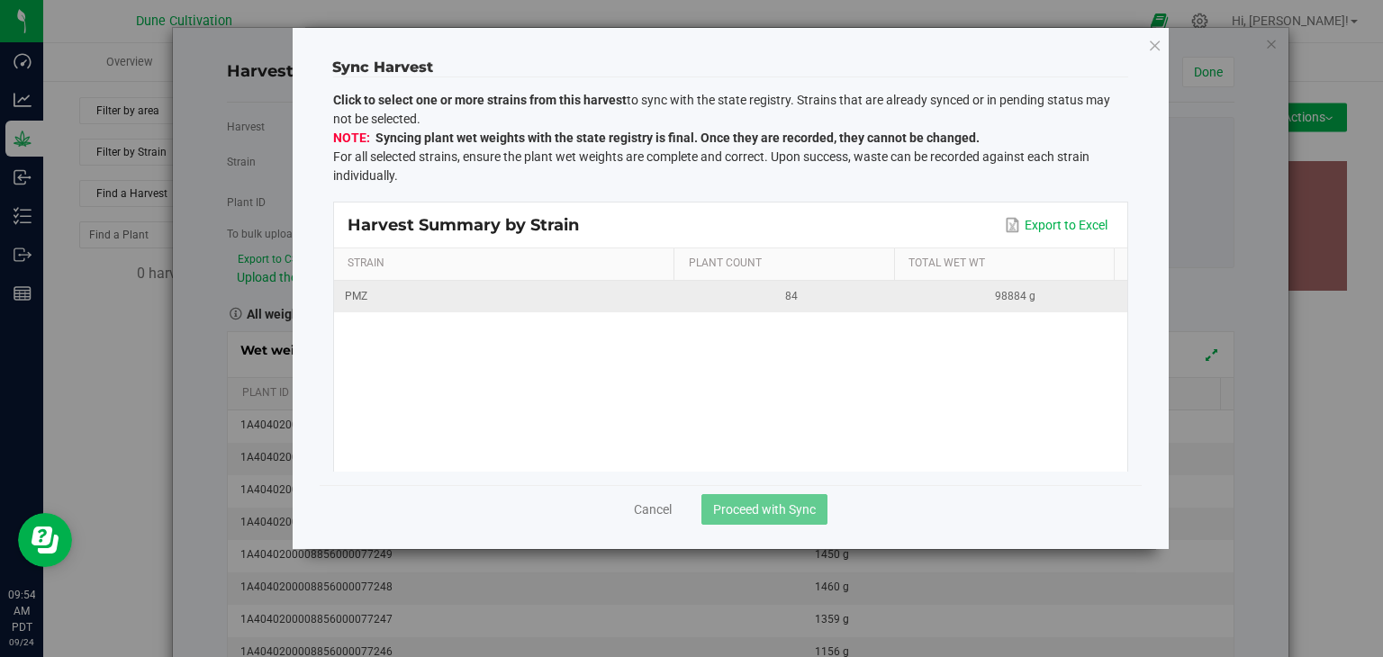
drag, startPoint x: 462, startPoint y: 285, endPoint x: 465, endPoint y: 295, distance: 10.3
click at [461, 285] on td "PMZ" at bounding box center [507, 297] width 346 height 32
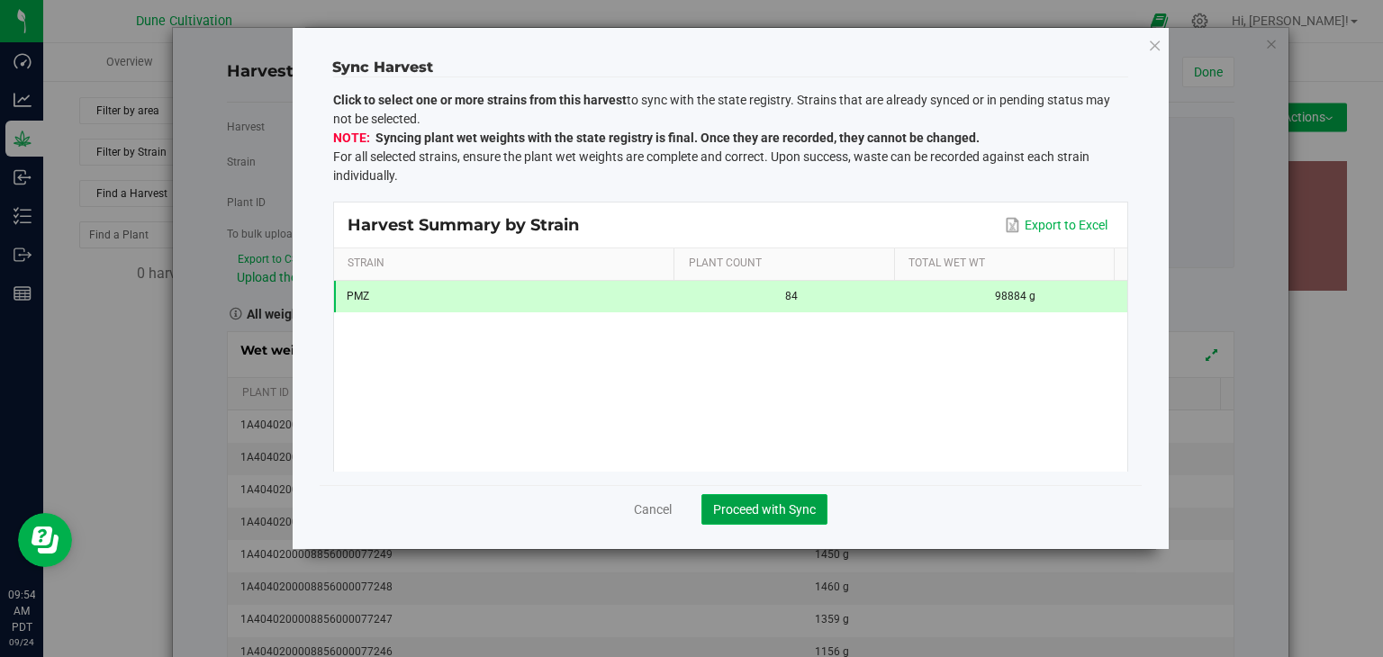
click at [759, 505] on span "Proceed with Sync" at bounding box center [764, 509] width 103 height 14
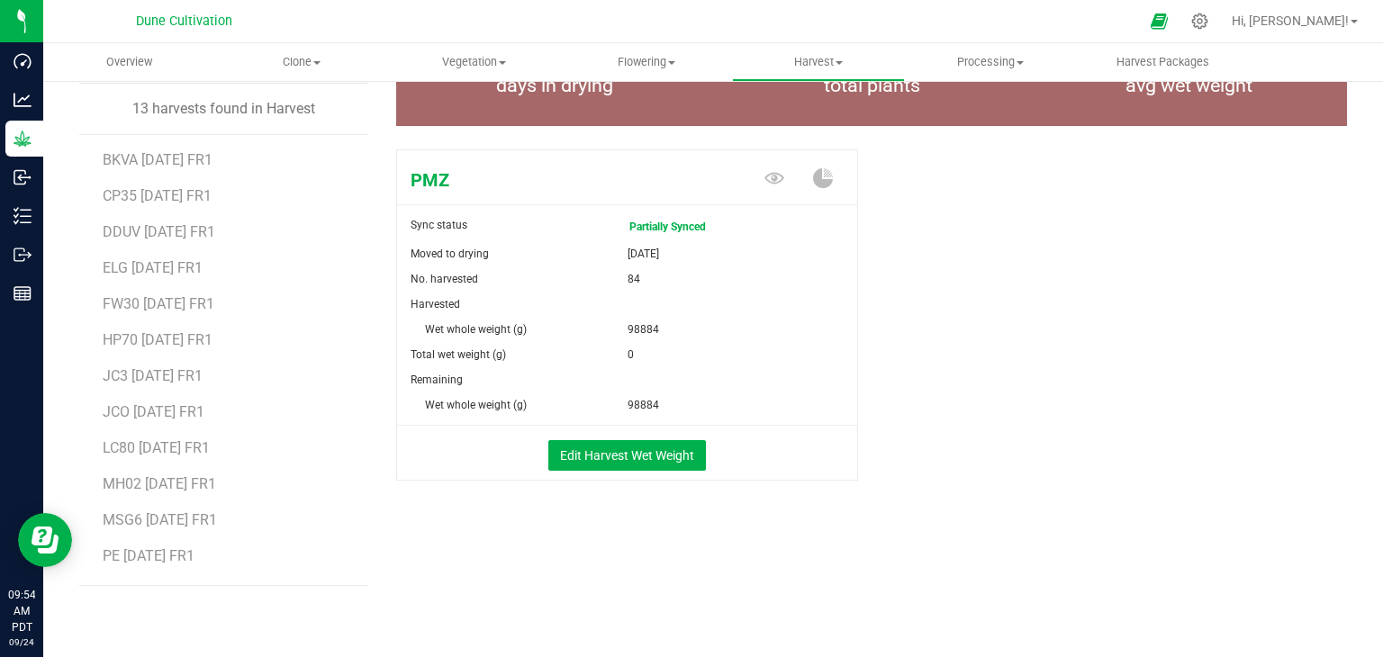
scroll to position [32, 0]
click at [656, 65] on span "Flowering" at bounding box center [646, 62] width 170 height 16
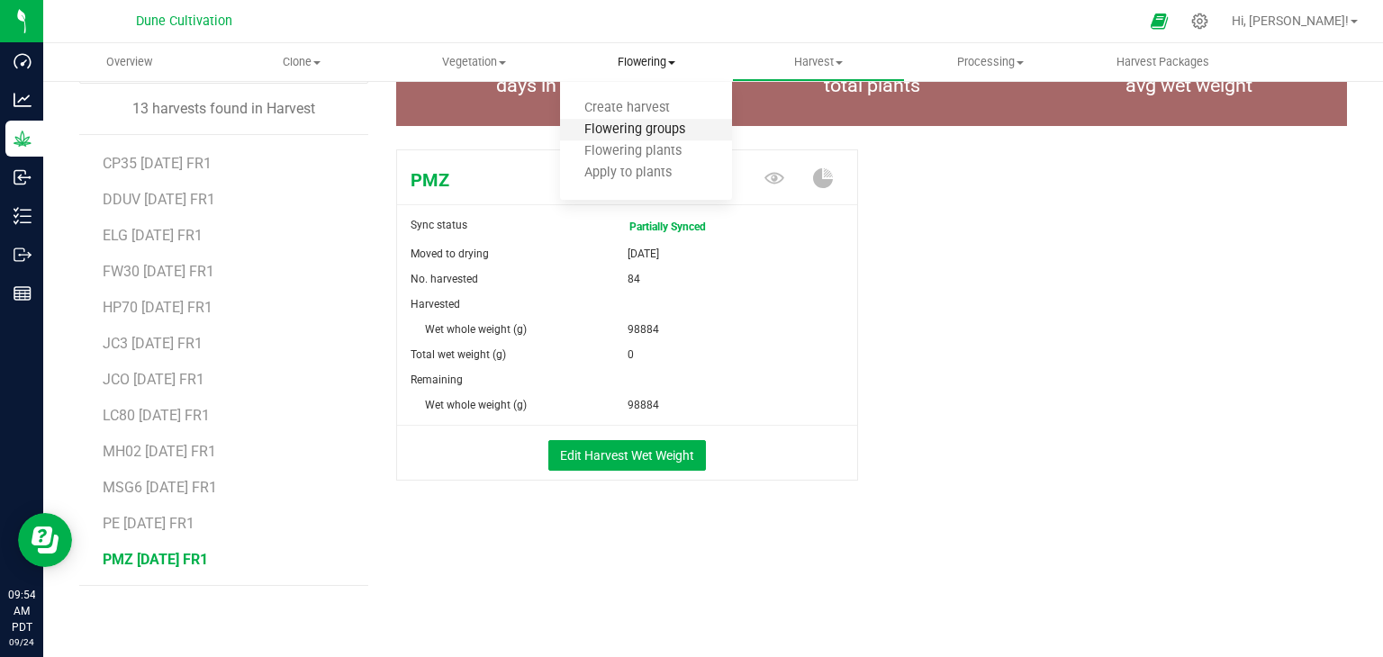
click at [646, 130] on span "Flowering groups" at bounding box center [634, 129] width 149 height 15
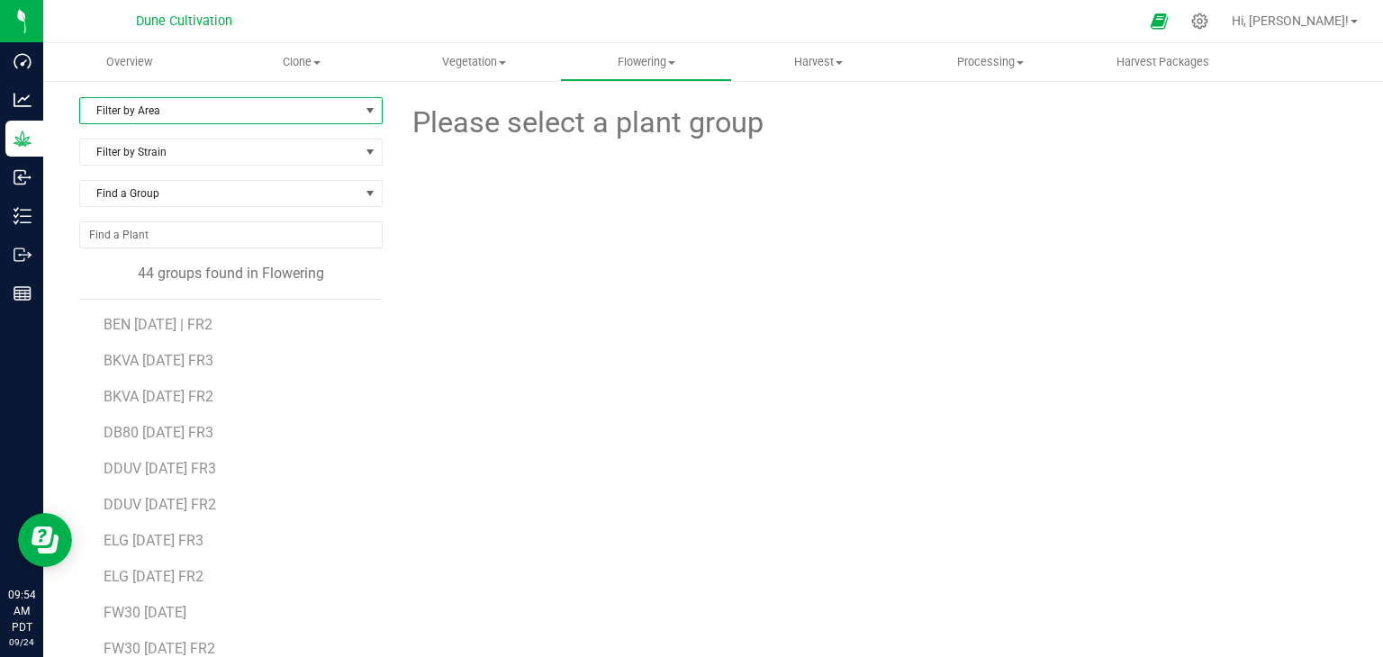
click at [231, 102] on span "Filter by Area" at bounding box center [219, 110] width 279 height 25
click at [185, 159] on li "Flower#1" at bounding box center [229, 168] width 298 height 27
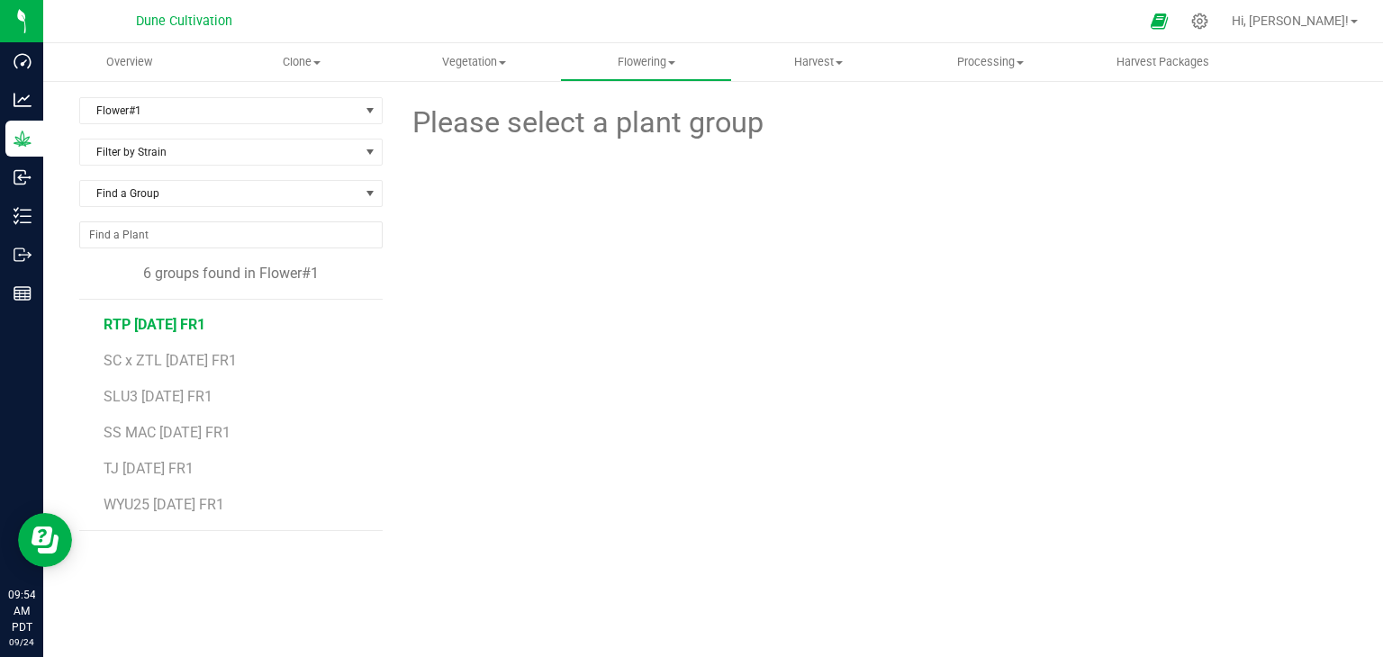
click at [205, 316] on span "RTP 07.04.25 FR1" at bounding box center [155, 324] width 102 height 17
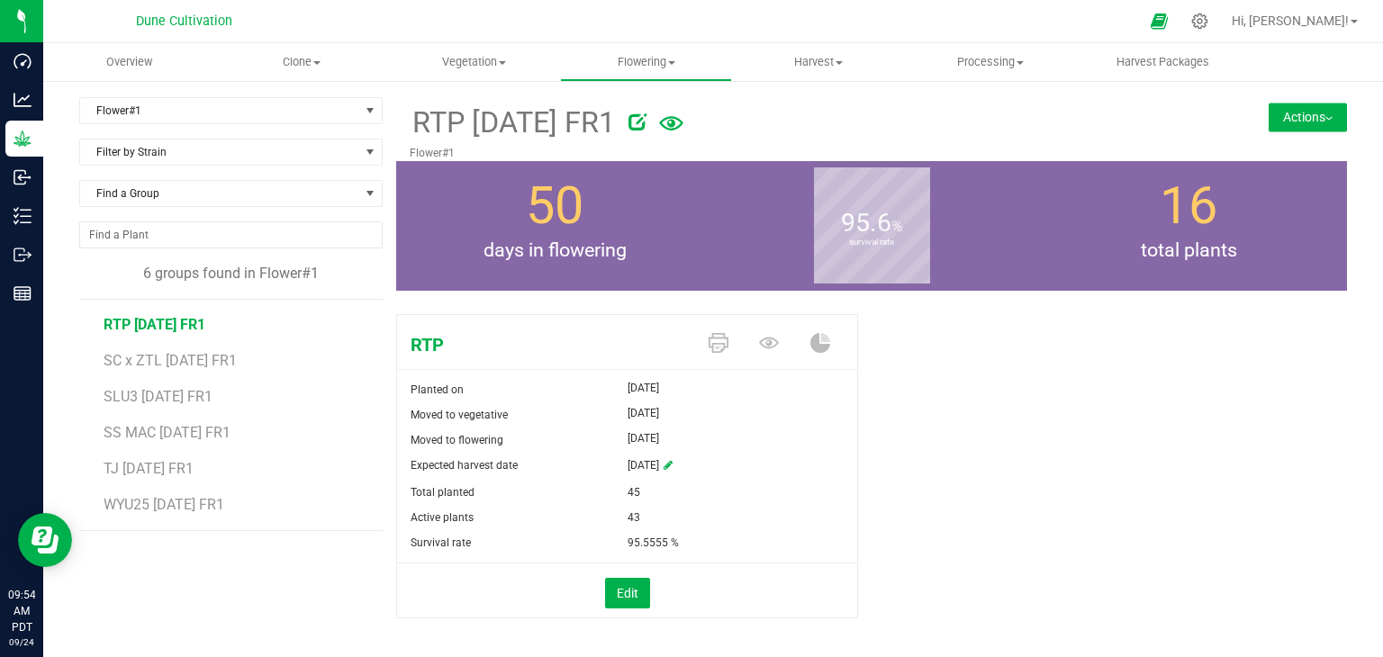
scroll to position [23, 0]
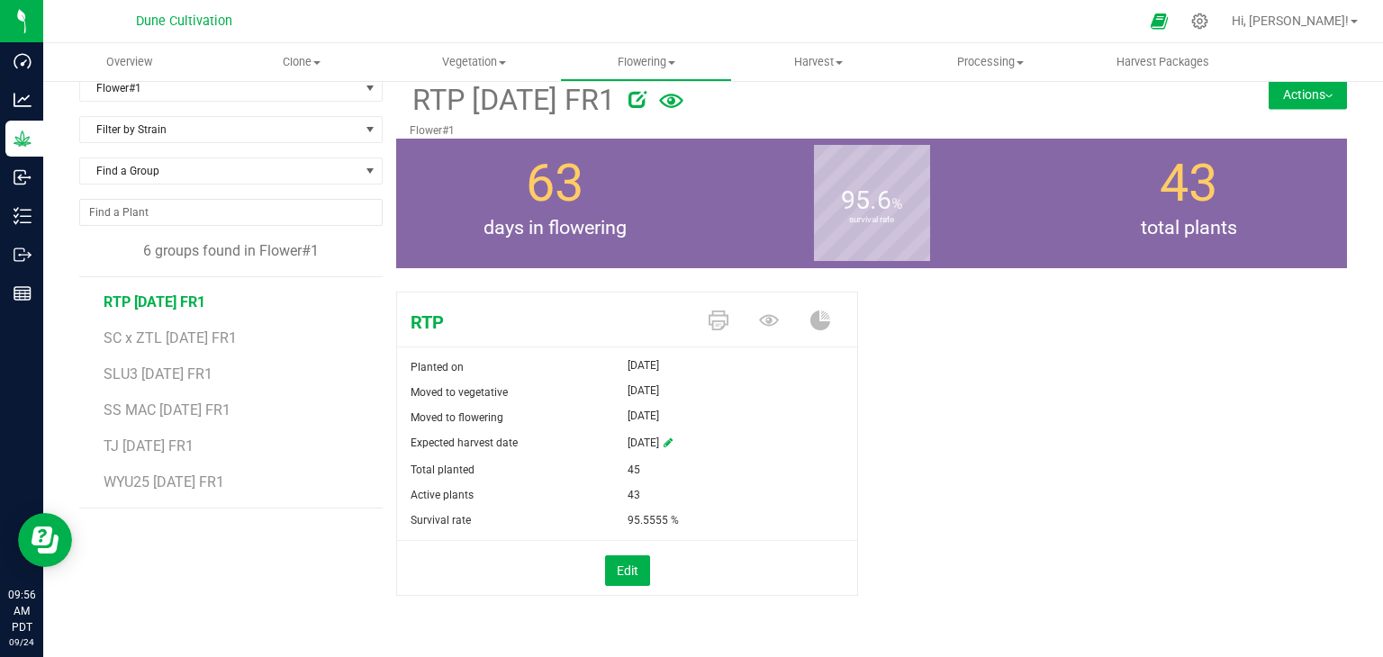
click at [1298, 91] on button "Actions" at bounding box center [1308, 94] width 78 height 29
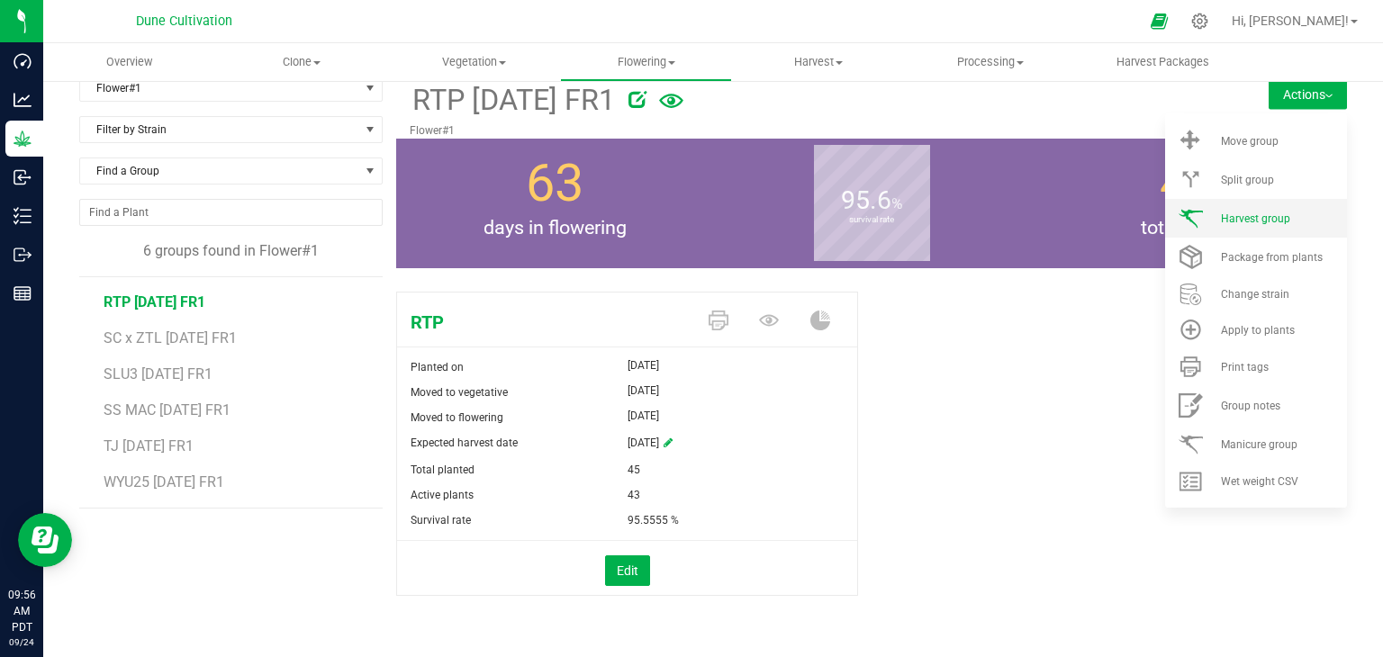
click at [1248, 227] on li "Harvest group" at bounding box center [1256, 218] width 182 height 39
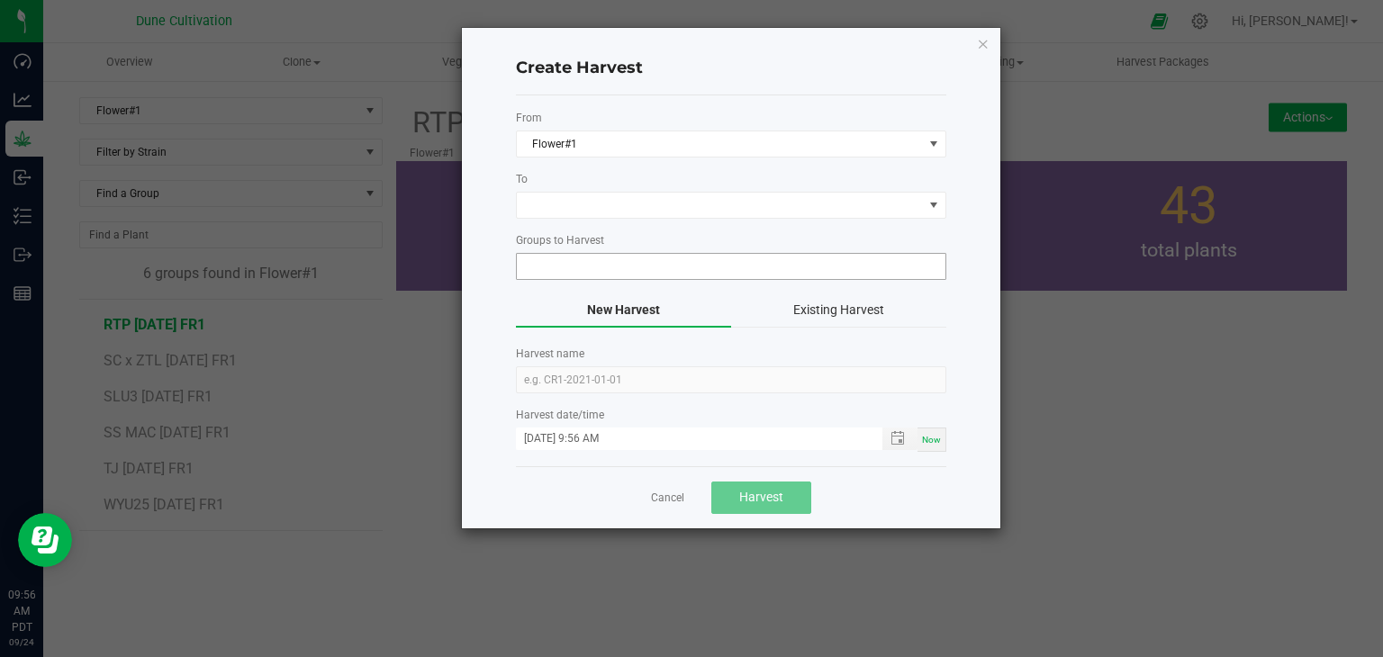
type input "RTP 07.04.25 FR1"
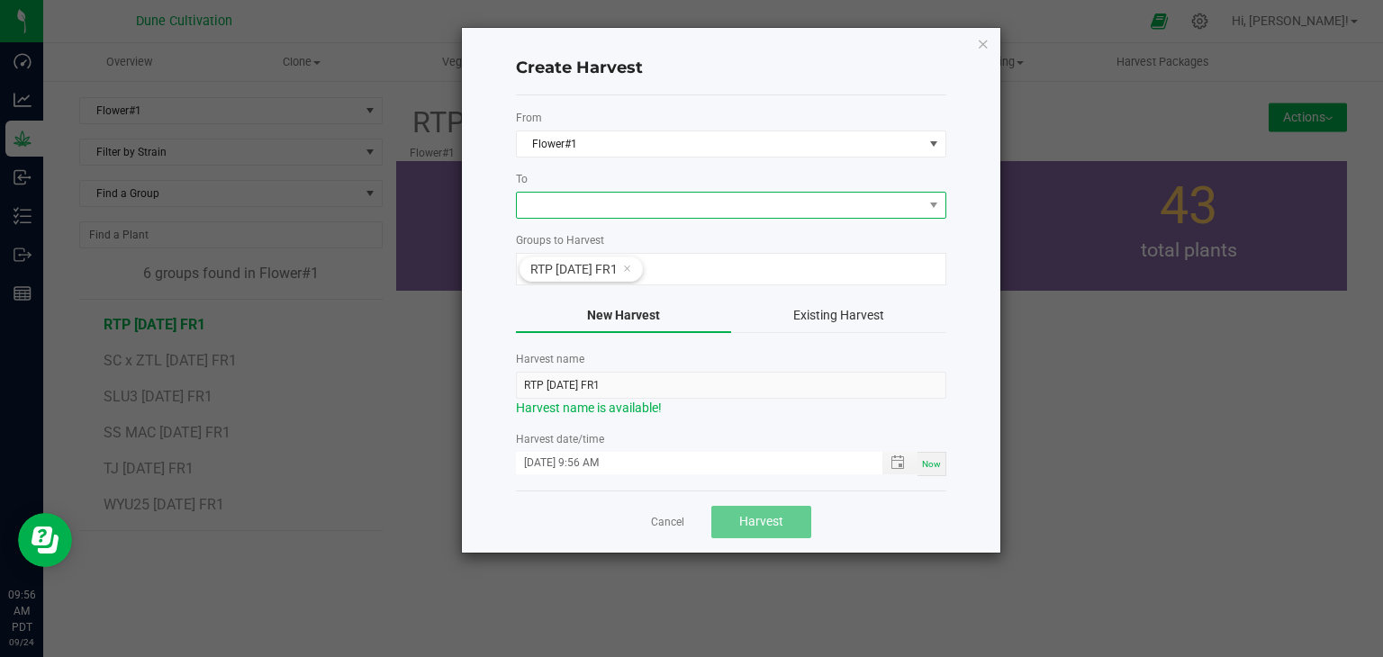
click at [619, 213] on span at bounding box center [720, 205] width 406 height 25
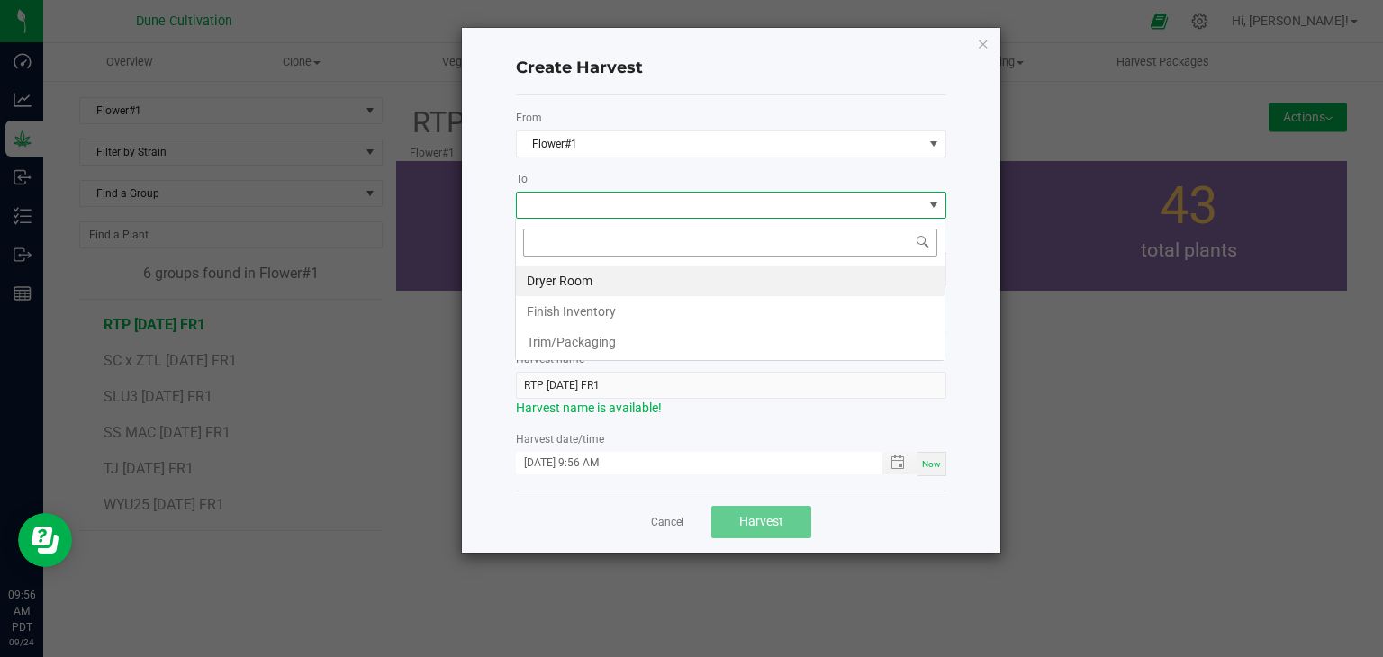
scroll to position [26, 430]
drag, startPoint x: 588, startPoint y: 276, endPoint x: 601, endPoint y: 293, distance: 21.1
click at [586, 276] on li "Dryer Room" at bounding box center [730, 281] width 429 height 31
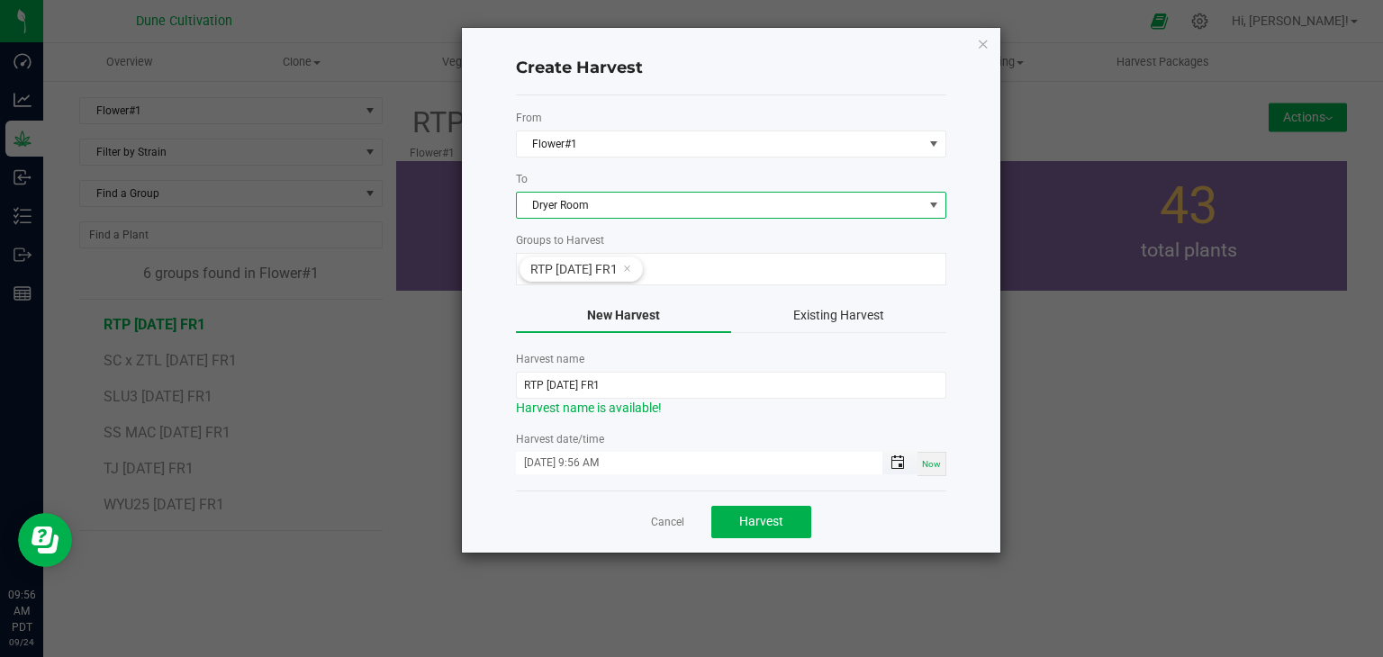
click at [894, 461] on span "Toggle popup" at bounding box center [898, 463] width 14 height 14
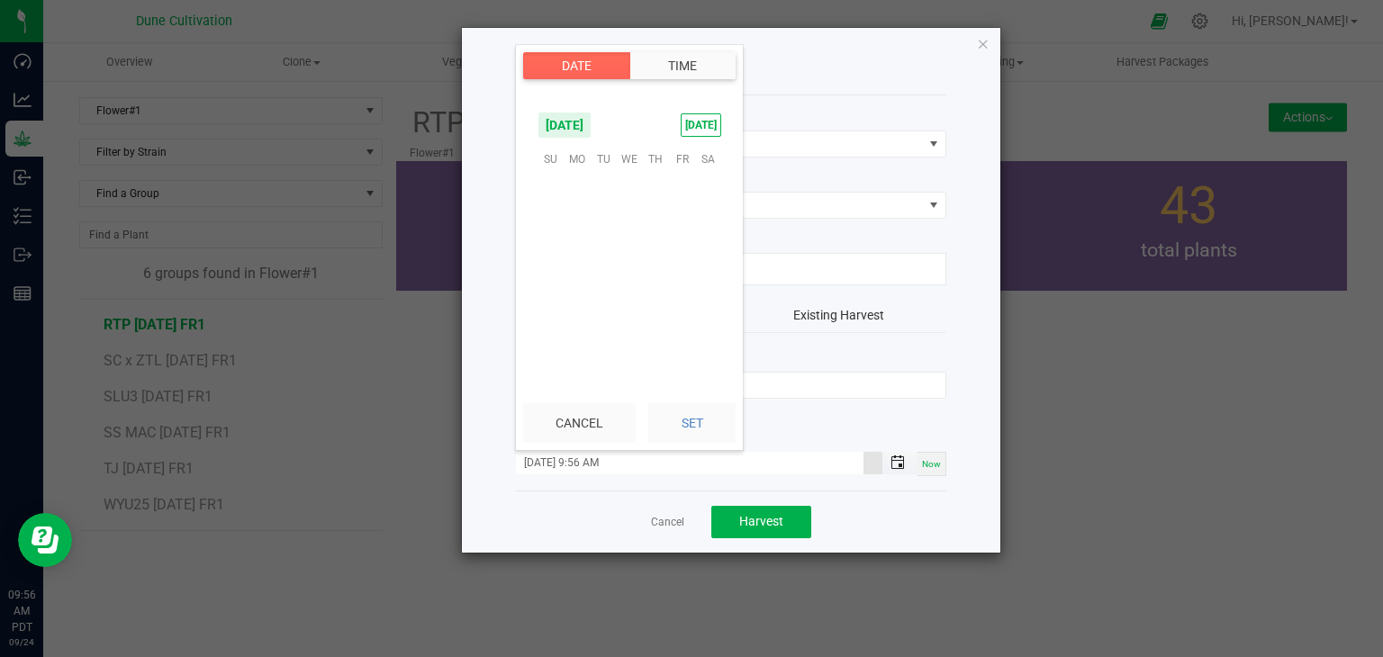
scroll to position [1369, 0]
click at [574, 275] on span "22" at bounding box center [577, 271] width 26 height 28
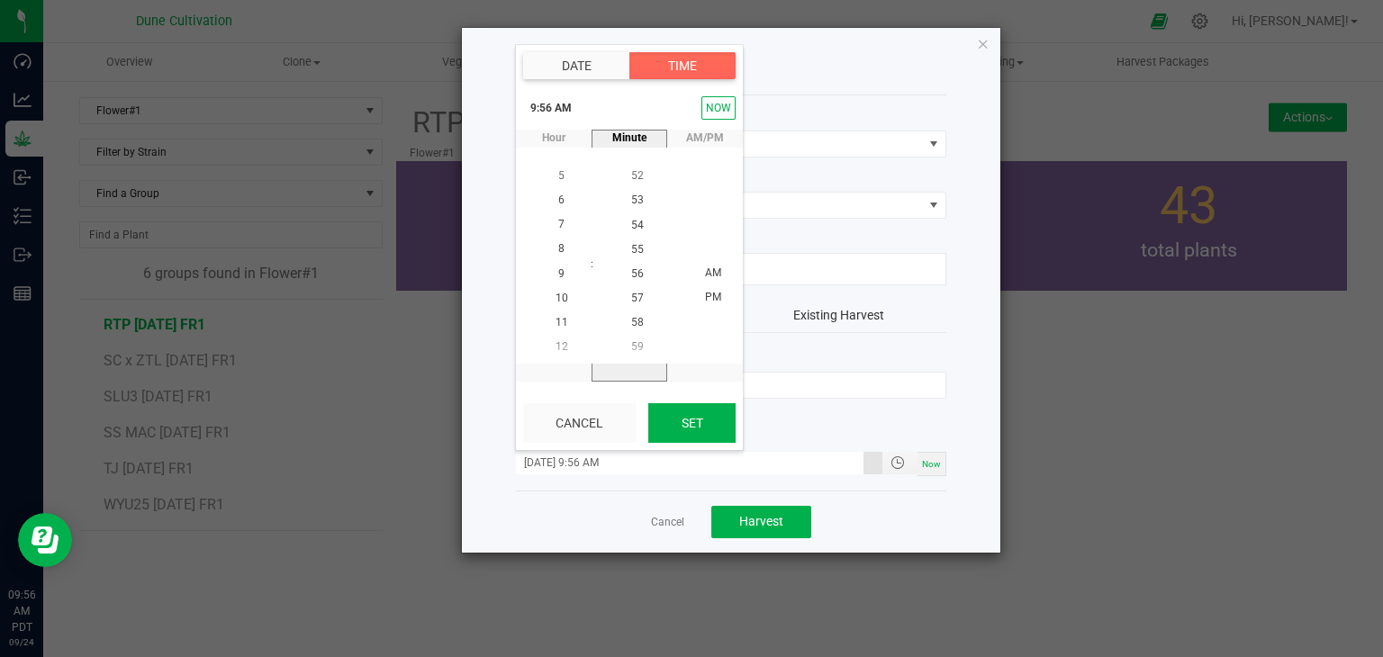
click at [669, 418] on button "Set" at bounding box center [691, 423] width 87 height 40
type input "09/22/2025 9:56 AM"
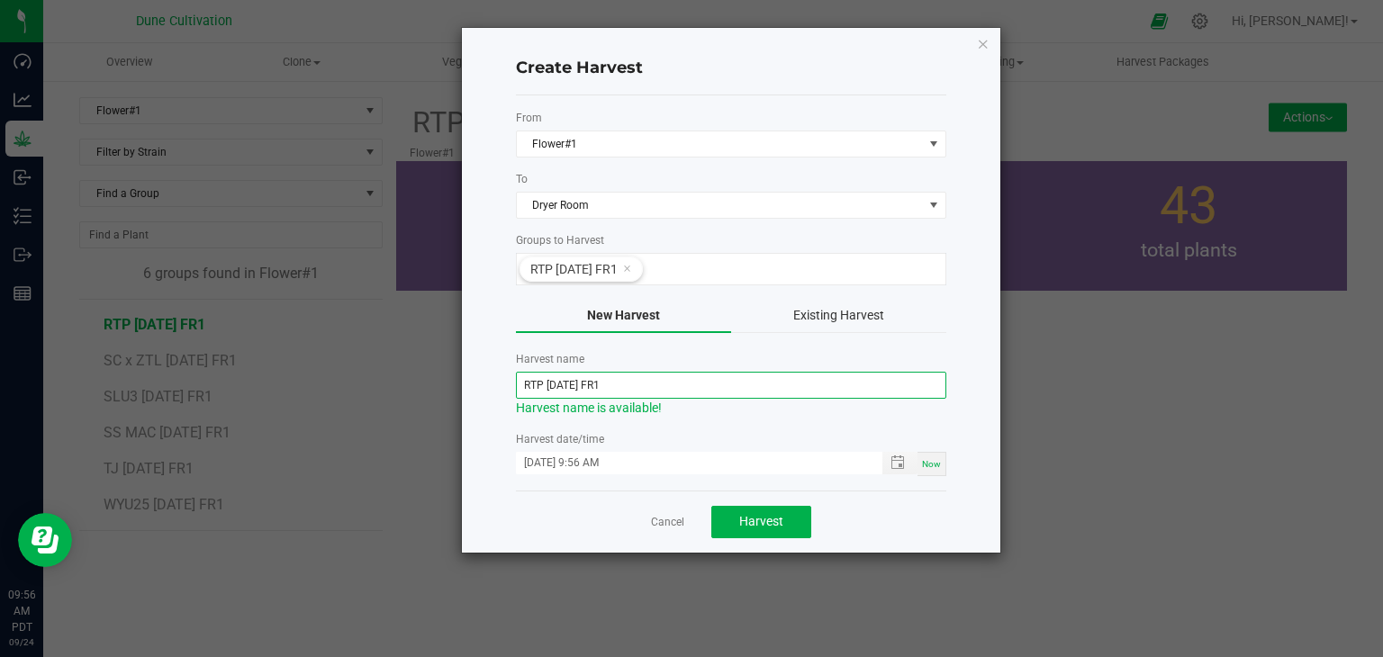
click at [572, 393] on input "RTP 07.04.25 FR1" at bounding box center [731, 385] width 430 height 27
type input "RTP [DATE] FR1"
drag, startPoint x: 765, startPoint y: 525, endPoint x: 782, endPoint y: 516, distance: 18.5
click at [777, 516] on span "Harvest" at bounding box center [761, 521] width 44 height 14
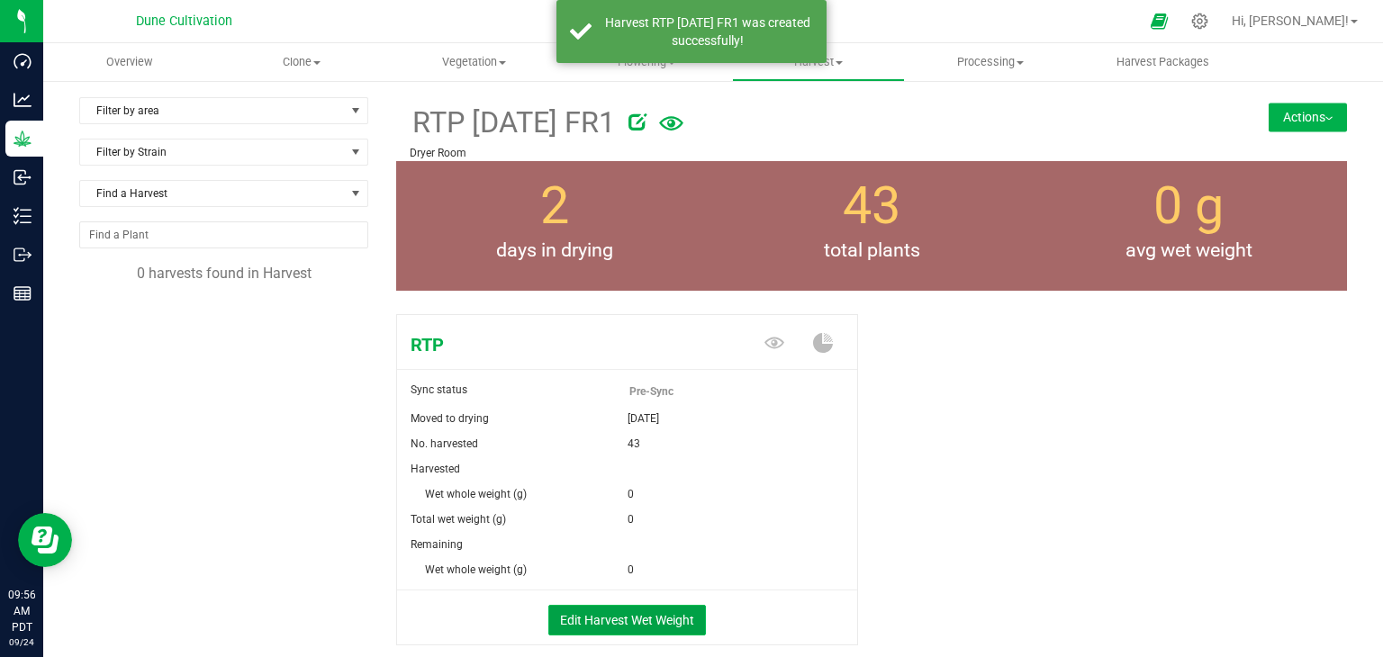
click at [610, 609] on button "Edit Harvest Wet Weight" at bounding box center [627, 620] width 158 height 31
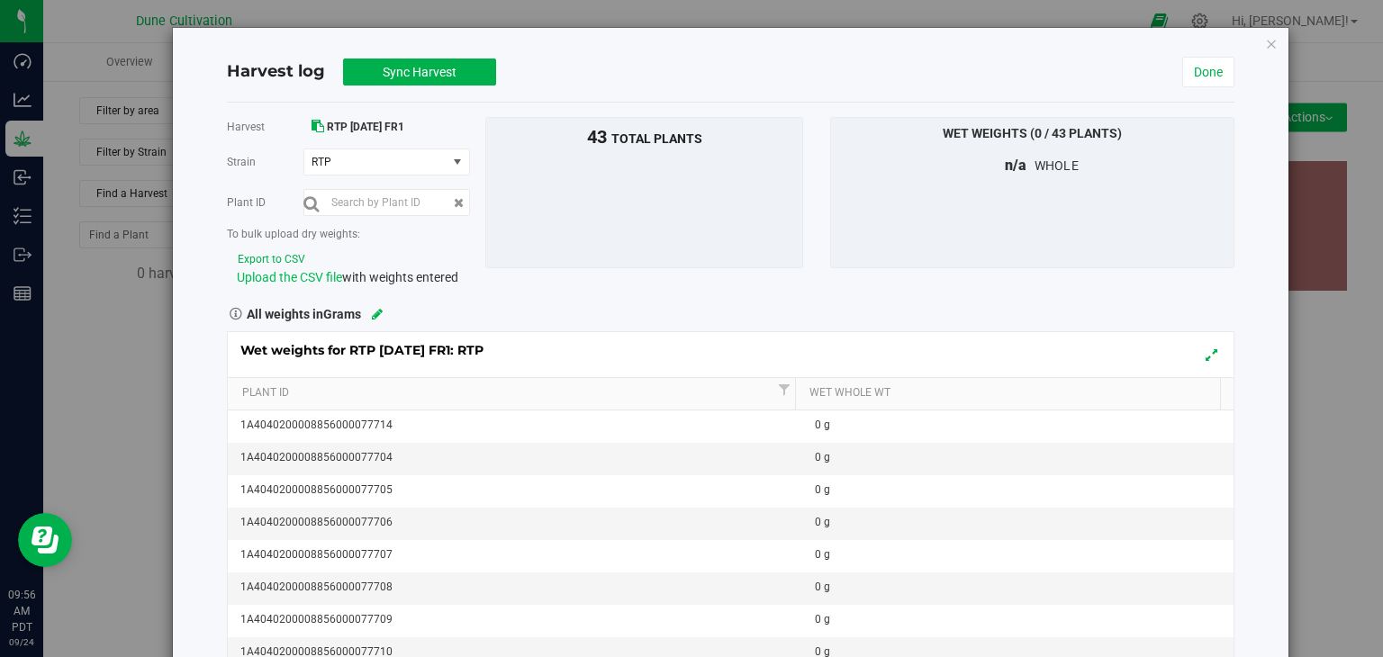
click at [268, 279] on span "Upload the CSV file" at bounding box center [289, 277] width 105 height 14
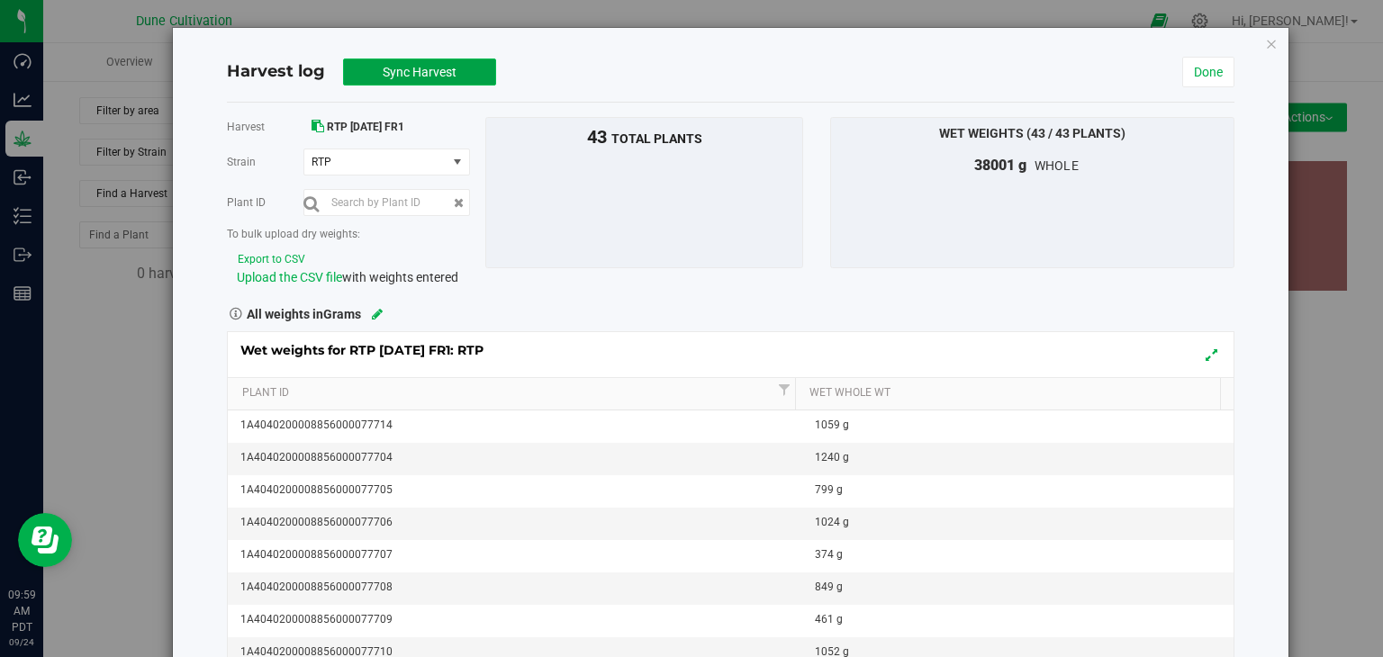
click at [448, 59] on button "Sync Harvest" at bounding box center [419, 72] width 153 height 27
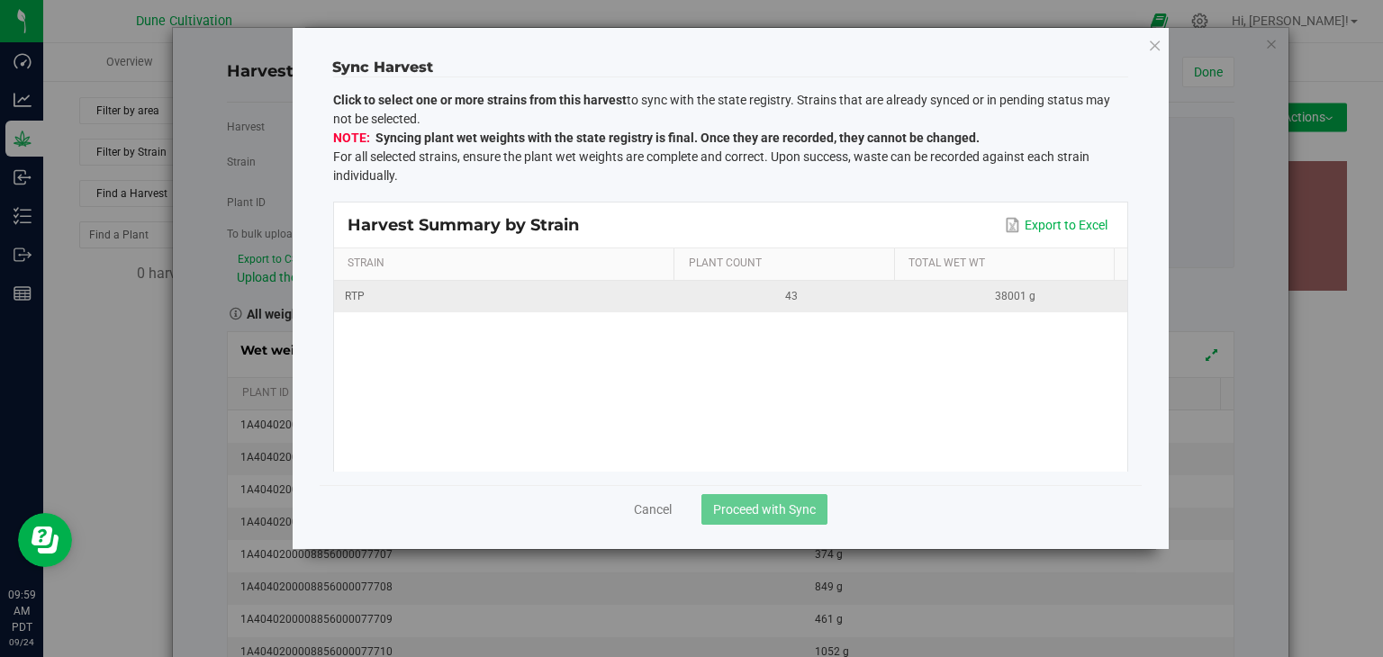
click at [477, 303] on div "RTP" at bounding box center [507, 296] width 324 height 17
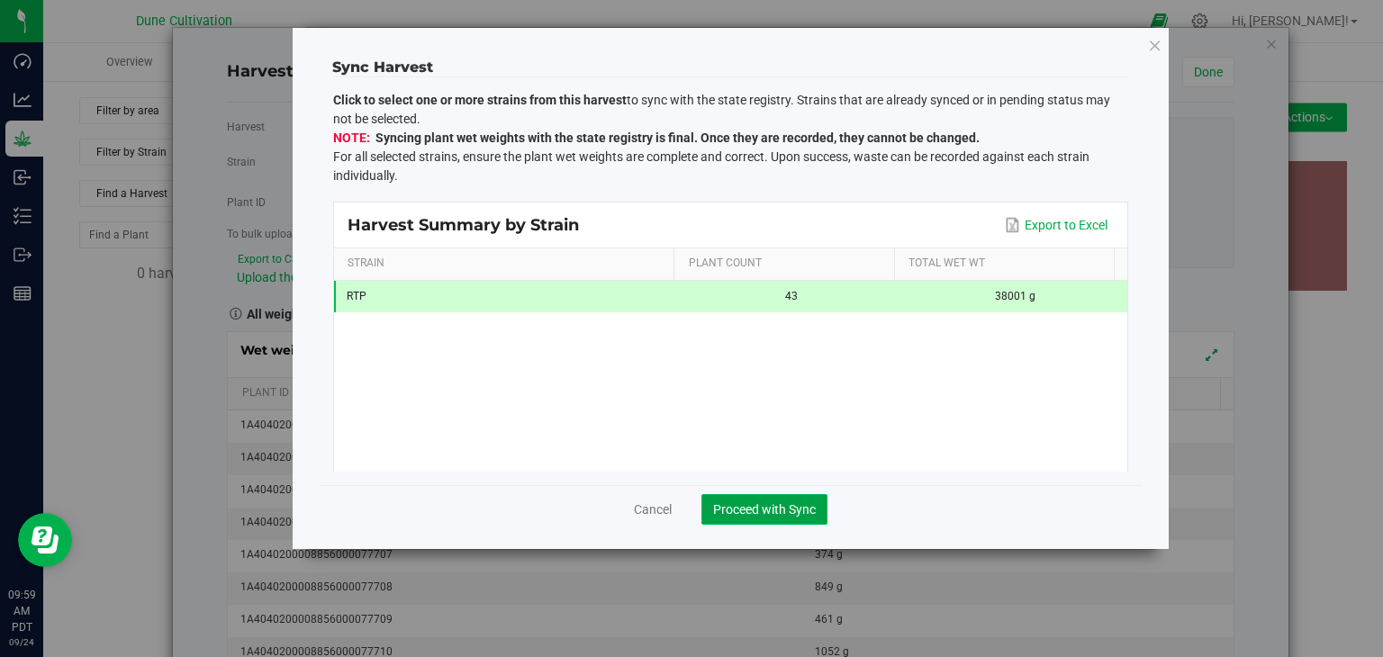
click at [799, 509] on span "Proceed with Sync" at bounding box center [764, 509] width 103 height 14
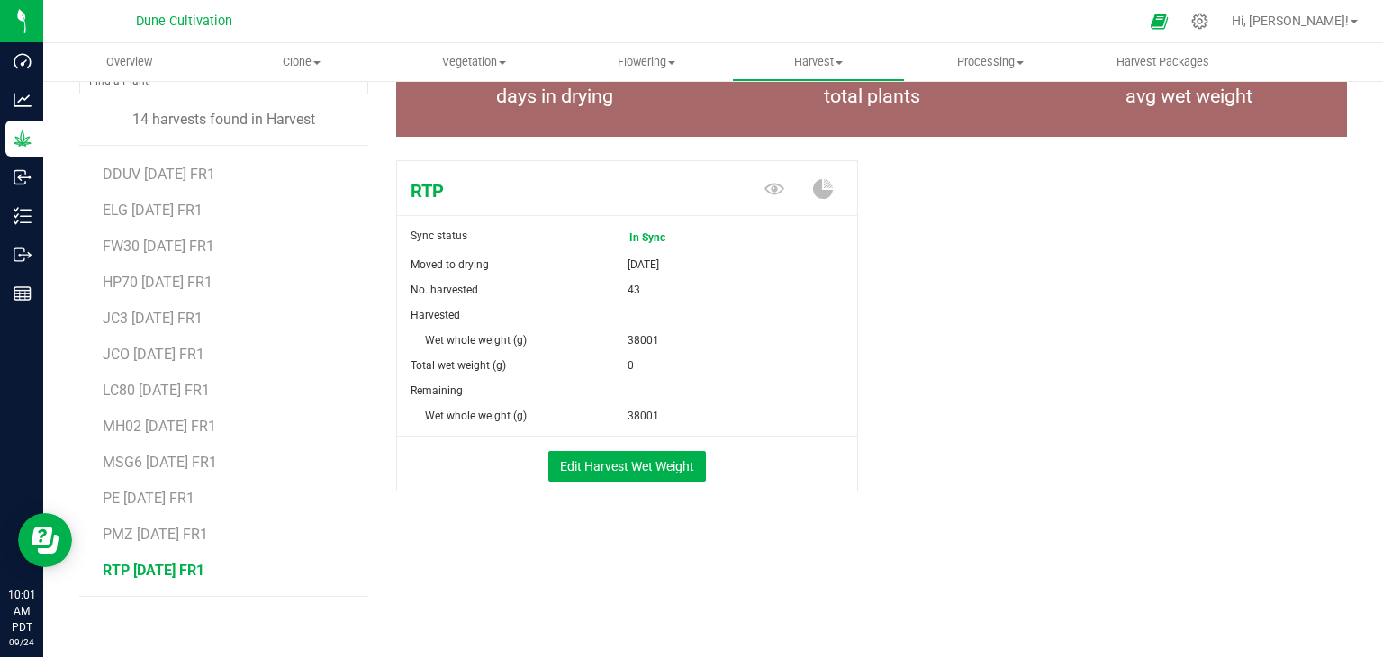
scroll to position [165, 0]
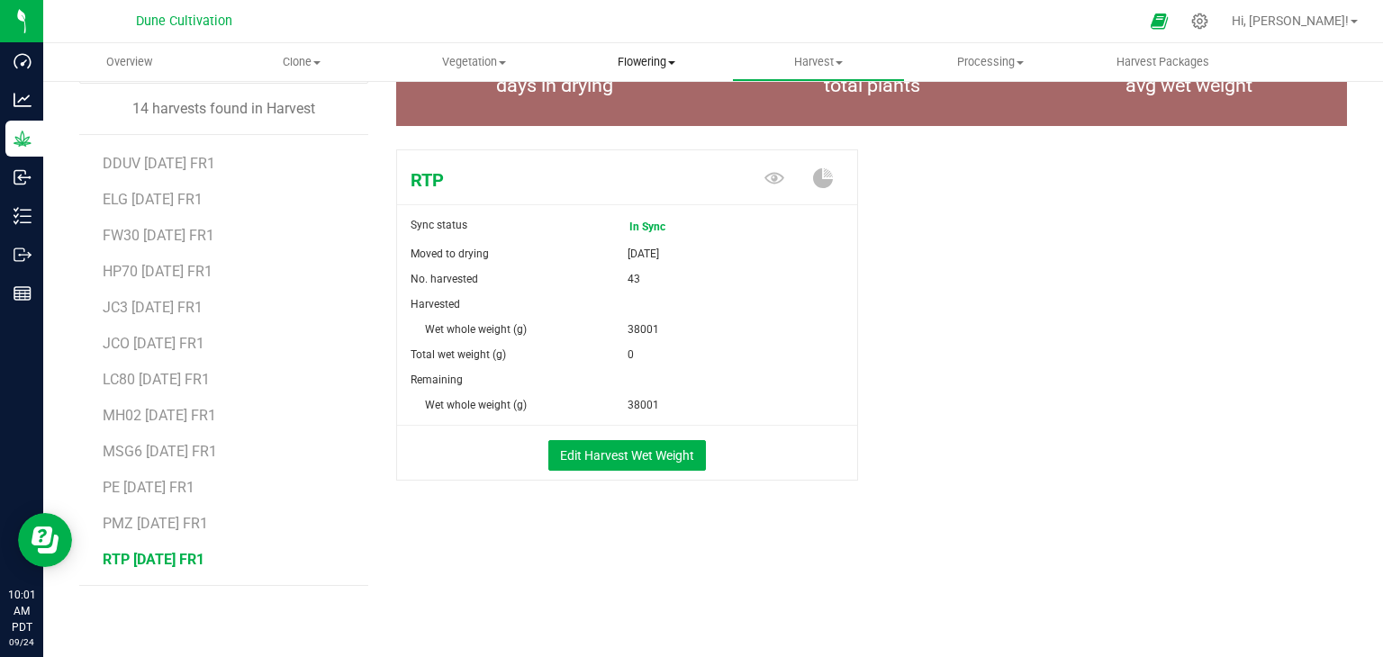
click at [624, 69] on span "Flowering" at bounding box center [646, 62] width 170 height 16
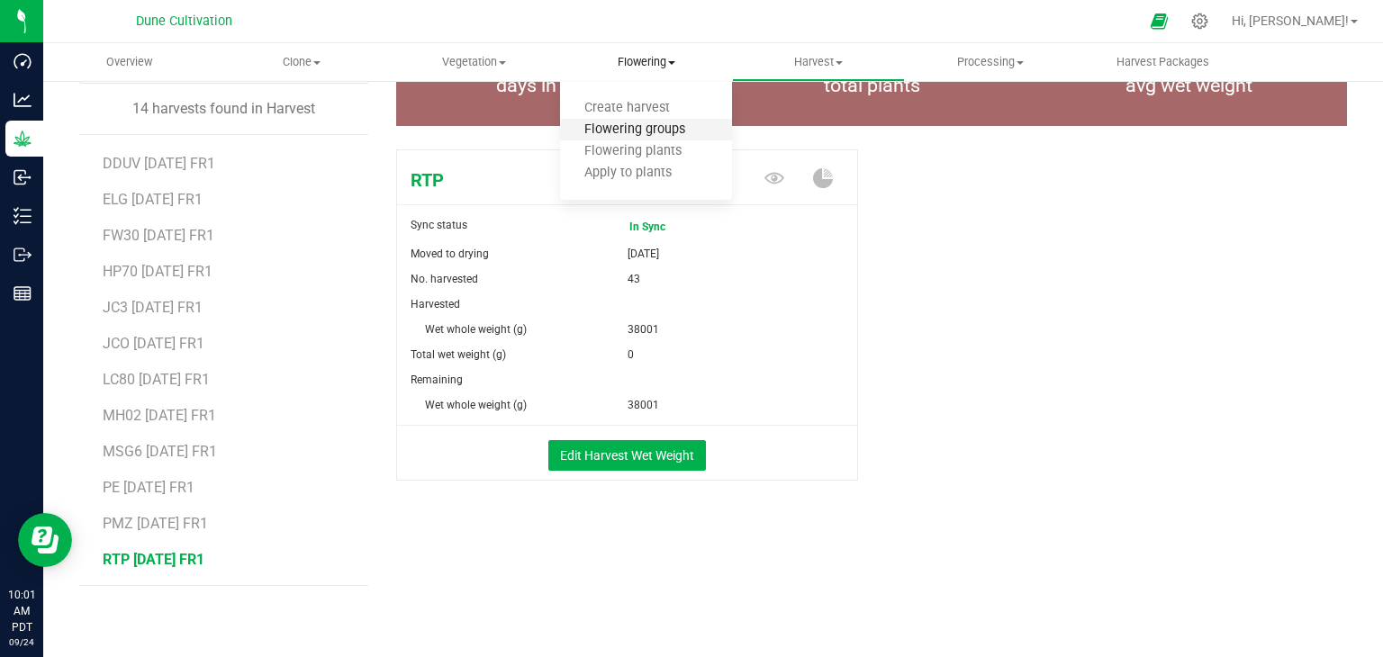
click at [665, 135] on span "Flowering groups" at bounding box center [634, 129] width 149 height 15
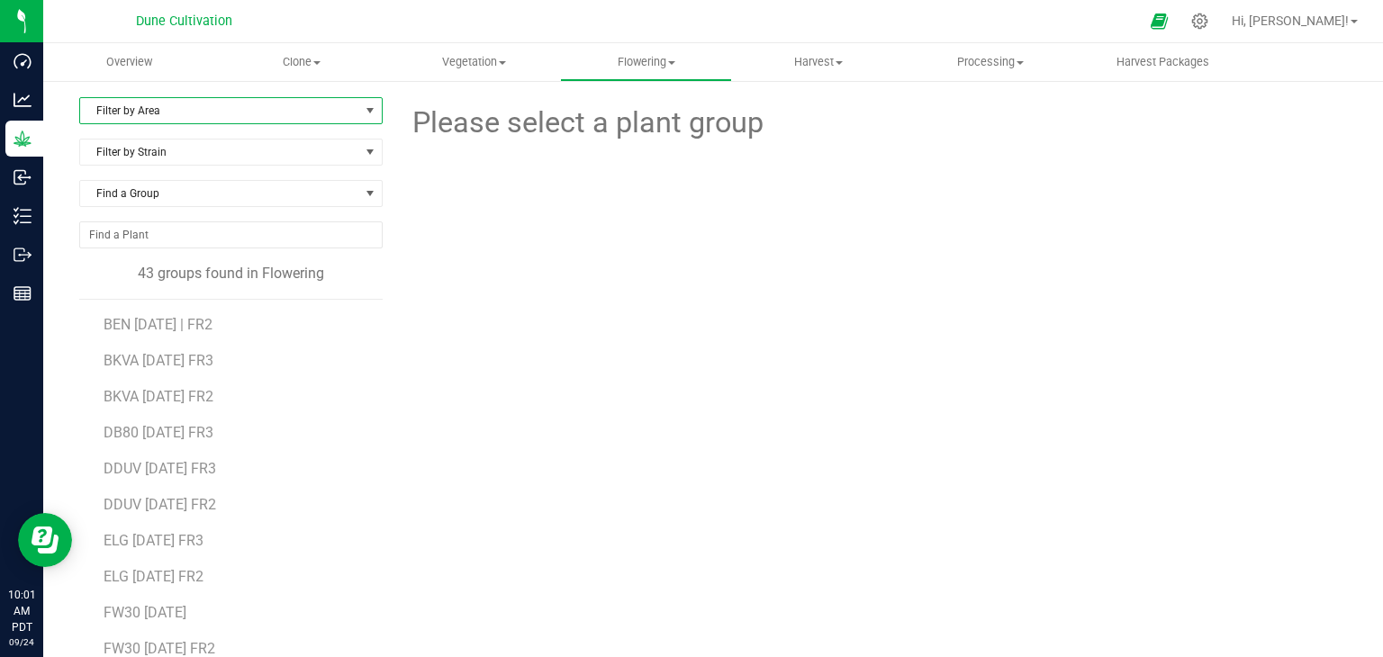
click at [231, 107] on span "Filter by Area" at bounding box center [219, 110] width 279 height 25
click at [184, 171] on li "Flower#1" at bounding box center [229, 168] width 298 height 27
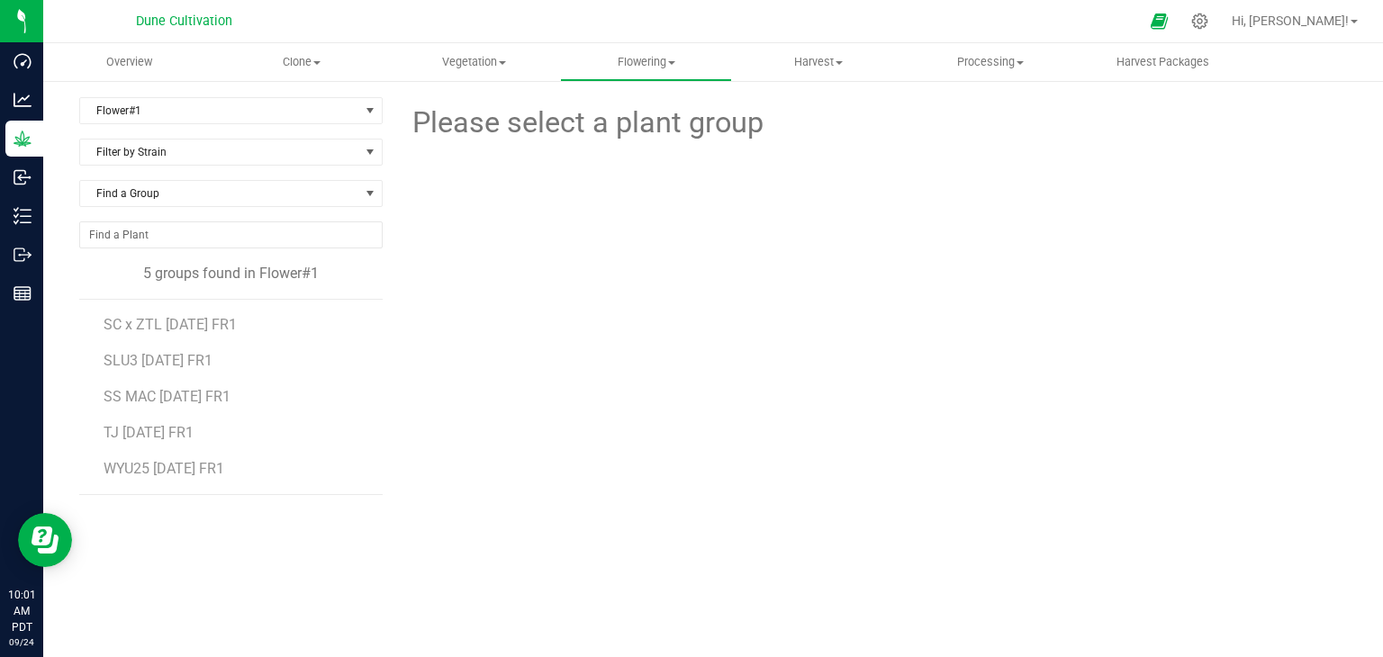
click at [171, 332] on li "SC x ZTL 07.04.25 FR1" at bounding box center [237, 318] width 267 height 36
click at [178, 316] on span "SC x ZTL 07.04.25 FR1" at bounding box center [170, 324] width 133 height 17
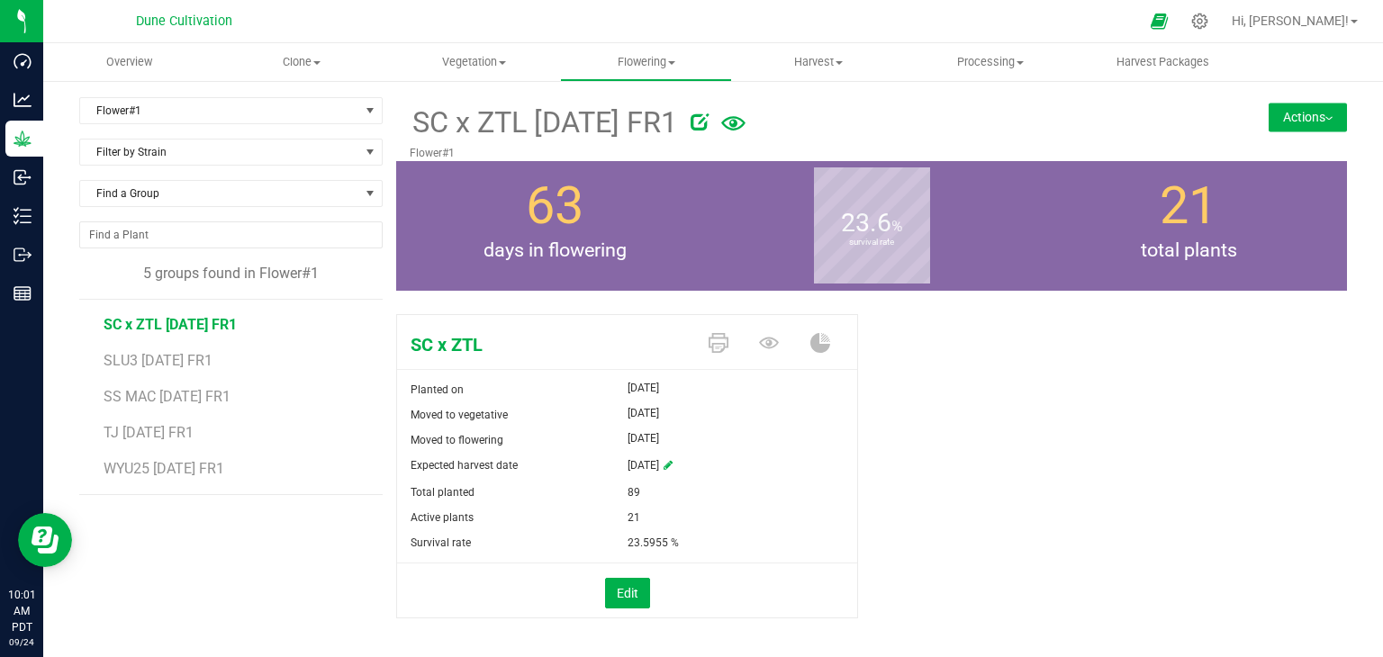
click at [1346, 127] on div "Flower#1 Filter by Area All Flower#1 Flower#2 Flower#3 Filter by Strain Find a …" at bounding box center [713, 380] width 1295 height 566
click at [1293, 122] on button "Actions" at bounding box center [1308, 117] width 78 height 29
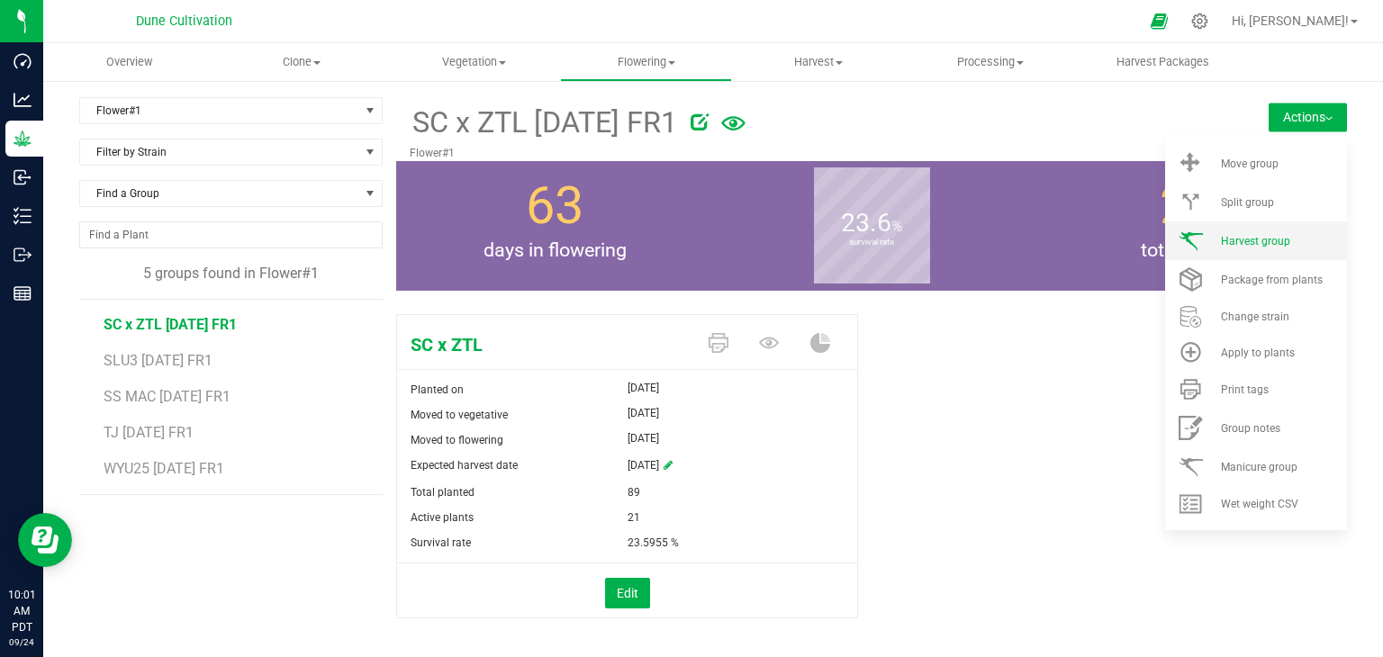
click at [1243, 235] on span "Harvest group" at bounding box center [1255, 241] width 69 height 13
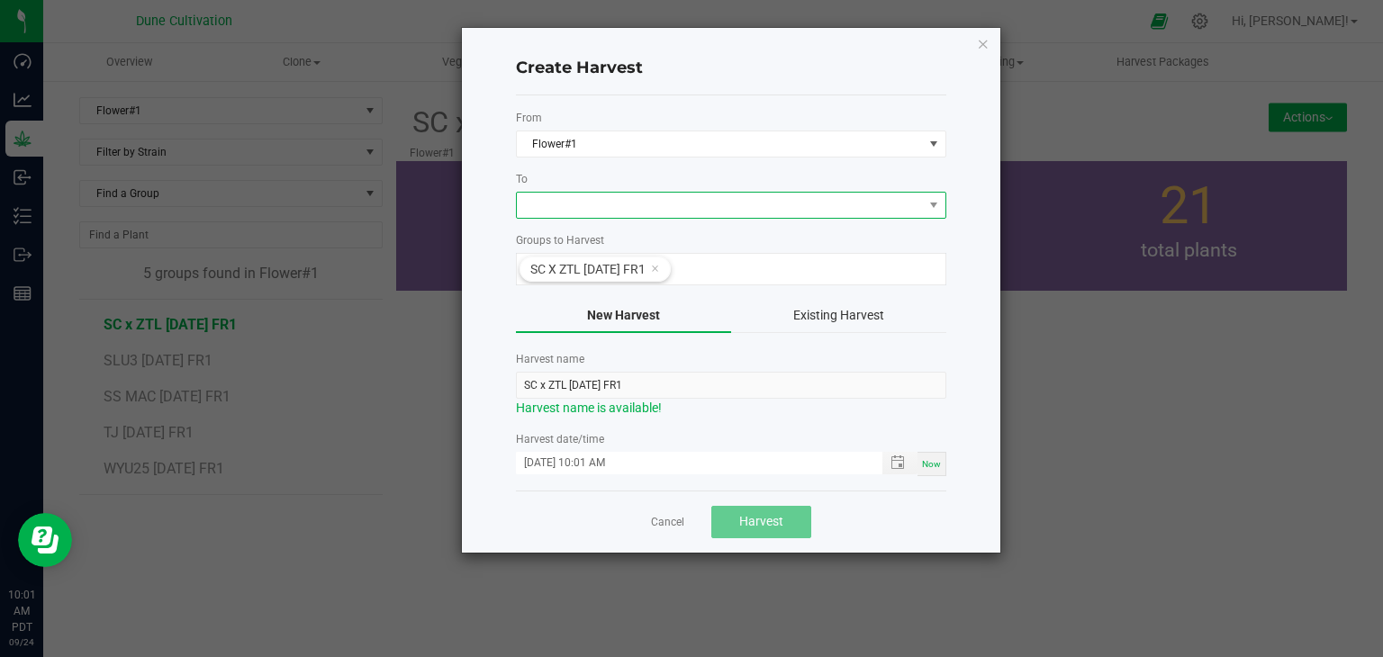
click at [760, 205] on span at bounding box center [720, 205] width 406 height 25
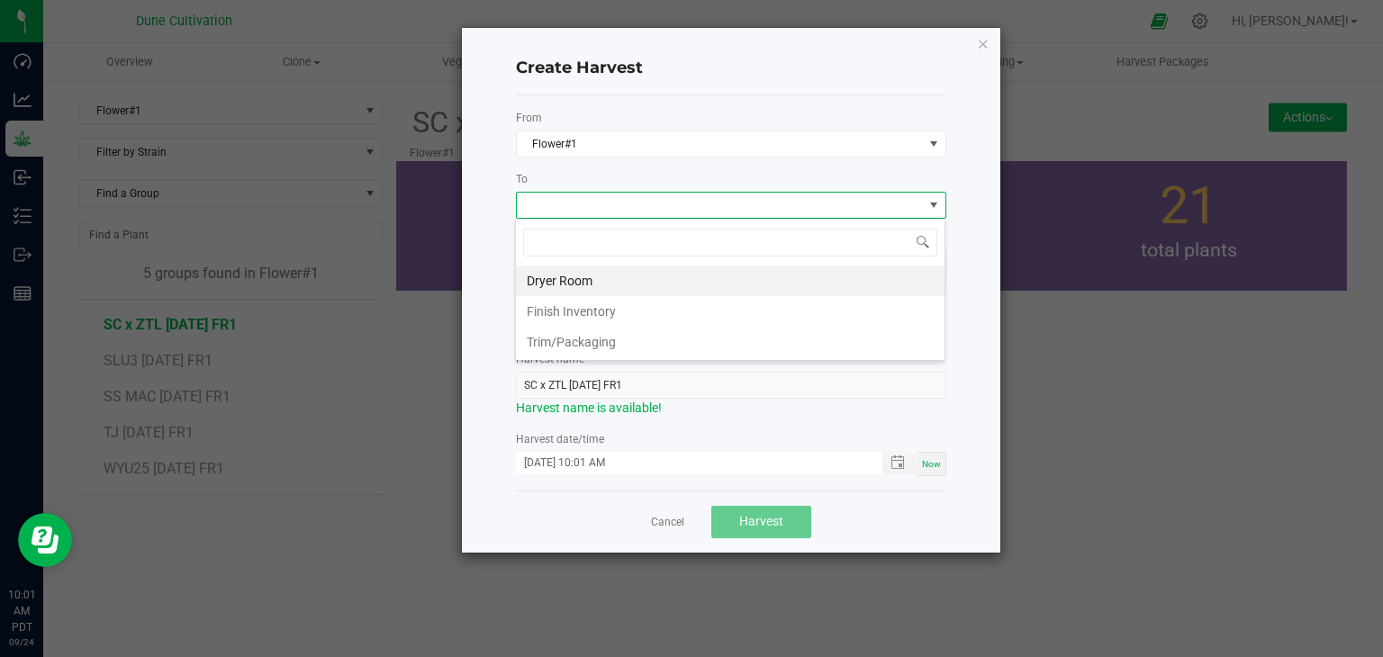
scroll to position [26, 430]
click at [565, 285] on li "Dryer Room" at bounding box center [730, 281] width 429 height 31
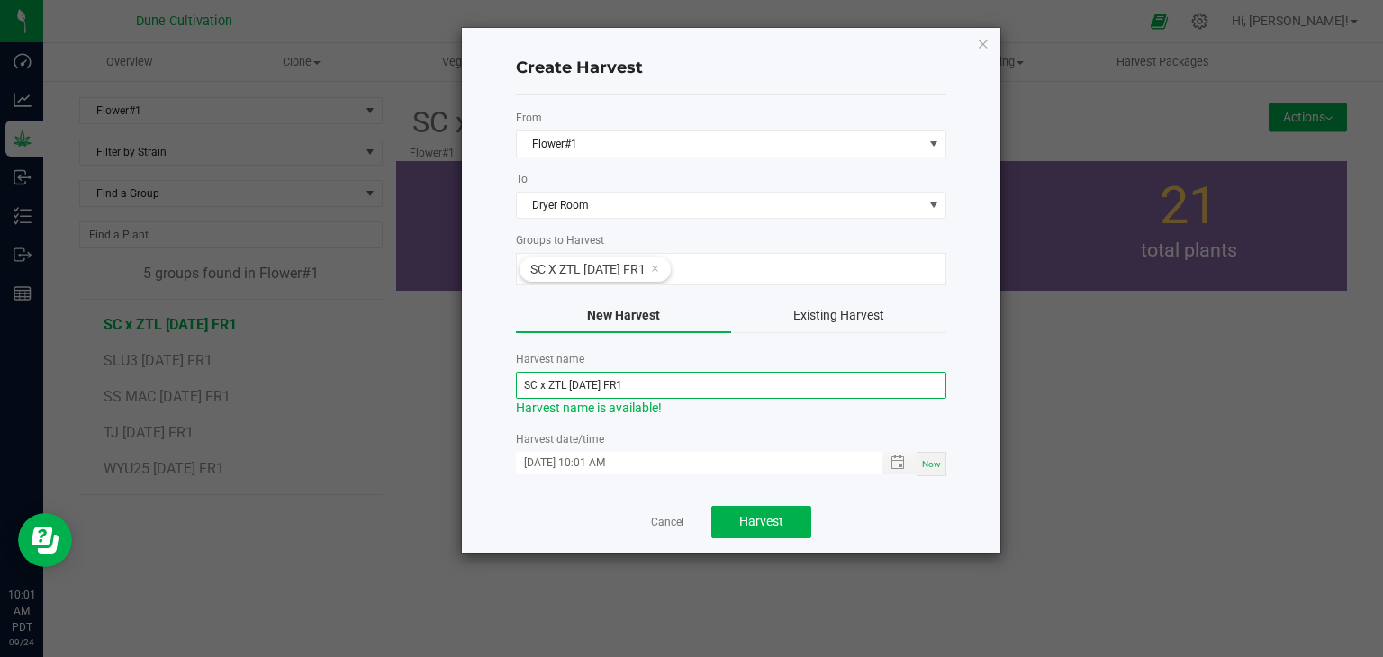
click at [598, 386] on input "SC x ZTL 07.04.25 FR1" at bounding box center [731, 385] width 430 height 27
click at [594, 380] on input "SC x ZTL 07.04.25 FR1" at bounding box center [731, 385] width 430 height 27
type input "SC x ZTL [DATE] FR1"
click at [547, 468] on input "09/24/2025 10:01 AM" at bounding box center [690, 463] width 348 height 23
type input "09/22/2025 10:01 AM"
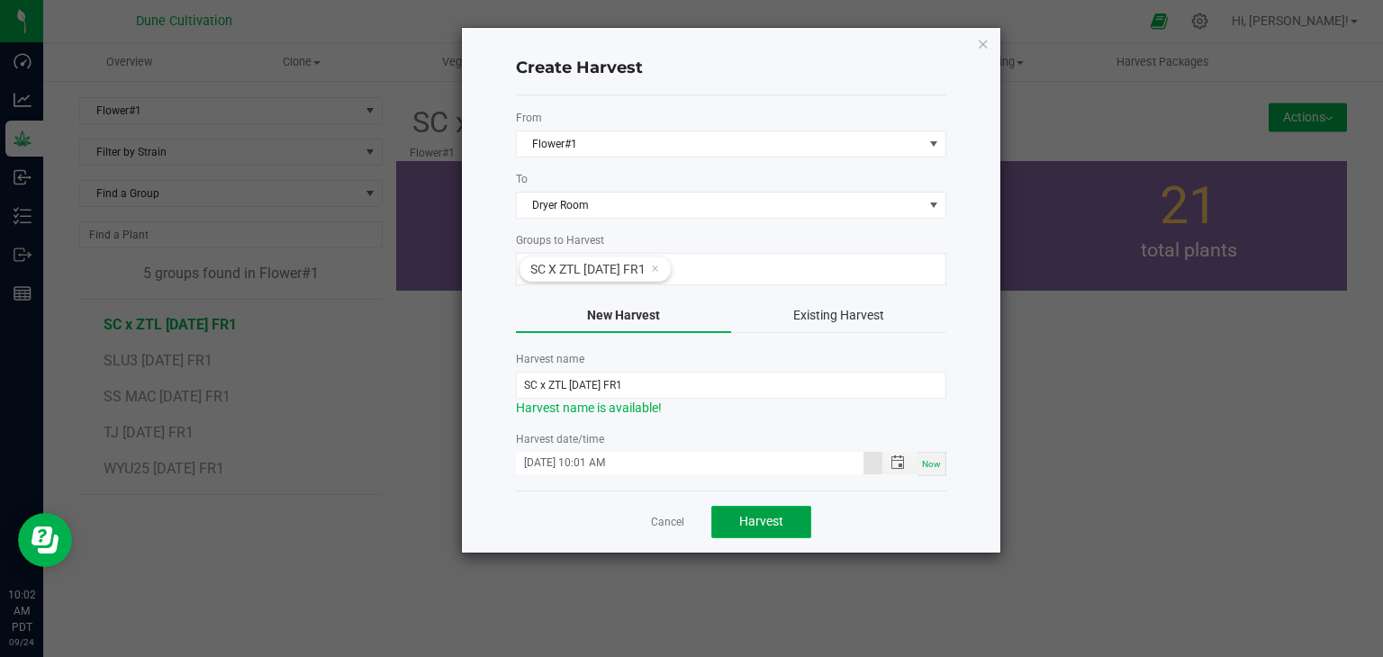
click at [764, 515] on span "Harvest" at bounding box center [761, 521] width 44 height 14
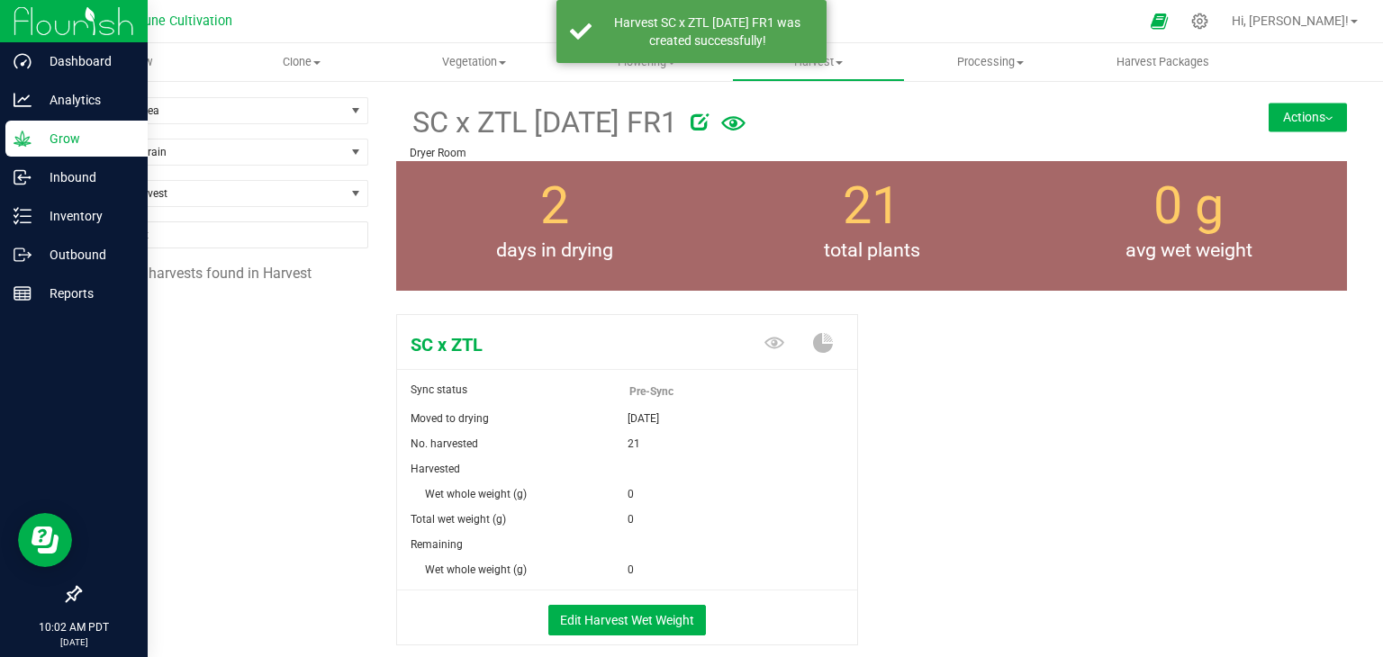
click at [56, 137] on p "Grow" at bounding box center [86, 139] width 108 height 22
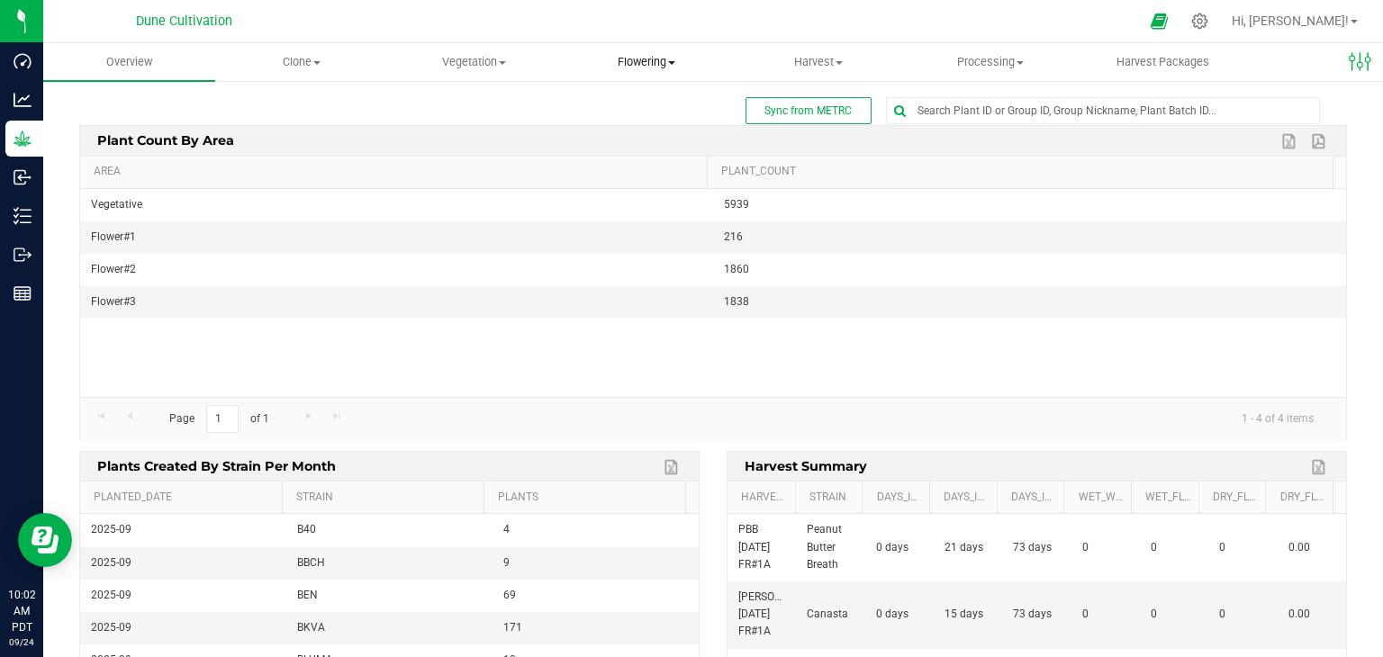
click at [640, 51] on uib-tab-heading "Flowering Create harvest Flowering groups Flowering plants Apply to plants" at bounding box center [646, 62] width 170 height 36
click at [666, 134] on span "Flowering groups" at bounding box center [634, 129] width 149 height 15
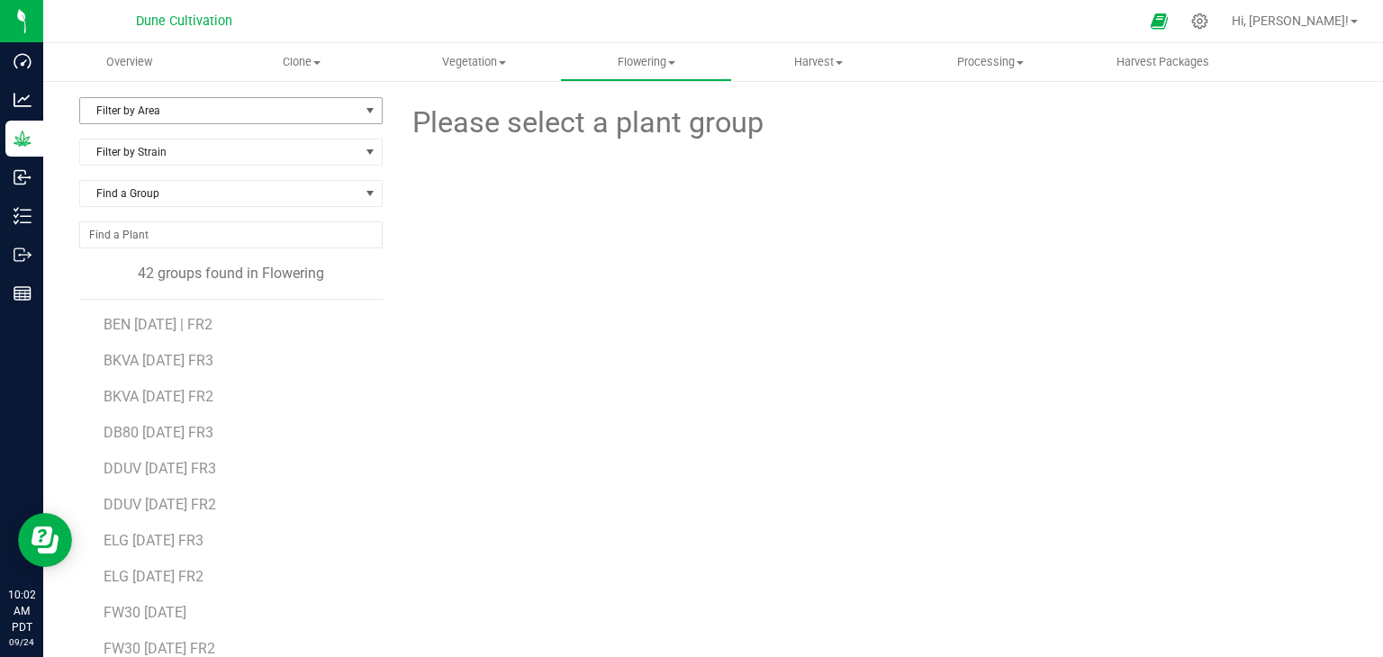
click at [202, 111] on span "Filter by Area" at bounding box center [219, 110] width 279 height 25
click at [189, 177] on li "Flower#1" at bounding box center [229, 168] width 298 height 27
click at [186, 338] on li "SS MAC 07.04.25 FR1" at bounding box center [237, 354] width 267 height 36
click at [186, 332] on li "SLU3 07.04.25 FR1" at bounding box center [237, 318] width 267 height 36
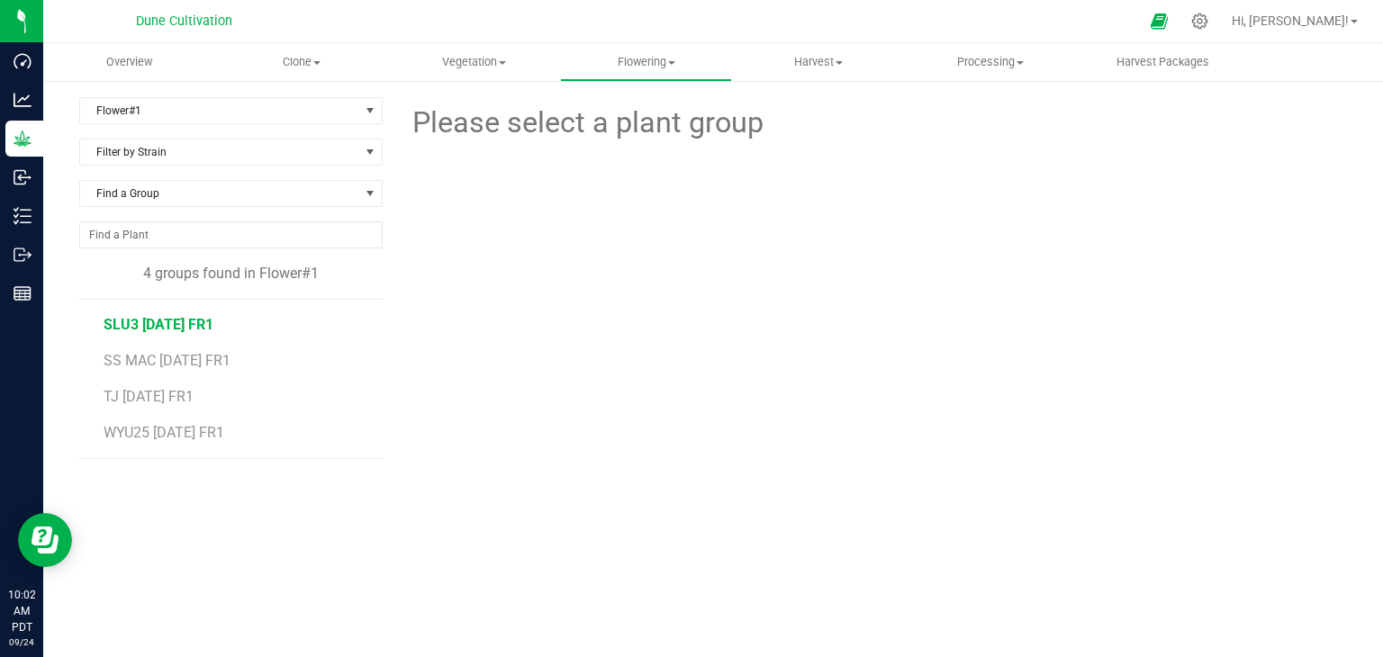
click at [189, 322] on span "SLU3 07.04.25 FR1" at bounding box center [159, 324] width 110 height 17
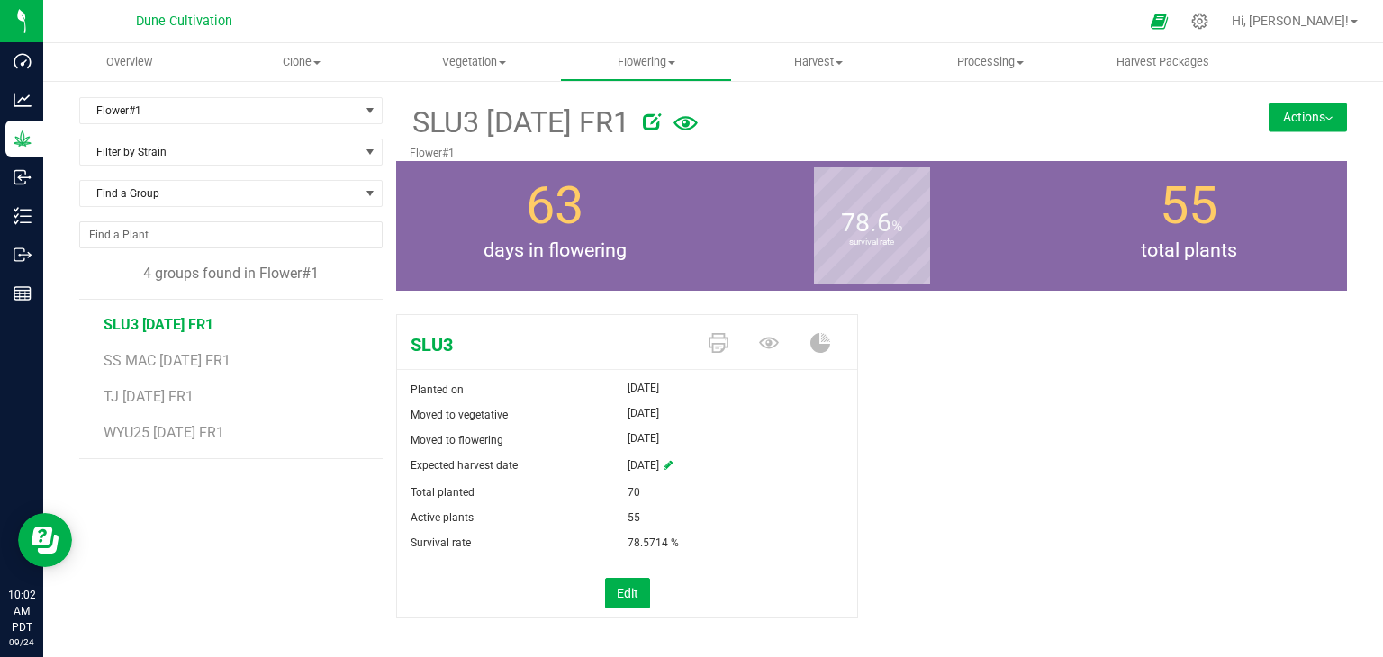
click at [1292, 120] on button "Actions" at bounding box center [1308, 117] width 78 height 29
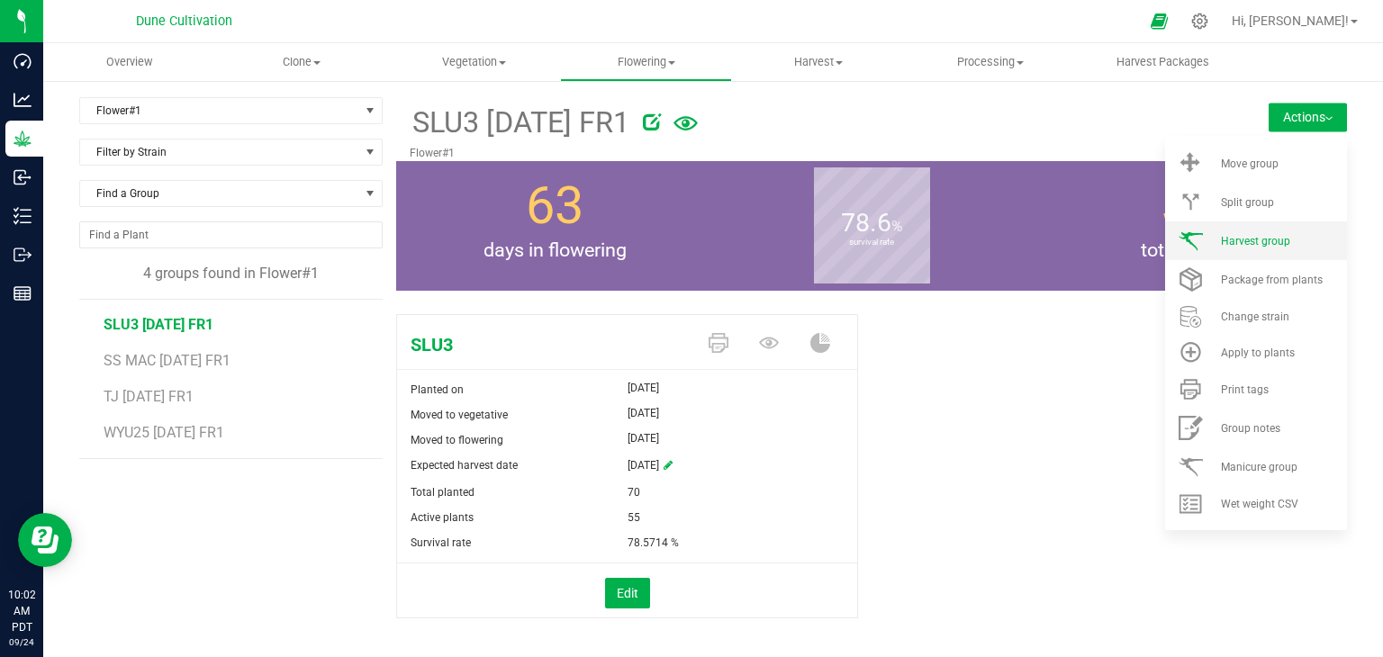
click at [1253, 246] on span "Harvest group" at bounding box center [1255, 241] width 69 height 13
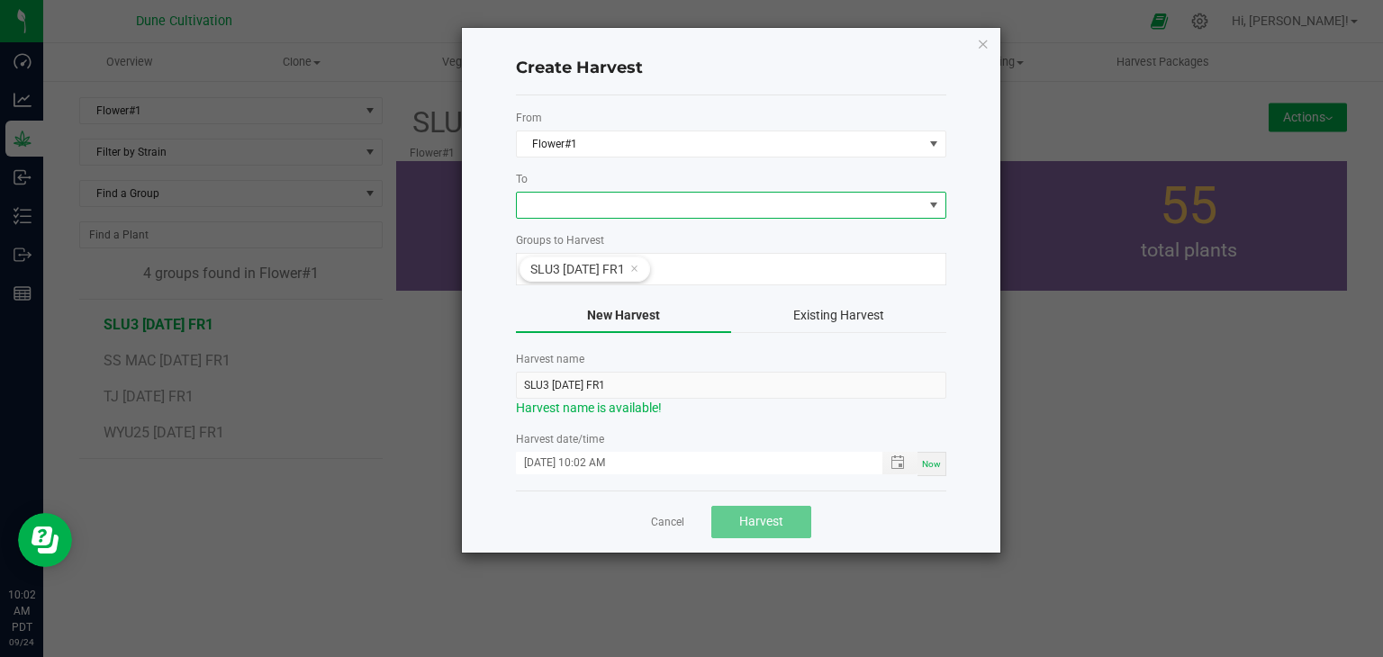
click at [569, 203] on span at bounding box center [720, 205] width 406 height 25
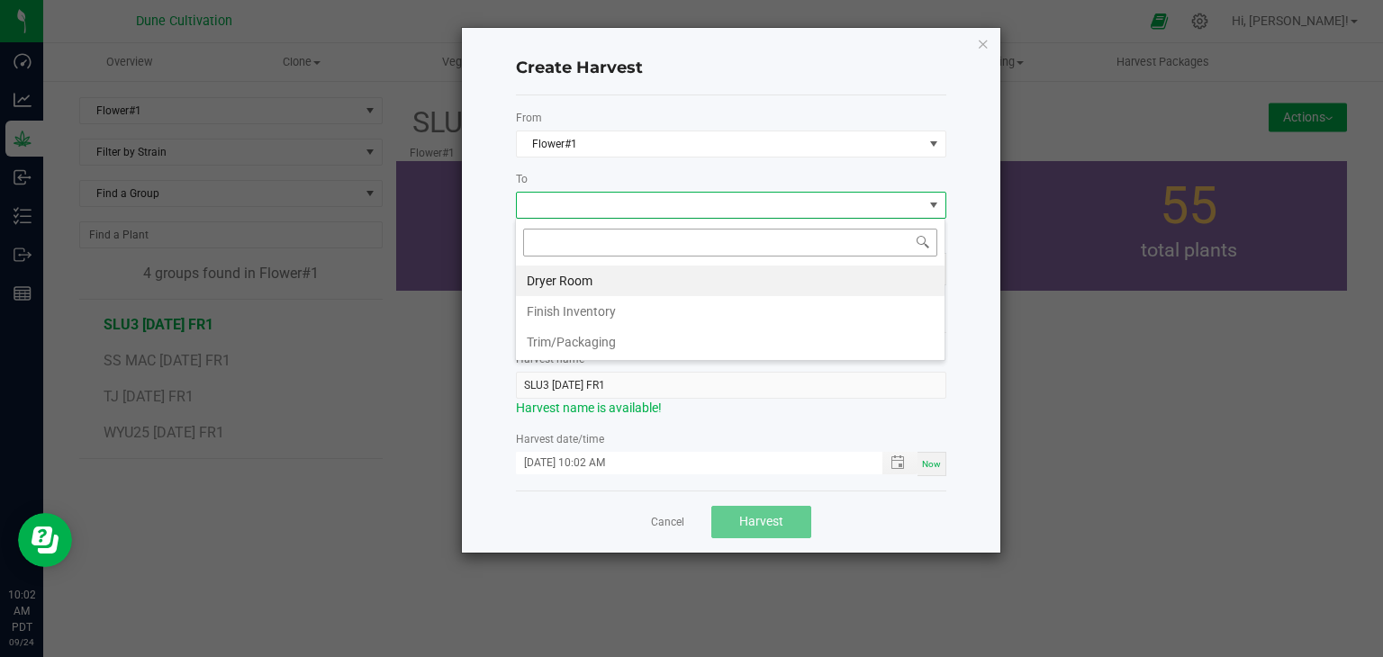
scroll to position [26, 430]
click at [575, 282] on li "Dryer Room" at bounding box center [730, 281] width 429 height 31
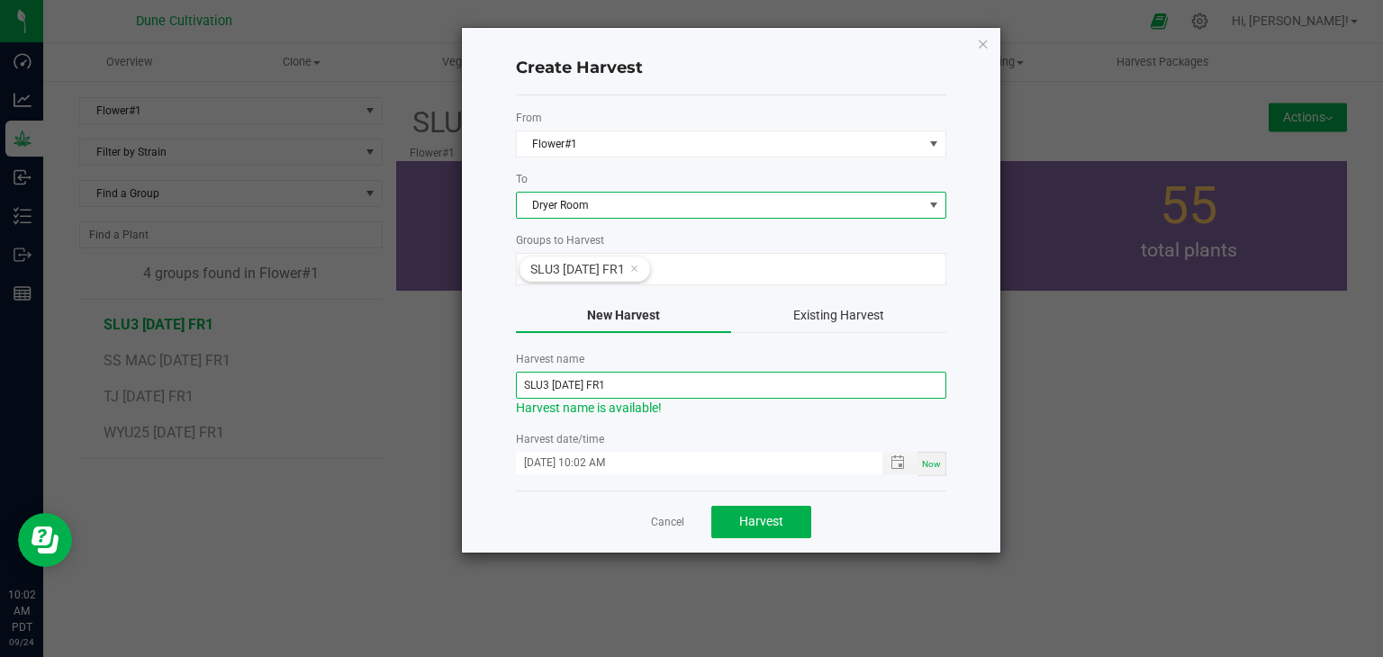
click at [573, 390] on input "SLU3 07.04.25 FR1" at bounding box center [731, 385] width 430 height 27
click at [585, 385] on input "SLU3 07.04.25 FR1" at bounding box center [731, 385] width 430 height 27
click at [576, 384] on input "SLU3 07.04.25 FR1" at bounding box center [731, 385] width 430 height 27
type input "SLU3 [DATE] FR1"
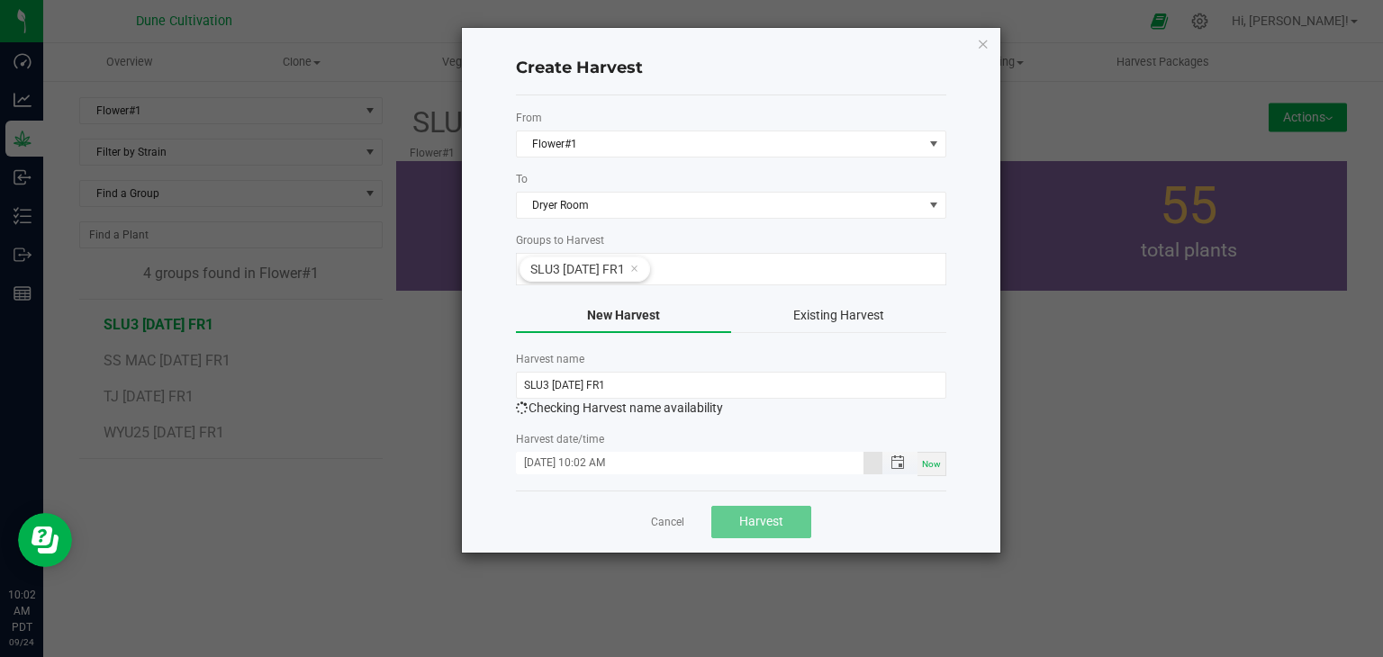
click at [544, 463] on input "09/24/2025 10:02 AM" at bounding box center [690, 463] width 348 height 23
click at [556, 461] on input "09/24/2025 10:02 AM" at bounding box center [690, 463] width 348 height 23
click at [547, 458] on input "09/24/2025 10:02 AM" at bounding box center [690, 463] width 348 height 23
type input "09/22/2025 10:02 AM"
click at [771, 509] on button "Harvest" at bounding box center [761, 522] width 100 height 32
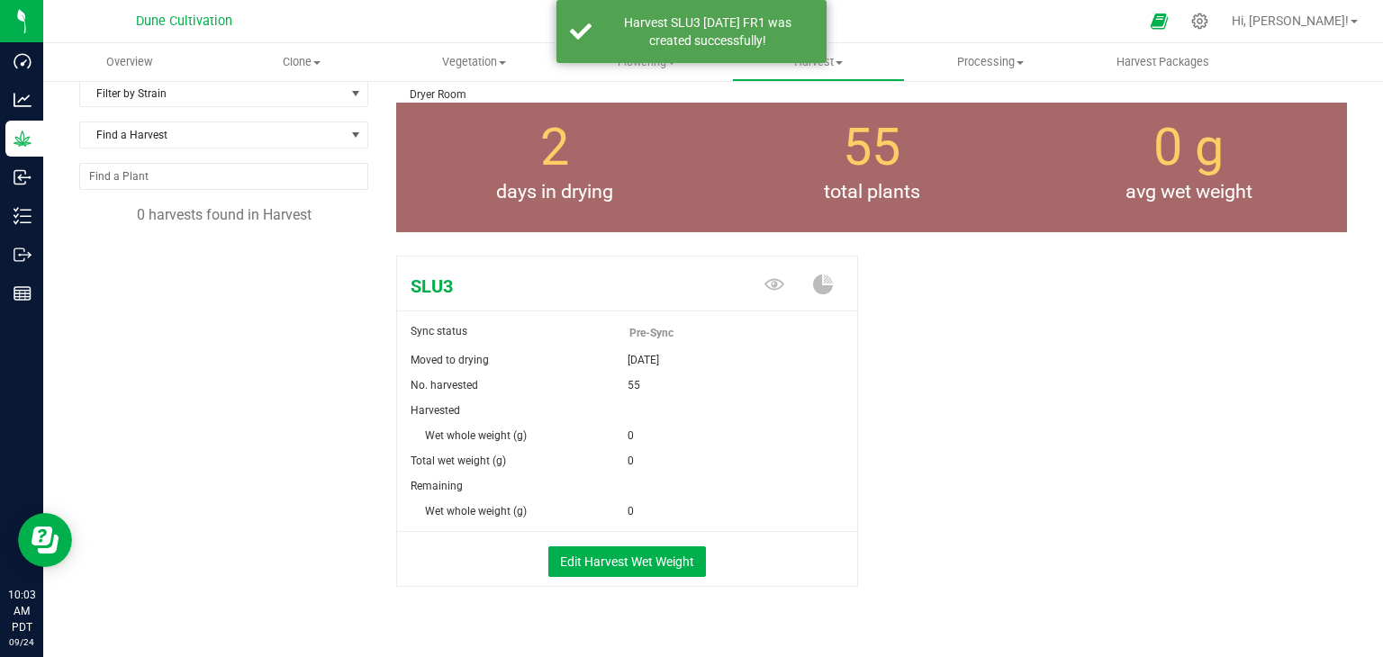
scroll to position [90, 0]
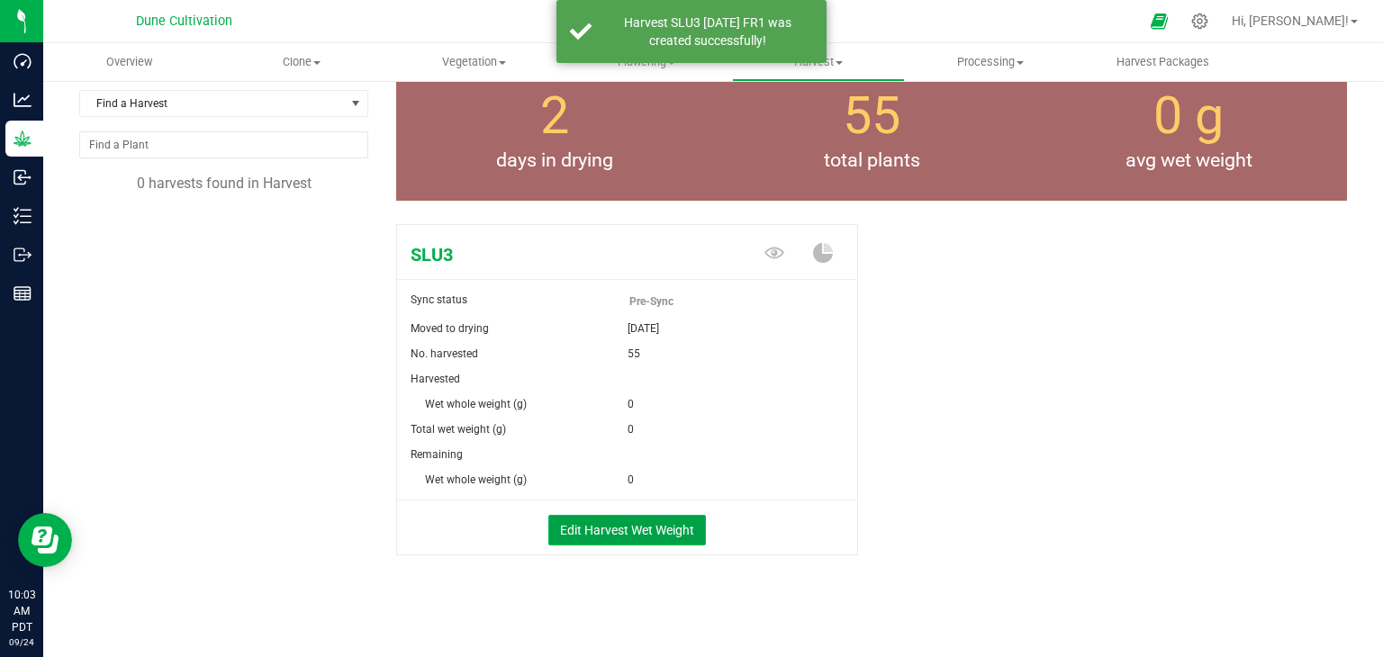
click at [633, 523] on button "Edit Harvest Wet Weight" at bounding box center [627, 530] width 158 height 31
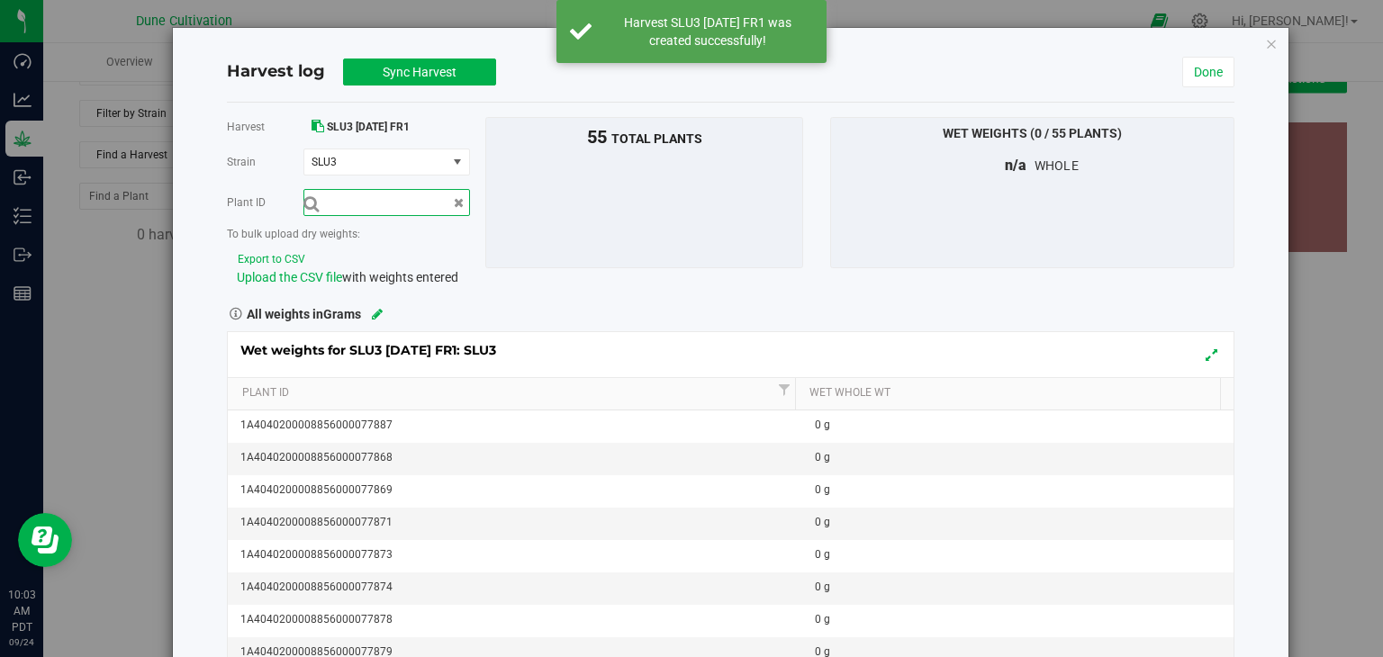
scroll to position [90, 0]
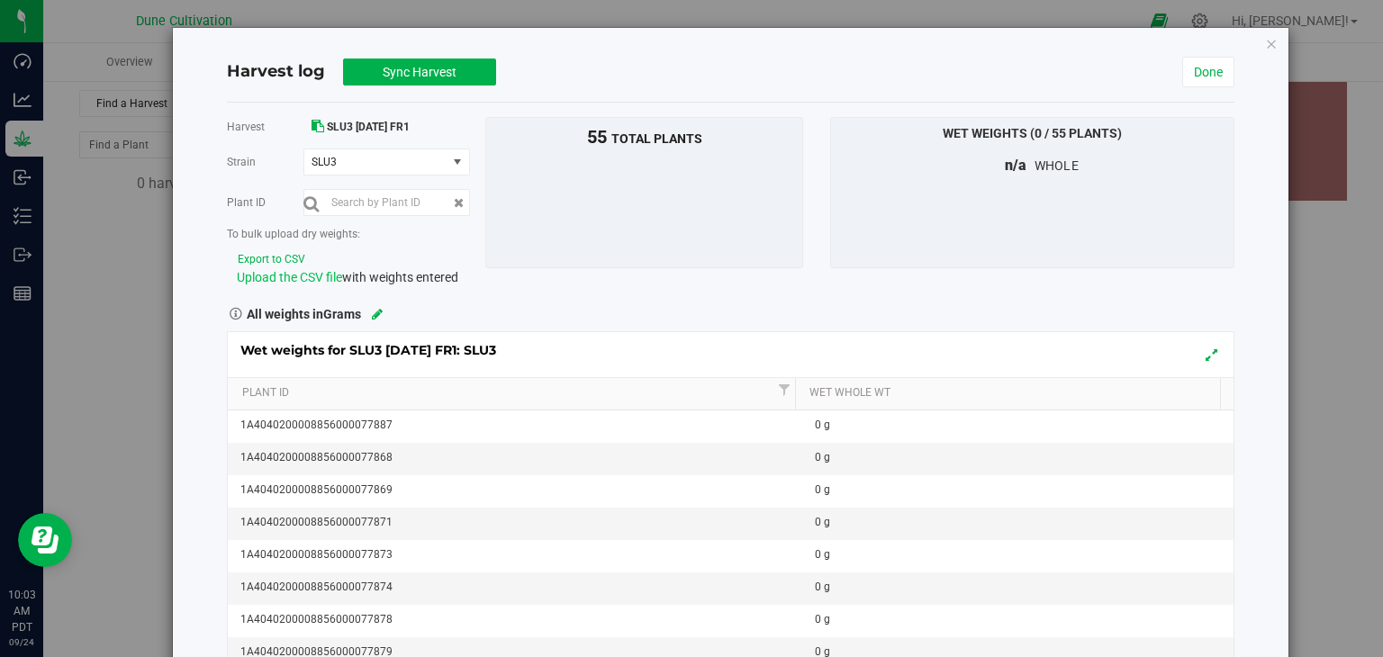
click at [309, 278] on span "Upload the CSV file" at bounding box center [289, 277] width 105 height 14
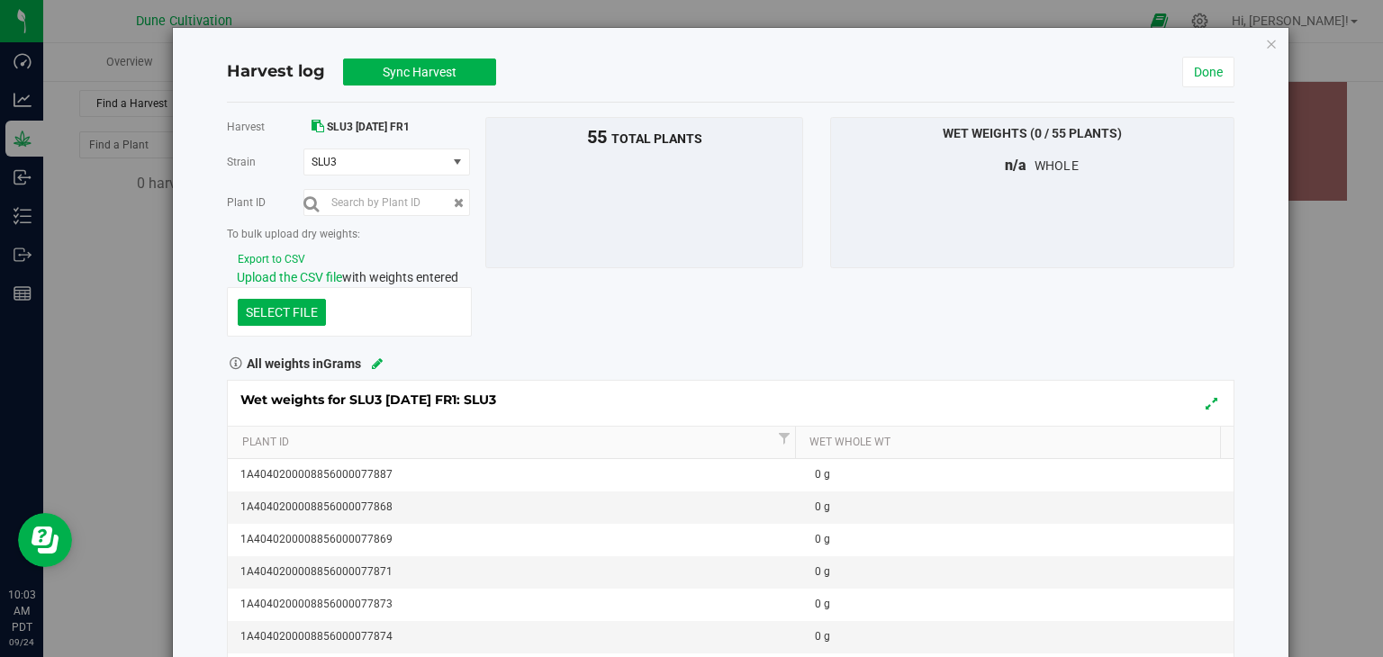
click at [309, 288] on div "SELECT FILE" at bounding box center [349, 311] width 245 height 49
drag, startPoint x: 291, startPoint y: 311, endPoint x: 303, endPoint y: 315, distance: 12.5
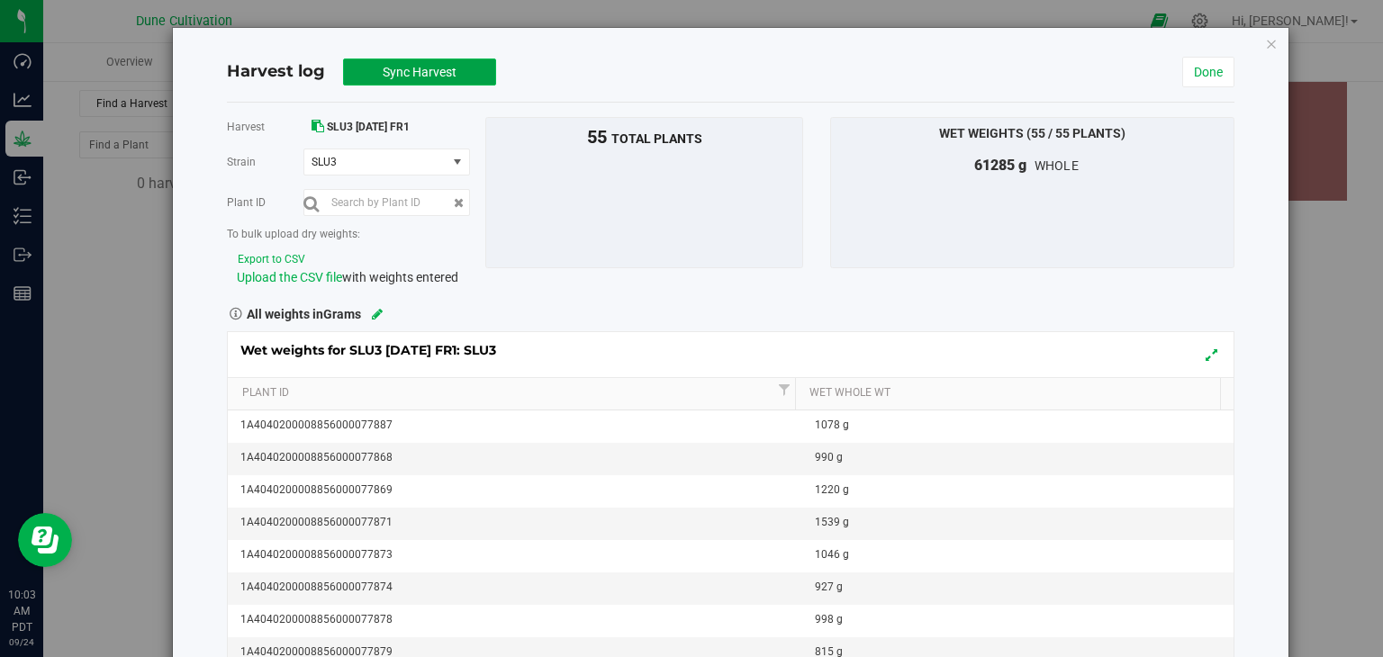
click at [417, 74] on span "Sync Harvest" at bounding box center [420, 72] width 74 height 14
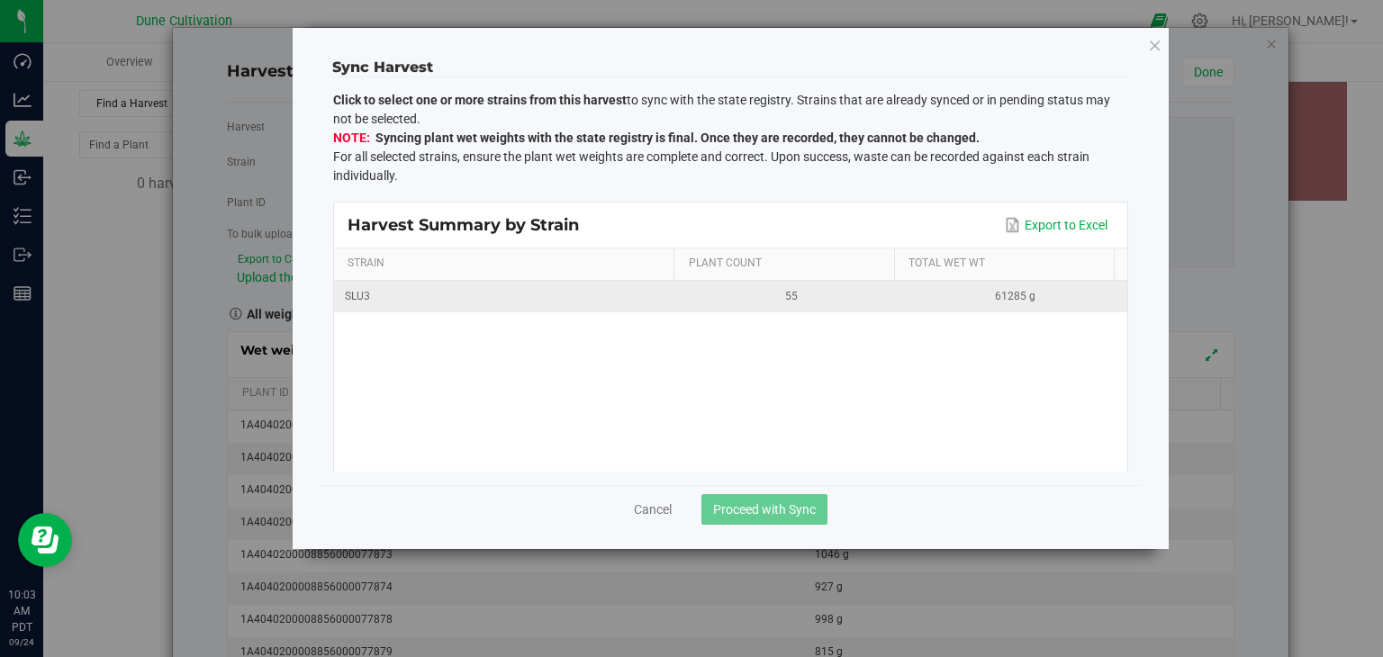
click at [439, 303] on div "SLU3" at bounding box center [507, 296] width 324 height 17
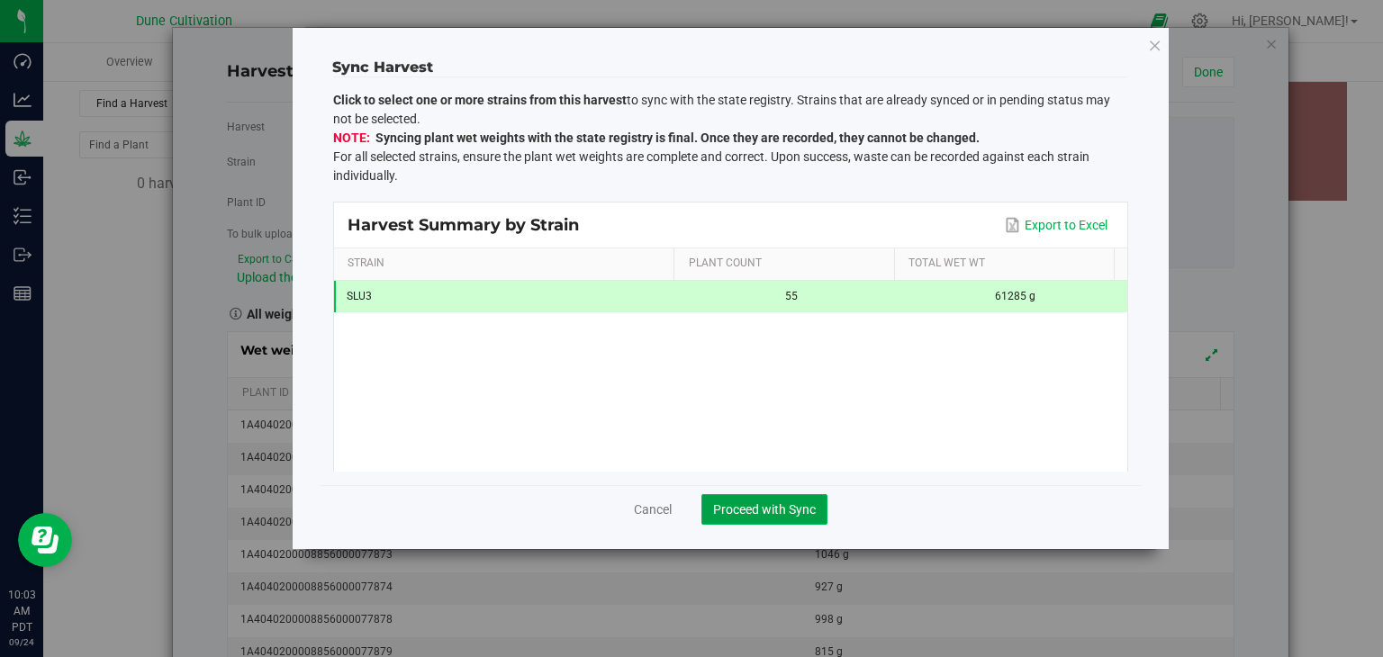
click at [782, 494] on button "Proceed with Sync" at bounding box center [764, 509] width 126 height 31
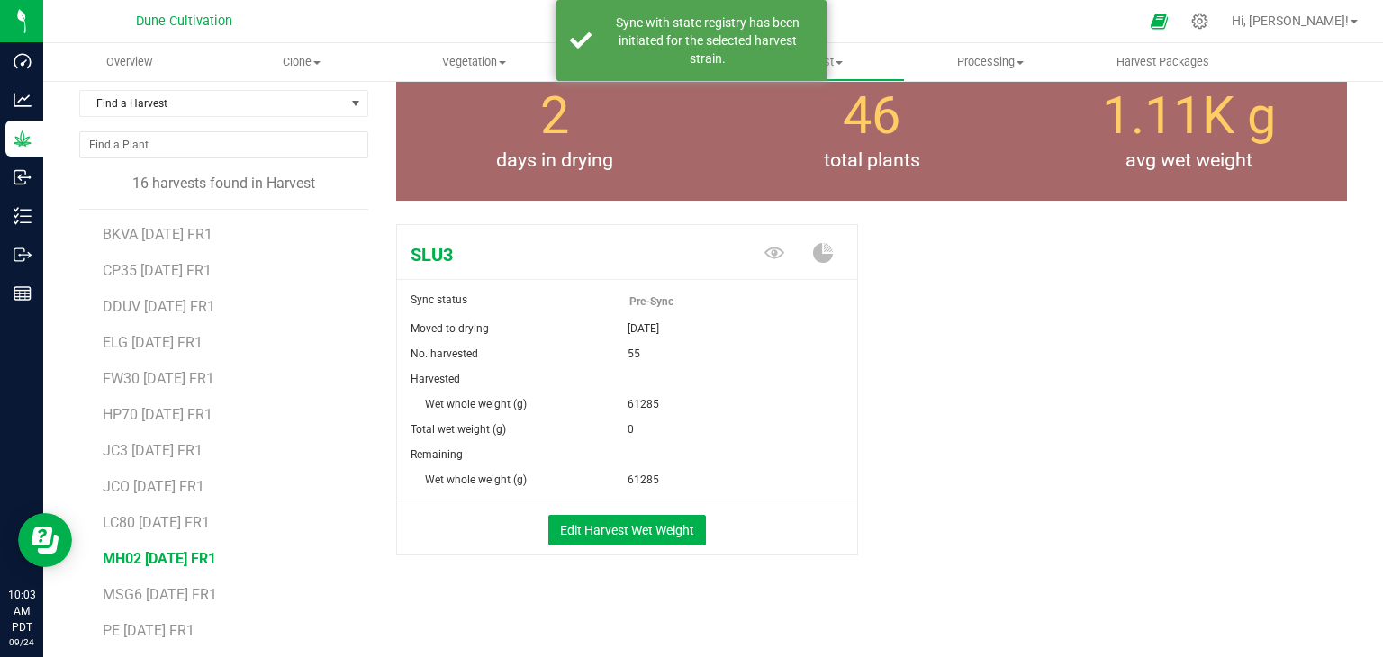
scroll to position [140, 0]
click at [186, 592] on span "SC x ZTL [DATE] FR1" at bounding box center [169, 598] width 133 height 17
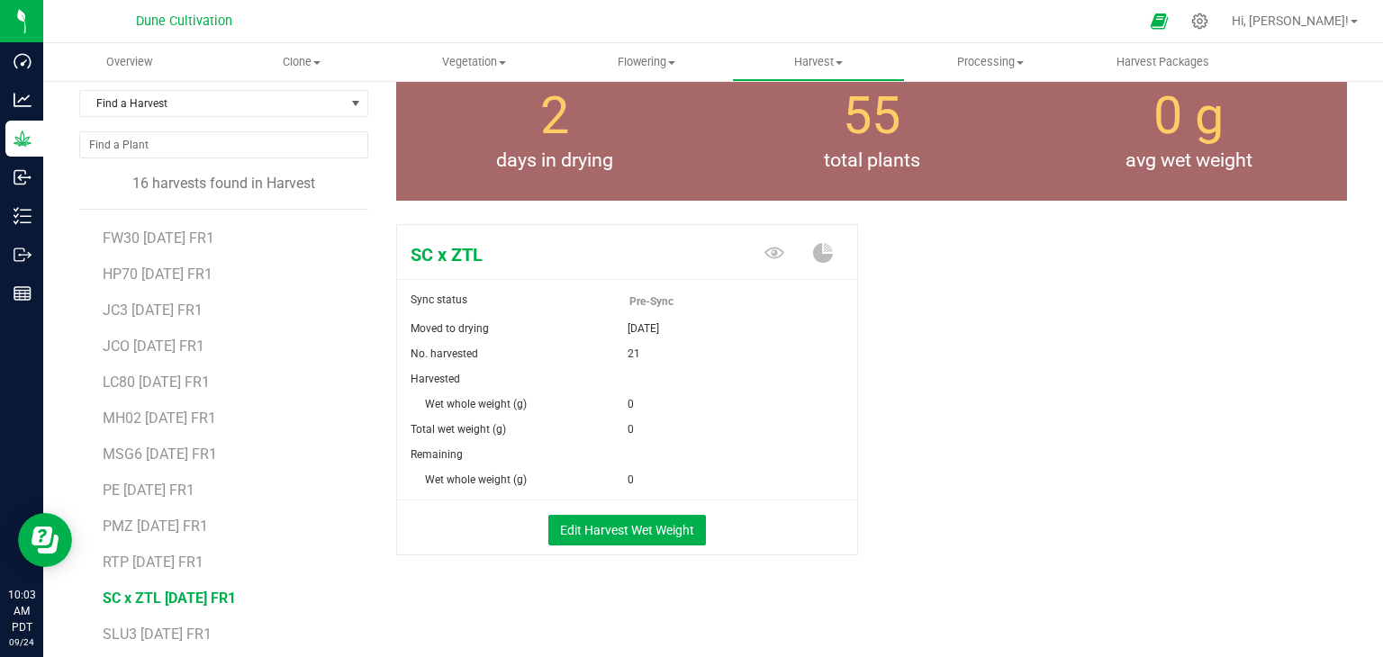
click at [159, 619] on li "SLU3 [DATE] FR1" at bounding box center [229, 635] width 253 height 50
click at [159, 620] on li "SLU3 [DATE] FR1" at bounding box center [229, 635] width 253 height 50
click at [158, 630] on span "SLU3 [DATE] FR1" at bounding box center [158, 634] width 110 height 17
click at [187, 592] on span "SC x ZTL [DATE] FR1" at bounding box center [169, 598] width 133 height 17
click at [638, 523] on button "Edit Harvest Wet Weight" at bounding box center [627, 530] width 158 height 31
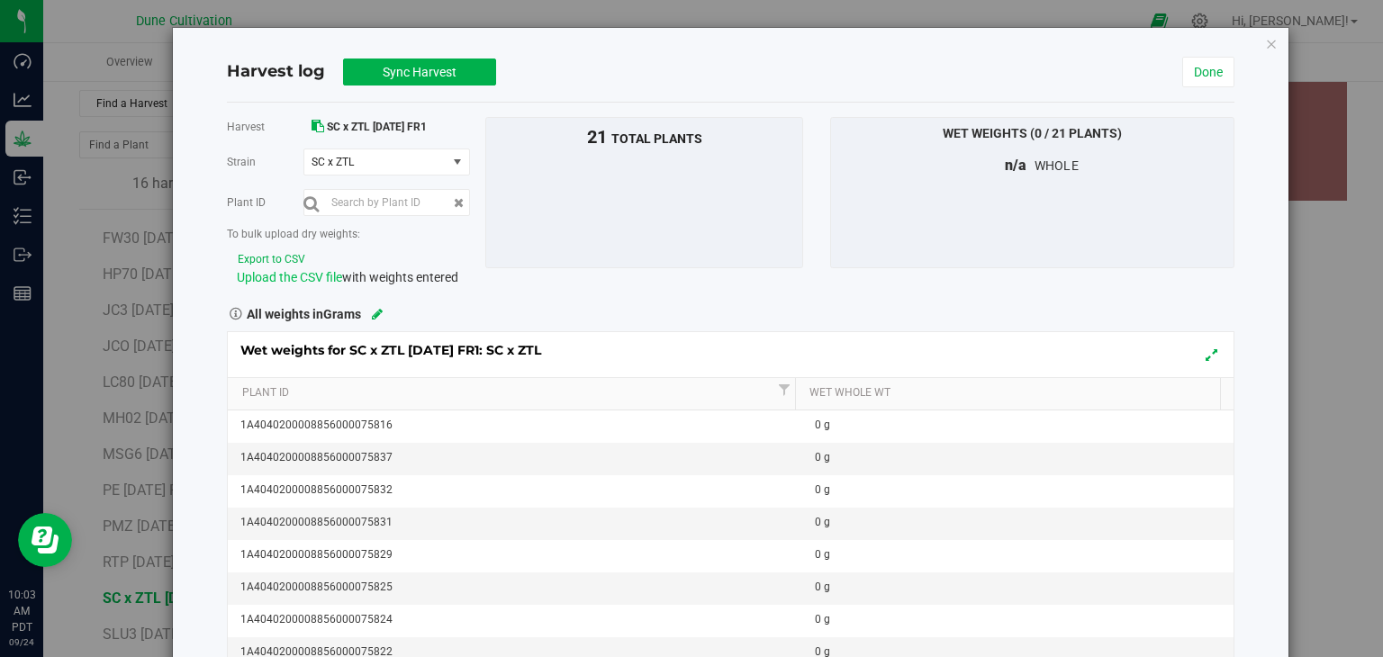
click at [281, 274] on span "Upload the CSV file" at bounding box center [289, 277] width 105 height 14
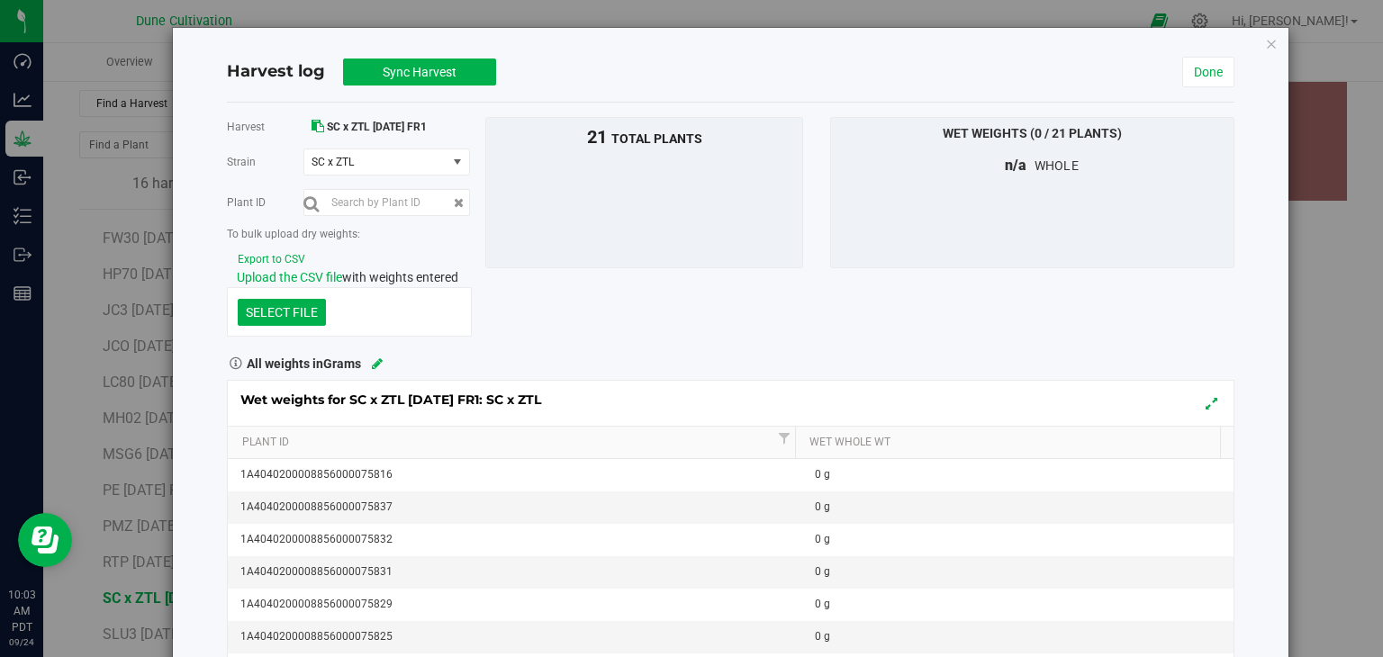
click at [280, 293] on div "SELECT FILE" at bounding box center [349, 311] width 245 height 49
click at [274, 295] on div "SELECT FILE" at bounding box center [349, 311] width 245 height 49
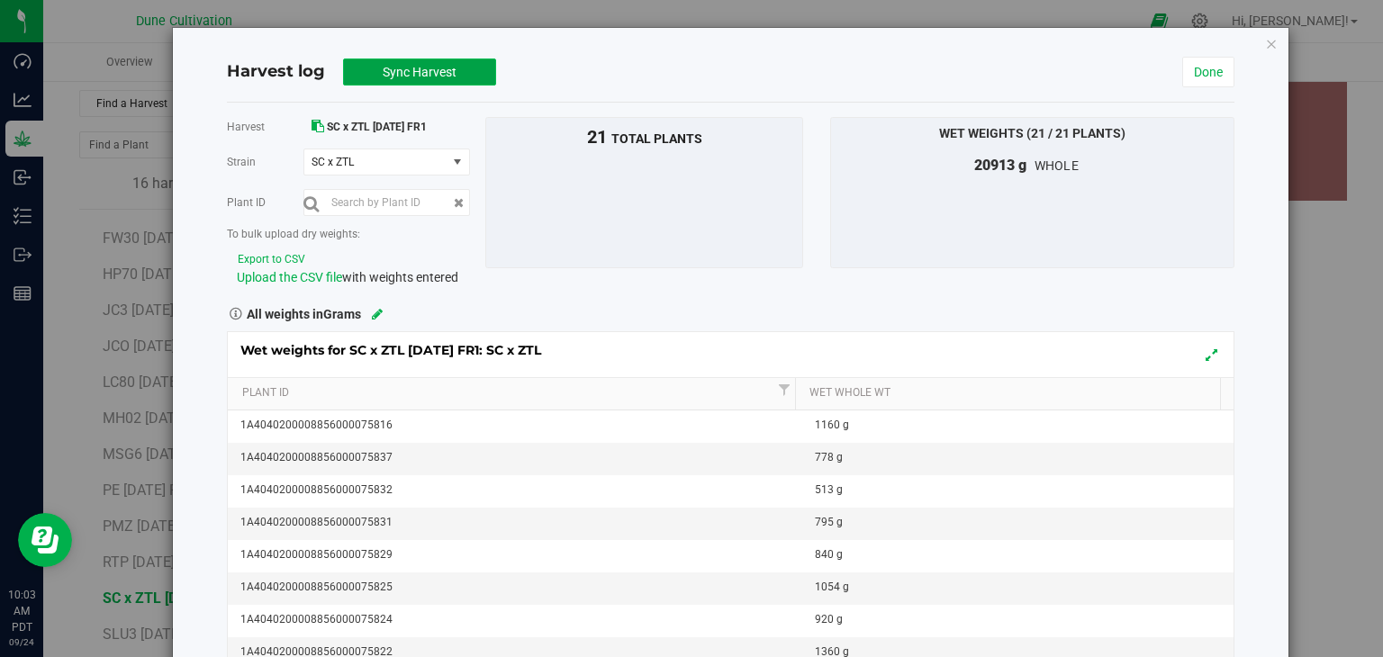
click at [404, 69] on span "Sync Harvest" at bounding box center [420, 72] width 74 height 14
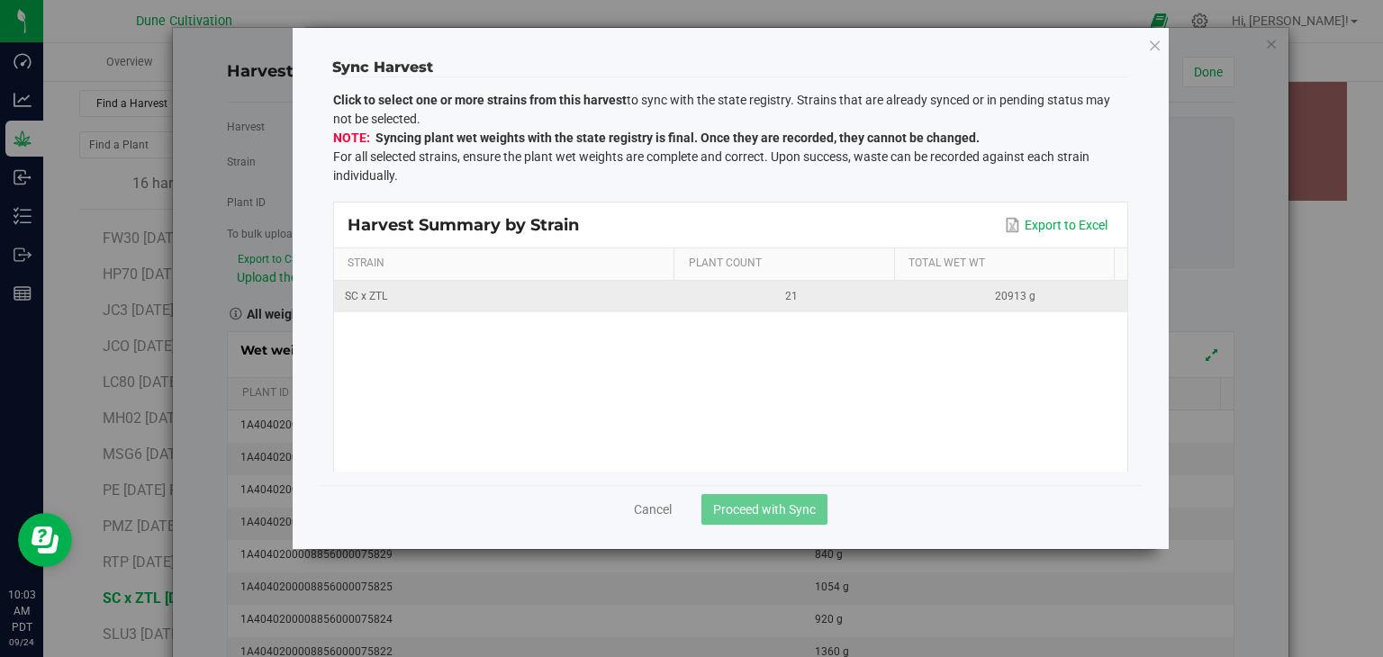
click at [457, 283] on td "SC x ZTL" at bounding box center [507, 297] width 346 height 32
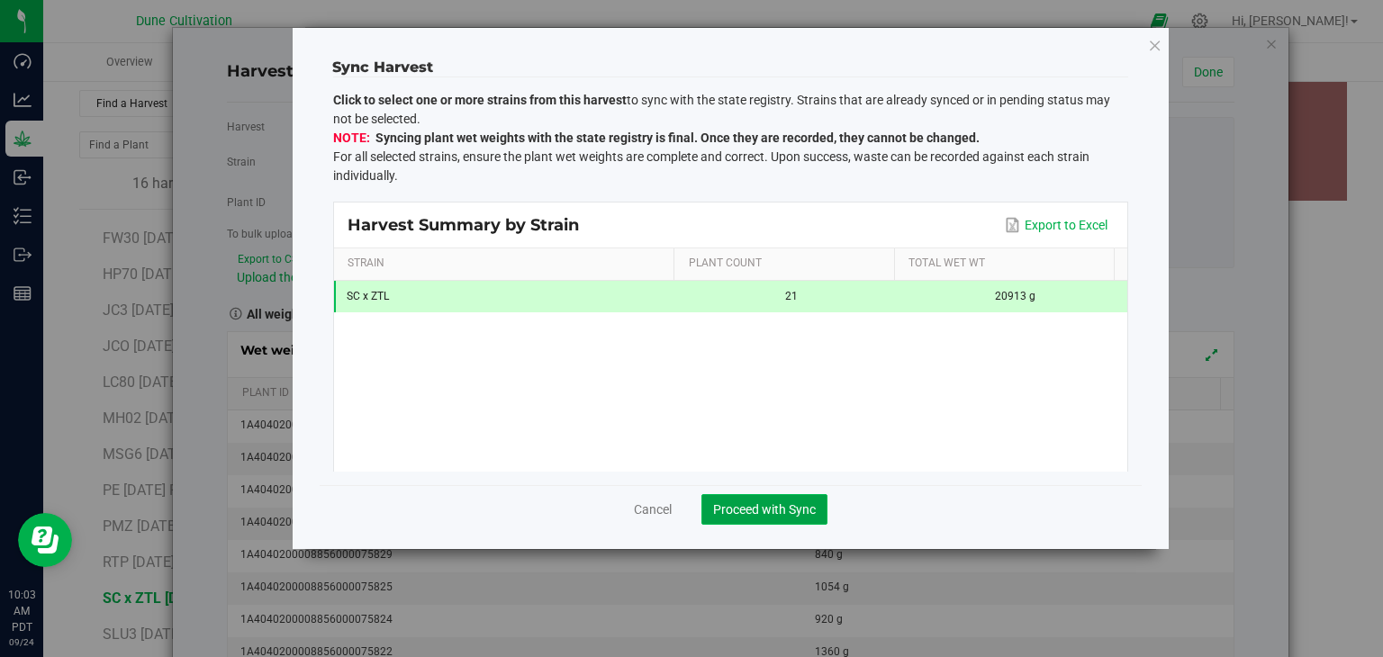
click at [756, 503] on span "Proceed with Sync" at bounding box center [764, 509] width 103 height 14
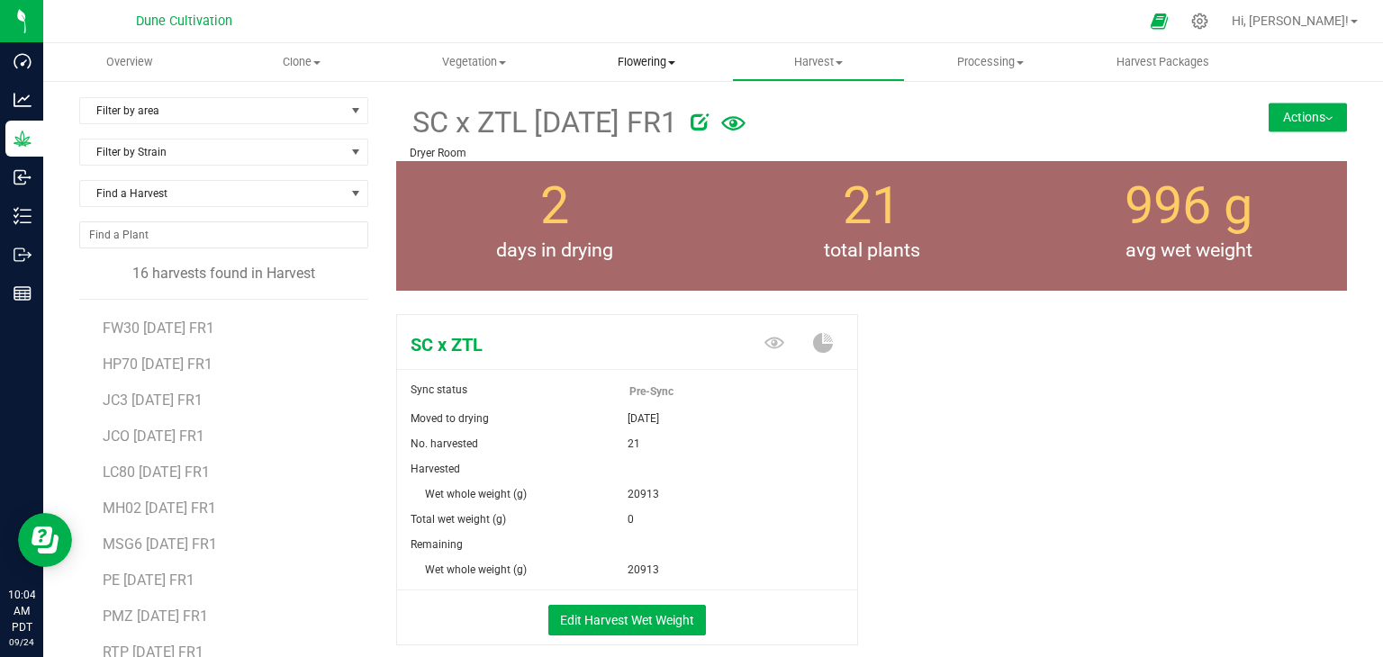
click at [671, 66] on span "Flowering" at bounding box center [646, 62] width 170 height 16
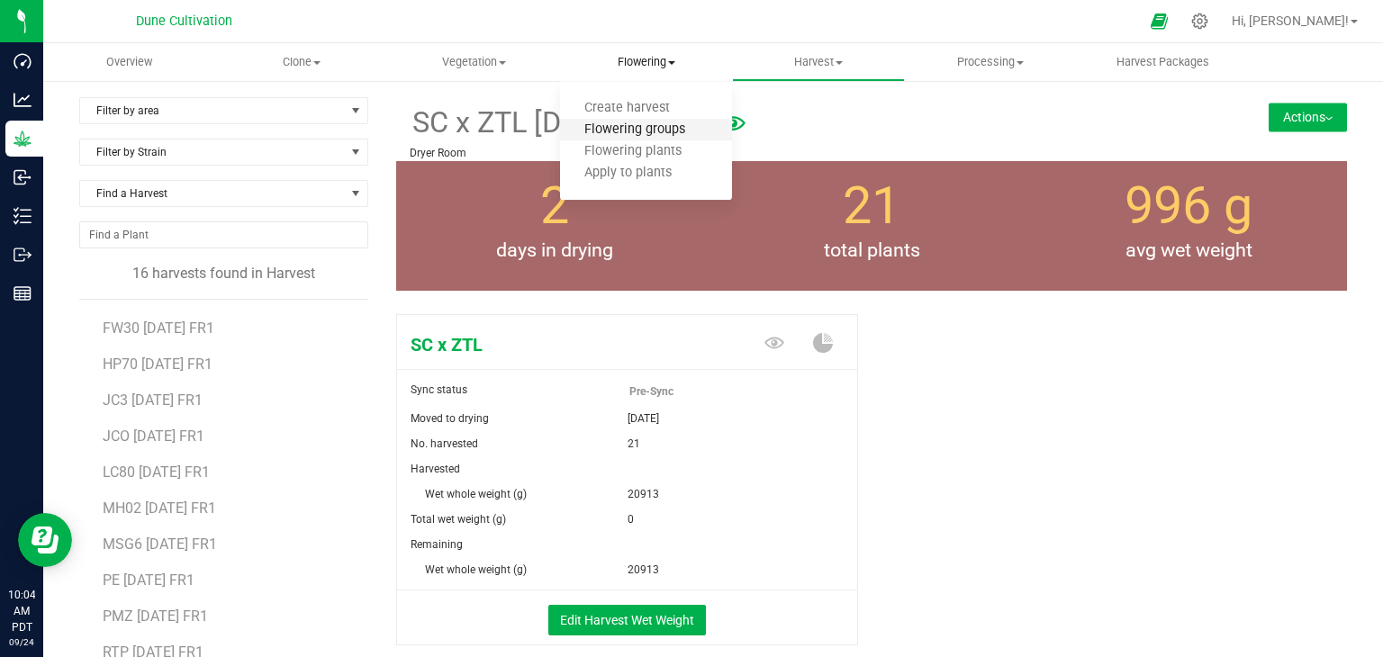
click at [633, 130] on span "Flowering groups" at bounding box center [634, 129] width 149 height 15
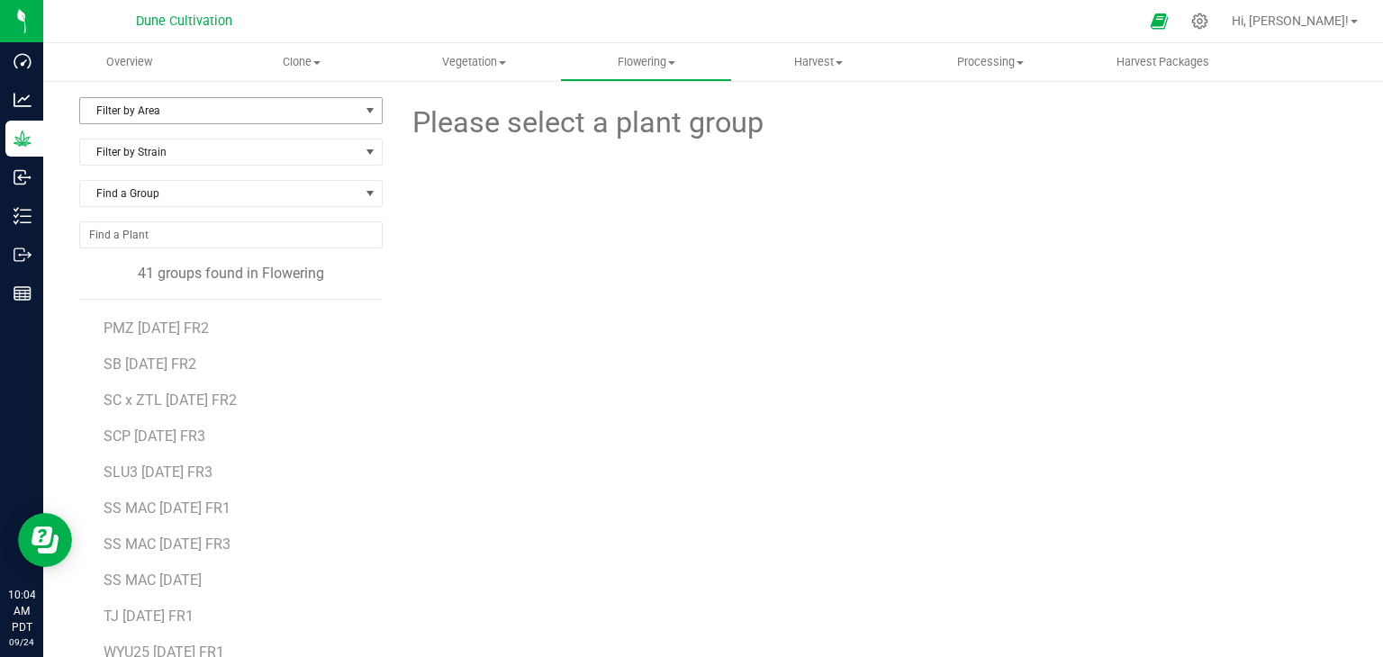
click at [245, 111] on span "Filter by Area" at bounding box center [219, 110] width 279 height 25
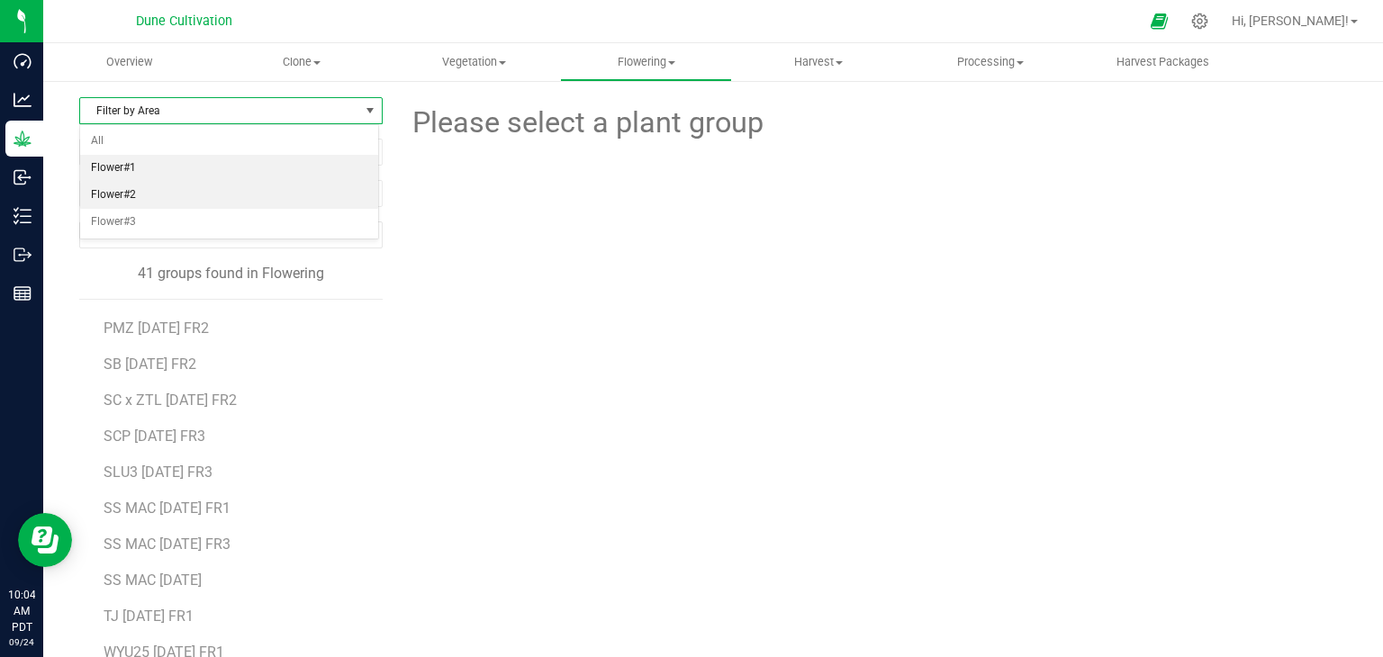
click at [191, 176] on li "Flower#1" at bounding box center [229, 168] width 298 height 27
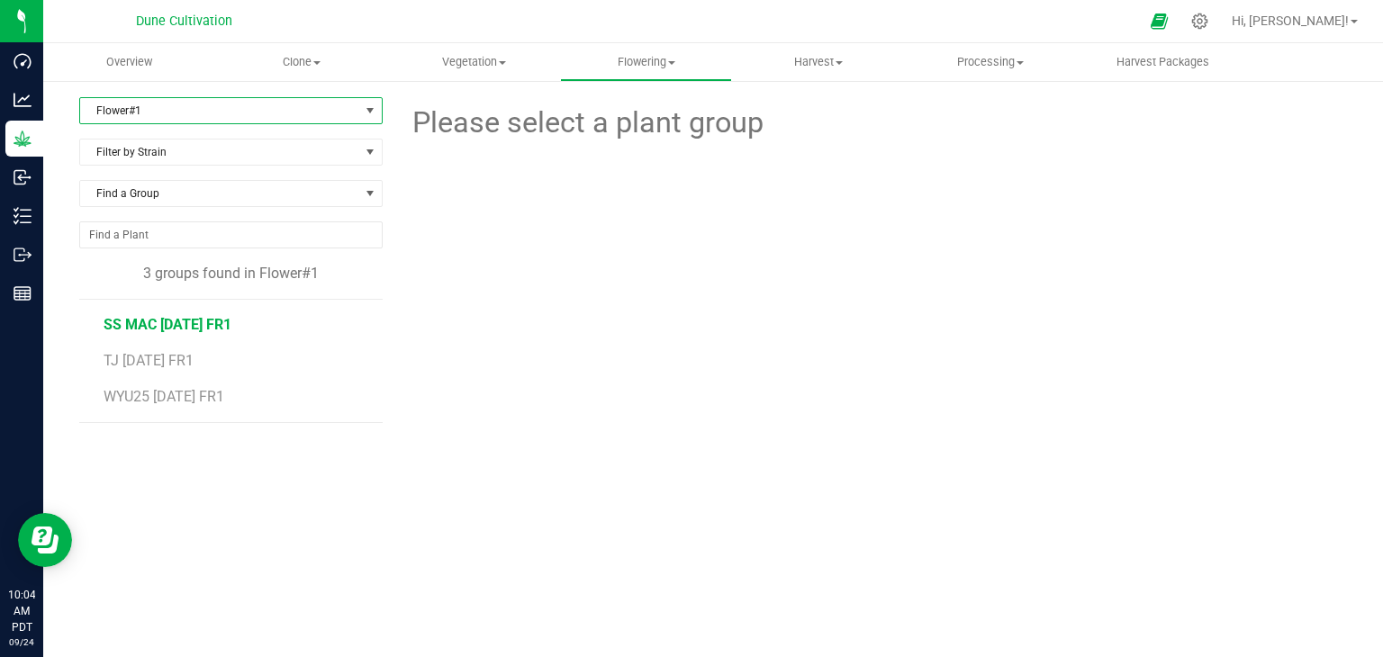
click at [162, 329] on span "SS MAC 07.04.25 FR1" at bounding box center [168, 324] width 128 height 17
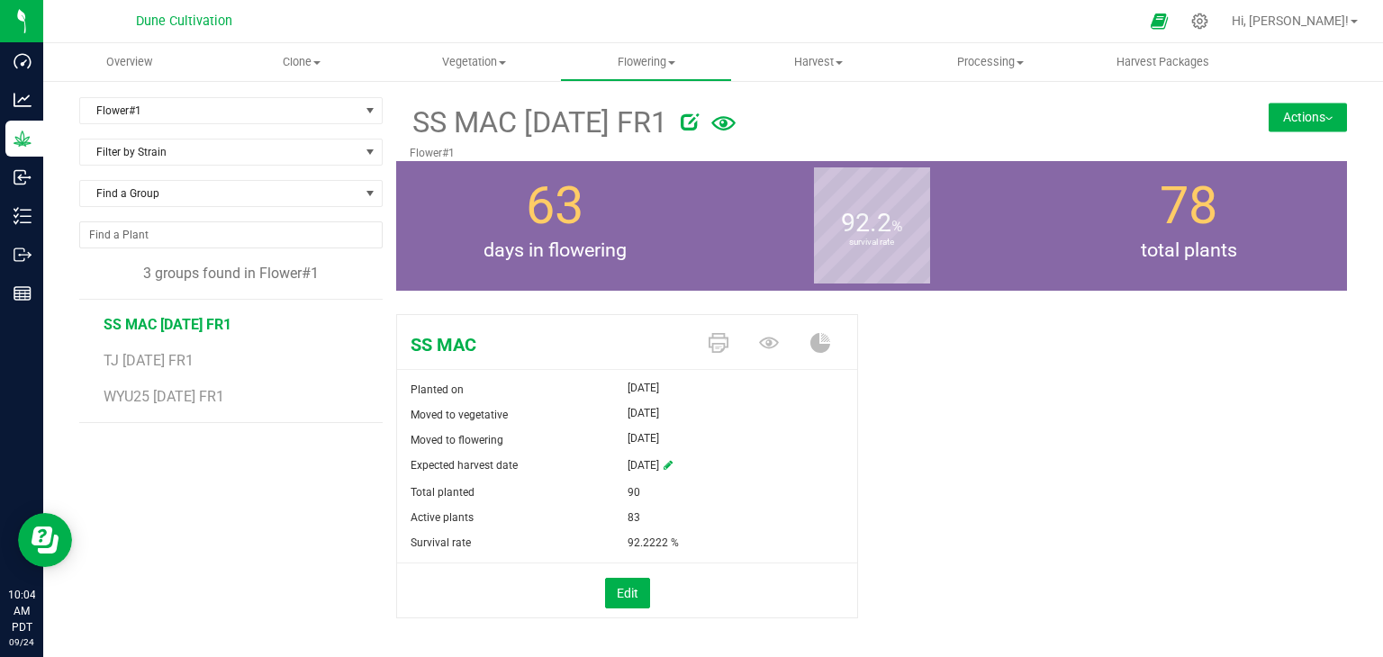
click at [1292, 123] on button "Actions" at bounding box center [1308, 117] width 78 height 29
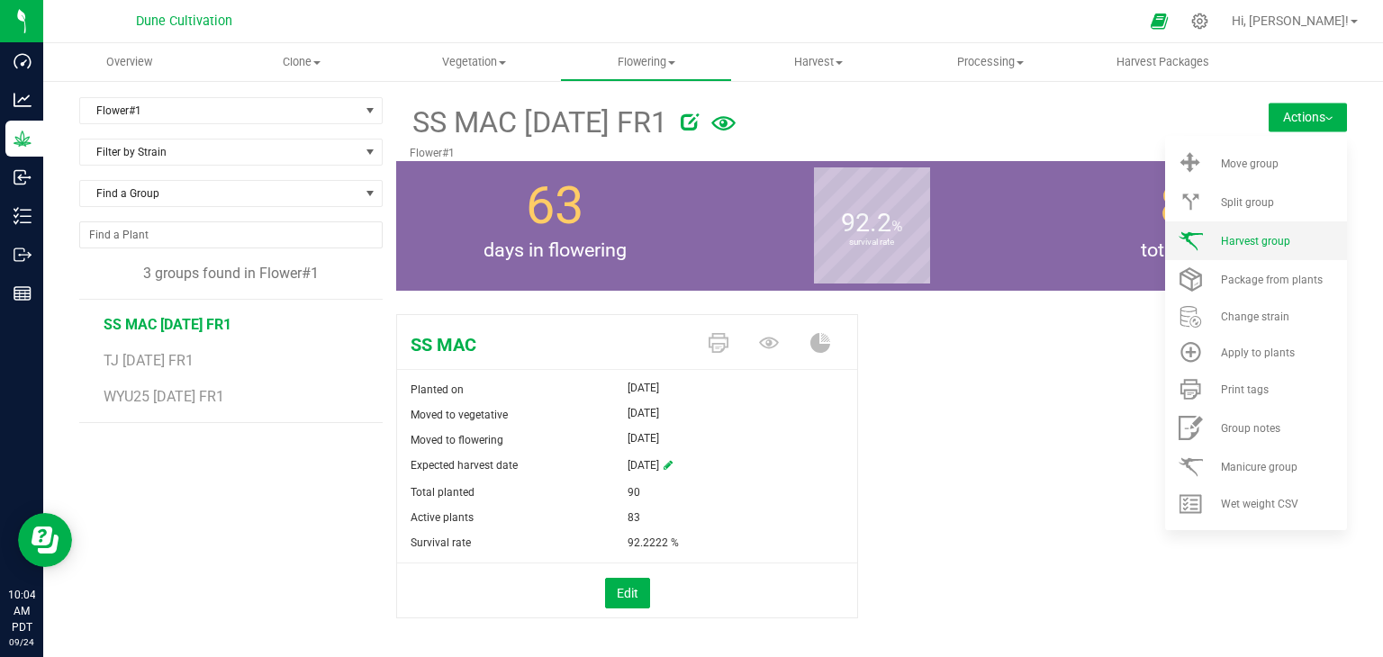
click at [1248, 243] on span "Harvest group" at bounding box center [1255, 241] width 69 height 13
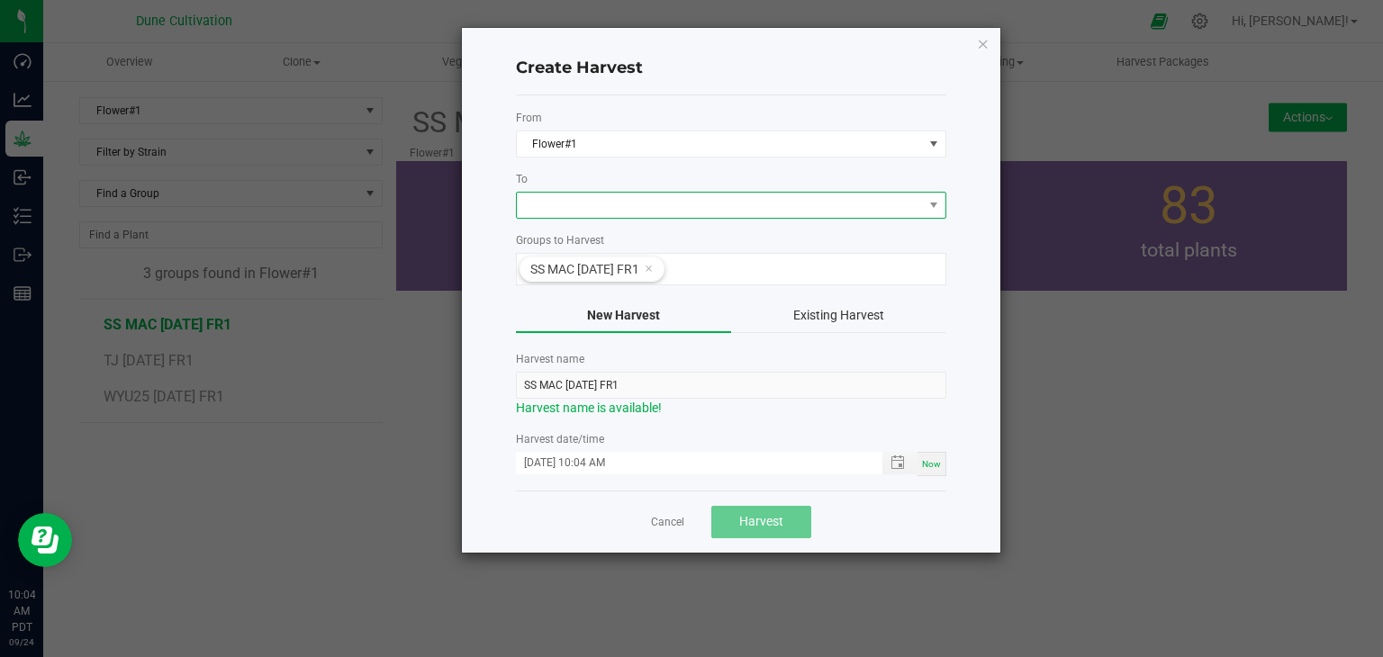
click at [555, 200] on span at bounding box center [720, 205] width 406 height 25
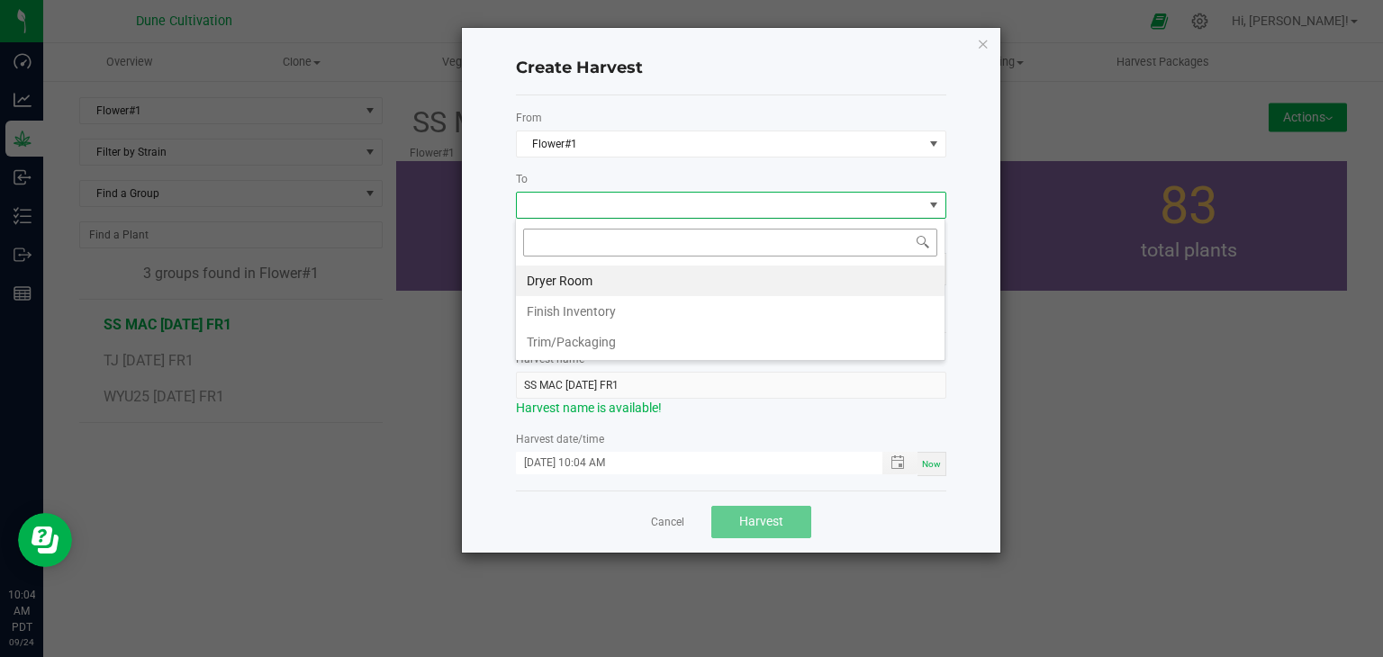
scroll to position [26, 430]
click at [572, 273] on li "Dryer Room" at bounding box center [730, 281] width 429 height 31
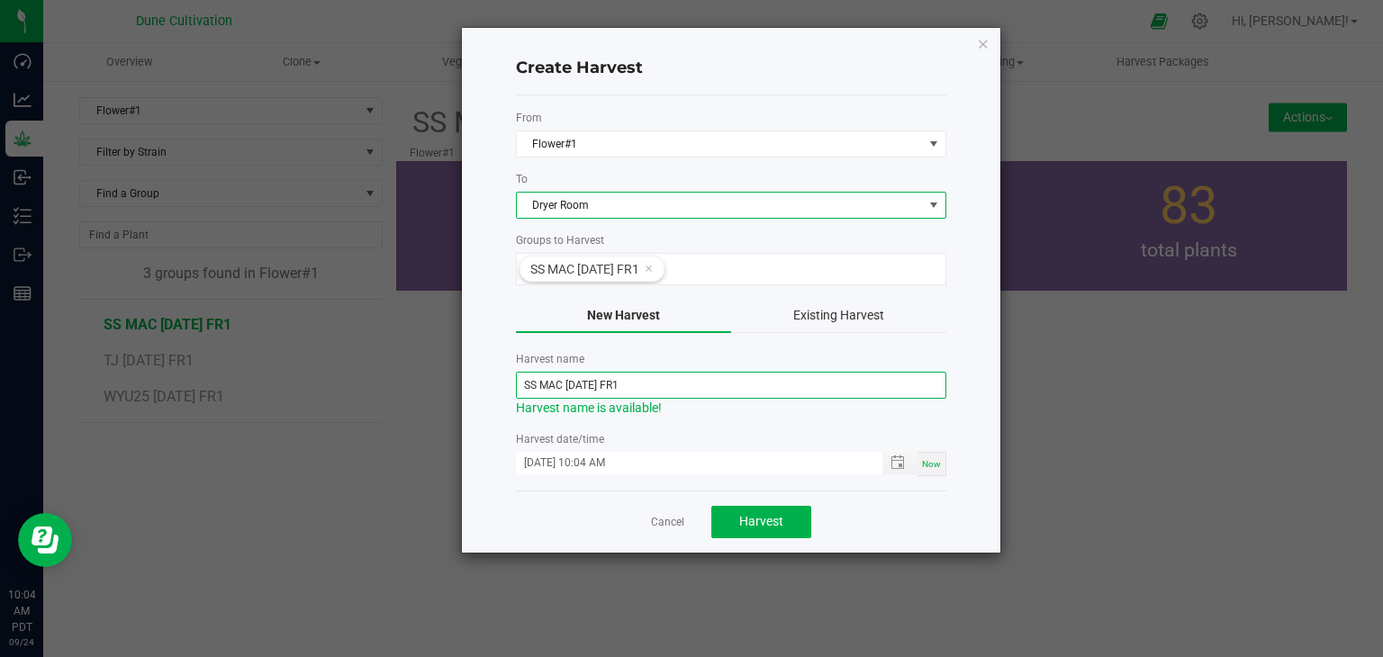
click at [586, 393] on input "SS MAC 07.04.25 FR1" at bounding box center [731, 385] width 430 height 27
click at [589, 393] on input "SS MAC 07.04.25 FR1" at bounding box center [731, 385] width 430 height 27
type input "SS MAC [DATE] FR1"
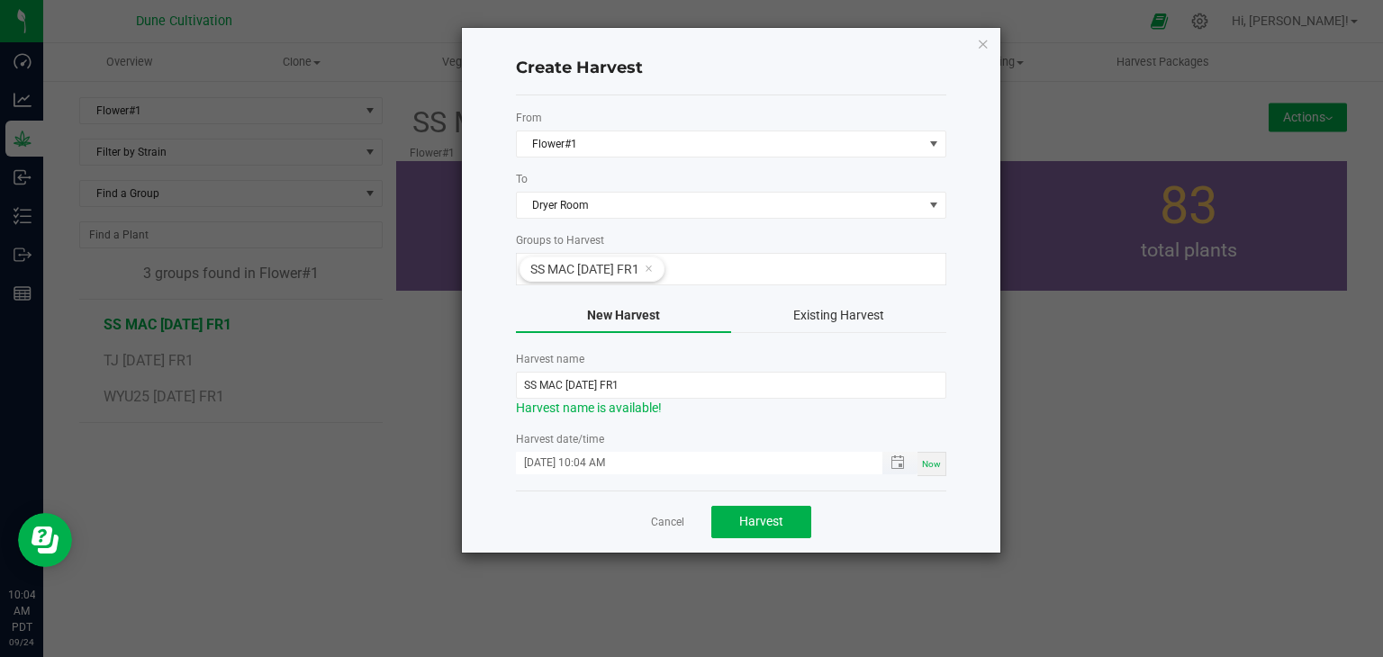
click at [569, 458] on input "09/24/2025 10:04 AM" at bounding box center [690, 463] width 348 height 23
click at [546, 464] on input "09/24/2025 10:04 AM" at bounding box center [690, 463] width 348 height 23
type input "09/22/2025 10:04 AM"
click at [736, 525] on button "Harvest" at bounding box center [761, 522] width 100 height 32
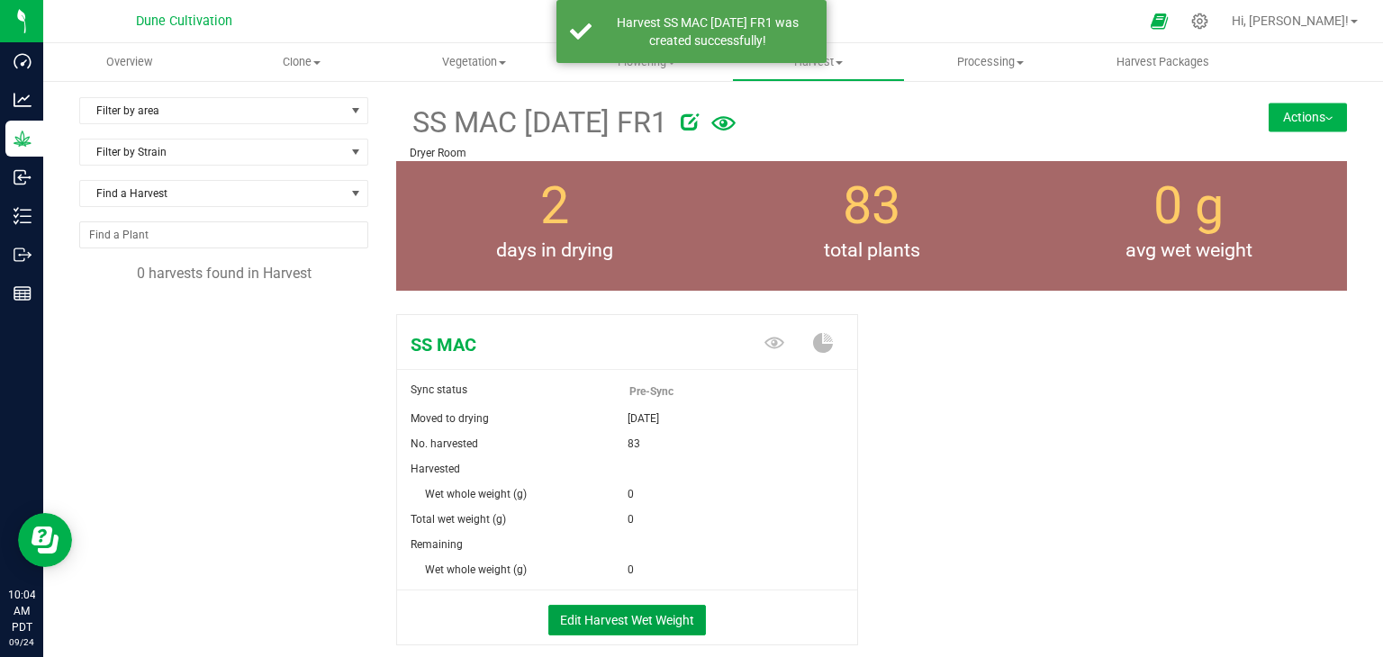
click at [591, 641] on div "Edit Harvest Wet Weight" at bounding box center [627, 618] width 487 height 54
click at [565, 620] on button "Edit Harvest Wet Weight" at bounding box center [627, 620] width 158 height 31
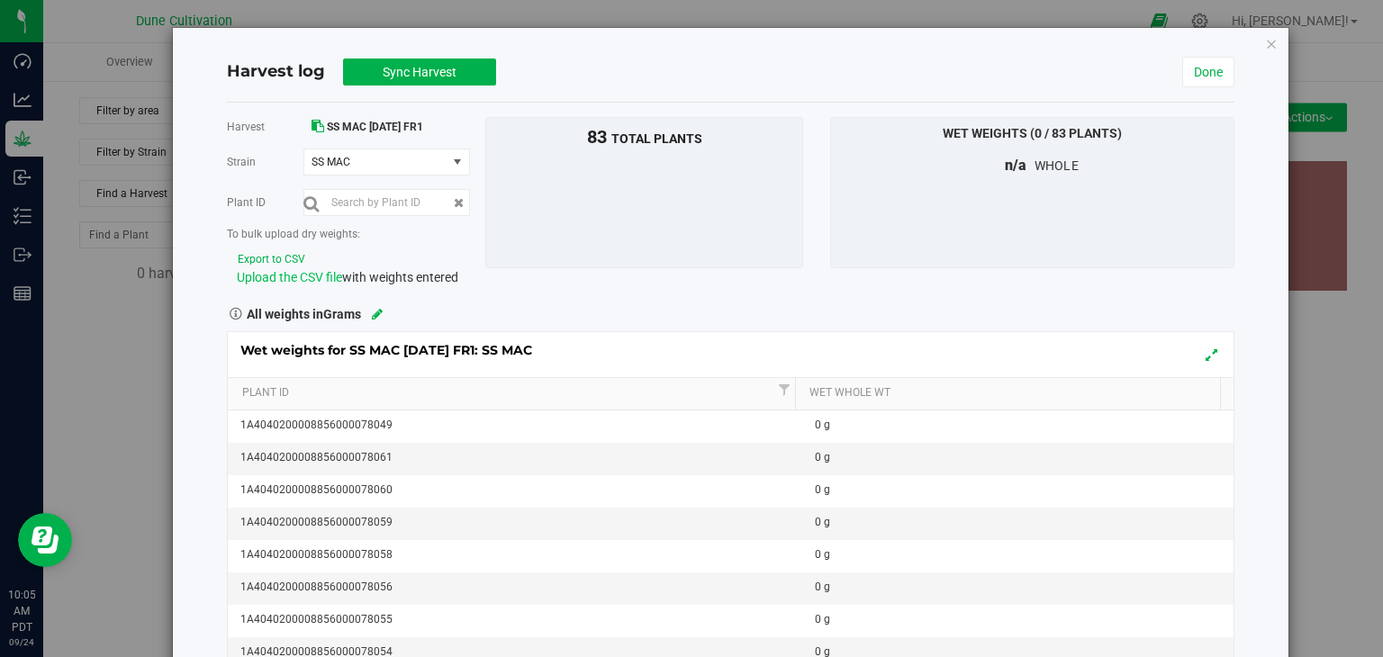
click at [285, 280] on span "Upload the CSV file" at bounding box center [289, 277] width 105 height 14
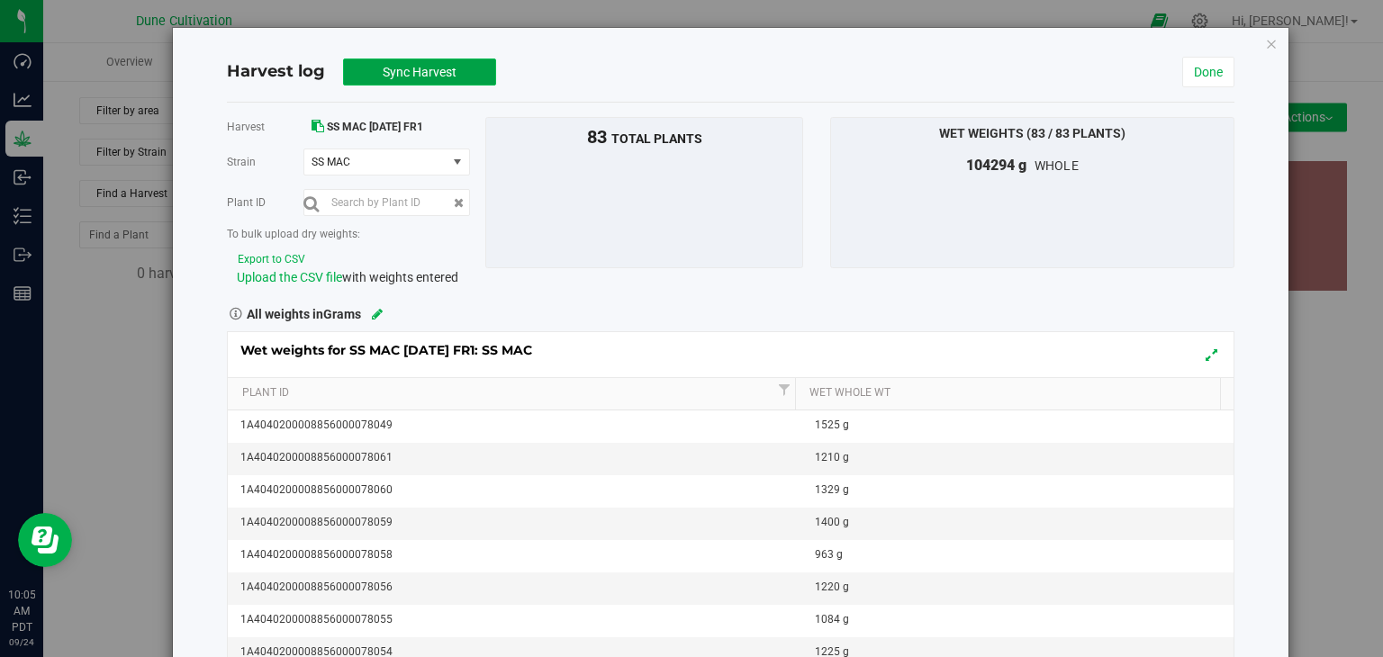
click at [426, 70] on span "Sync Harvest" at bounding box center [420, 72] width 74 height 14
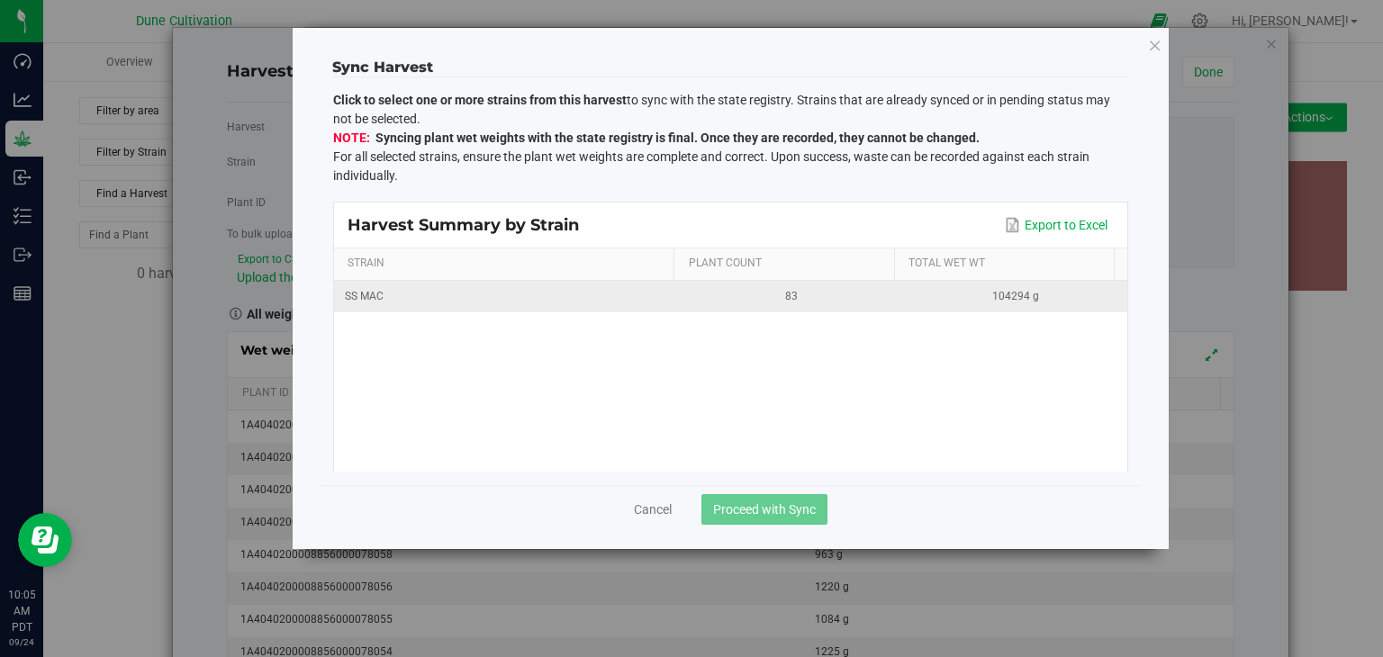
drag, startPoint x: 391, startPoint y: 291, endPoint x: 396, endPoint y: 283, distance: 9.7
click at [396, 285] on td "SS MAC" at bounding box center [507, 297] width 346 height 32
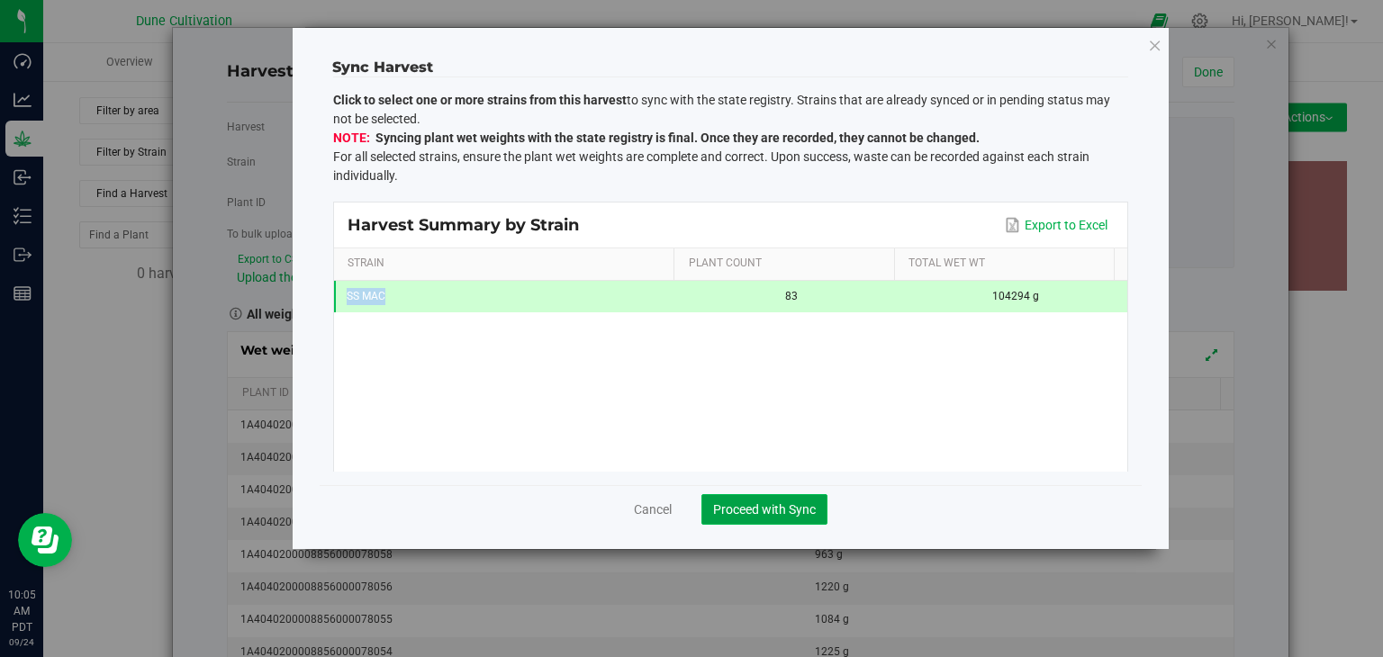
click at [745, 498] on button "Proceed with Sync" at bounding box center [764, 509] width 126 height 31
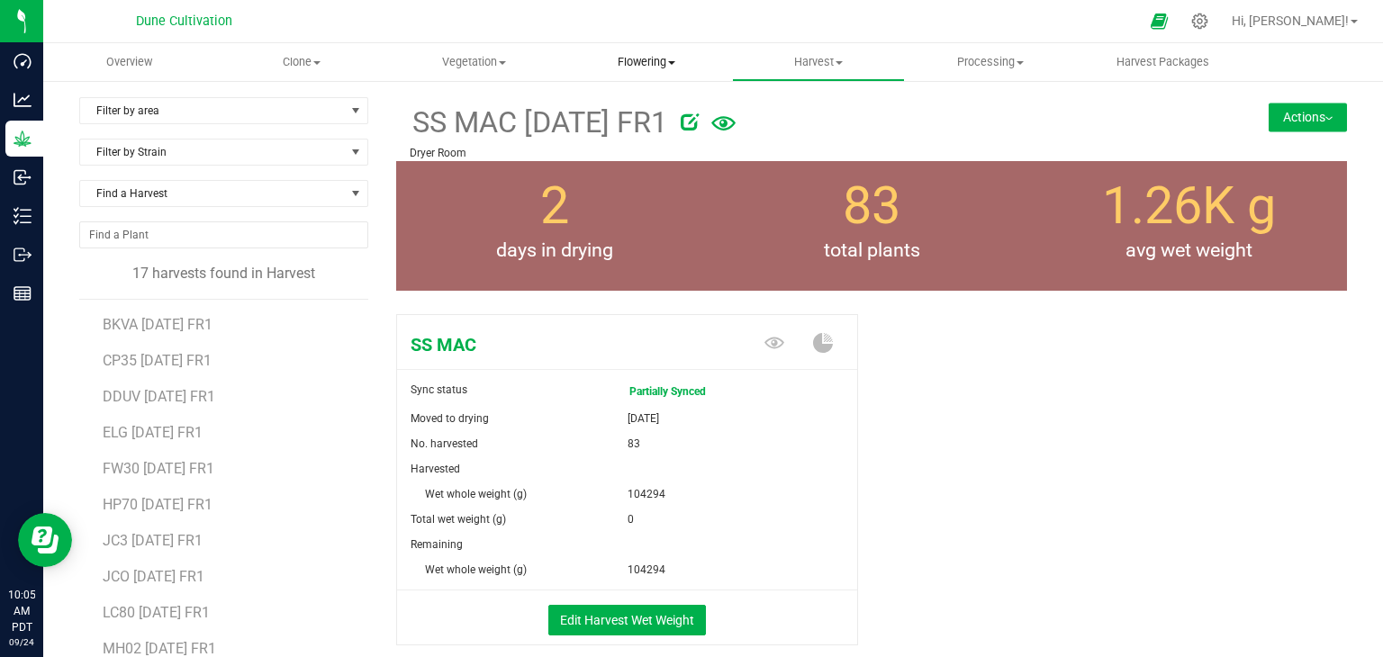
click at [629, 51] on uib-tab-heading "Flowering Create harvest Flowering groups Flowering plants Apply to plants" at bounding box center [646, 62] width 170 height 36
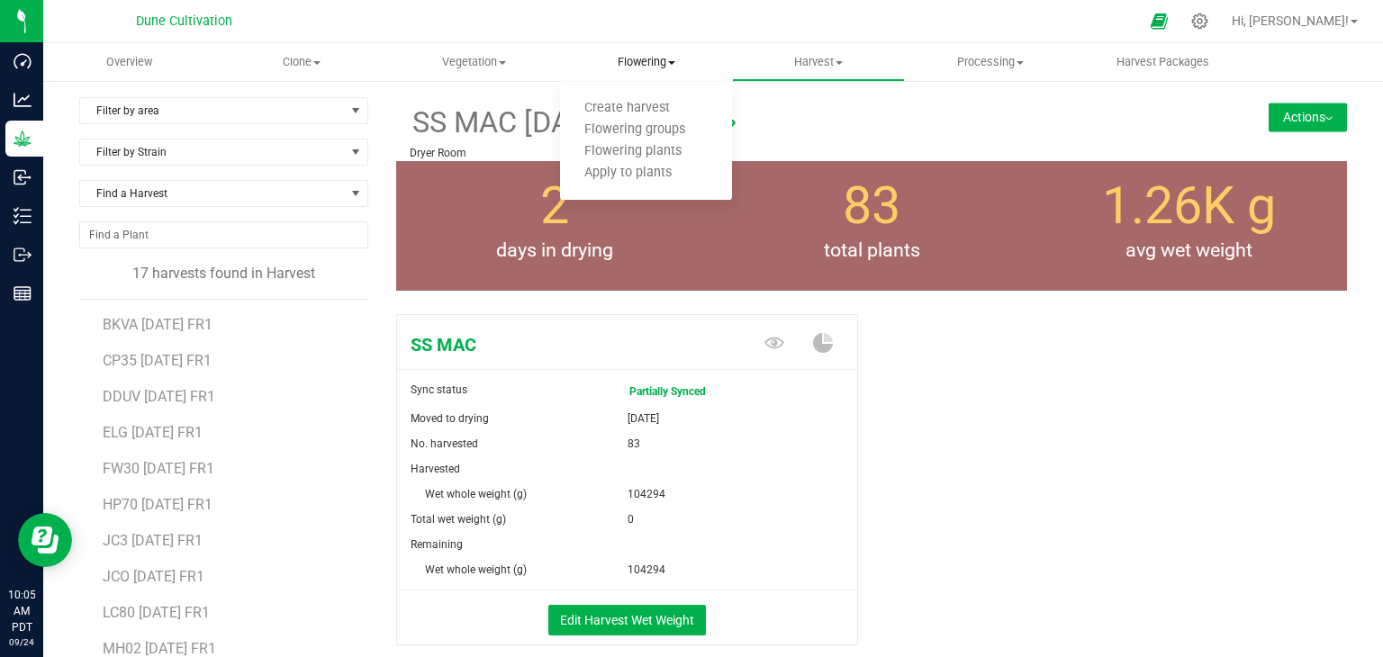
click at [646, 56] on span "Flowering" at bounding box center [646, 62] width 172 height 16
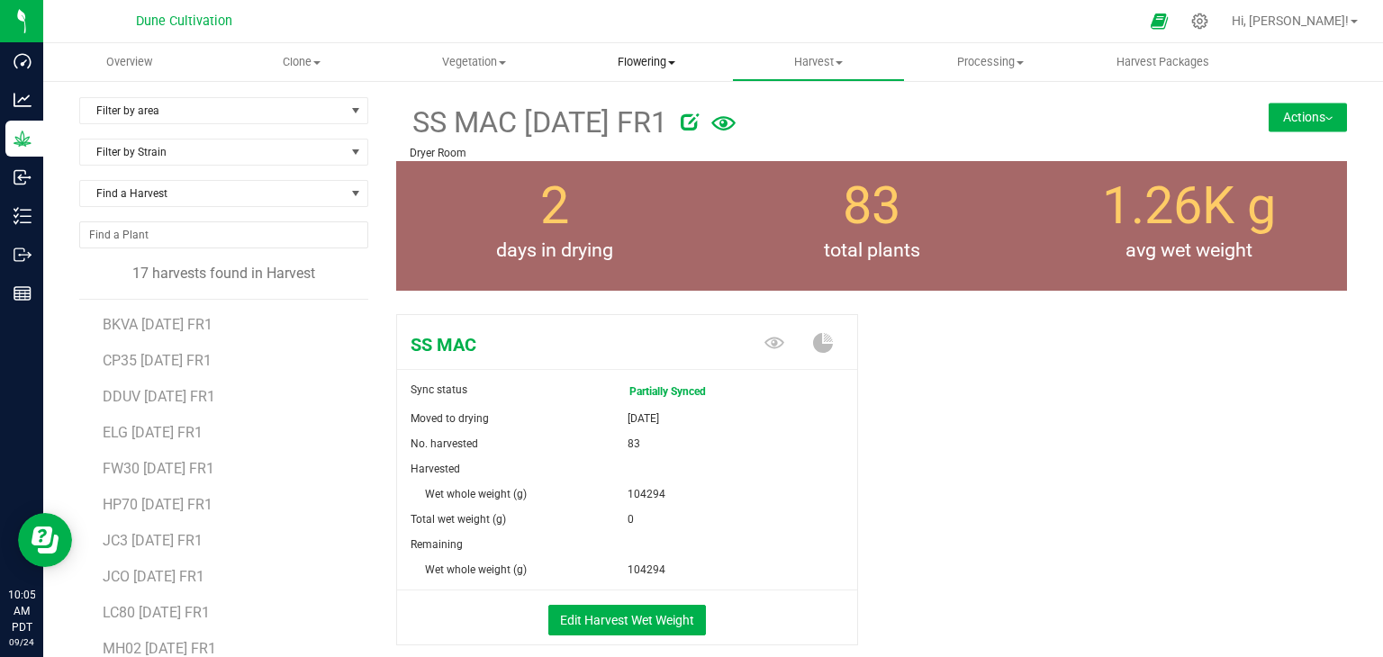
click at [659, 57] on span "Flowering" at bounding box center [646, 62] width 172 height 16
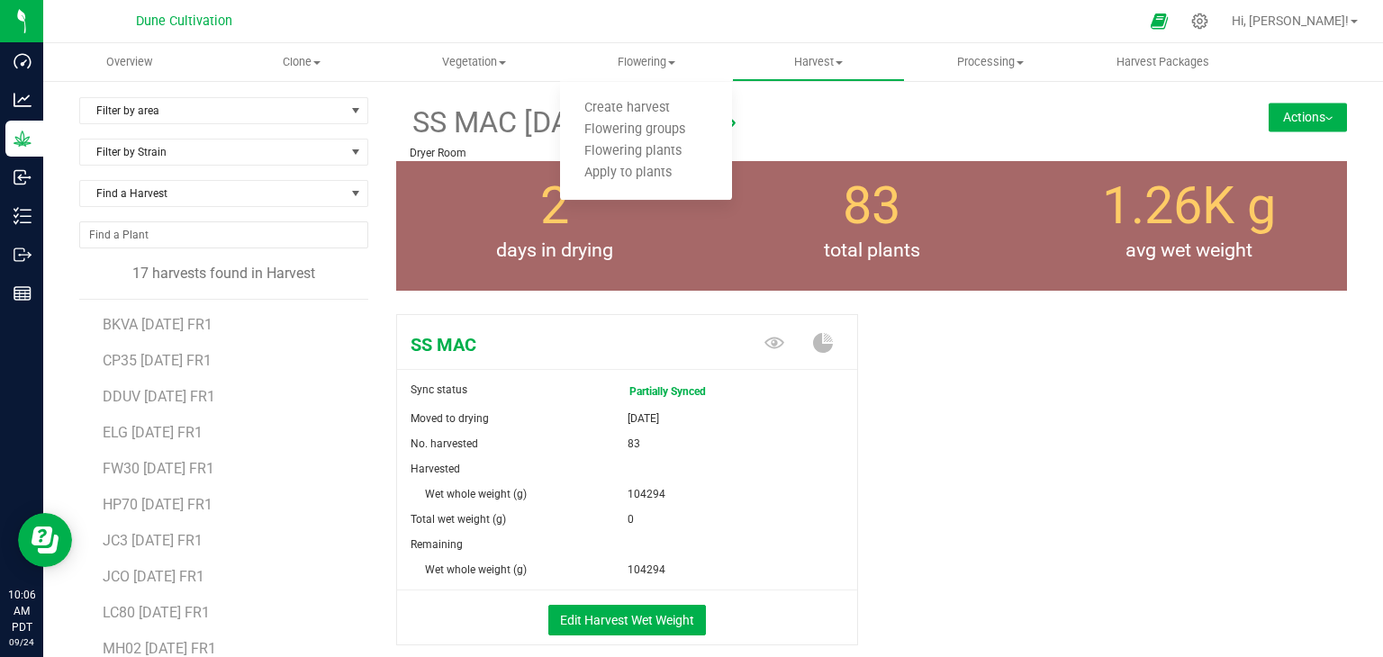
click at [984, 517] on div "SS MAC Sync status Partially Synced Moved to drying [DATE] No. harvested 83 Har…" at bounding box center [871, 499] width 951 height 384
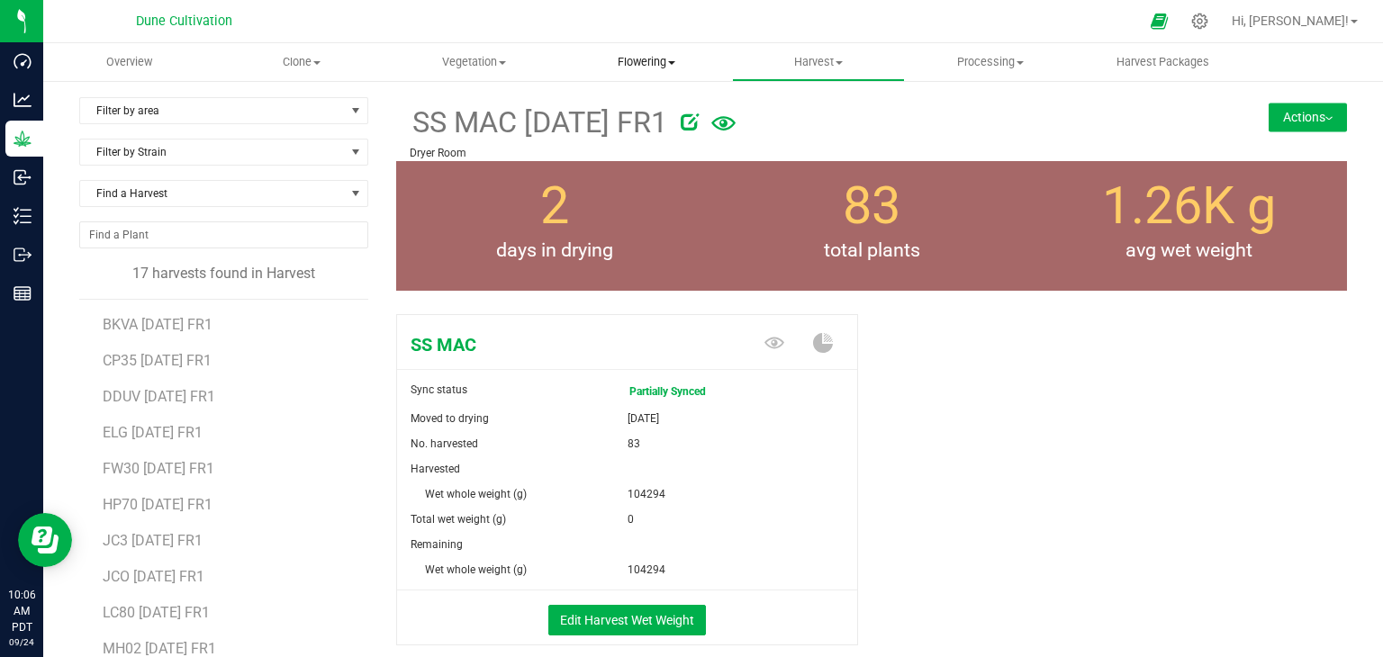
click at [659, 54] on span "Flowering" at bounding box center [646, 62] width 172 height 16
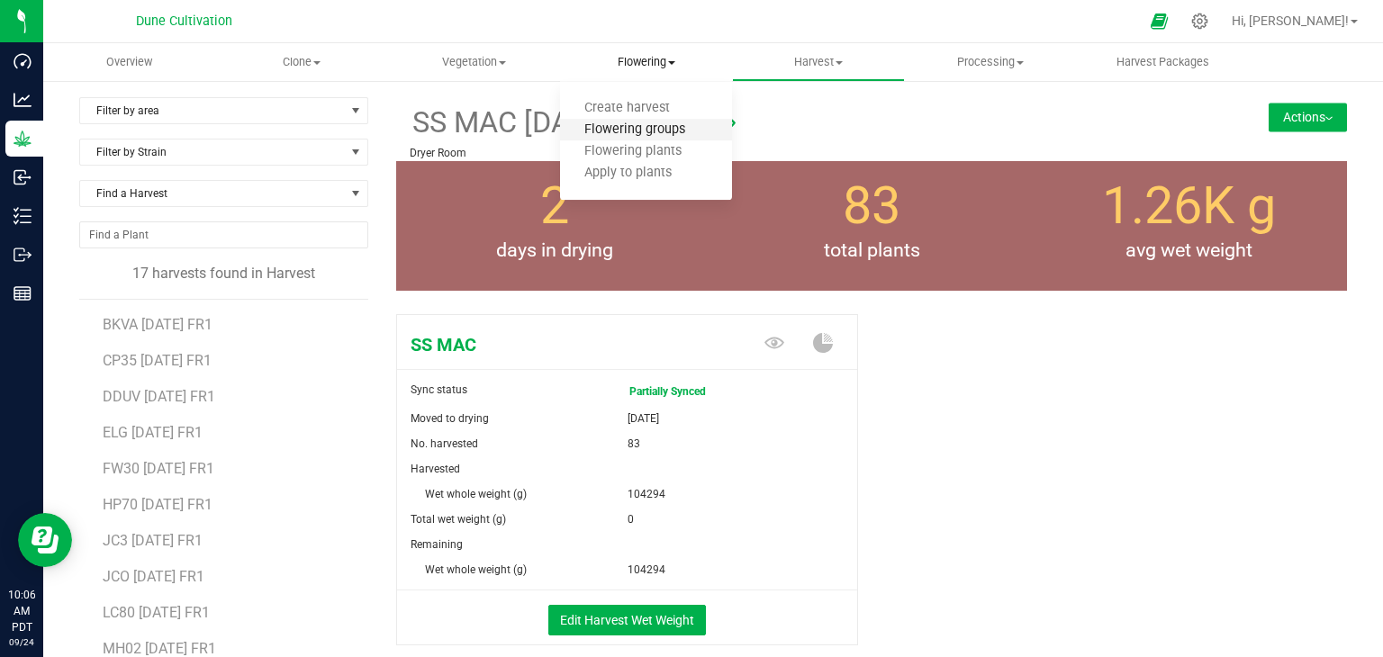
click at [642, 131] on span "Flowering groups" at bounding box center [634, 129] width 149 height 15
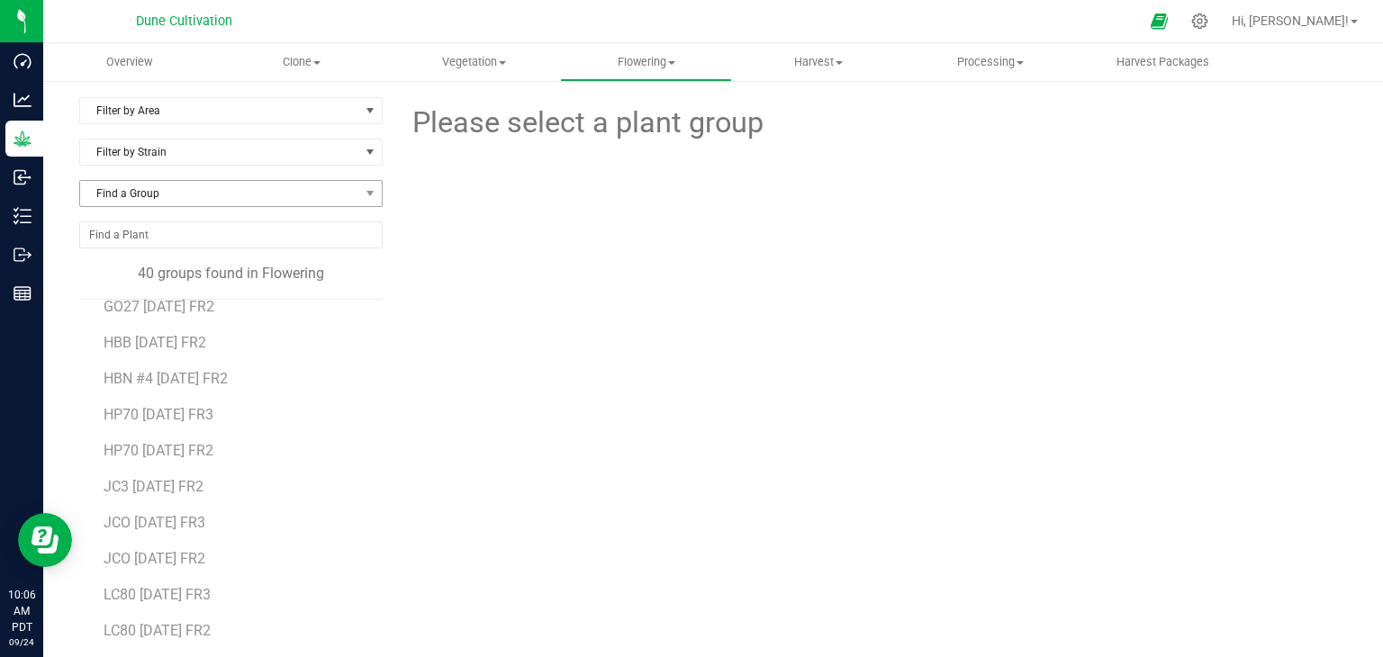
scroll to position [90, 0]
click at [242, 117] on span "Filter by Area" at bounding box center [219, 110] width 279 height 25
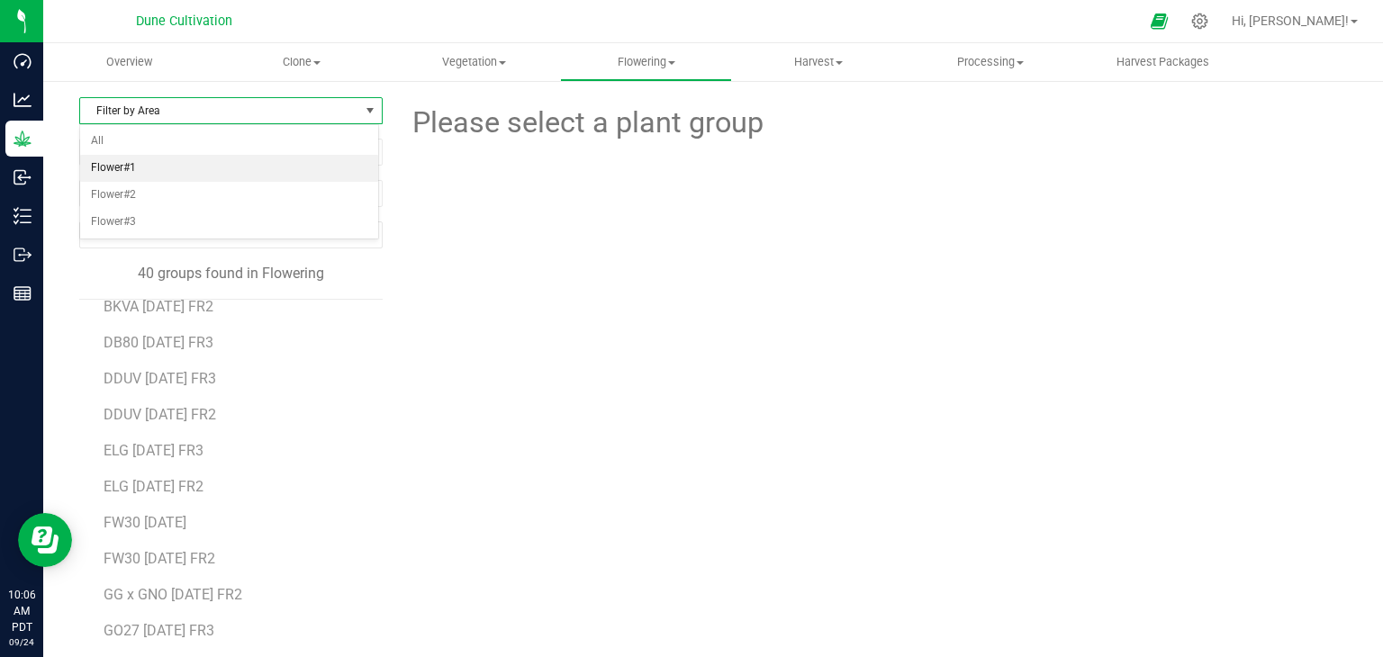
click at [156, 174] on li "Flower#1" at bounding box center [229, 168] width 298 height 27
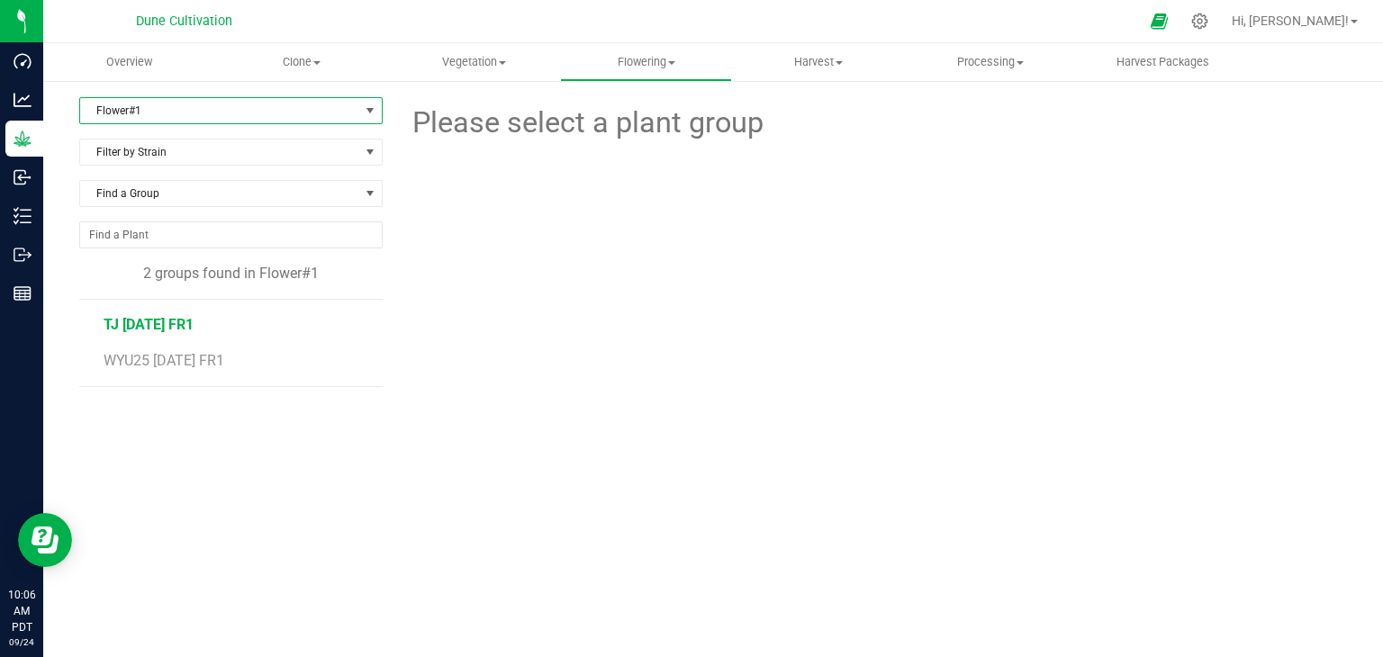
click at [176, 319] on span "TJ [DATE] FR1" at bounding box center [149, 324] width 90 height 17
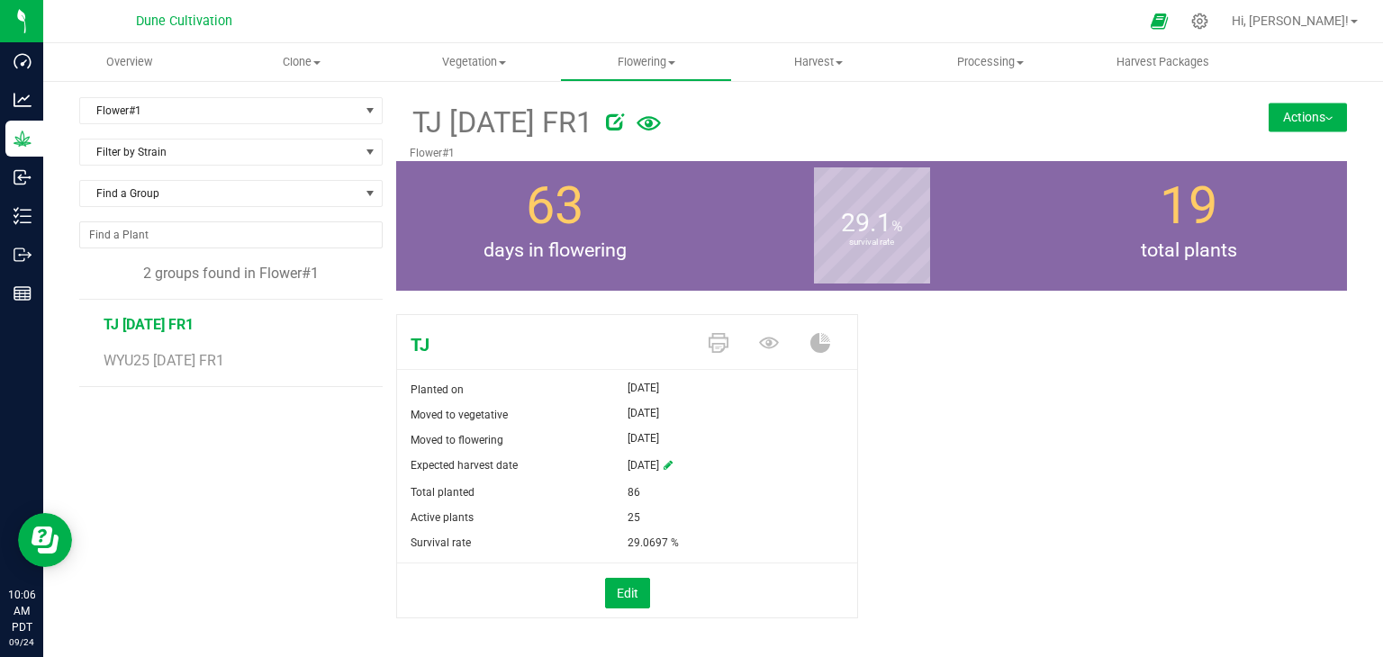
click at [1305, 112] on button "Actions" at bounding box center [1308, 117] width 78 height 29
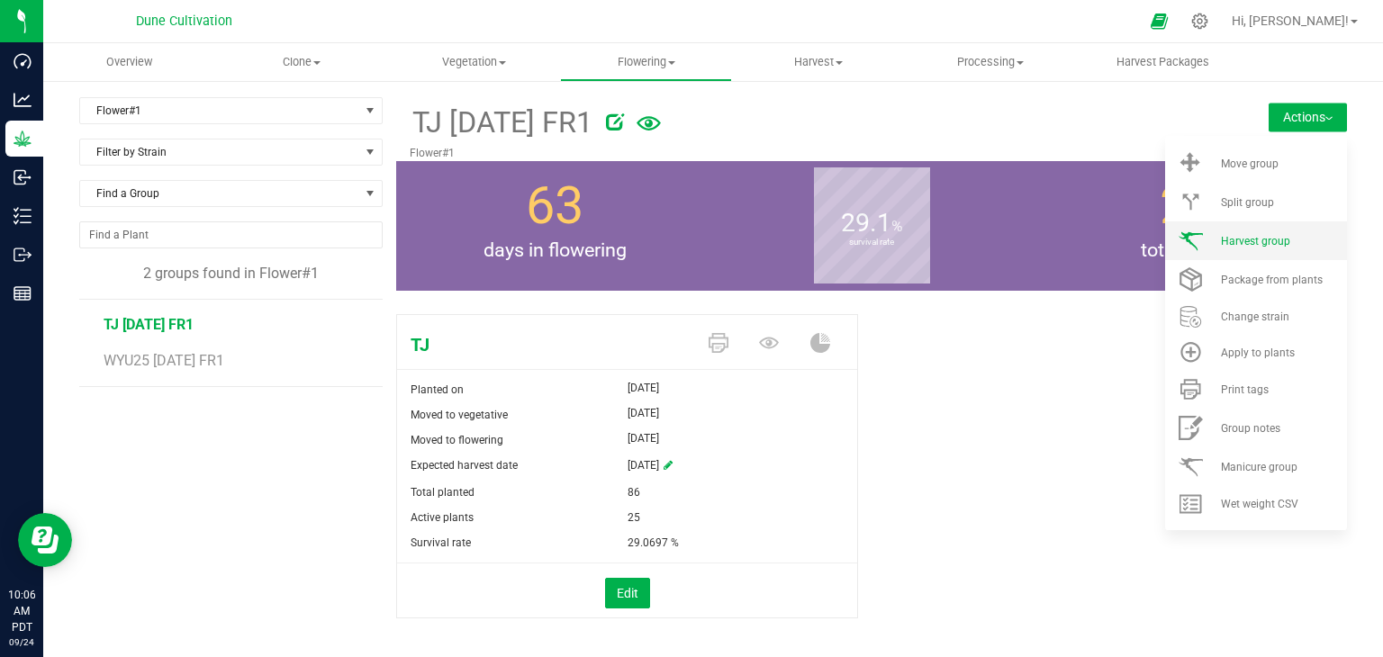
click at [1229, 249] on li "Harvest group" at bounding box center [1256, 241] width 182 height 39
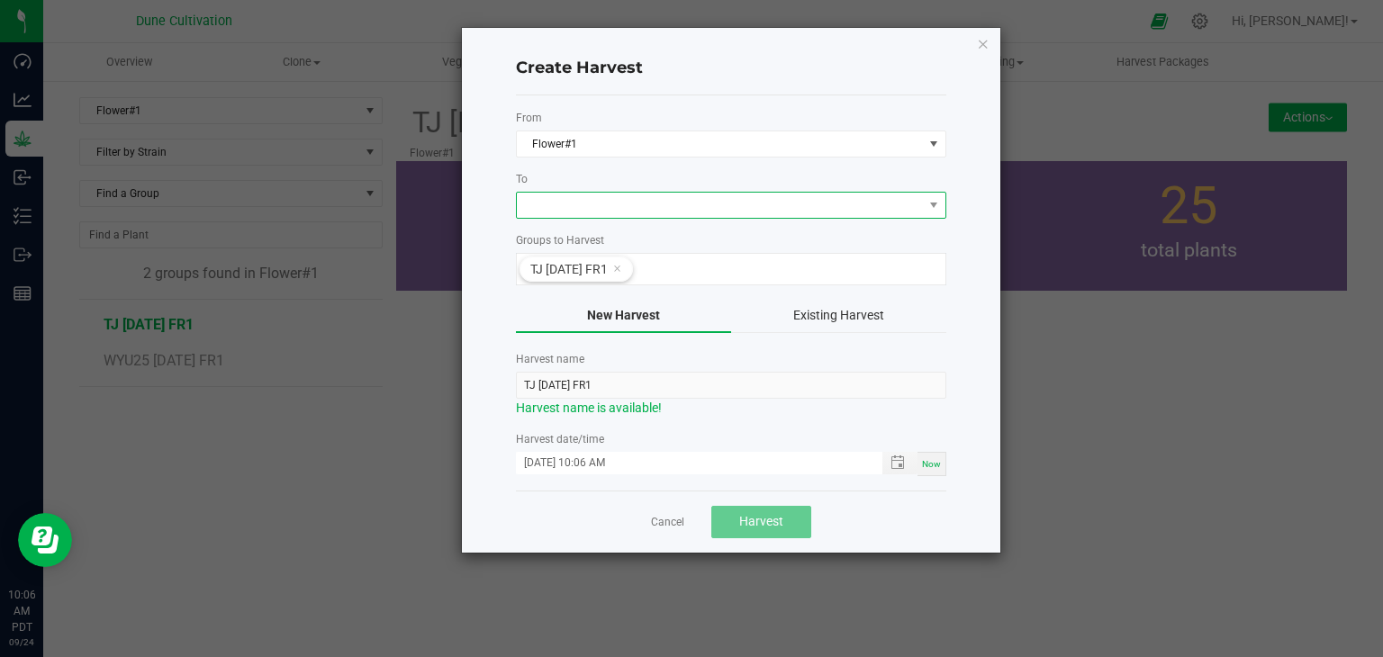
click at [586, 198] on span at bounding box center [720, 205] width 406 height 25
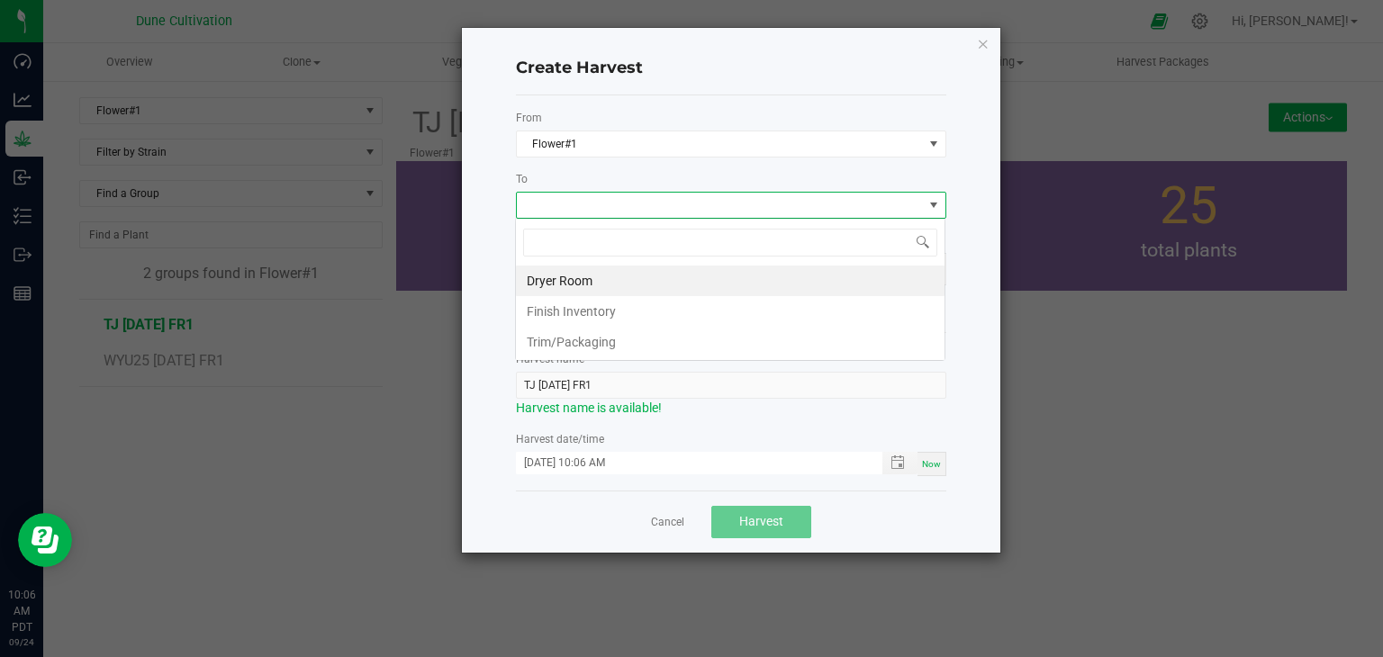
scroll to position [26, 430]
click at [601, 282] on li "Dryer Room" at bounding box center [730, 281] width 429 height 31
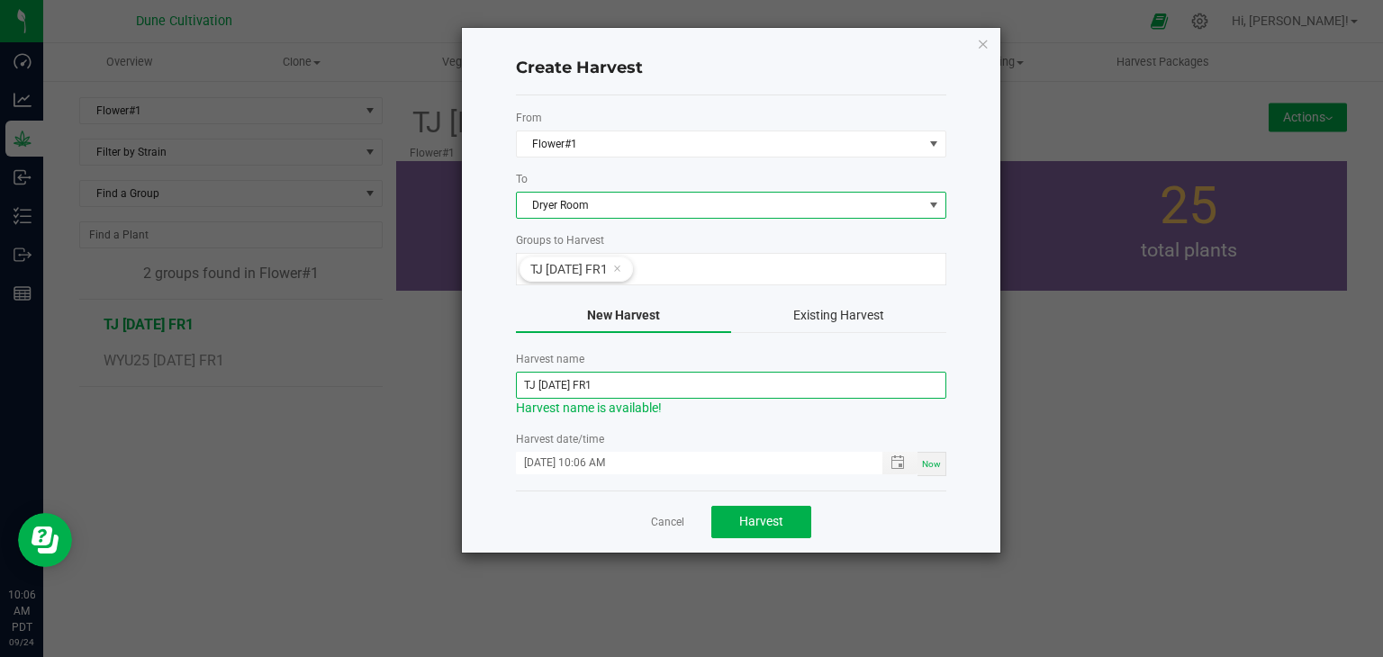
click at [559, 384] on input "TJ [DATE] FR1" at bounding box center [731, 385] width 430 height 27
click at [565, 388] on input "TJ [DATE] FR1" at bounding box center [731, 385] width 430 height 27
type input "TJ [DATE] FR1"
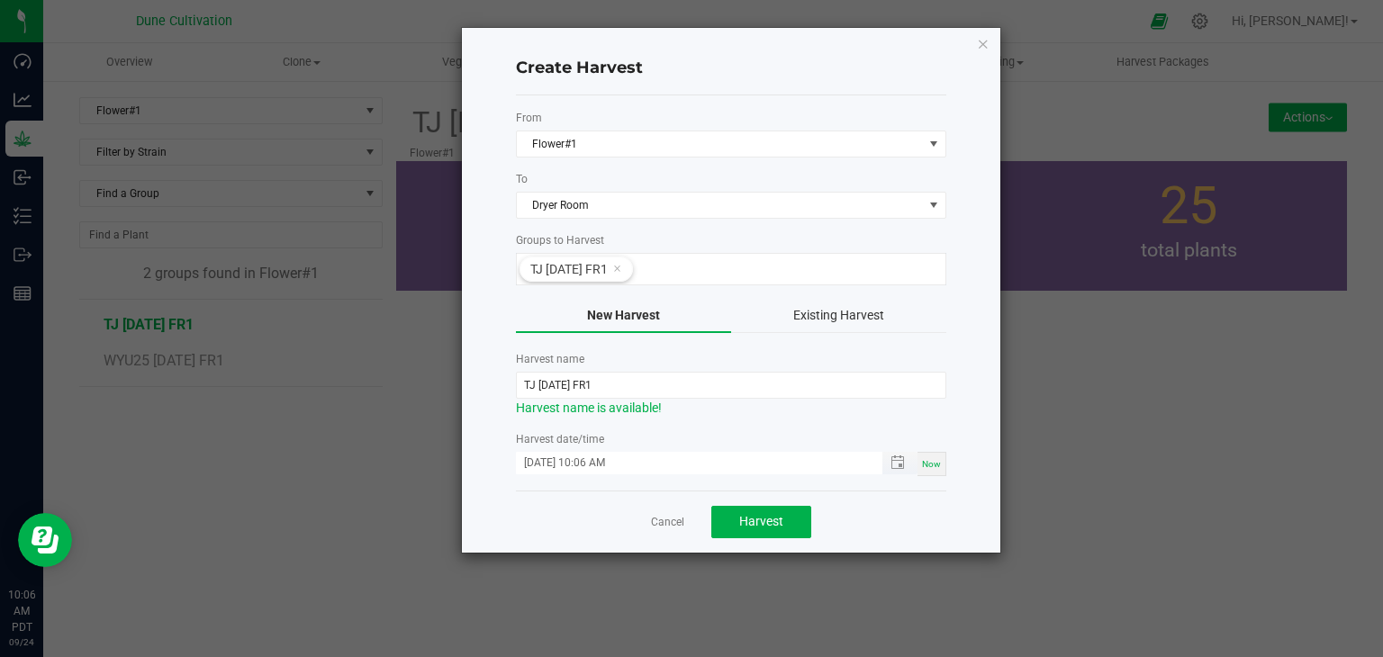
click at [554, 462] on input "[DATE] 10:06 AM" at bounding box center [690, 463] width 348 height 23
type input "[DATE] 10:06 AM"
click at [742, 511] on button "Harvest" at bounding box center [761, 522] width 100 height 32
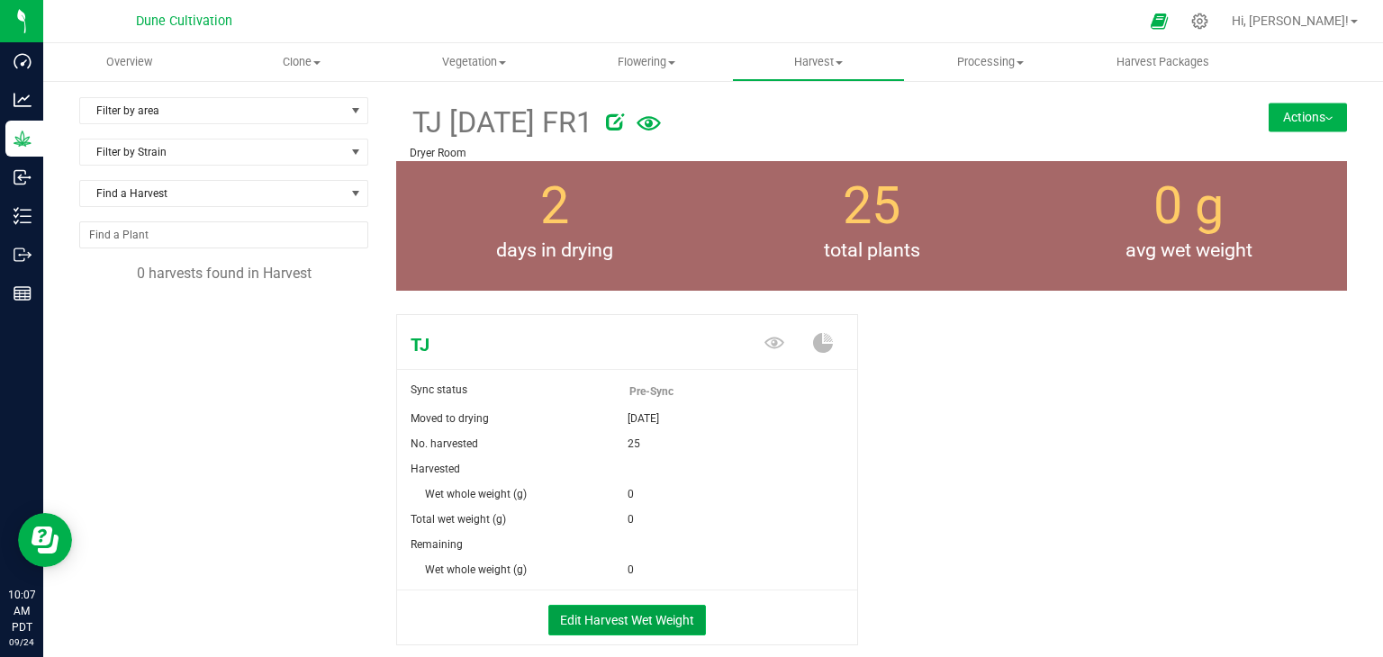
click at [613, 607] on button "Edit Harvest Wet Weight" at bounding box center [627, 620] width 158 height 31
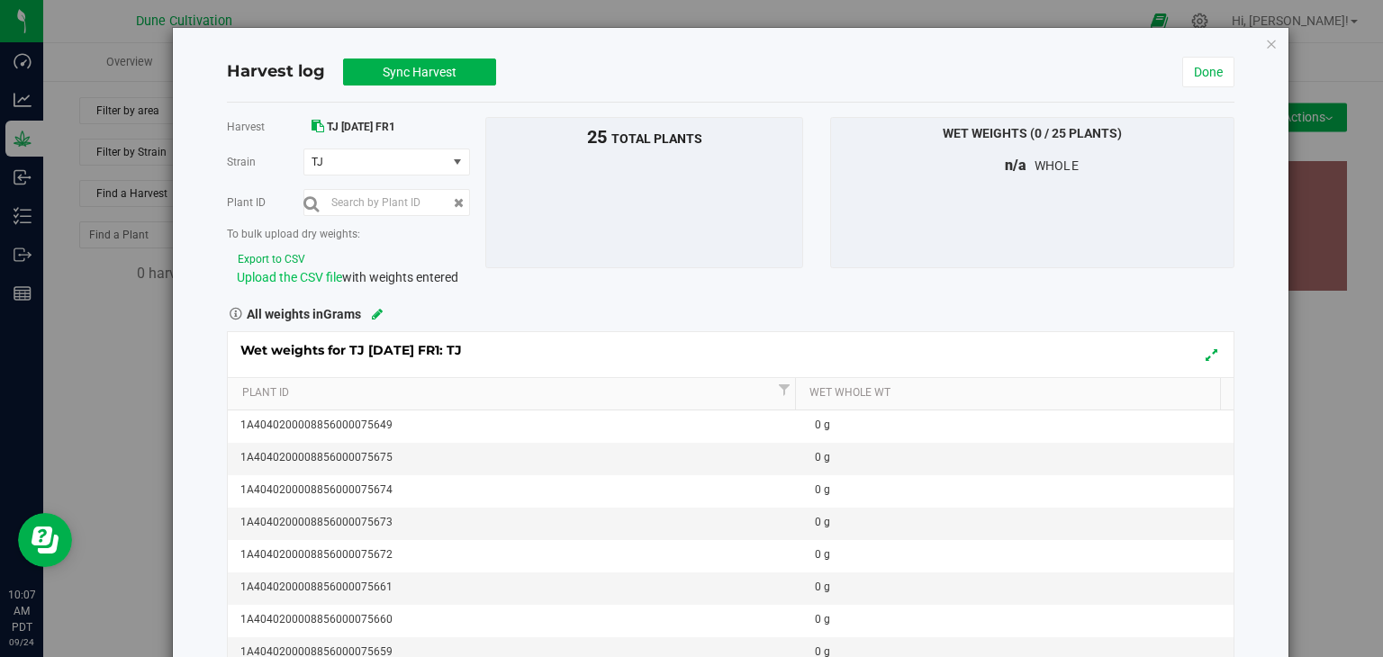
click at [292, 281] on span "Upload the CSV file" at bounding box center [289, 277] width 105 height 14
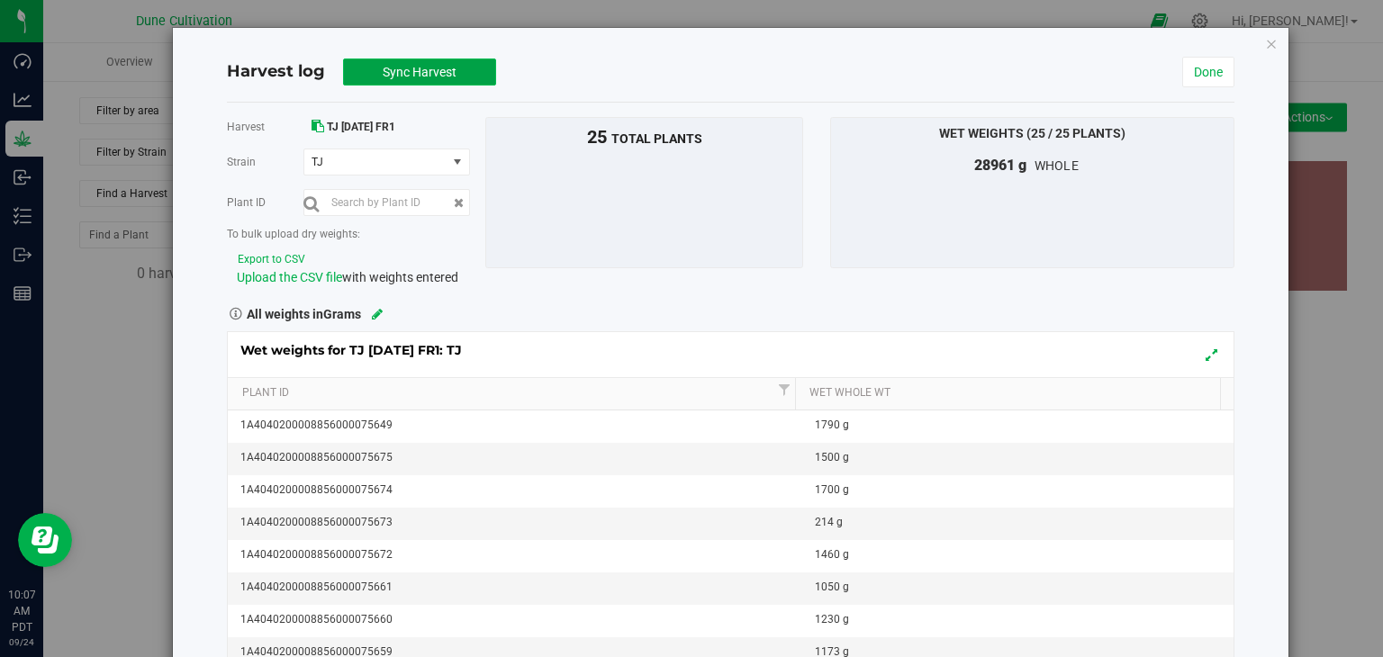
click at [431, 80] on button "Sync Harvest" at bounding box center [419, 72] width 153 height 27
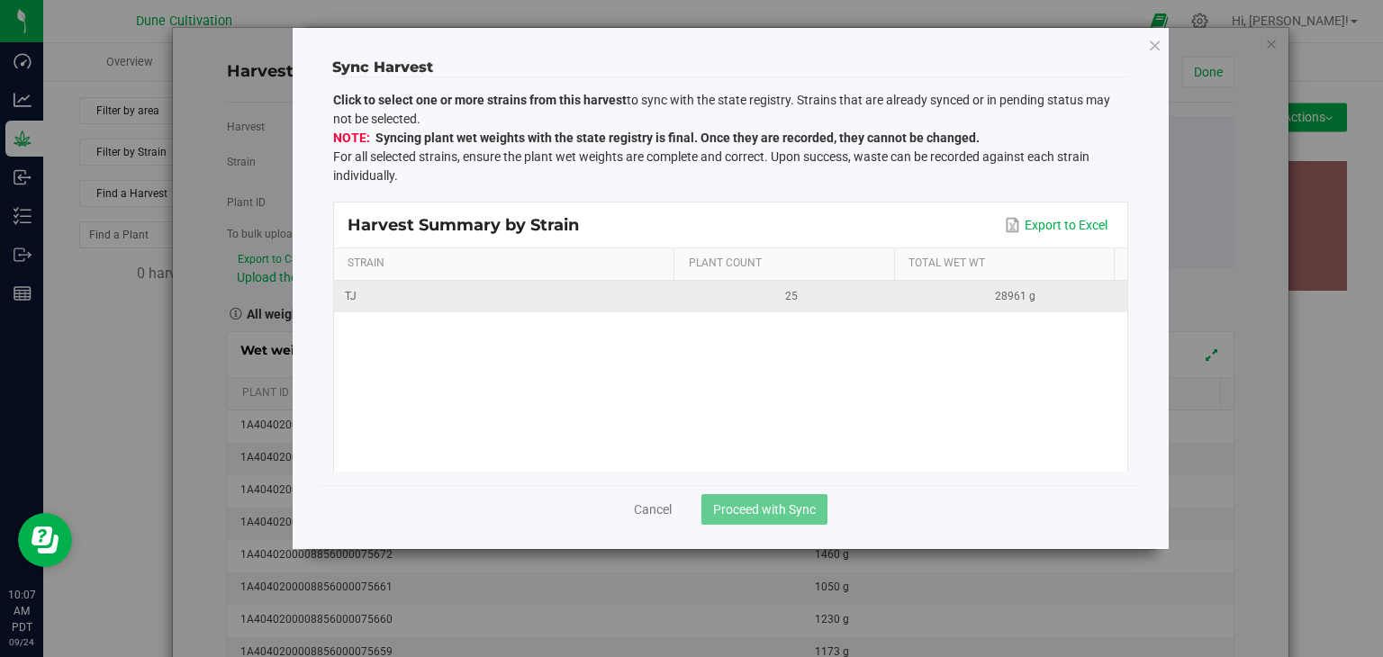
click at [490, 285] on td "TJ" at bounding box center [507, 297] width 346 height 32
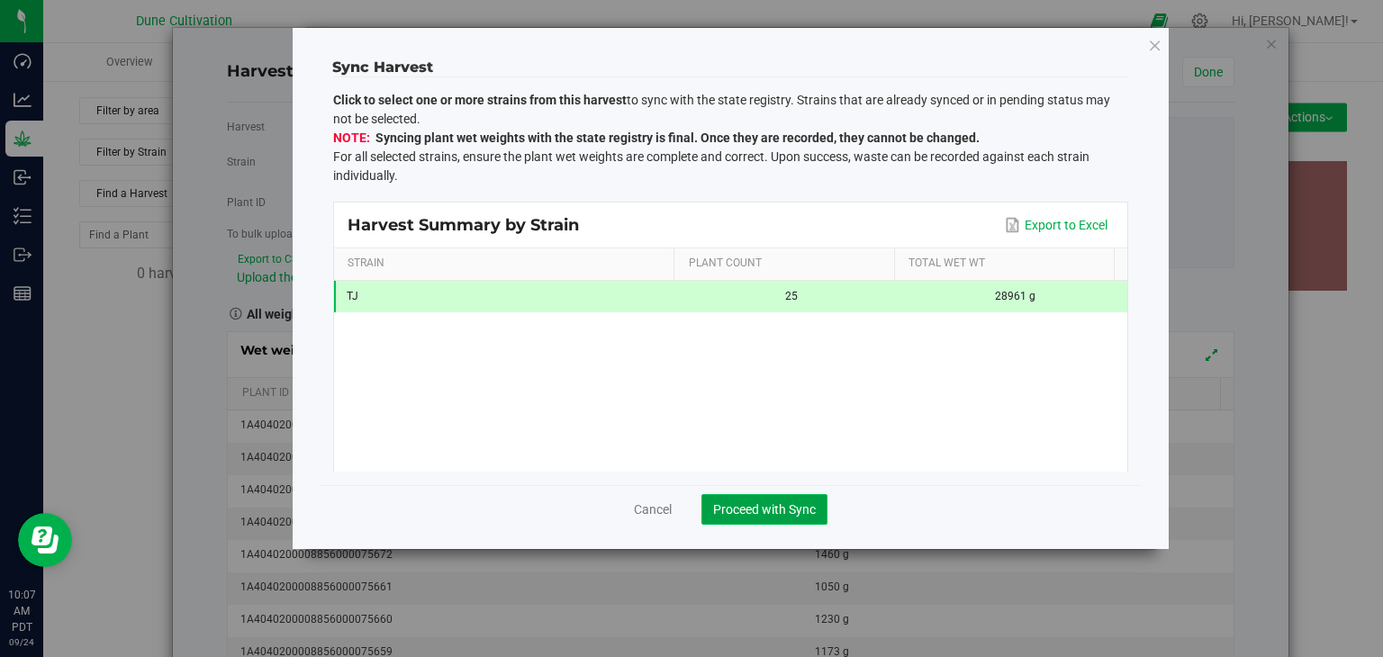
click at [800, 514] on span "Proceed with Sync" at bounding box center [764, 509] width 103 height 14
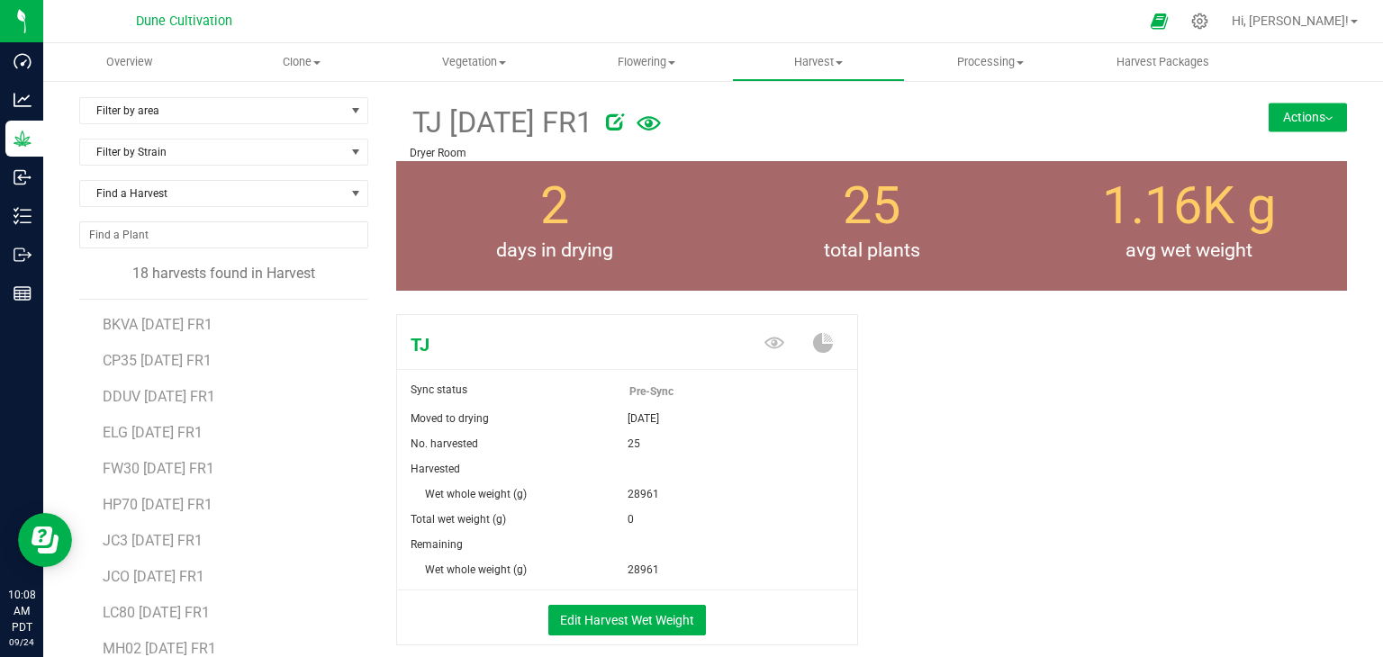
click at [738, 122] on div at bounding box center [897, 119] width 583 height 36
drag, startPoint x: 657, startPoint y: 62, endPoint x: 658, endPoint y: 72, distance: 9.9
click at [658, 66] on span "Flowering" at bounding box center [646, 62] width 170 height 16
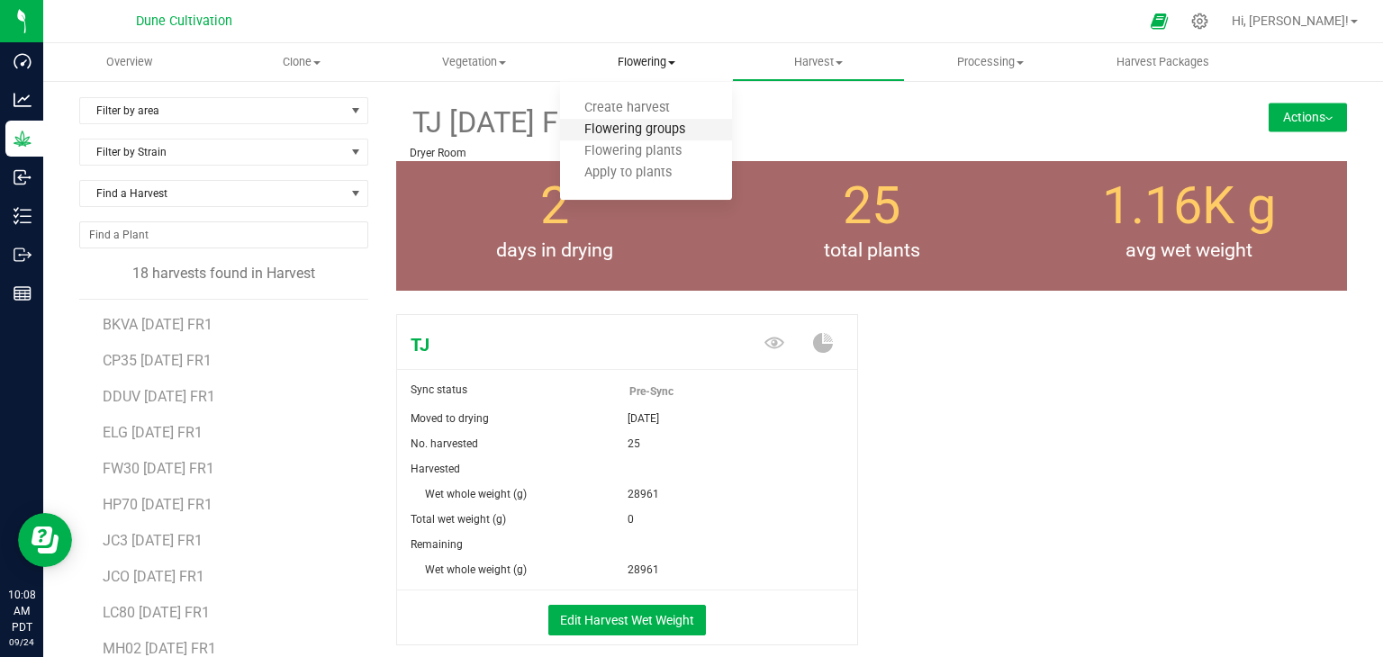
click at [638, 133] on span "Flowering groups" at bounding box center [634, 129] width 149 height 15
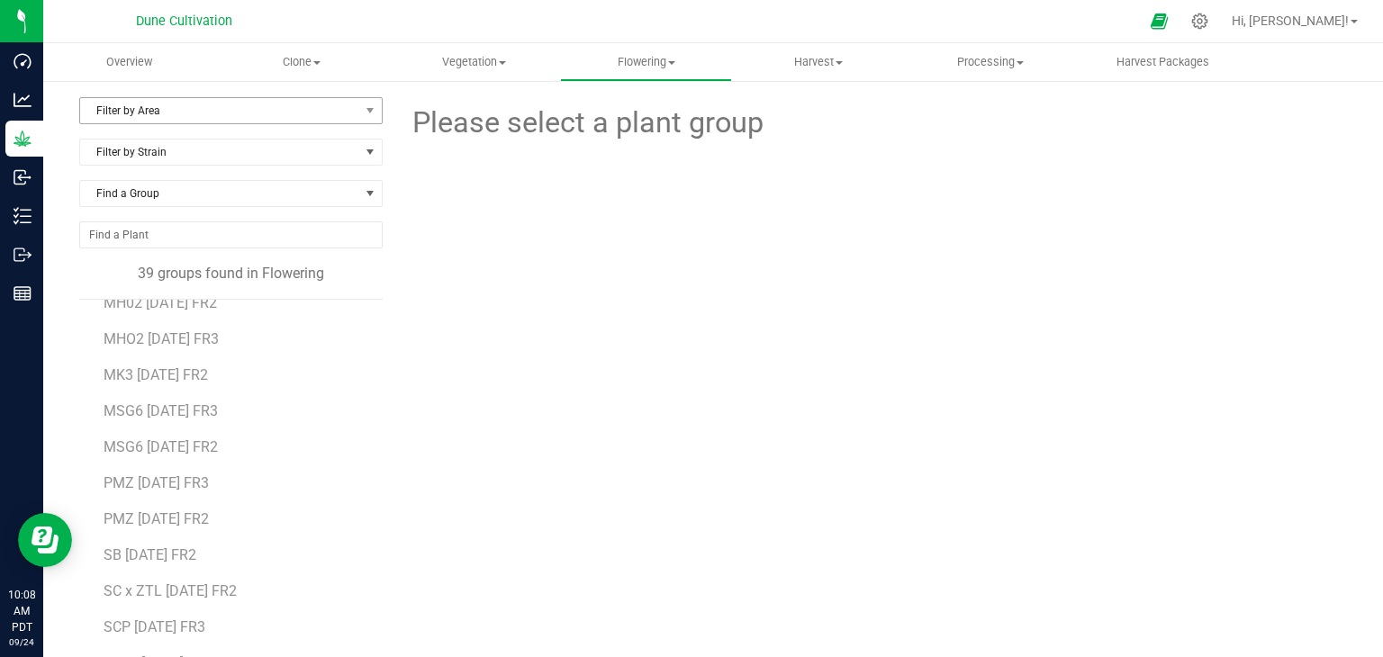
scroll to position [789, 0]
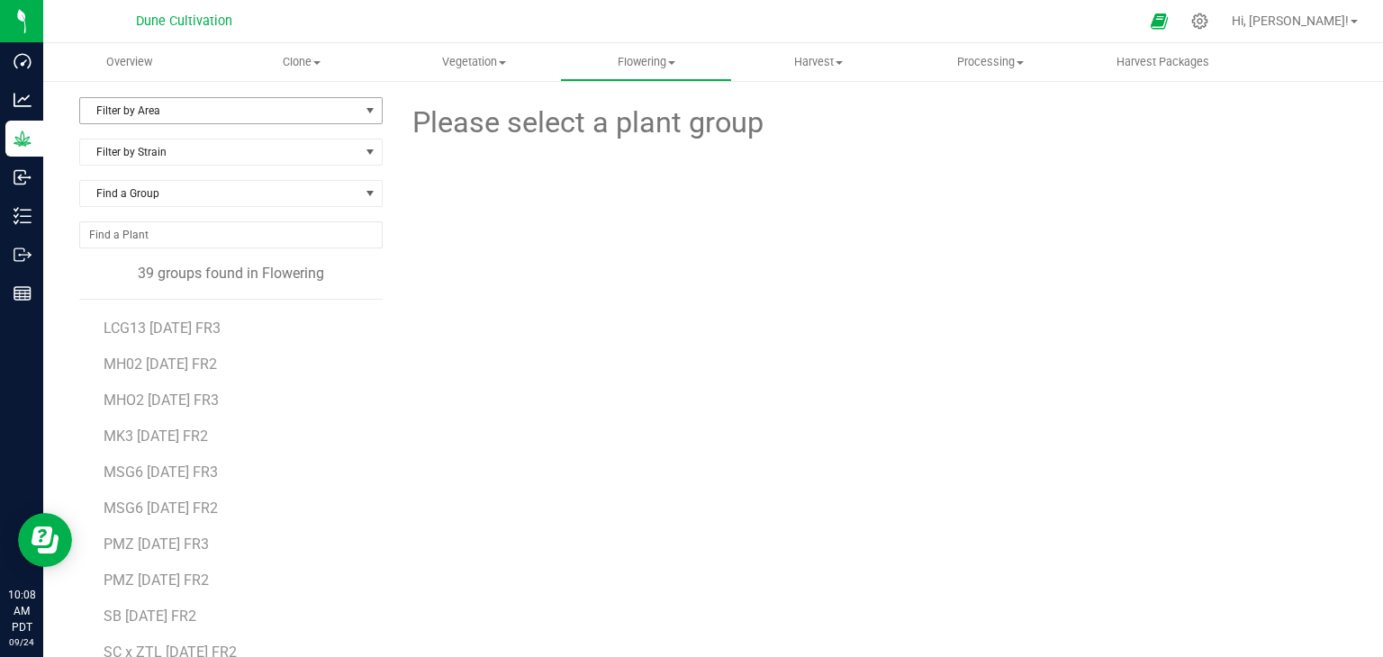
click at [235, 104] on span "Filter by Area" at bounding box center [219, 110] width 279 height 25
click at [141, 172] on li "Flower#1" at bounding box center [229, 168] width 298 height 27
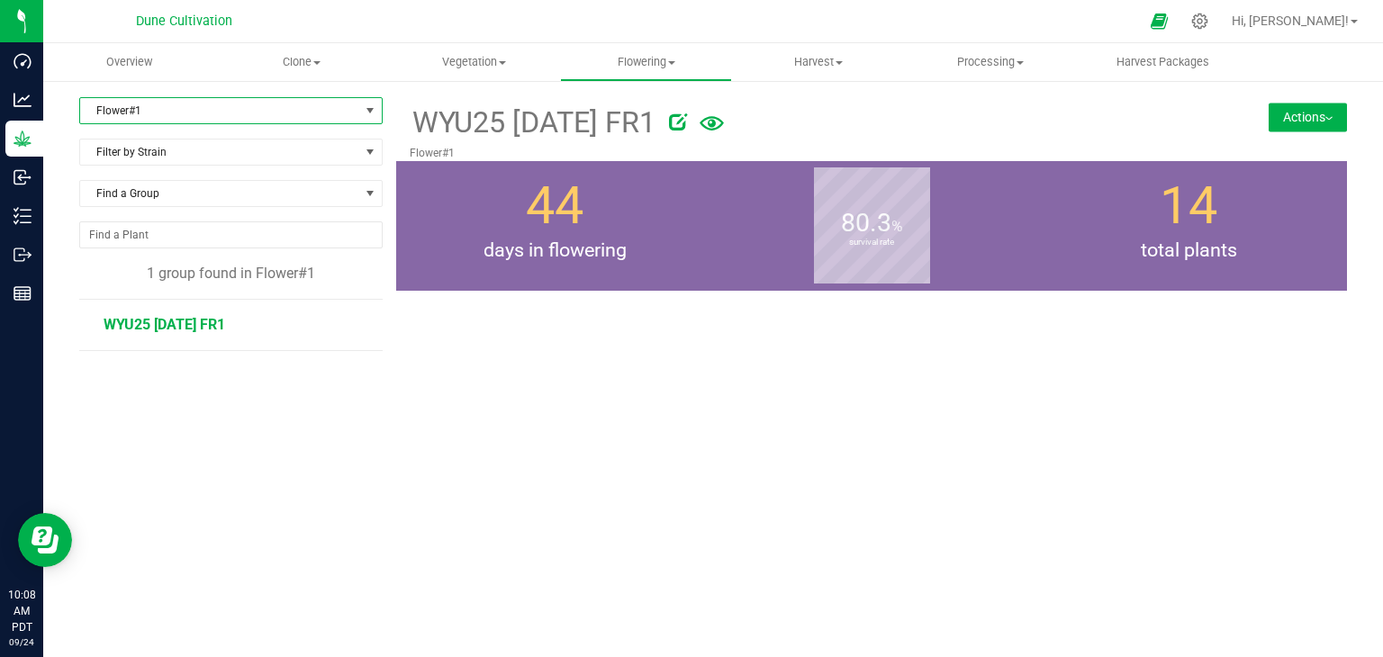
click at [179, 321] on span "WYU25 [DATE] FR1" at bounding box center [165, 324] width 122 height 17
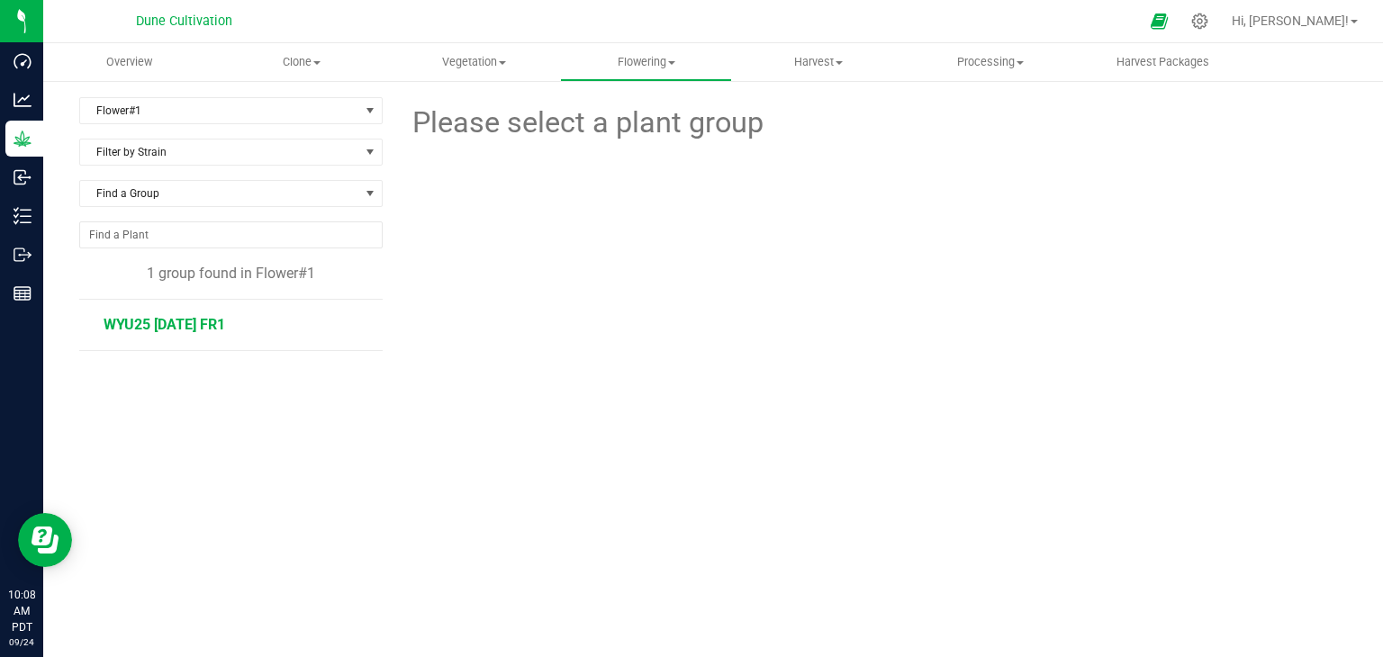
click at [216, 330] on span "WYU25 [DATE] FR1" at bounding box center [165, 324] width 122 height 17
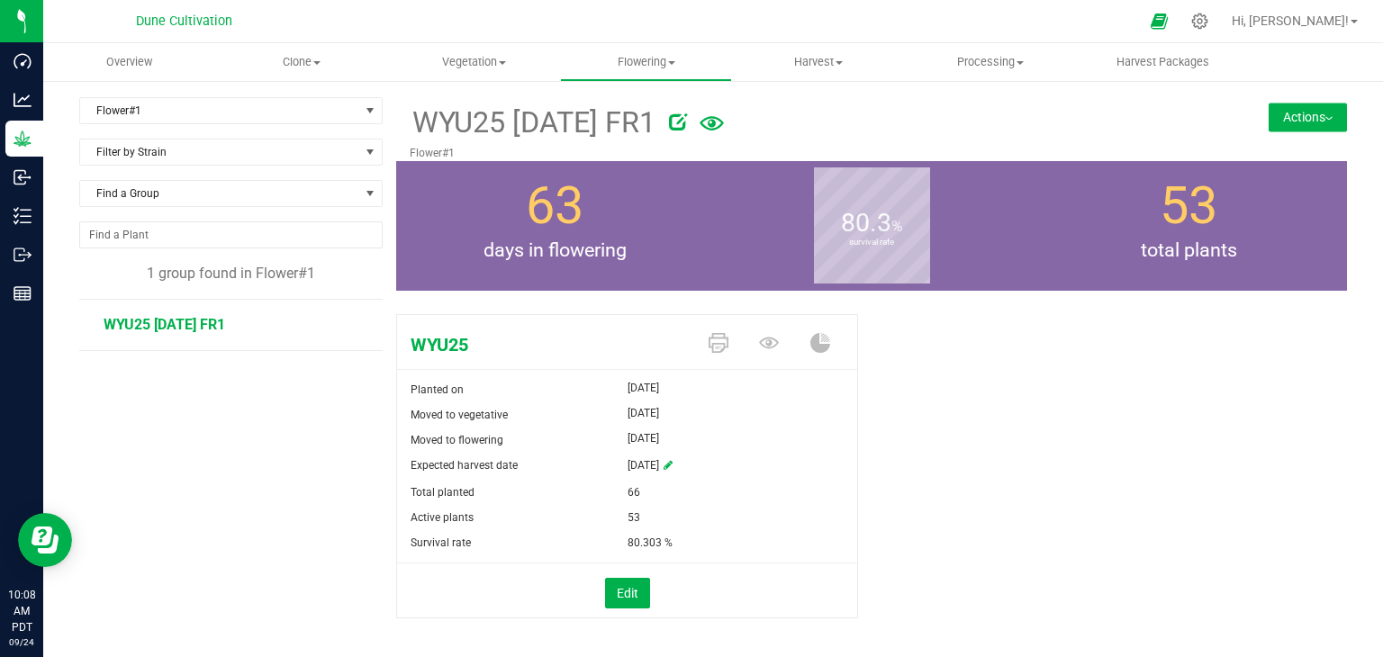
click at [1269, 126] on button "Actions" at bounding box center [1308, 117] width 78 height 29
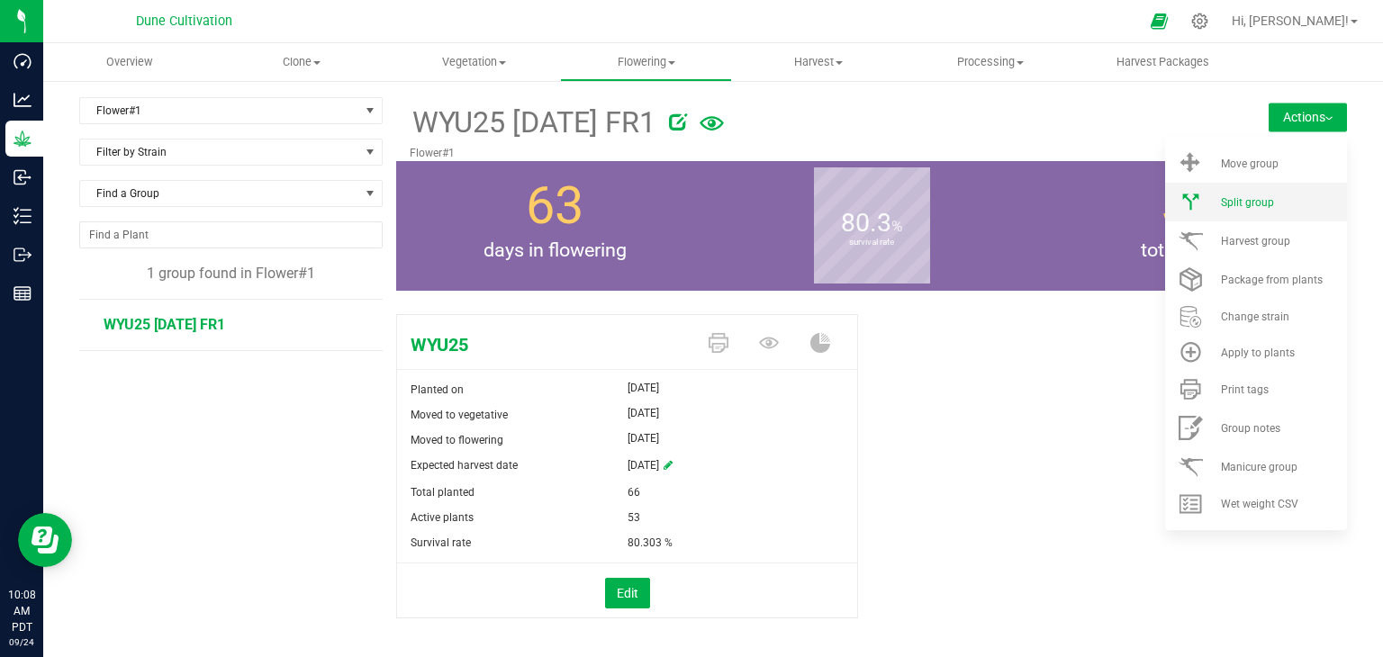
click at [1264, 213] on li "Split group" at bounding box center [1256, 202] width 182 height 39
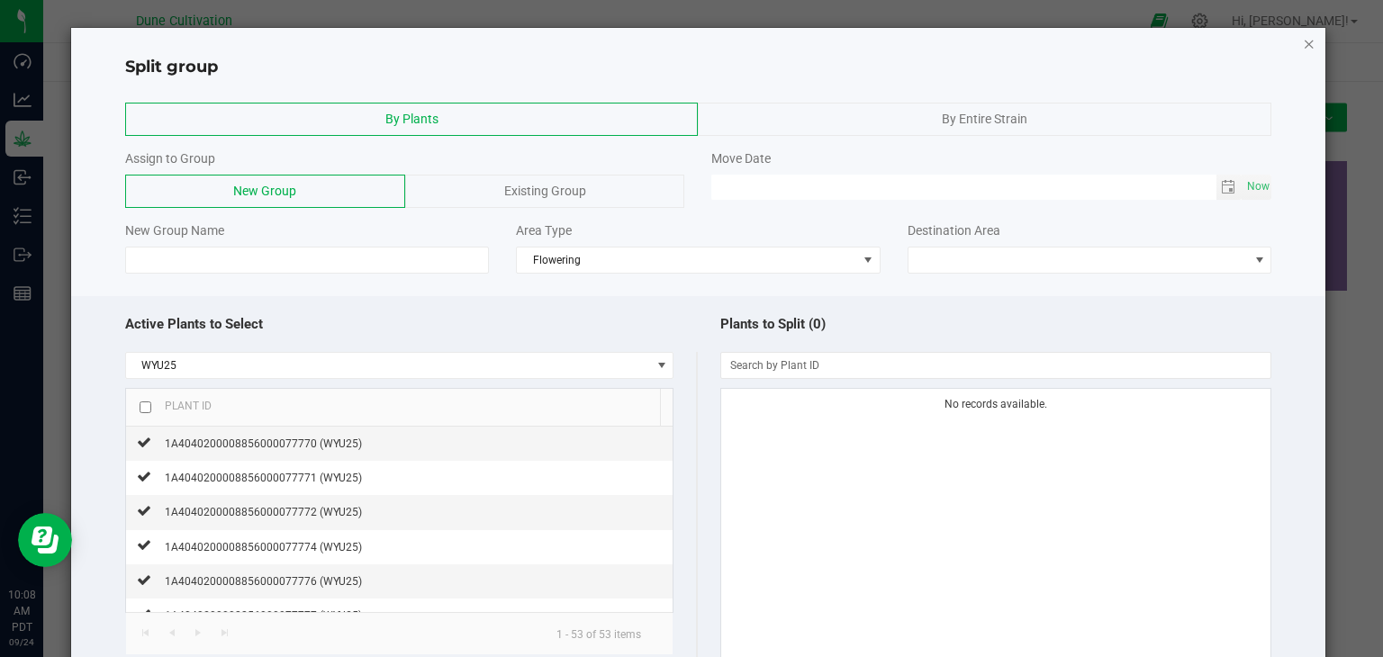
click at [1303, 47] on icon "button" at bounding box center [1309, 43] width 13 height 22
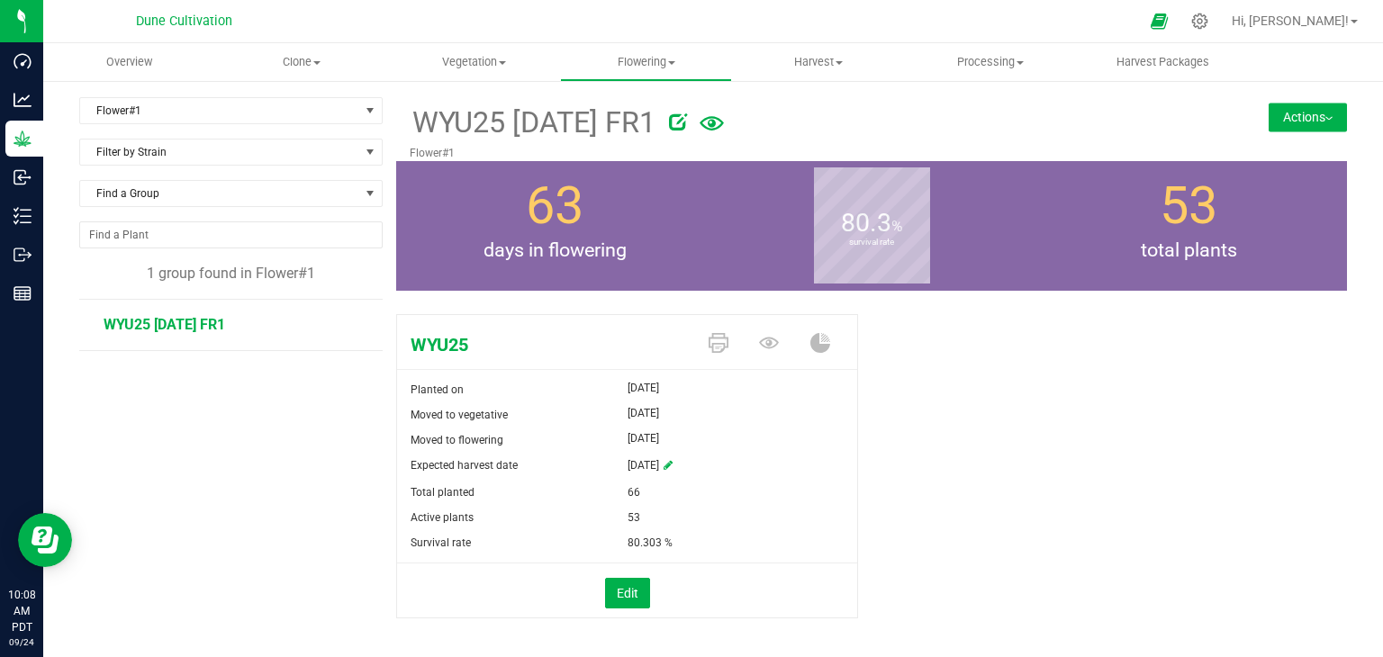
click at [1289, 110] on button "Actions" at bounding box center [1308, 117] width 78 height 29
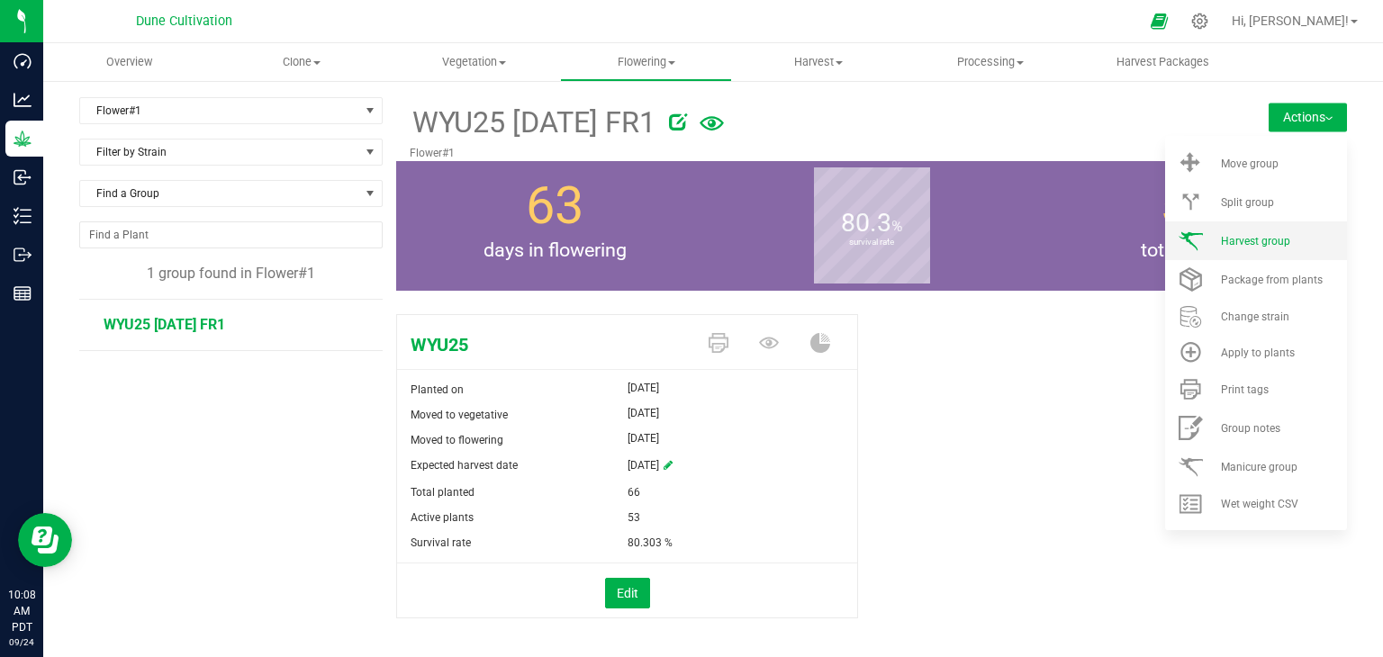
click at [1221, 244] on span "Harvest group" at bounding box center [1255, 241] width 69 height 13
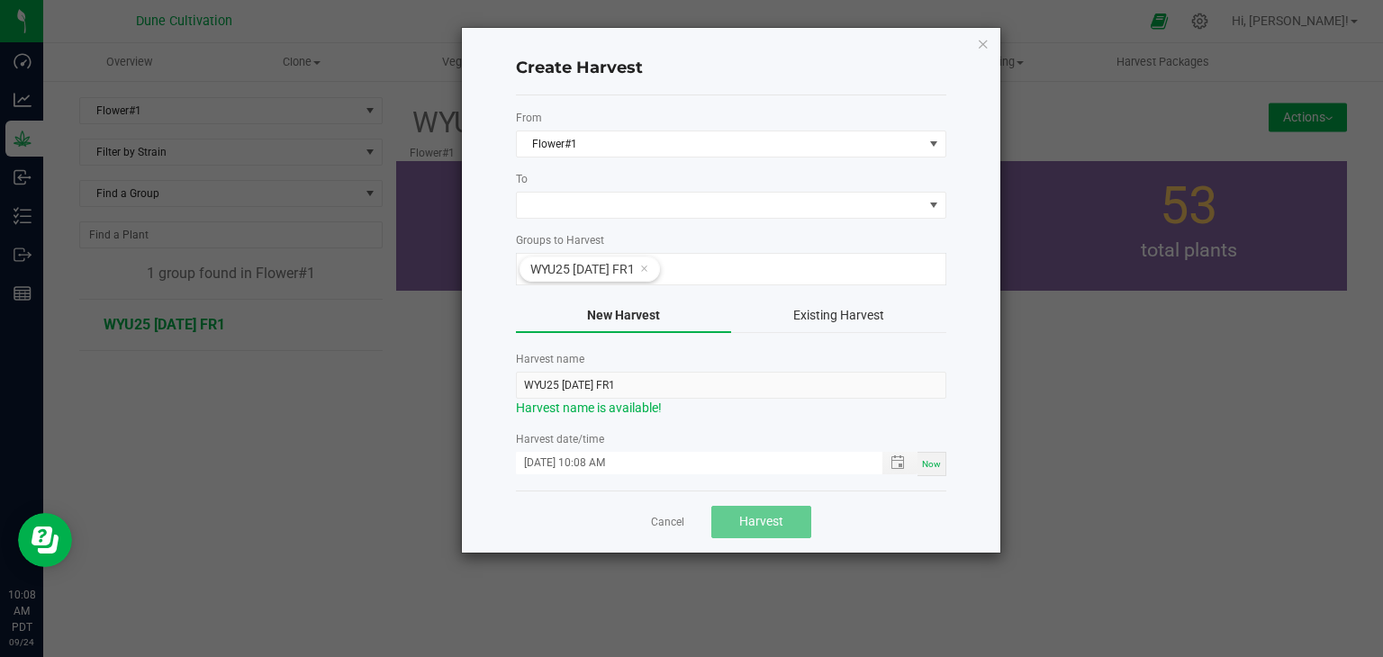
click at [569, 221] on form "From Flower#1 To Groups to Harvest WYU25 [DATE] FR1 New Harvest Existing Harves…" at bounding box center [731, 293] width 430 height 366
click at [574, 213] on span at bounding box center [720, 205] width 406 height 25
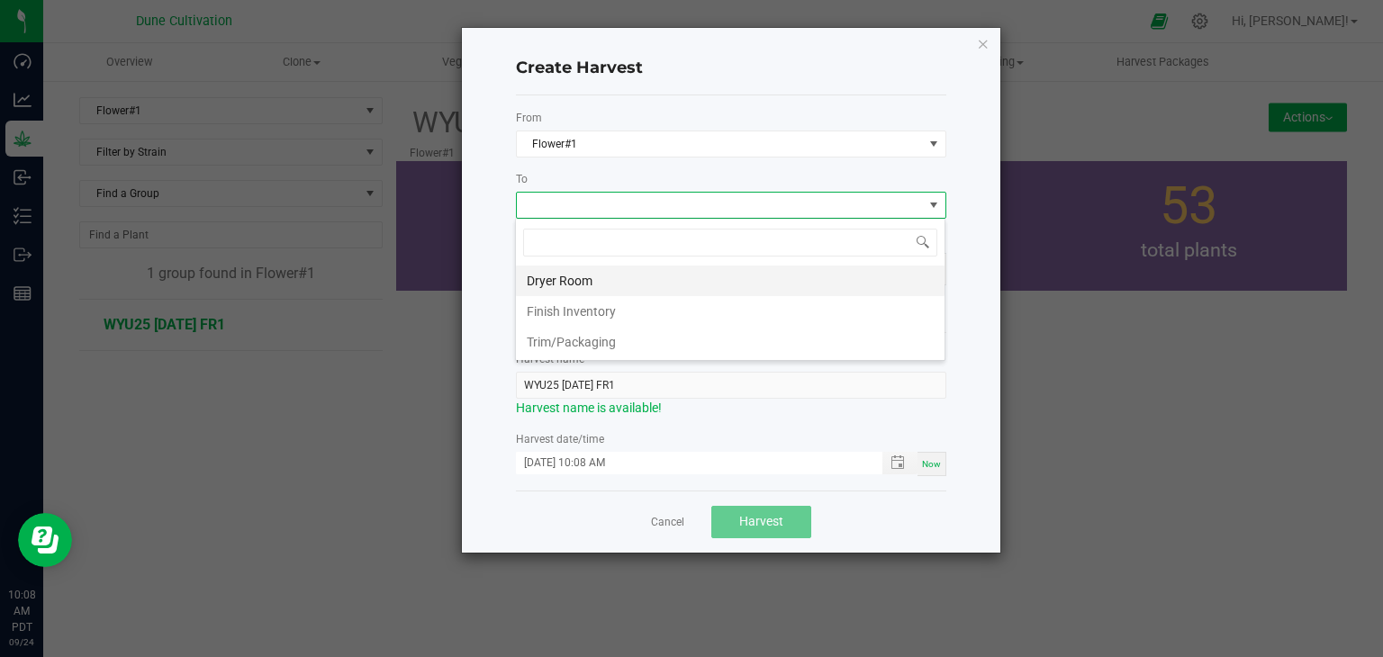
scroll to position [26, 430]
click at [563, 285] on li "Dryer Room" at bounding box center [730, 281] width 429 height 31
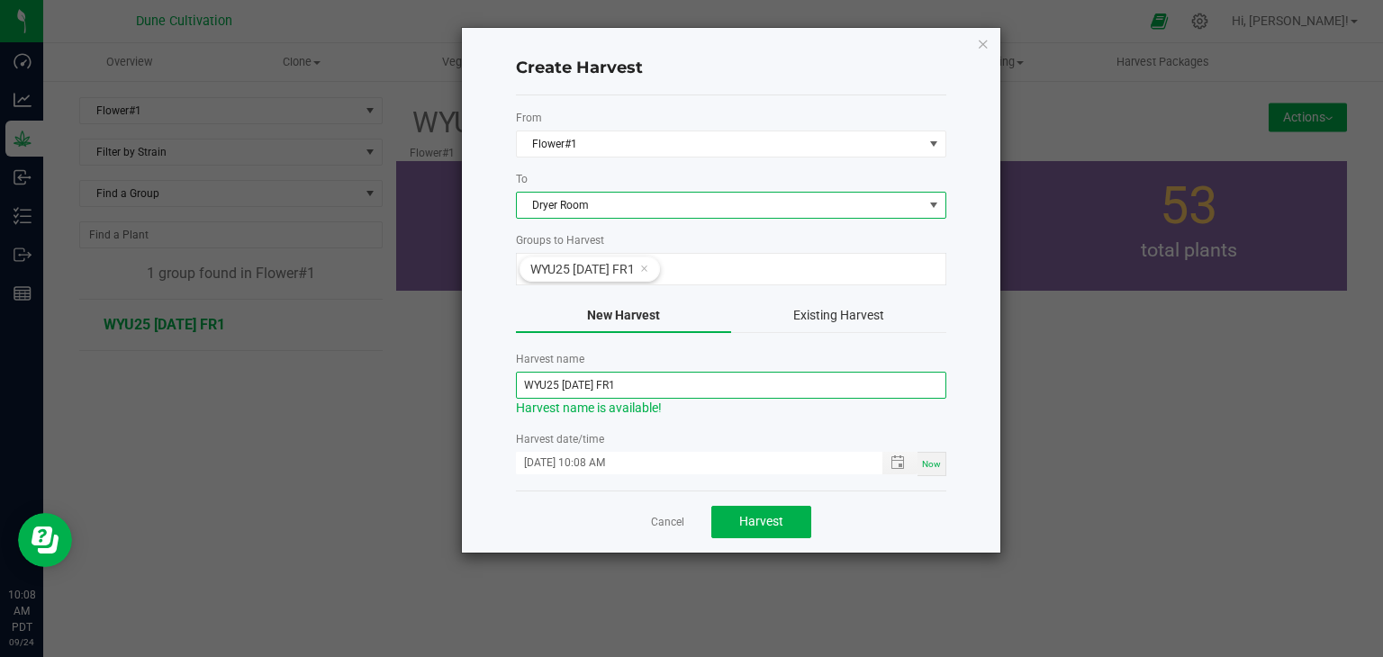
click at [587, 391] on input "WYU25 [DATE] FR1" at bounding box center [731, 385] width 430 height 27
type input "WYU25 [DATE] FR1"
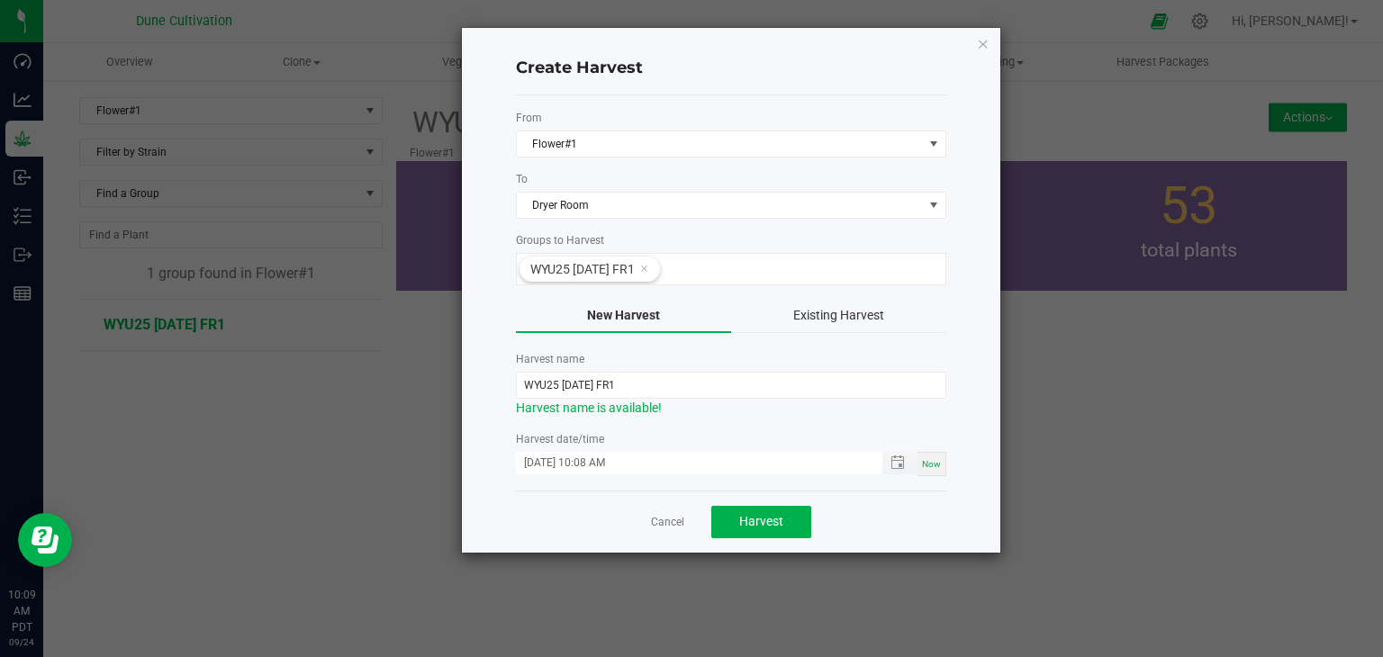
click at [545, 462] on input "[DATE] 10:08 AM" at bounding box center [690, 463] width 348 height 23
type input "[DATE] 10:08 AM"
click at [747, 518] on span "Harvest" at bounding box center [761, 521] width 44 height 14
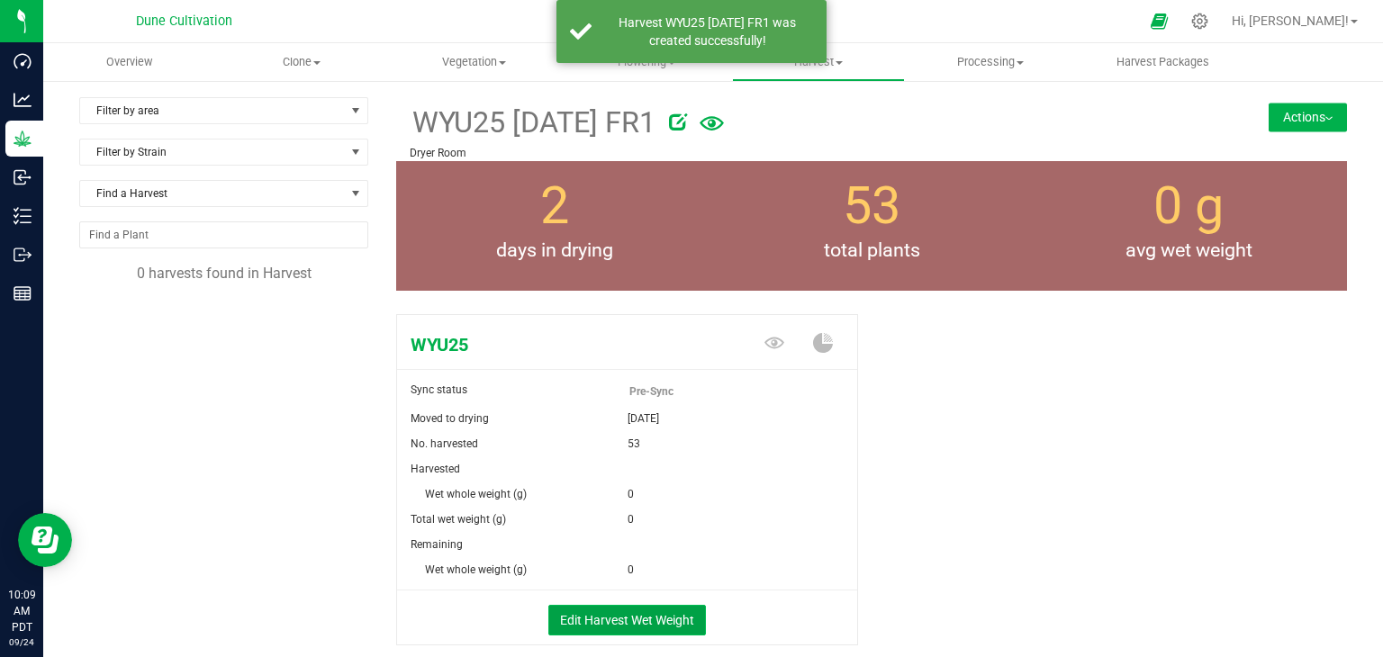
click at [629, 628] on button "Edit Harvest Wet Weight" at bounding box center [627, 620] width 158 height 31
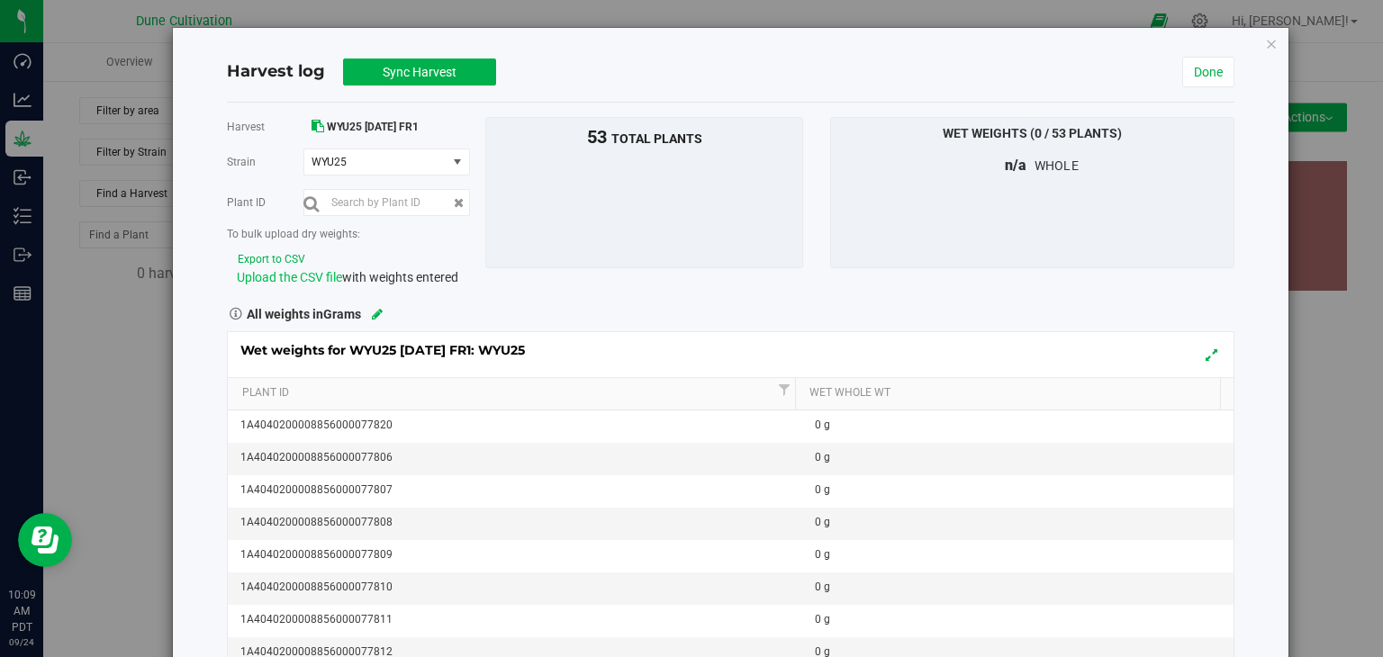
drag, startPoint x: 295, startPoint y: 277, endPoint x: 285, endPoint y: 278, distance: 10.8
click at [291, 278] on span "Upload the CSV file" at bounding box center [289, 277] width 105 height 14
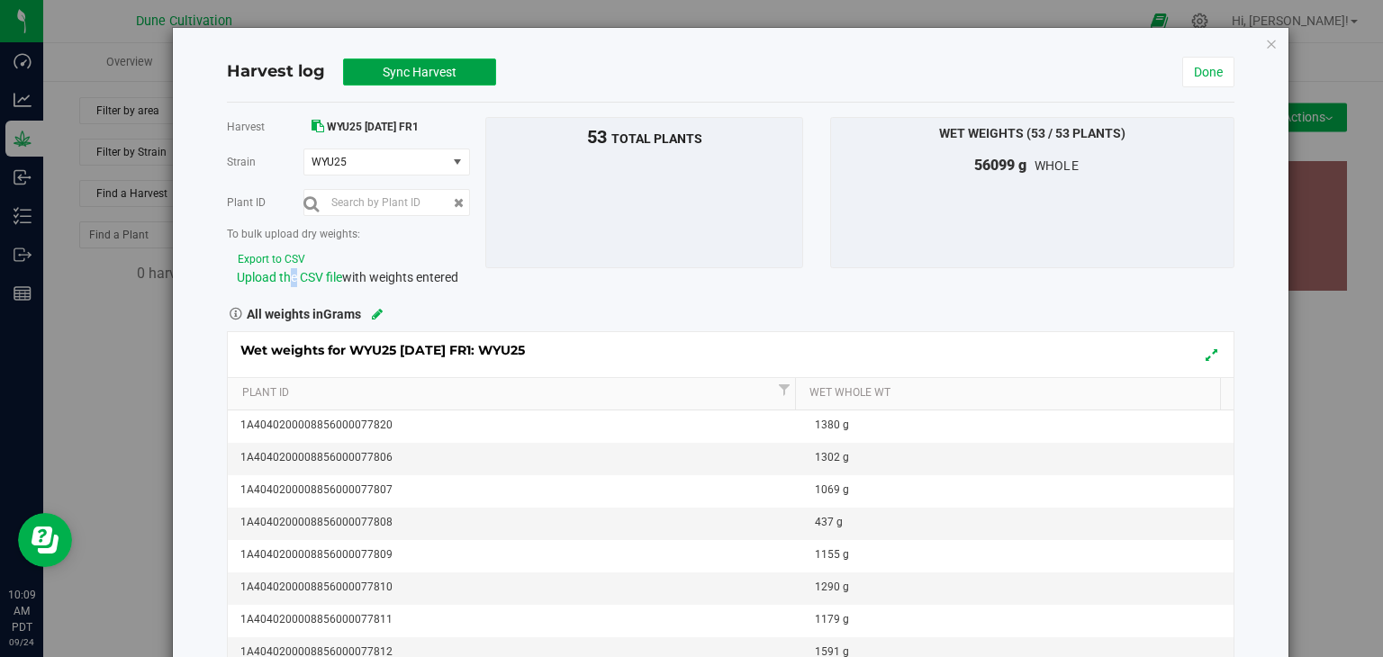
click at [407, 59] on button "Sync Harvest" at bounding box center [419, 72] width 153 height 27
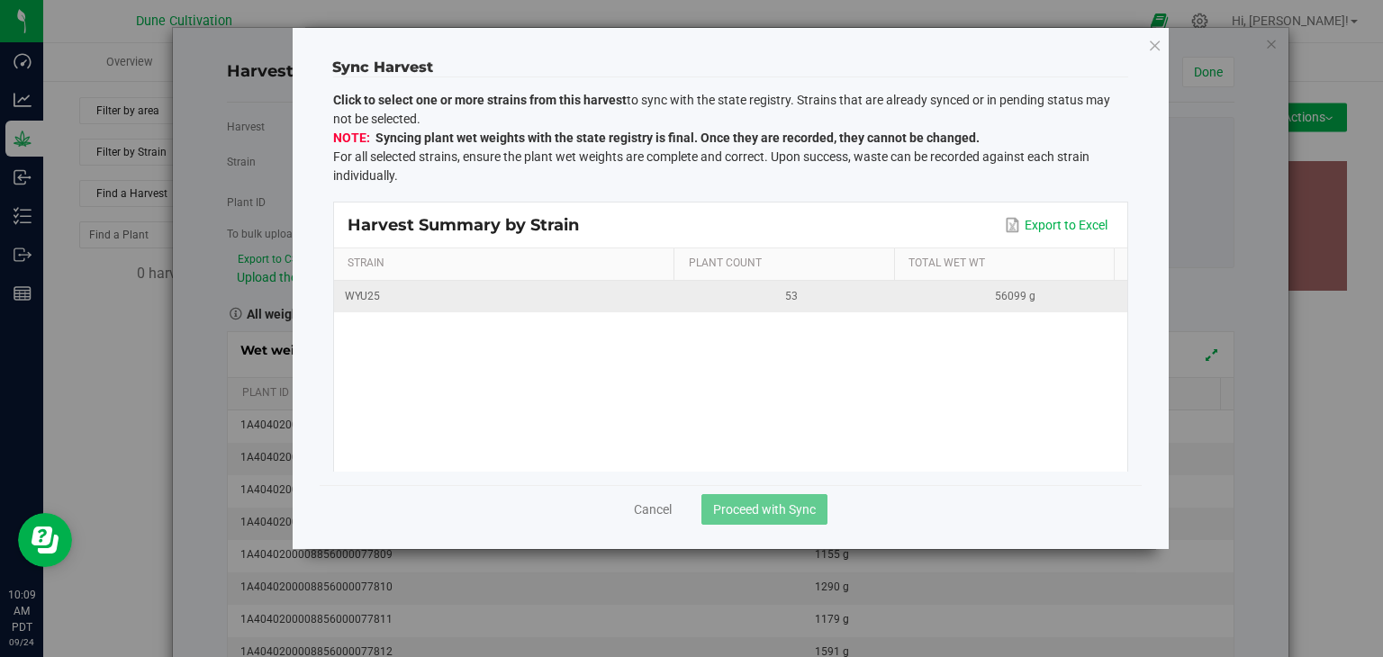
click at [368, 285] on td "WYU25" at bounding box center [507, 297] width 346 height 32
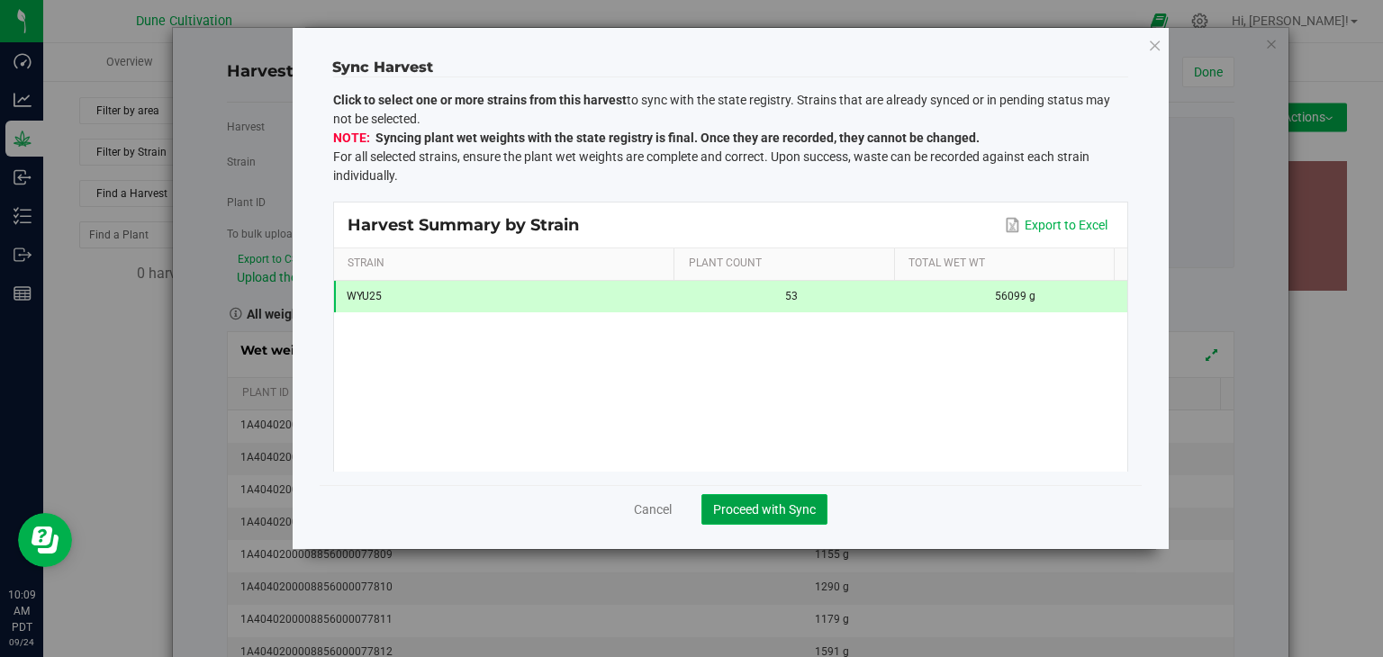
click at [785, 509] on span "Proceed with Sync" at bounding box center [764, 509] width 103 height 14
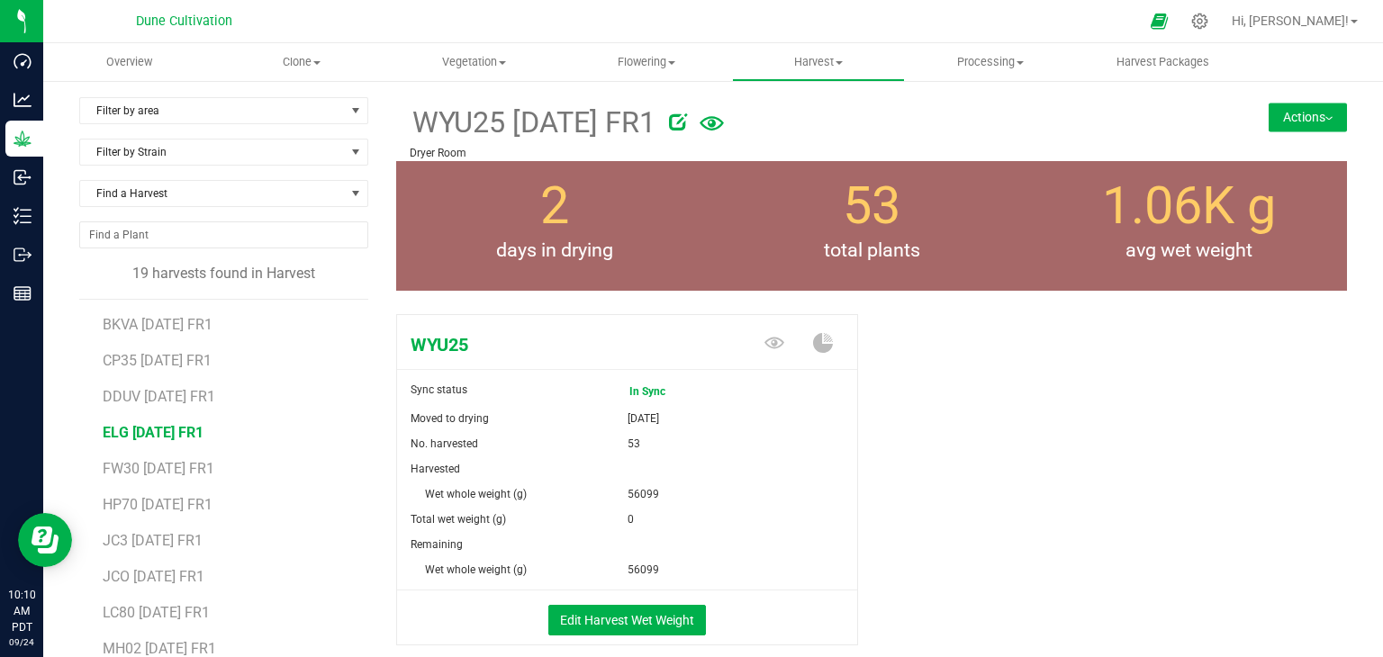
drag, startPoint x: 173, startPoint y: 426, endPoint x: 184, endPoint y: 428, distance: 11.0
click at [184, 428] on span "ELG [DATE] FR1" at bounding box center [153, 432] width 101 height 17
click at [118, 425] on span "ELG [DATE] FR1" at bounding box center [153, 432] width 101 height 17
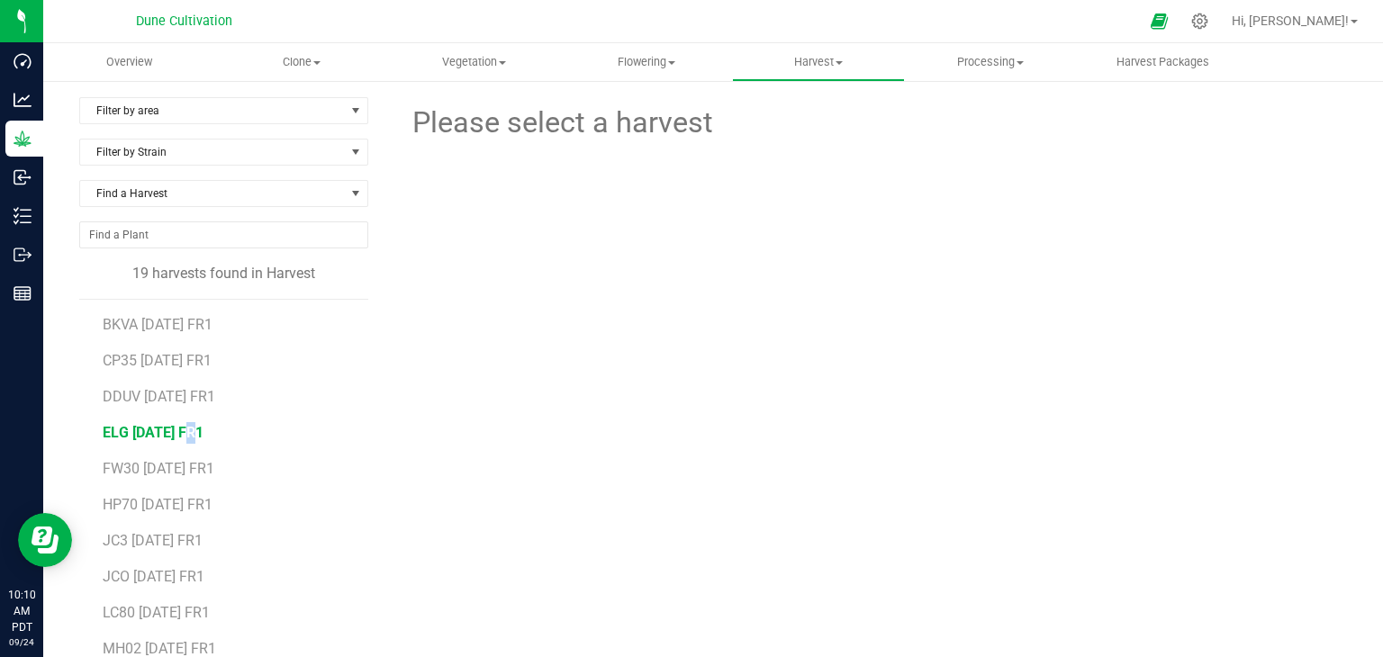
click at [133, 428] on span "ELG [DATE] FR1" at bounding box center [153, 432] width 101 height 17
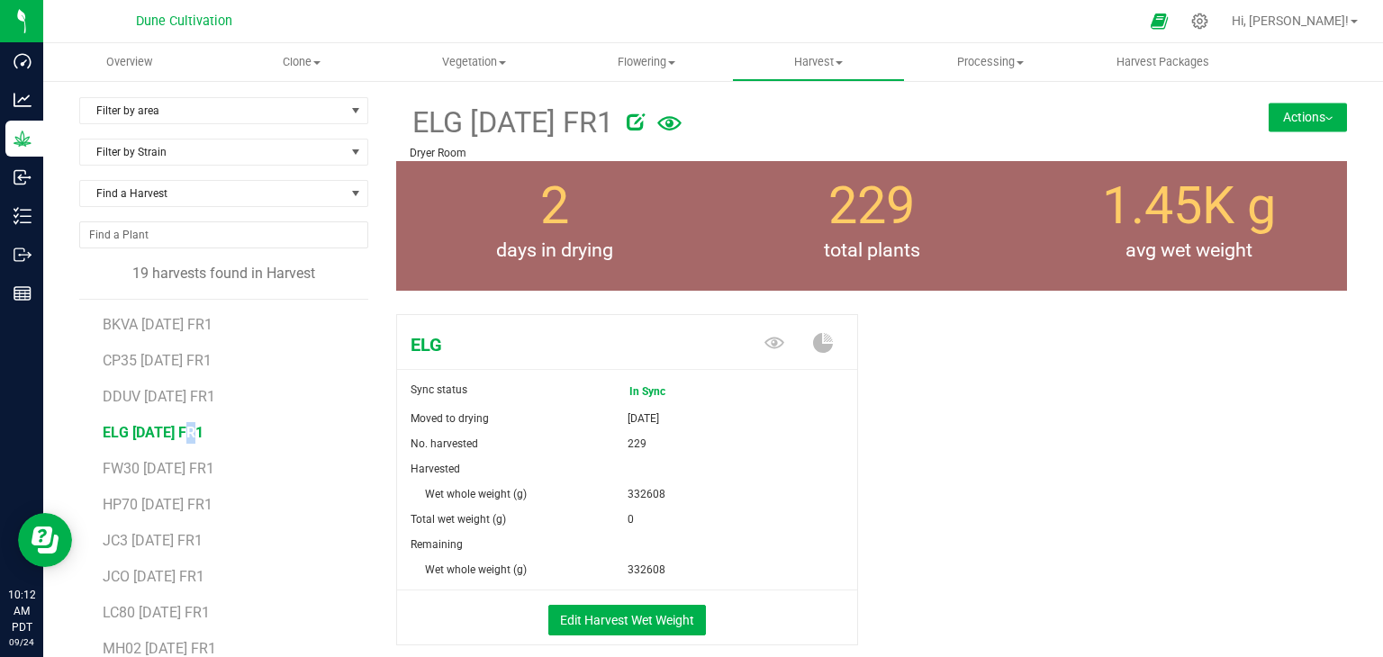
click at [1198, 431] on div "ELG Sync status In Sync Moved to drying [DATE] No. harvested 229 Harvested Wet …" at bounding box center [871, 499] width 951 height 384
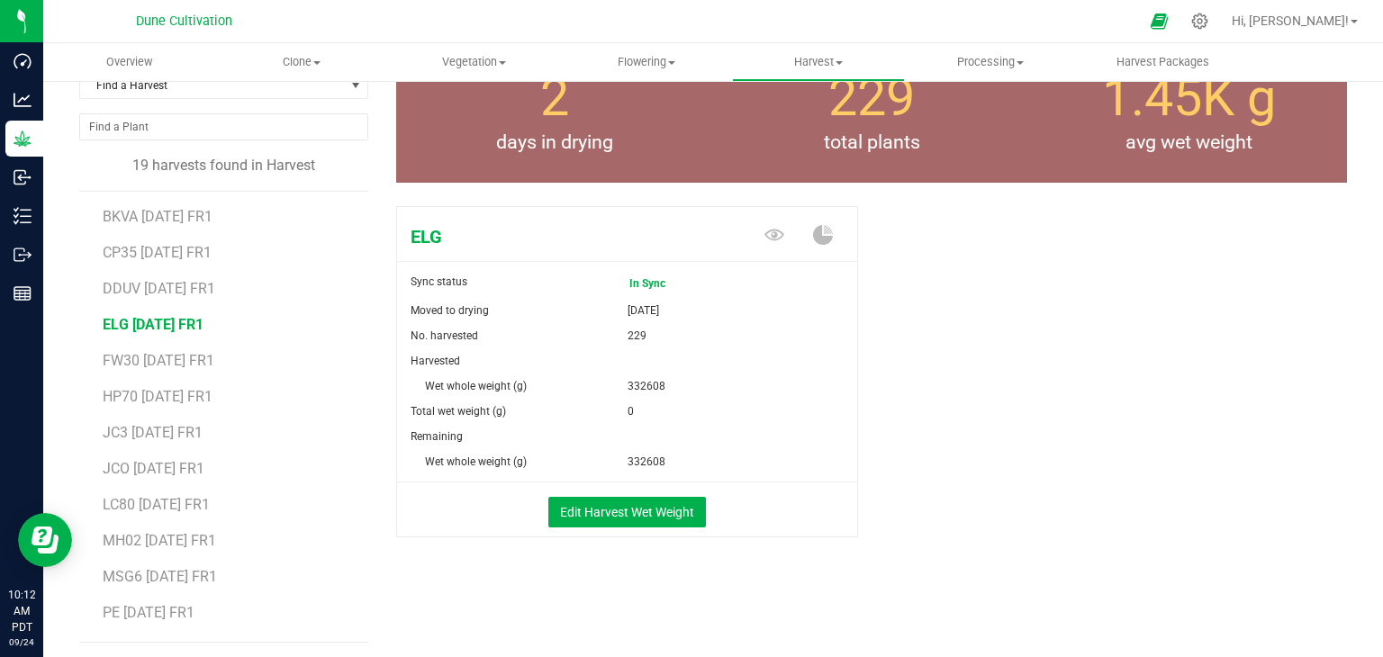
scroll to position [165, 0]
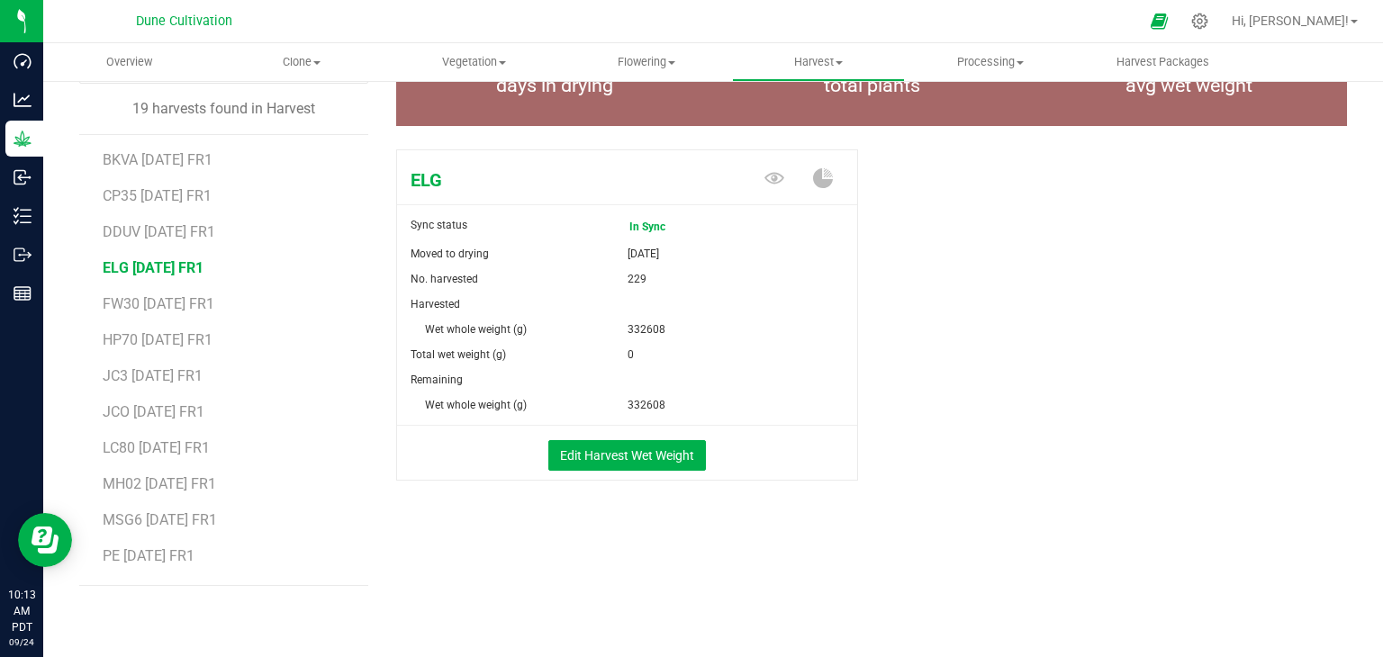
click at [497, 556] on div "ELG [DATE] FR1 Dryer Room Actions Move harvest Create package from harvest 2" at bounding box center [871, 266] width 951 height 668
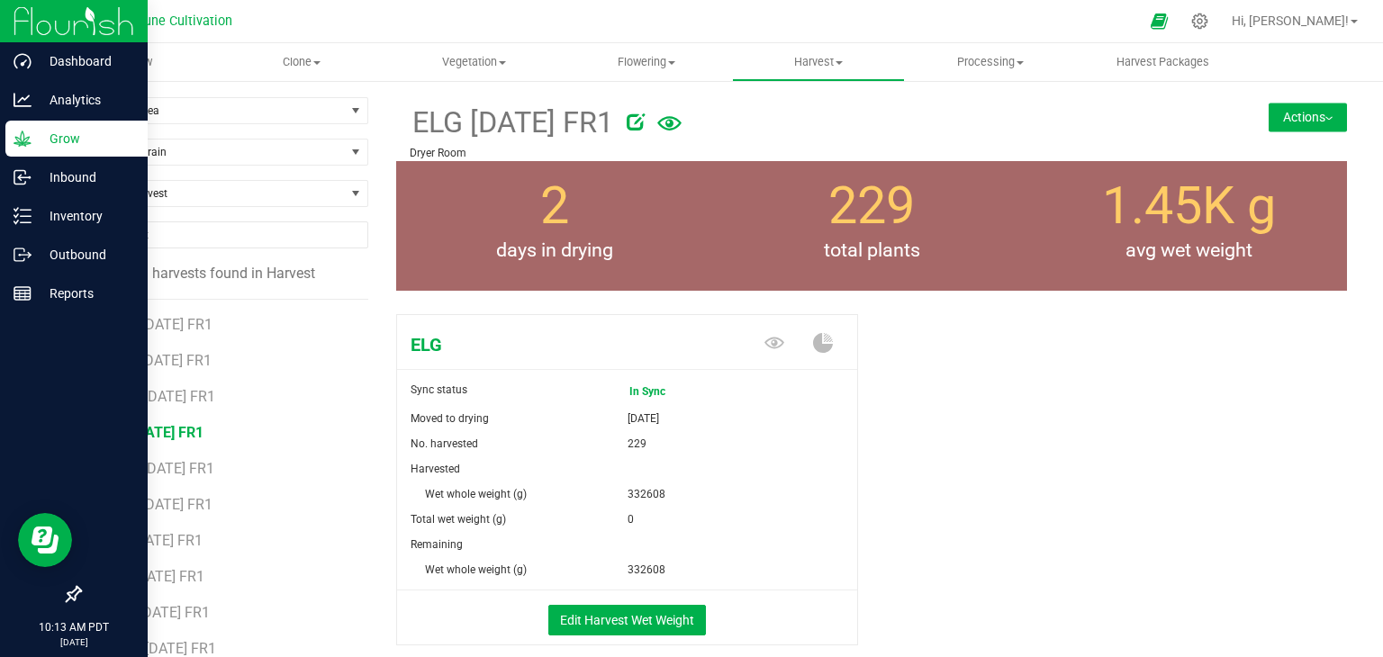
click at [59, 145] on p "Grow" at bounding box center [86, 139] width 108 height 22
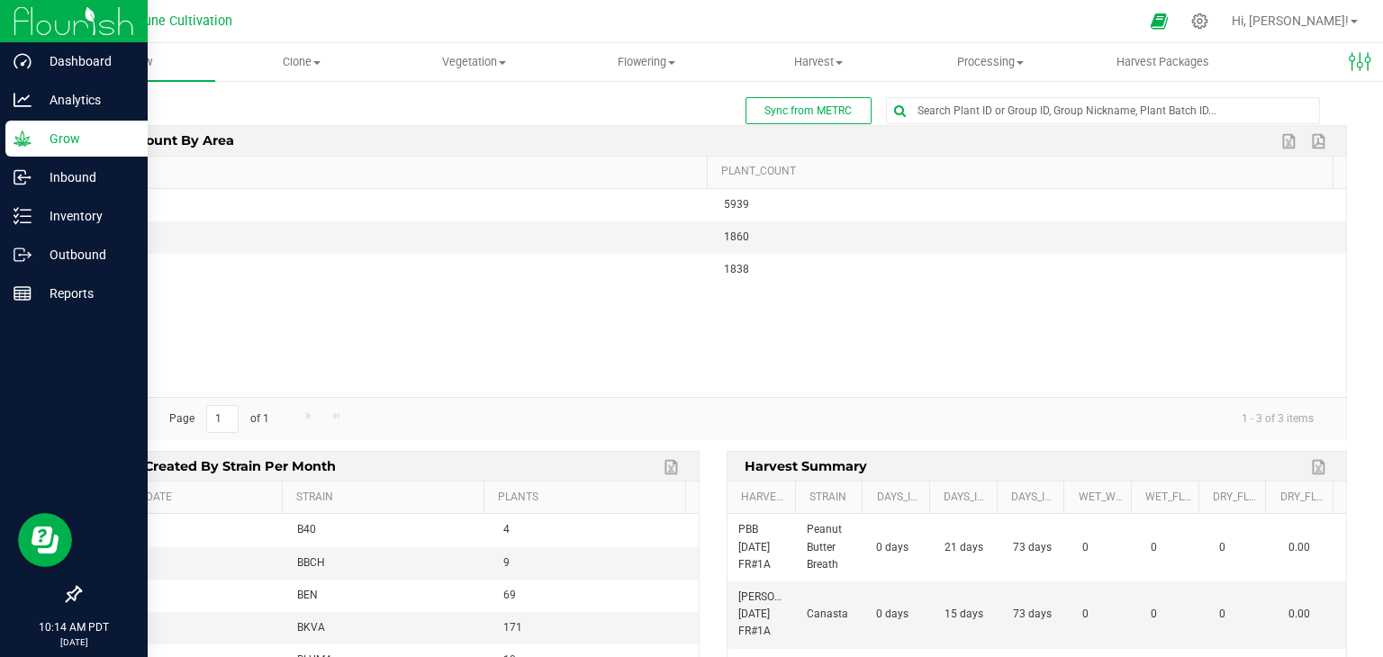
click at [32, 151] on div "Grow" at bounding box center [76, 139] width 142 height 36
